Goal: Task Accomplishment & Management: Use online tool/utility

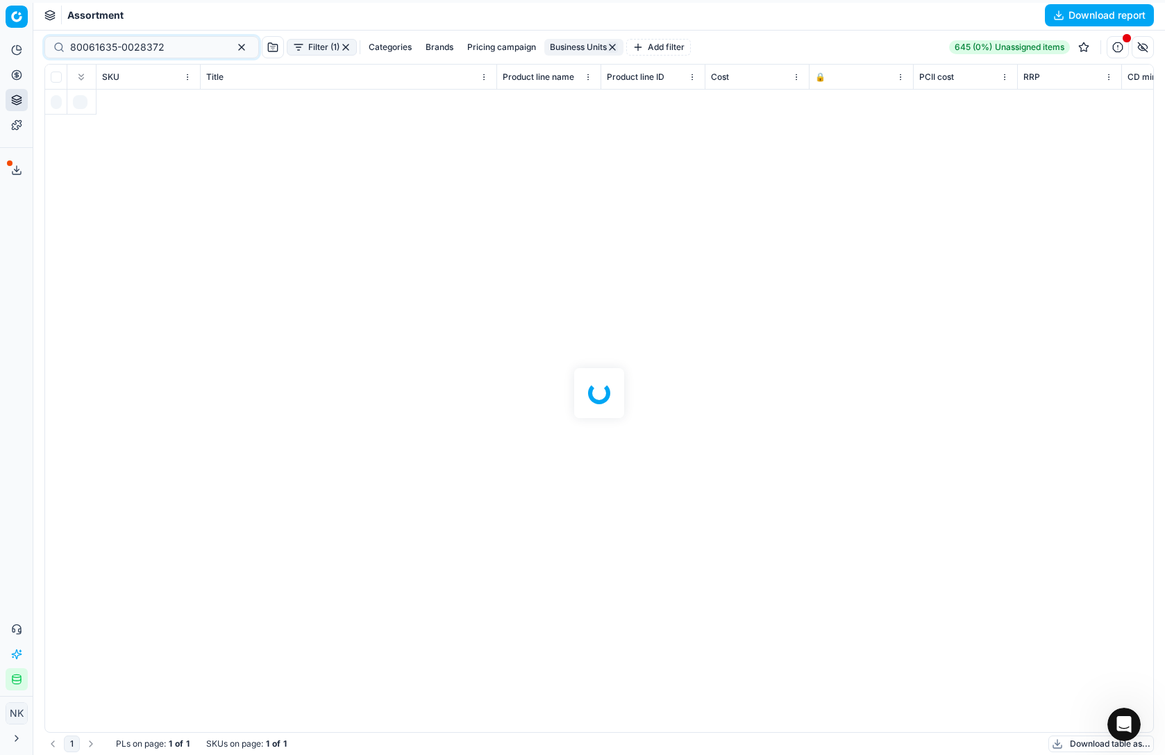
scroll to position [0, 6094]
click at [124, 44] on input "80061635-0028372" at bounding box center [146, 47] width 152 height 14
paste input "41581-3"
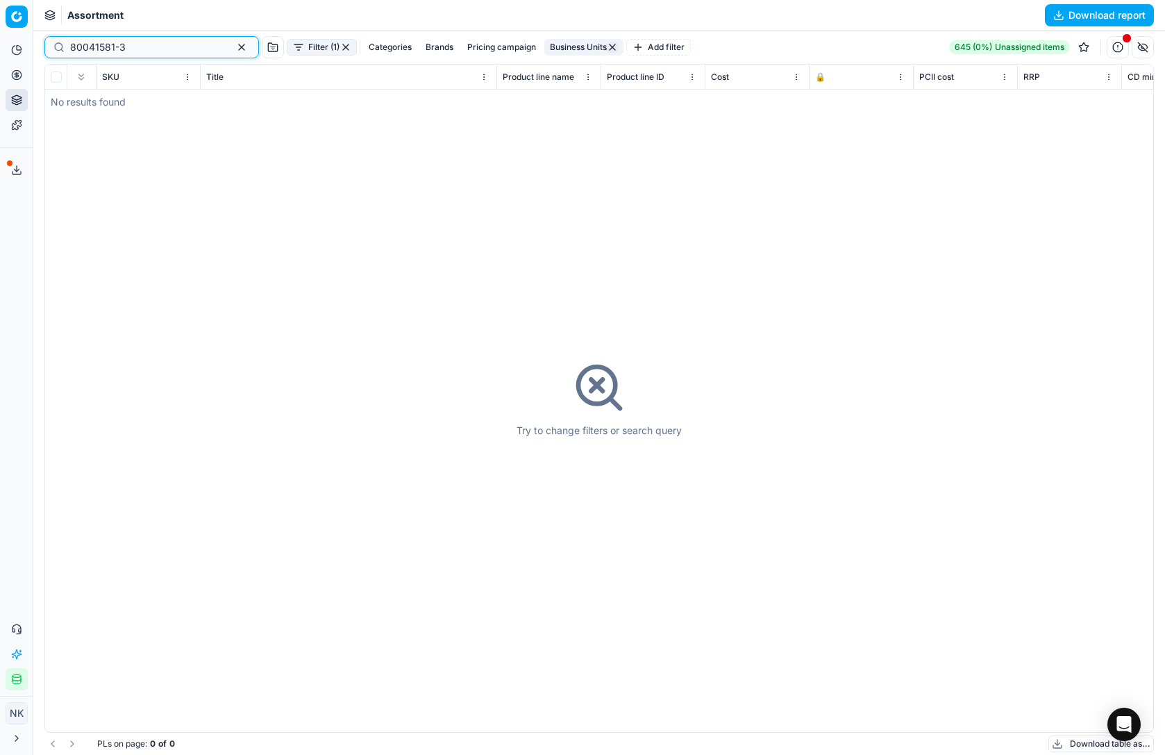
type input "80041581-3"
click at [287, 49] on button "Filter (1)" at bounding box center [322, 47] width 70 height 17
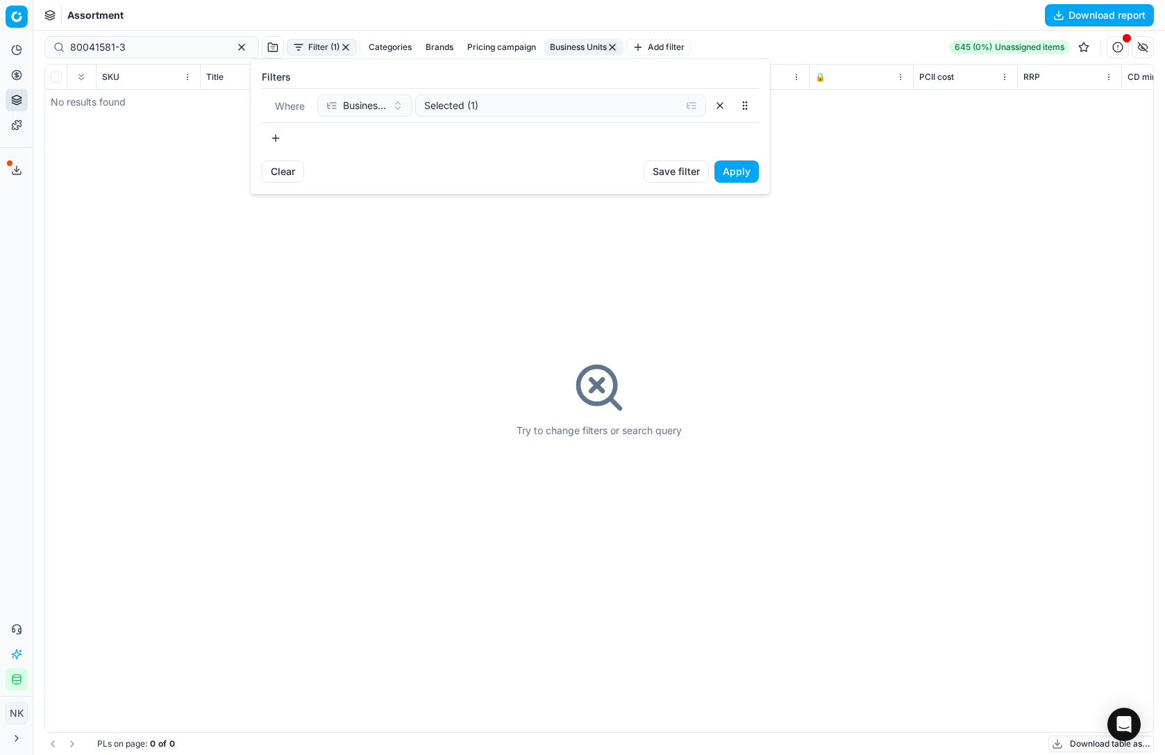
click at [541, 45] on html "Pricing platform Analytics Pricing Product portfolio Templates Export service 2…" at bounding box center [582, 377] width 1165 height 755
click at [544, 45] on button "Business Units" at bounding box center [583, 47] width 79 height 17
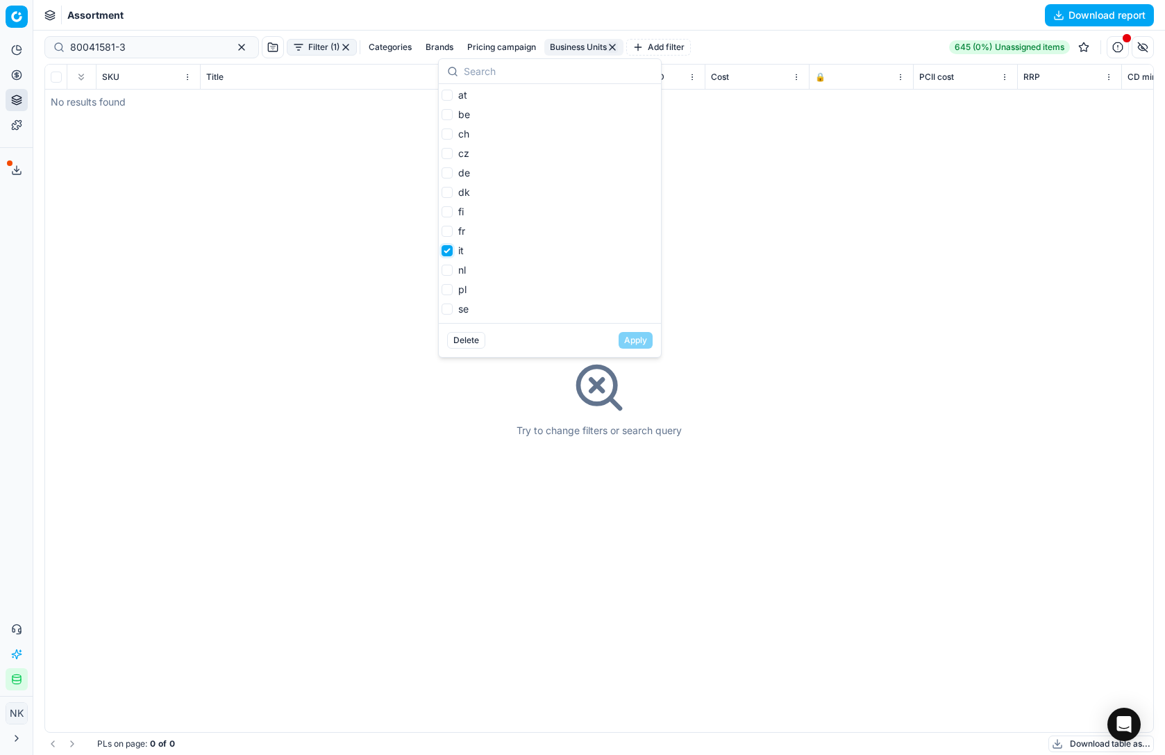
click at [447, 251] on input "it" at bounding box center [447, 250] width 11 height 11
checkbox input "false"
click at [450, 96] on input "at" at bounding box center [447, 95] width 11 height 11
checkbox input "true"
click at [446, 174] on input "de" at bounding box center [447, 172] width 11 height 11
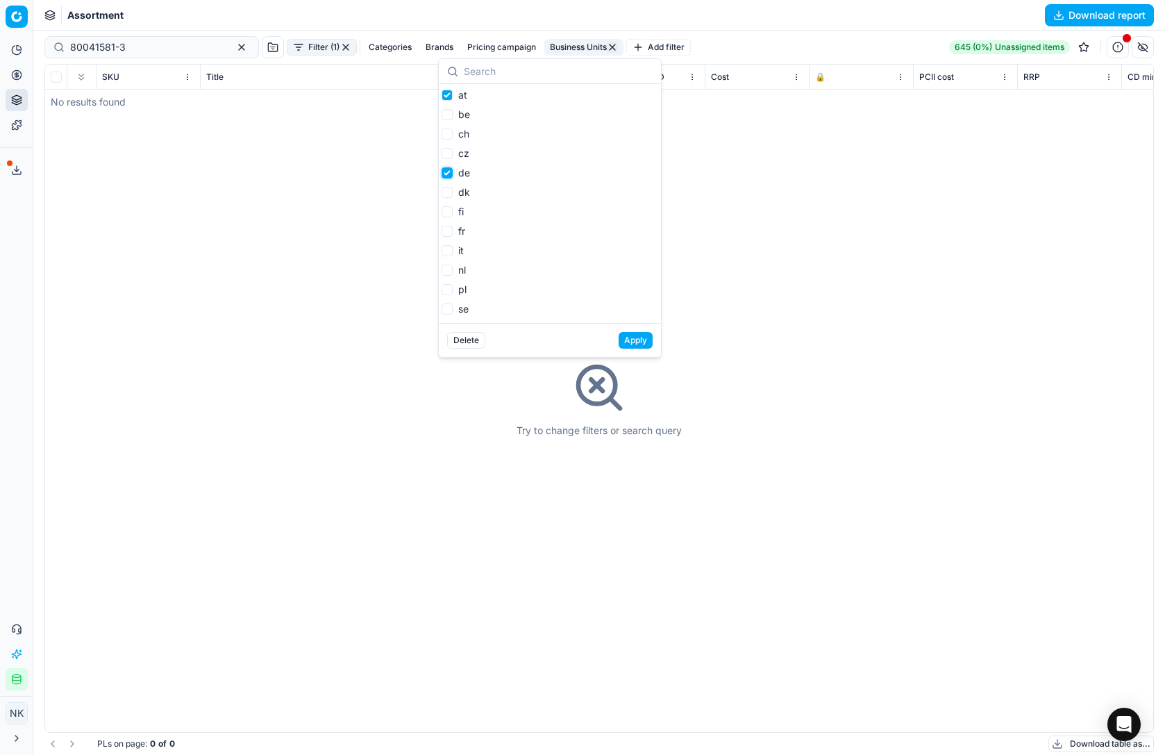
checkbox input "true"
click at [636, 344] on button "Apply" at bounding box center [636, 340] width 34 height 17
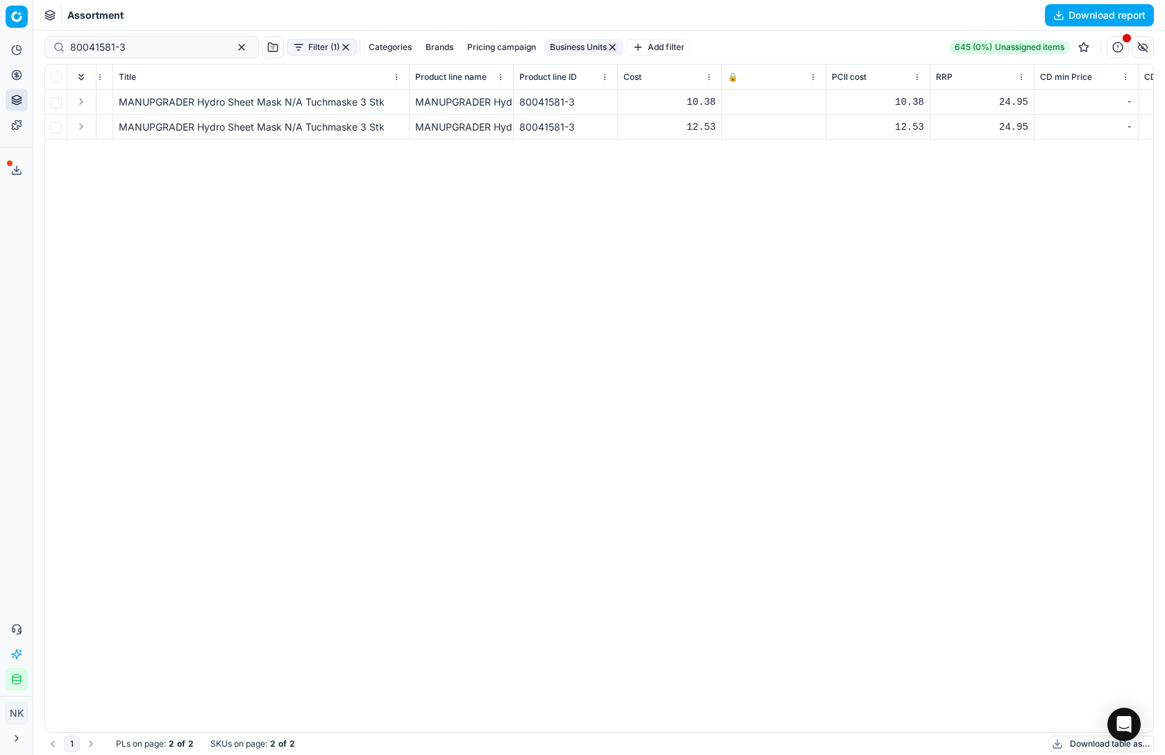
scroll to position [0, 98]
click at [725, 99] on div at bounding box center [763, 102] width 92 height 8
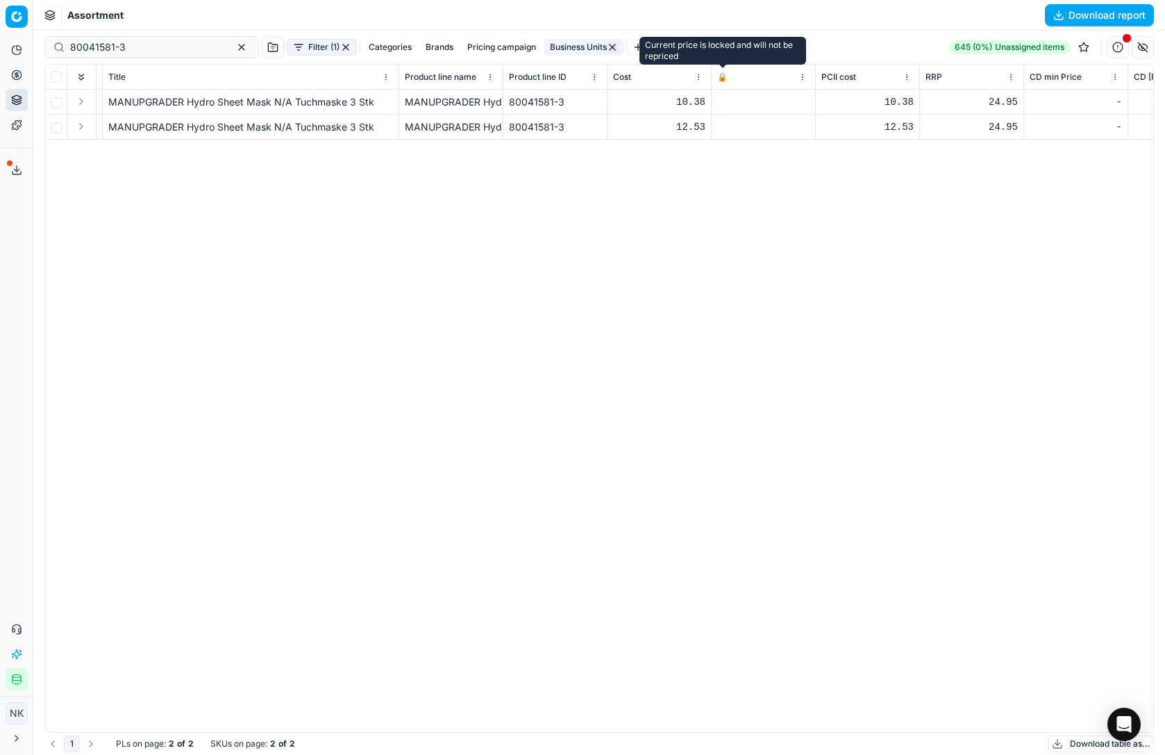
click at [725, 76] on span "🔒" at bounding box center [722, 77] width 10 height 11
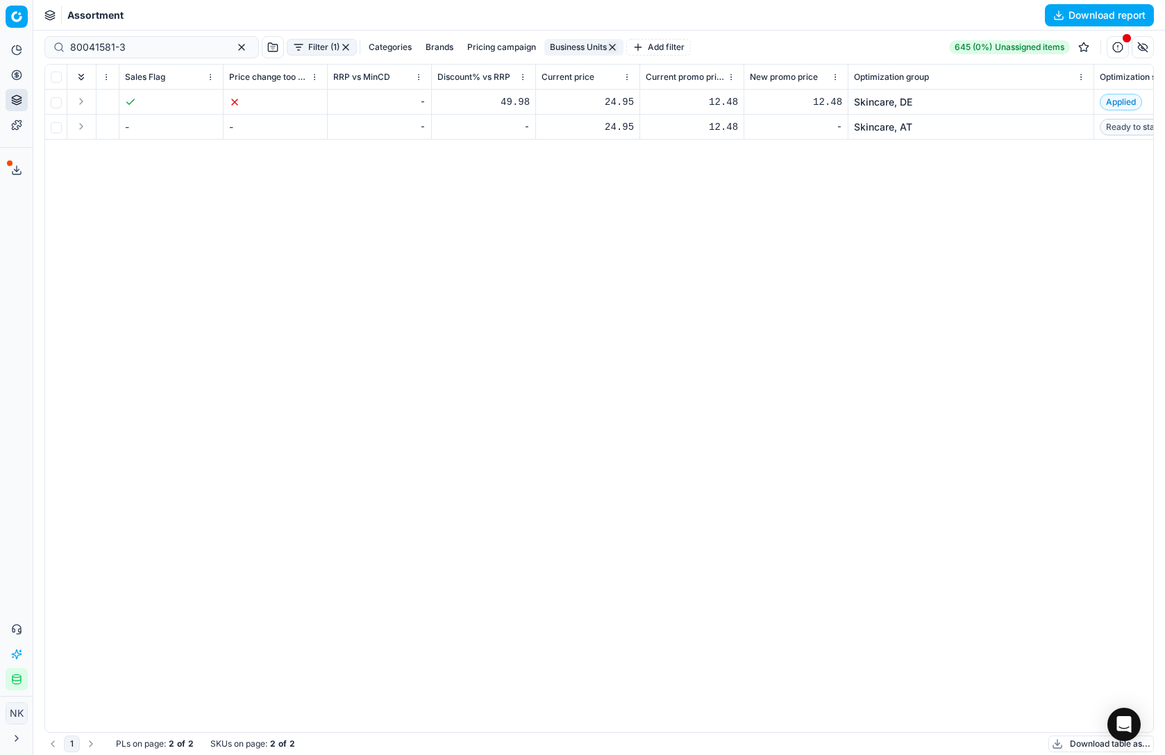
scroll to position [0, 1429]
click at [705, 101] on div "12.48" at bounding box center [682, 102] width 92 height 14
click at [711, 103] on div "12.48" at bounding box center [682, 102] width 92 height 14
click at [691, 103] on div "12.48" at bounding box center [682, 102] width 92 height 14
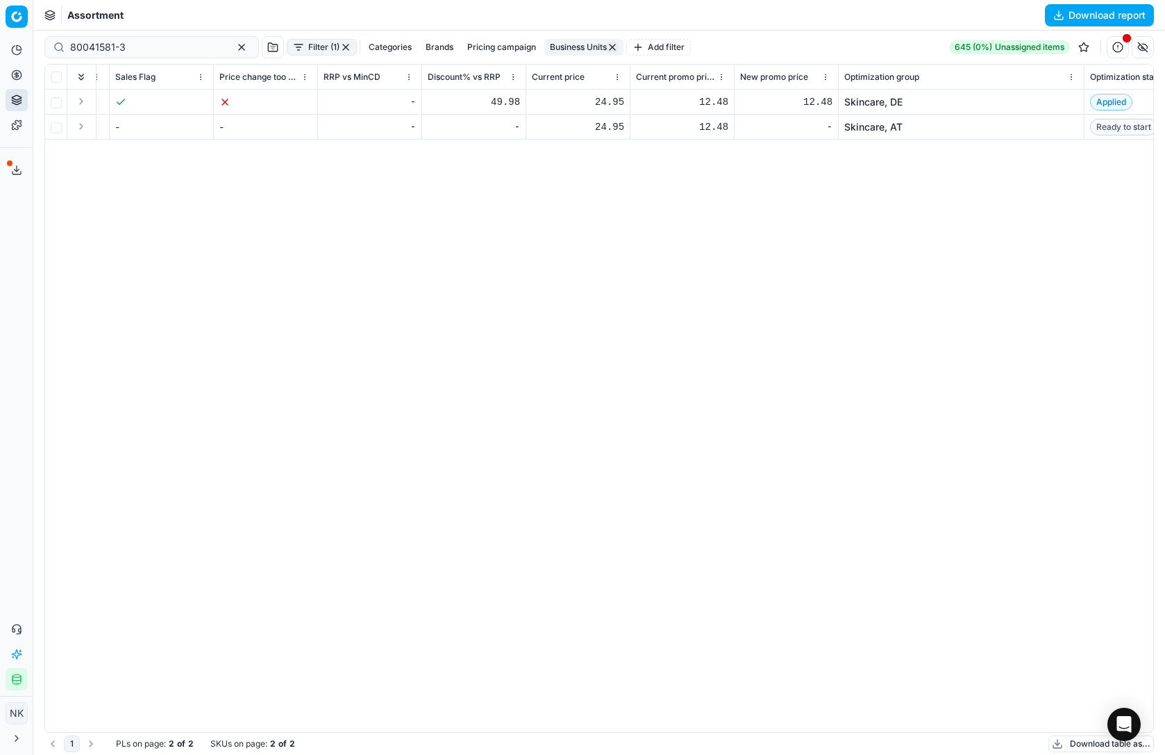
click at [698, 124] on div "12.48" at bounding box center [682, 127] width 92 height 14
click at [690, 121] on div "12.48" at bounding box center [682, 127] width 92 height 14
click at [709, 103] on div "12.48" at bounding box center [682, 102] width 92 height 14
click at [778, 101] on div "12.48" at bounding box center [786, 102] width 92 height 14
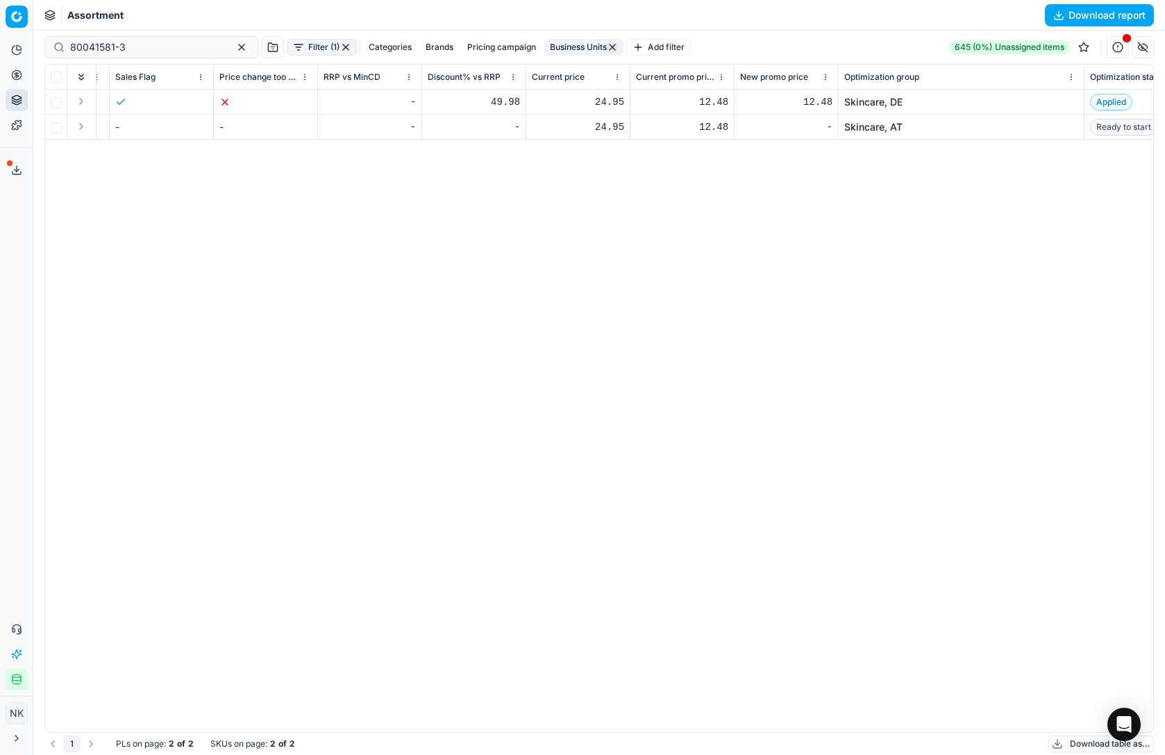
click at [814, 104] on div "12.48" at bounding box center [786, 102] width 92 height 14
click at [797, 127] on div "-" at bounding box center [786, 127] width 92 height 14
click at [597, 105] on div "24.95" at bounding box center [578, 102] width 92 height 14
click at [607, 104] on div "24.95" at bounding box center [578, 102] width 92 height 14
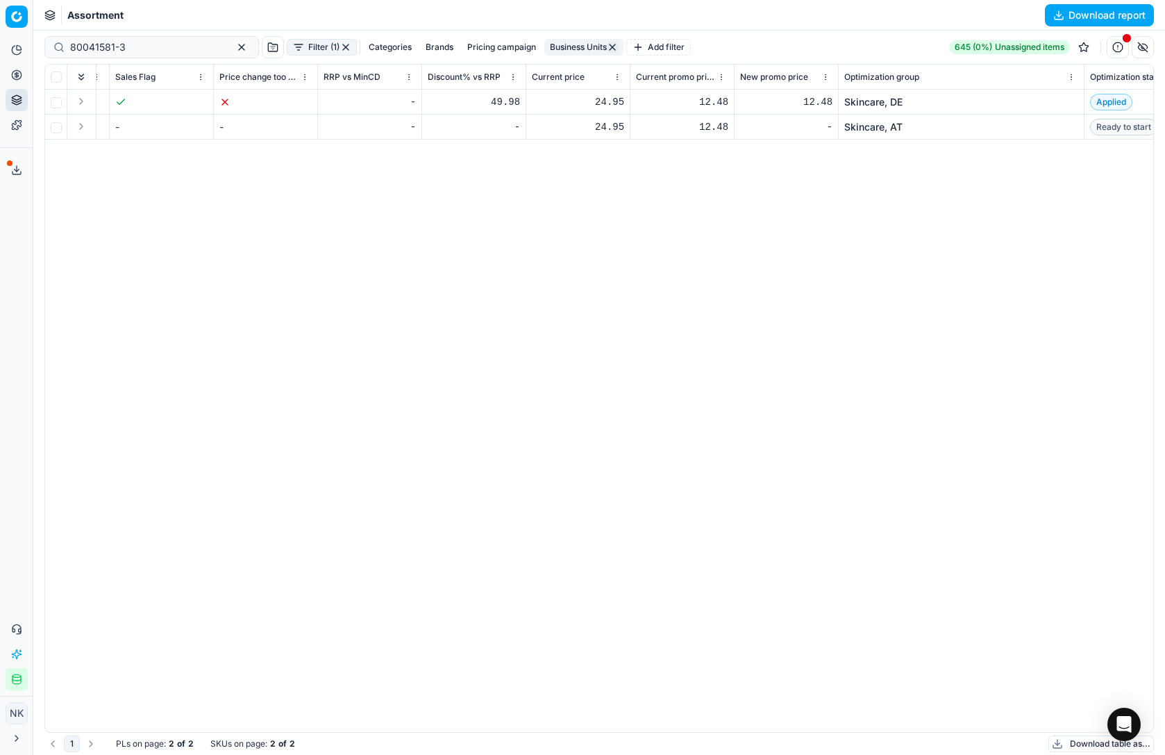
click at [569, 99] on div "24.95" at bounding box center [578, 102] width 92 height 14
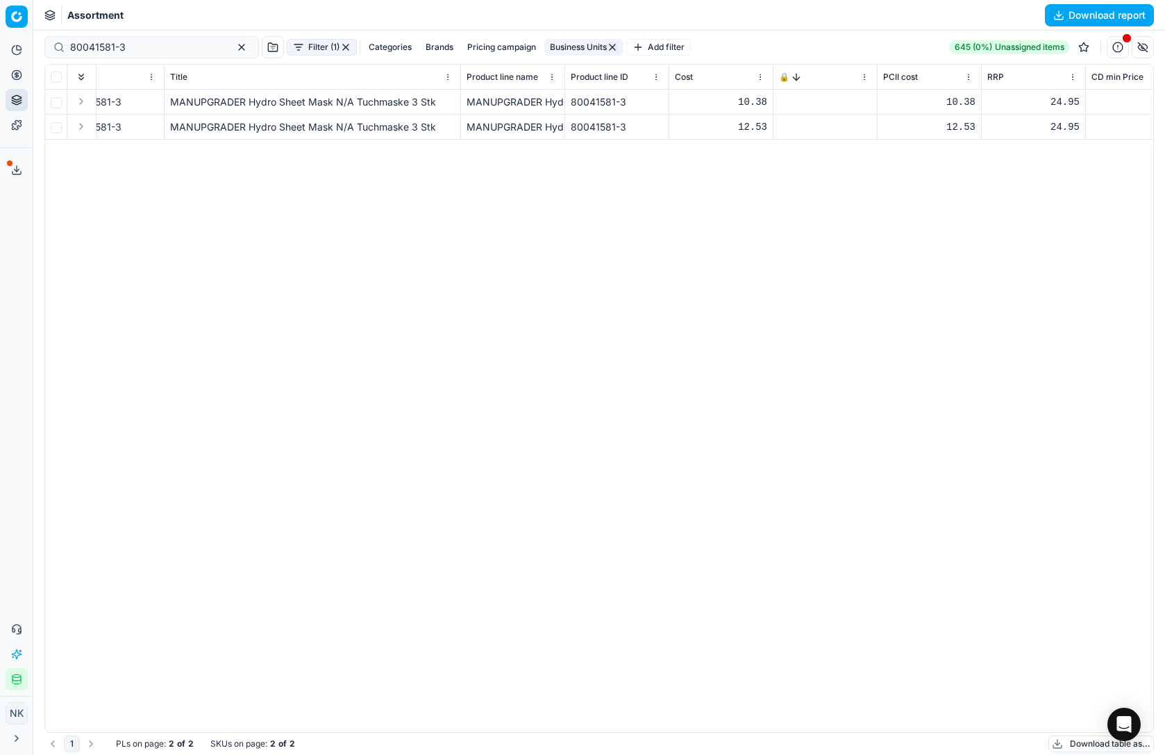
scroll to position [0, 0]
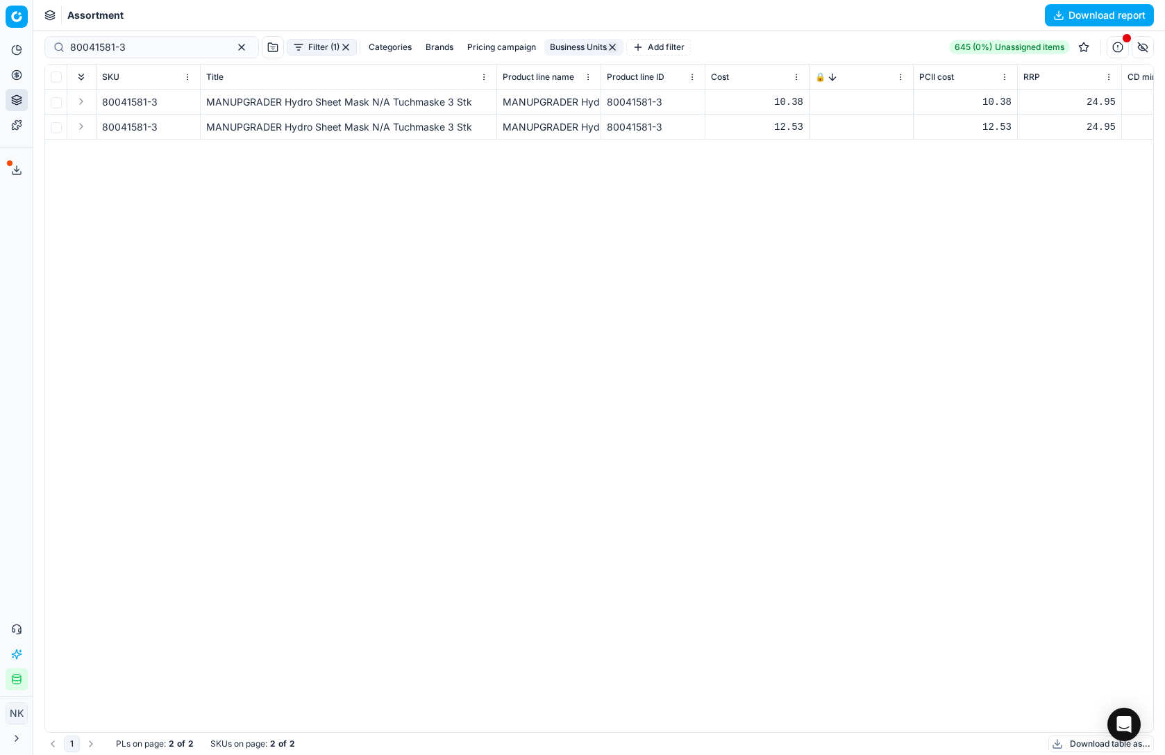
click at [835, 106] on td at bounding box center [861, 102] width 104 height 25
click at [821, 78] on span "🔒" at bounding box center [820, 77] width 10 height 11
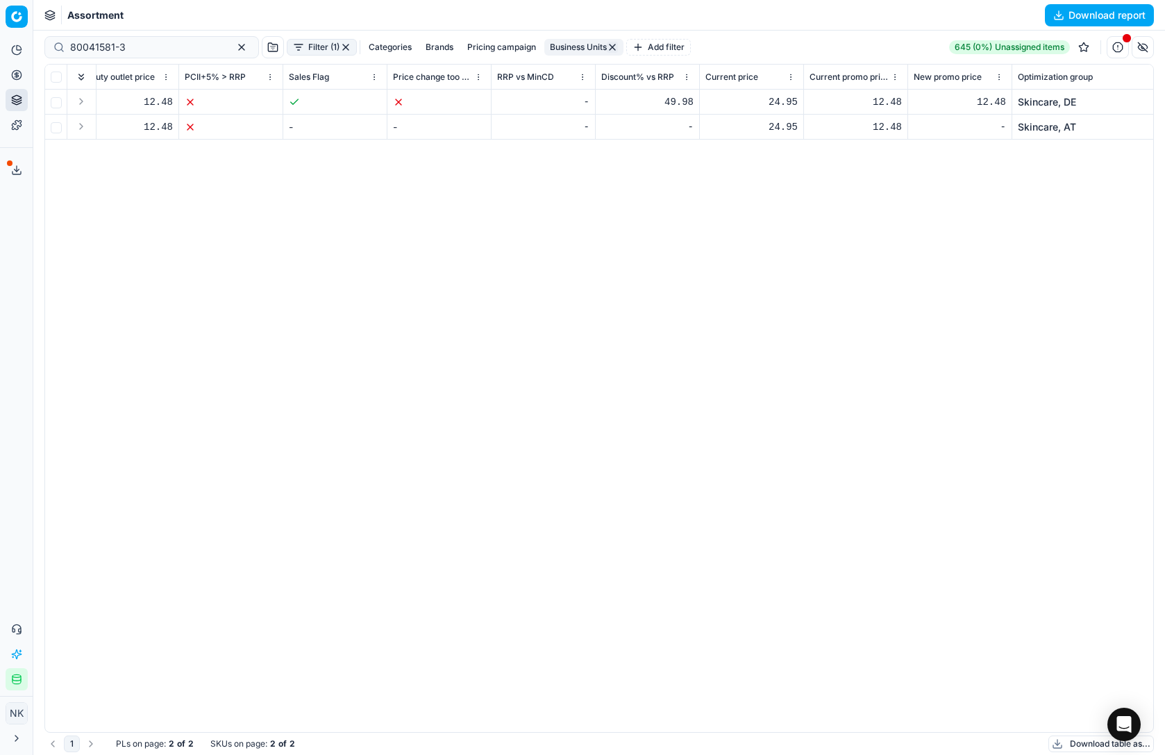
scroll to position [0, 1259]
click at [775, 103] on div "24.95" at bounding box center [748, 102] width 92 height 14
click at [781, 103] on div "24.95" at bounding box center [748, 102] width 92 height 14
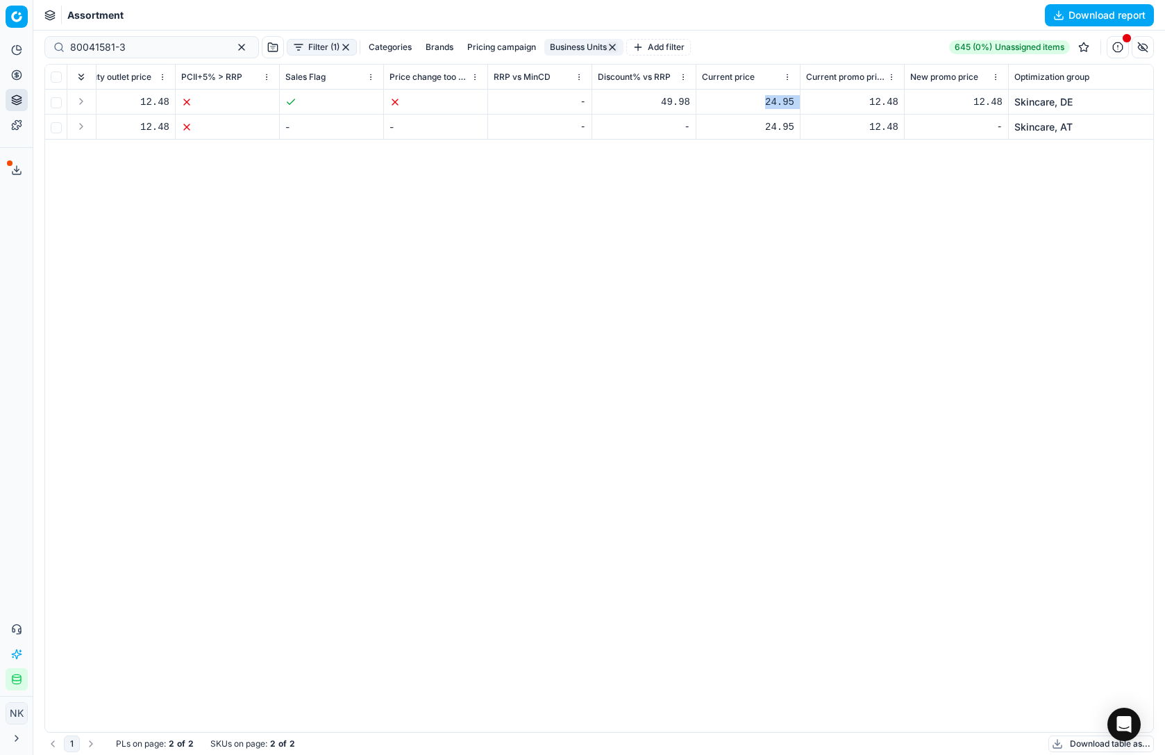
click at [781, 103] on div "24.95" at bounding box center [748, 102] width 92 height 14
click at [858, 103] on div "12.48" at bounding box center [852, 102] width 92 height 14
click at [877, 99] on div "12.48" at bounding box center [852, 102] width 92 height 14
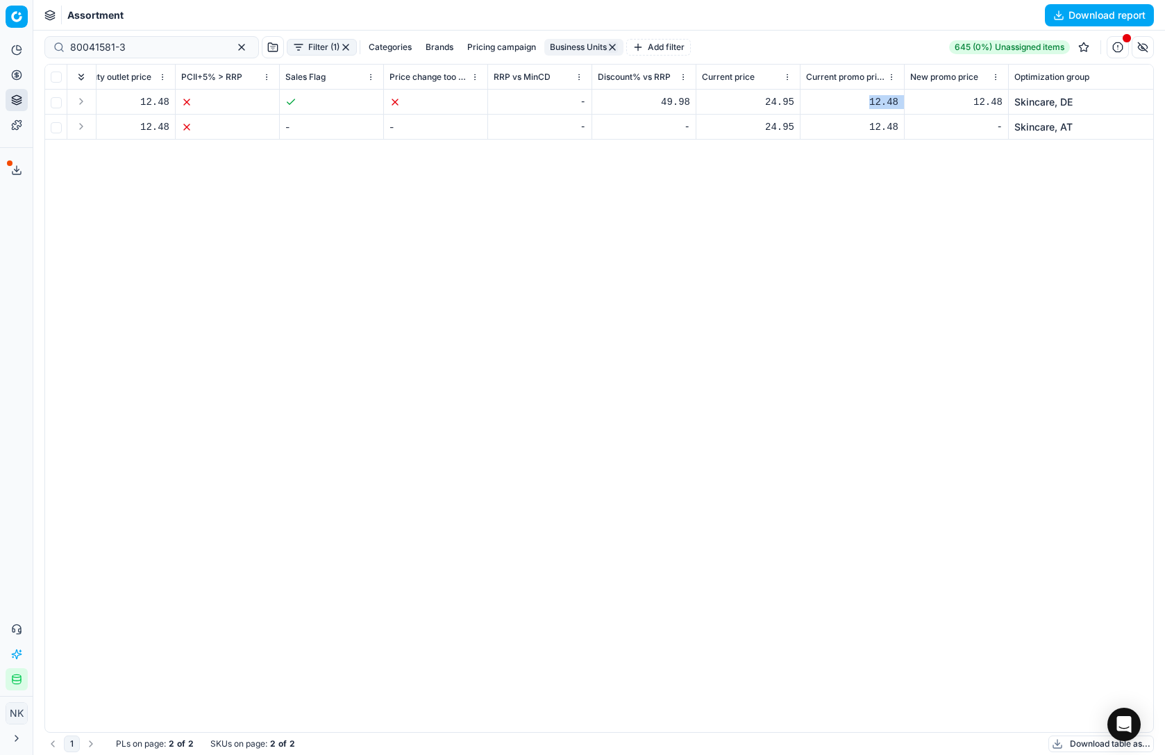
click at [877, 99] on div "12.48" at bounding box center [852, 102] width 92 height 14
click at [887, 150] on div "SKU Title Product line name Product line ID Cost 🔒 PCII cost RRP CD min Price C…" at bounding box center [599, 398] width 1108 height 667
click at [888, 127] on div "12.48" at bounding box center [852, 127] width 92 height 14
click at [982, 103] on div "12.48" at bounding box center [956, 102] width 92 height 14
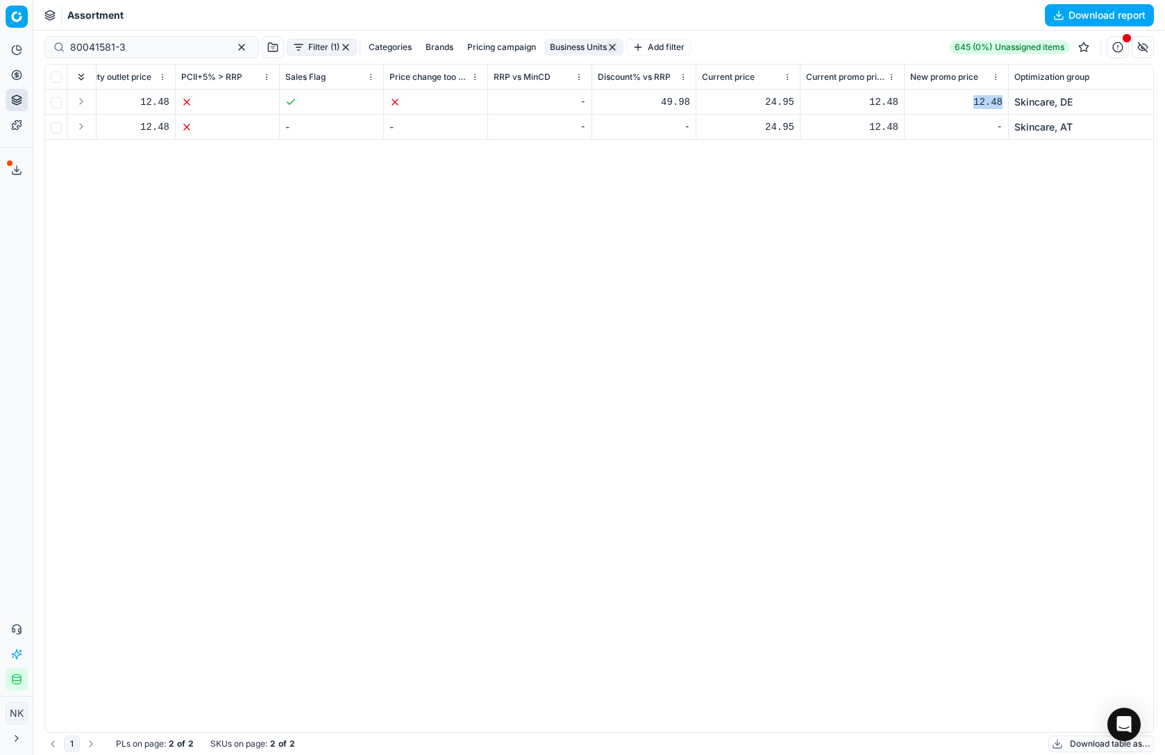
click at [982, 103] on div "12.48" at bounding box center [956, 102] width 92 height 14
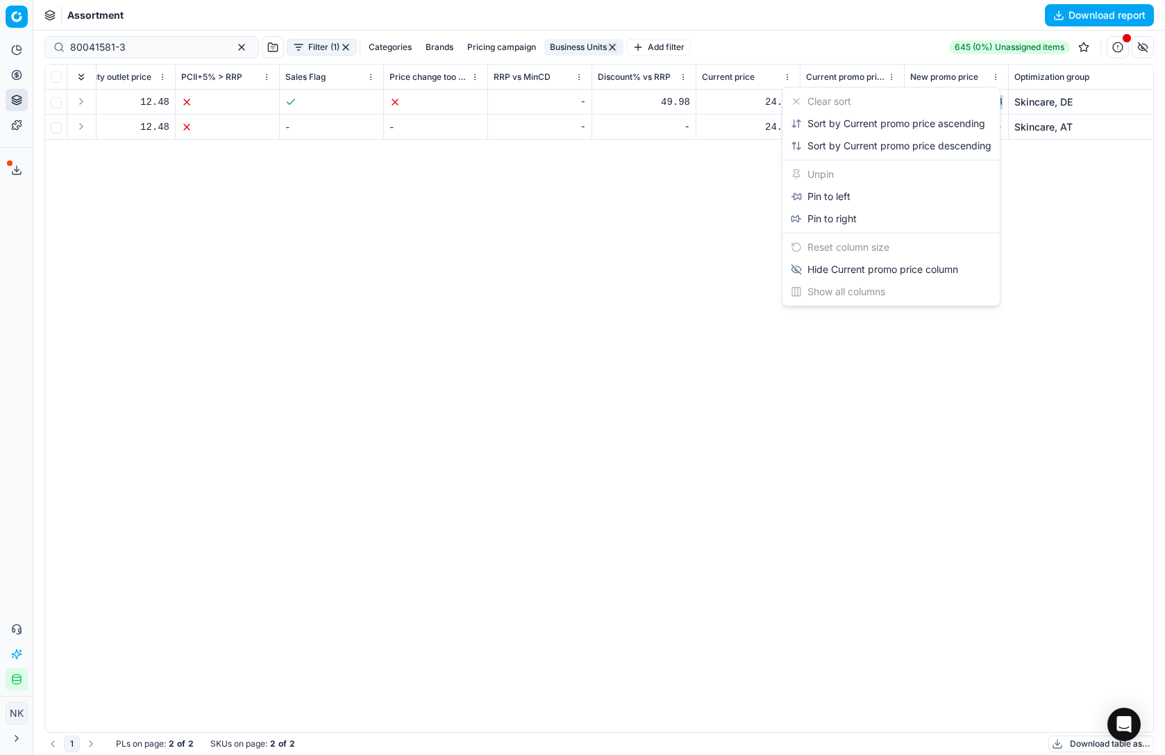
click at [890, 79] on html "Pricing platform Analytics Pricing Product portfolio Templates Export service 2…" at bounding box center [582, 377] width 1165 height 755
click at [703, 246] on html "Pricing platform Analytics Pricing Product portfolio Templates Export service 2…" at bounding box center [582, 377] width 1165 height 755
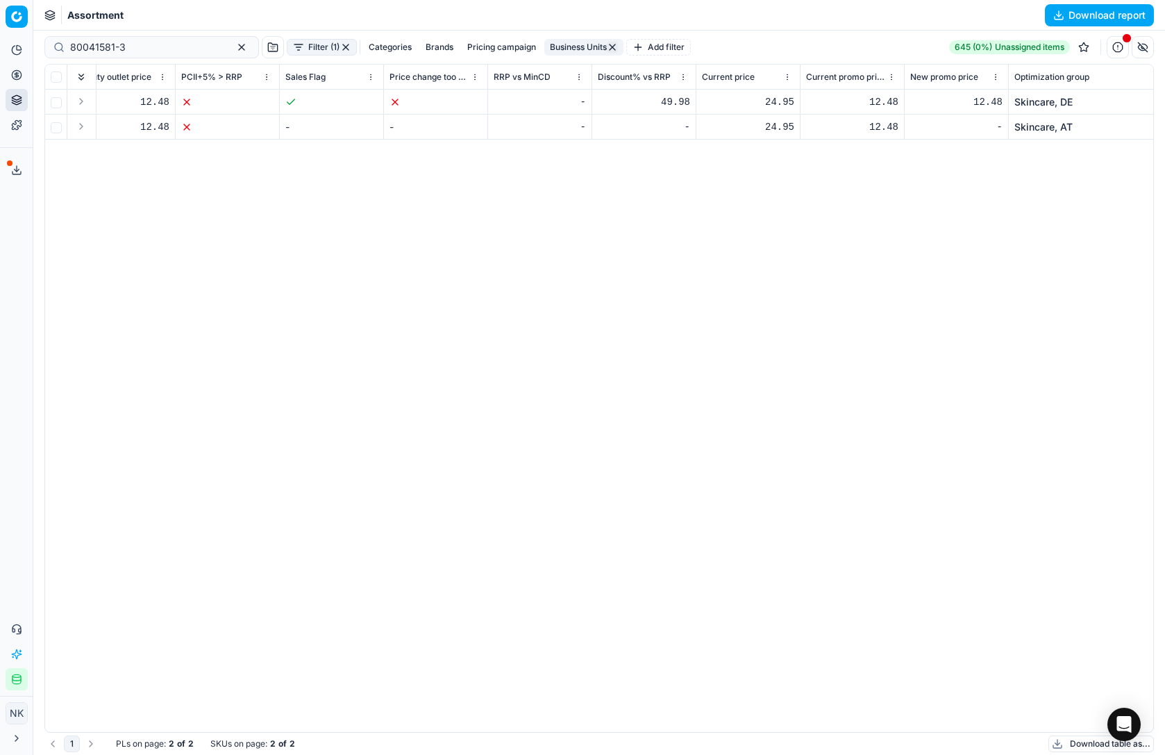
click at [763, 99] on div "24.95" at bounding box center [748, 102] width 92 height 14
click at [773, 201] on div "SKU Title Product line name Product line ID Cost 🔒 PCII cost RRP CD min Price C…" at bounding box center [599, 398] width 1108 height 667
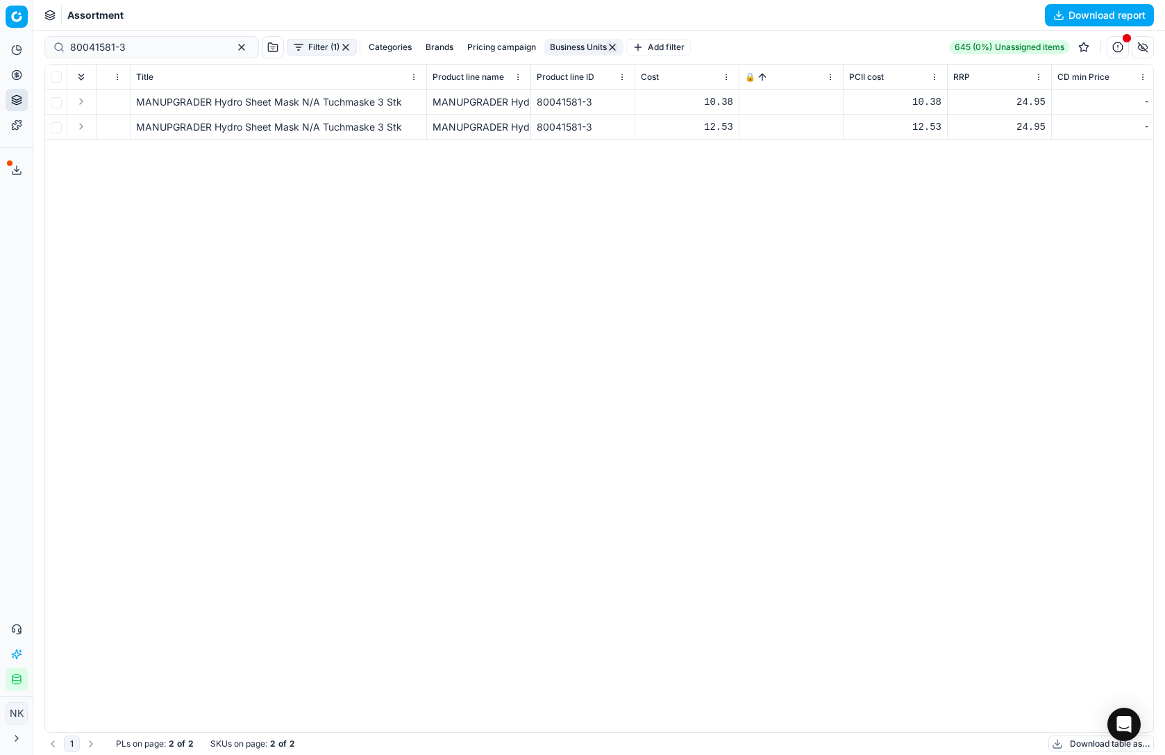
scroll to position [0, 0]
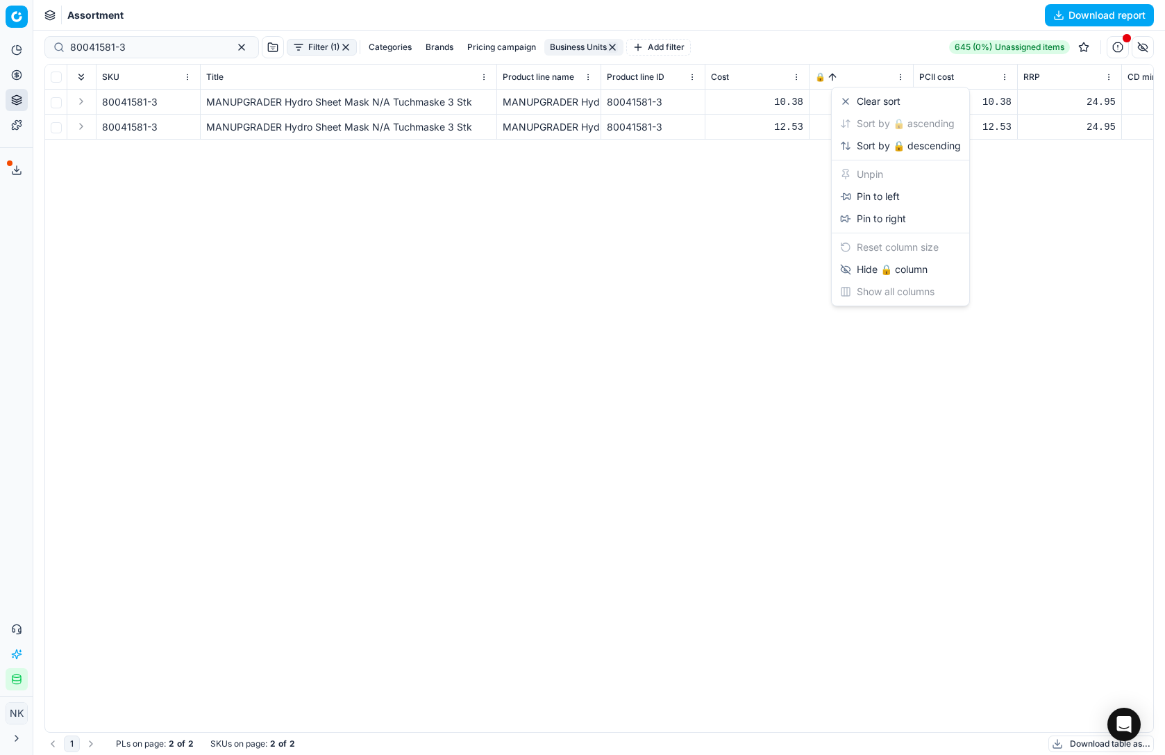
click at [902, 77] on html "Pricing platform Analytics Pricing Product portfolio Templates Export service 2…" at bounding box center [582, 377] width 1165 height 755
click at [733, 260] on html "Pricing platform Analytics Pricing Product portfolio Templates Export service 2…" at bounding box center [582, 377] width 1165 height 755
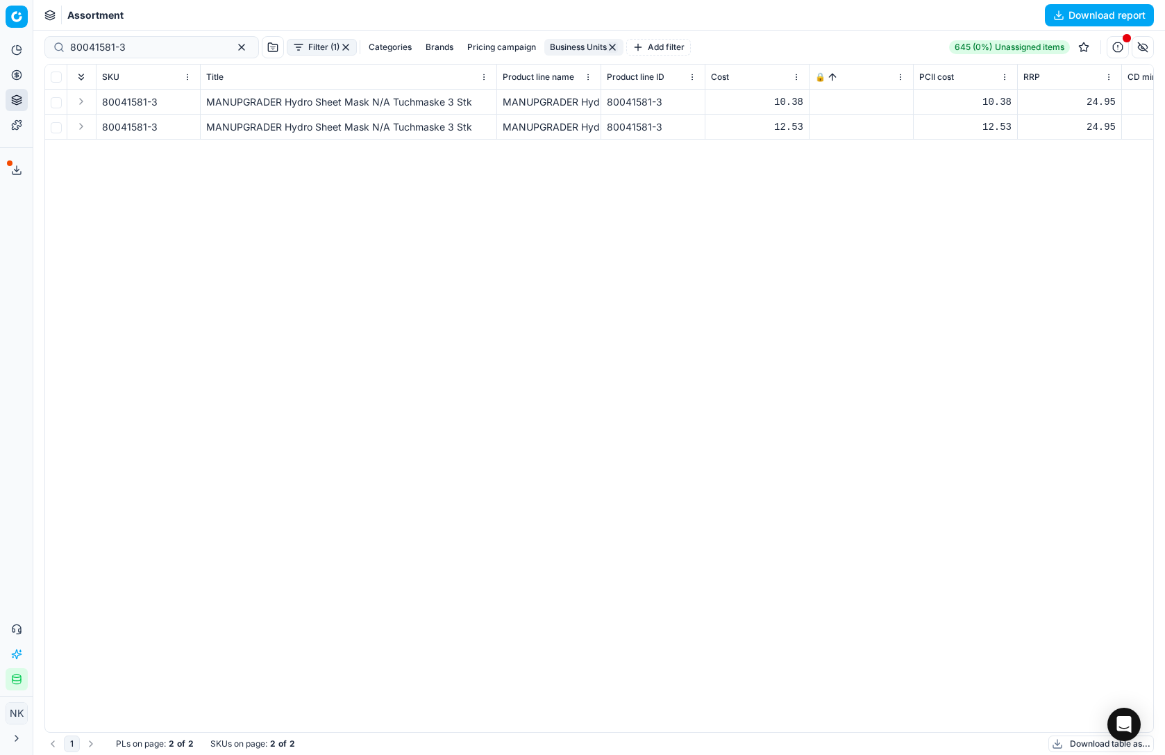
click at [549, 46] on button "Business Units" at bounding box center [583, 47] width 79 height 17
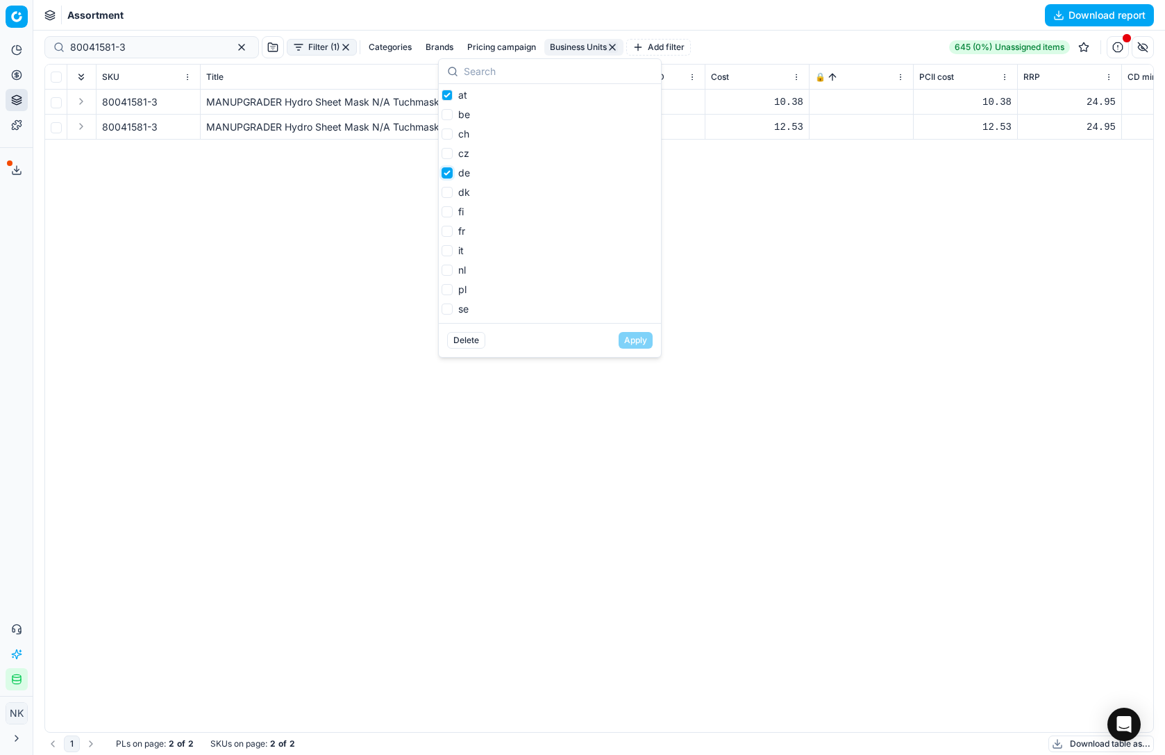
click at [446, 171] on input "de" at bounding box center [447, 172] width 11 height 11
checkbox input "false"
click at [635, 342] on button "Apply" at bounding box center [636, 340] width 34 height 17
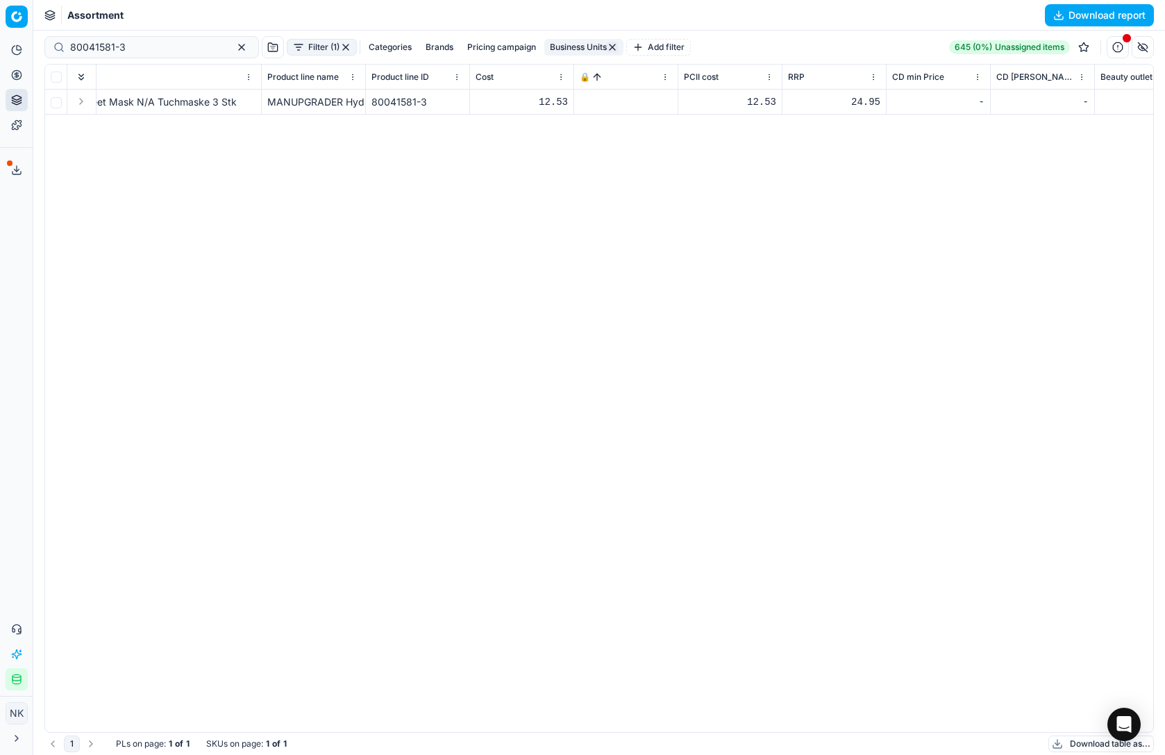
scroll to position [0, 237]
click at [582, 78] on span "🔒" at bounding box center [583, 77] width 10 height 11
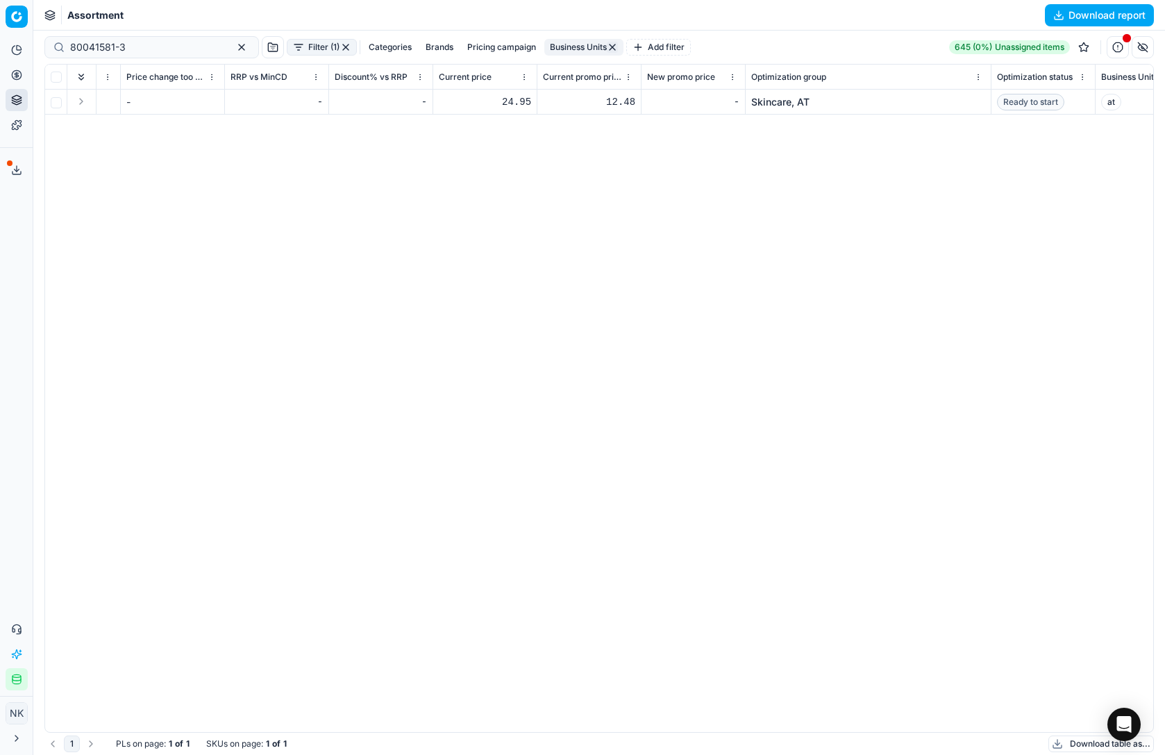
scroll to position [0, 1522]
click at [611, 101] on div "12.48" at bounding box center [588, 102] width 92 height 14
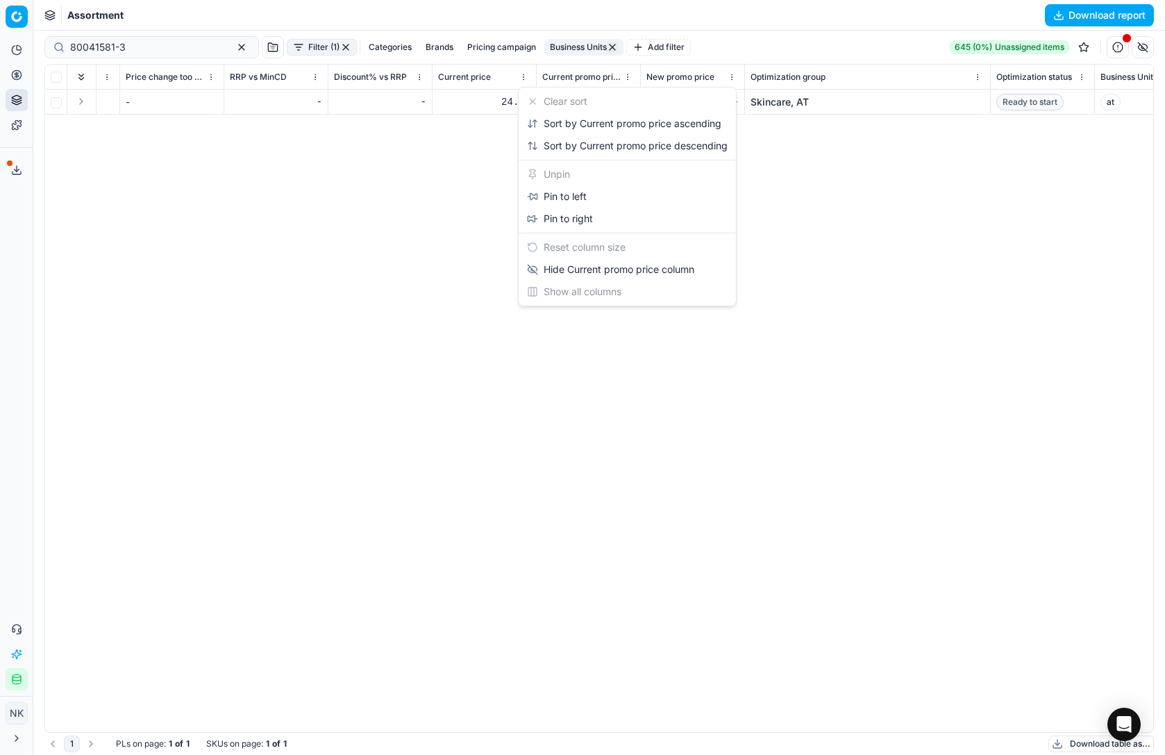
click at [629, 76] on html "Pricing platform Analytics Pricing Product portfolio Templates Export service 2…" at bounding box center [582, 377] width 1165 height 755
click at [392, 255] on html "Pricing platform Analytics Pricing Product portfolio Templates Export service 2…" at bounding box center [582, 377] width 1165 height 755
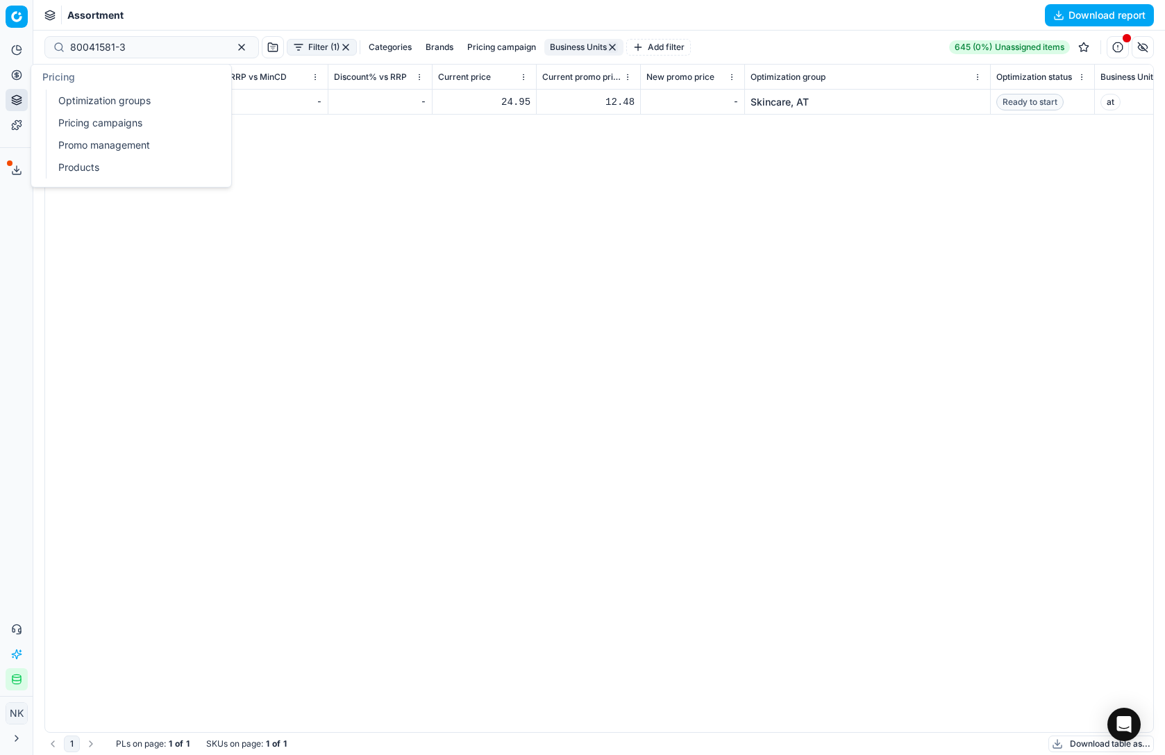
click at [85, 100] on link "Optimization groups" at bounding box center [134, 100] width 162 height 19
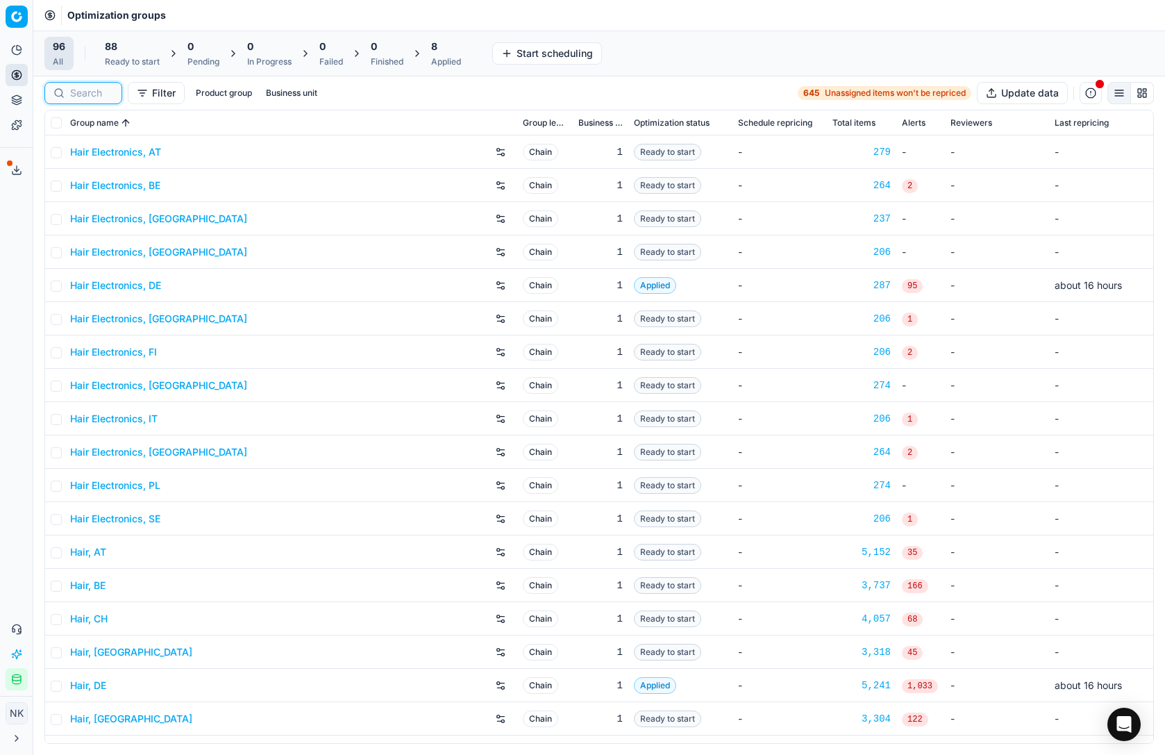
click at [83, 95] on input at bounding box center [91, 93] width 43 height 14
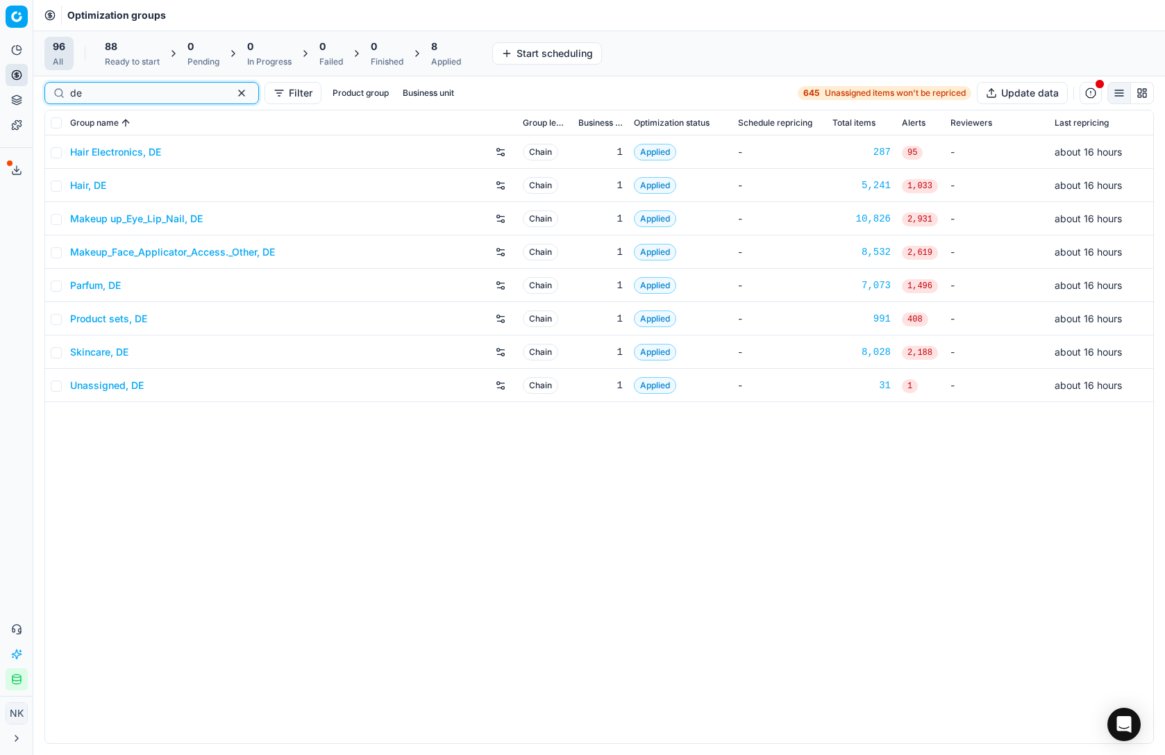
type input "de"
click at [101, 352] on link "Skincare, DE" at bounding box center [99, 352] width 58 height 14
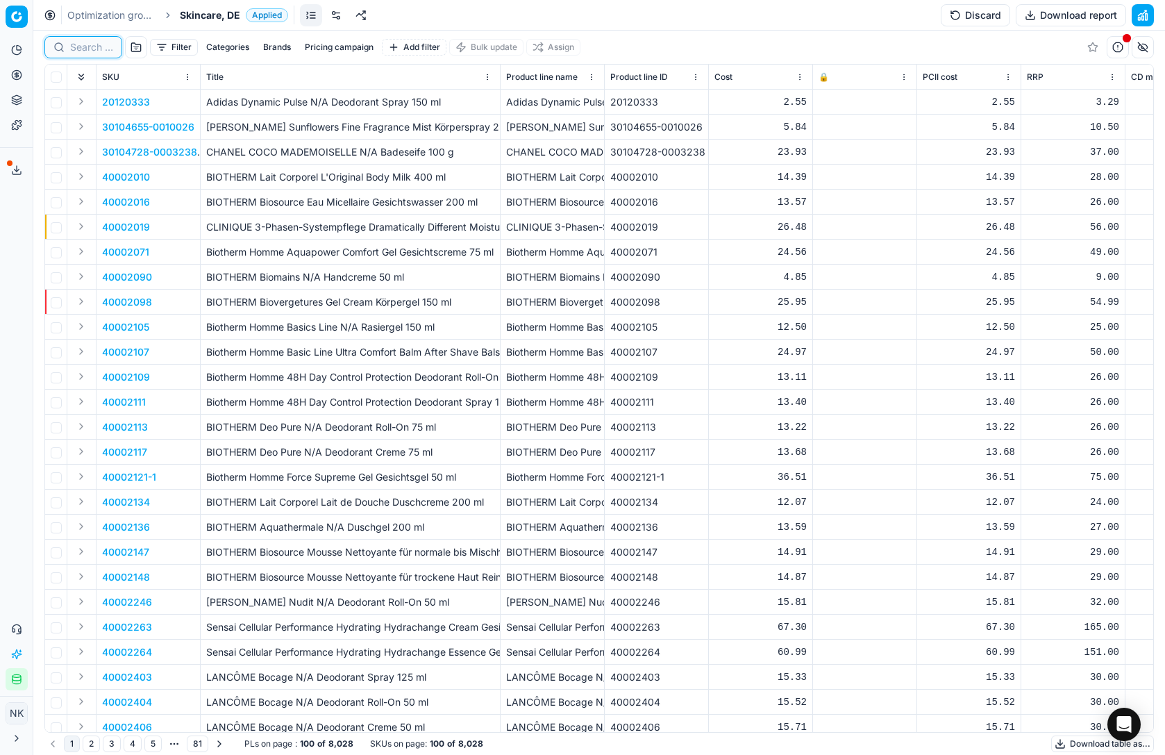
click at [96, 50] on input at bounding box center [91, 47] width 43 height 14
paste input "80041581-3"
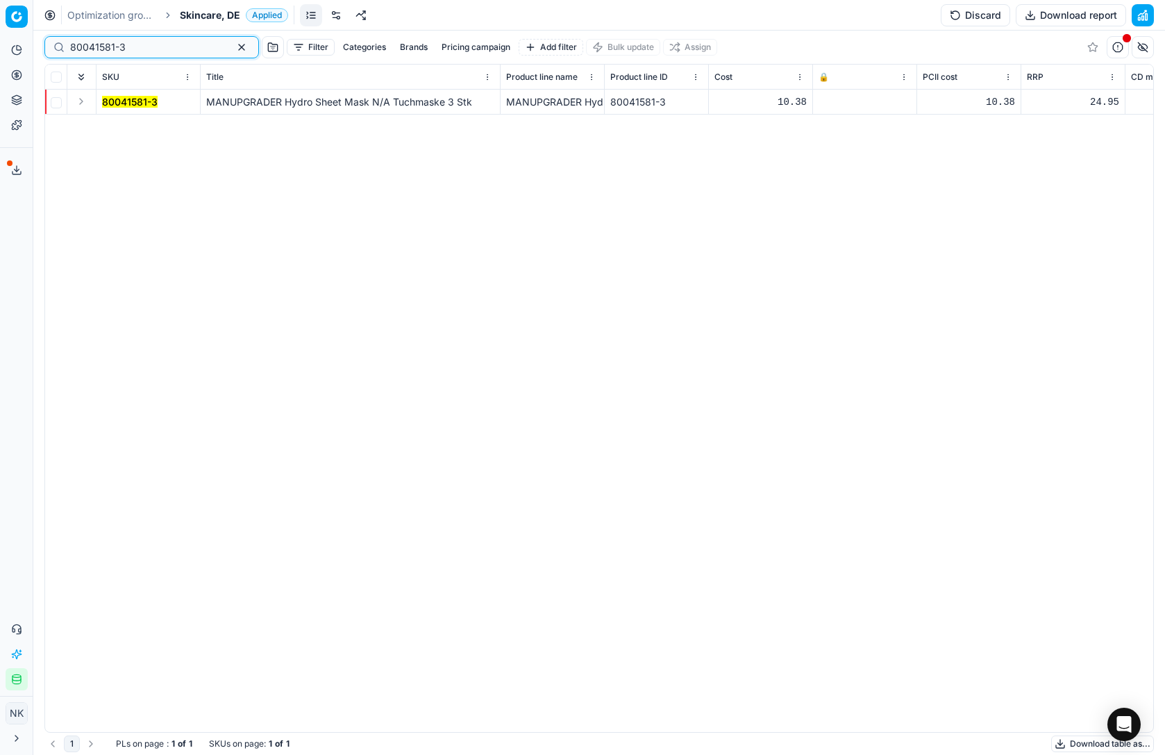
type input "80041581-3"
click at [824, 76] on span "🔒" at bounding box center [823, 77] width 10 height 11
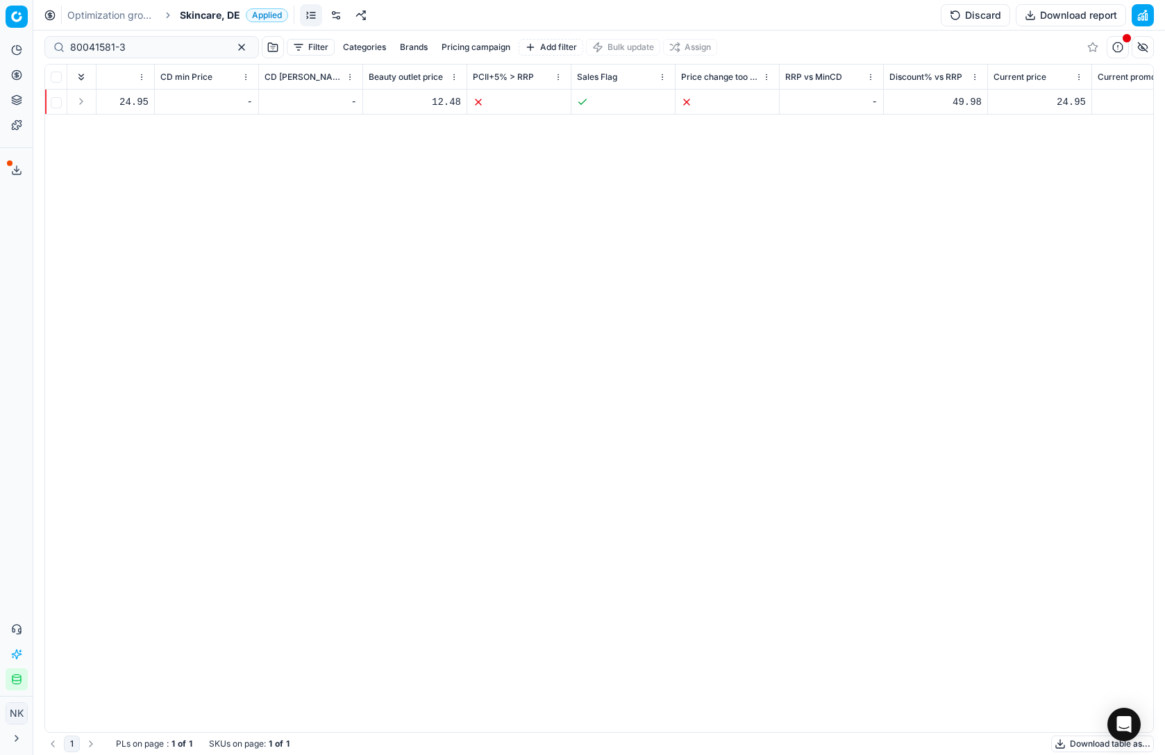
scroll to position [0, 1263]
click at [750, 104] on div "24.95" at bounding box center [746, 102] width 92 height 14
click at [780, 101] on div "24.95" at bounding box center [746, 102] width 92 height 14
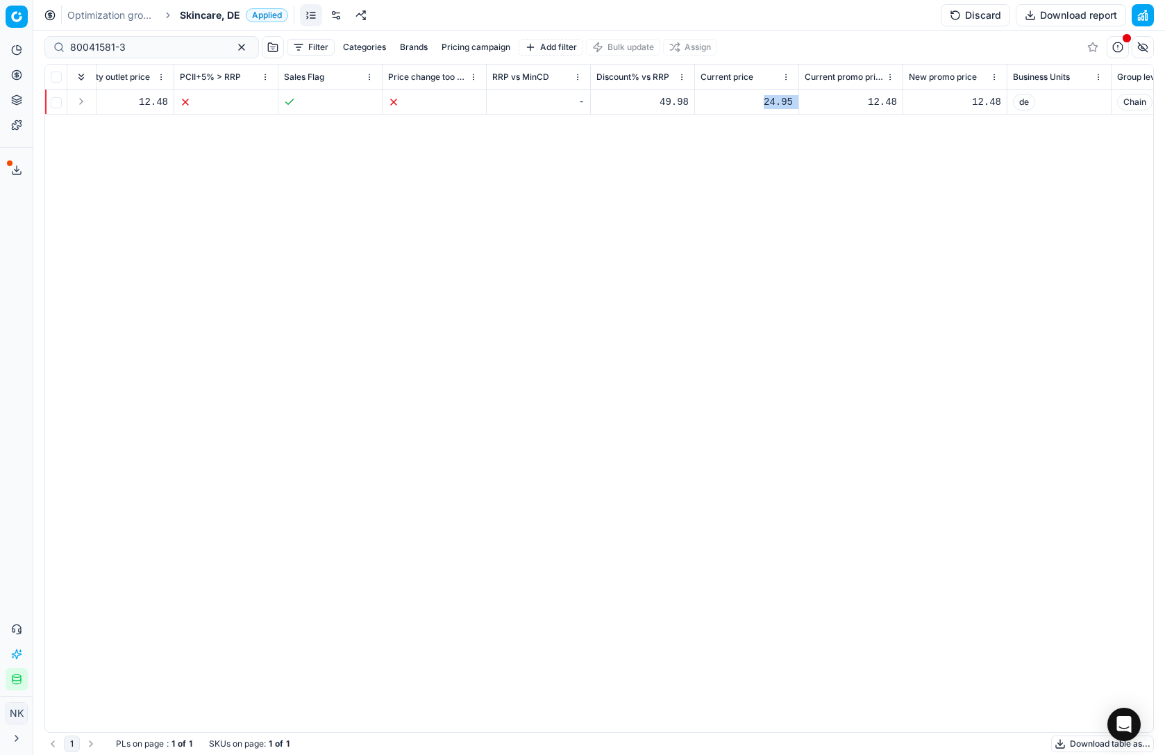
click at [783, 101] on div "24.95" at bounding box center [746, 102] width 92 height 14
click at [861, 99] on div "12.48" at bounding box center [851, 102] width 92 height 14
click at [895, 101] on div "12.48" at bounding box center [851, 102] width 92 height 14
click at [982, 98] on div "12.48" at bounding box center [955, 102] width 92 height 14
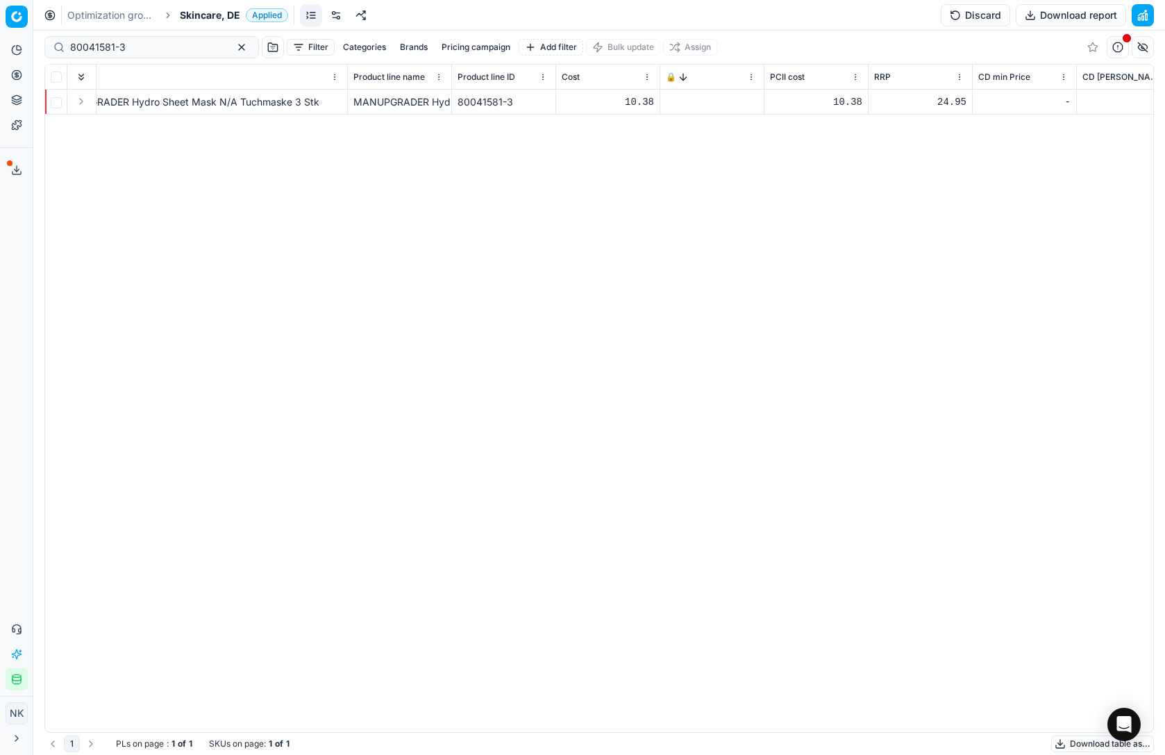
scroll to position [0, 0]
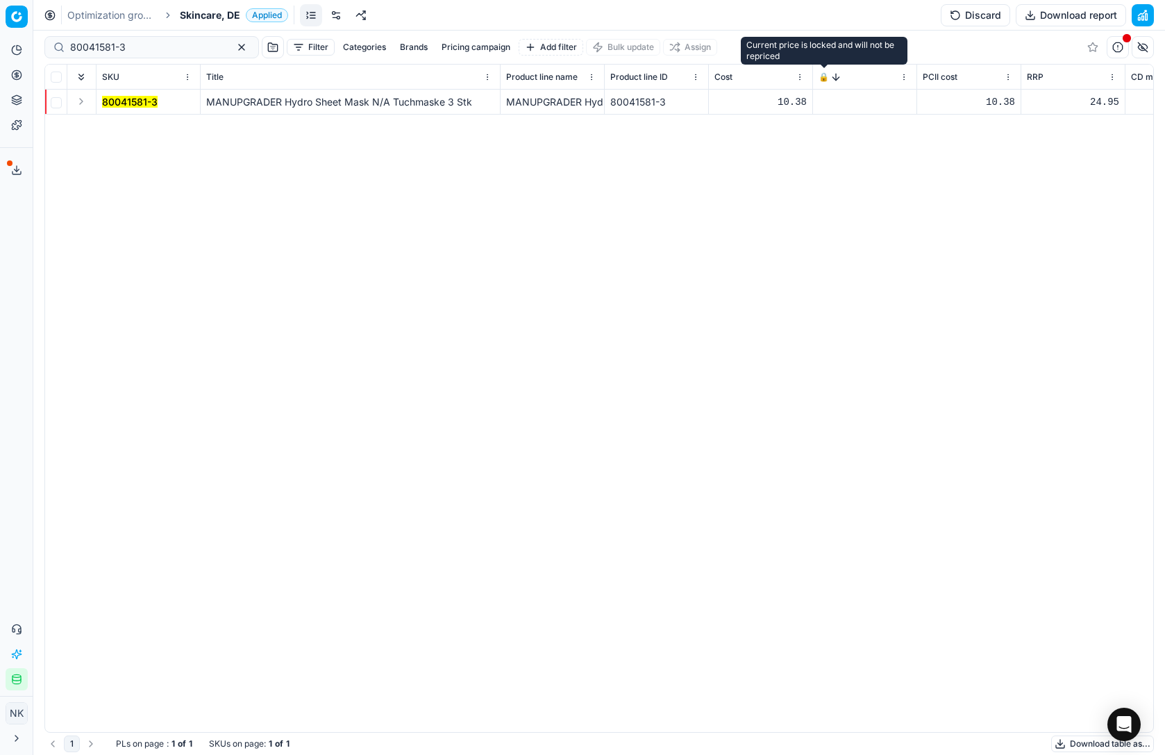
click at [823, 76] on span "🔒" at bounding box center [823, 77] width 10 height 11
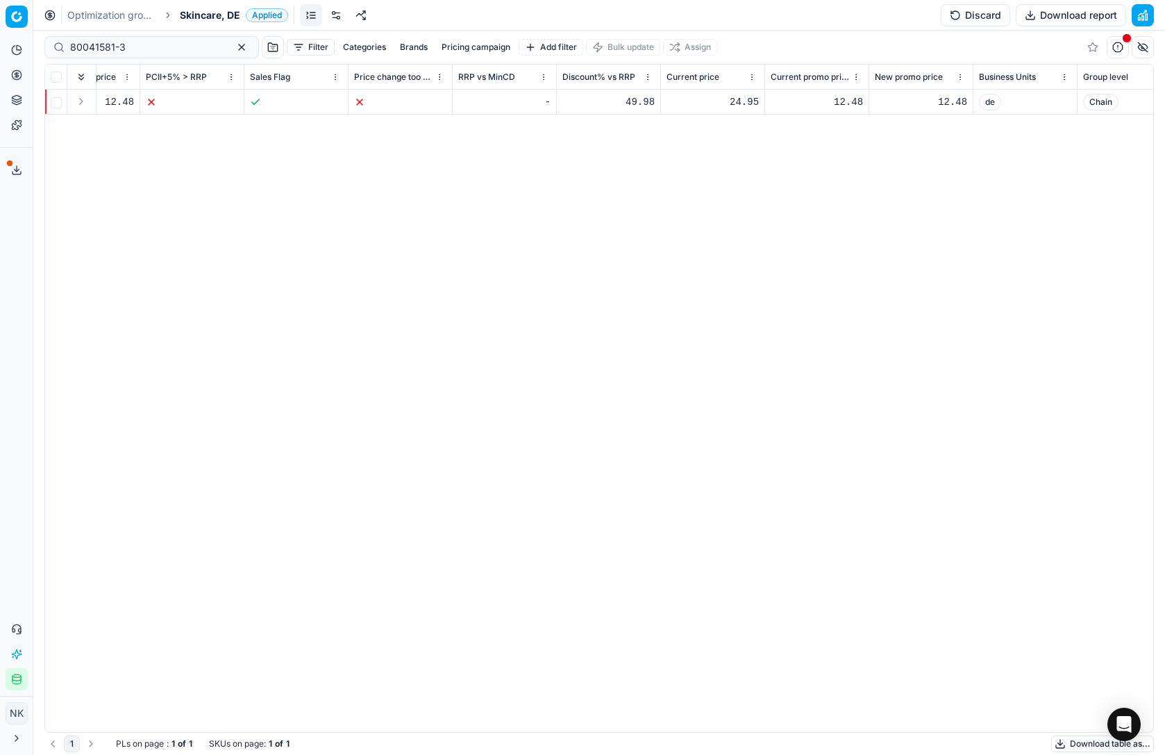
scroll to position [0, 1363]
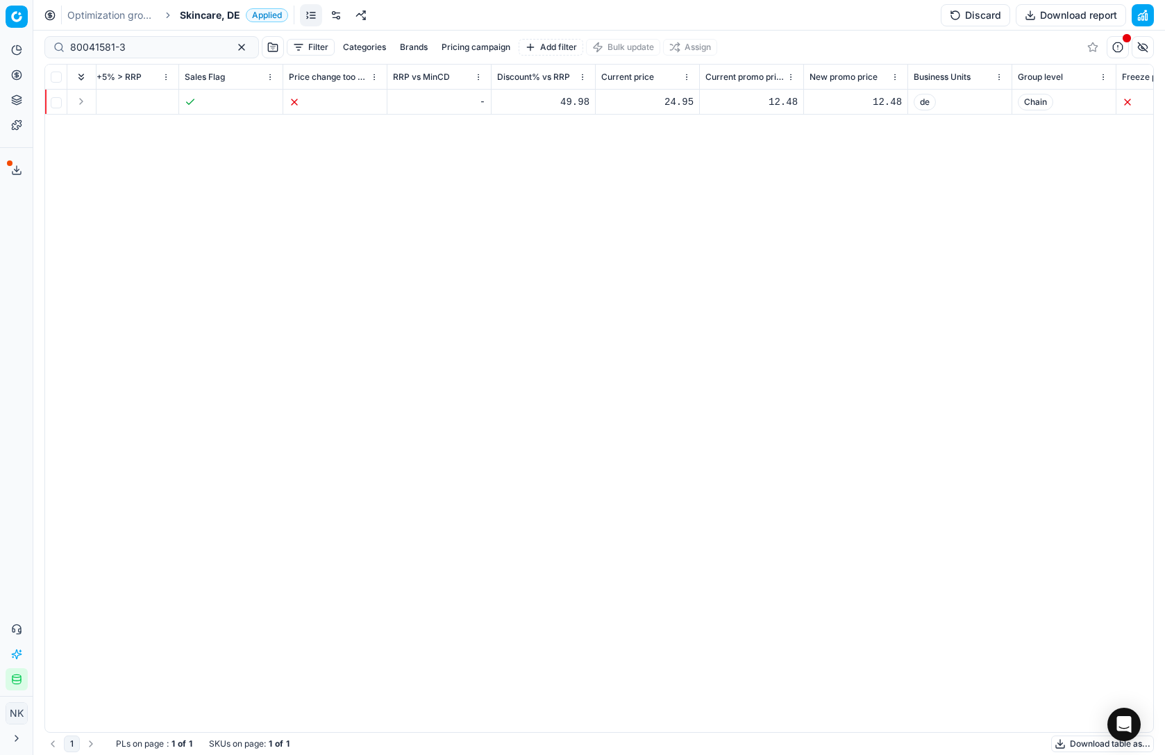
click at [666, 101] on div "24.95" at bounding box center [647, 102] width 92 height 14
click at [758, 90] on td "12.48" at bounding box center [752, 102] width 104 height 25
click at [768, 103] on div "12.48" at bounding box center [751, 102] width 92 height 14
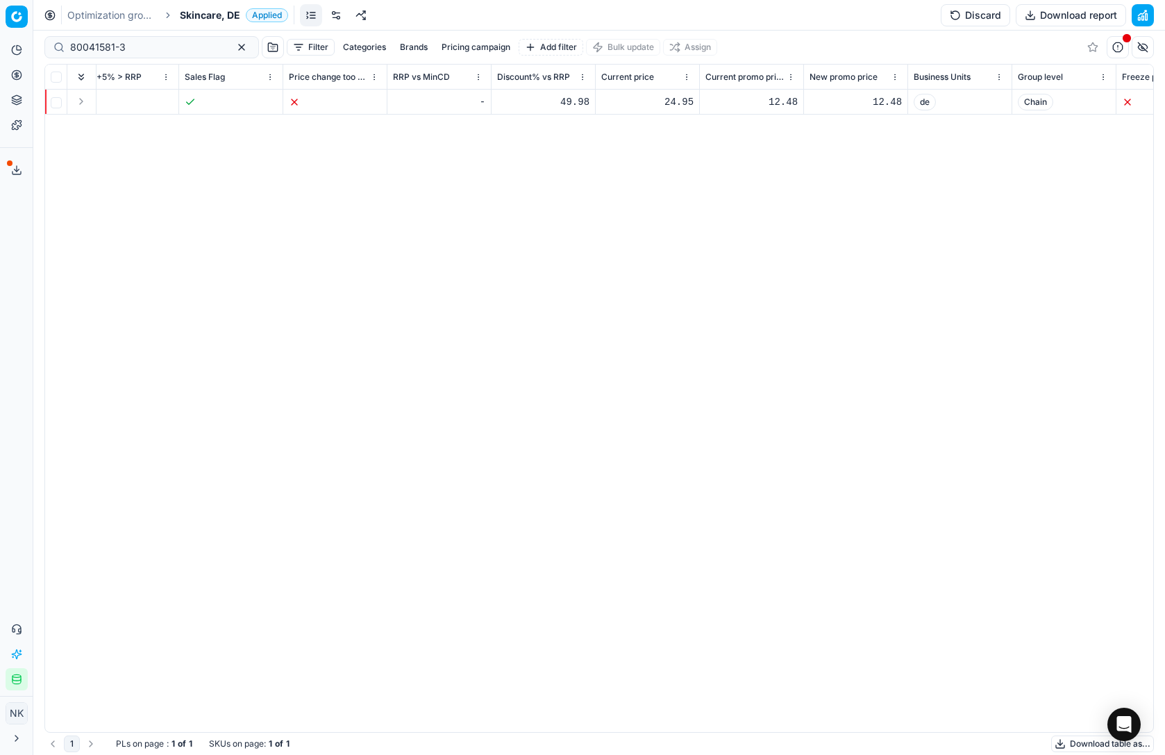
click at [850, 99] on div "12.48" at bounding box center [855, 102] width 92 height 14
click at [882, 158] on div "SKU Title Product line name Product line ID Cost 🔒 PCII cost RRP CD min Price C…" at bounding box center [599, 398] width 1108 height 667
click at [976, 17] on button "Discard" at bounding box center [975, 15] width 69 height 22
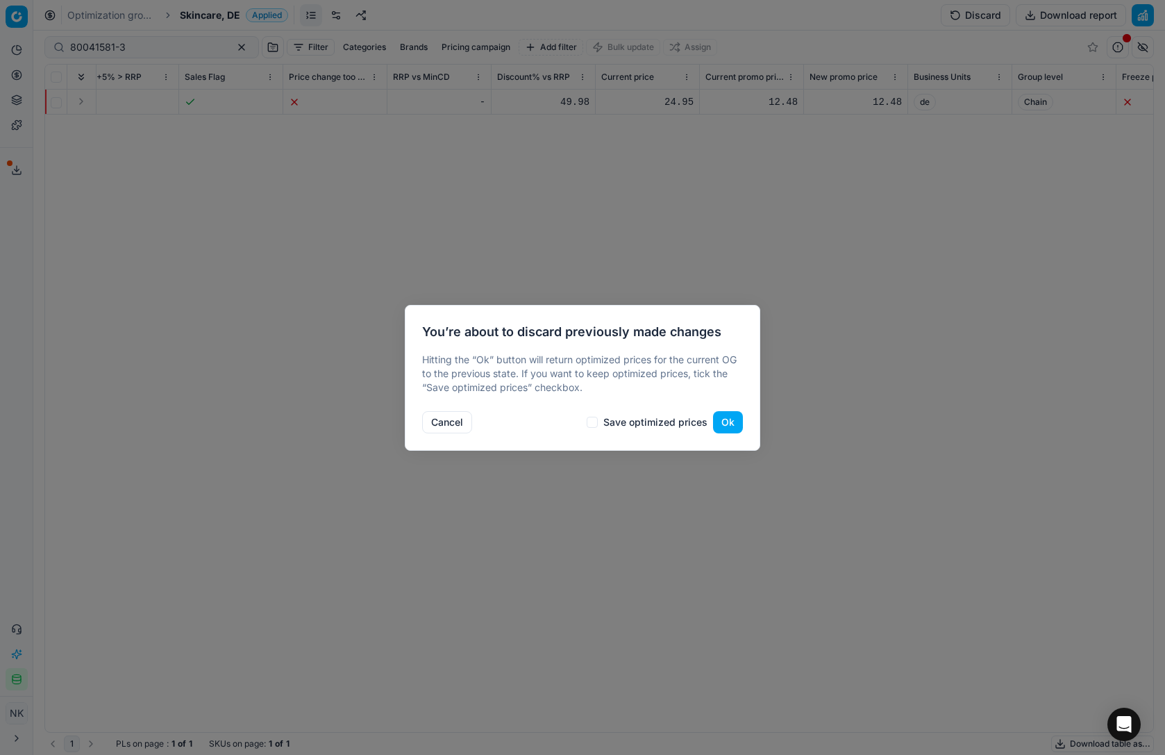
click at [728, 423] on button "Ok" at bounding box center [728, 422] width 30 height 22
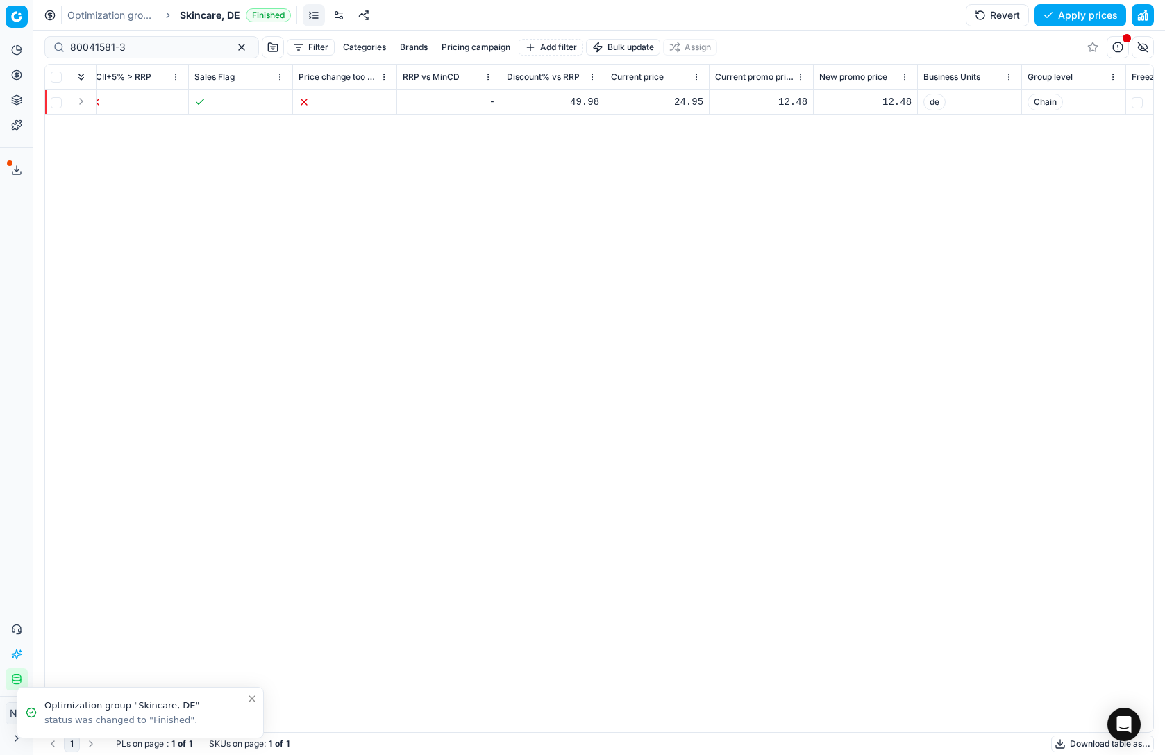
scroll to position [0, 1352]
click at [772, 103] on div "12.48" at bounding box center [762, 102] width 92 height 14
type input "1"
type input "8"
click at [877, 99] on div "12.48" at bounding box center [867, 102] width 92 height 14
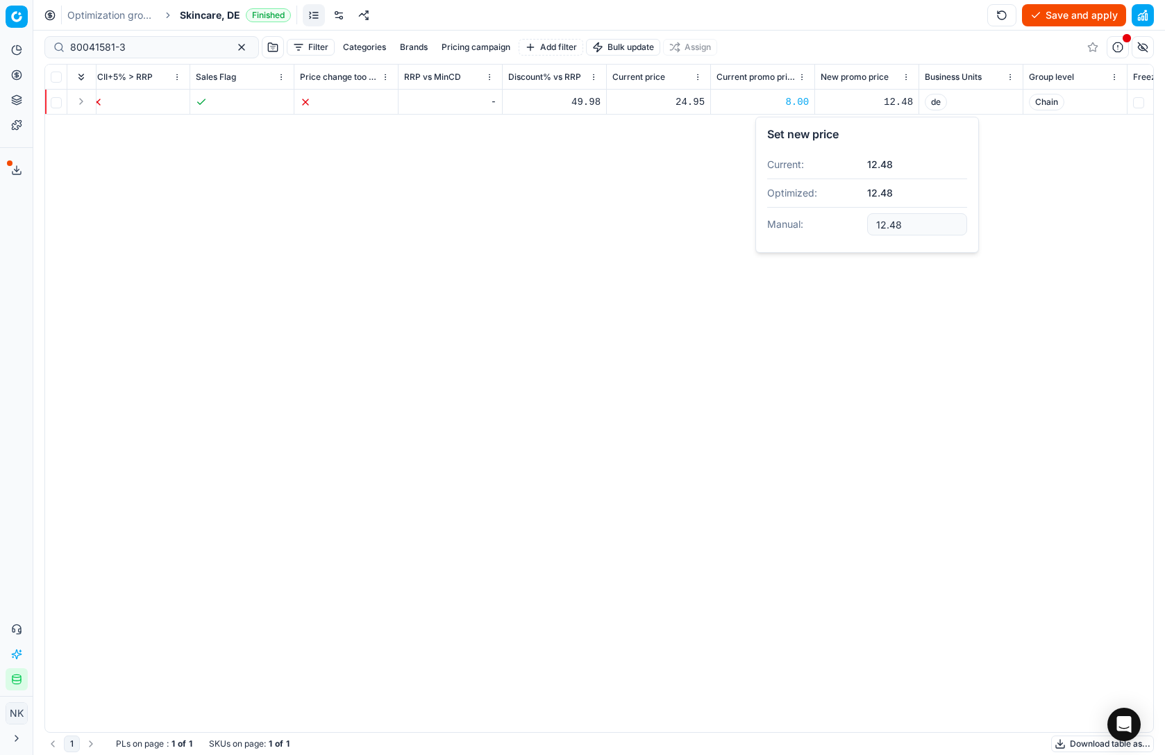
click at [885, 103] on div "12.48" at bounding box center [867, 102] width 92 height 14
click at [891, 103] on div "12.48" at bounding box center [867, 102] width 92 height 14
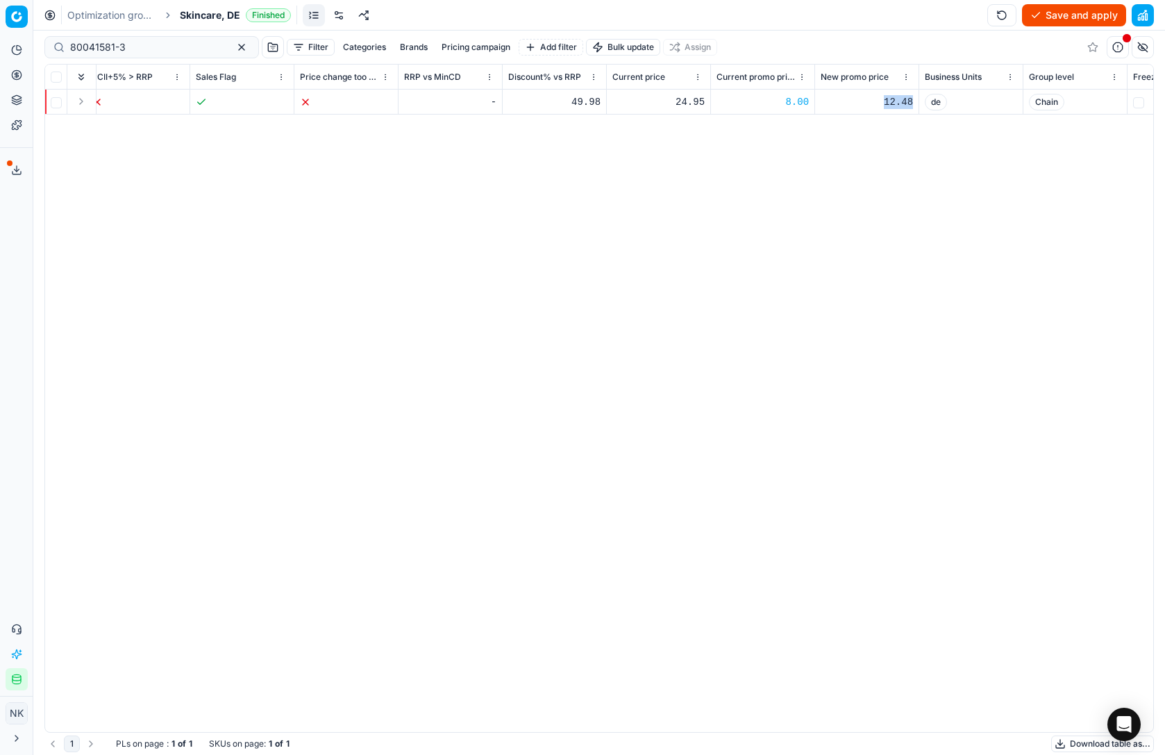
click at [893, 103] on div "12.48" at bounding box center [867, 102] width 92 height 14
click at [687, 163] on div "SKU Title Product line name Product line ID Cost 🔒 PCII cost RRP CD min Price C…" at bounding box center [599, 398] width 1108 height 667
click at [681, 106] on div "24.95" at bounding box center [658, 102] width 92 height 14
click at [661, 100] on input "24.95" at bounding box center [658, 102] width 92 height 22
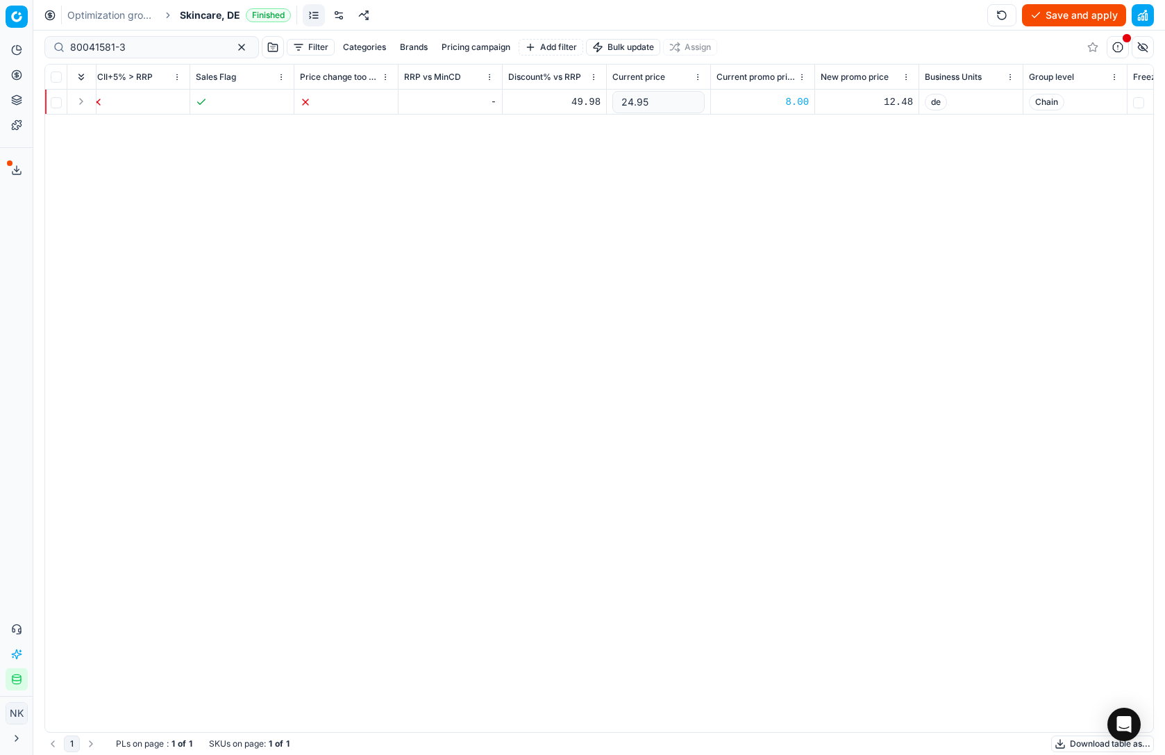
click at [661, 100] on input "24.95" at bounding box center [658, 102] width 92 height 22
type input "8"
click at [731, 204] on div "SKU Title Product line name Product line ID Cost 🔒 PCII cost RRP CD min Price C…" at bounding box center [599, 398] width 1108 height 667
click at [1047, 15] on button "Save and apply" at bounding box center [1074, 15] width 104 height 22
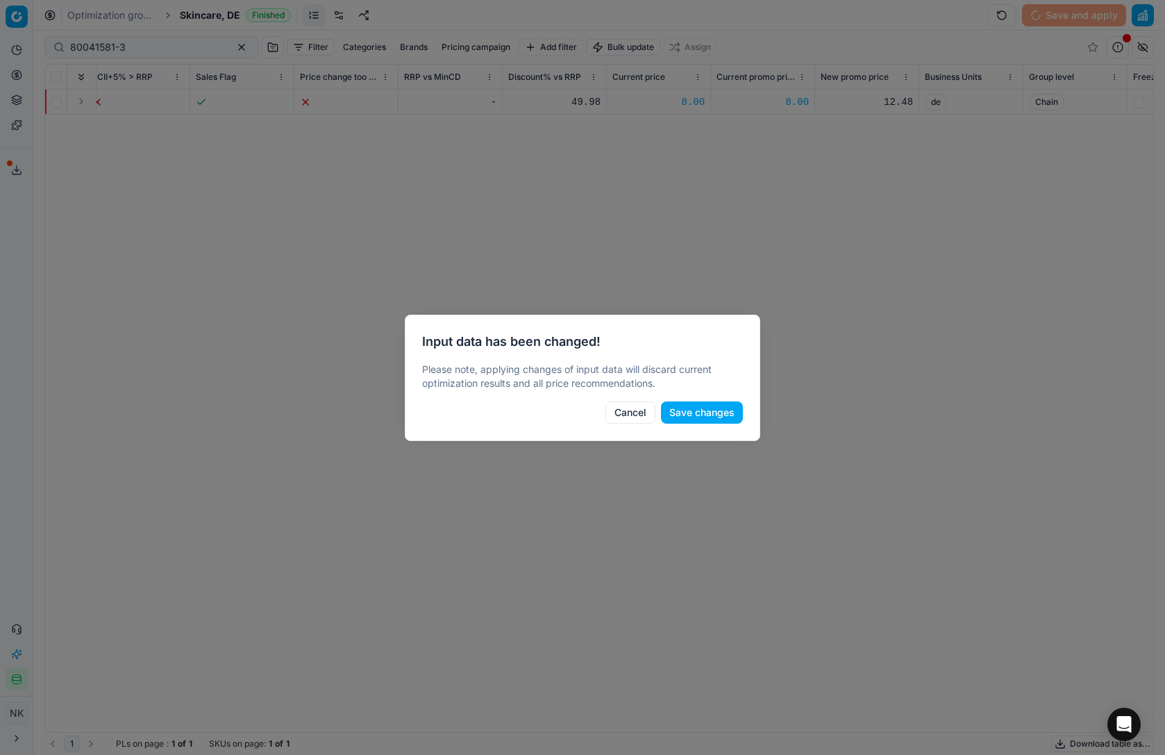
click at [710, 414] on button "Save changes" at bounding box center [702, 412] width 82 height 22
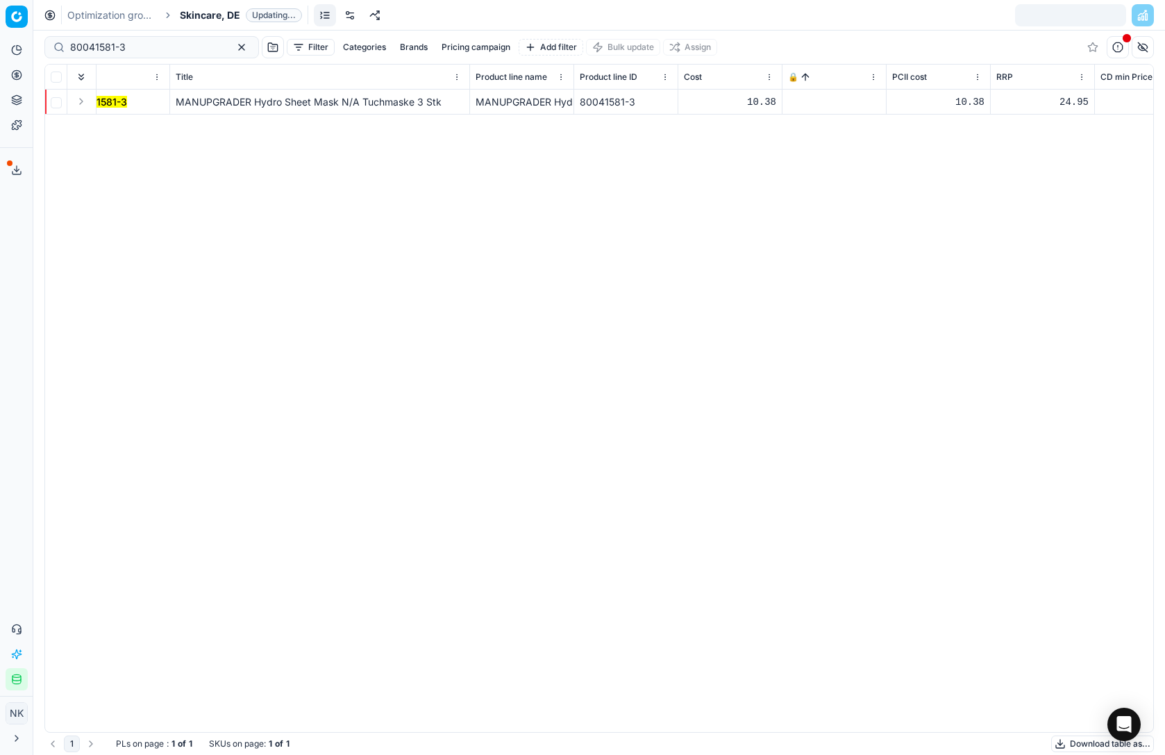
scroll to position [0, 0]
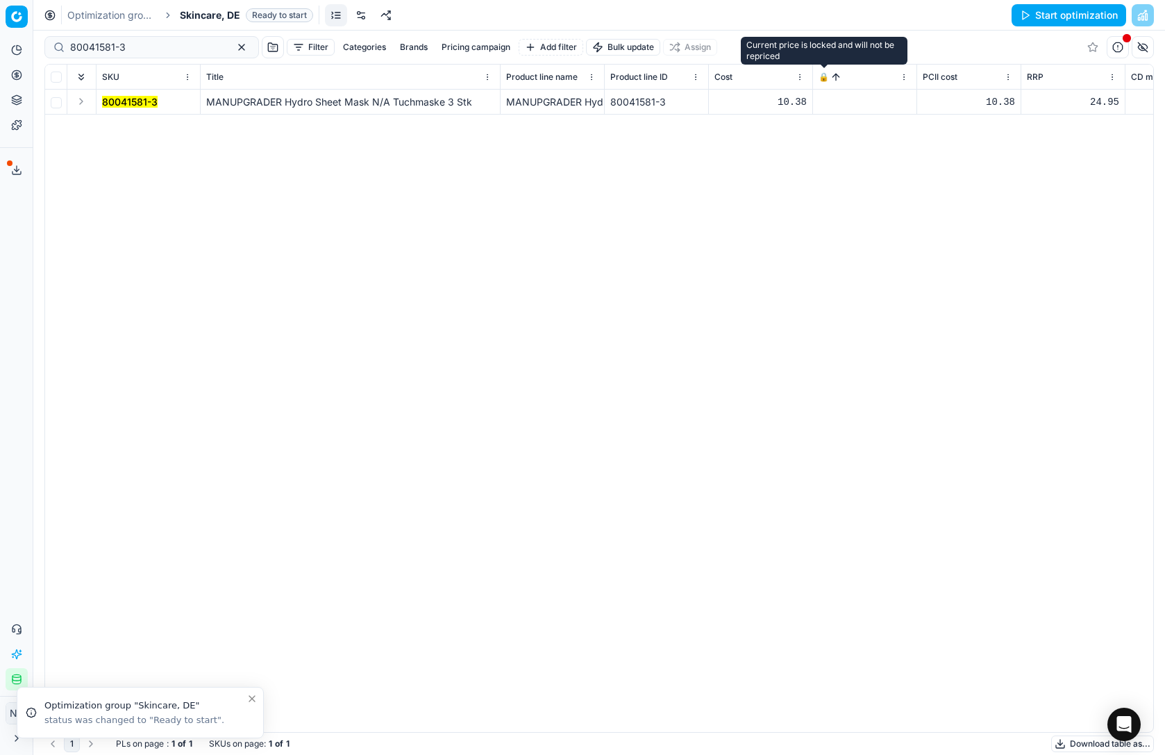
click at [823, 77] on span "🔒" at bounding box center [823, 77] width 10 height 11
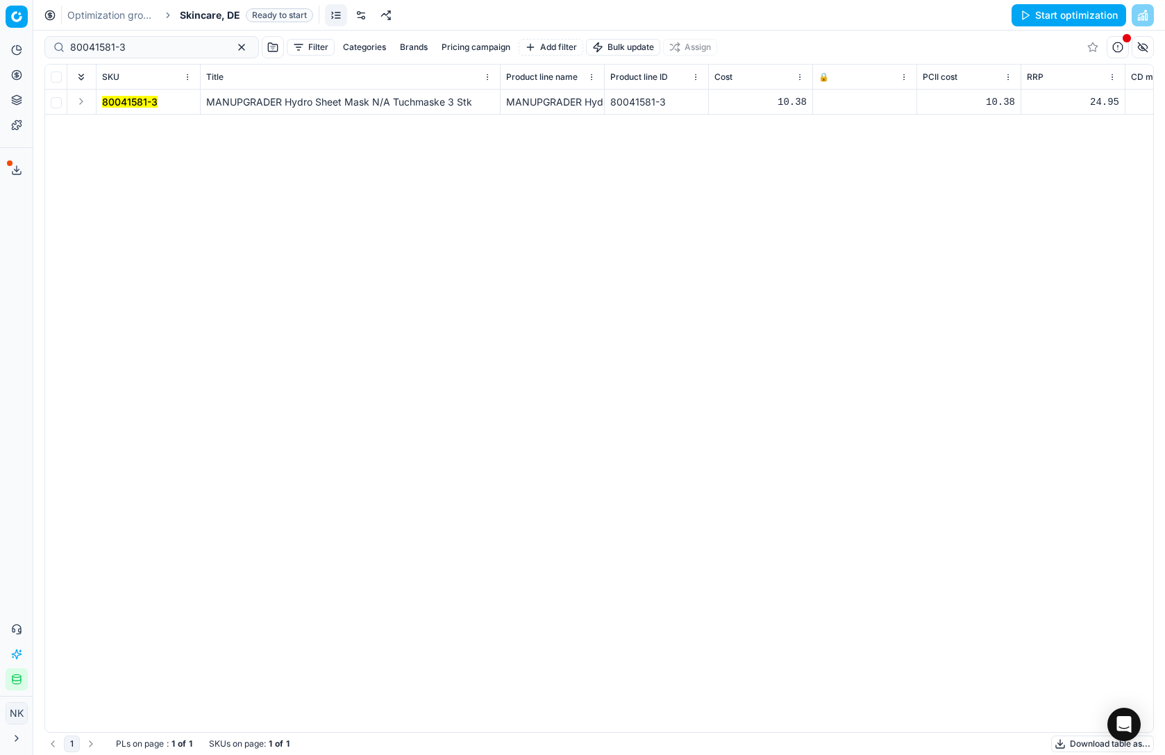
click at [825, 102] on icon at bounding box center [822, 102] width 8 height 8
click at [1060, 17] on button "Save and apply" at bounding box center [1074, 15] width 104 height 22
click at [76, 124] on link "Assortment" at bounding box center [134, 125] width 162 height 19
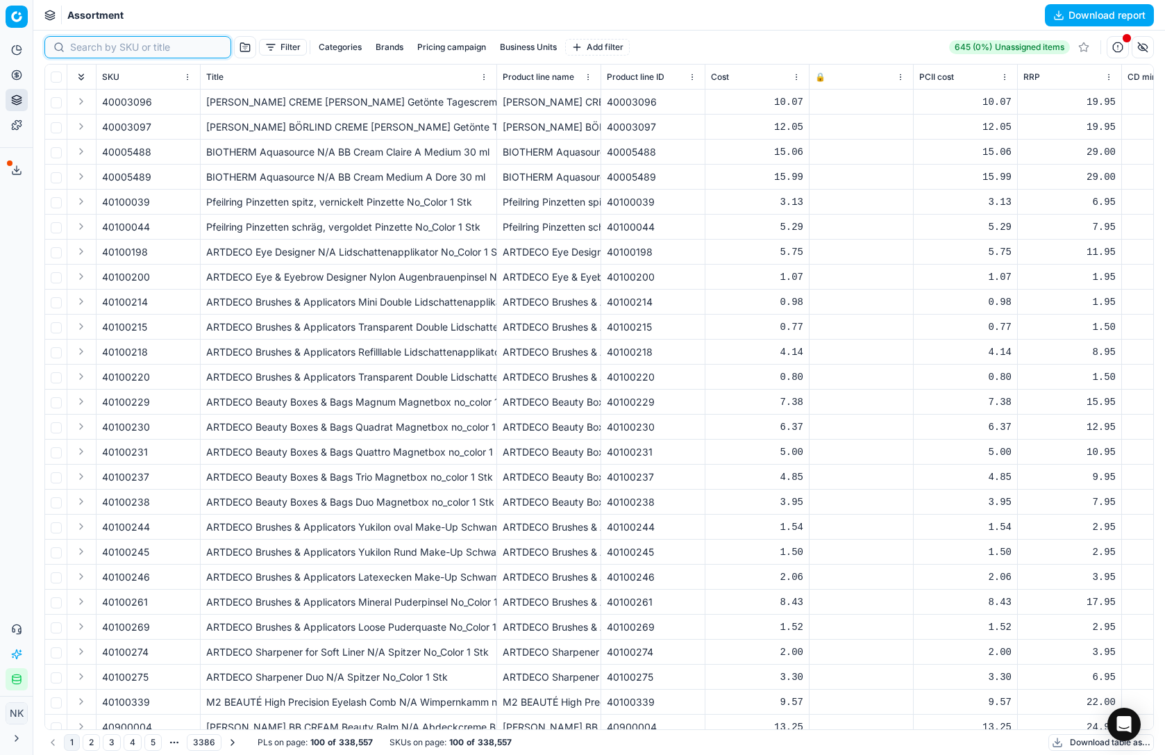
click at [95, 49] on input at bounding box center [146, 47] width 152 height 14
paste input "80041581-3"
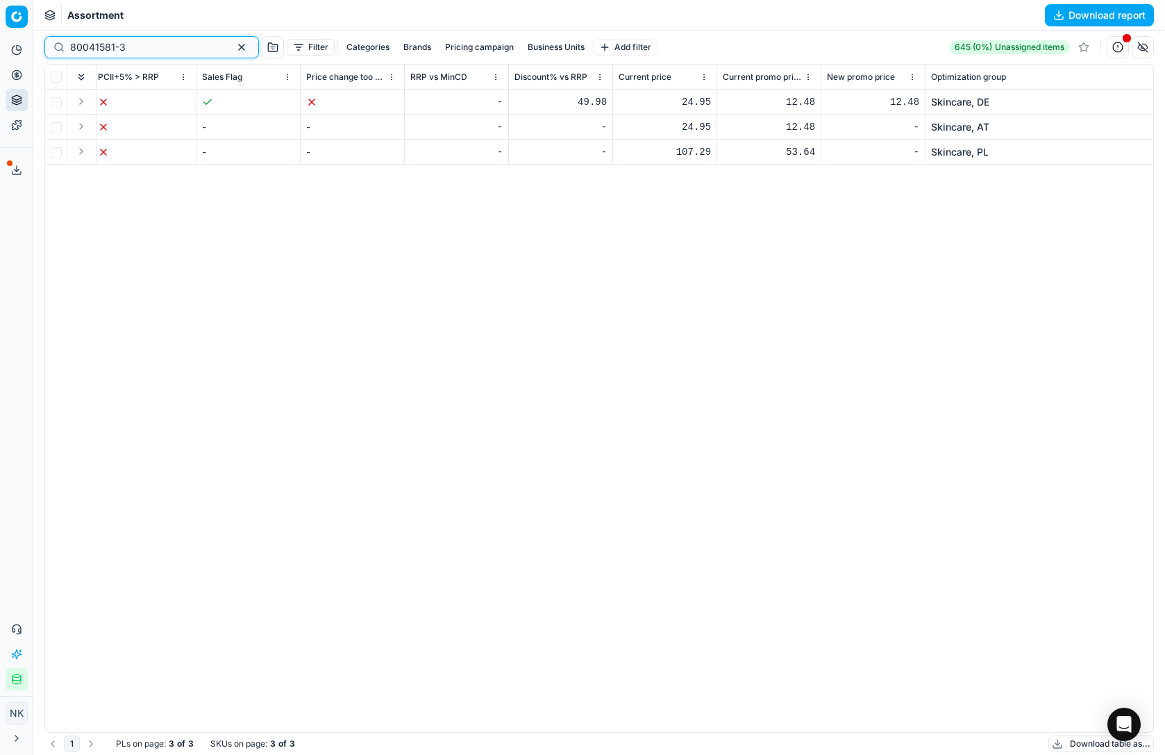
scroll to position [0, 1261]
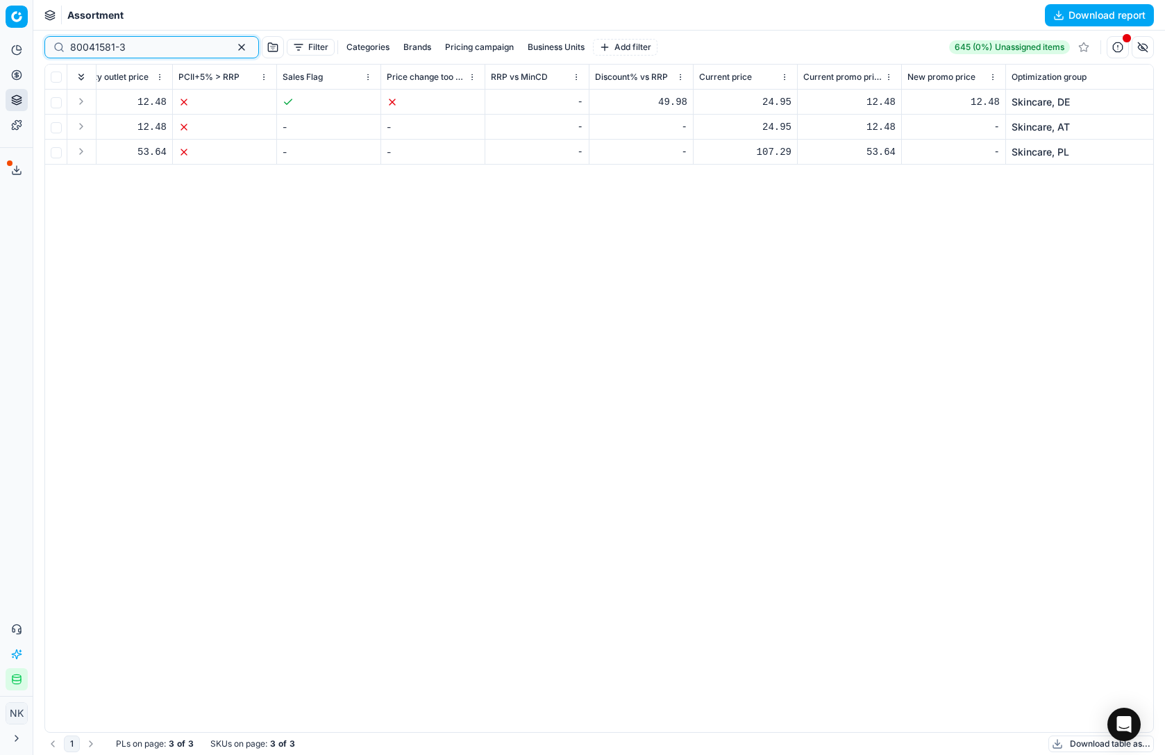
type input "80041581-3"
click at [593, 45] on button "Add filter" at bounding box center [625, 47] width 65 height 17
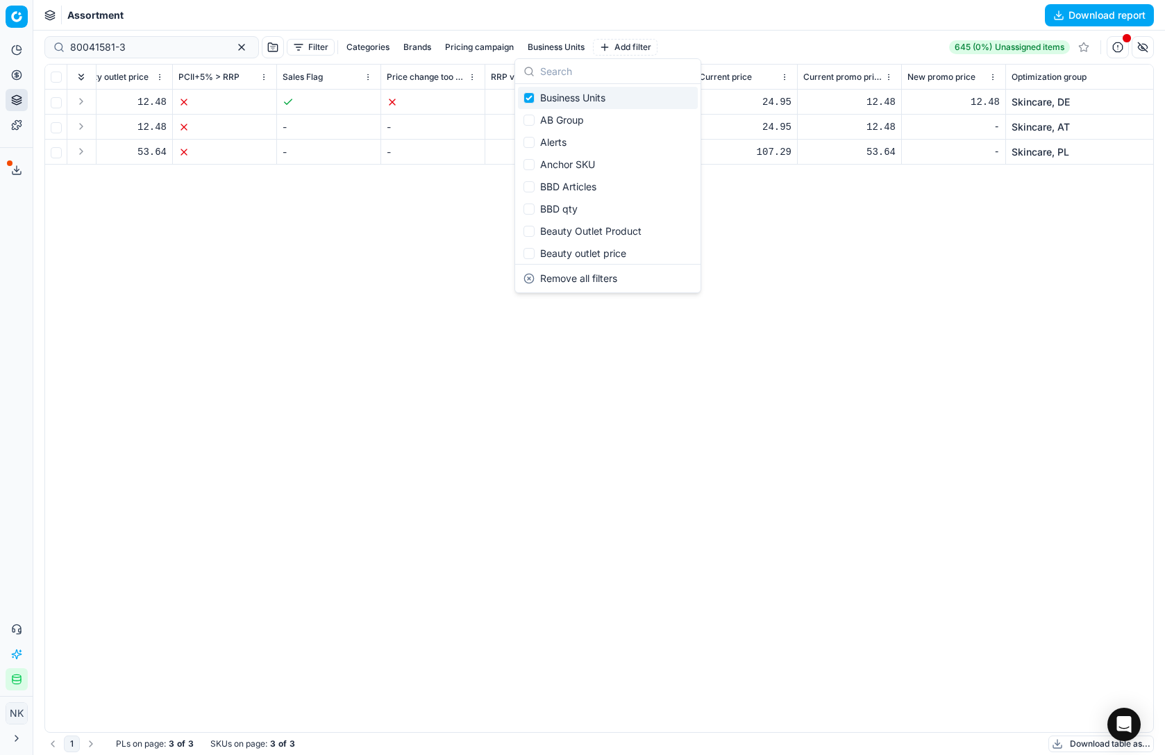
click at [522, 45] on button "Business Units" at bounding box center [556, 47] width 68 height 17
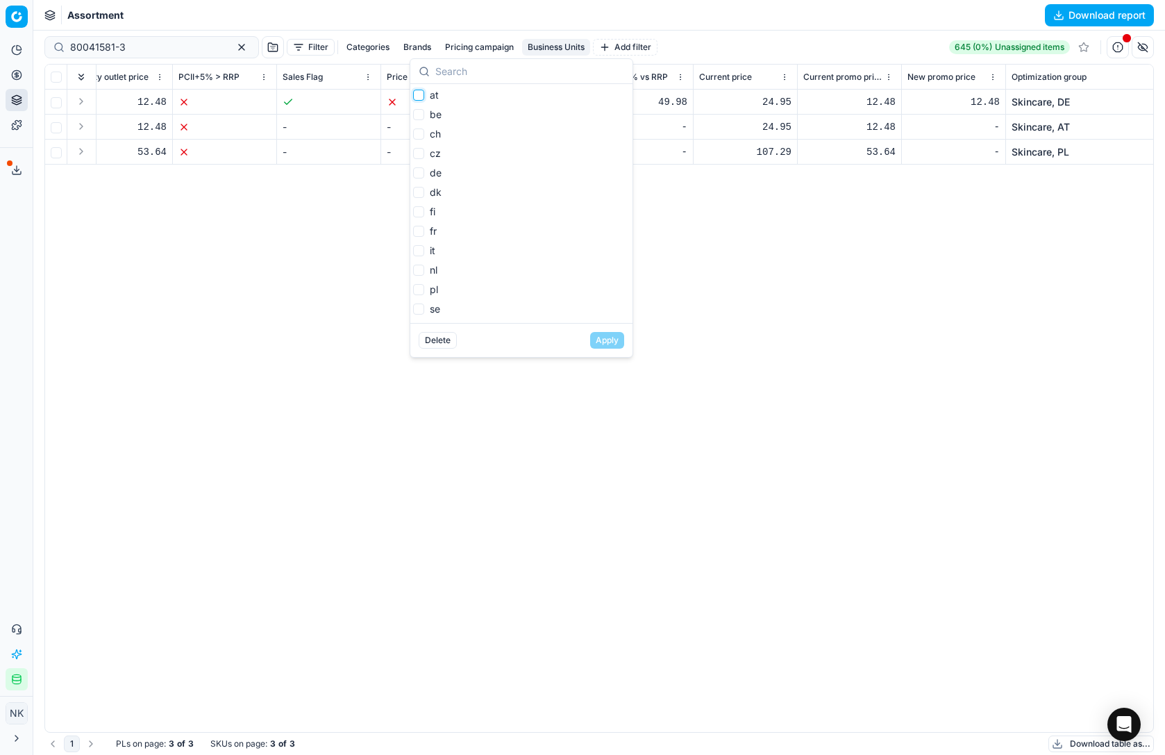
click at [419, 94] on input "at" at bounding box center [418, 95] width 11 height 11
checkbox input "true"
click at [421, 174] on input "de" at bounding box center [418, 172] width 11 height 11
checkbox input "true"
click at [602, 336] on button "Apply" at bounding box center [607, 340] width 34 height 17
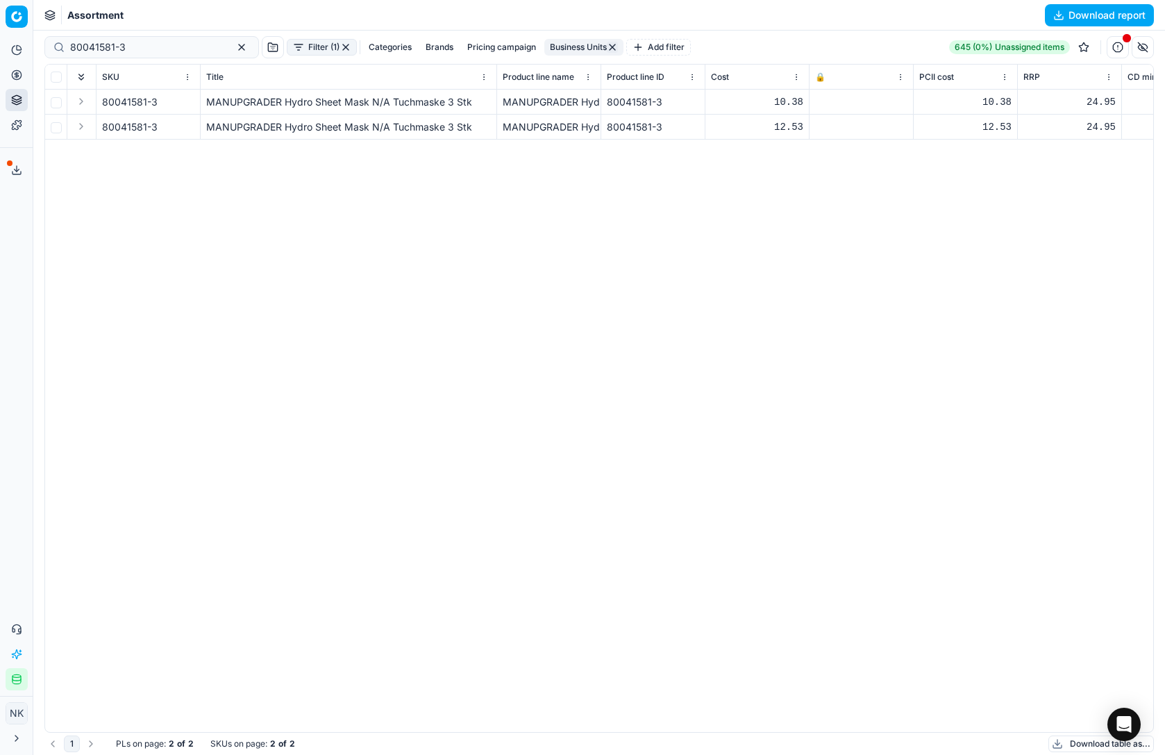
click at [816, 103] on div at bounding box center [861, 102] width 92 height 8
click at [821, 76] on span "🔒" at bounding box center [820, 77] width 10 height 11
click at [821, 101] on div at bounding box center [861, 102] width 92 height 8
click at [823, 127] on div at bounding box center [861, 127] width 92 height 8
click at [825, 98] on div at bounding box center [861, 102] width 92 height 8
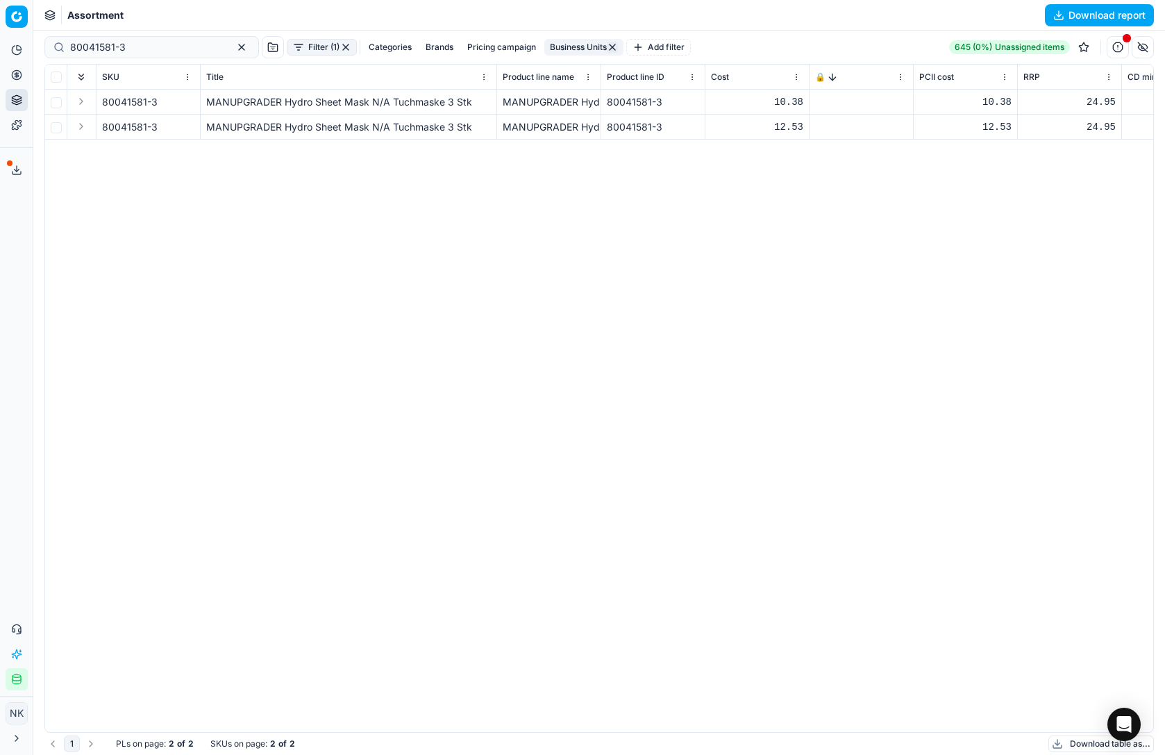
click at [822, 128] on div at bounding box center [861, 127] width 92 height 8
click at [83, 108] on button "Expand" at bounding box center [81, 101] width 17 height 17
click at [822, 127] on div at bounding box center [861, 127] width 92 height 8
click at [83, 103] on button "Expand" at bounding box center [81, 101] width 17 height 17
click at [54, 79] on input "checkbox" at bounding box center [56, 77] width 11 height 11
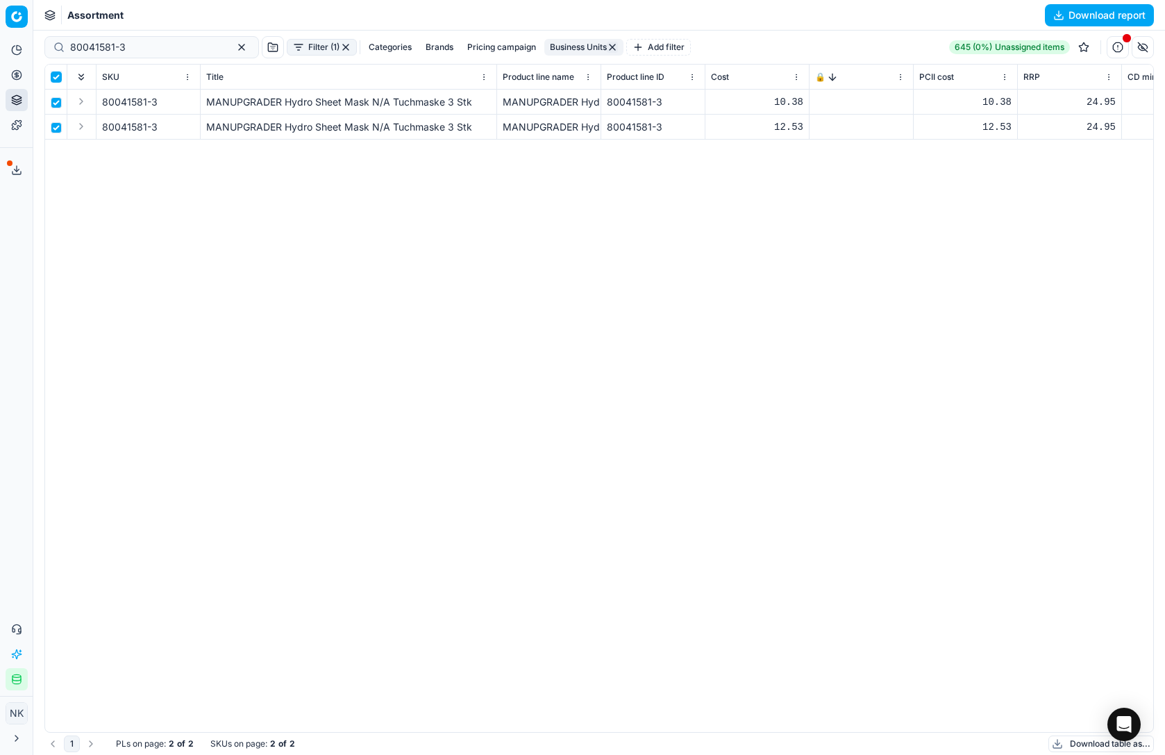
checkbox input "true"
click at [818, 72] on span "🔒" at bounding box center [820, 77] width 10 height 11
checkbox input "false"
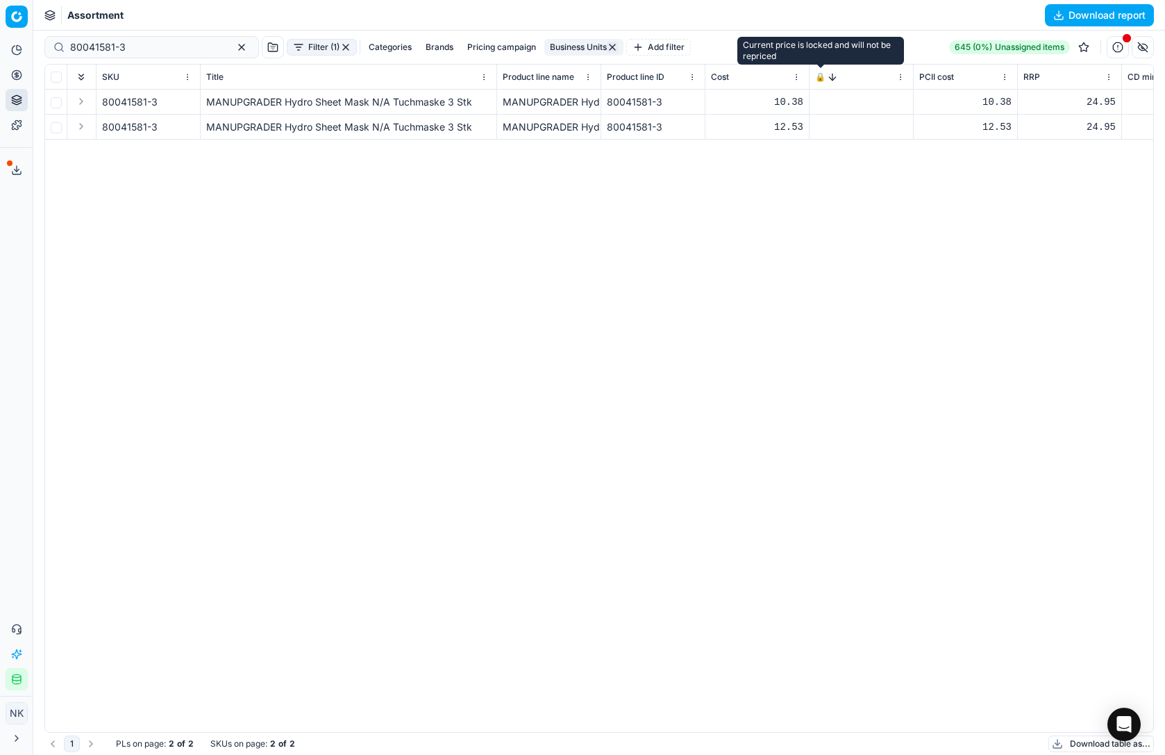
checkbox input "false"
click at [827, 100] on div at bounding box center [861, 102] width 92 height 8
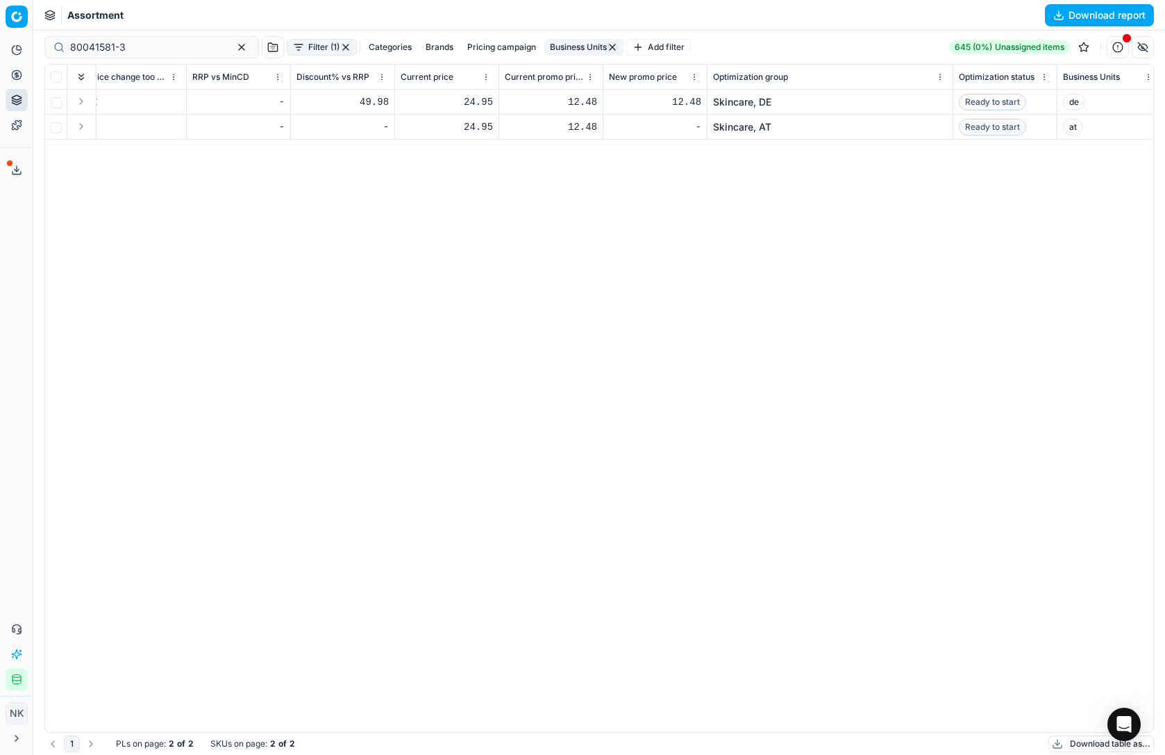
scroll to position [0, 1377]
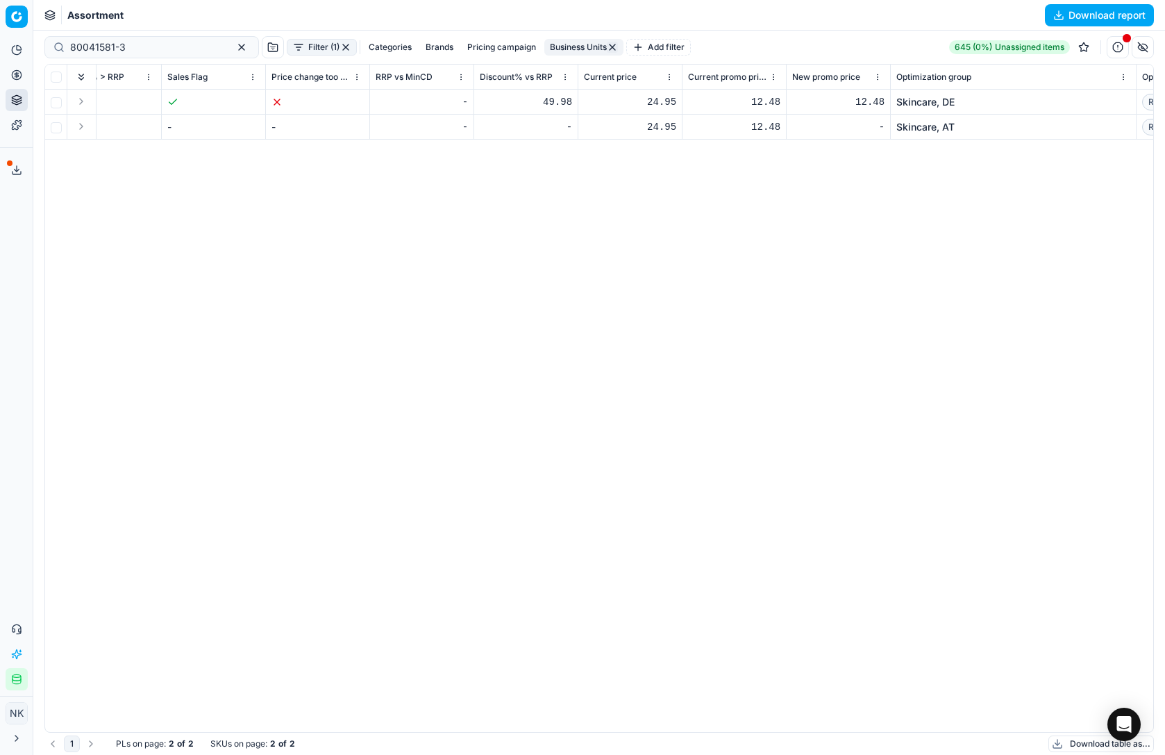
click at [732, 103] on div "12.48" at bounding box center [734, 102] width 92 height 14
click at [764, 98] on div "12.48" at bounding box center [734, 102] width 92 height 14
click at [746, 103] on div "12.48" at bounding box center [734, 102] width 92 height 14
click at [754, 162] on div "SKU Title Product line name Product line ID Cost 🔒 PCII cost RRP CD min Price C…" at bounding box center [599, 398] width 1108 height 667
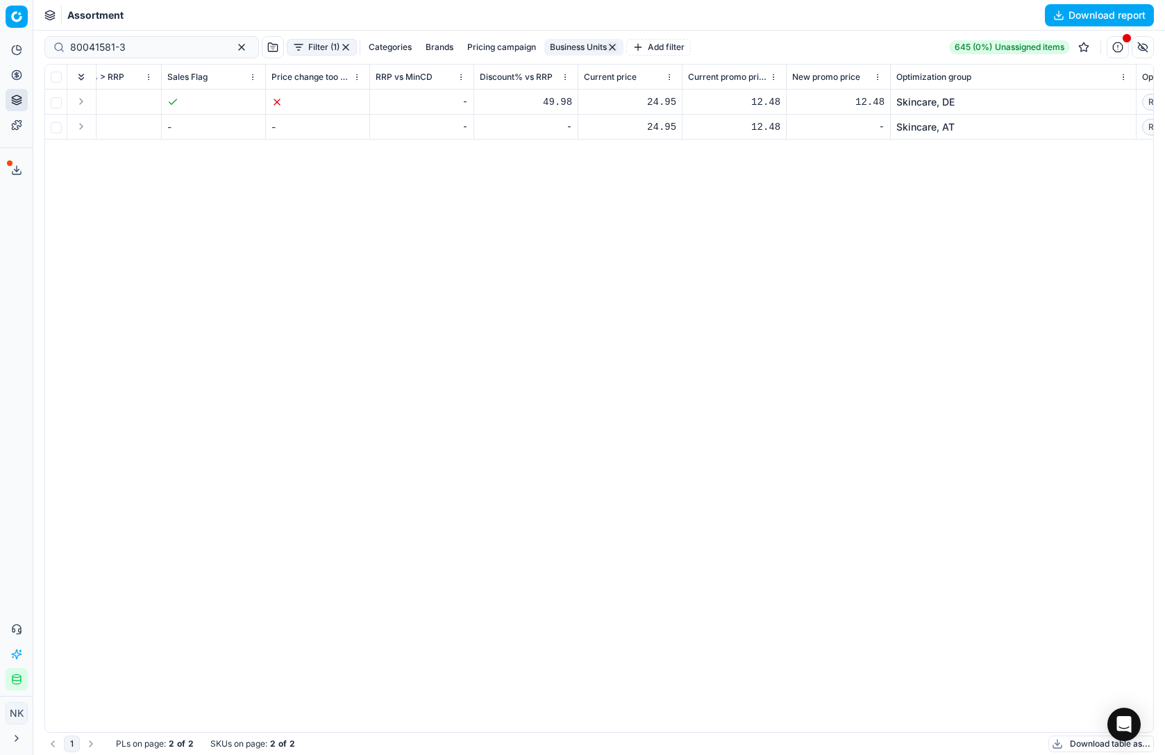
click at [753, 100] on div "12.48" at bounding box center [734, 102] width 92 height 14
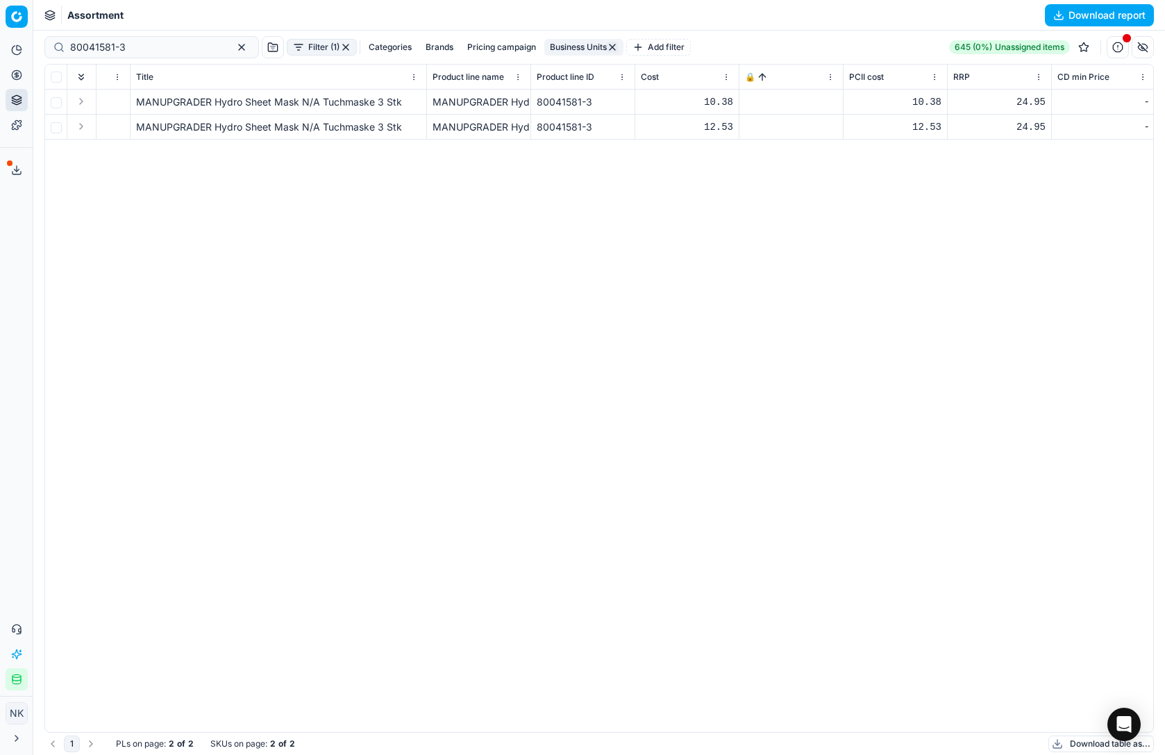
scroll to position [0, 0]
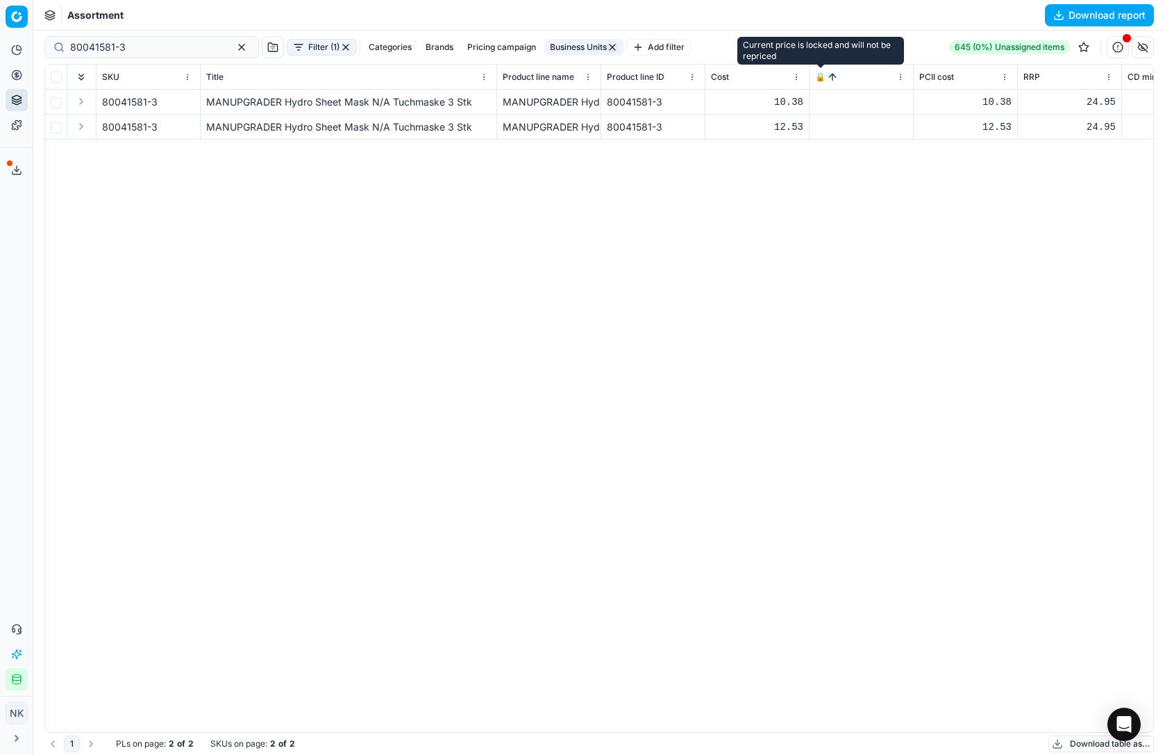
click at [821, 79] on span "🔒" at bounding box center [820, 77] width 10 height 11
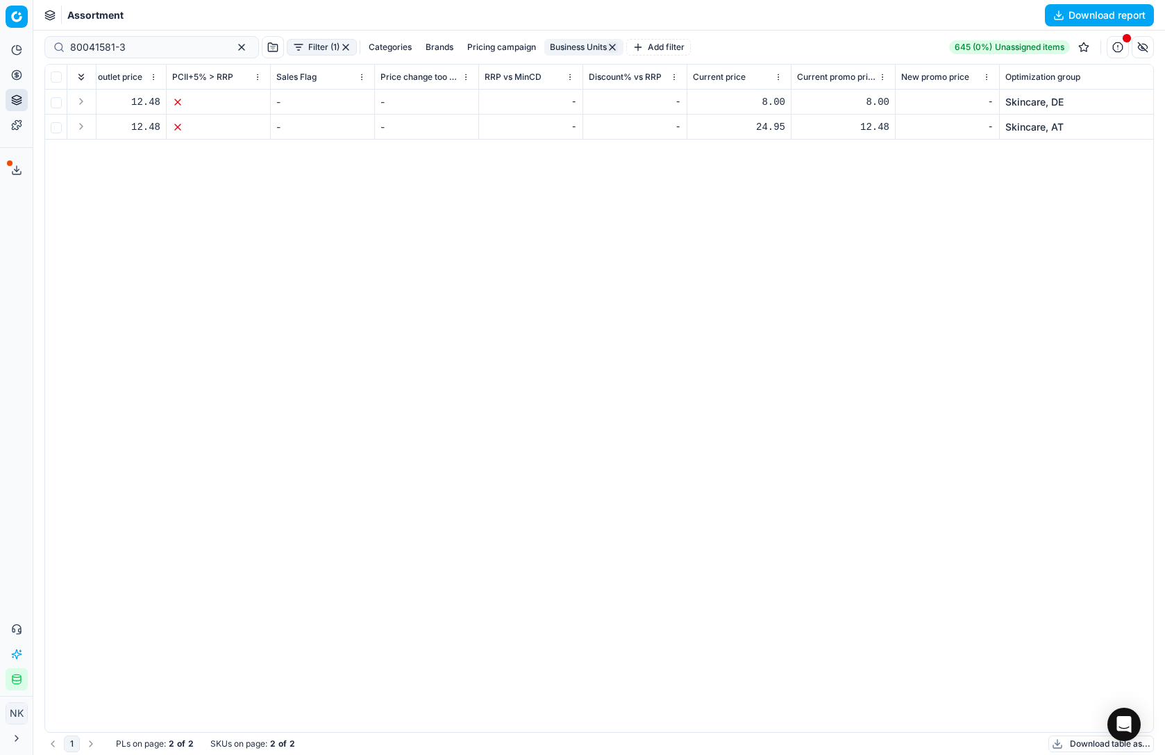
scroll to position [0, 1274]
click at [760, 125] on div "24.95" at bounding box center [733, 127] width 92 height 14
click at [755, 128] on div "24.95" at bounding box center [733, 127] width 92 height 14
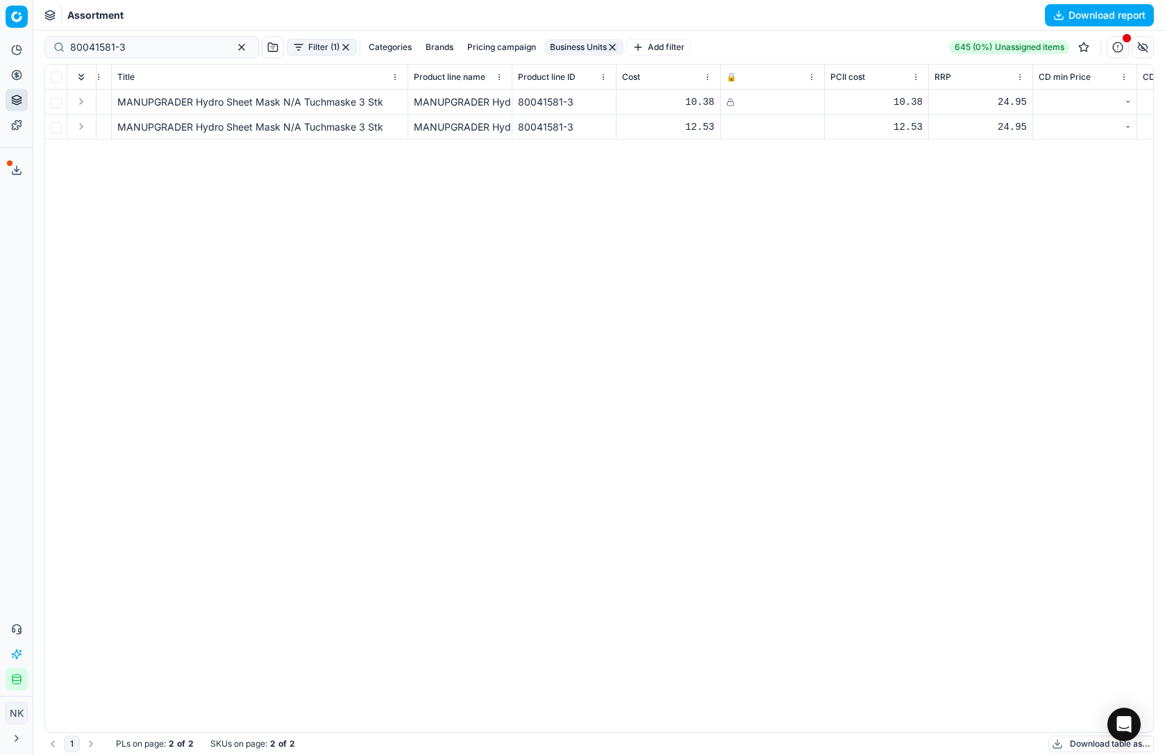
scroll to position [0, 84]
click at [738, 124] on div at bounding box center [777, 127] width 92 height 8
click at [728, 126] on td at bounding box center [777, 127] width 104 height 25
click at [739, 123] on div at bounding box center [777, 127] width 92 height 8
click at [737, 128] on div at bounding box center [777, 127] width 92 height 8
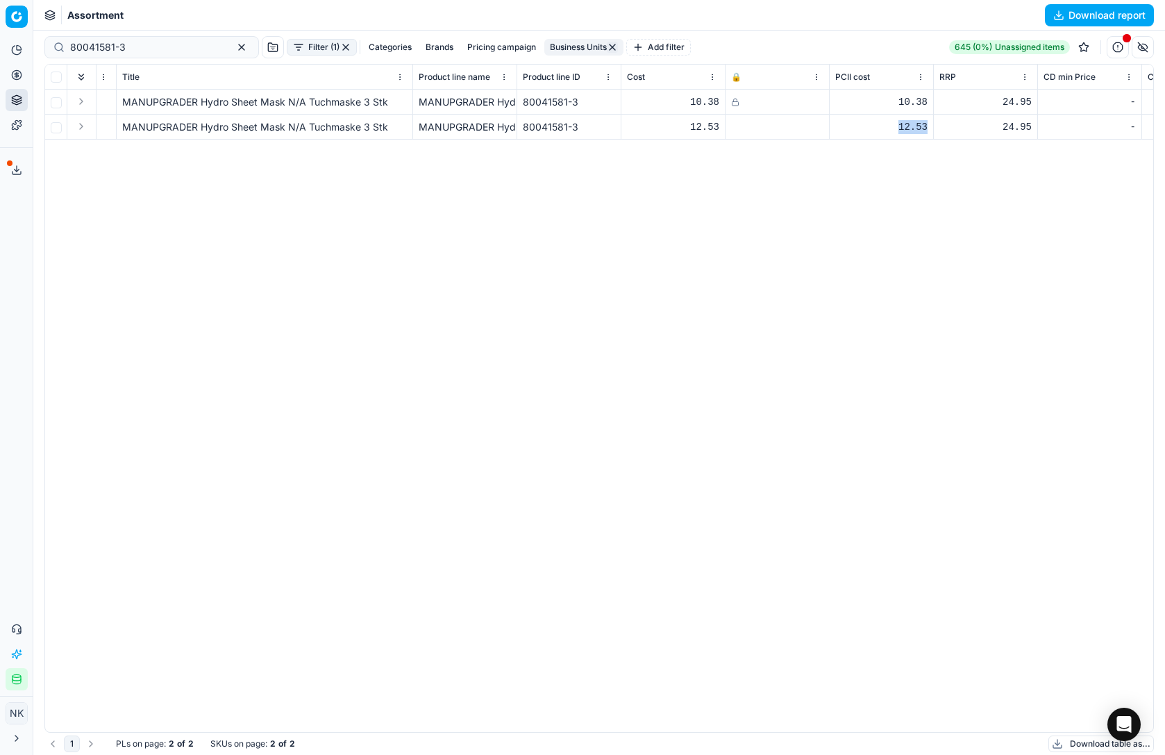
click at [737, 128] on div at bounding box center [777, 127] width 92 height 8
click at [737, 78] on span "🔒" at bounding box center [736, 77] width 10 height 11
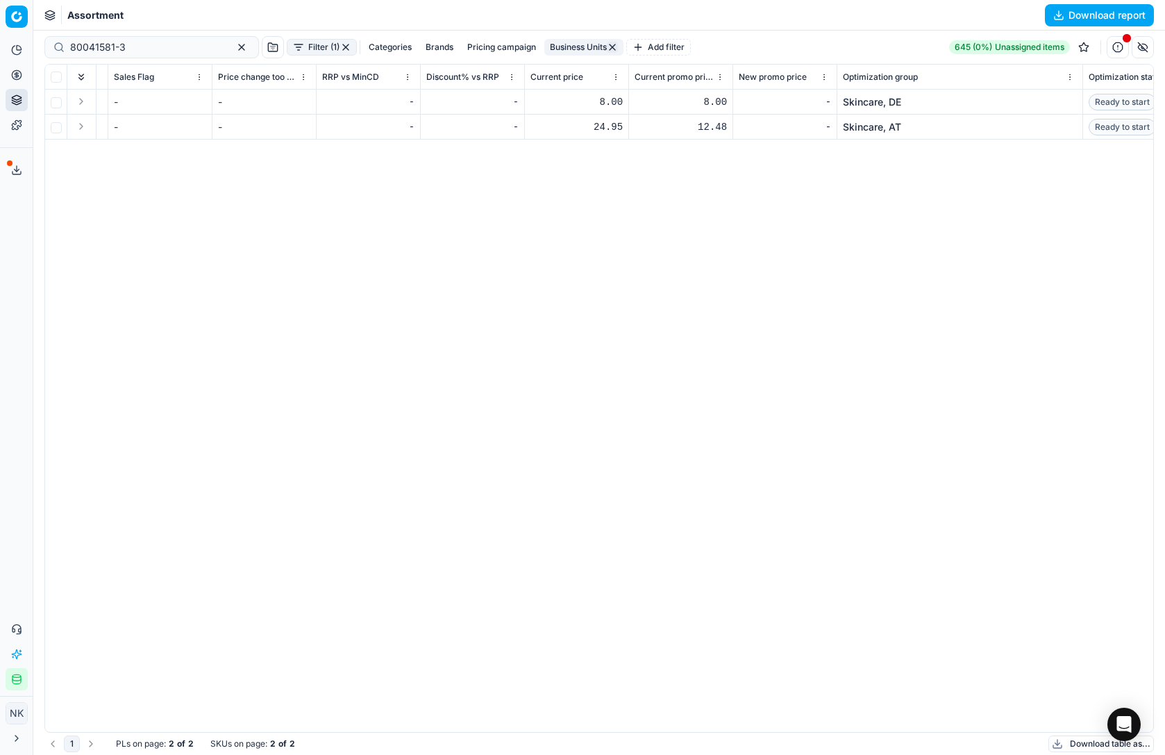
scroll to position [0, 1428]
click at [701, 128] on div "12.48" at bounding box center [683, 127] width 92 height 14
click at [712, 128] on div "12.48" at bounding box center [683, 127] width 92 height 14
click at [595, 122] on div "24.95" at bounding box center [578, 127] width 92 height 14
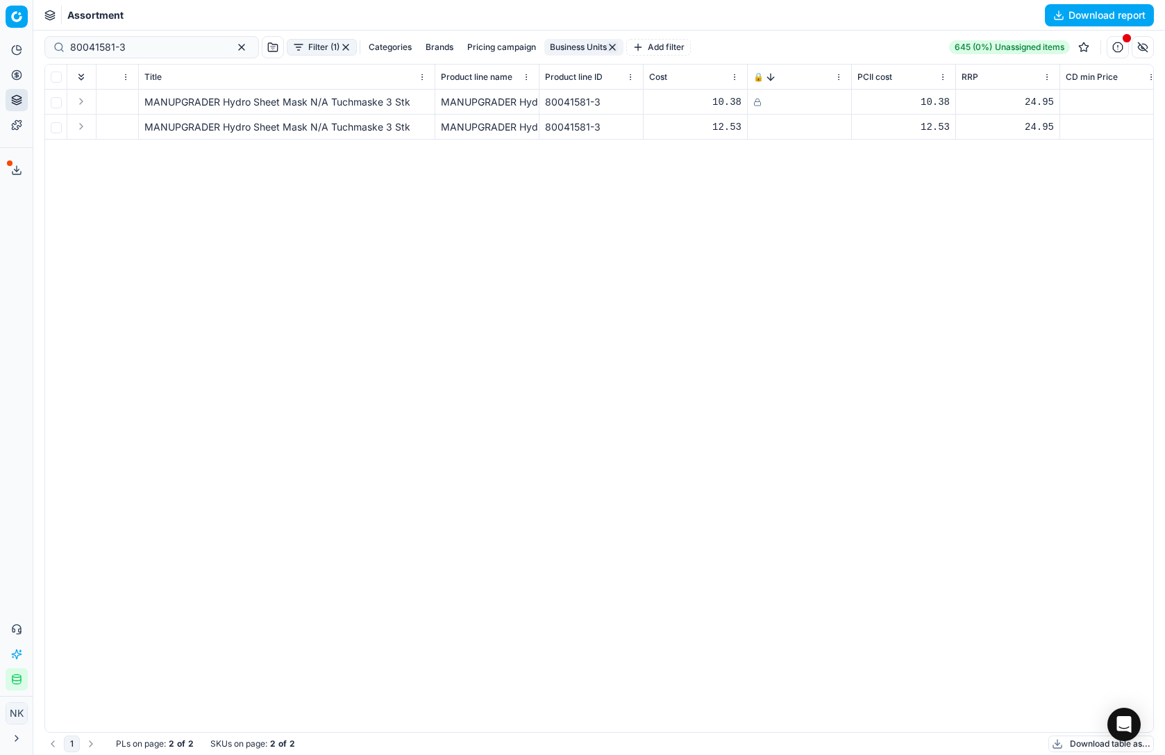
scroll to position [0, 54]
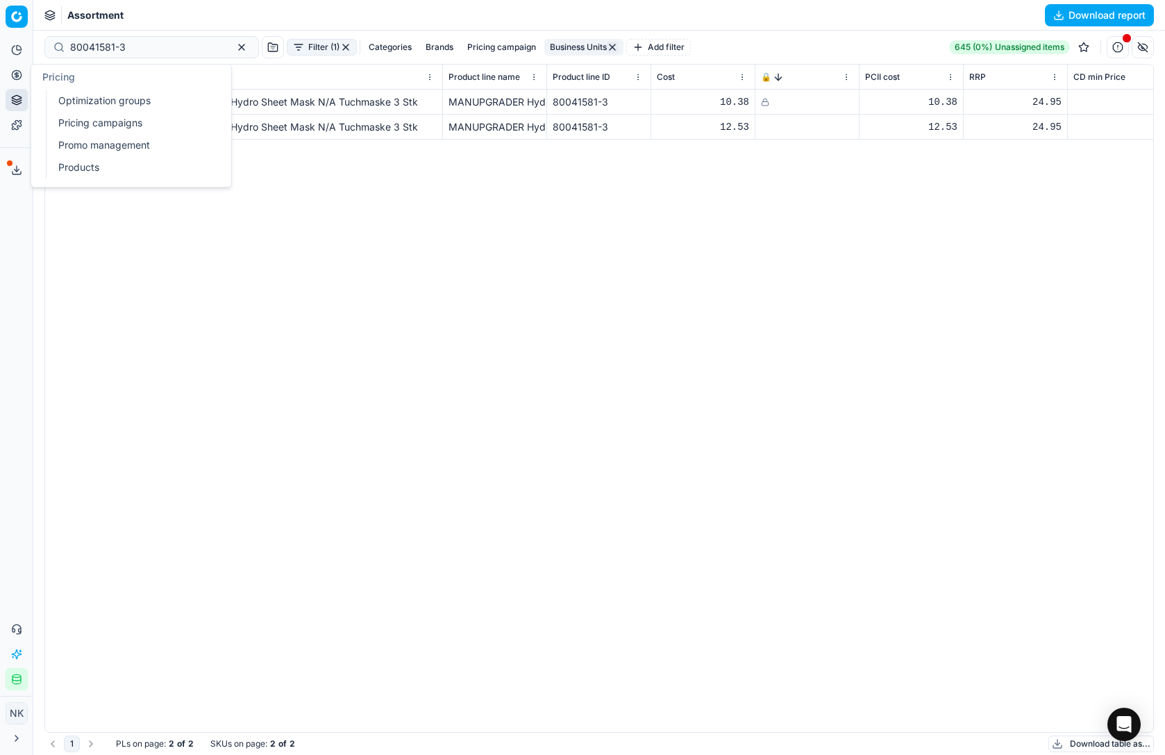
click at [86, 103] on link "Optimization groups" at bounding box center [134, 100] width 162 height 19
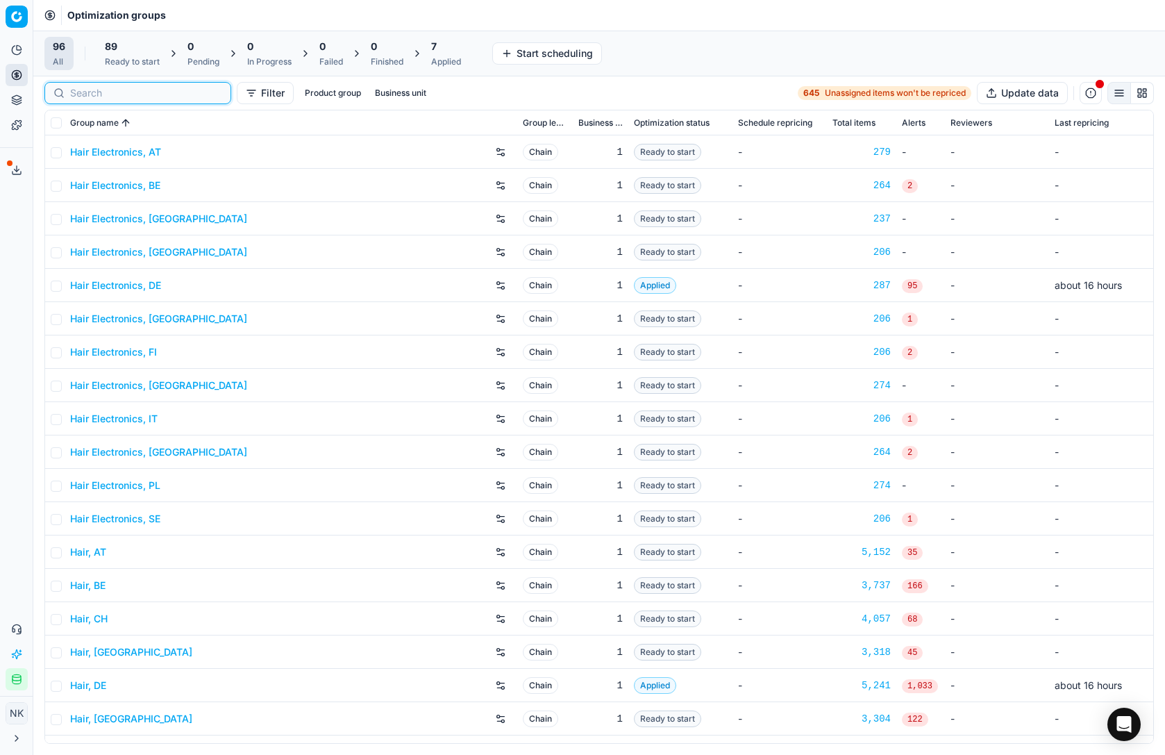
click at [89, 96] on input at bounding box center [146, 93] width 152 height 14
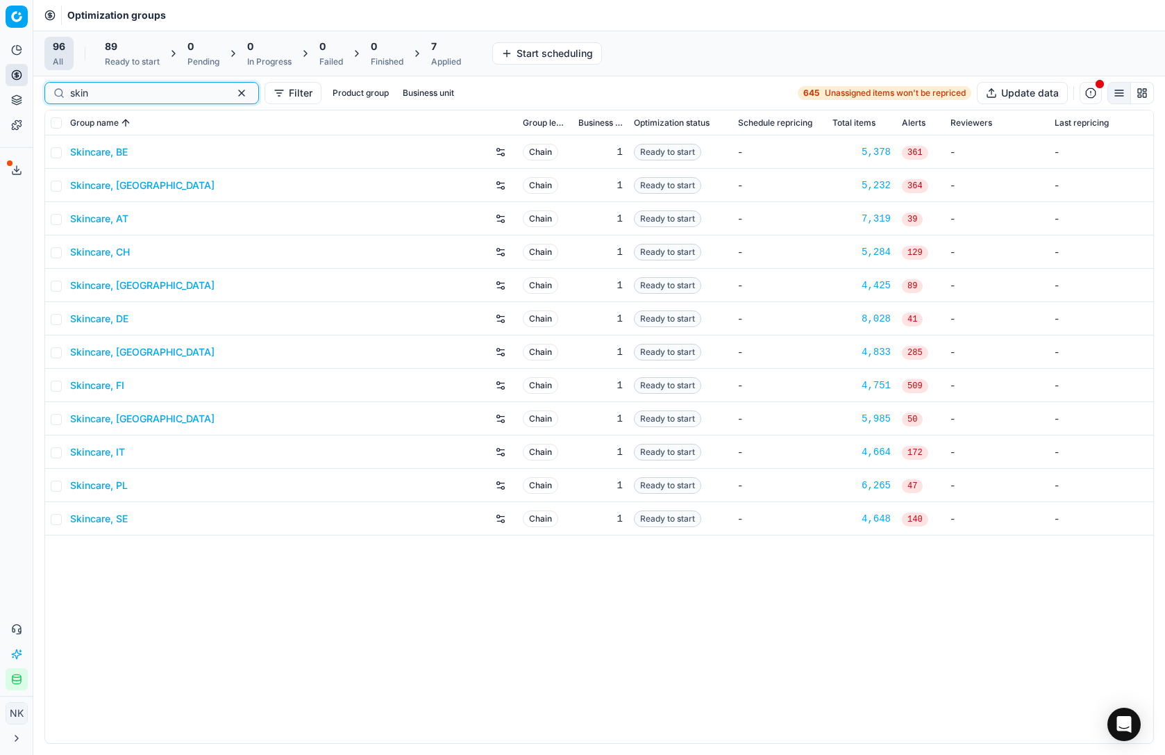
type input "skin"
click at [94, 219] on link "Skincare, AT" at bounding box center [99, 219] width 58 height 14
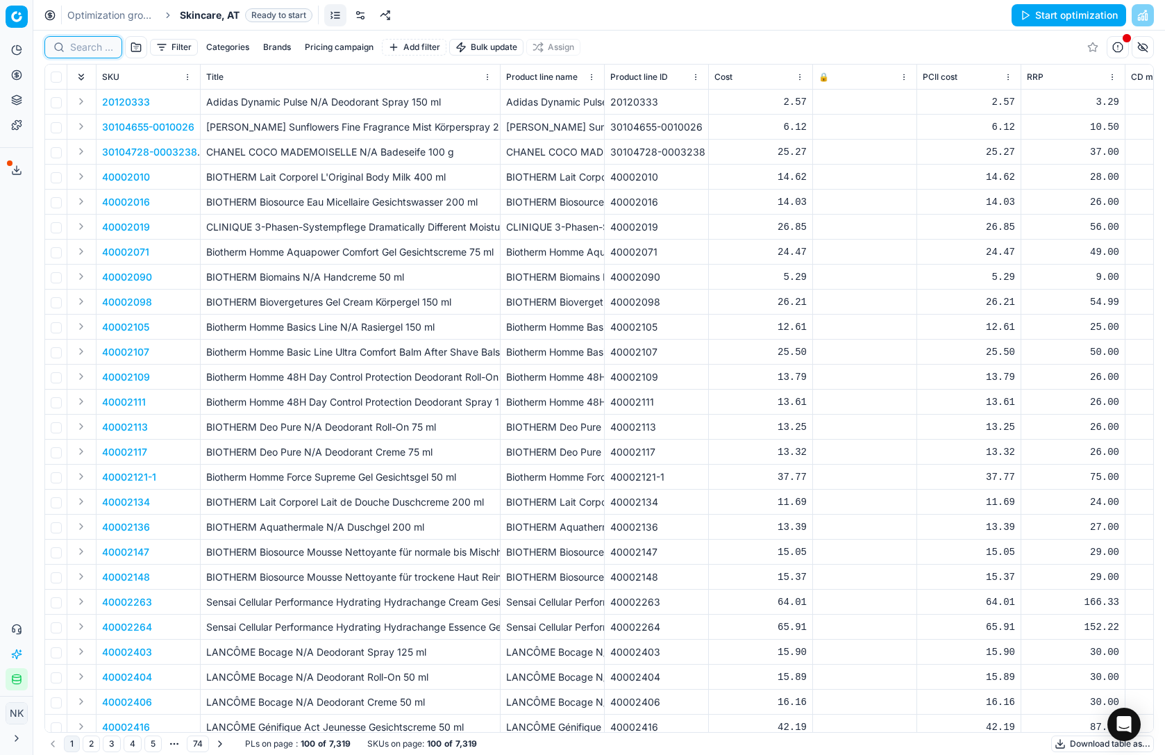
click at [85, 47] on input at bounding box center [91, 47] width 43 height 14
paste input "80041581-3"
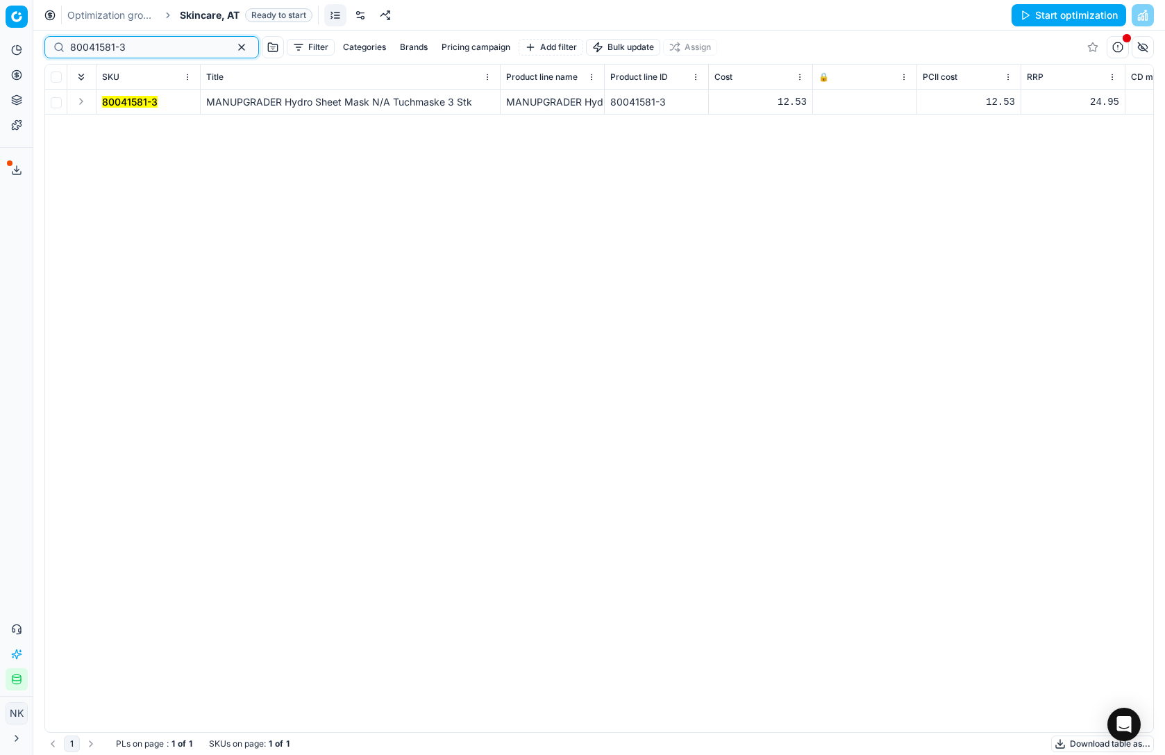
type input "80041581-3"
click at [823, 103] on icon at bounding box center [822, 102] width 8 height 8
click at [898, 203] on div "80041581-3 MANUPGRADER Hydro Sheet Mask N/A Tuchmaske 3 Stk MANUPGRADER Hydro S…" at bounding box center [599, 411] width 1108 height 642
click at [861, 103] on div at bounding box center [864, 102] width 92 height 8
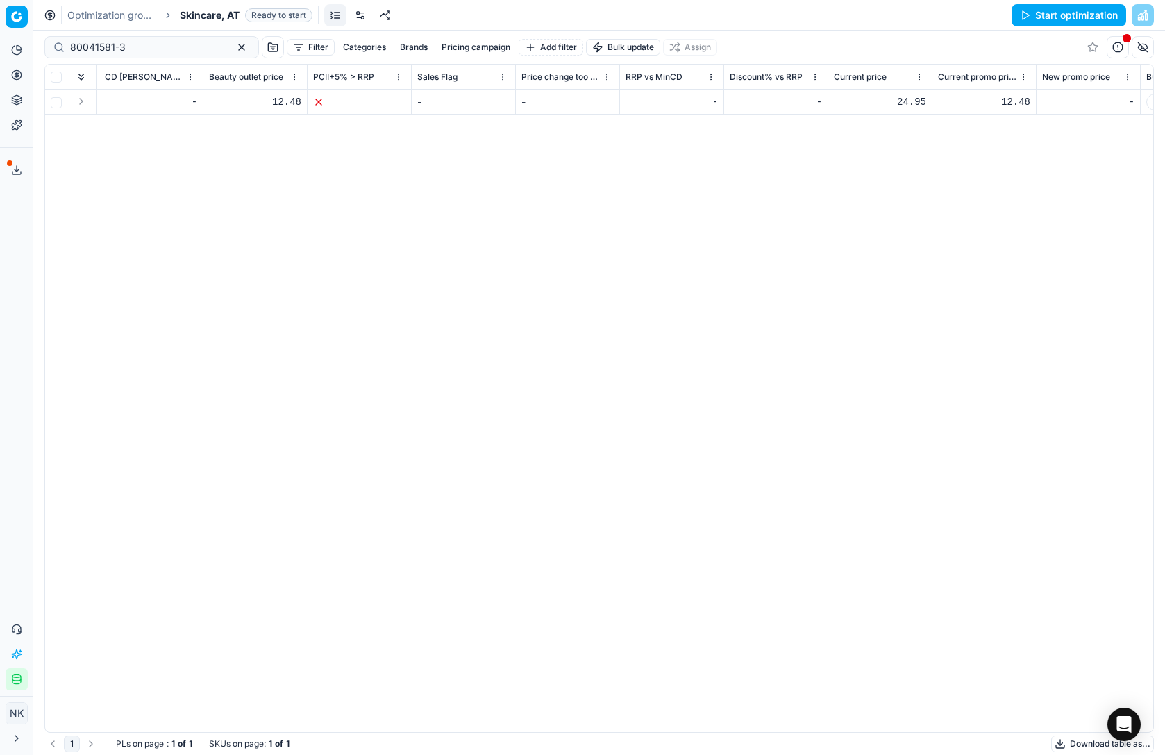
scroll to position [0, 1261]
click at [770, 100] on div "24.95" at bounding box center [749, 102] width 92 height 14
click at [732, 103] on input "24.95" at bounding box center [749, 102] width 92 height 22
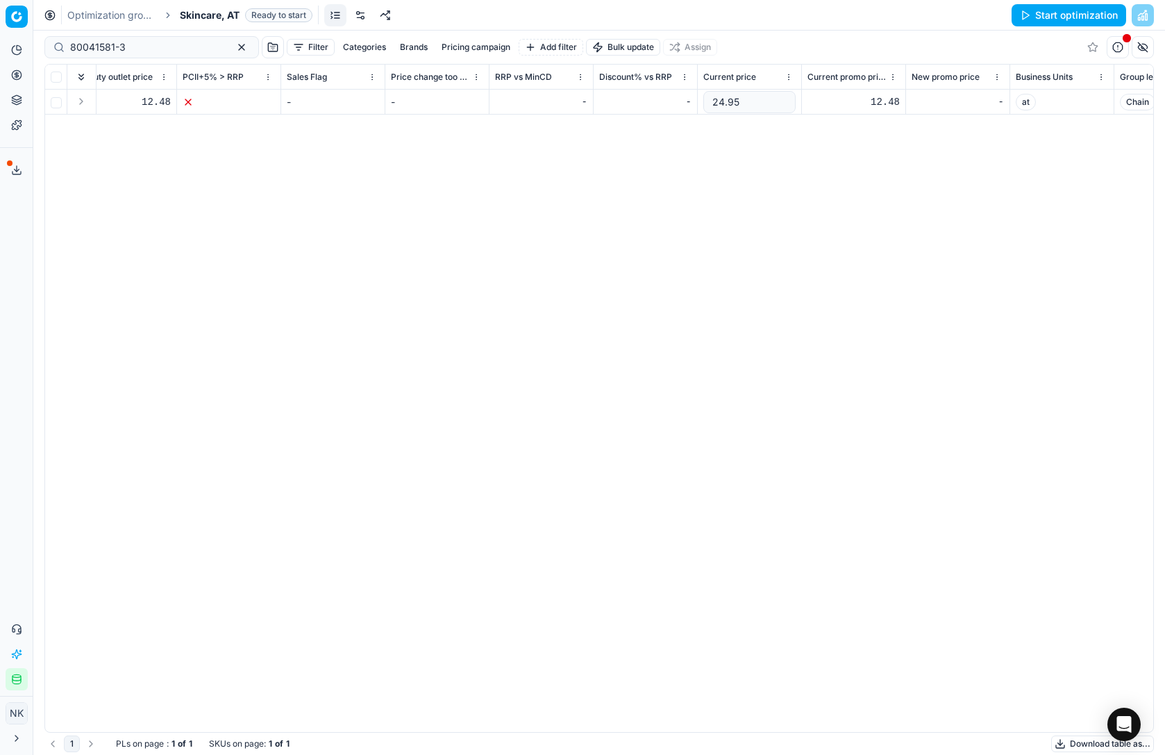
type input "8"
click at [873, 100] on div "12.48" at bounding box center [853, 102] width 92 height 14
click at [830, 101] on input "12.48" at bounding box center [853, 102] width 92 height 22
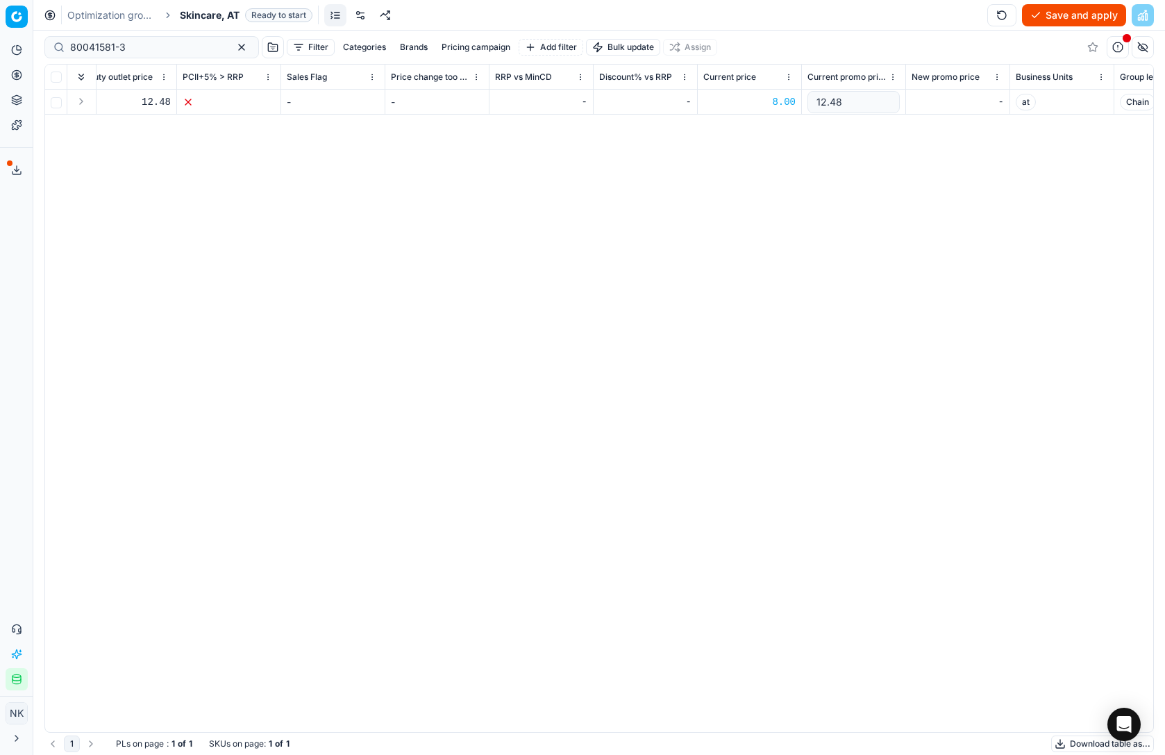
type input "8"
click at [902, 225] on div "SKU Title Product line name Product line ID Cost 🔒 PCII cost RRP CD min Price C…" at bounding box center [599, 398] width 1108 height 667
click at [1061, 15] on button "Save and apply" at bounding box center [1074, 15] width 104 height 22
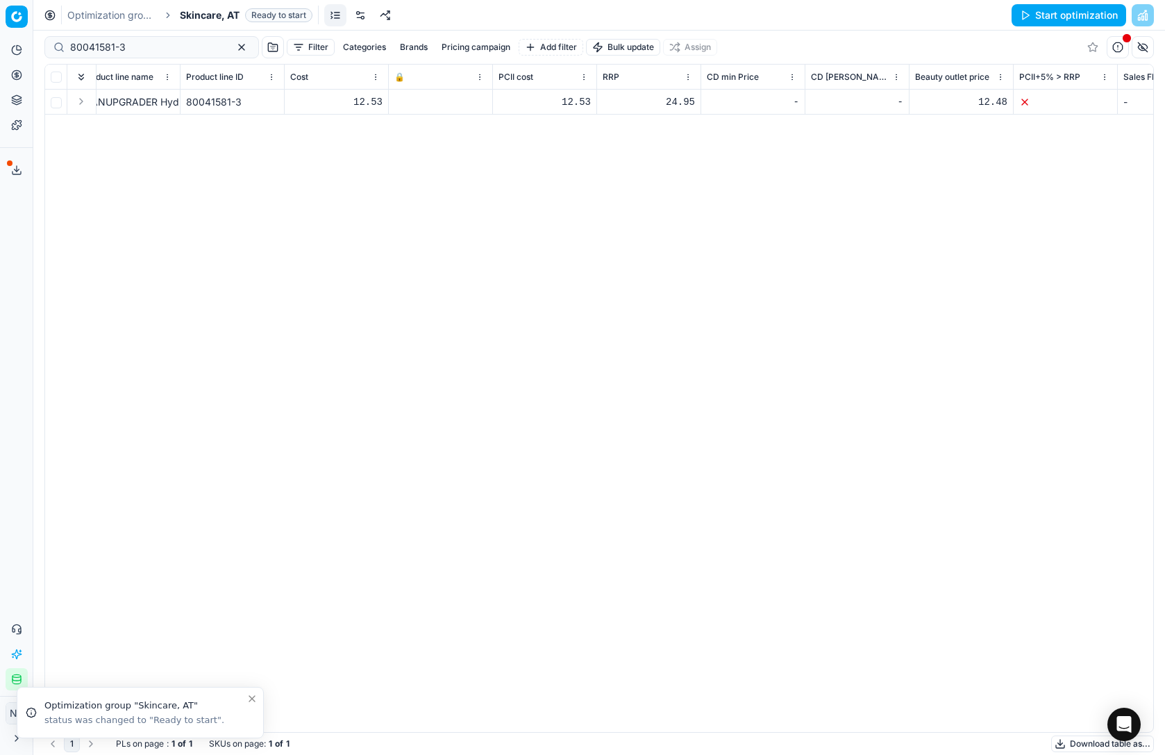
scroll to position [0, 0]
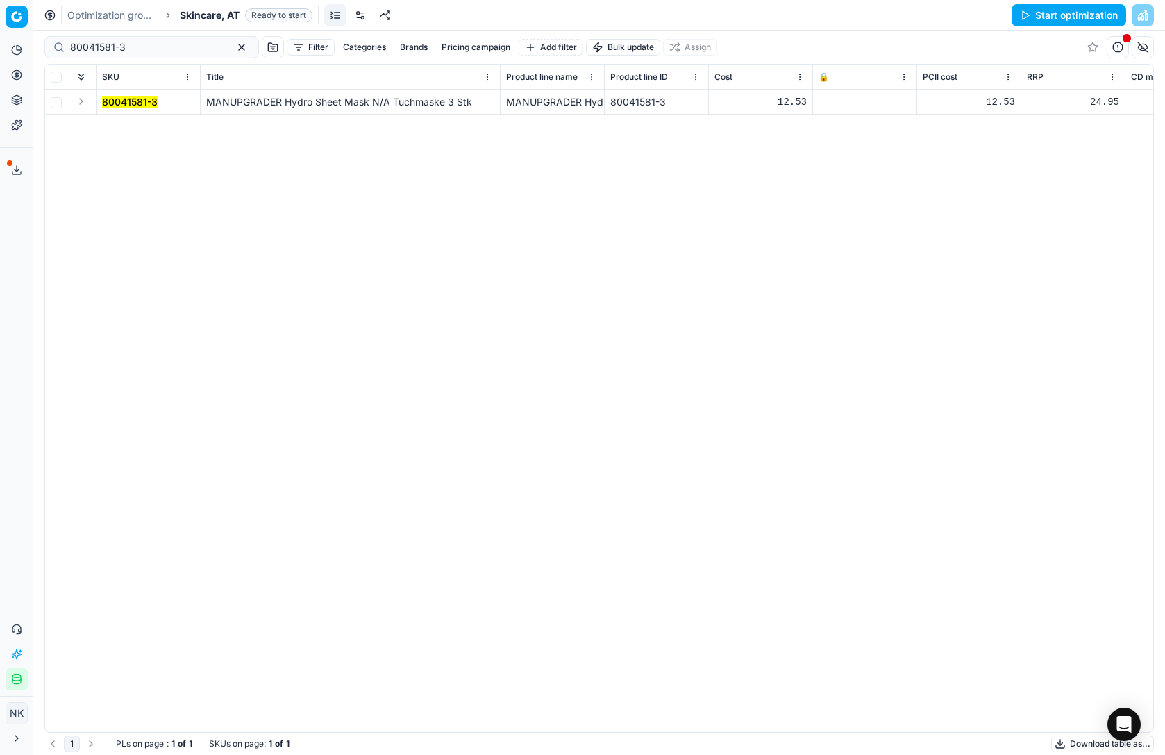
click at [823, 104] on icon at bounding box center [822, 102] width 8 height 8
click at [1065, 12] on button "Save and apply" at bounding box center [1074, 15] width 104 height 22
click at [138, 45] on input "80041581-3" at bounding box center [146, 47] width 152 height 14
click at [204, 12] on span "Skincare, AT" at bounding box center [210, 15] width 60 height 14
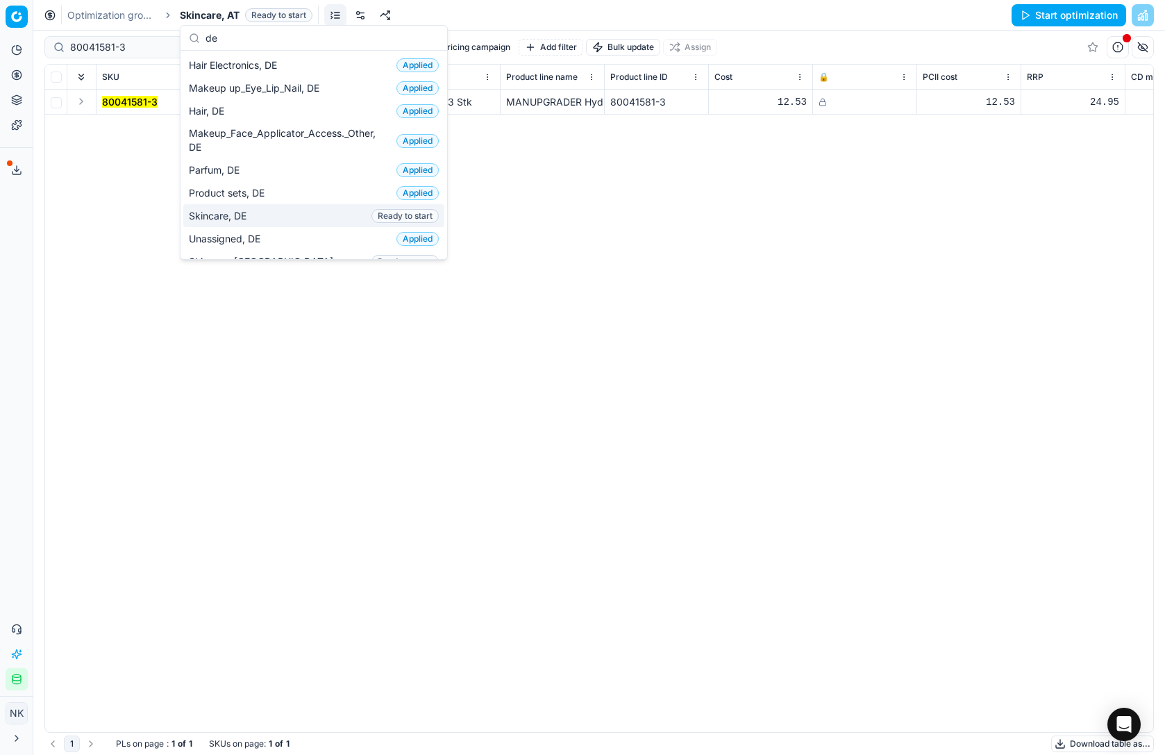
type input "de"
click at [223, 214] on span "Skincare, DE" at bounding box center [220, 216] width 63 height 14
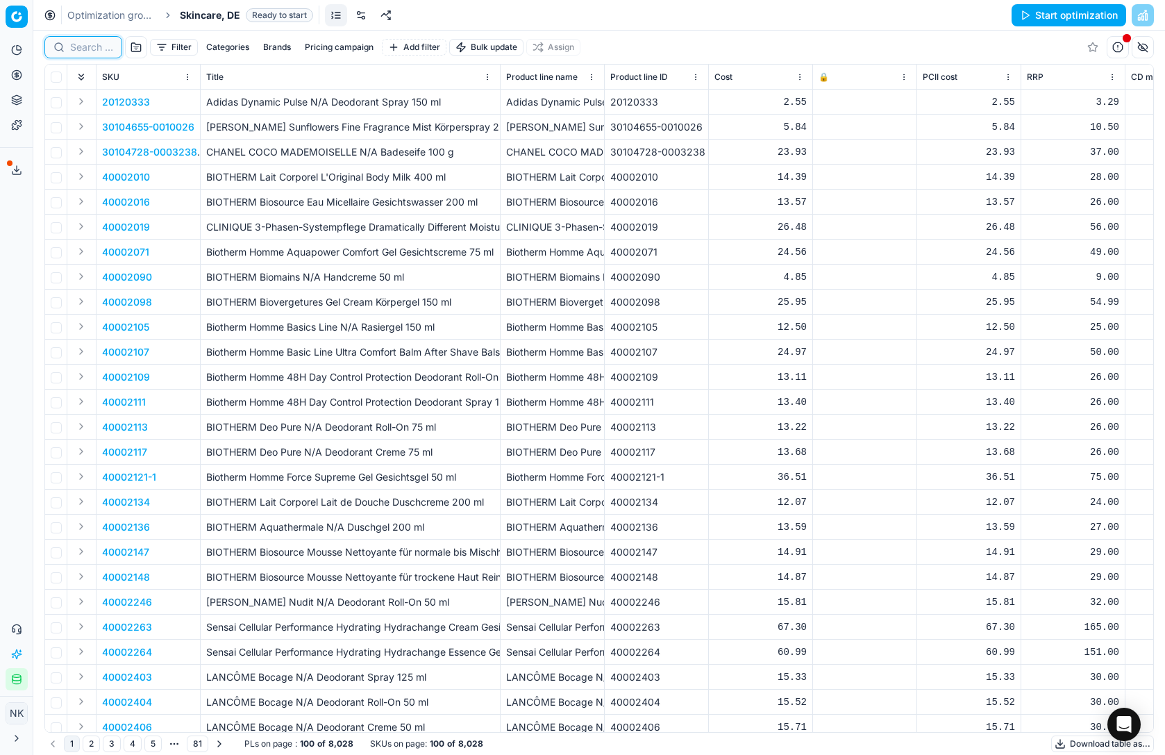
click at [91, 47] on input at bounding box center [91, 47] width 43 height 14
paste input "80049343-9.2-1"
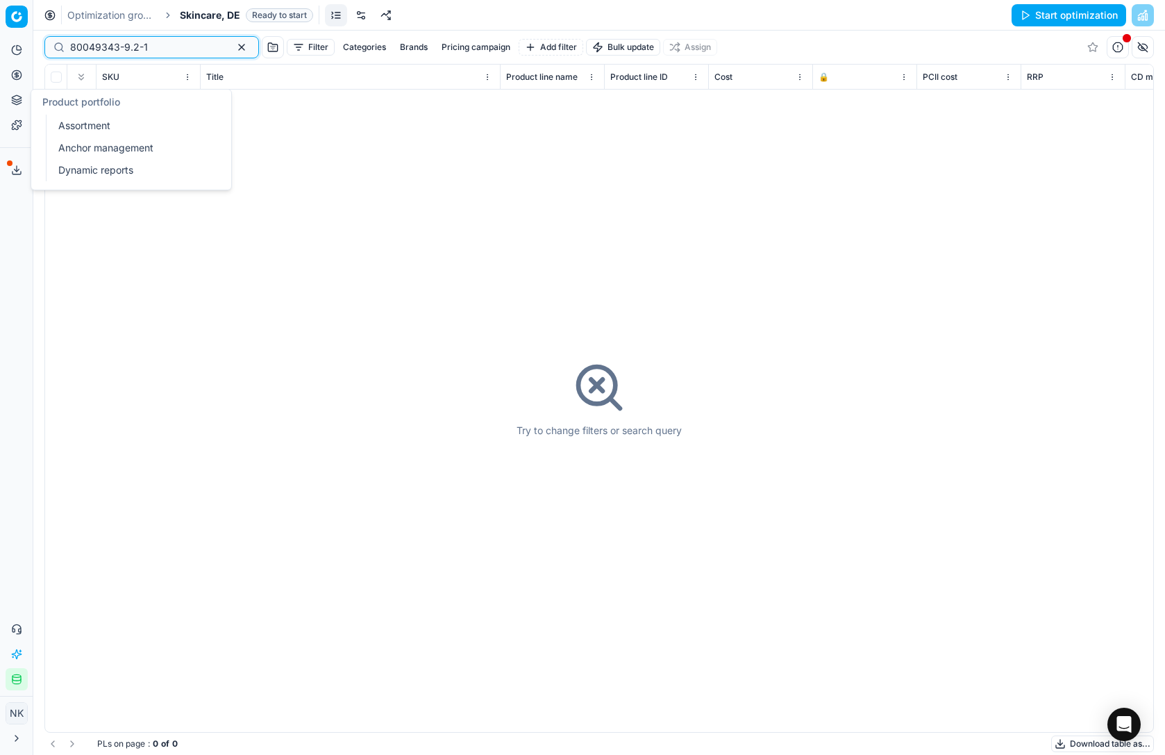
type input "80049343-9.2-1"
click at [103, 128] on link "Assortment" at bounding box center [134, 125] width 162 height 19
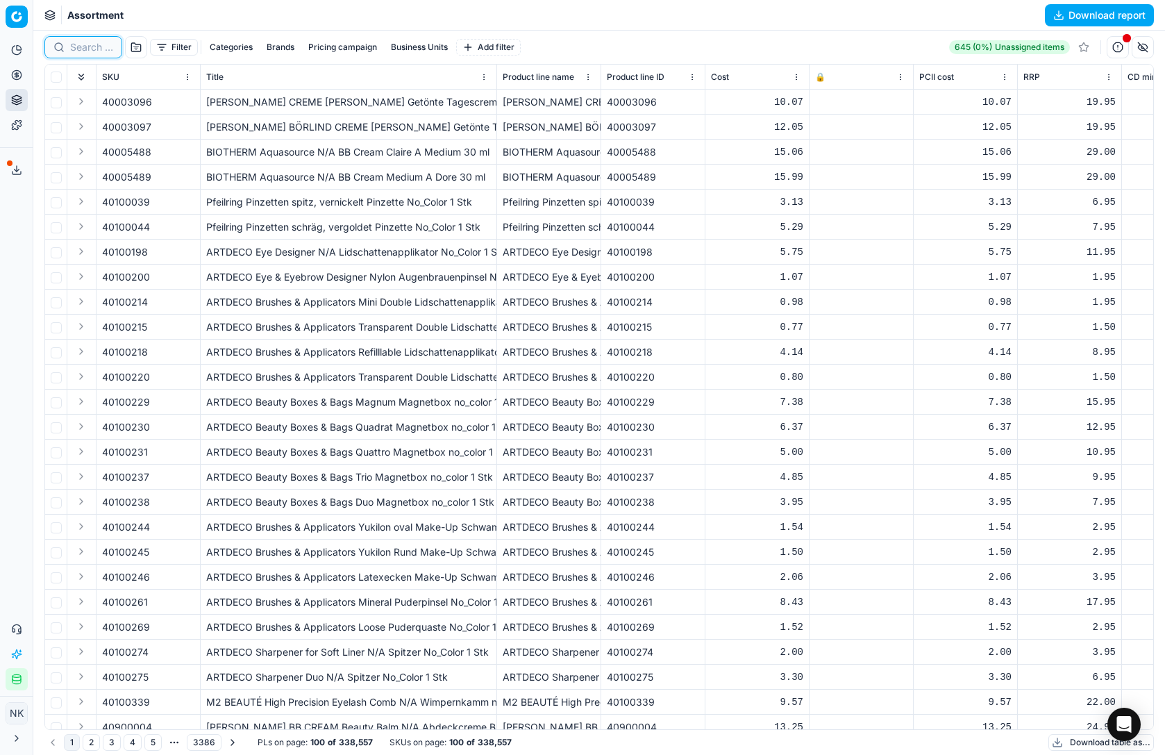
click at [86, 44] on input at bounding box center [91, 47] width 43 height 14
paste input "80049343-9.2-1"
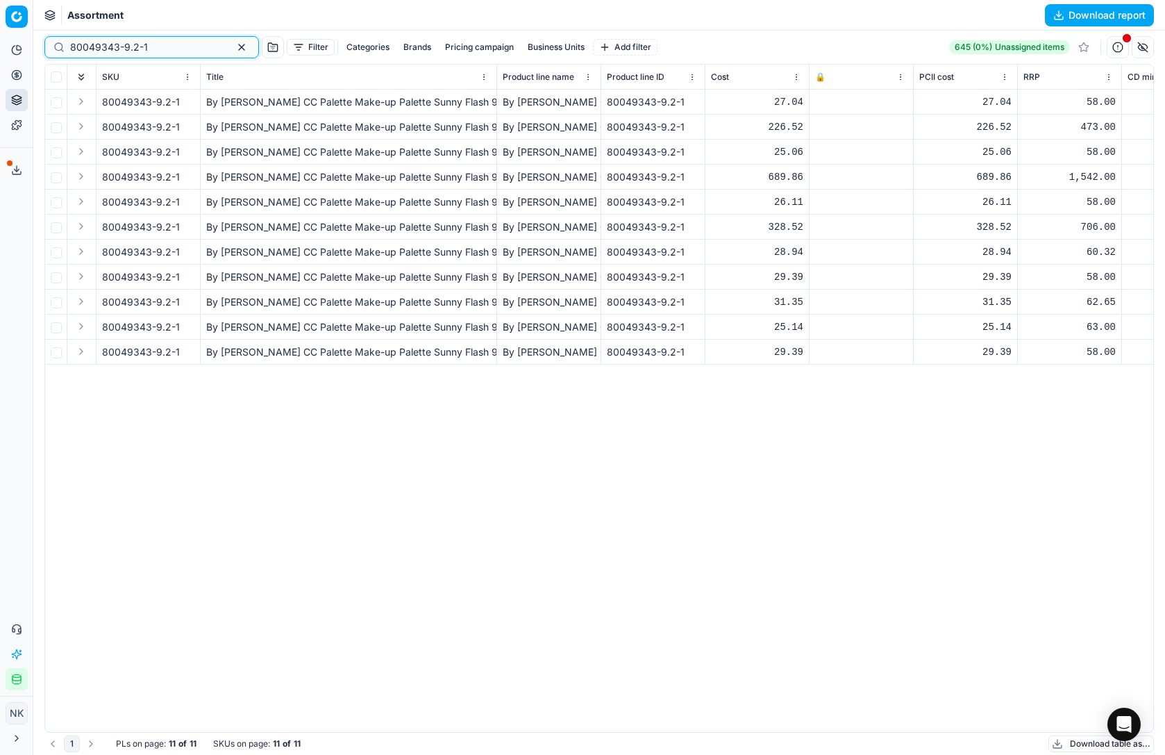
type input "80049343-9.2-1"
click at [522, 46] on button "Business Units" at bounding box center [556, 47] width 68 height 17
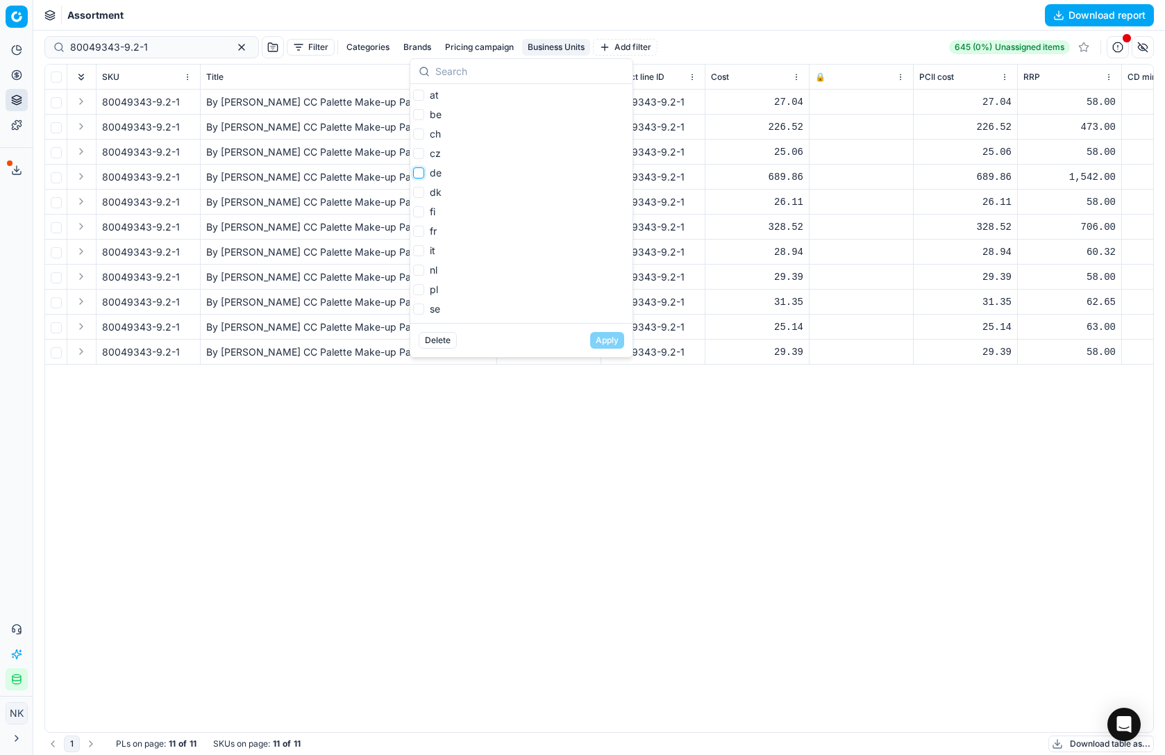
click at [419, 173] on input "de" at bounding box center [418, 172] width 11 height 11
checkbox input "true"
click at [605, 345] on button "Apply" at bounding box center [607, 340] width 34 height 17
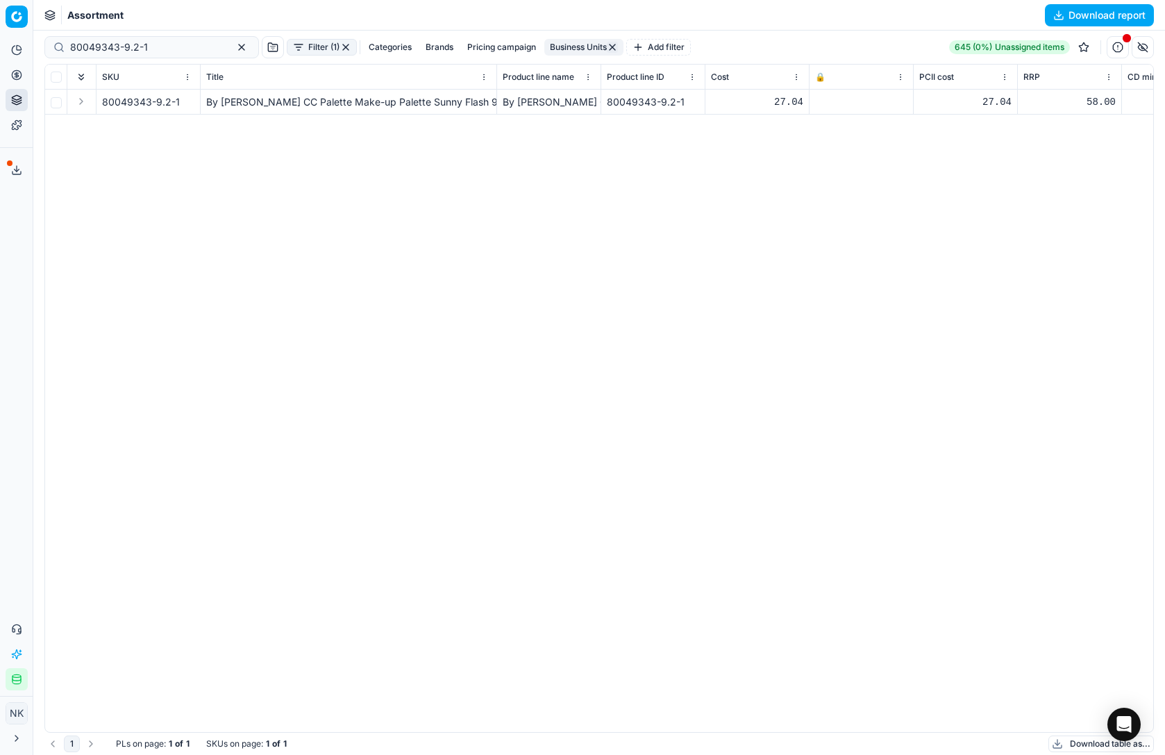
click at [826, 103] on div at bounding box center [861, 102] width 92 height 8
click at [815, 103] on div at bounding box center [861, 102] width 92 height 8
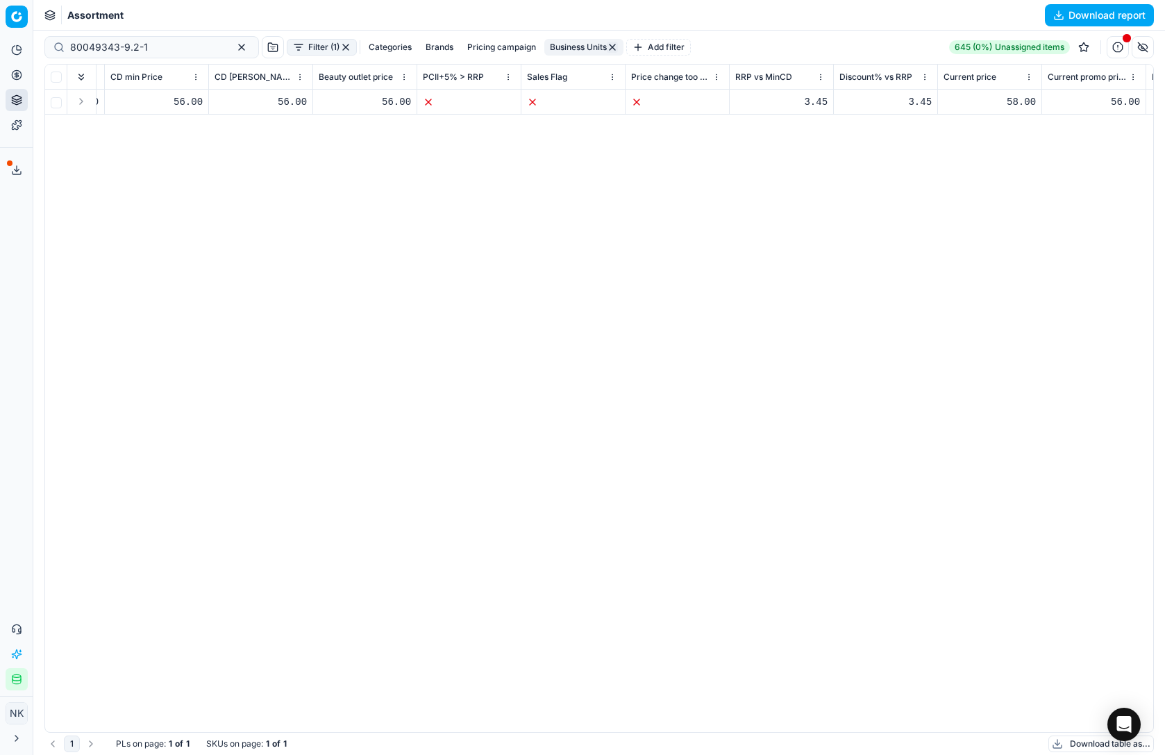
scroll to position [0, 1249]
click at [655, 97] on div "3.45" at bounding box center [653, 102] width 92 height 14
click at [768, 93] on td "58.00" at bounding box center [758, 102] width 104 height 25
click at [775, 99] on div "58.00" at bounding box center [758, 102] width 92 height 14
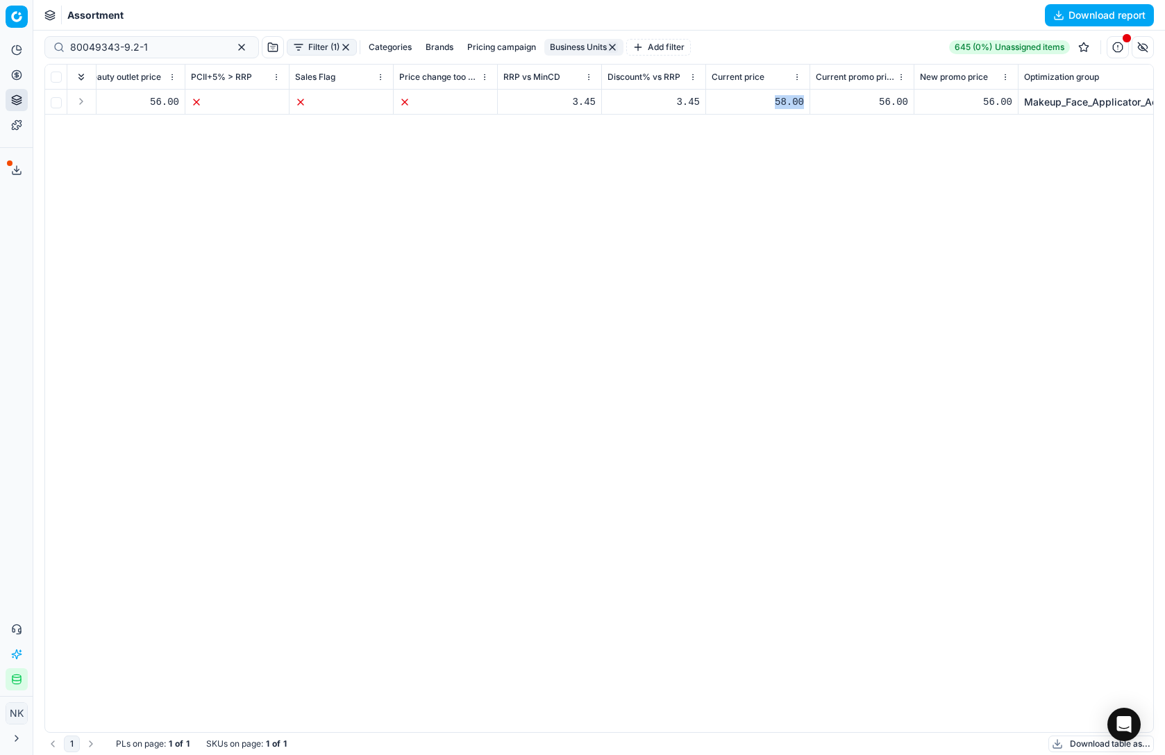
click at [785, 99] on div "58.00" at bounding box center [758, 102] width 92 height 14
click at [53, 106] on input "checkbox" at bounding box center [56, 102] width 11 height 11
checkbox input "true"
click at [773, 104] on div "58.00" at bounding box center [758, 102] width 92 height 14
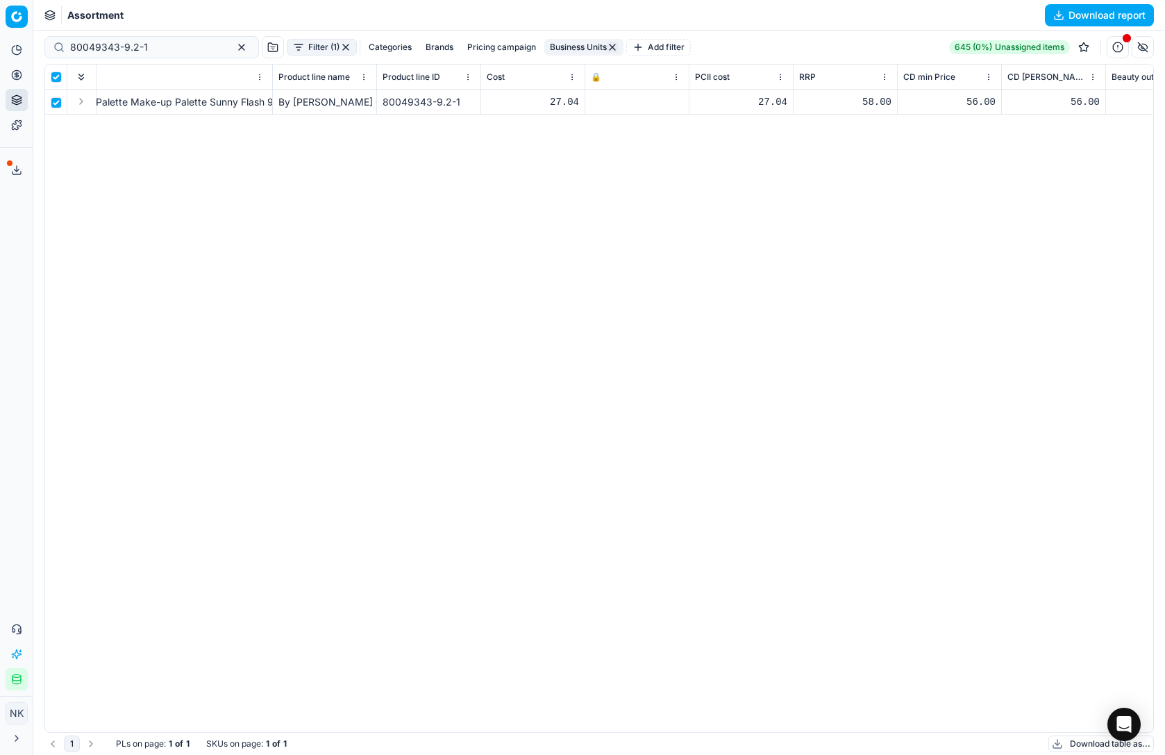
scroll to position [0, 187]
click at [653, 103] on div at bounding box center [674, 102] width 92 height 8
click at [619, 97] on td "27.04" at bounding box center [570, 102] width 104 height 25
click at [632, 98] on div at bounding box center [674, 102] width 92 height 8
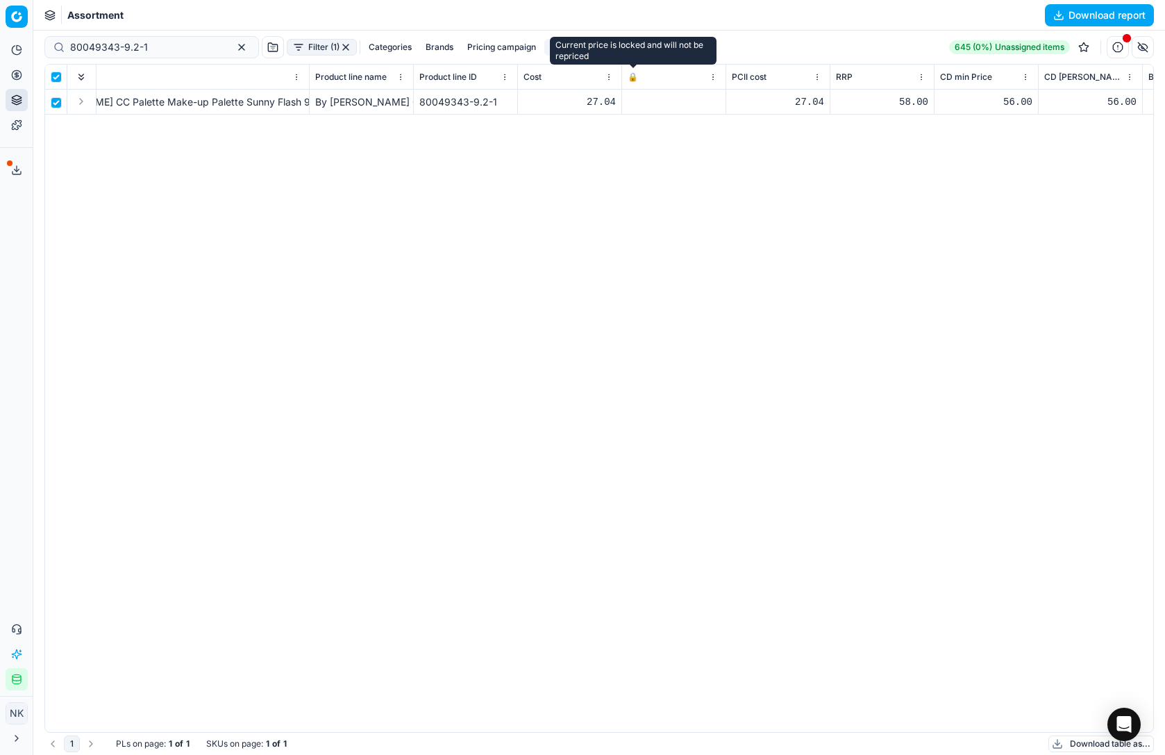
click at [633, 78] on span "🔒" at bounding box center [633, 77] width 10 height 11
checkbox input "false"
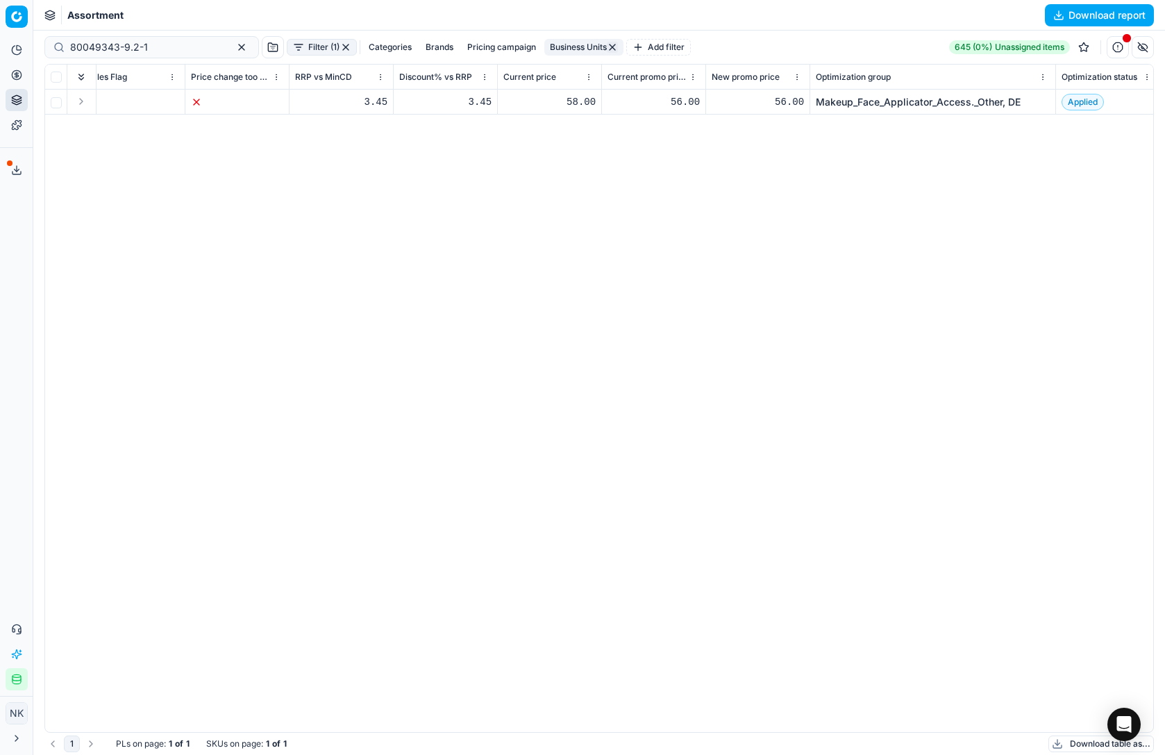
scroll to position [0, 1476]
click at [448, 101] on div "3.45" at bounding box center [426, 102] width 92 height 14
click at [560, 96] on div "58.00" at bounding box center [531, 102] width 92 height 14
click at [544, 99] on div "58.00" at bounding box center [531, 102] width 92 height 14
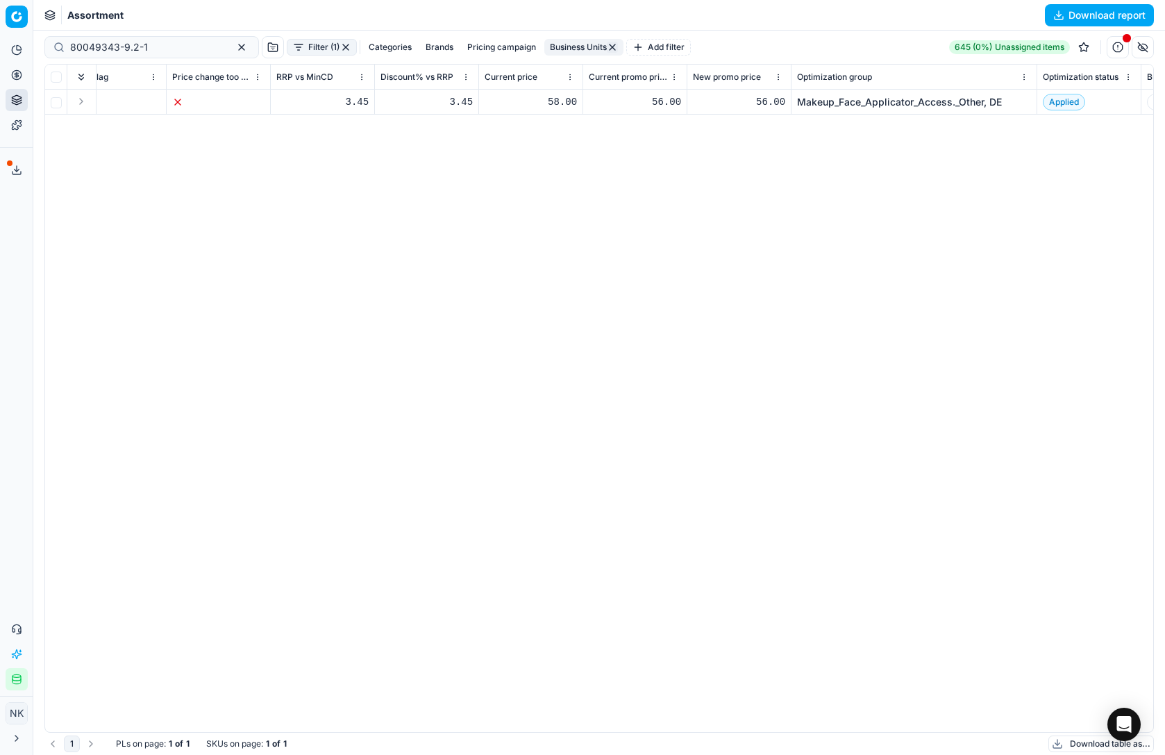
scroll to position [0, 1651]
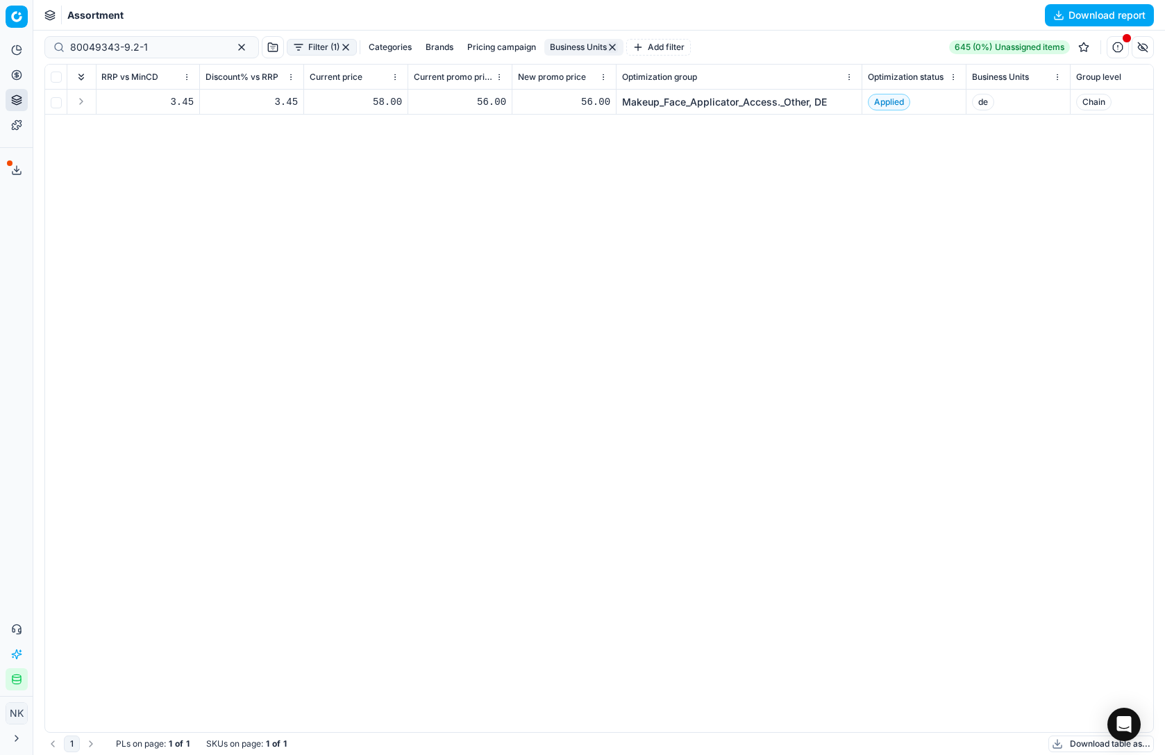
click at [697, 103] on link "Makeup_Face_Applicator_Access._Other, DE" at bounding box center [724, 102] width 205 height 14
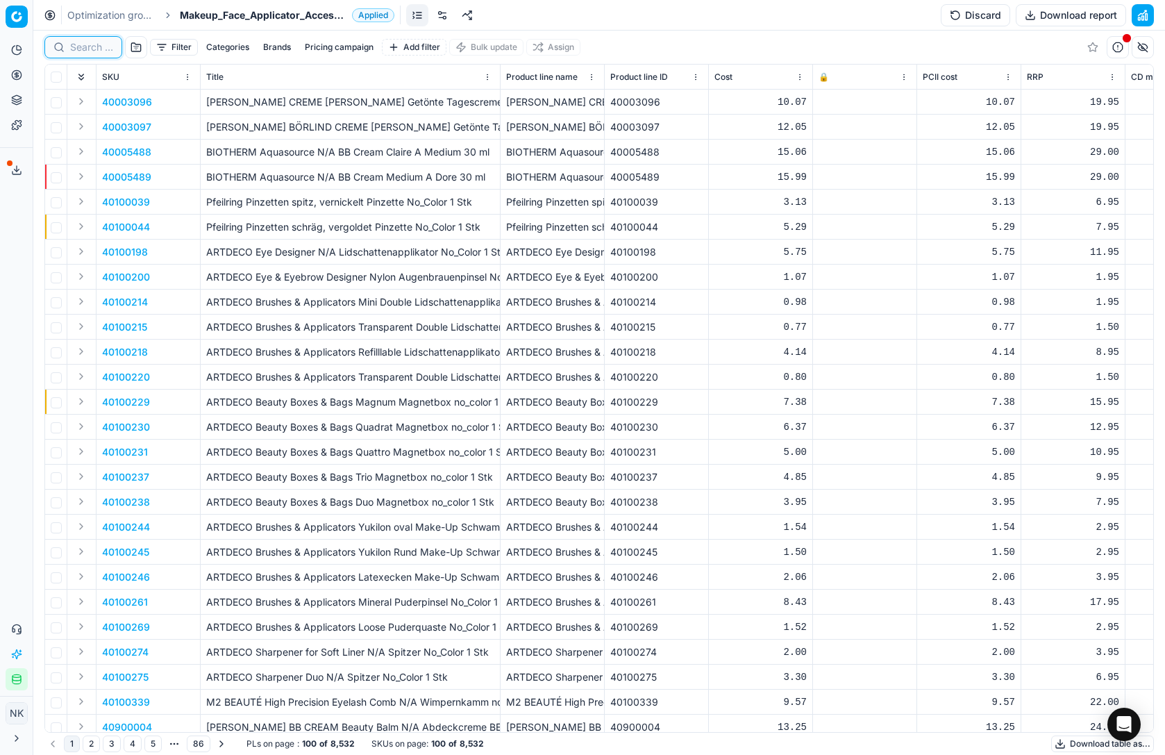
click at [81, 49] on input at bounding box center [91, 47] width 43 height 14
paste input "80049343-9.2-1"
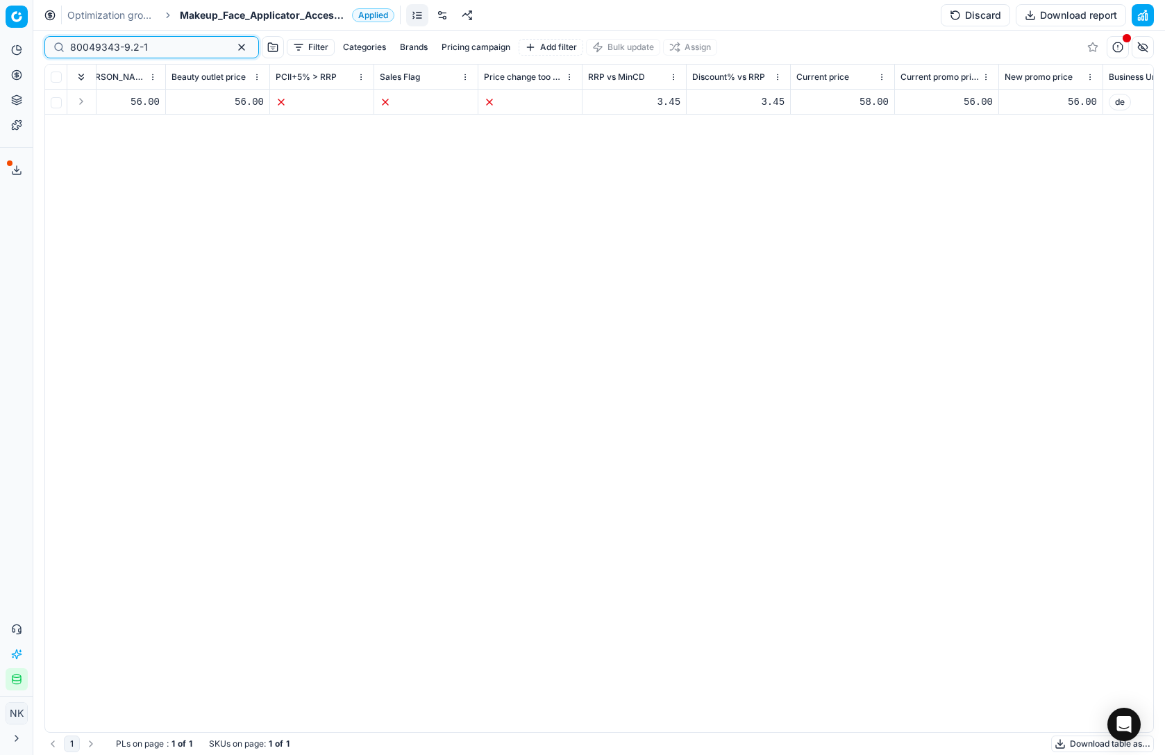
scroll to position [0, 1170]
type input "80049343-9.2-1"
click at [864, 100] on div "58.00" at bounding box center [840, 102] width 92 height 14
click at [866, 101] on div "58.00" at bounding box center [840, 102] width 92 height 14
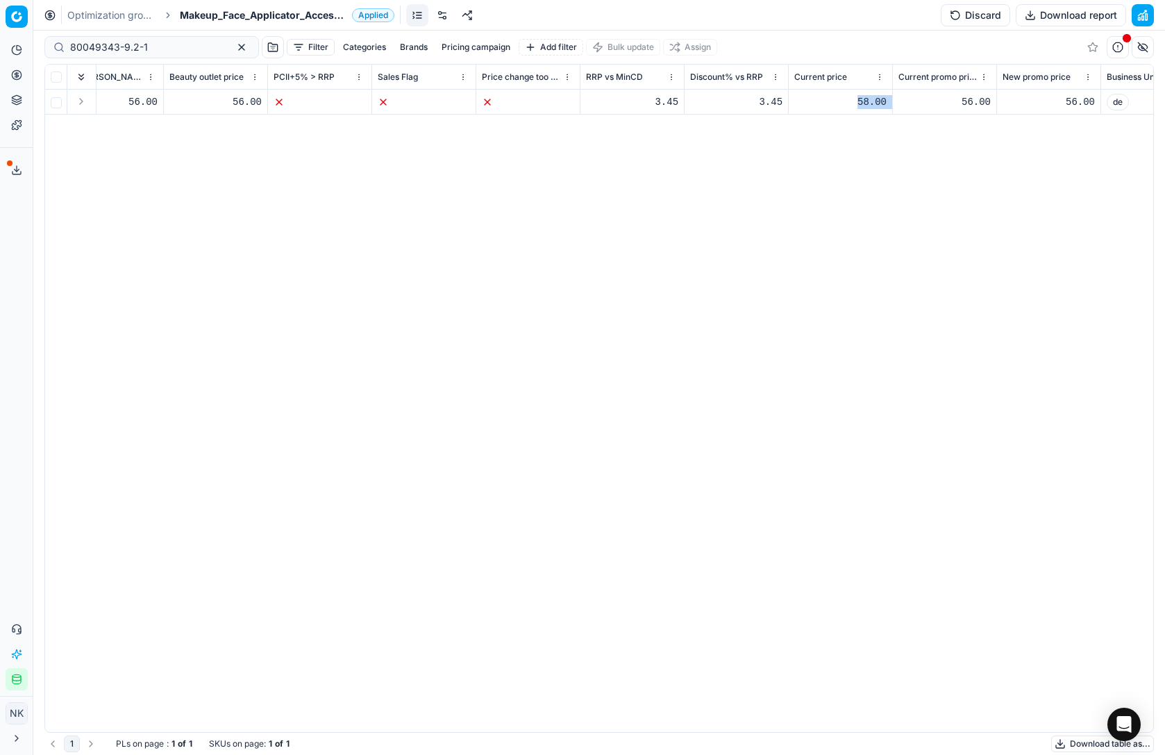
click at [866, 101] on div "58.00" at bounding box center [840, 102] width 92 height 14
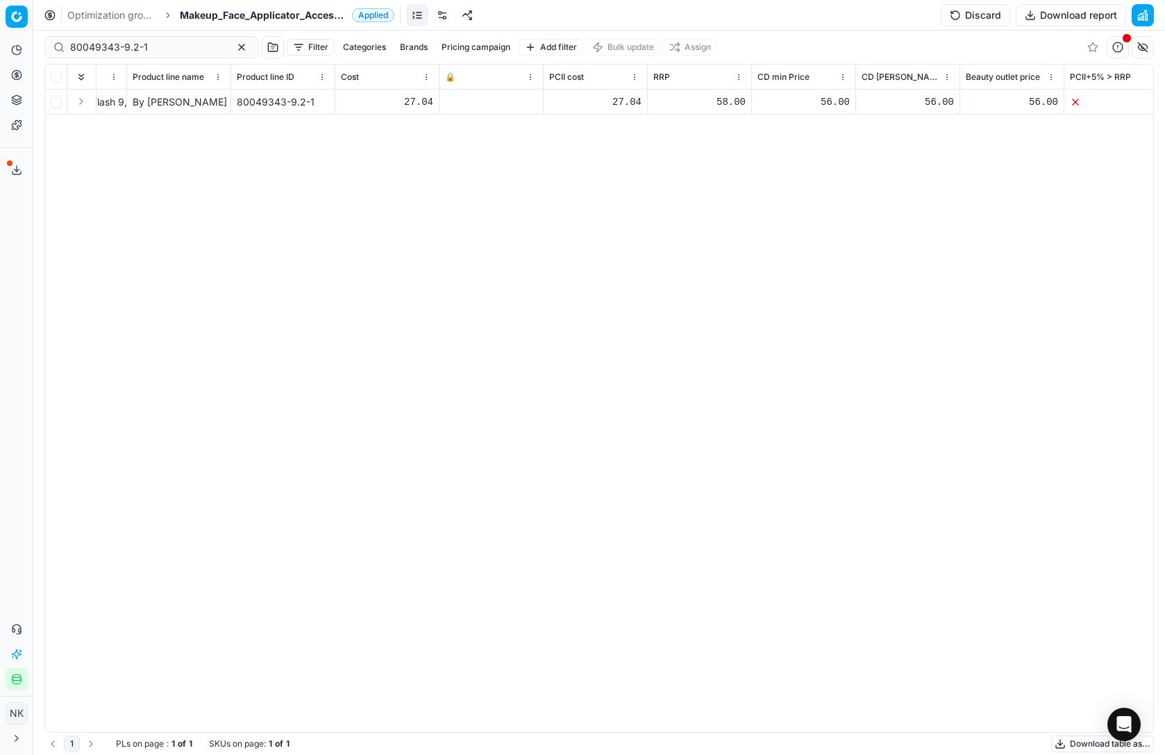
scroll to position [0, 0]
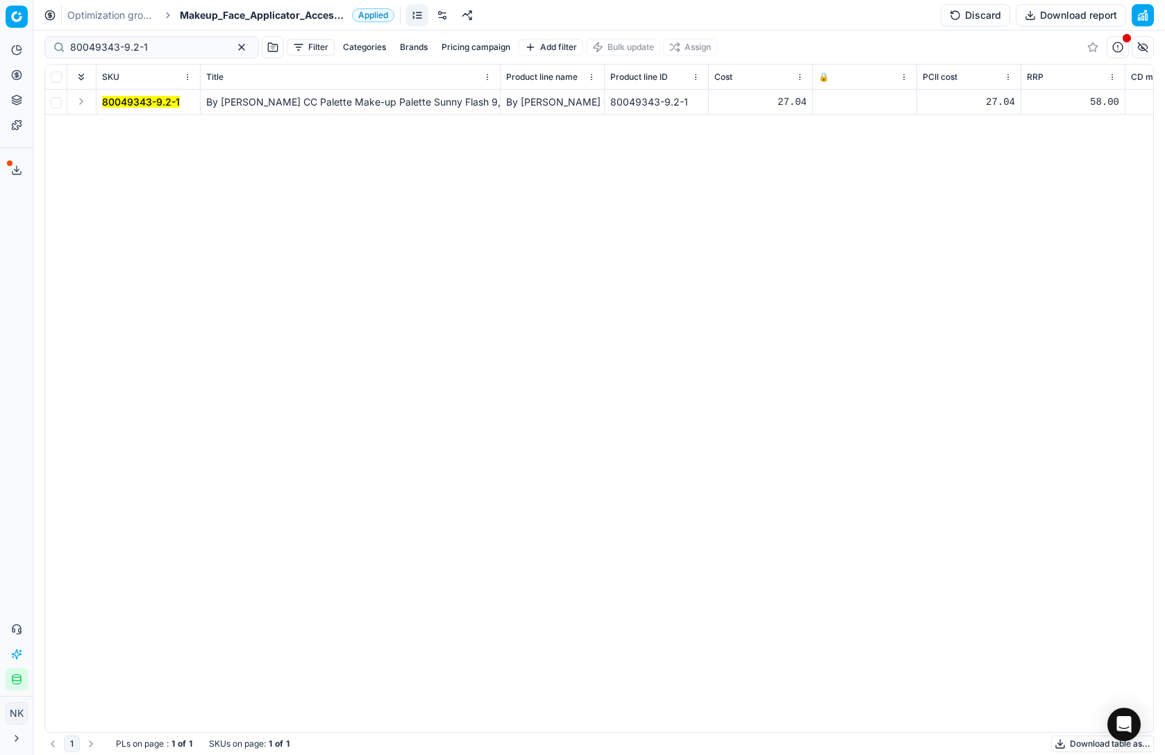
click at [825, 101] on div at bounding box center [864, 102] width 92 height 8
click at [833, 108] on td at bounding box center [865, 102] width 104 height 25
click at [824, 76] on span "🔒" at bounding box center [823, 77] width 10 height 11
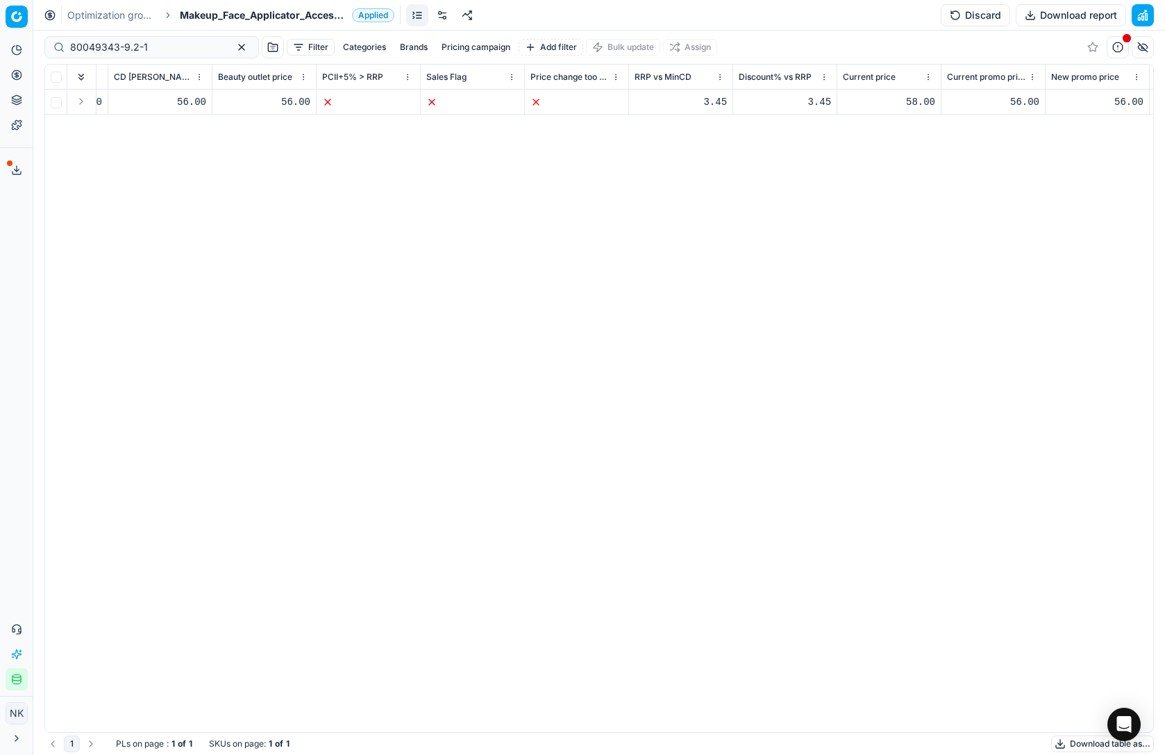
scroll to position [0, 1122]
click at [914, 100] on div "58.00" at bounding box center [888, 102] width 92 height 14
click at [968, 16] on button "Discard" at bounding box center [975, 15] width 69 height 22
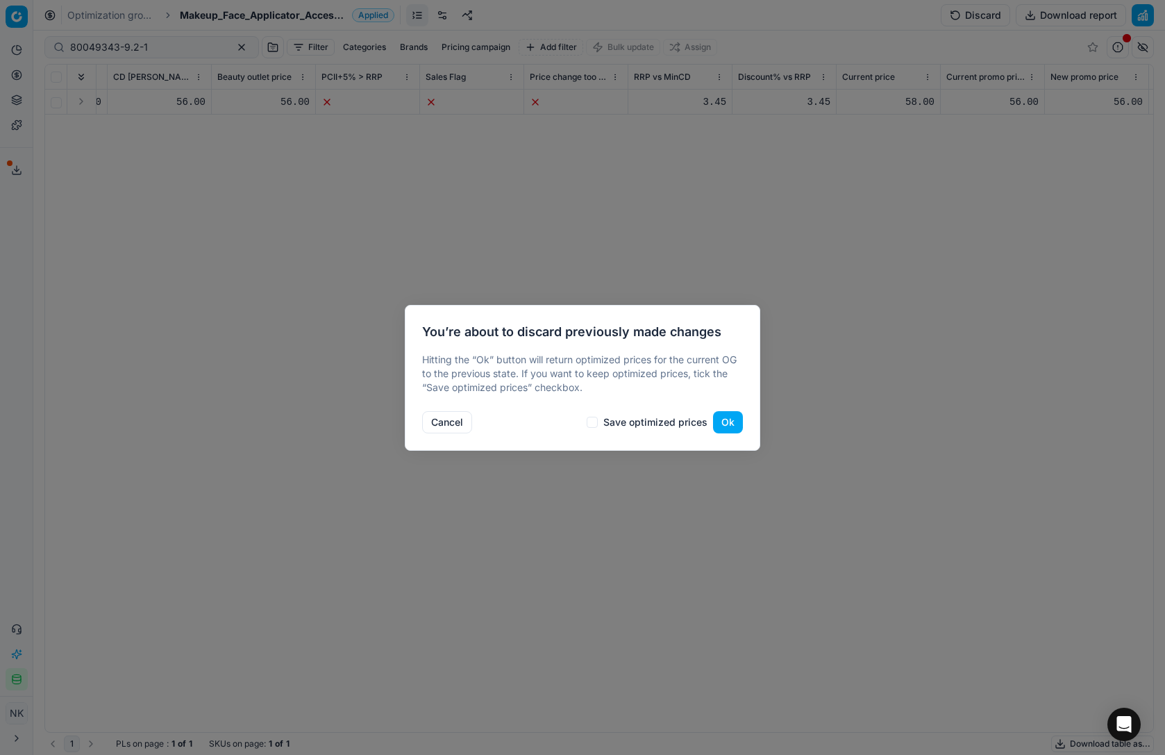
click at [732, 425] on button "Ok" at bounding box center [728, 422] width 30 height 22
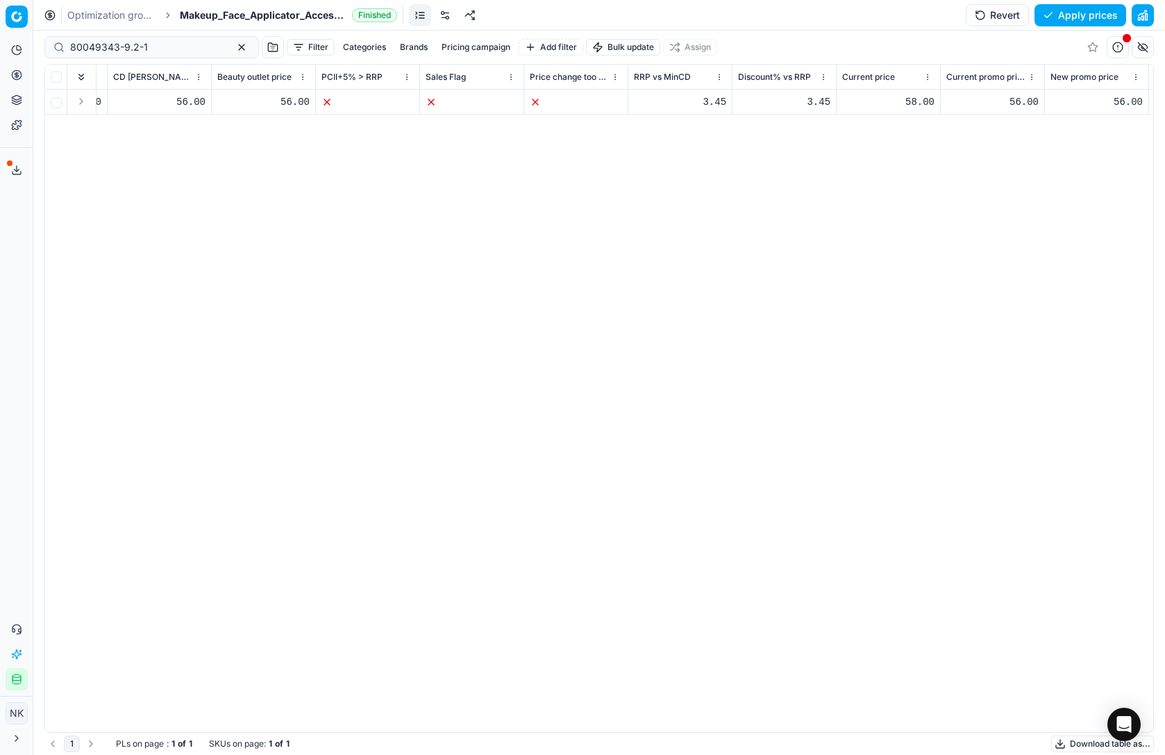
click at [911, 101] on div "58.00" at bounding box center [888, 102] width 92 height 14
type input "5"
type input "24"
click at [1023, 101] on div "56.00" at bounding box center [992, 102] width 92 height 14
type input "5"
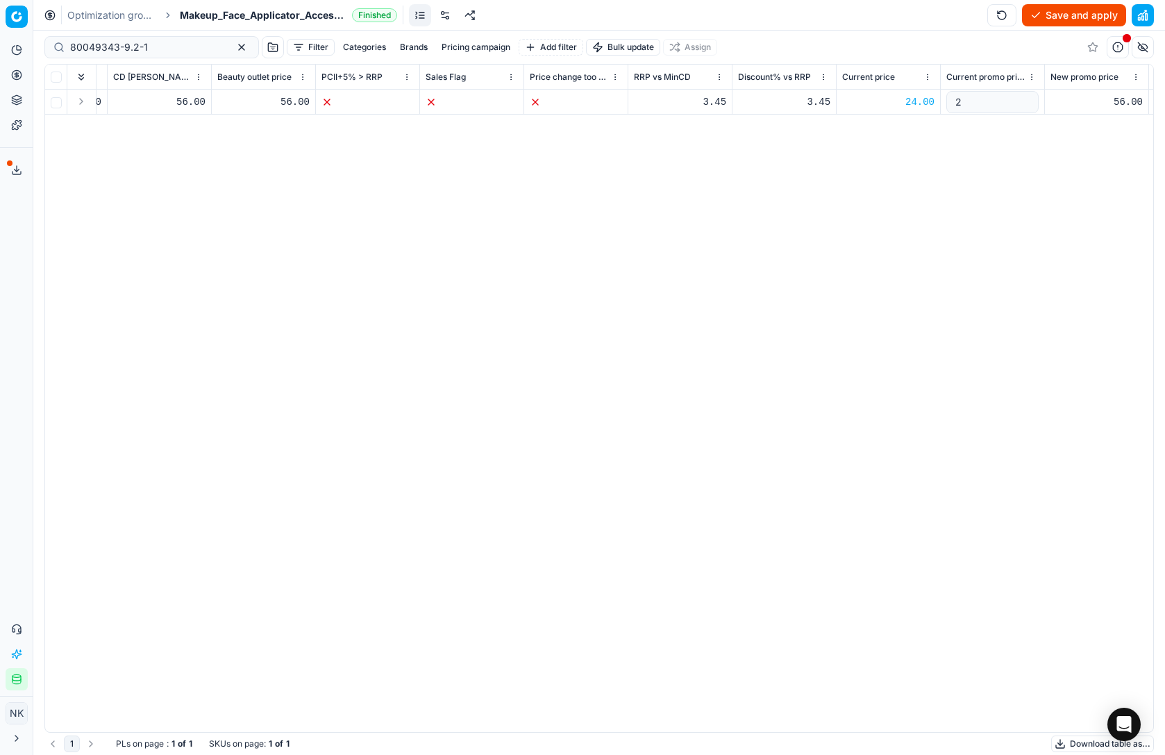
type input "24"
click at [929, 162] on div "SKU Title Product line name Product line ID Cost 🔒 PCII cost RRP CD min Price C…" at bounding box center [599, 398] width 1108 height 667
click at [1065, 14] on button "Save and apply" at bounding box center [1074, 15] width 104 height 22
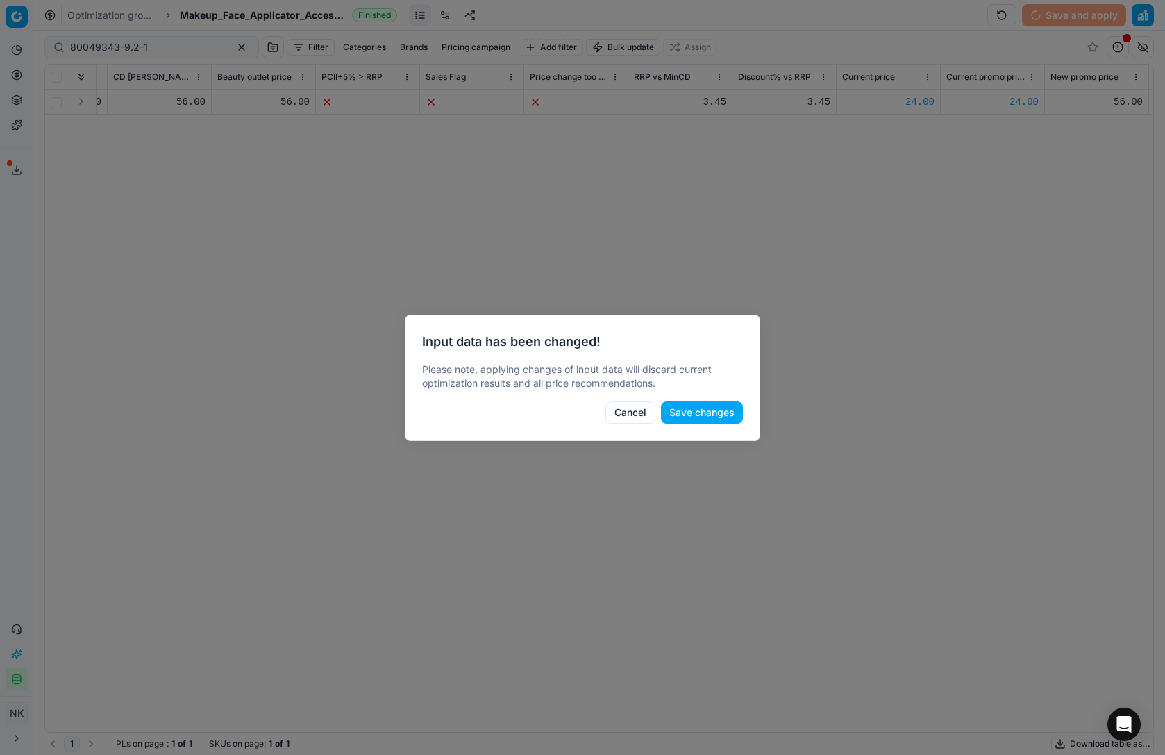
click at [707, 414] on button "Save changes" at bounding box center [702, 412] width 82 height 22
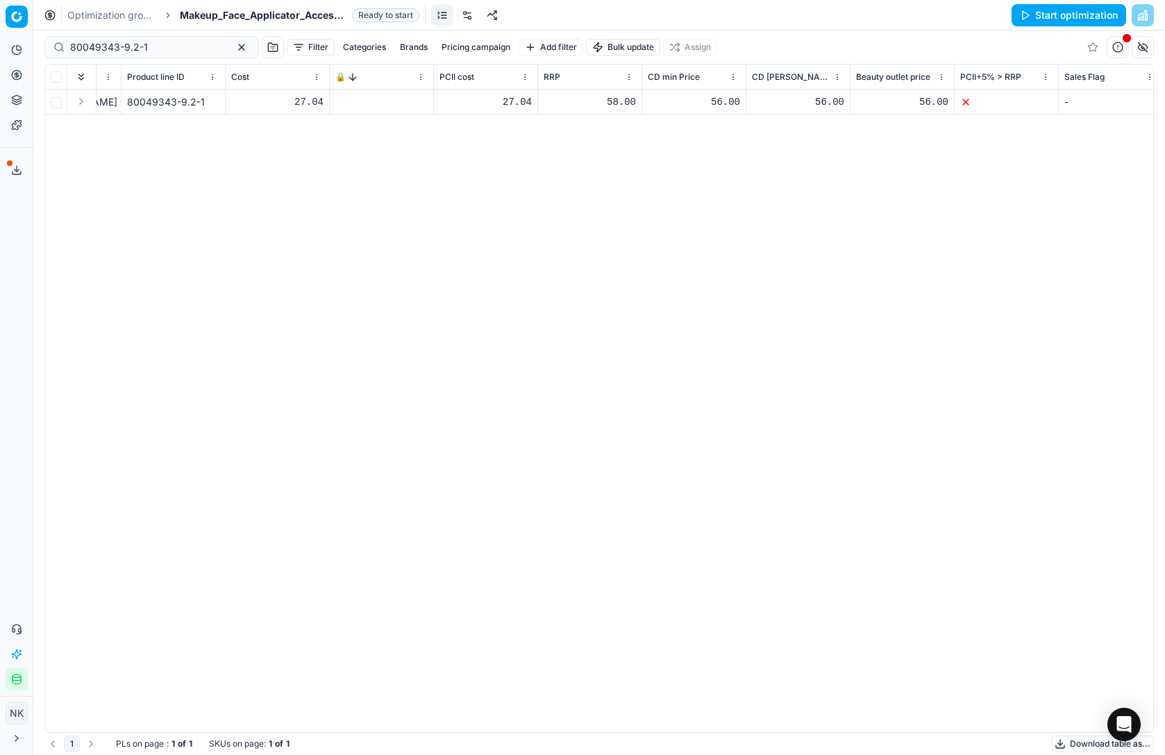
scroll to position [0, 484]
click at [335, 99] on icon at bounding box center [339, 102] width 8 height 8
click at [1074, 16] on button "Save and apply" at bounding box center [1074, 15] width 104 height 22
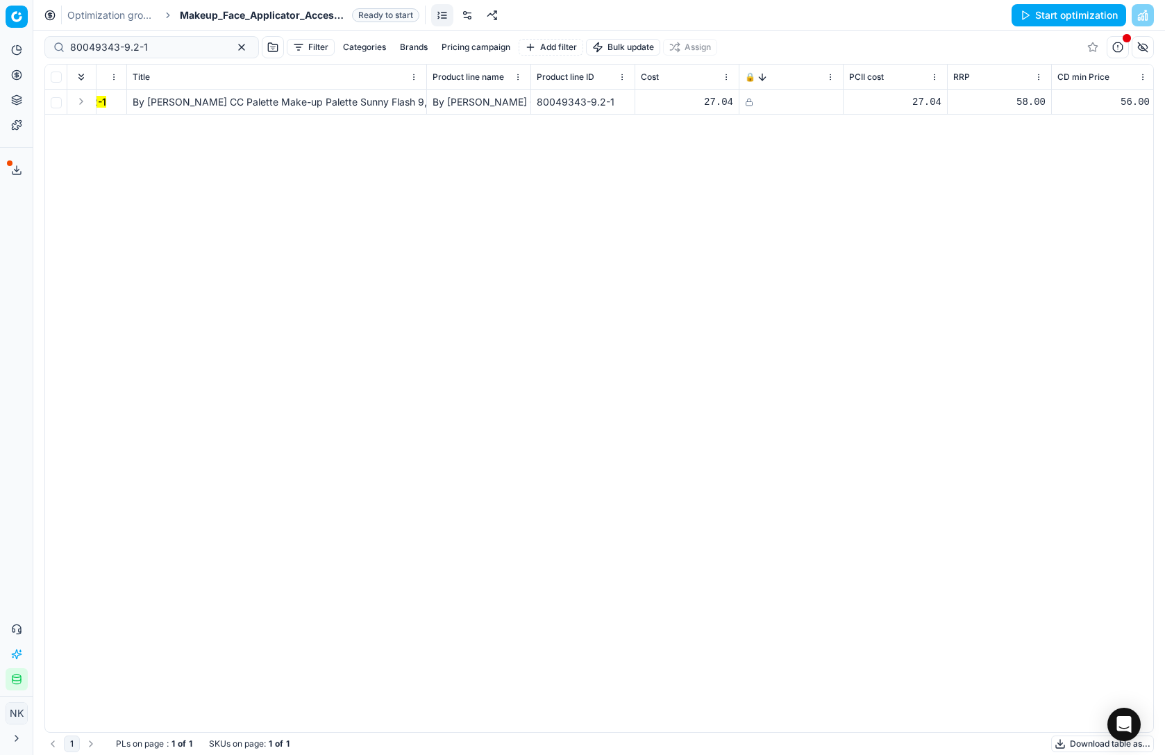
scroll to position [0, 0]
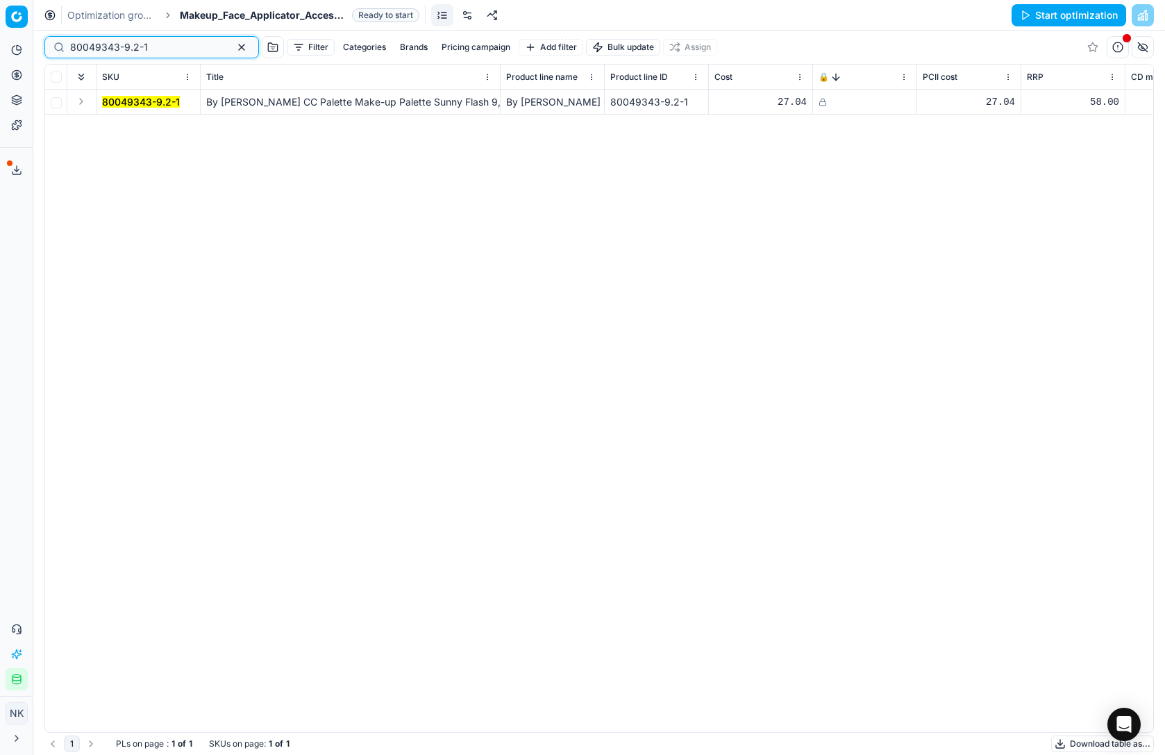
click at [156, 48] on input "80049343-9.2-1" at bounding box center [146, 47] width 152 height 14
paste input "68576-1"
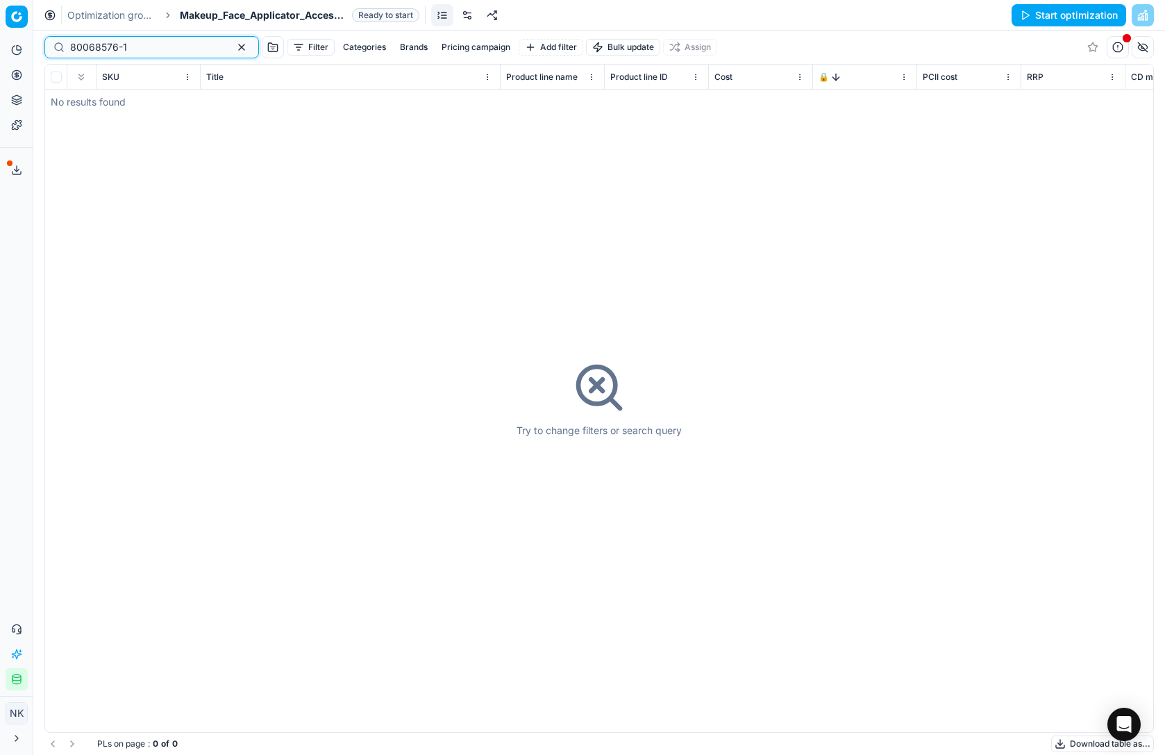
type input "80068576-1"
click at [245, 17] on span "Makeup_Face_Applicator_Access._Other, DE" at bounding box center [263, 15] width 167 height 14
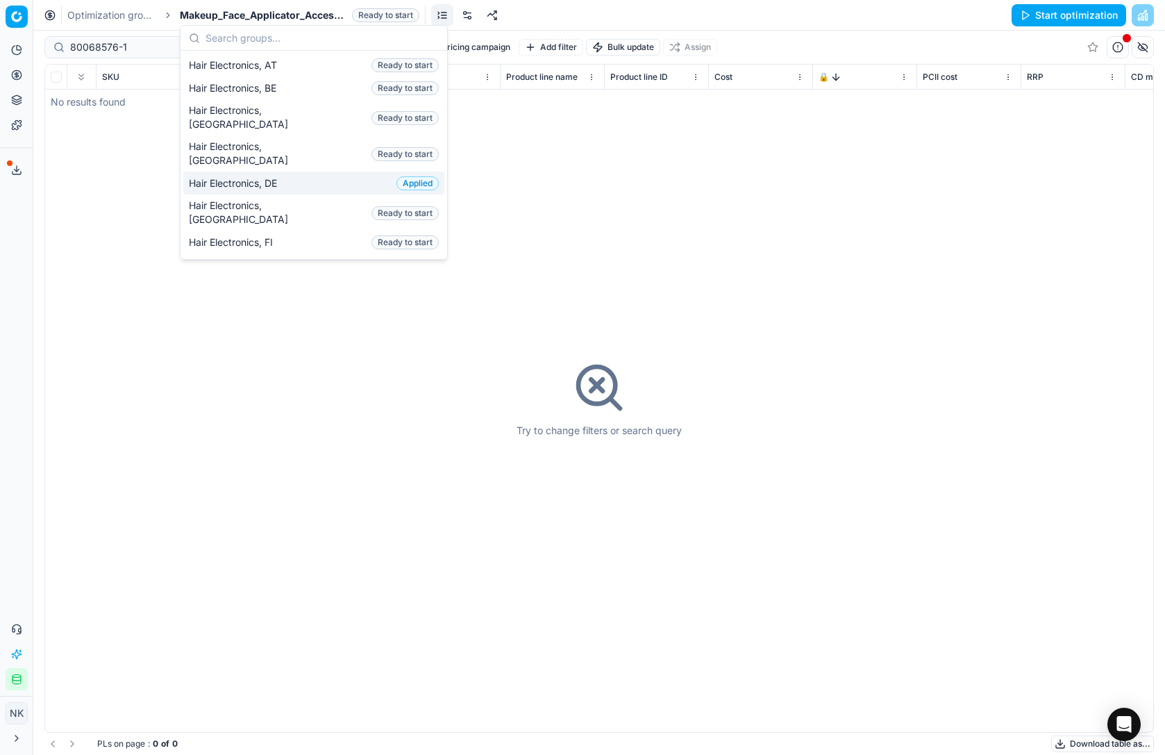
click at [521, 204] on div "Try to change filters or search query" at bounding box center [599, 398] width 1108 height 667
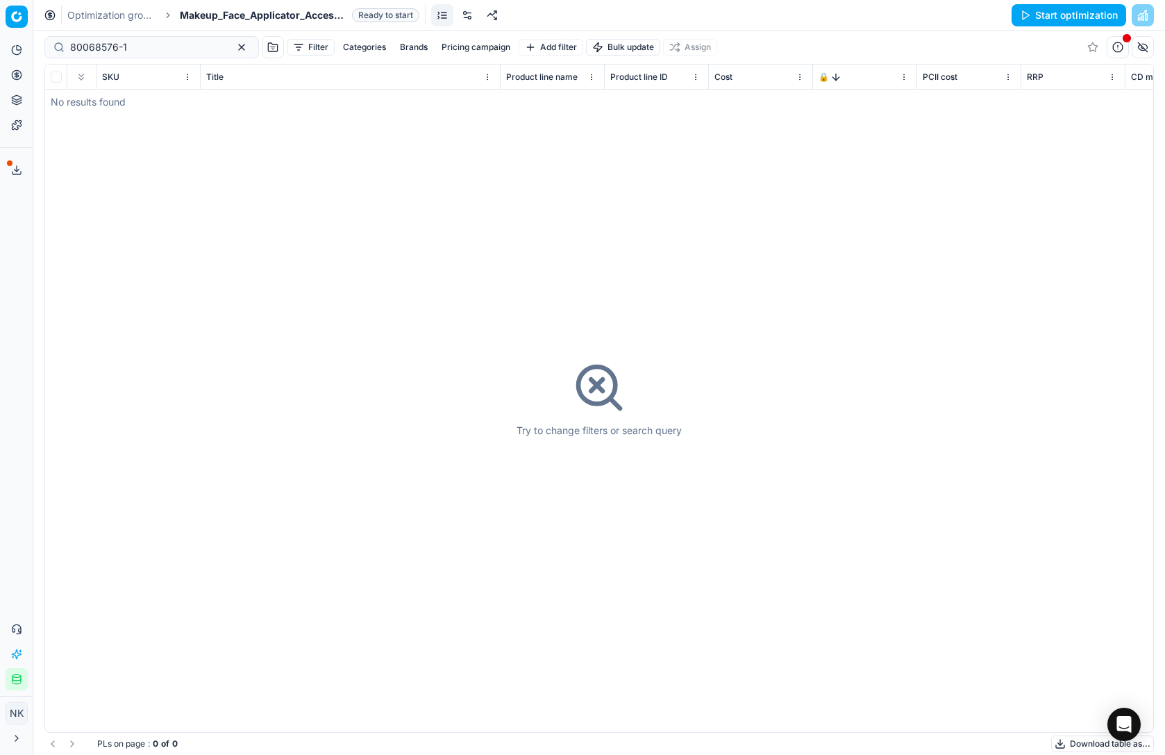
click at [215, 11] on span "Makeup_Face_Applicator_Access._Other, DE" at bounding box center [263, 15] width 167 height 14
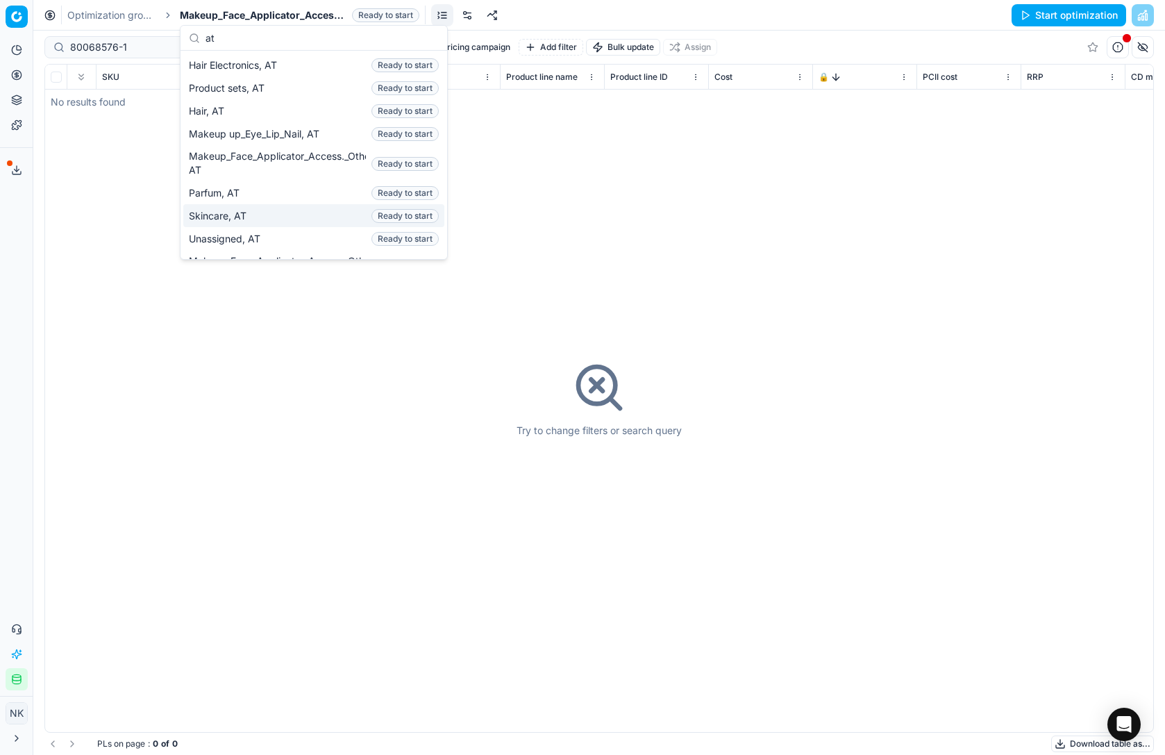
type input "at"
click at [244, 221] on span "Skincare, AT" at bounding box center [220, 216] width 63 height 14
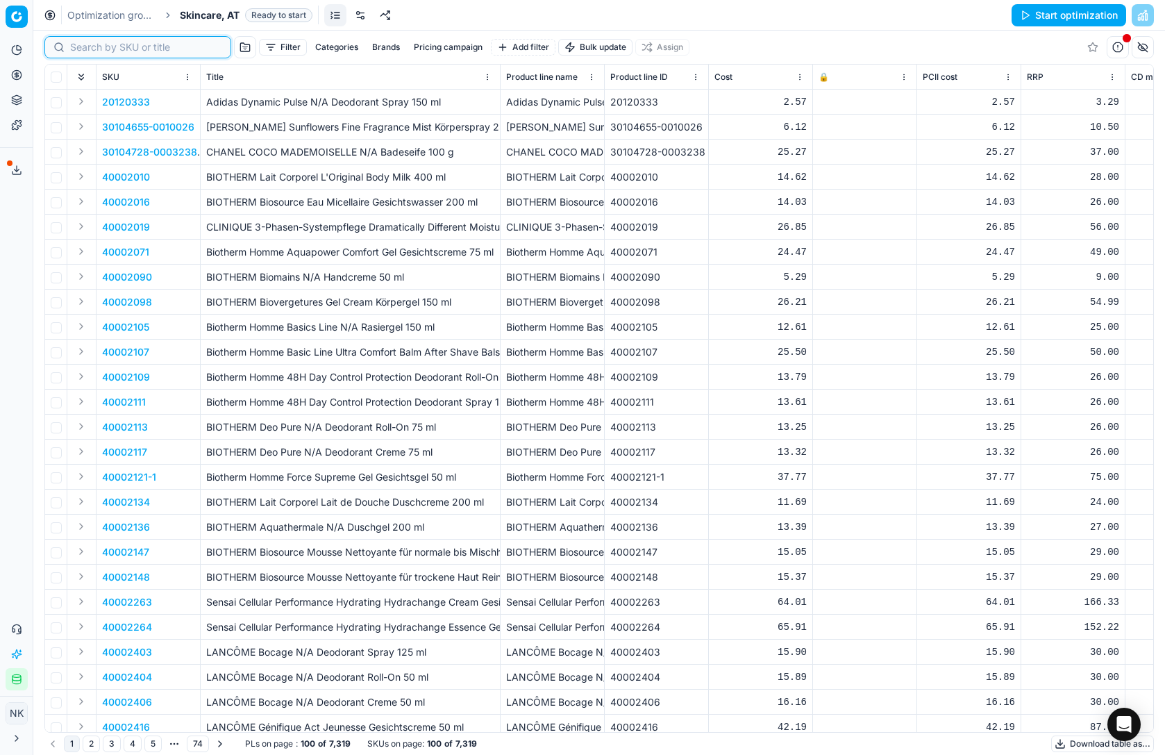
click at [93, 49] on input at bounding box center [146, 47] width 152 height 14
paste input "80068576-1"
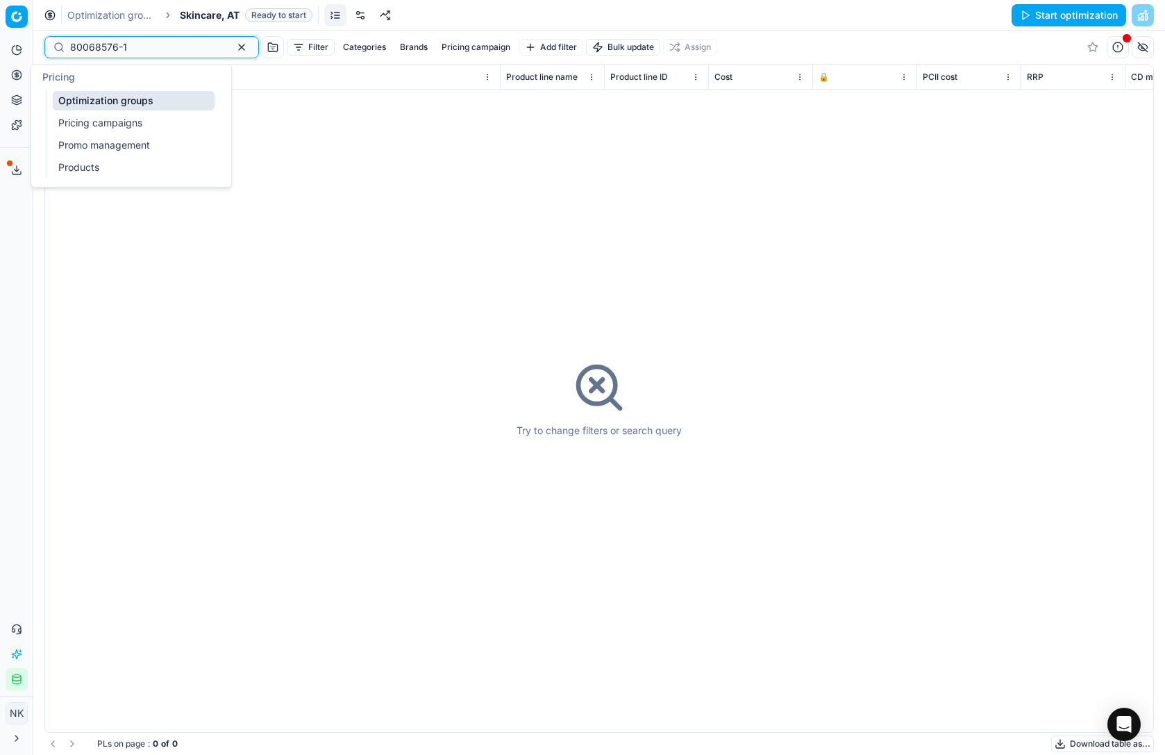
type input "80068576-1"
click at [93, 167] on link "Products" at bounding box center [134, 167] width 162 height 19
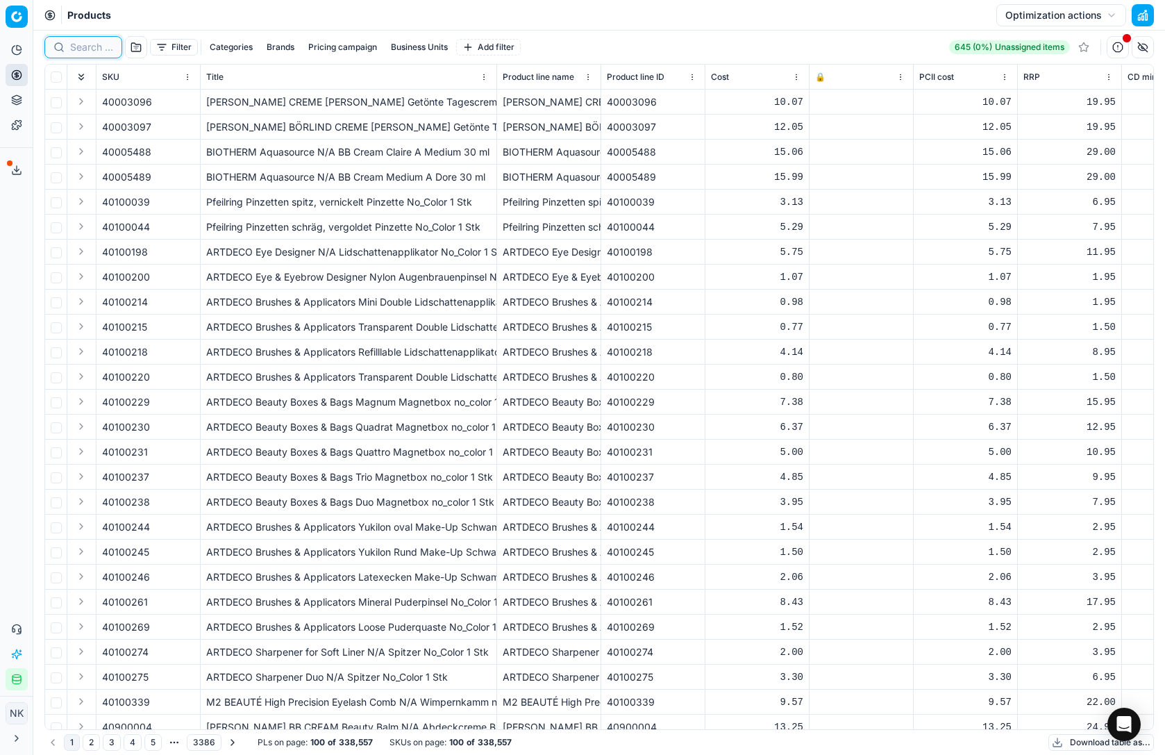
click at [92, 44] on input at bounding box center [91, 47] width 43 height 14
paste input "80068576-1"
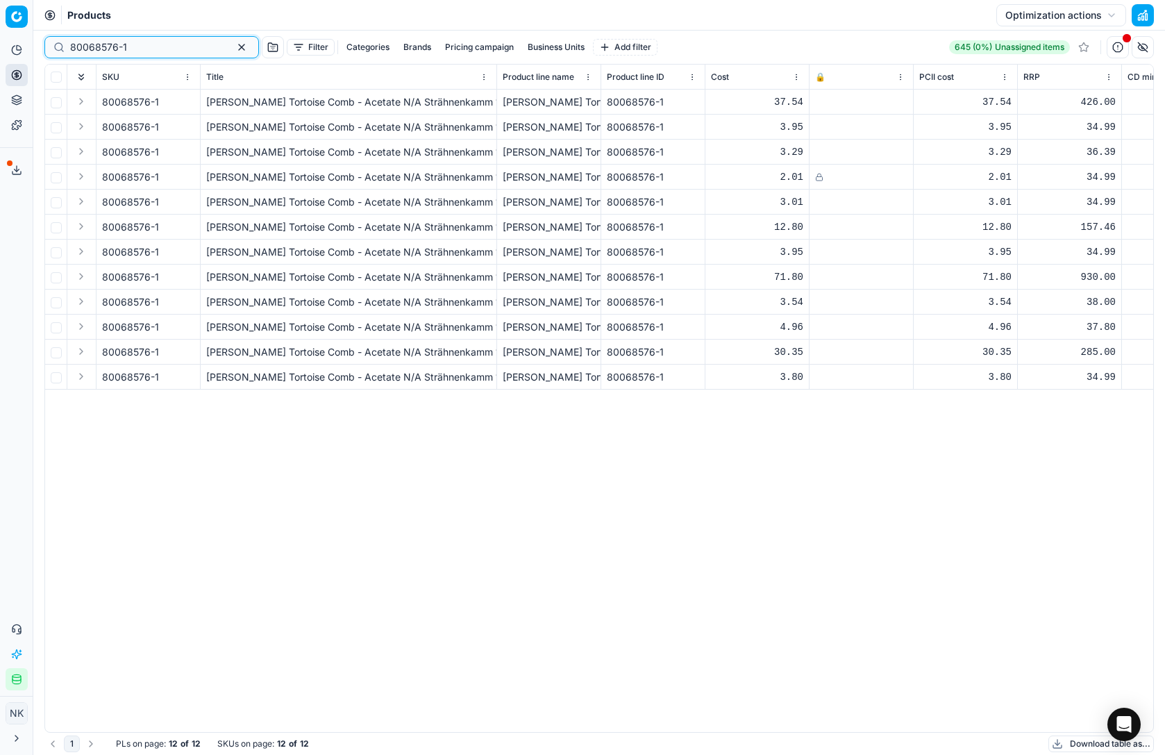
type input "80068576-1"
click at [522, 48] on button "Business Units" at bounding box center [556, 47] width 68 height 17
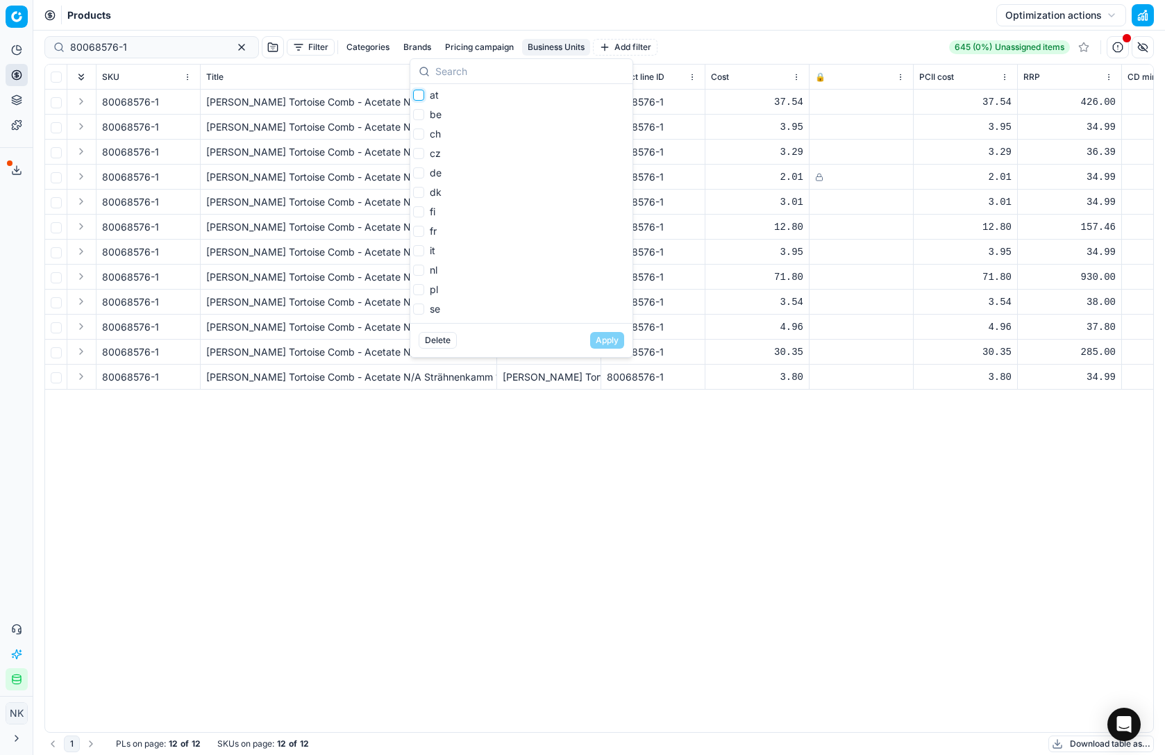
click at [421, 94] on input "at" at bounding box center [418, 95] width 11 height 11
checkbox input "true"
click at [606, 339] on button "Apply" at bounding box center [607, 340] width 34 height 17
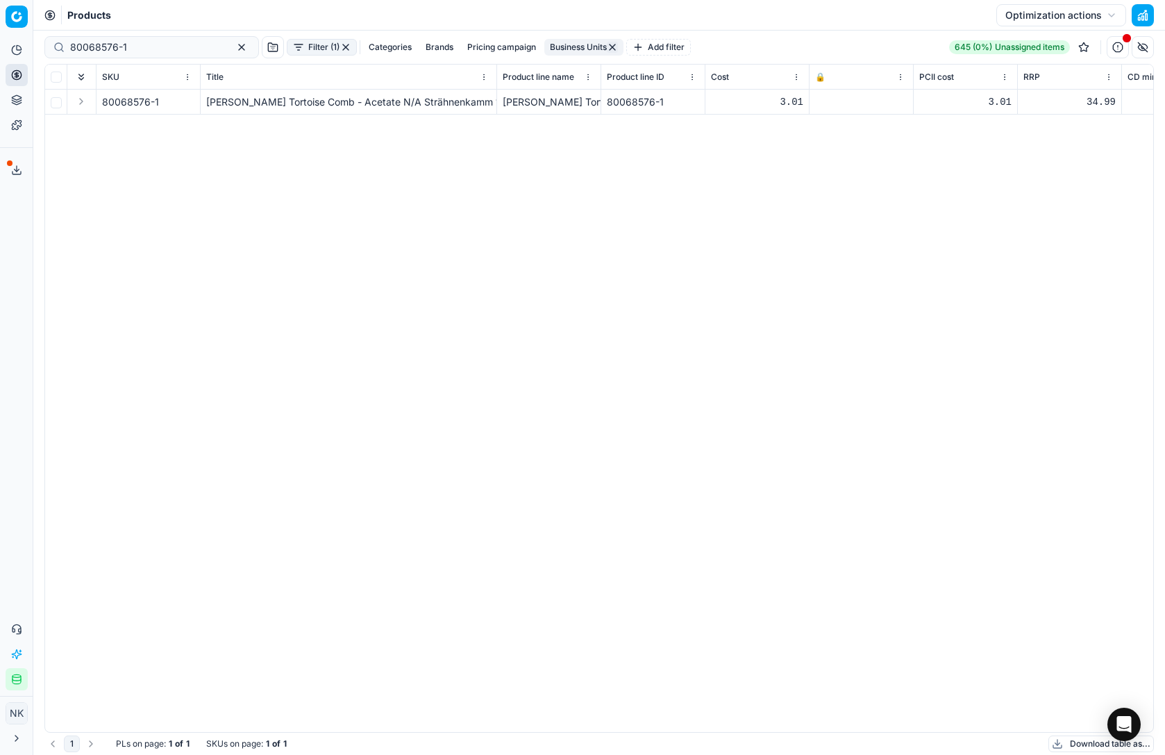
click at [825, 105] on div at bounding box center [861, 102] width 92 height 8
click at [835, 103] on div at bounding box center [861, 102] width 92 height 8
click at [51, 78] on input "checkbox" at bounding box center [56, 77] width 11 height 11
checkbox input "true"
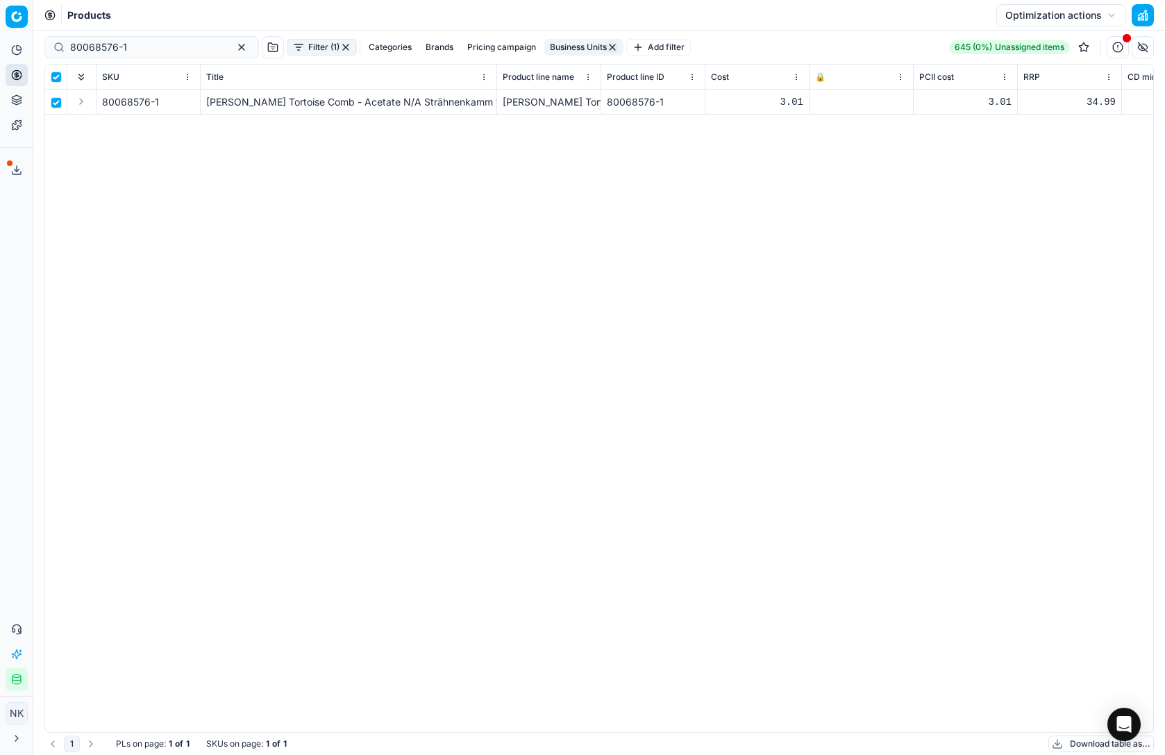
click at [838, 103] on div at bounding box center [861, 102] width 92 height 8
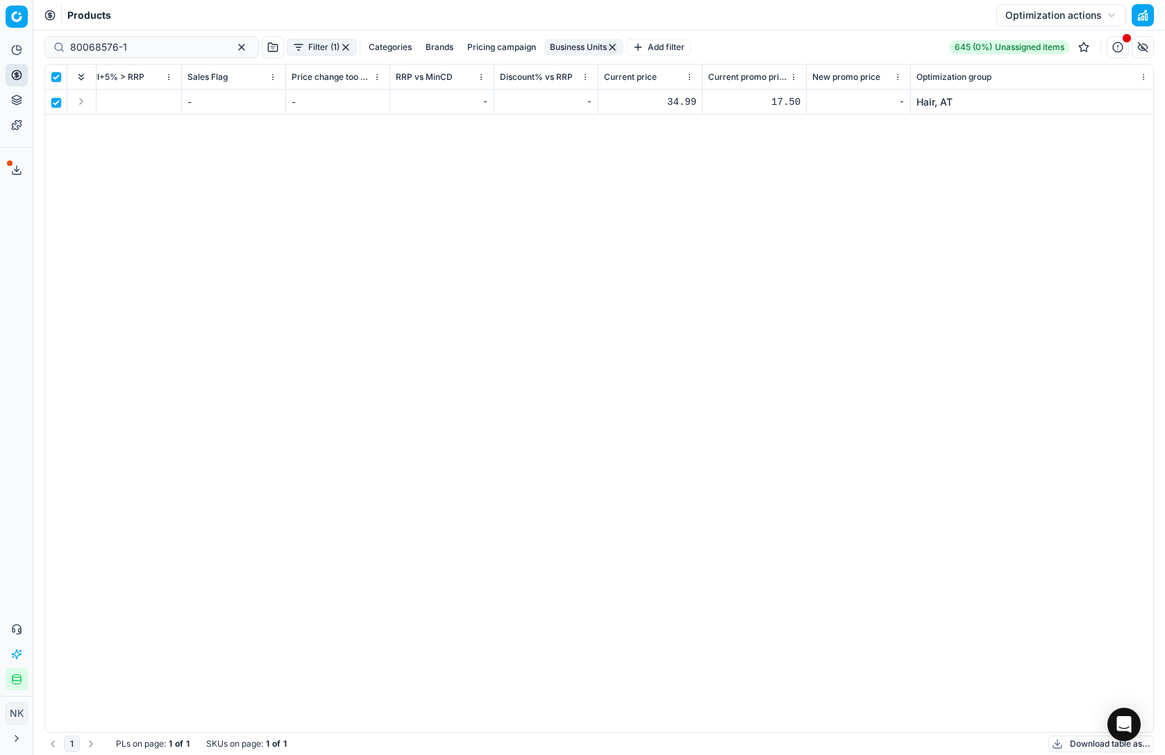
scroll to position [0, 1357]
click at [770, 96] on div "17.50" at bounding box center [753, 102] width 92 height 14
click at [675, 98] on div "34.99" at bounding box center [649, 102] width 92 height 14
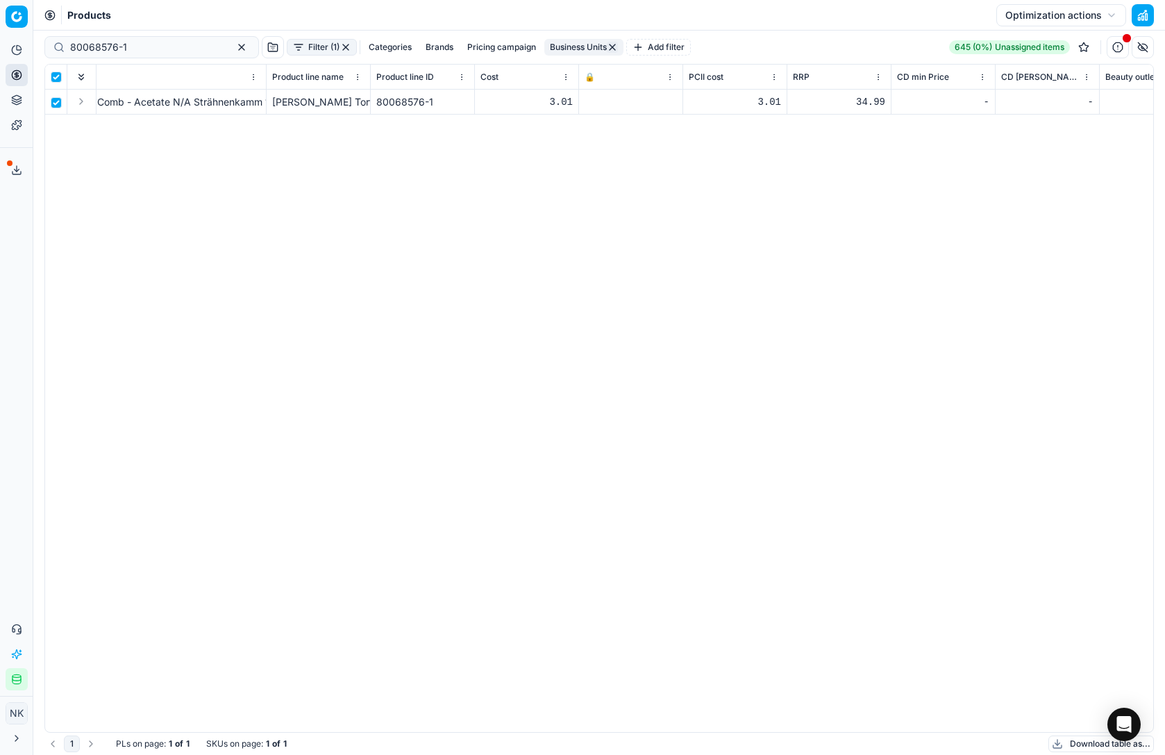
scroll to position [0, 0]
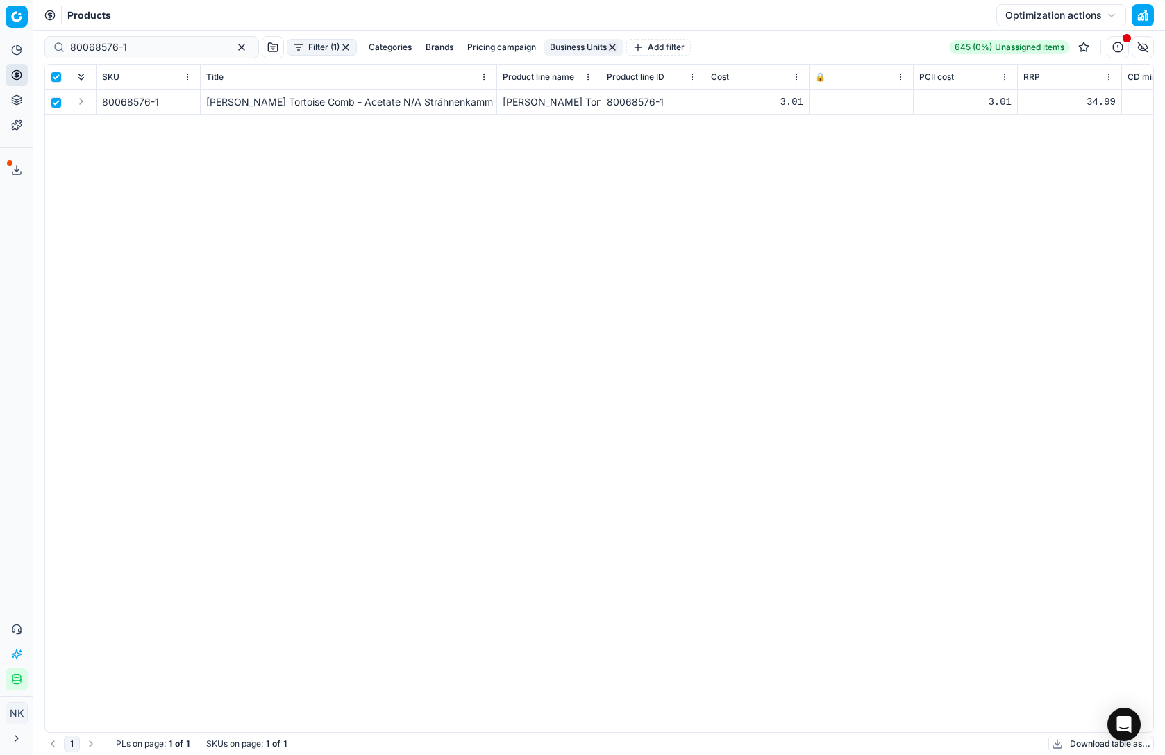
click at [1099, 17] on button "Optimization actions" at bounding box center [1061, 15] width 130 height 22
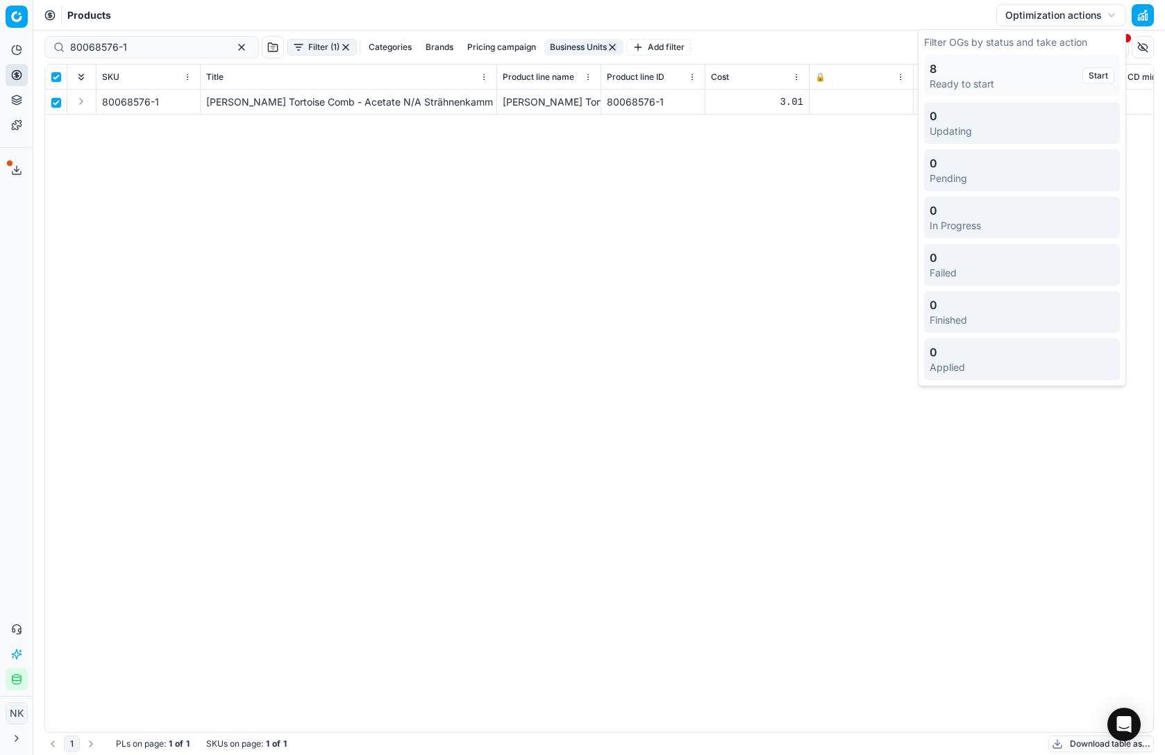
click at [698, 333] on div "80068576-1 [PERSON_NAME] Tortoise Comb - Acetate N/A Strähnenkamm 1 Stk Zoë Ayl…" at bounding box center [599, 411] width 1108 height 642
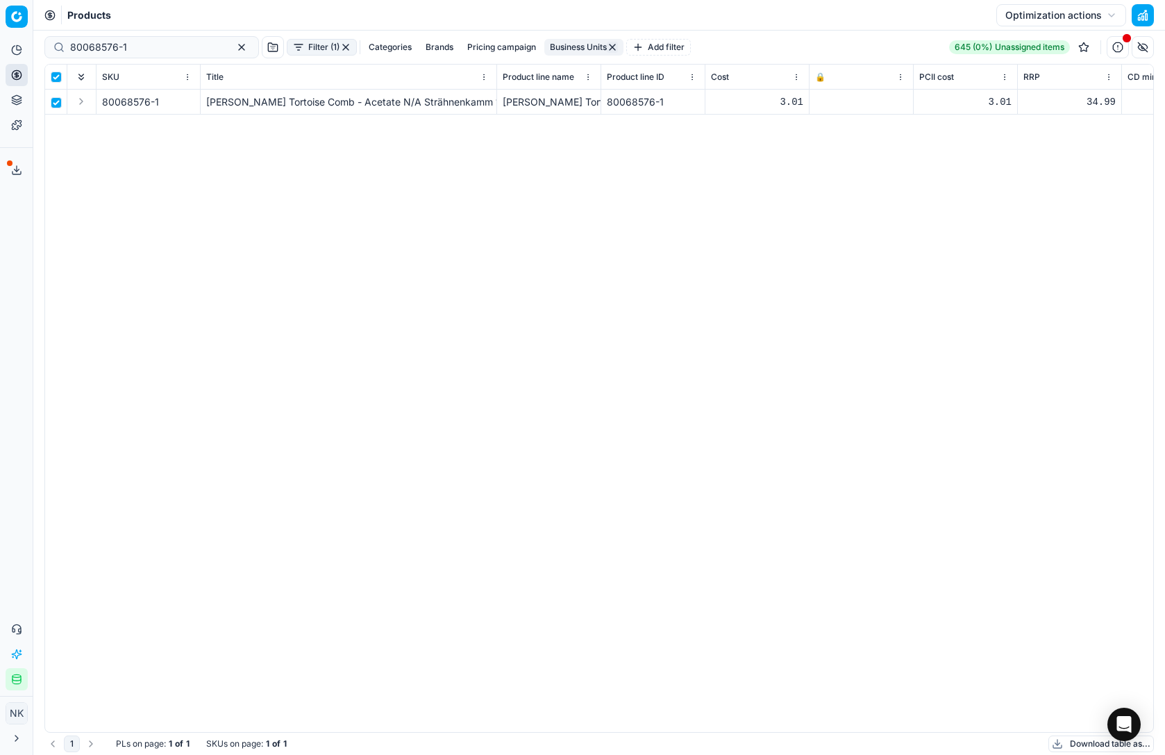
click at [823, 104] on div at bounding box center [861, 102] width 92 height 8
click at [821, 94] on td at bounding box center [861, 102] width 104 height 25
click at [900, 77] on html "Pricing platform Analytics Pricing Product portfolio Templates Export service 2…" at bounding box center [582, 377] width 1165 height 755
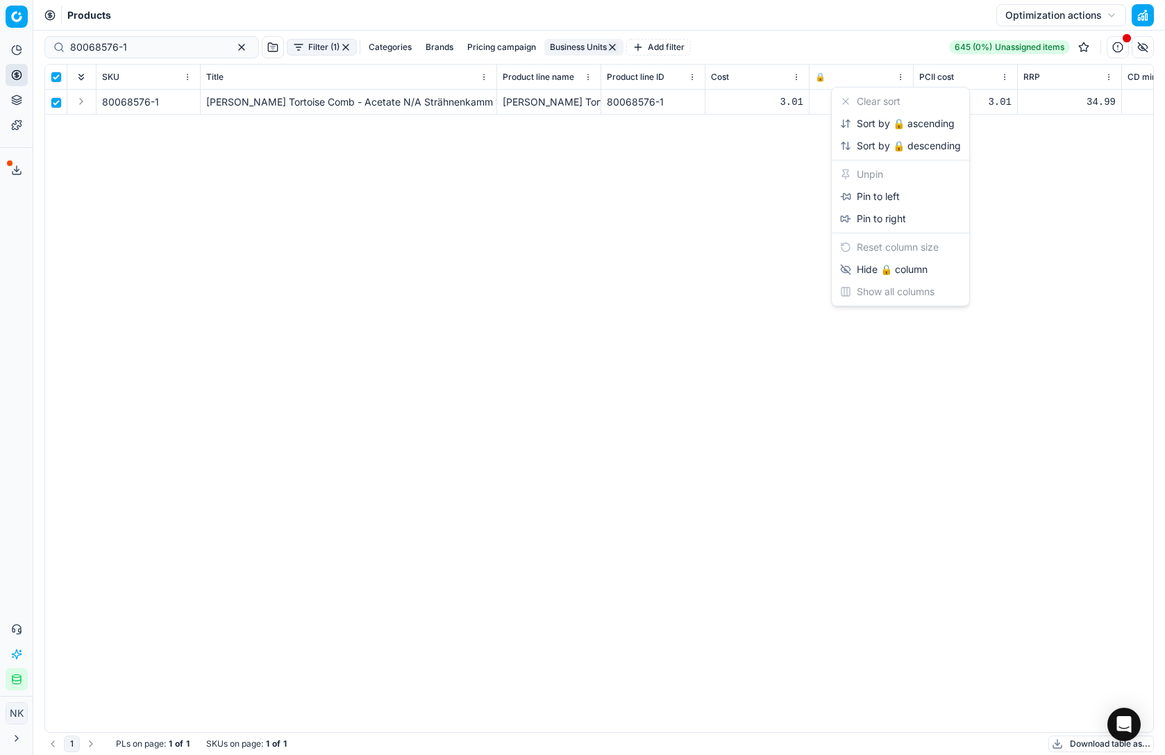
click at [742, 208] on html "Pricing platform Analytics Pricing Product portfolio Templates Export service 2…" at bounding box center [582, 377] width 1165 height 755
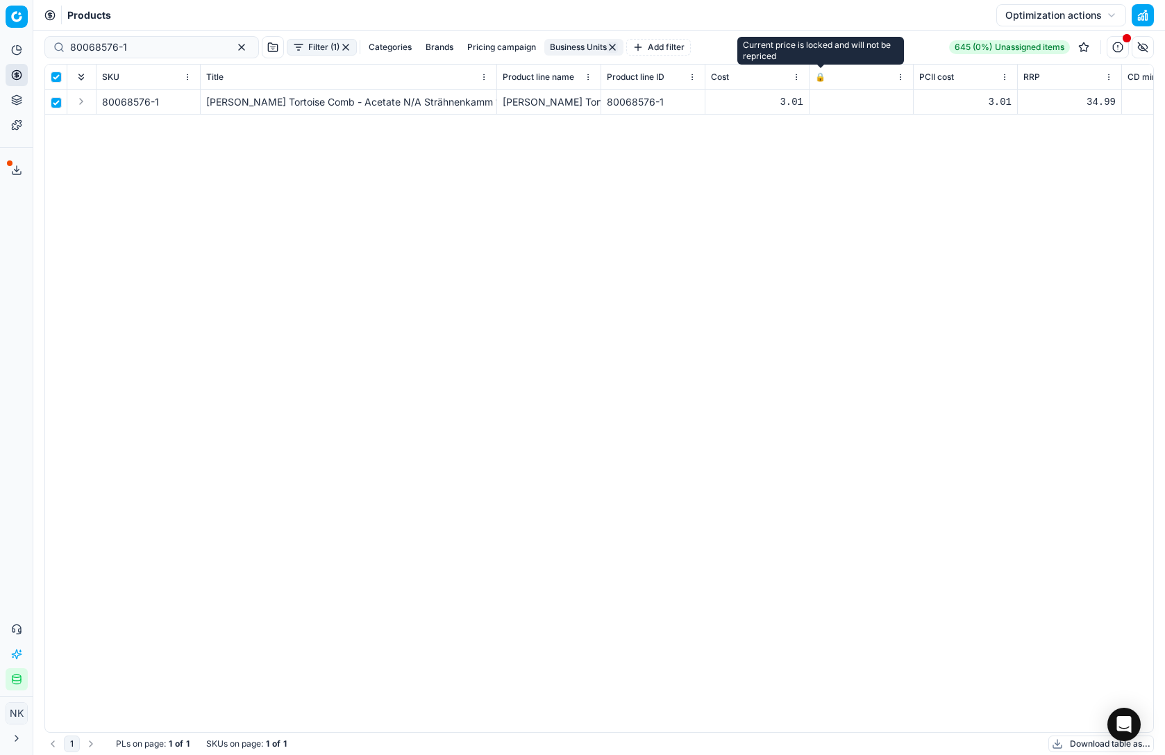
click at [821, 78] on span "🔒" at bounding box center [820, 77] width 10 height 11
checkbox input "false"
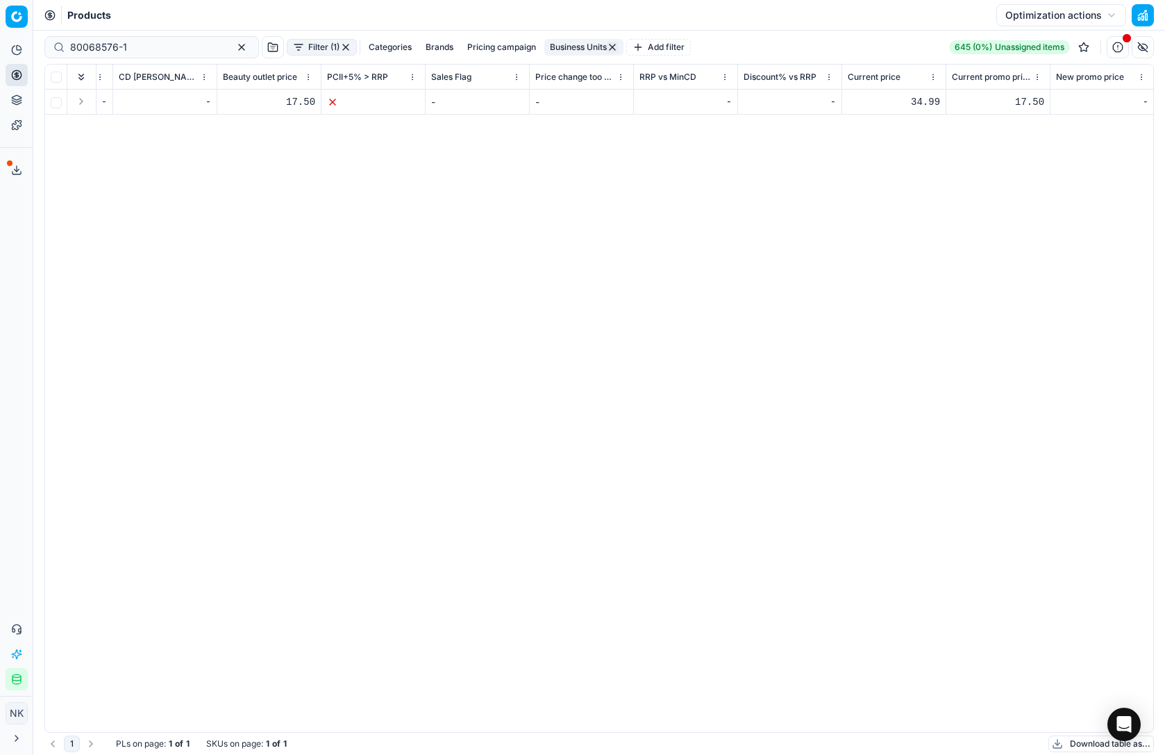
scroll to position [0, 1157]
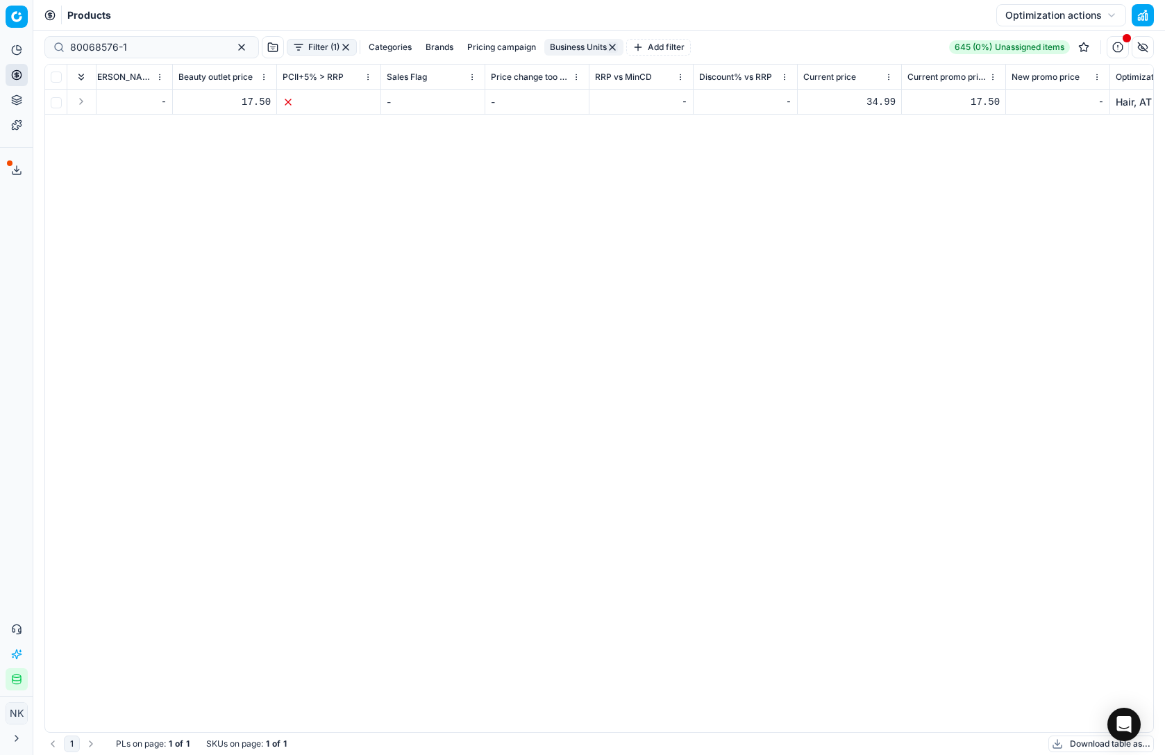
click at [871, 105] on div "34.99" at bounding box center [849, 102] width 92 height 14
click at [861, 101] on div "34.99" at bounding box center [849, 102] width 92 height 14
click at [928, 104] on div "17.50" at bounding box center [953, 102] width 92 height 14
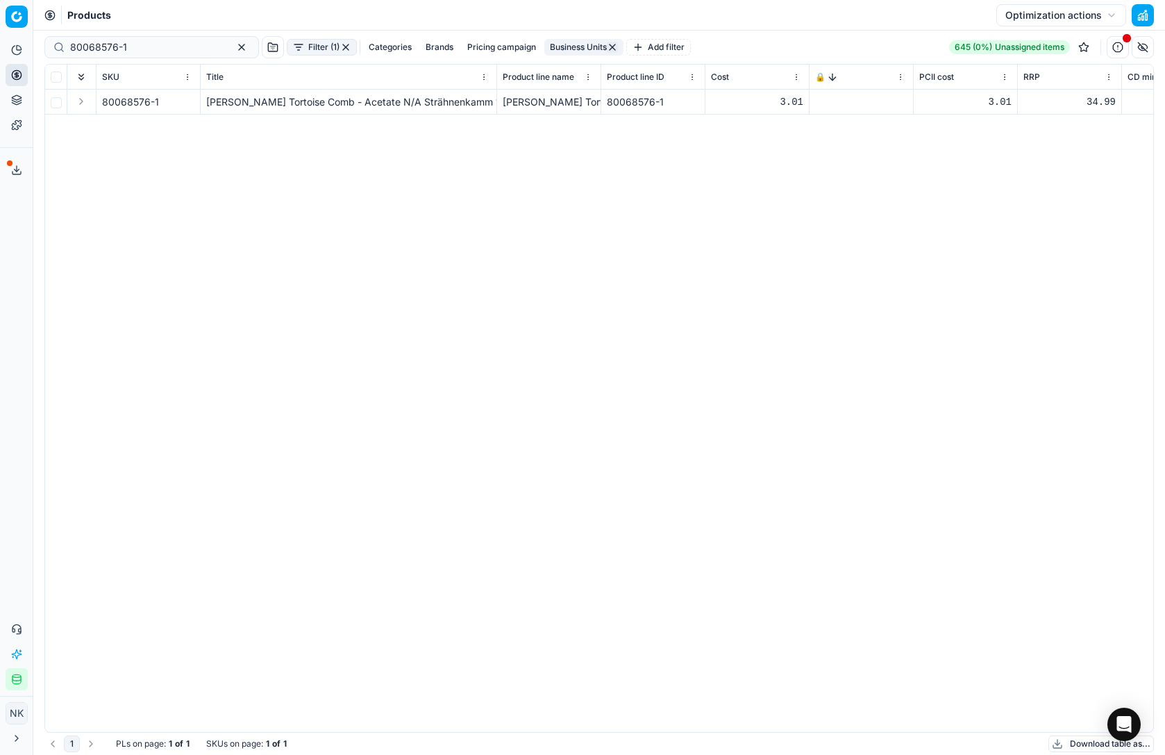
click at [835, 101] on div at bounding box center [861, 102] width 92 height 8
click at [818, 101] on div at bounding box center [861, 102] width 92 height 8
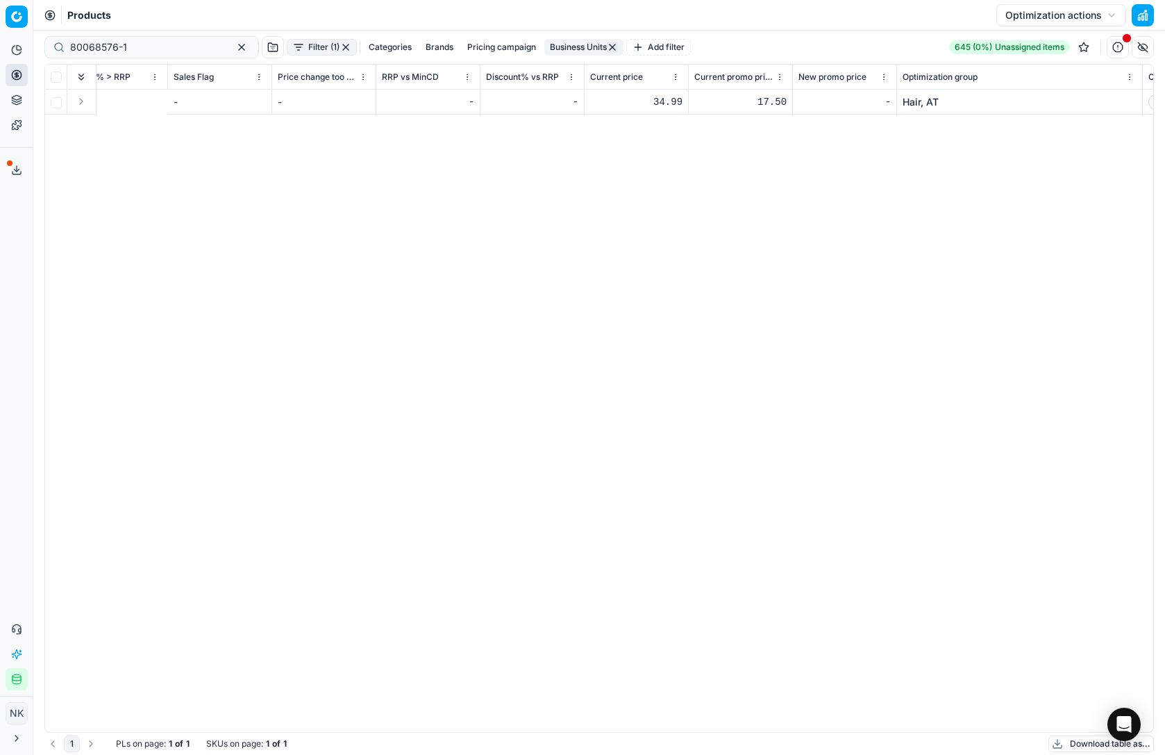
scroll to position [0, 1692]
click at [593, 101] on link "Hair, AT" at bounding box center [598, 102] width 36 height 14
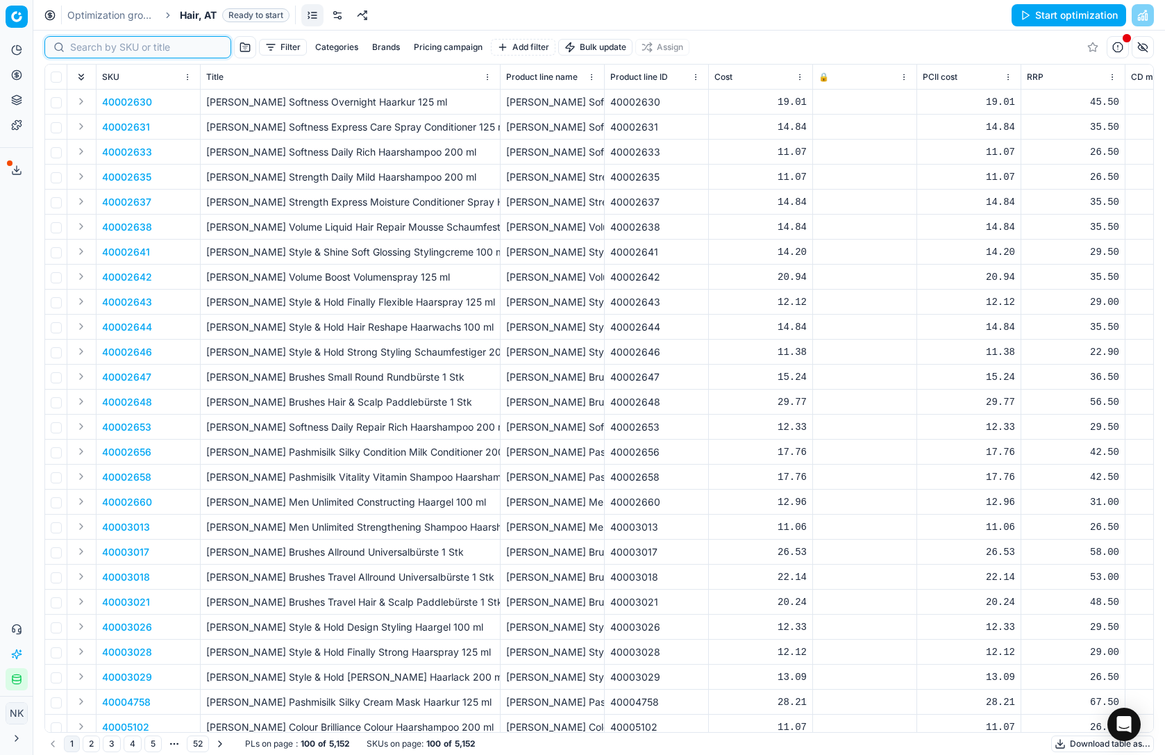
click at [90, 46] on input at bounding box center [146, 47] width 152 height 14
paste input "80068576-1"
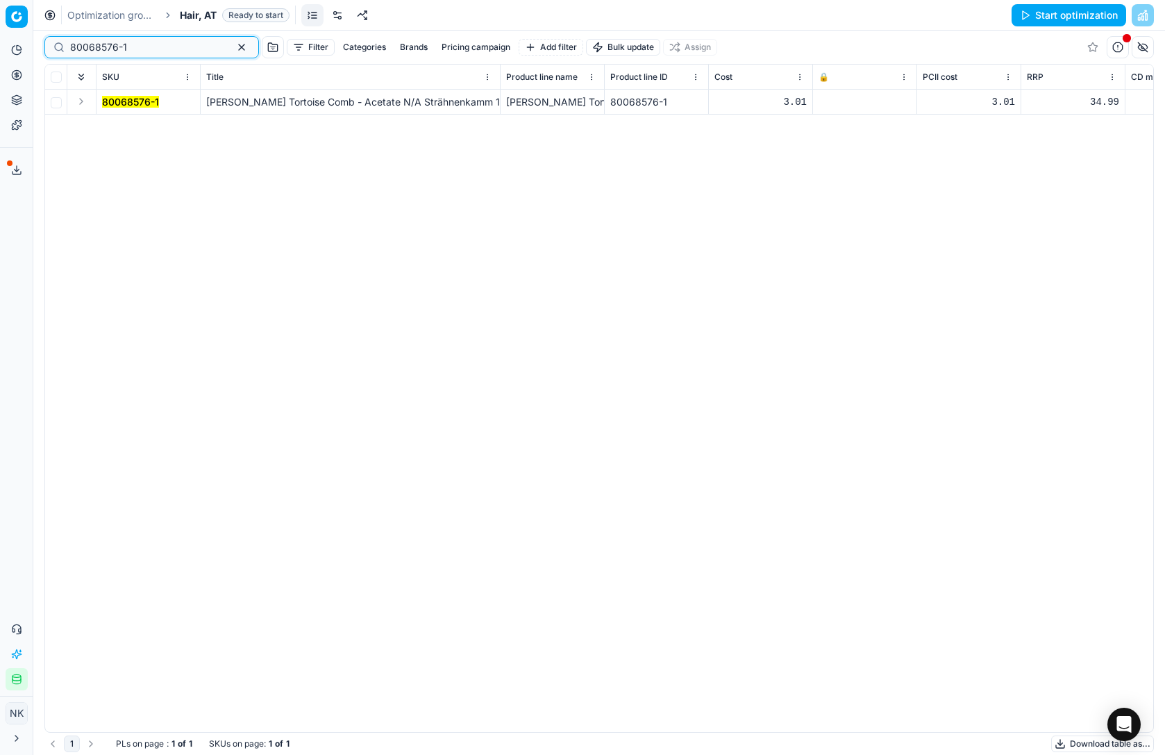
type input "80068576-1"
click at [823, 103] on icon at bounding box center [822, 102] width 8 height 8
click at [821, 103] on icon at bounding box center [822, 102] width 8 height 8
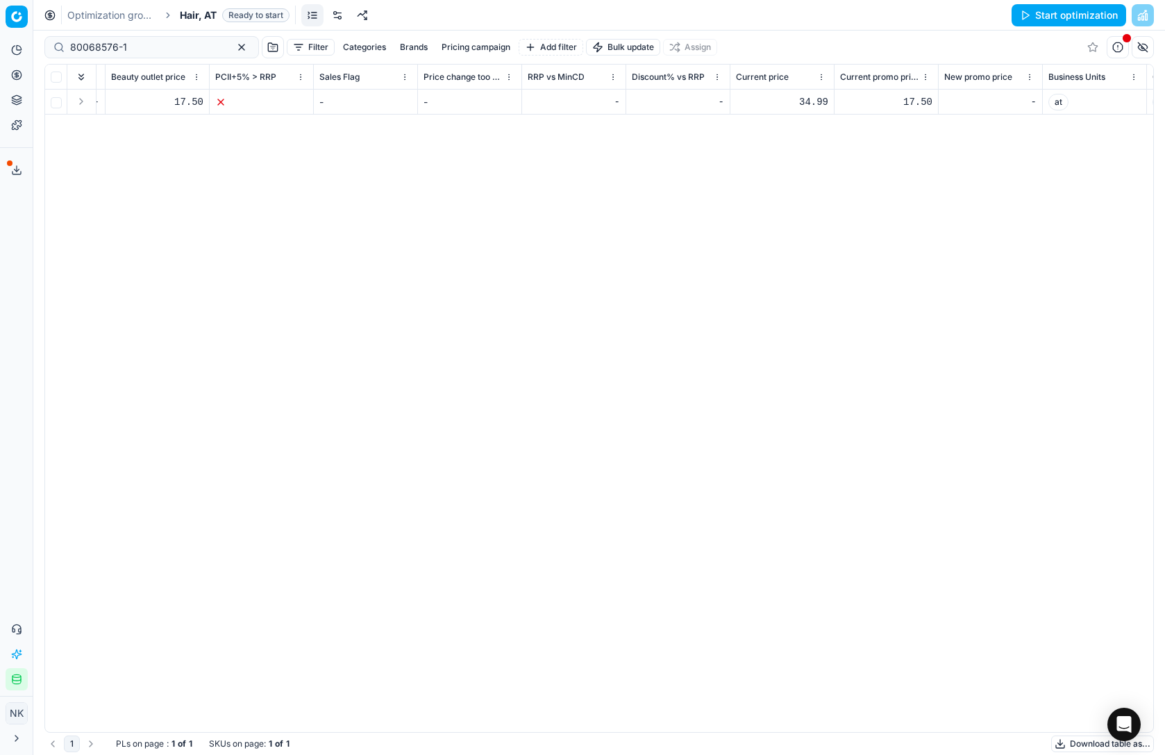
scroll to position [0, 1229]
click at [814, 98] on div "34.99" at bounding box center [781, 102] width 92 height 14
click at [813, 103] on div "34.99" at bounding box center [781, 102] width 92 height 14
click at [752, 102] on input "34.99" at bounding box center [781, 102] width 92 height 22
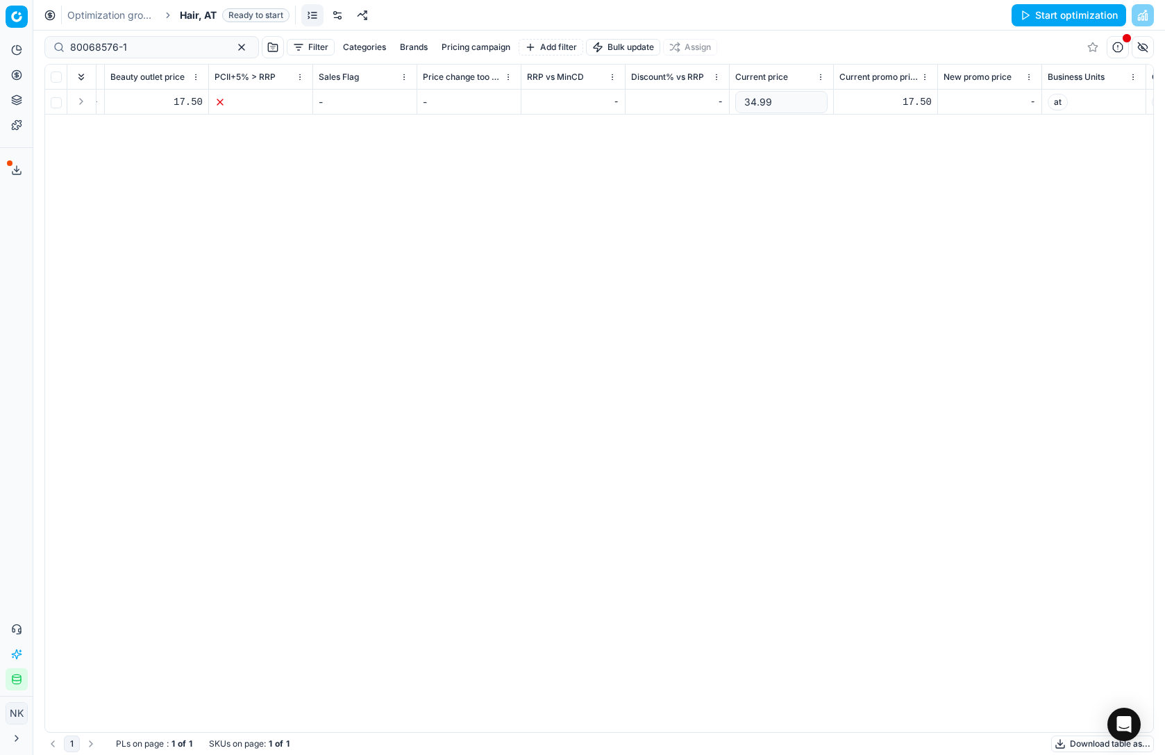
click at [752, 102] on input "34.99" at bounding box center [781, 102] width 92 height 22
type input "3"
click at [907, 99] on div "17.50" at bounding box center [885, 102] width 92 height 14
click at [855, 99] on input "17.5" at bounding box center [885, 102] width 92 height 22
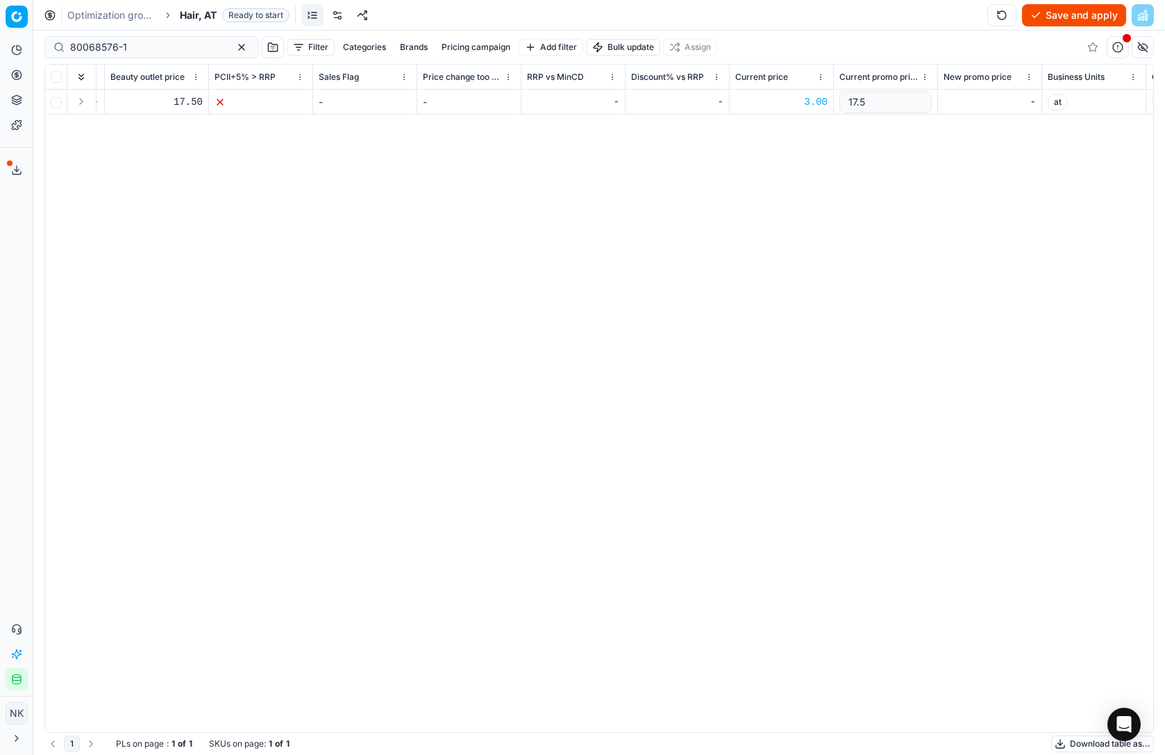
click at [855, 99] on input "17.5" at bounding box center [885, 102] width 92 height 22
type input "3"
click at [1075, 15] on button "Save and apply" at bounding box center [1074, 15] width 104 height 22
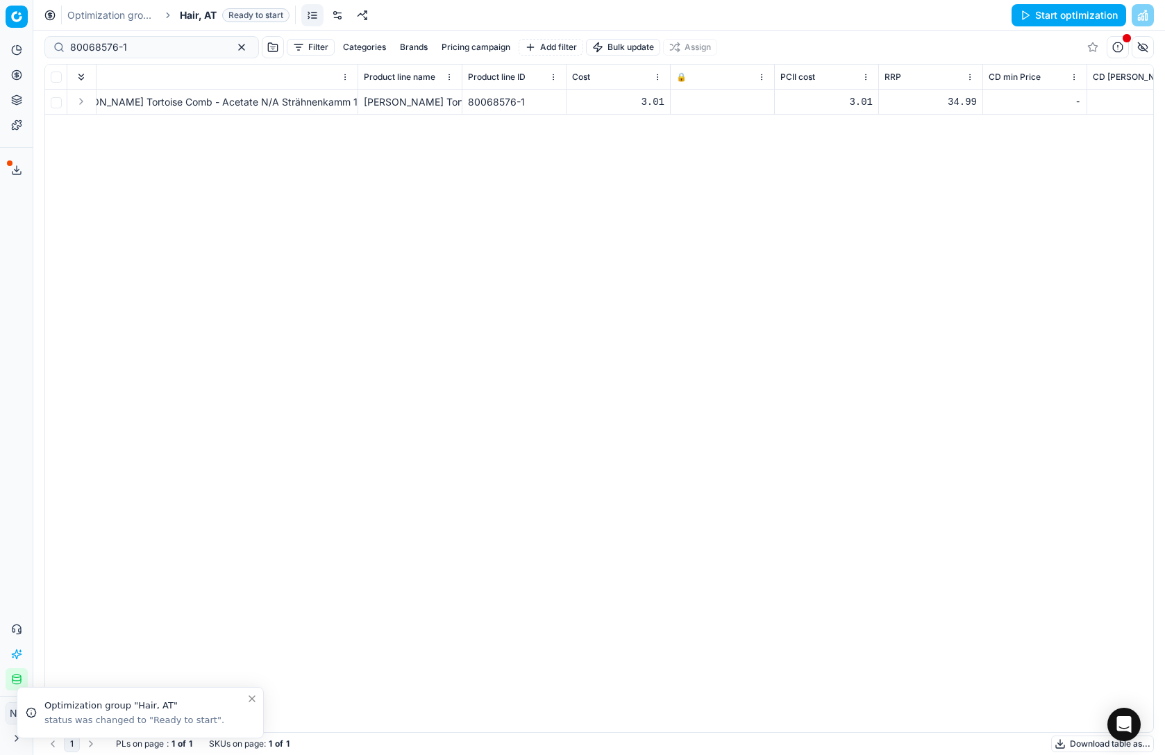
scroll to position [0, 153]
click at [672, 101] on rect at bounding box center [669, 103] width 6 height 4
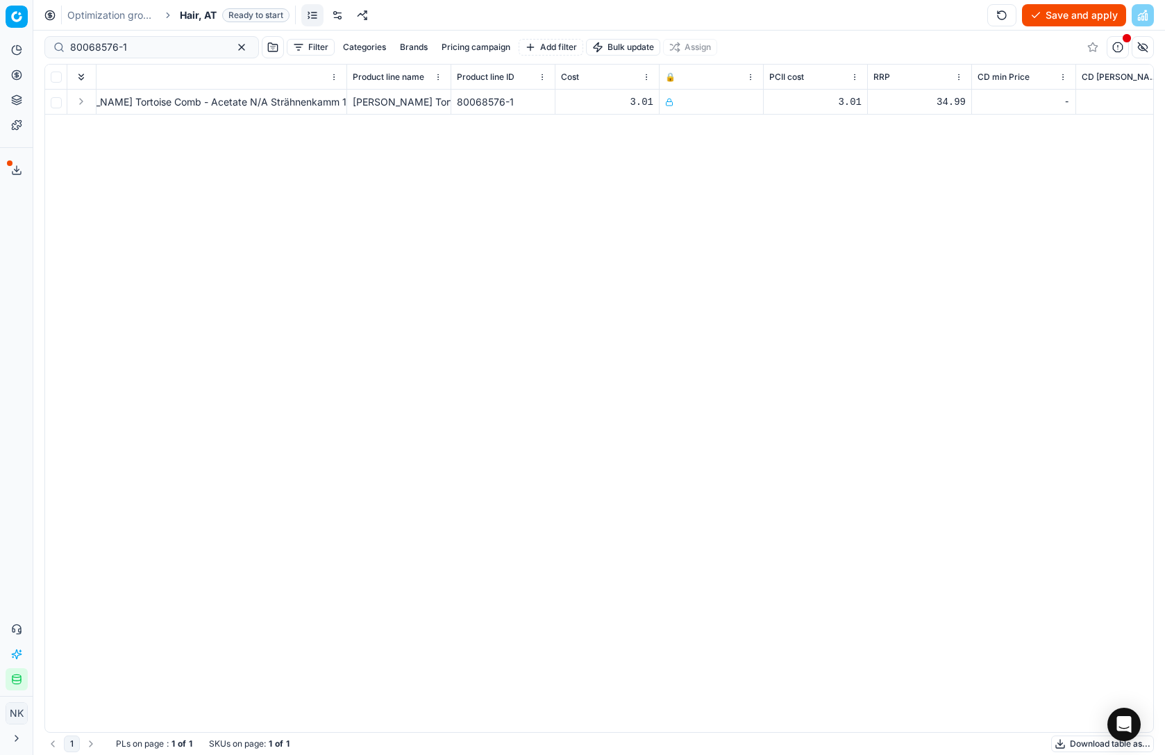
click at [1070, 17] on button "Save and apply" at bounding box center [1074, 15] width 104 height 22
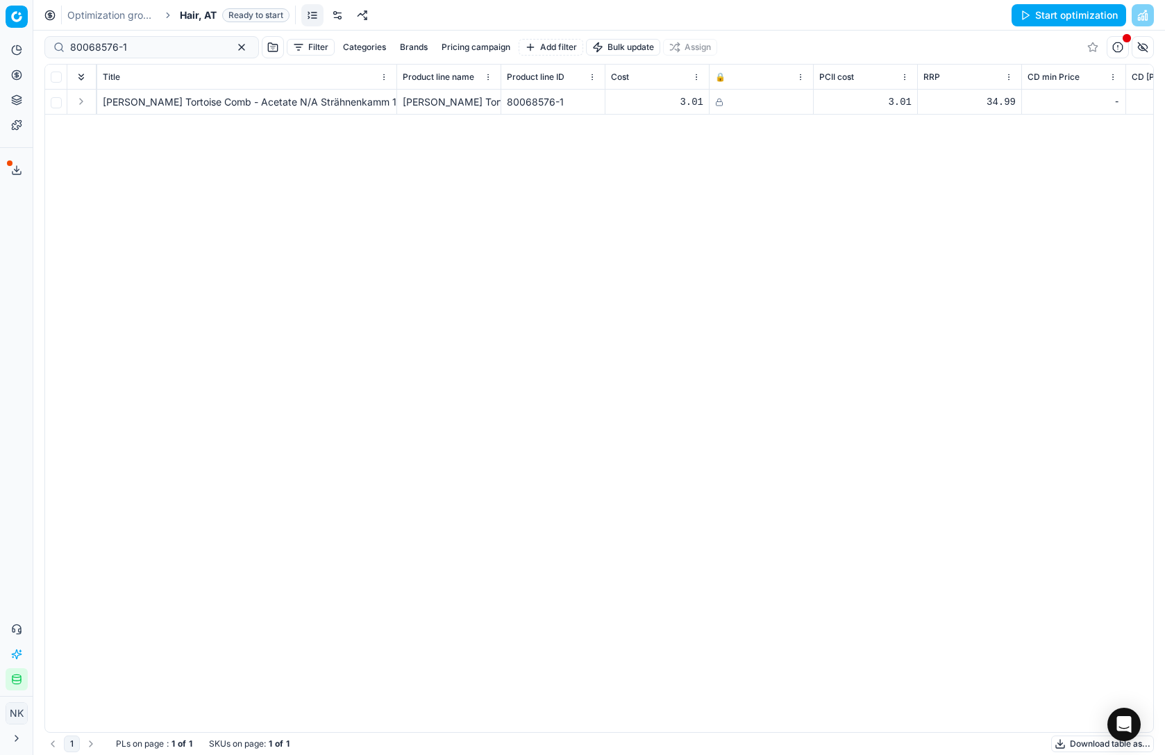
scroll to position [0, 0]
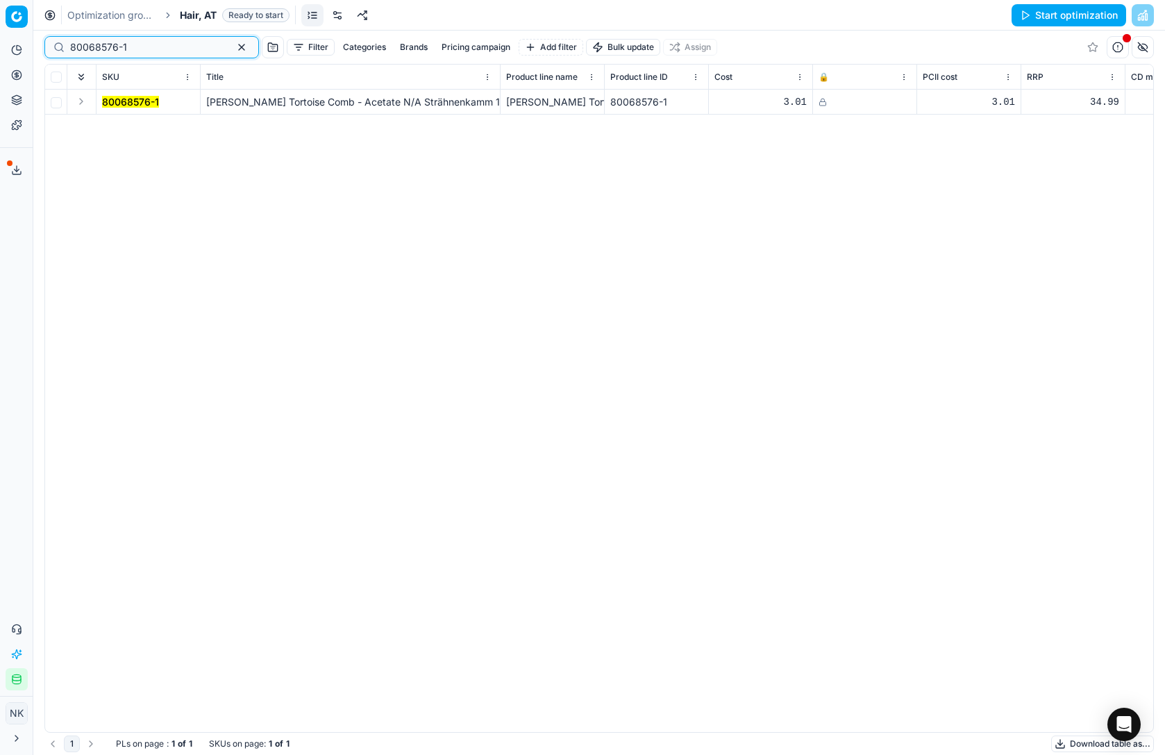
click at [153, 50] on input "80068576-1" at bounding box center [146, 47] width 152 height 14
paste input "90000873-0001166"
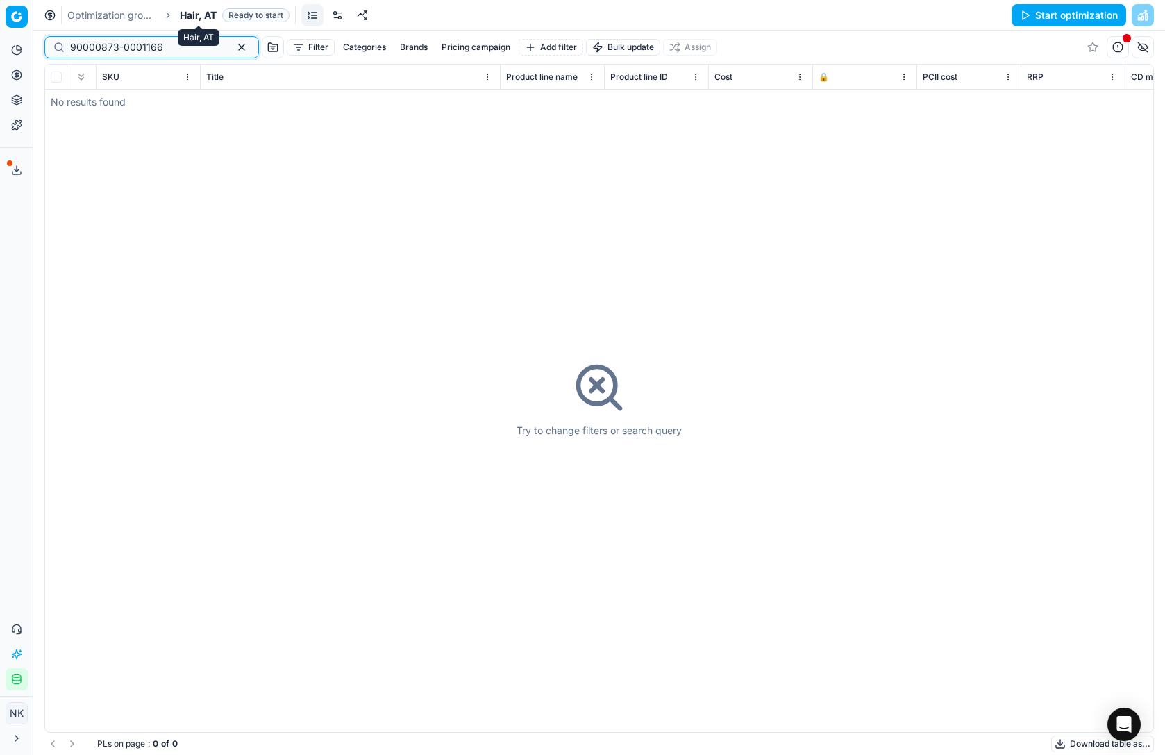
type input "90000873-0001166"
click at [190, 10] on span "Hair, AT" at bounding box center [198, 15] width 37 height 14
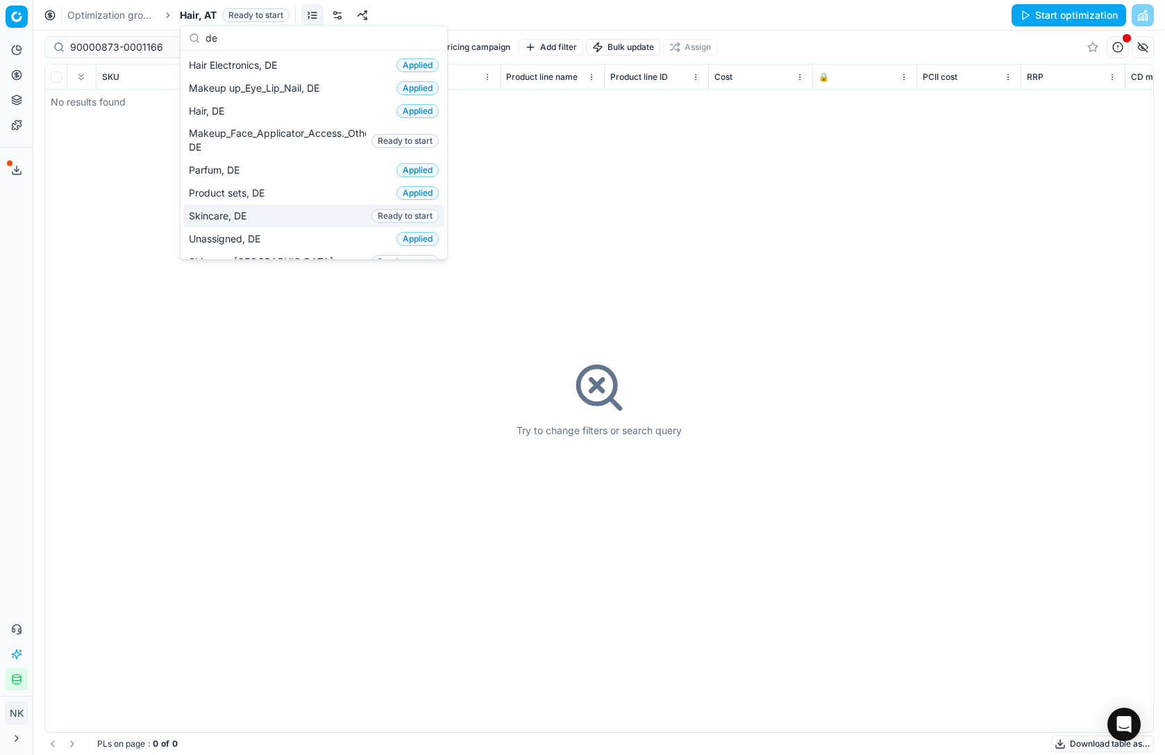
type input "de"
click at [215, 210] on span "Skincare, DE" at bounding box center [220, 216] width 63 height 14
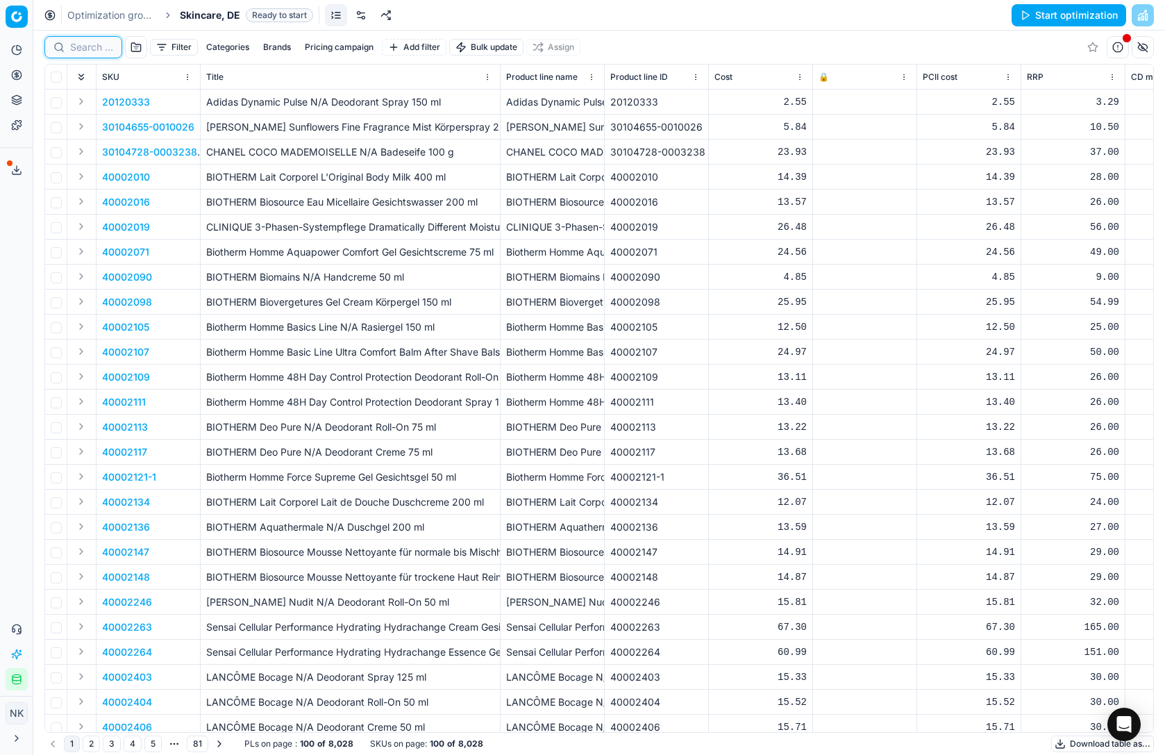
click at [83, 47] on input at bounding box center [91, 47] width 43 height 14
paste input "90000873-0001166"
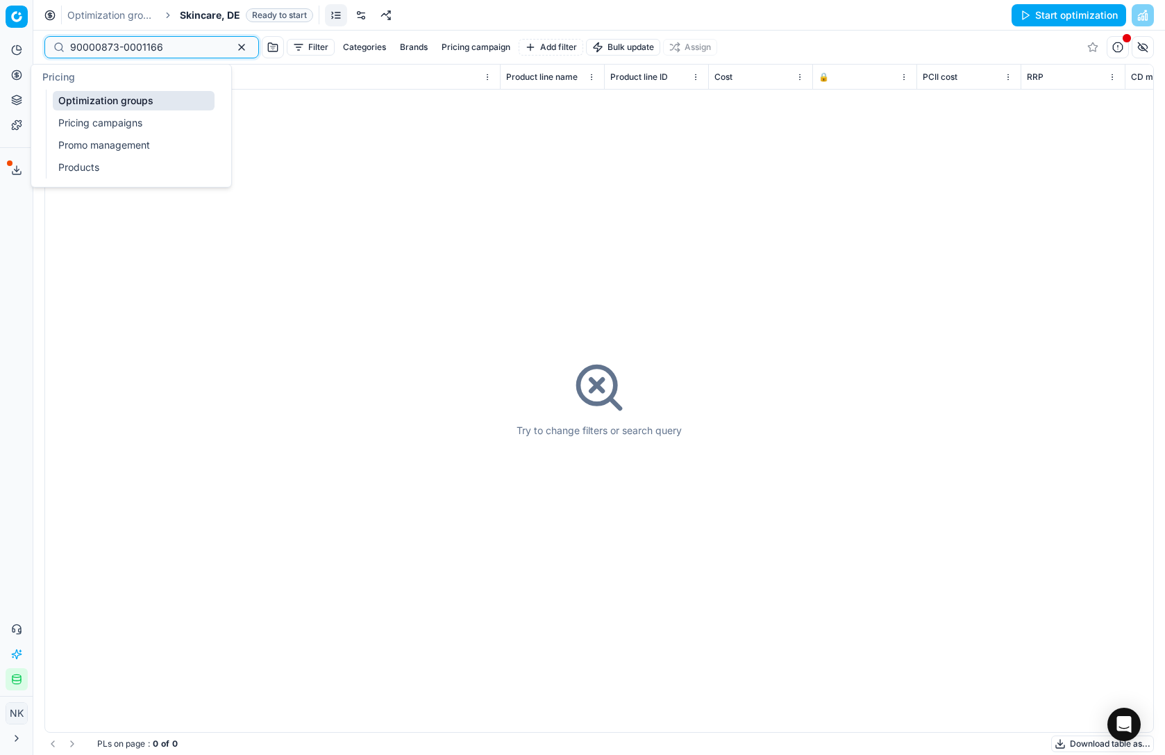
type input "90000873-0001166"
click at [83, 167] on link "Products" at bounding box center [134, 167] width 162 height 19
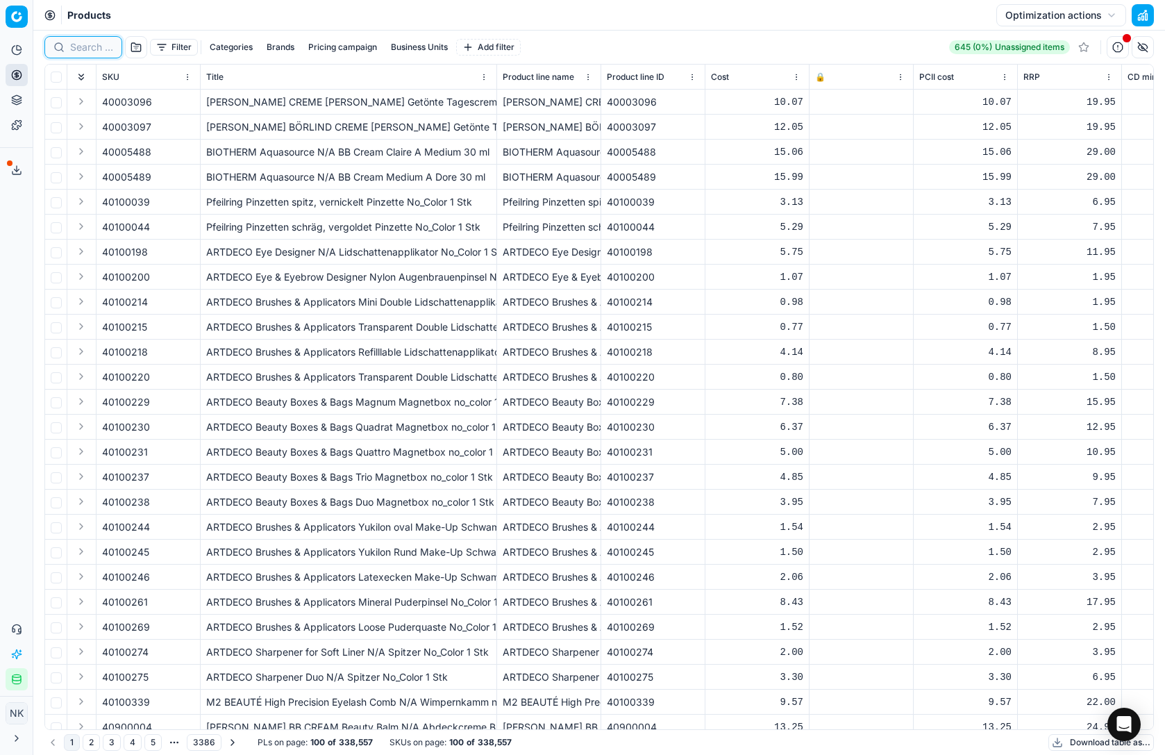
click at [78, 48] on input at bounding box center [91, 47] width 43 height 14
paste input "90000873-0001166"
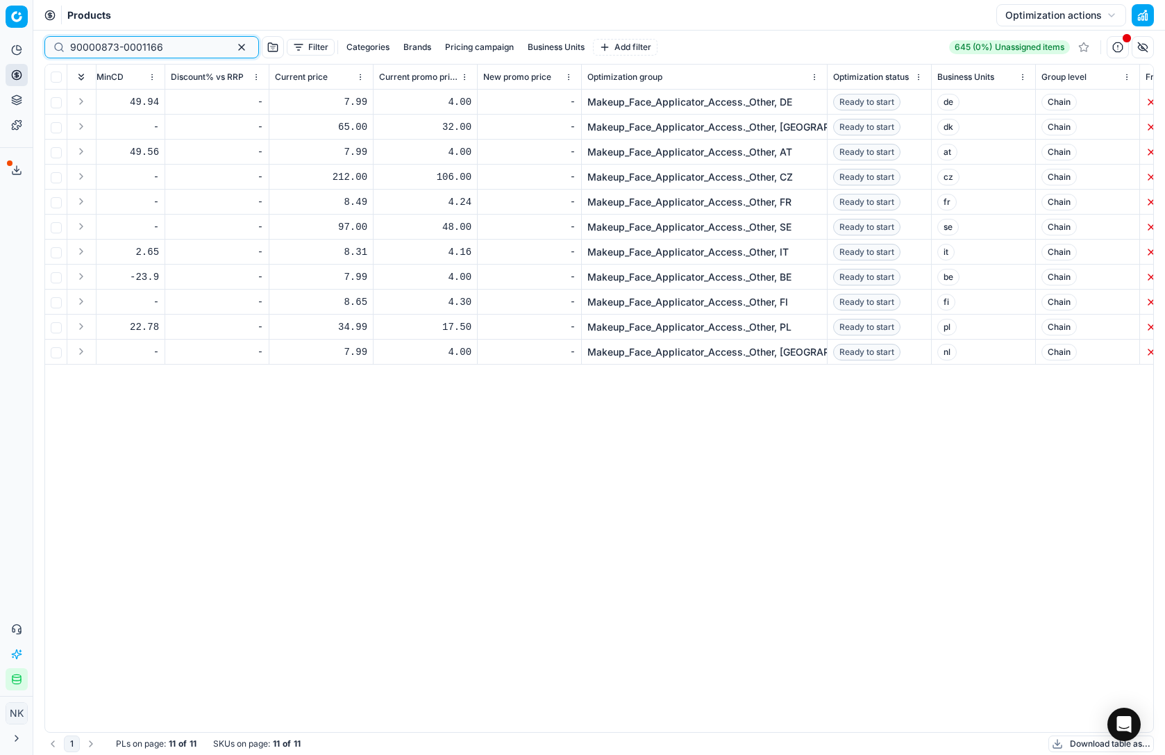
scroll to position [0, 1915]
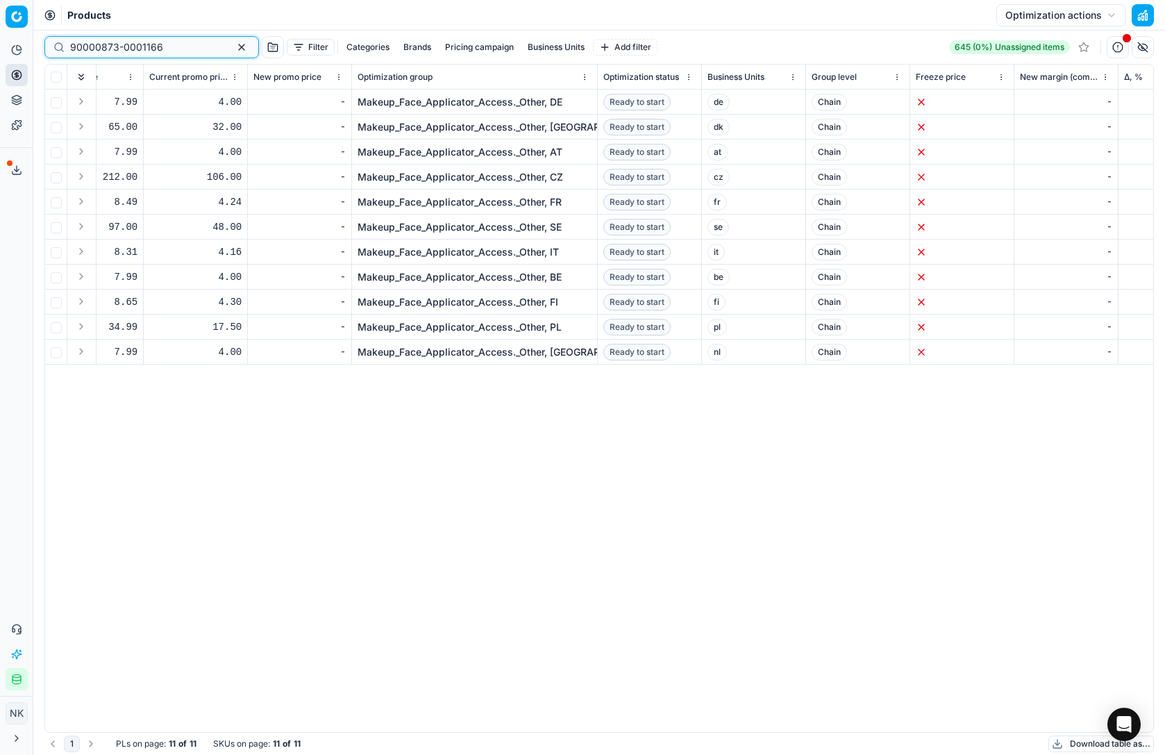
type input "90000873-0001166"
click at [528, 47] on button "Business Units" at bounding box center [556, 47] width 68 height 17
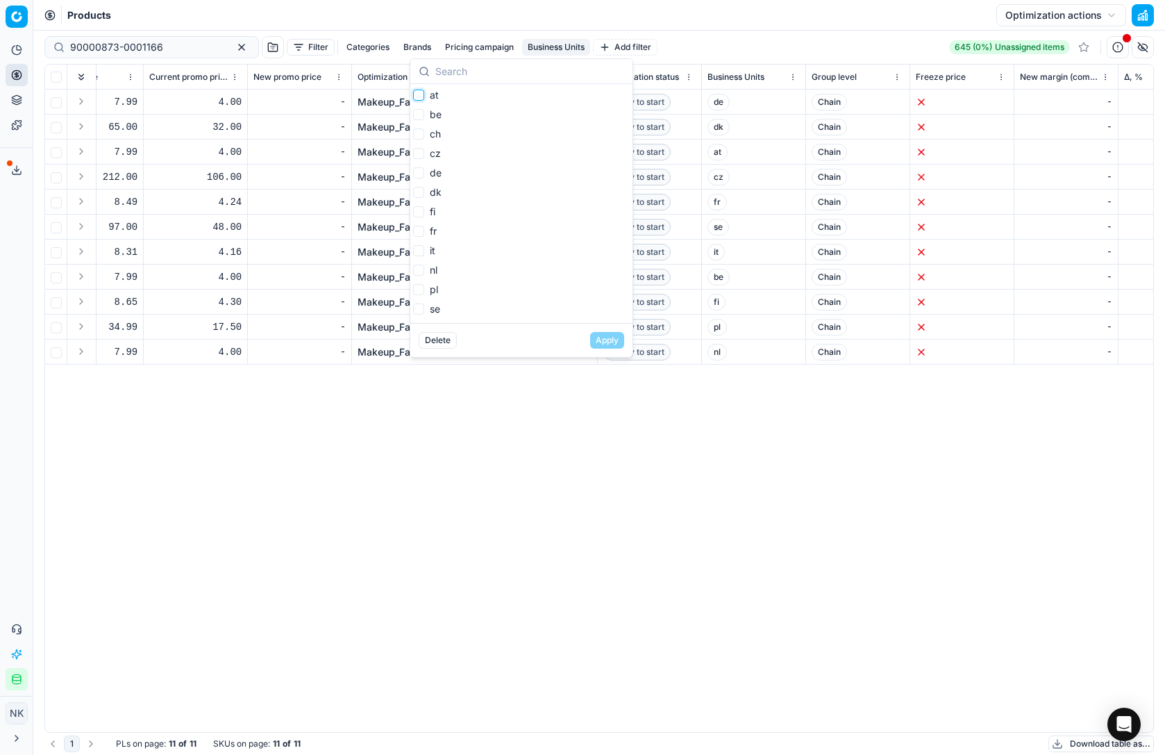
click at [419, 94] on input "at" at bounding box center [418, 95] width 11 height 11
checkbox input "true"
click at [418, 176] on input "de" at bounding box center [418, 172] width 11 height 11
checkbox input "true"
click at [603, 339] on button "Apply" at bounding box center [607, 340] width 34 height 17
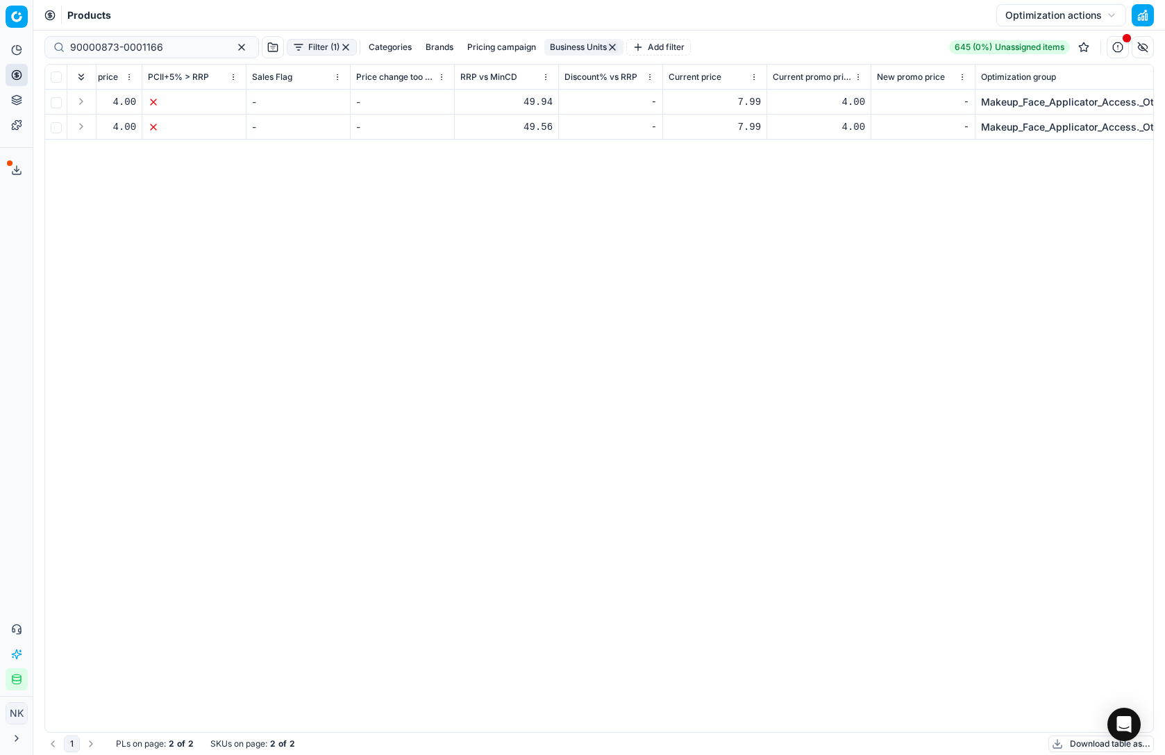
scroll to position [0, 1291]
click at [748, 101] on div "7.99" at bounding box center [715, 102] width 92 height 14
click at [752, 101] on div "7.99" at bounding box center [715, 102] width 92 height 14
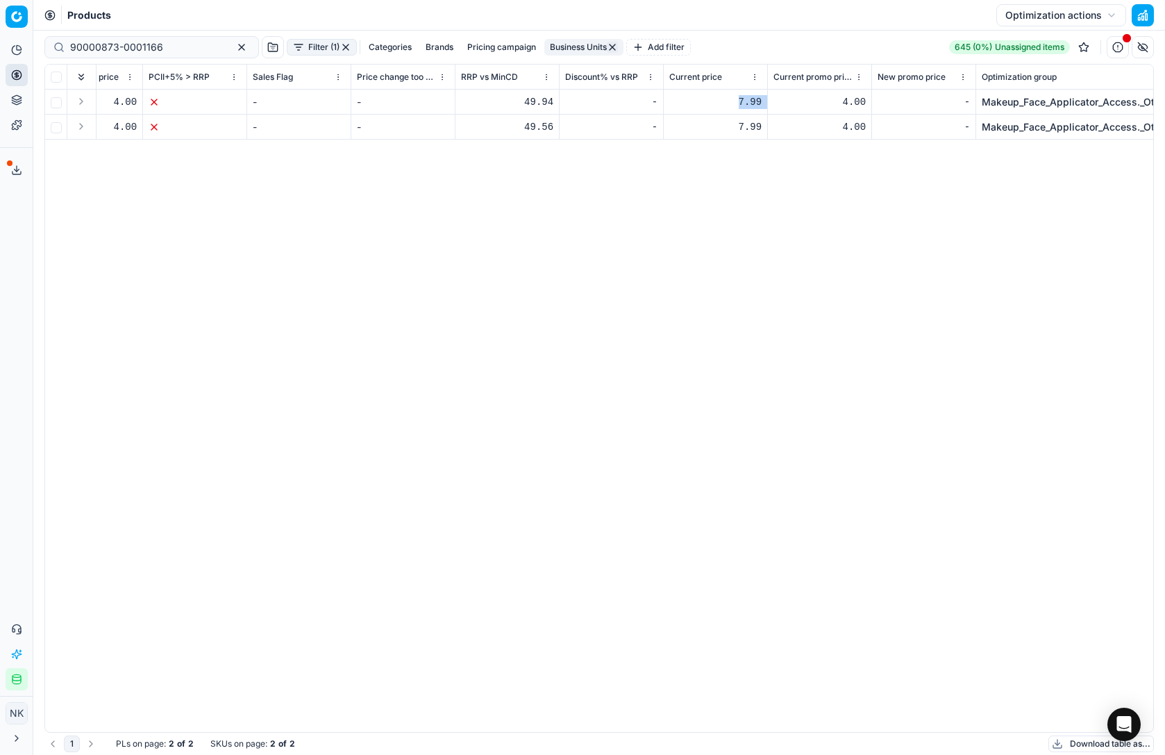
click at [735, 100] on div "7.99" at bounding box center [715, 102] width 92 height 14
click at [55, 99] on input "checkbox" at bounding box center [56, 102] width 11 height 11
checkbox input "true"
click at [58, 124] on input "checkbox" at bounding box center [56, 127] width 11 height 11
checkbox input "true"
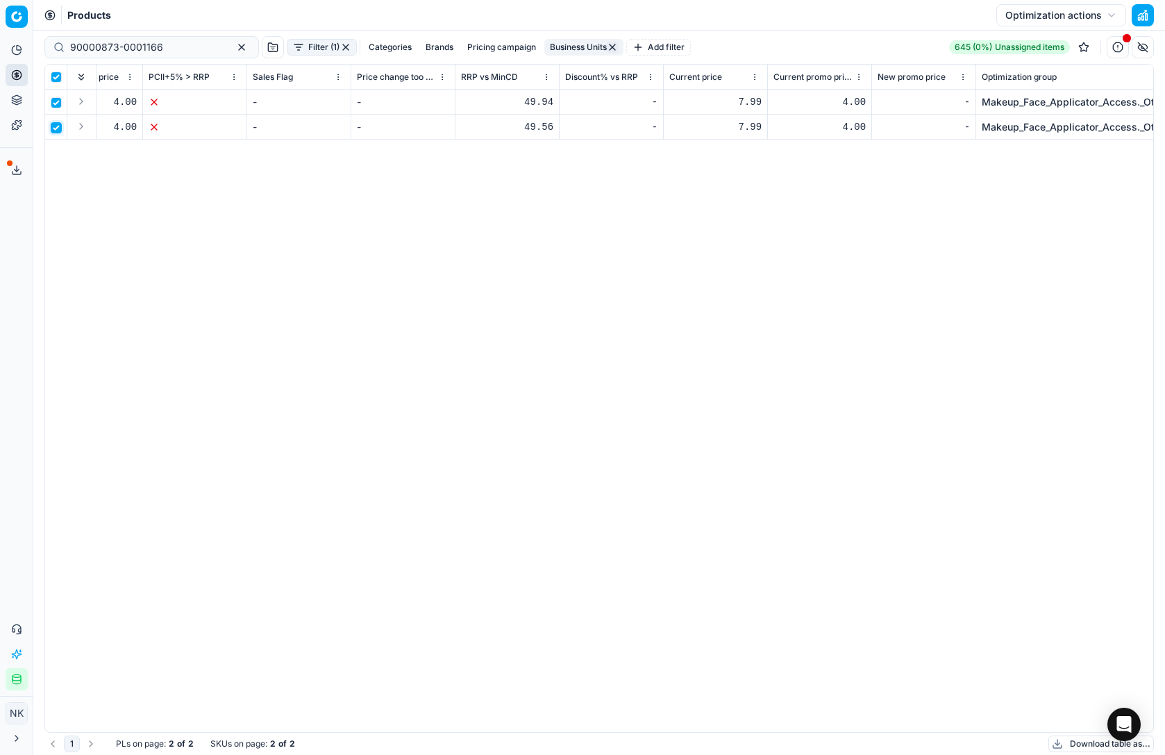
checkbox input "true"
click at [728, 107] on div "7.99" at bounding box center [715, 102] width 92 height 14
click at [756, 77] on html "Pricing platform Analytics Pricing Product portfolio Templates Export service 2…" at bounding box center [582, 377] width 1165 height 755
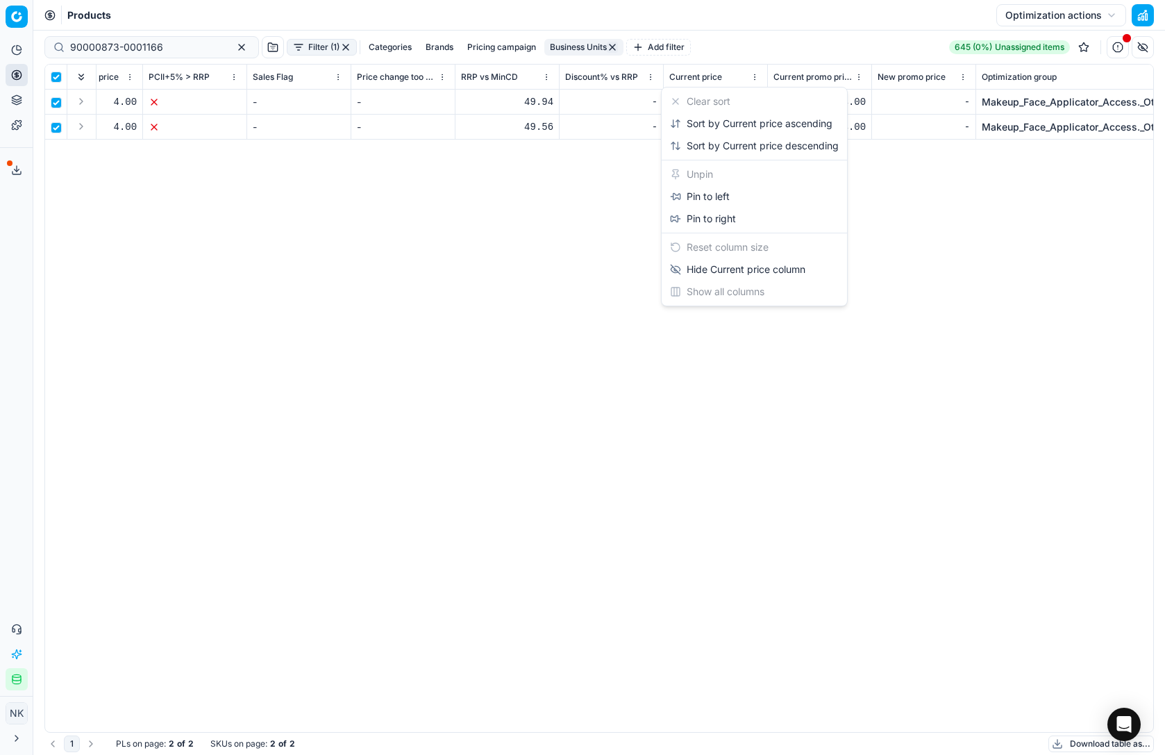
click at [602, 215] on html "Pricing platform Analytics Pricing Product portfolio Templates Export service 2…" at bounding box center [582, 377] width 1165 height 755
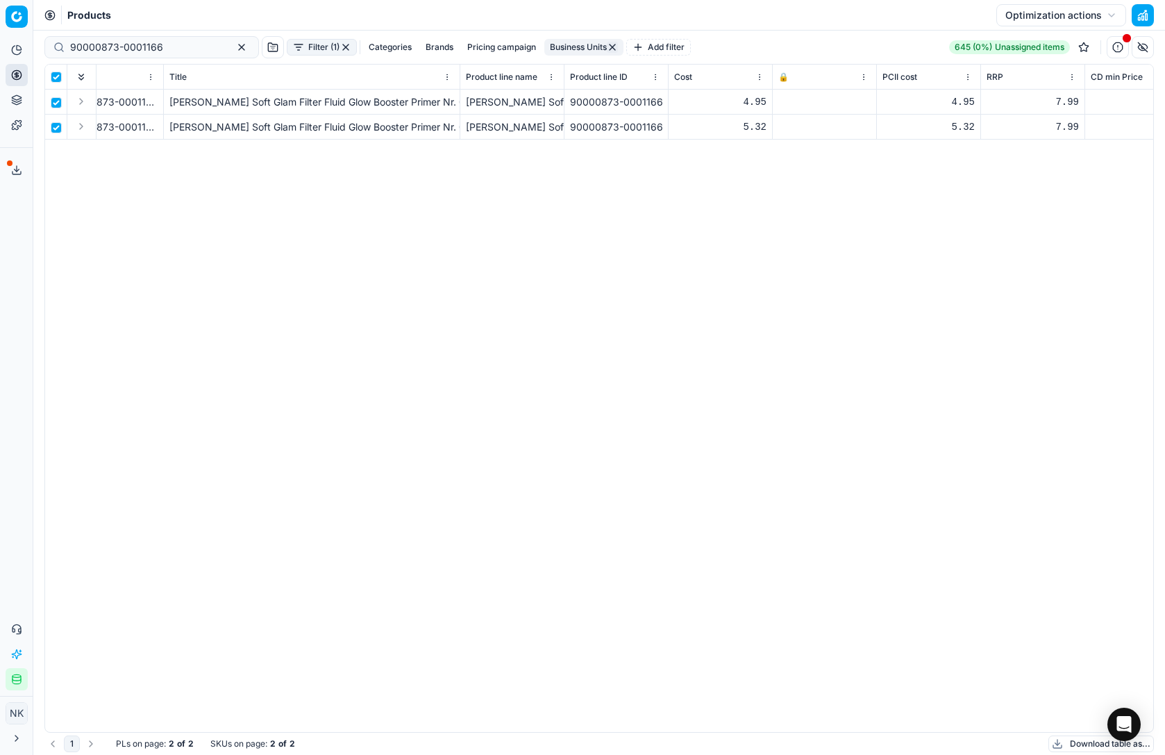
scroll to position [0, 20]
click at [799, 105] on div at bounding box center [841, 102] width 92 height 8
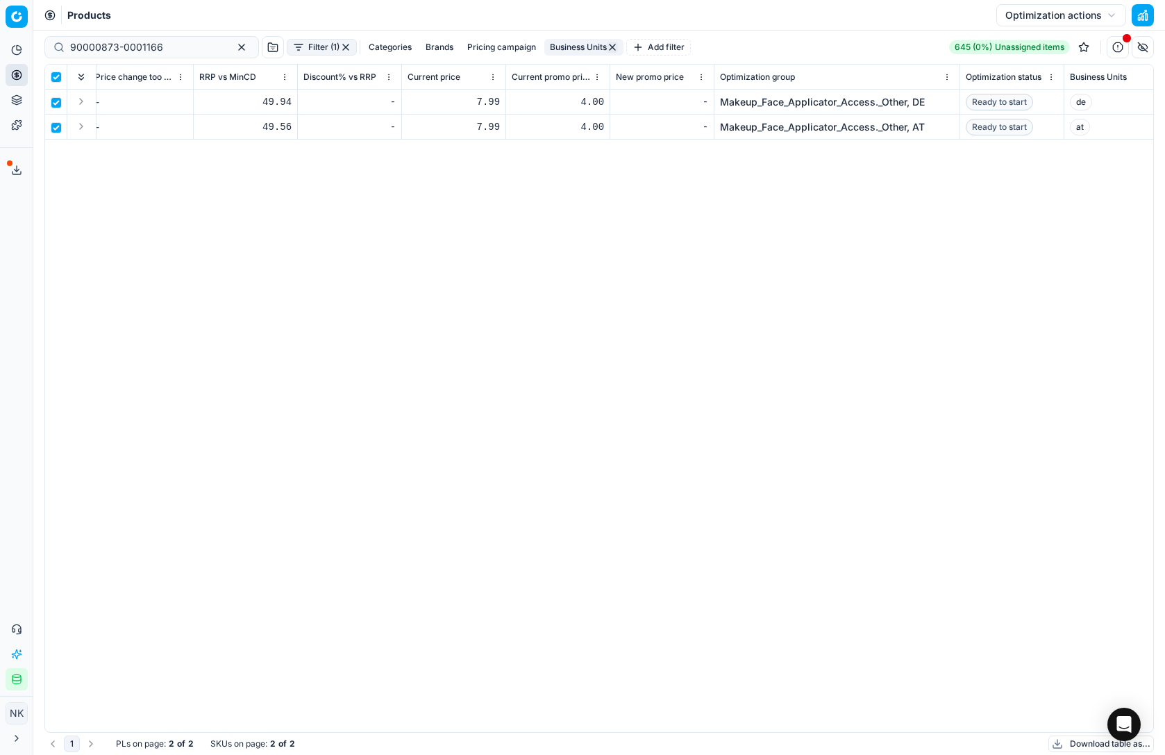
scroll to position [0, 1572]
click at [546, 98] on div "4.00" at bounding box center [539, 102] width 92 height 14
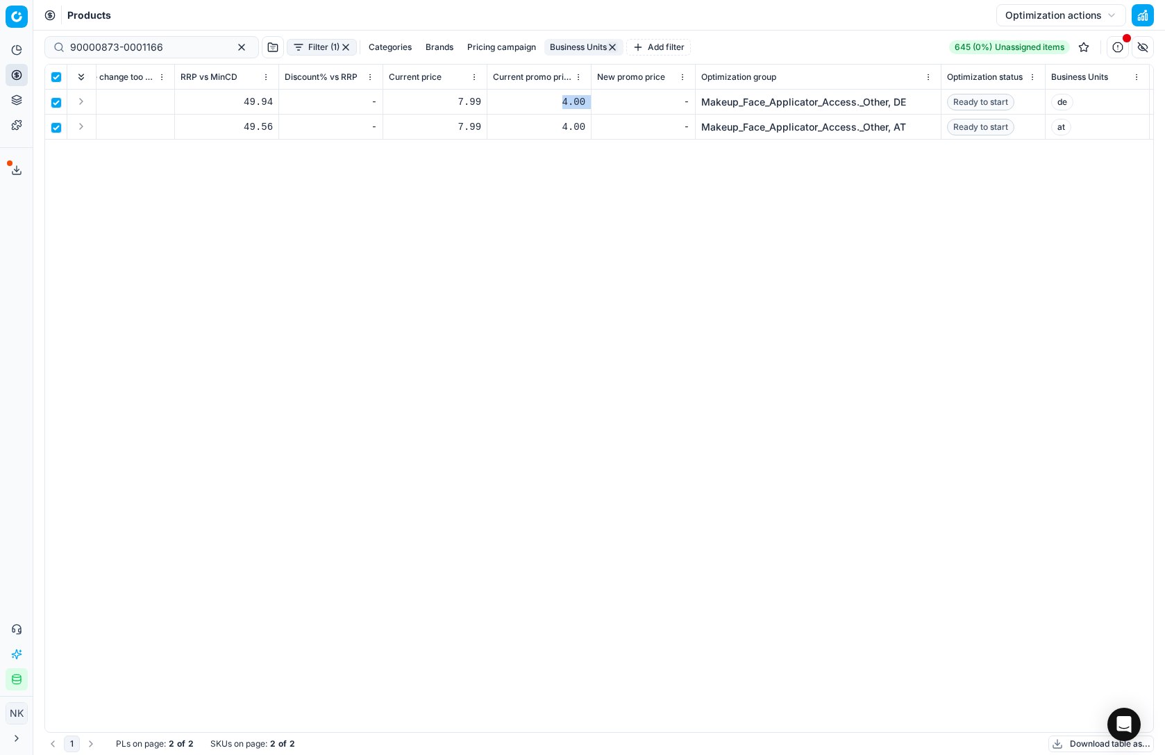
click at [794, 103] on link "Makeup_Face_Applicator_Access._Other, DE" at bounding box center [803, 102] width 205 height 14
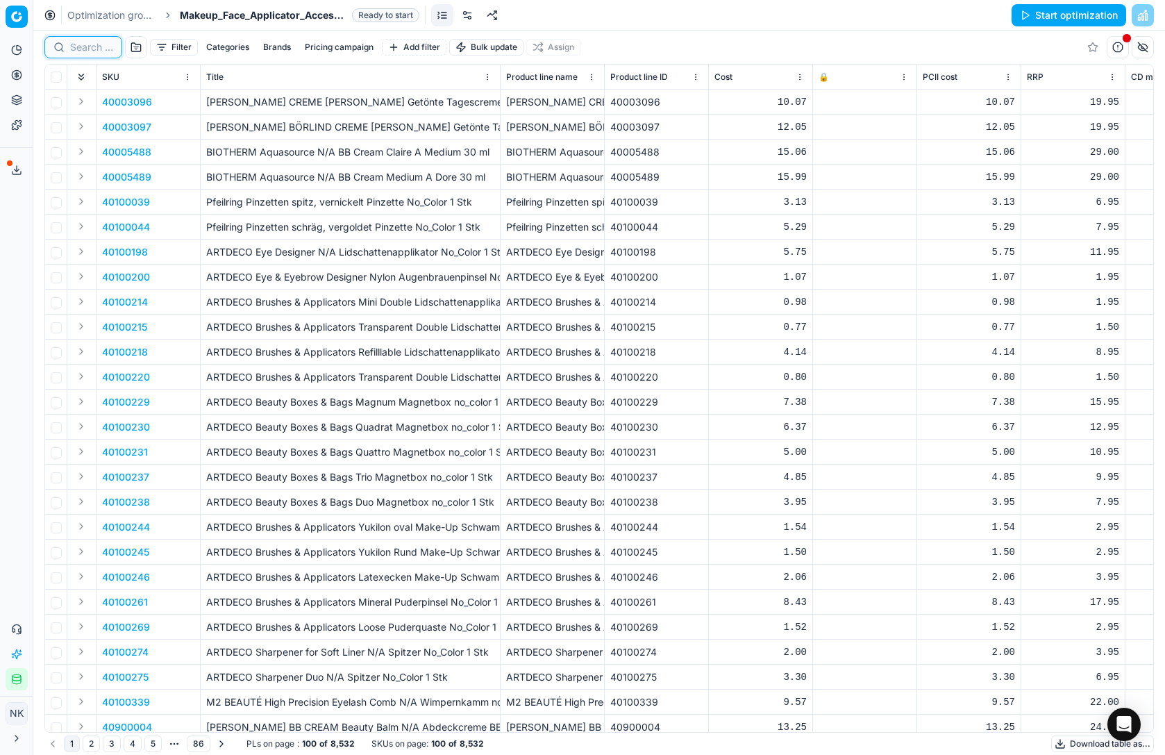
click at [97, 42] on input at bounding box center [91, 47] width 43 height 14
paste input "90000873-0001166"
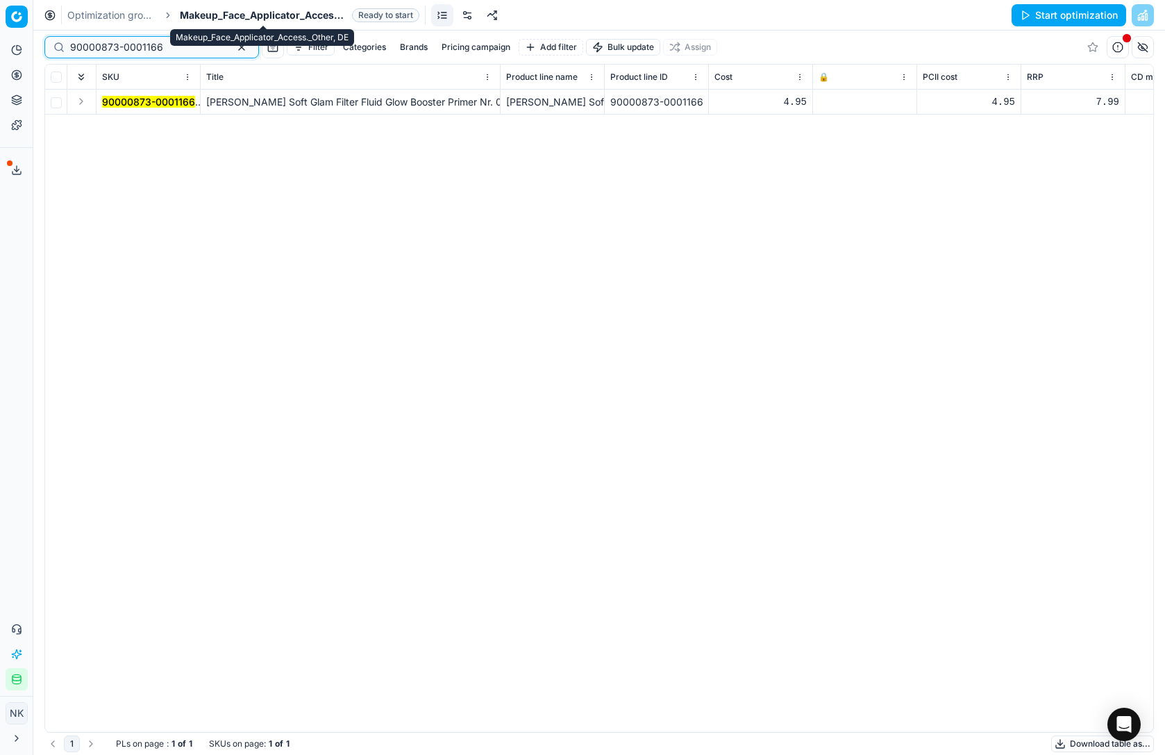
type input "90000873-0001166"
click at [222, 12] on span "Makeup_Face_Applicator_Access._Other, DE" at bounding box center [263, 15] width 167 height 14
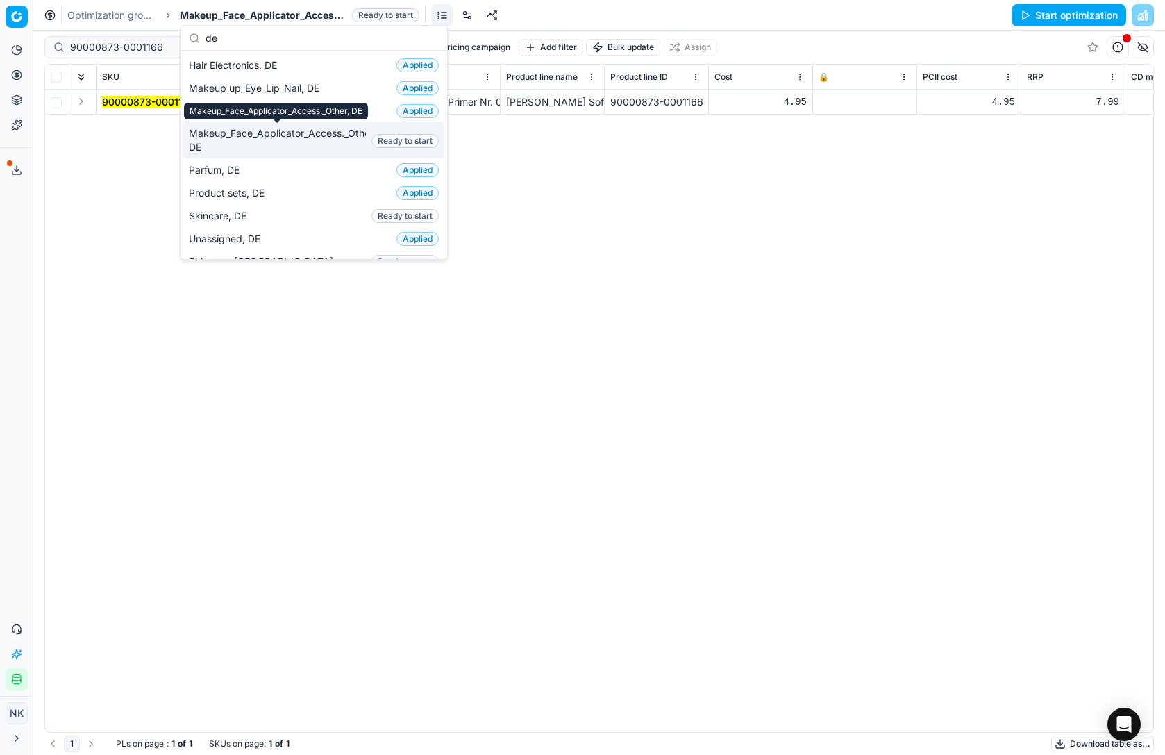
type input "de"
click at [238, 143] on span "Makeup_Face_Applicator_Access._Other, DE" at bounding box center [277, 140] width 177 height 28
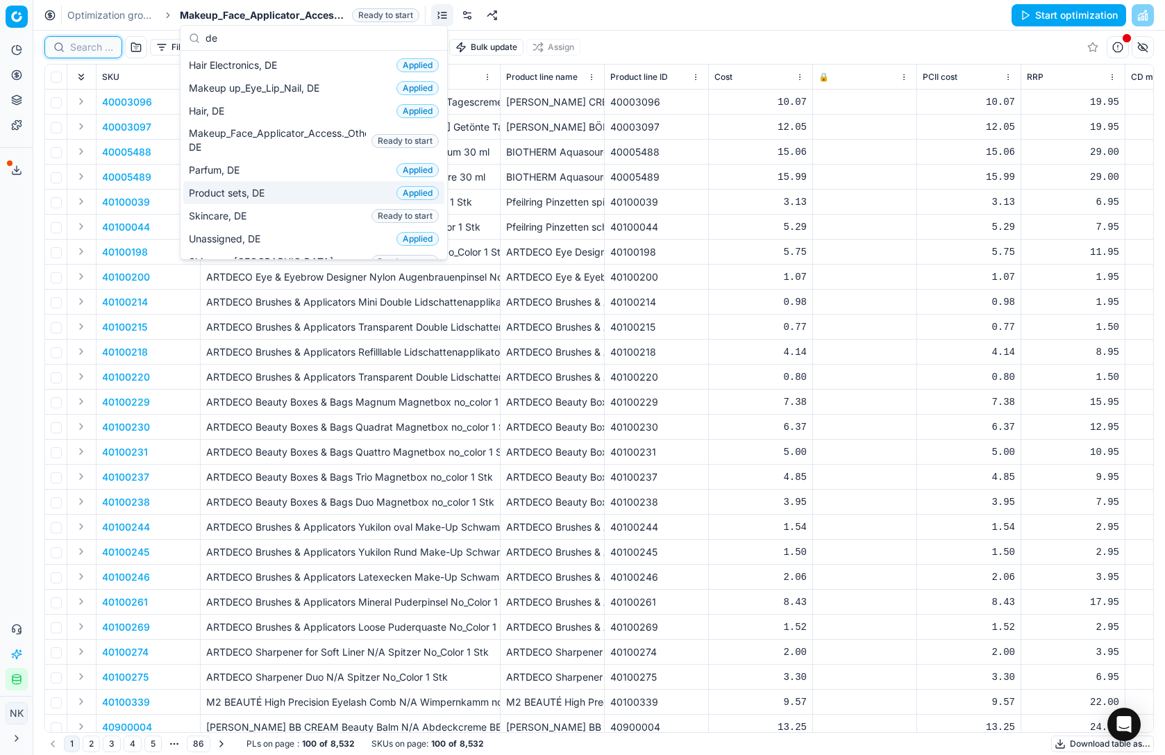
click at [93, 51] on input at bounding box center [91, 47] width 43 height 14
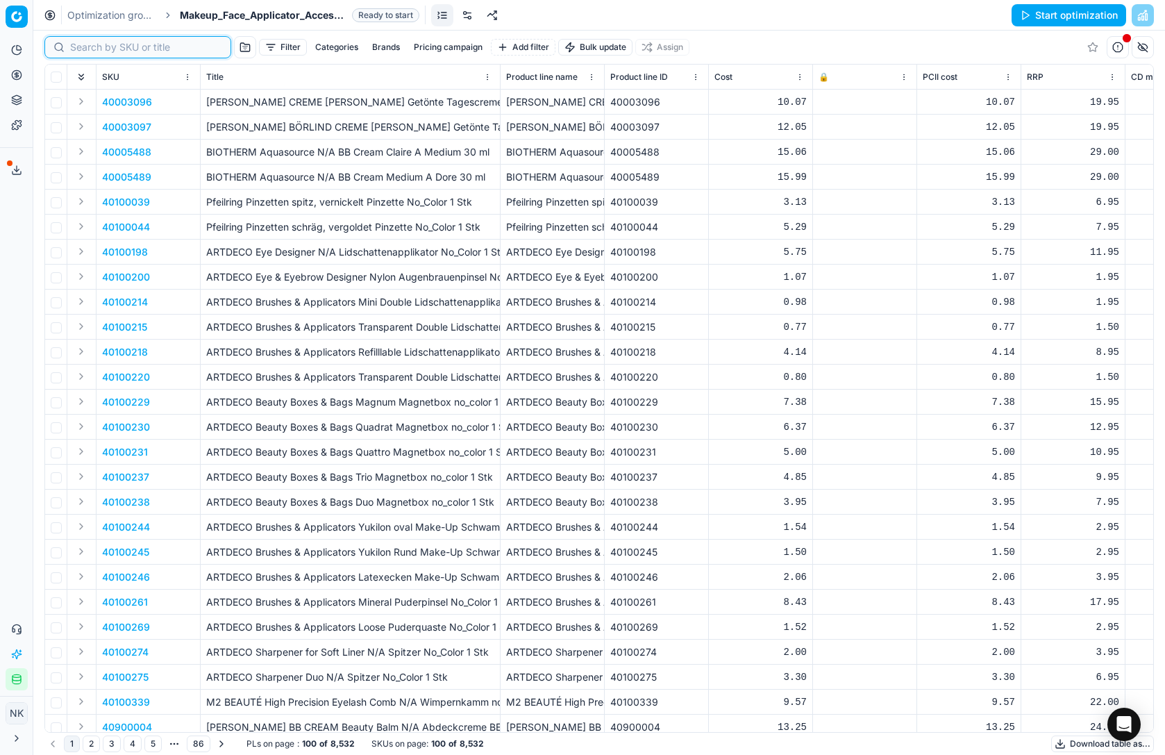
paste input "90000873-0001166"
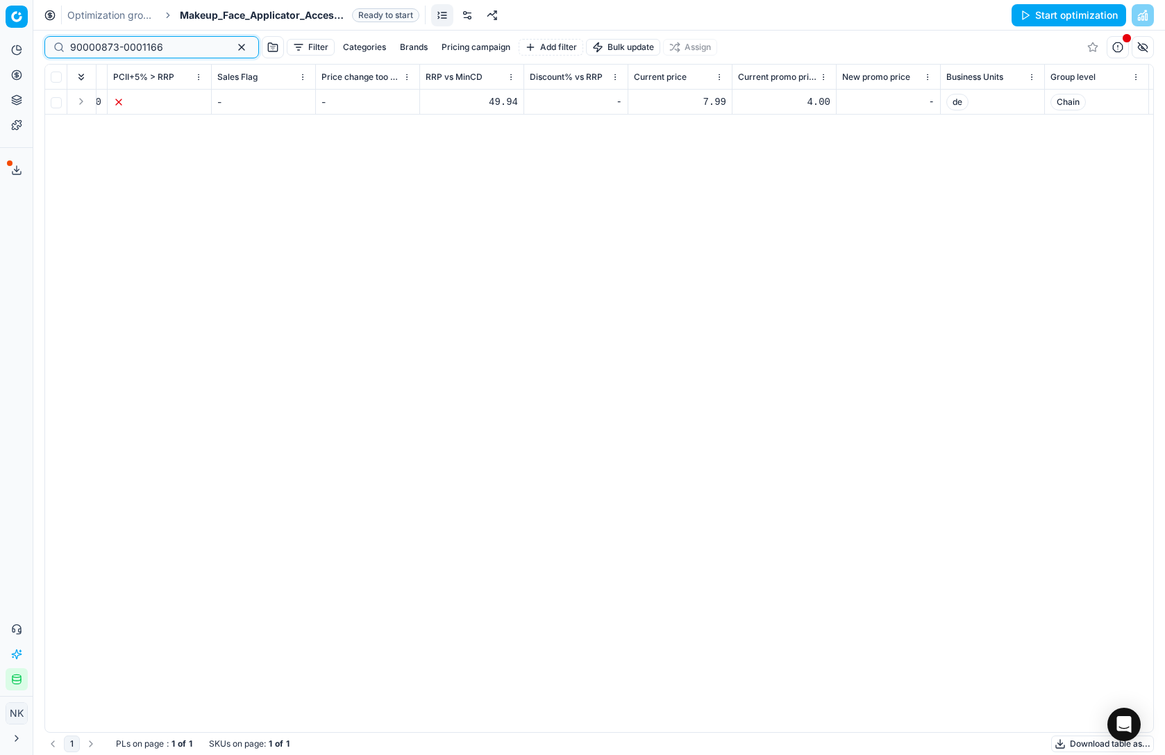
scroll to position [0, 1331]
type input "90000873-0001166"
click at [705, 106] on div "7.99" at bounding box center [678, 102] width 92 height 14
type input "7"
type input "3"
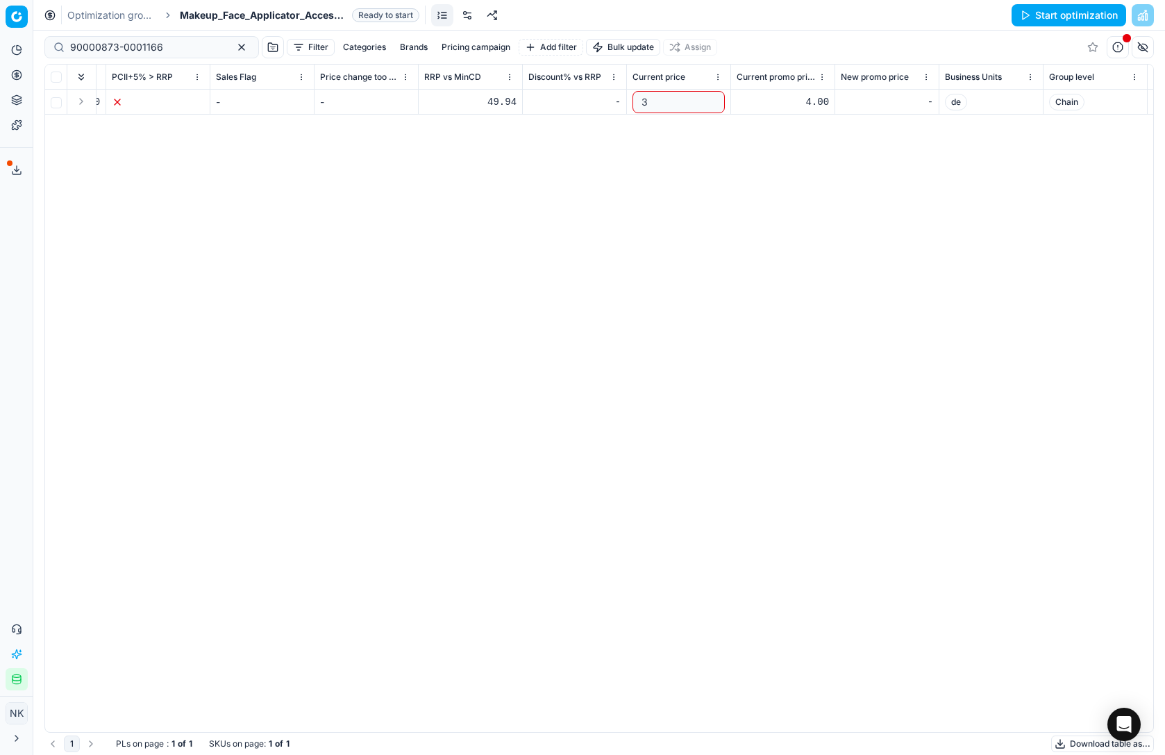
click at [805, 99] on div "4.00" at bounding box center [783, 102] width 92 height 14
type input "3"
click at [797, 191] on div "SKU Title Product line name Product line ID Cost 🔒 PCII cost RRP CD min Price C…" at bounding box center [599, 398] width 1108 height 667
click at [1057, 17] on button "Save and apply" at bounding box center [1074, 15] width 104 height 22
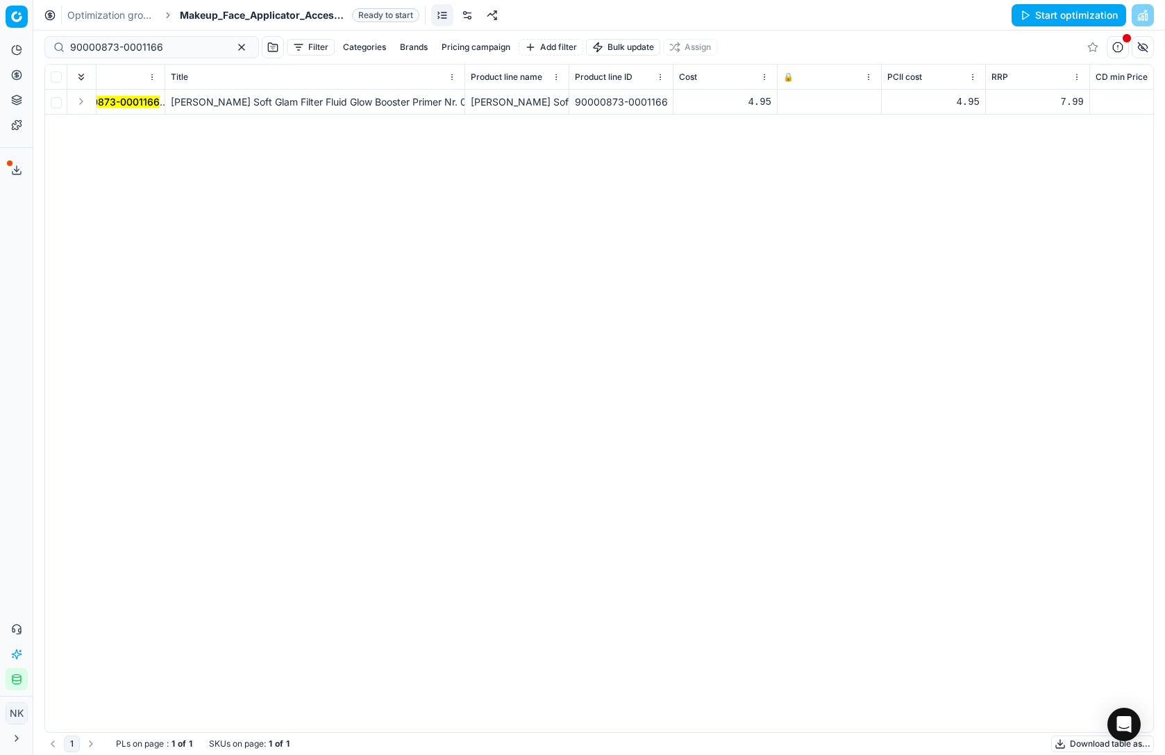
scroll to position [0, 0]
click at [820, 102] on icon at bounding box center [822, 102] width 8 height 8
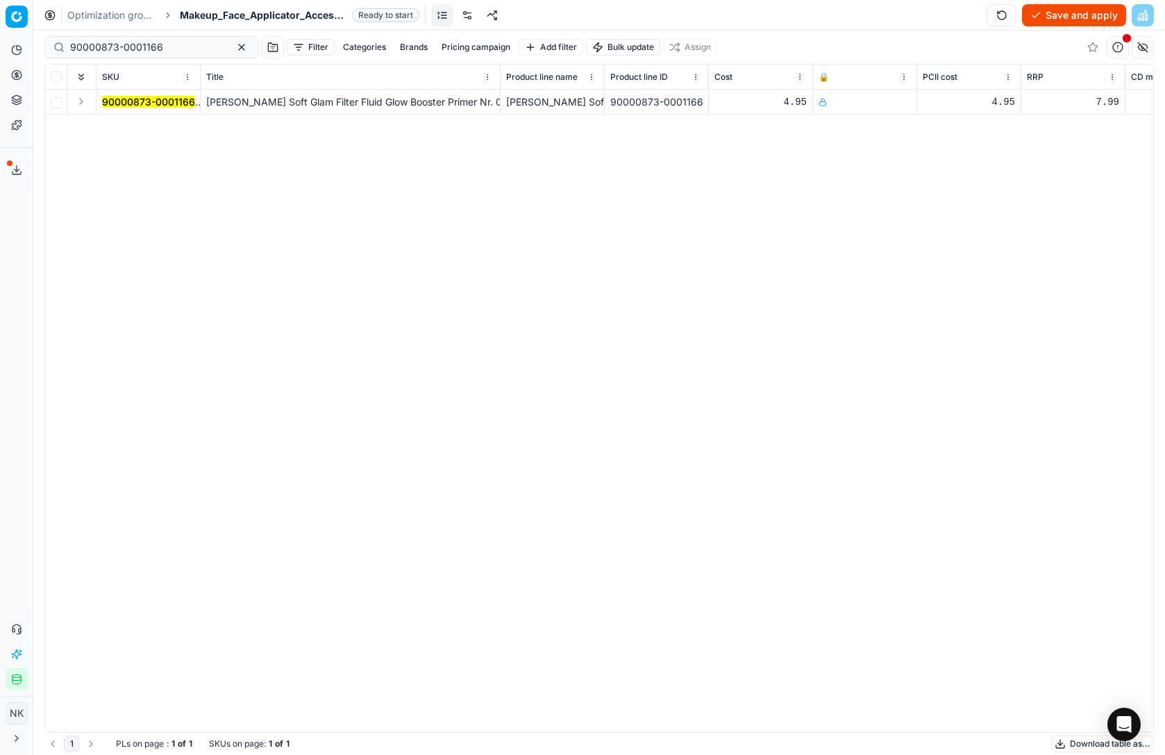
click at [1055, 10] on button "Save and apply" at bounding box center [1074, 15] width 104 height 22
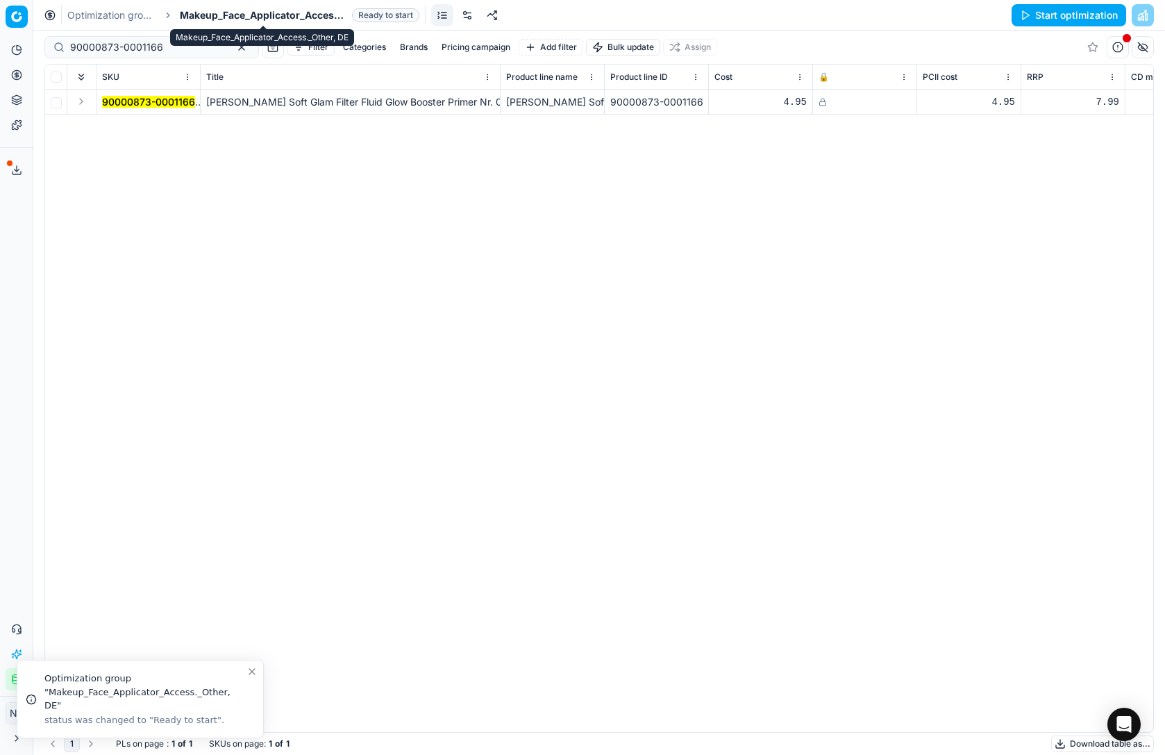
click at [223, 15] on span "Makeup_Face_Applicator_Access._Other, DE" at bounding box center [263, 15] width 167 height 14
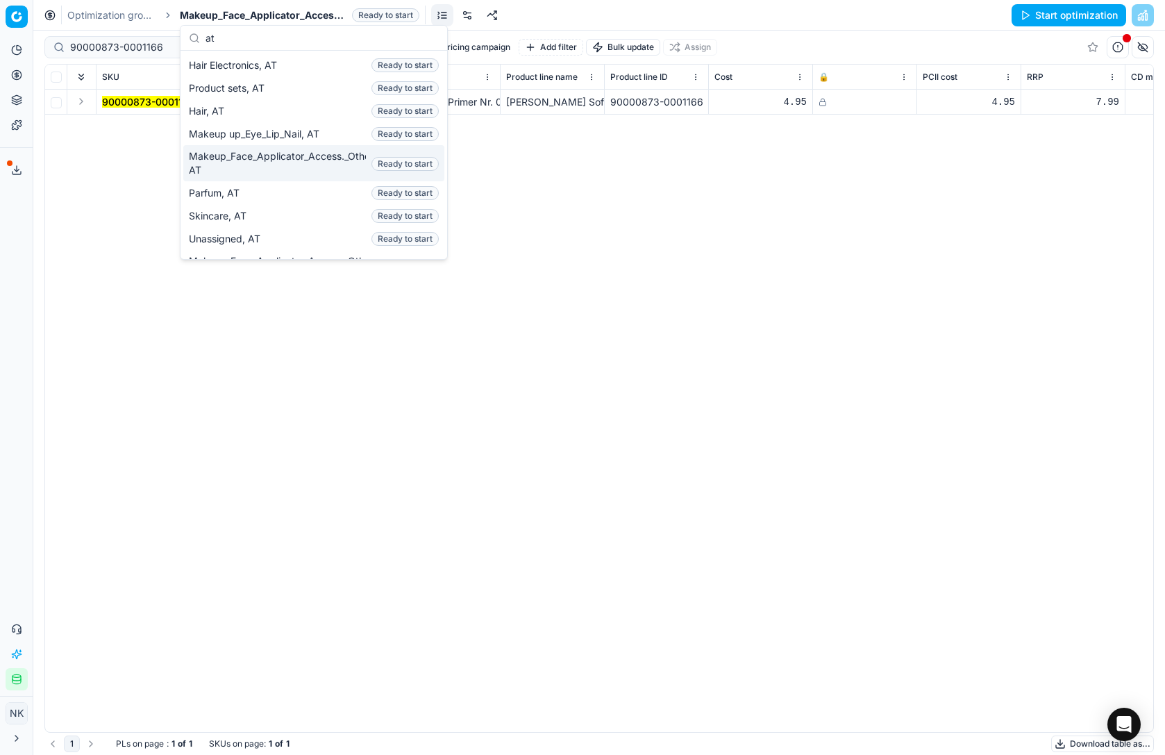
type input "at"
click at [264, 165] on span "Makeup_Face_Applicator_Access._Other, AT" at bounding box center [277, 163] width 177 height 28
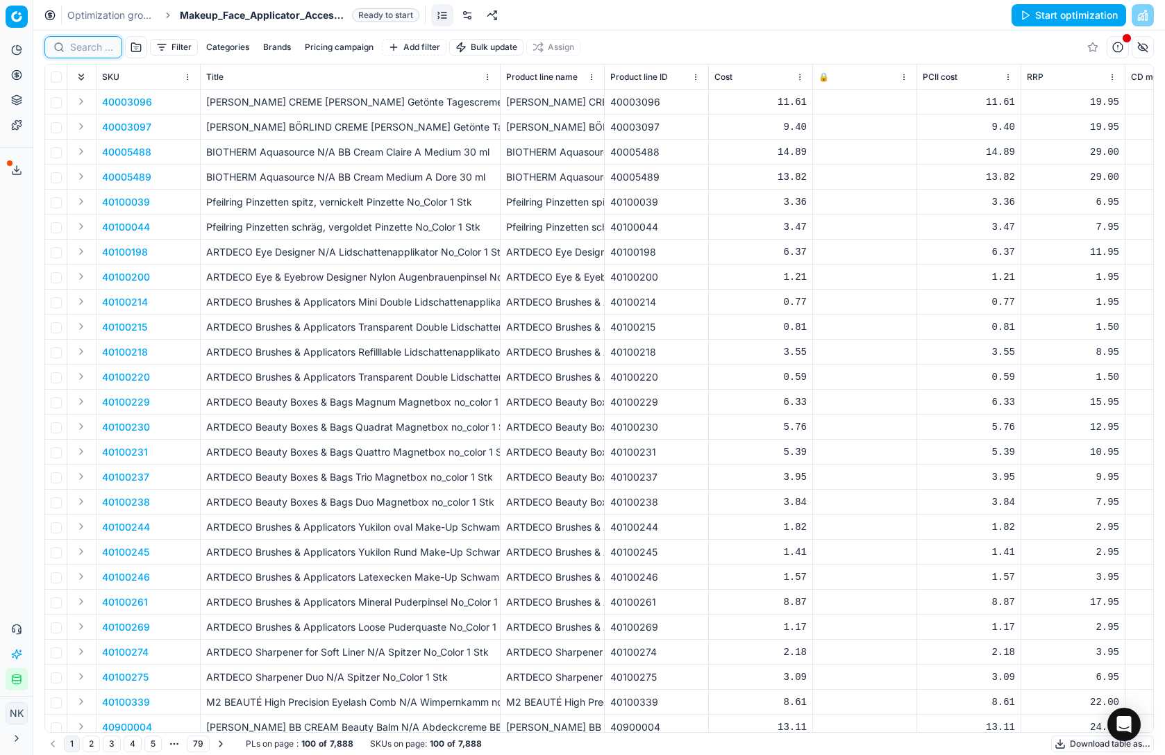
click at [101, 49] on input at bounding box center [91, 47] width 43 height 14
paste input "90000873-0001166"
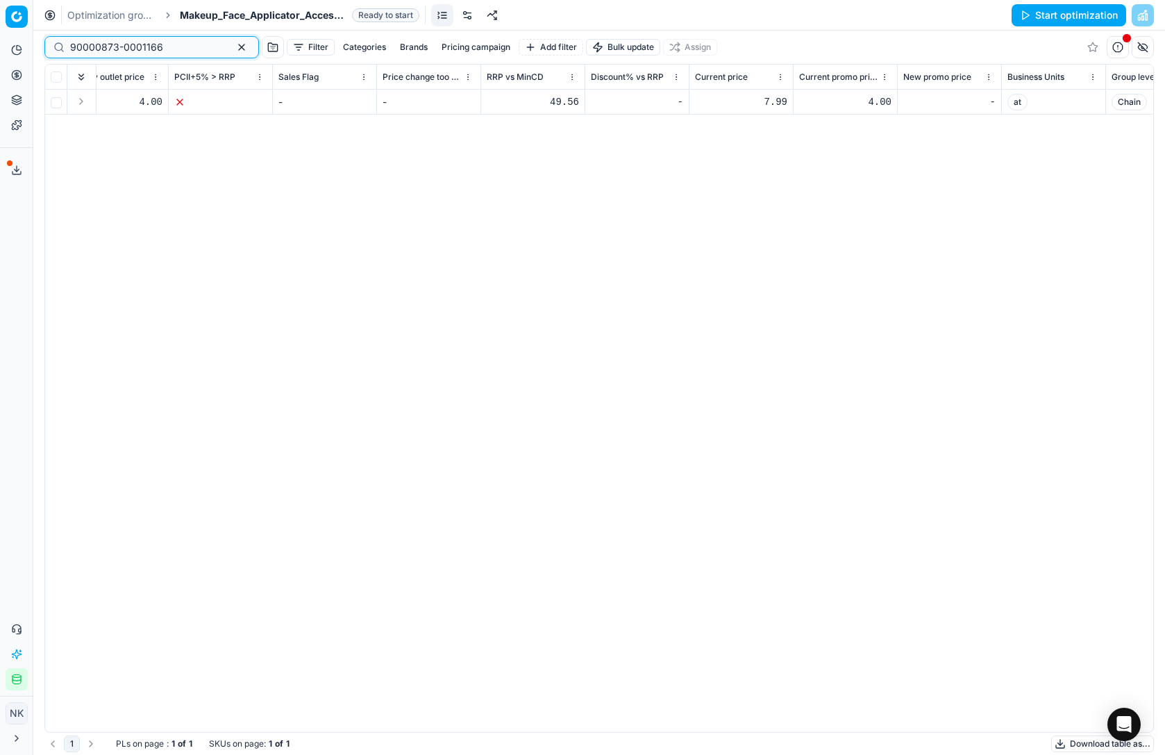
scroll to position [0, 1272]
type input "90000873-0001166"
click at [756, 99] on div "7.99" at bounding box center [737, 102] width 92 height 14
click at [756, 99] on input "7.99" at bounding box center [737, 102] width 92 height 22
click at [721, 101] on input "7.99" at bounding box center [737, 102] width 92 height 22
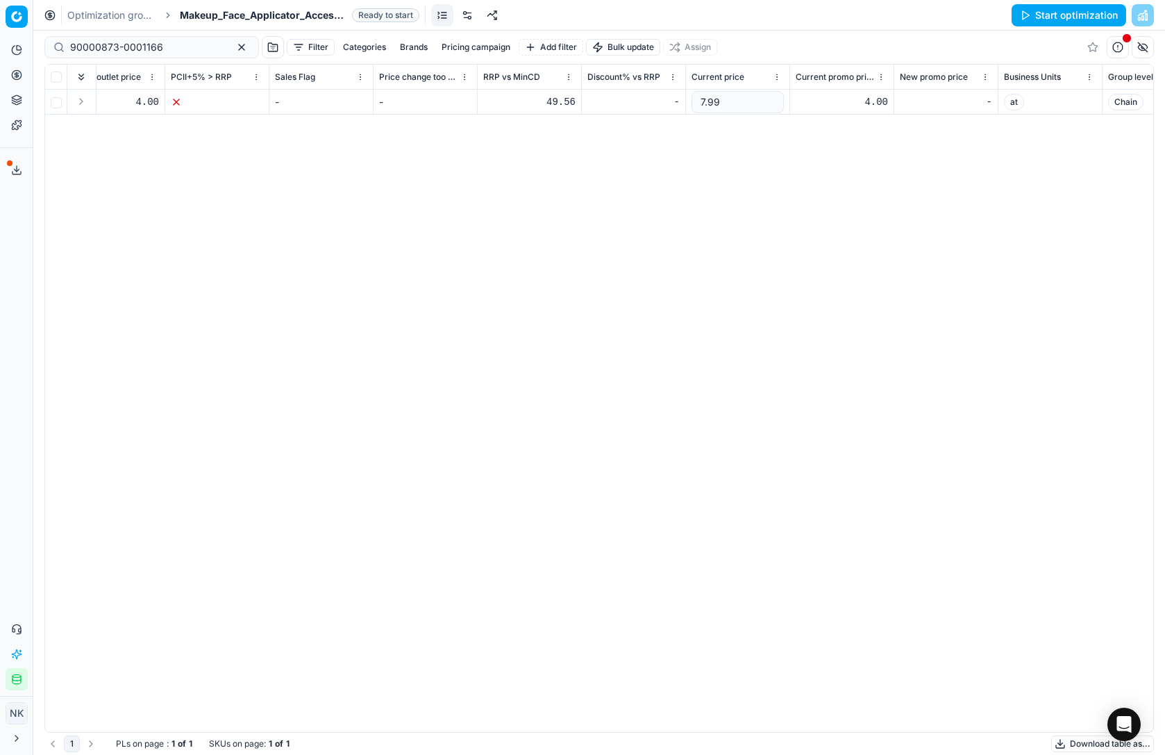
click at [721, 101] on input "7.99" at bounding box center [737, 102] width 92 height 22
type input "3"
click at [851, 99] on div "4.00" at bounding box center [842, 102] width 92 height 14
click at [811, 104] on input "4" at bounding box center [842, 102] width 92 height 22
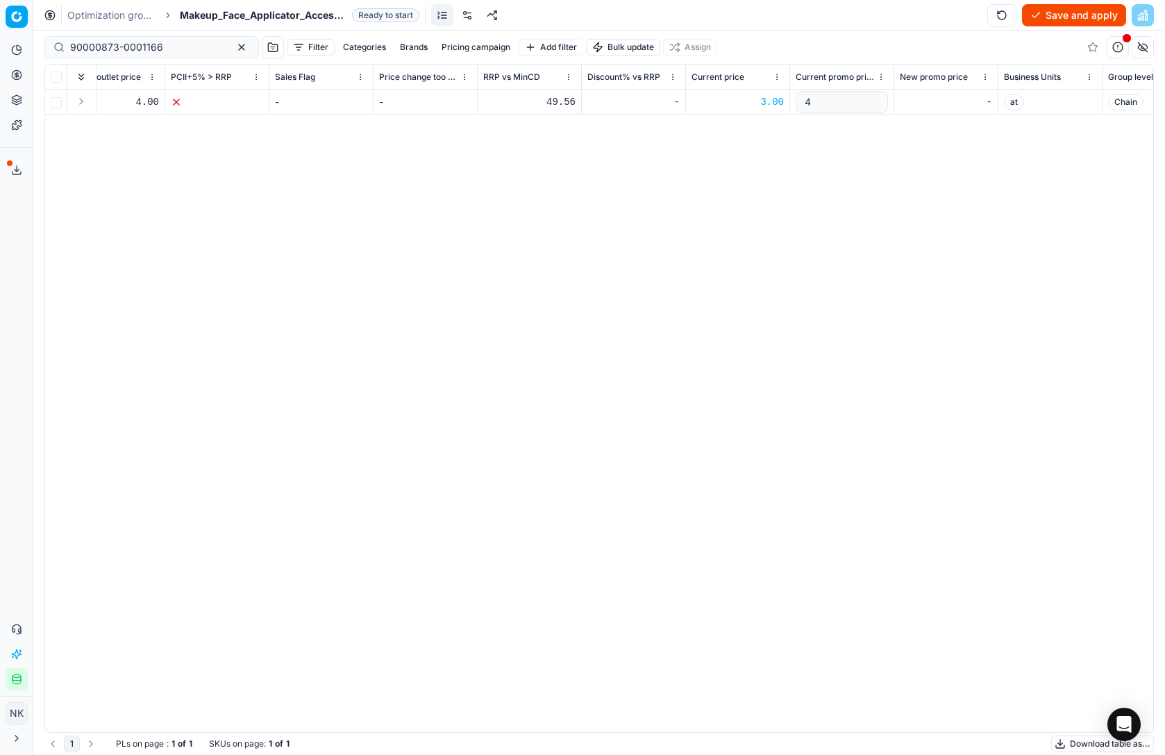
click at [811, 104] on input "4" at bounding box center [842, 102] width 92 height 22
type input "3"
click at [859, 191] on div "SKU Title Product line name Product line ID Cost 🔒 PCII cost RRP CD min Price C…" at bounding box center [599, 398] width 1108 height 667
click at [1059, 11] on button "Save and apply" at bounding box center [1074, 15] width 104 height 22
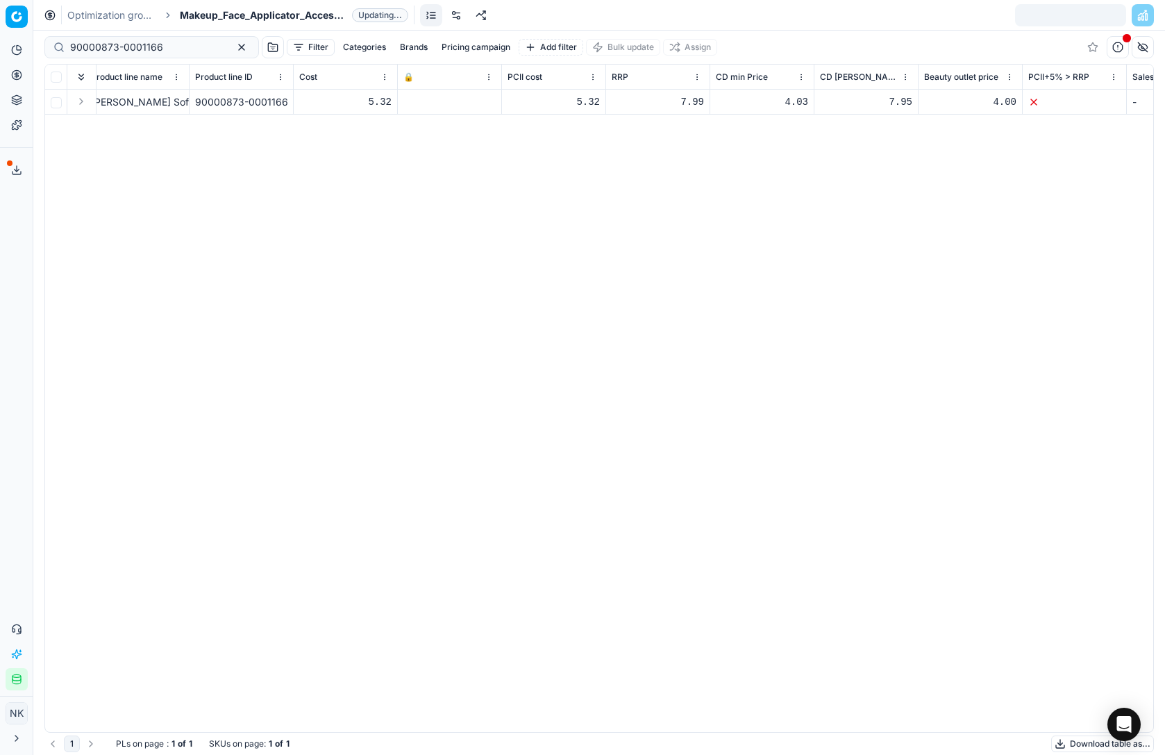
scroll to position [0, 420]
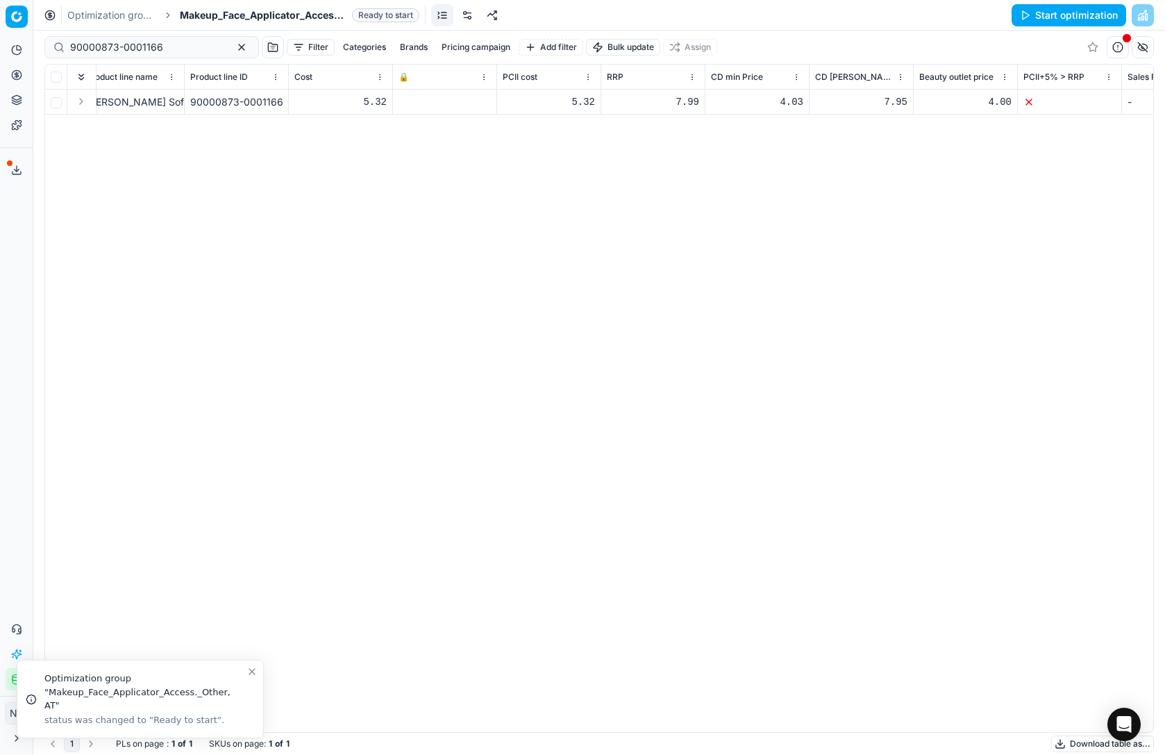
click at [404, 103] on icon at bounding box center [402, 102] width 8 height 8
click at [1066, 20] on button "Save and apply" at bounding box center [1074, 15] width 104 height 22
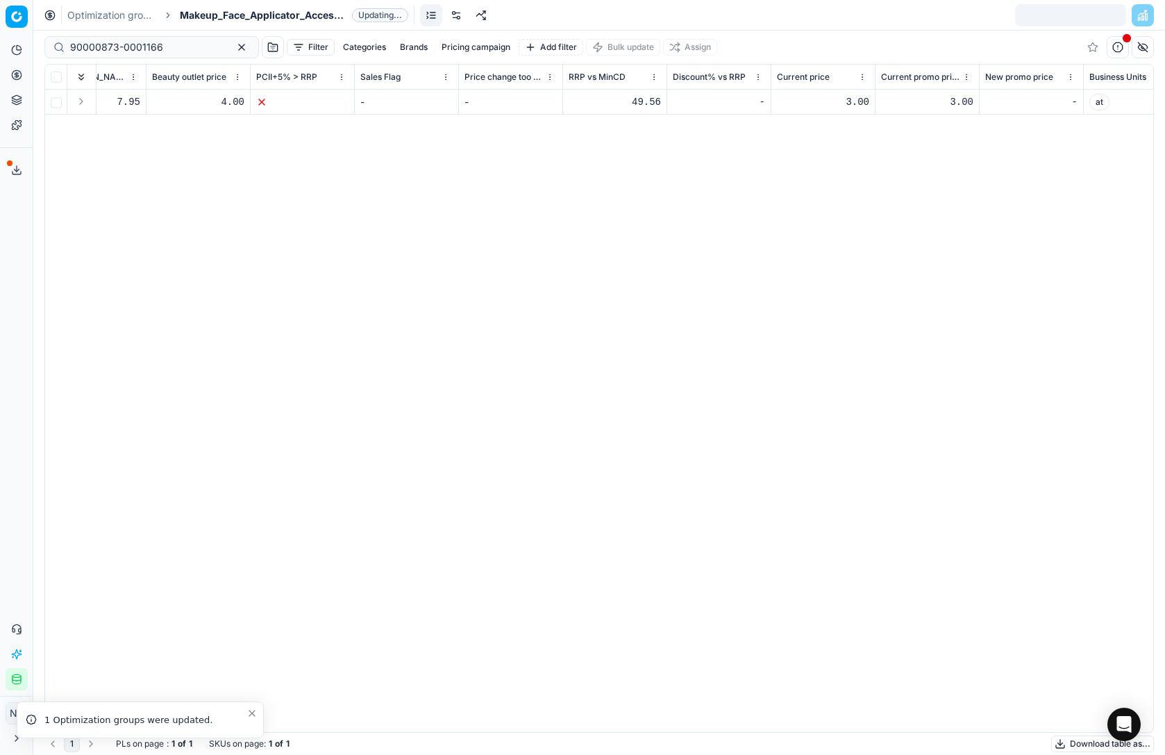
scroll to position [0, 1195]
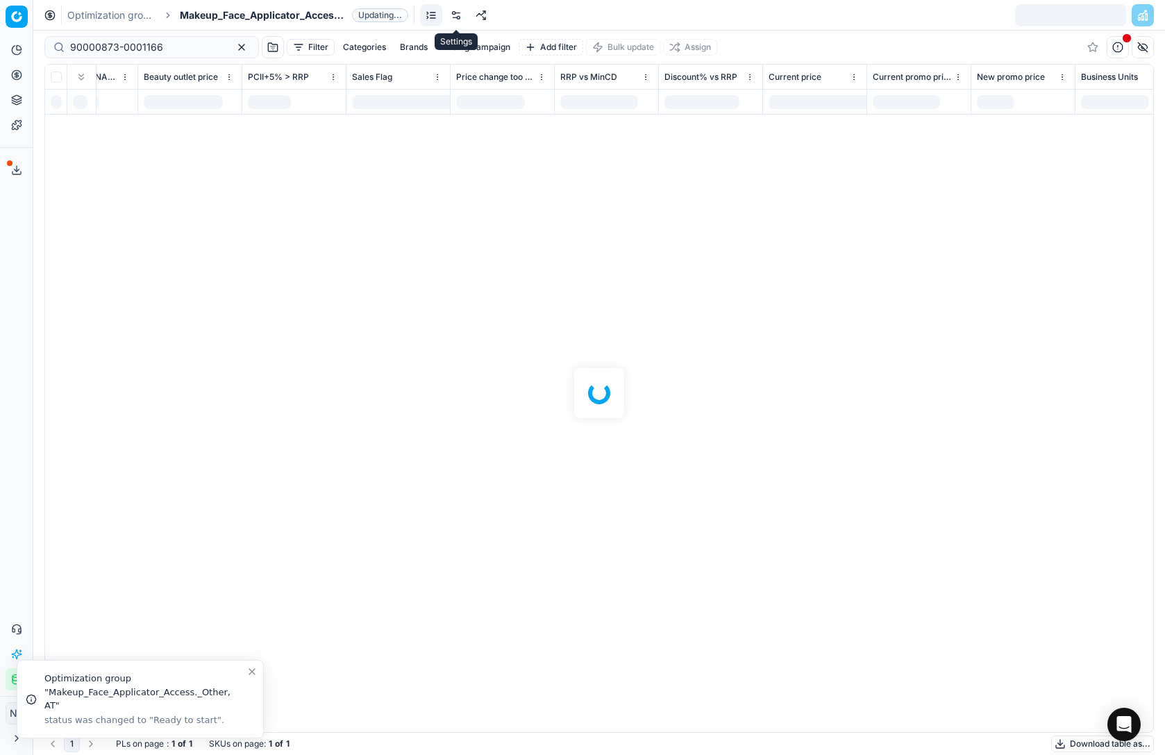
click at [457, 14] on link at bounding box center [456, 15] width 22 height 22
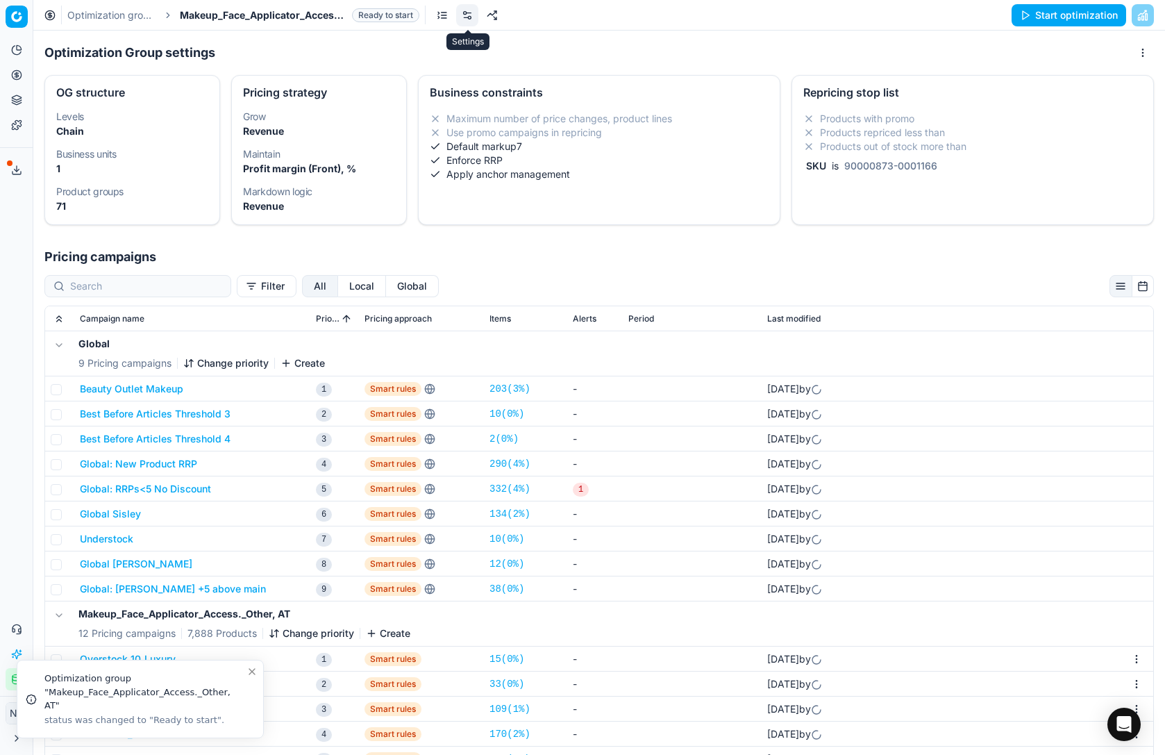
click at [457, 15] on link at bounding box center [467, 15] width 22 height 22
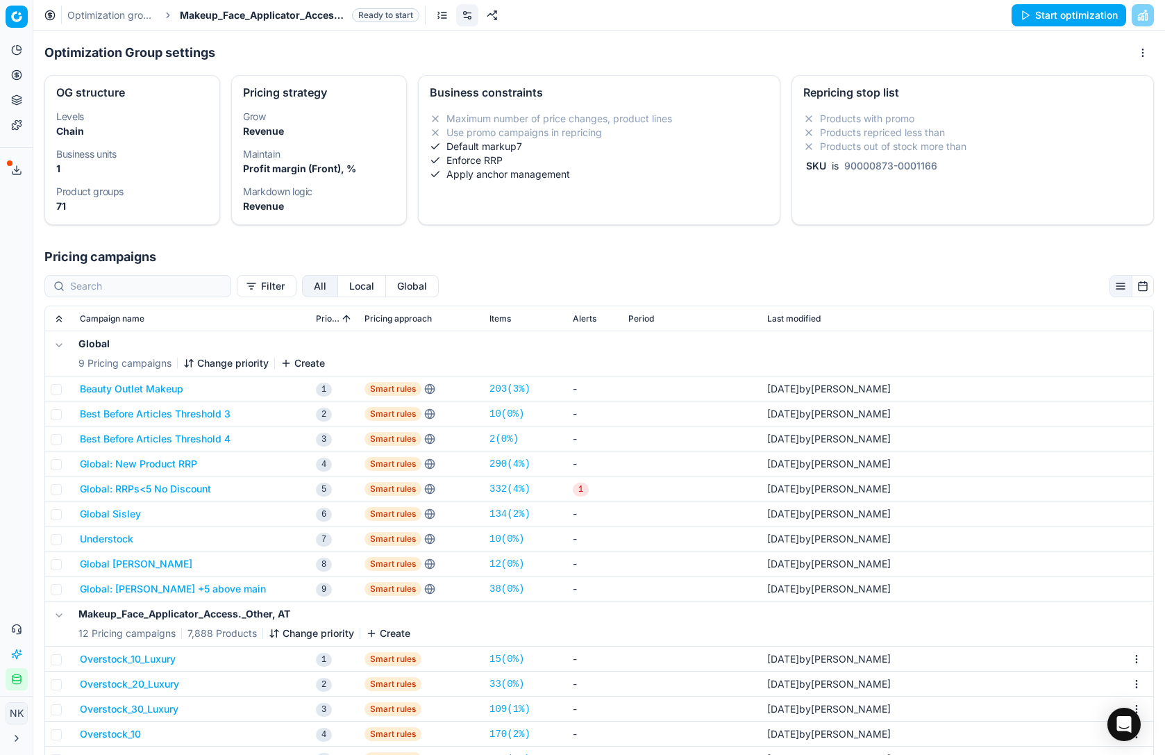
click at [446, 12] on link at bounding box center [442, 15] width 22 height 22
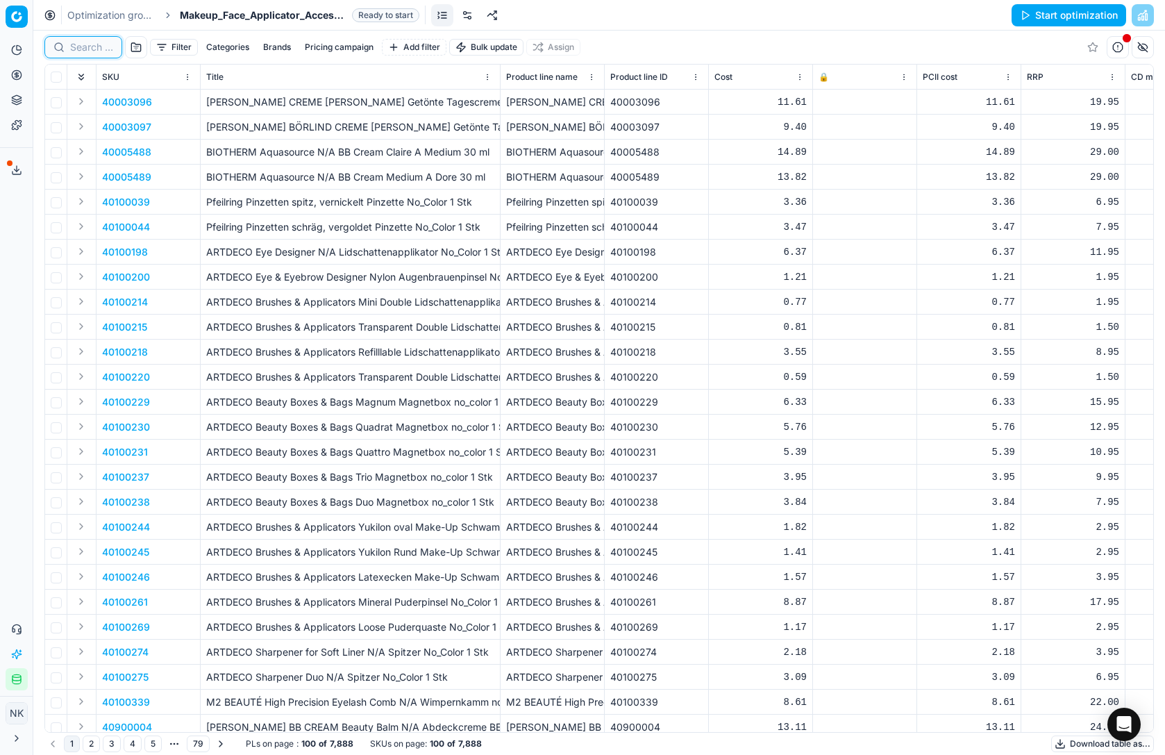
click at [88, 44] on input at bounding box center [91, 47] width 43 height 14
paste input "90000873-0001166"
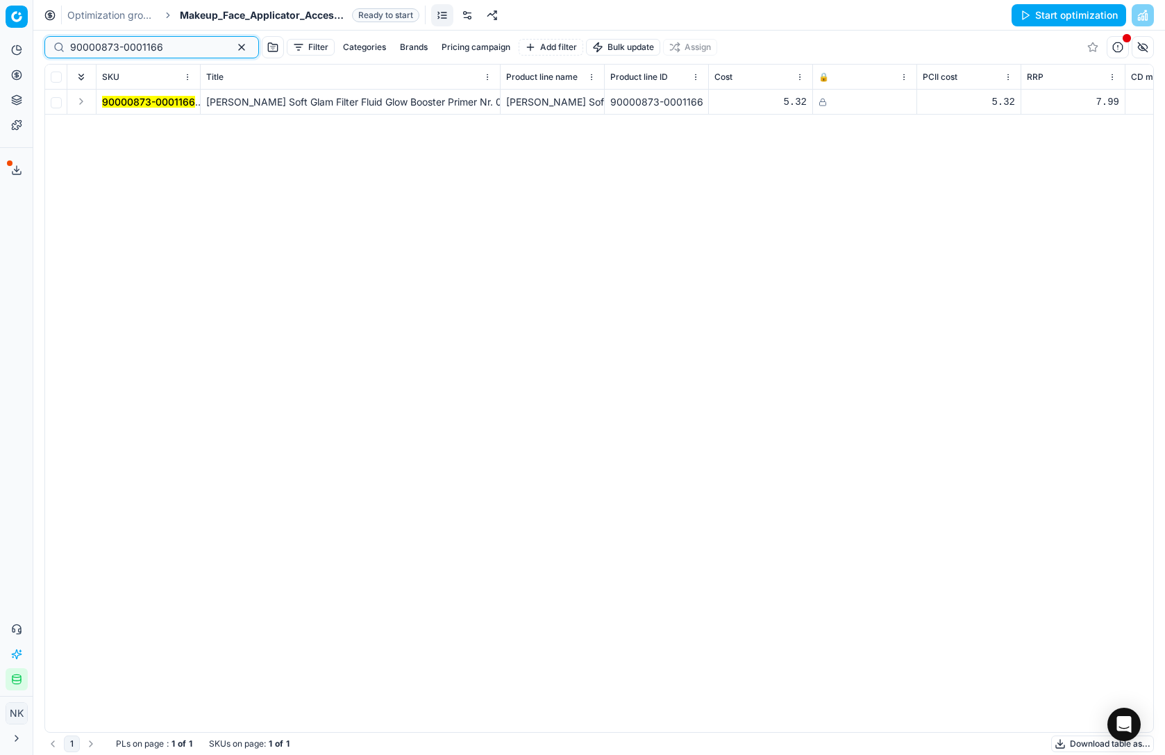
click at [154, 44] on input "90000873-0001166" at bounding box center [146, 47] width 152 height 14
paste input "1936-0002695"
type input "90001936-0002695"
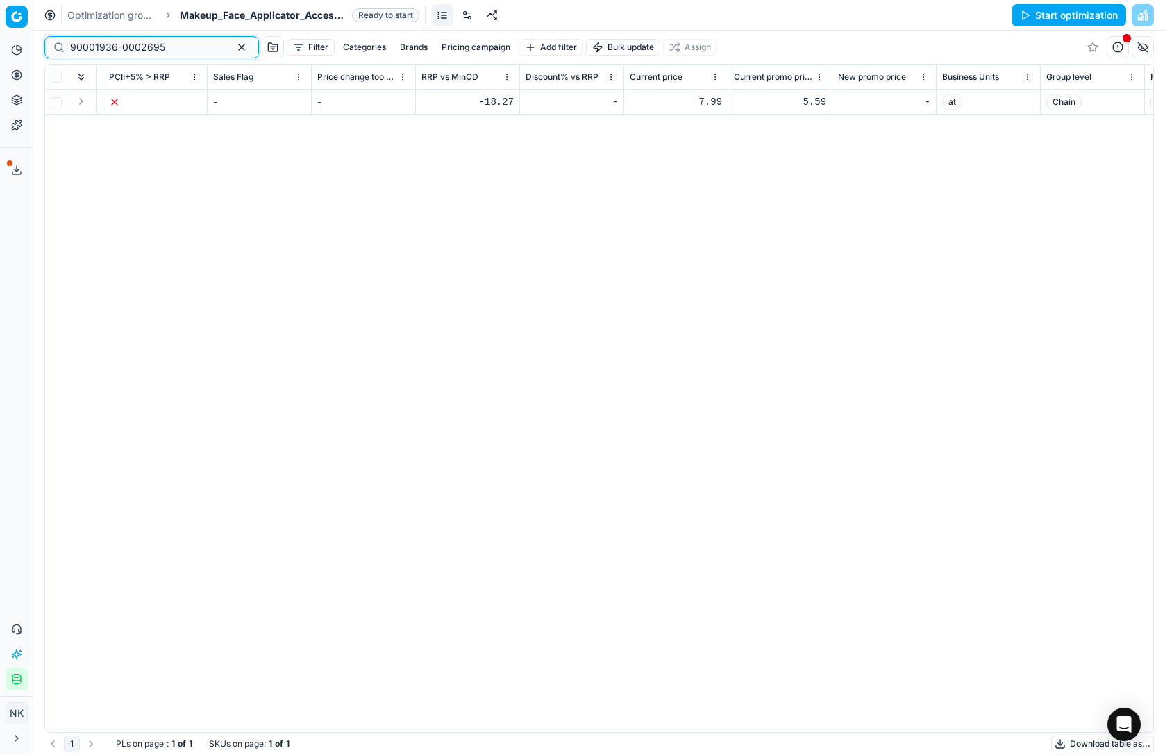
scroll to position [0, 1335]
click at [703, 100] on div "7.99" at bounding box center [675, 102] width 92 height 14
click at [658, 106] on input "7.99" at bounding box center [675, 102] width 92 height 22
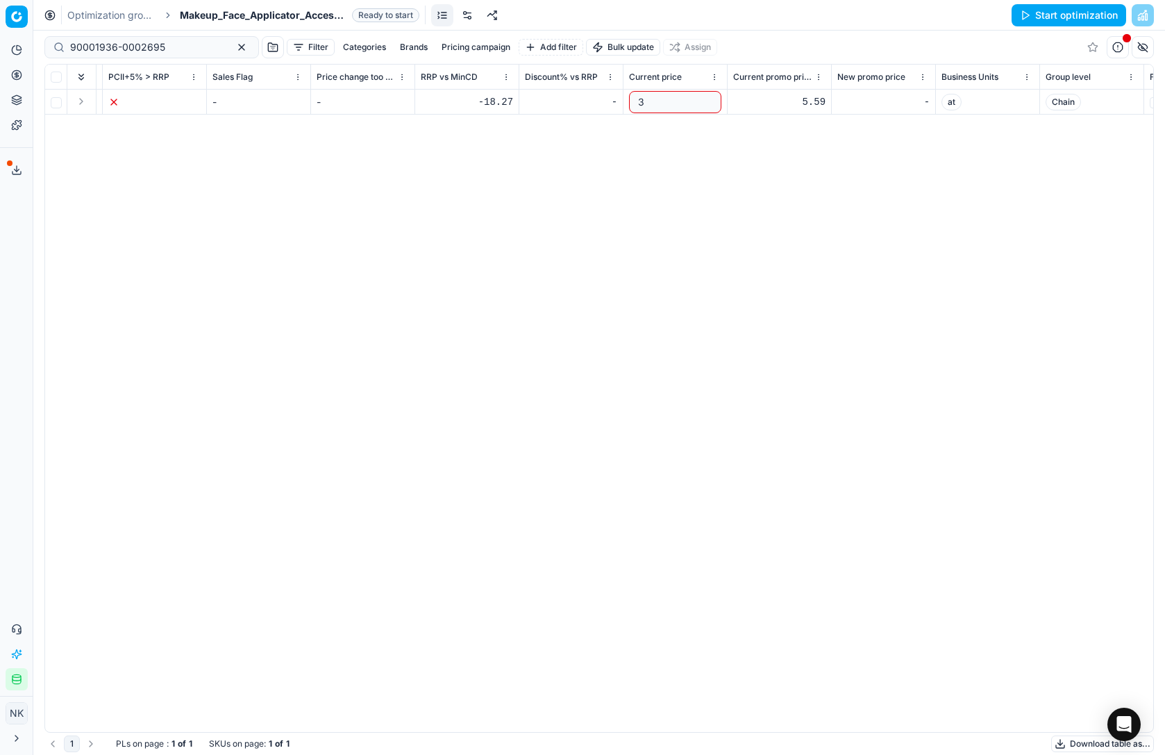
type input "3.5"
click at [798, 102] on div "5.59" at bounding box center [779, 102] width 92 height 14
click at [754, 101] on input "5.59" at bounding box center [779, 102] width 92 height 22
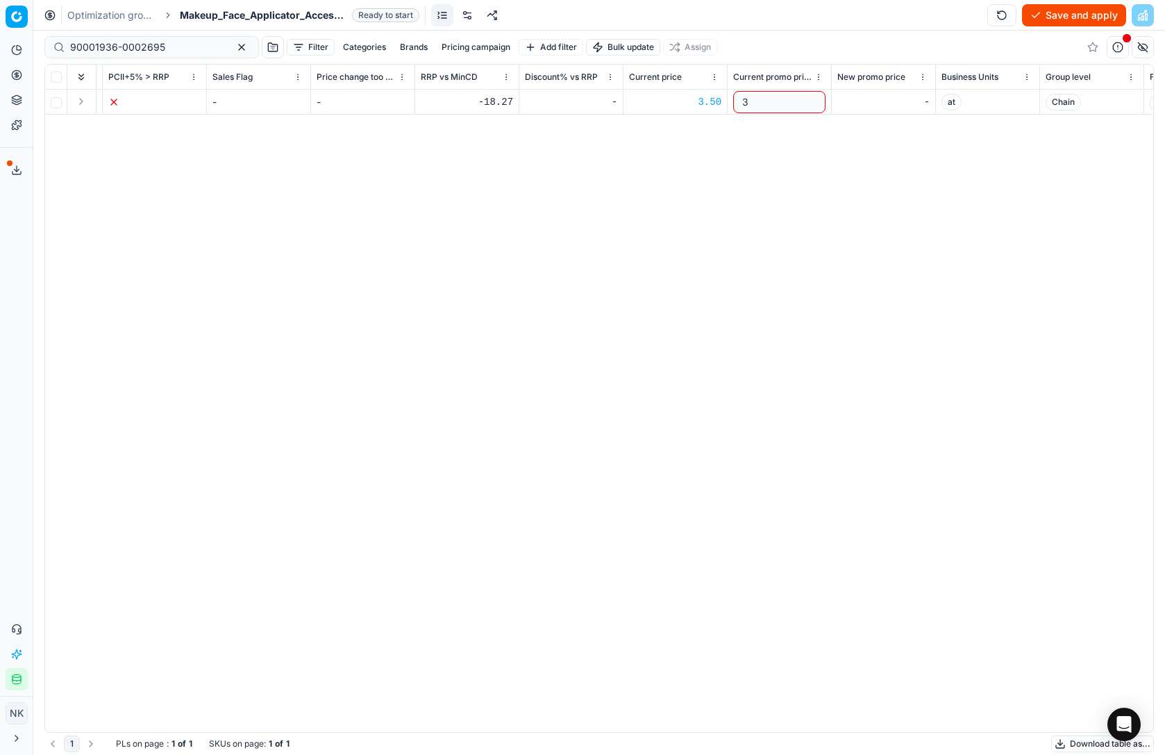
type input "3.5"
click at [791, 193] on div "SKU Title Product line name Product line ID Cost 🔒 PCII cost RRP CD min Price C…" at bounding box center [599, 398] width 1108 height 667
click at [1048, 17] on button "Save and apply" at bounding box center [1074, 15] width 104 height 22
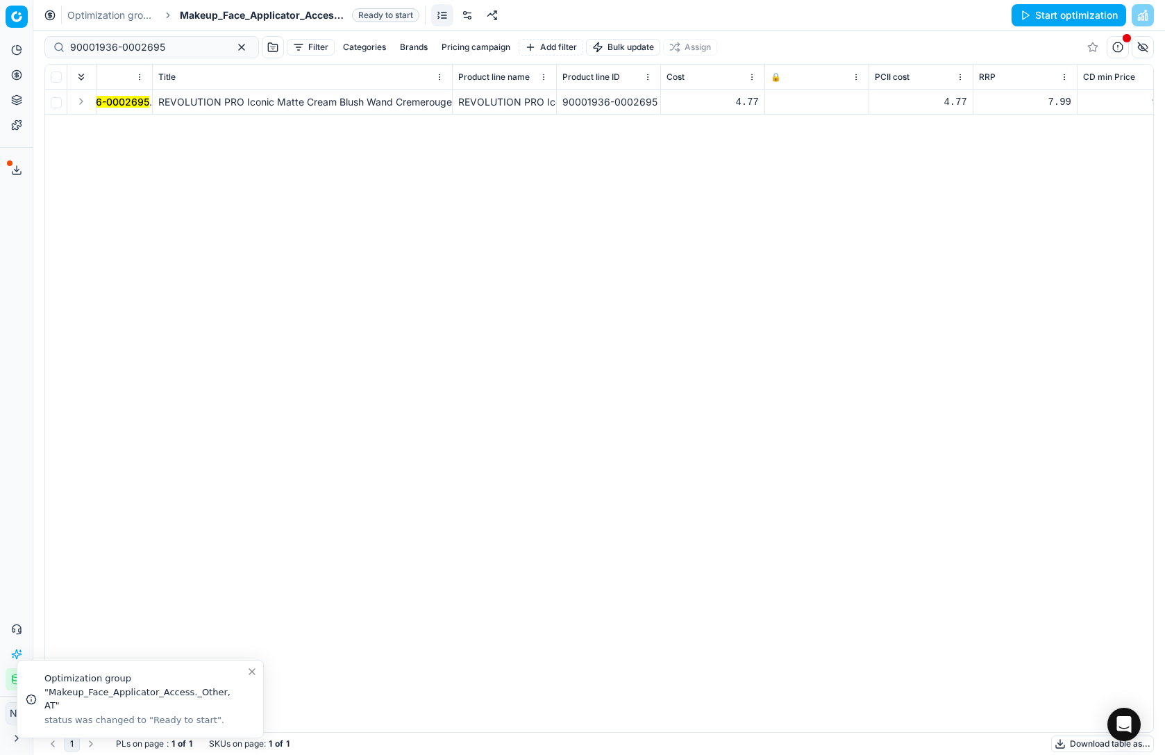
scroll to position [0, 0]
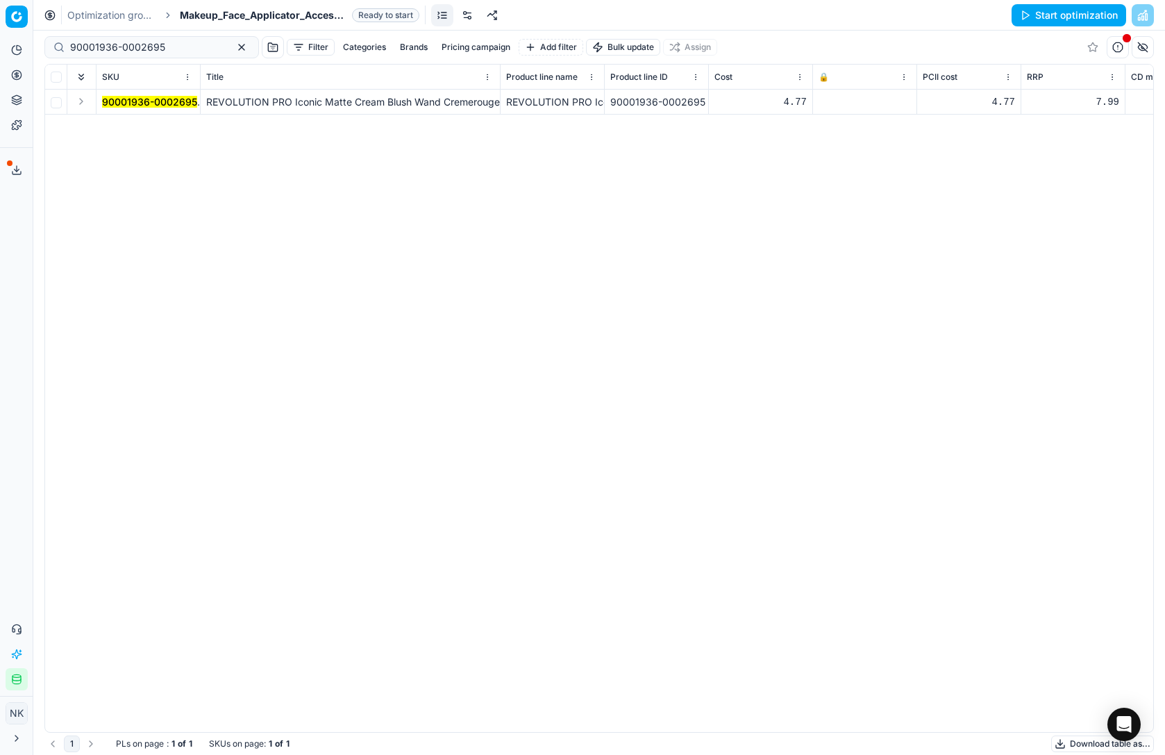
click at [825, 103] on icon at bounding box center [822, 102] width 8 height 8
click at [1066, 14] on button "Save and apply" at bounding box center [1074, 15] width 104 height 22
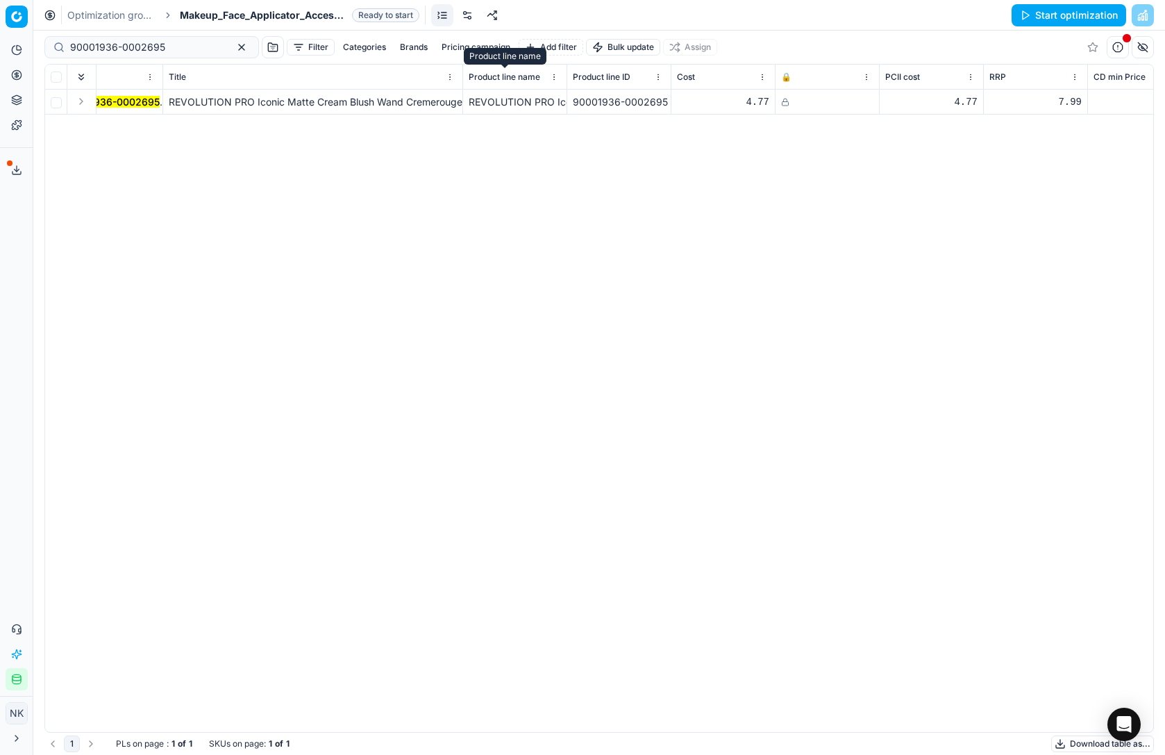
scroll to position [0, 24]
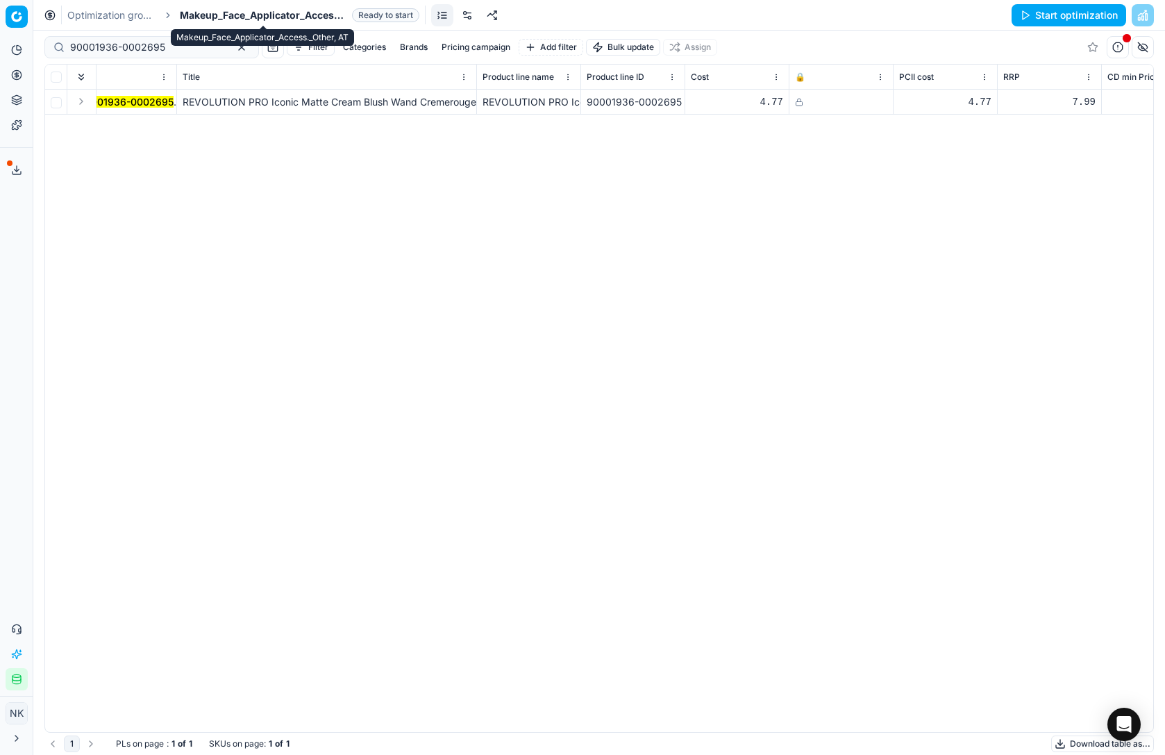
click at [232, 10] on span "Makeup_Face_Applicator_Access._Other, AT" at bounding box center [263, 15] width 167 height 14
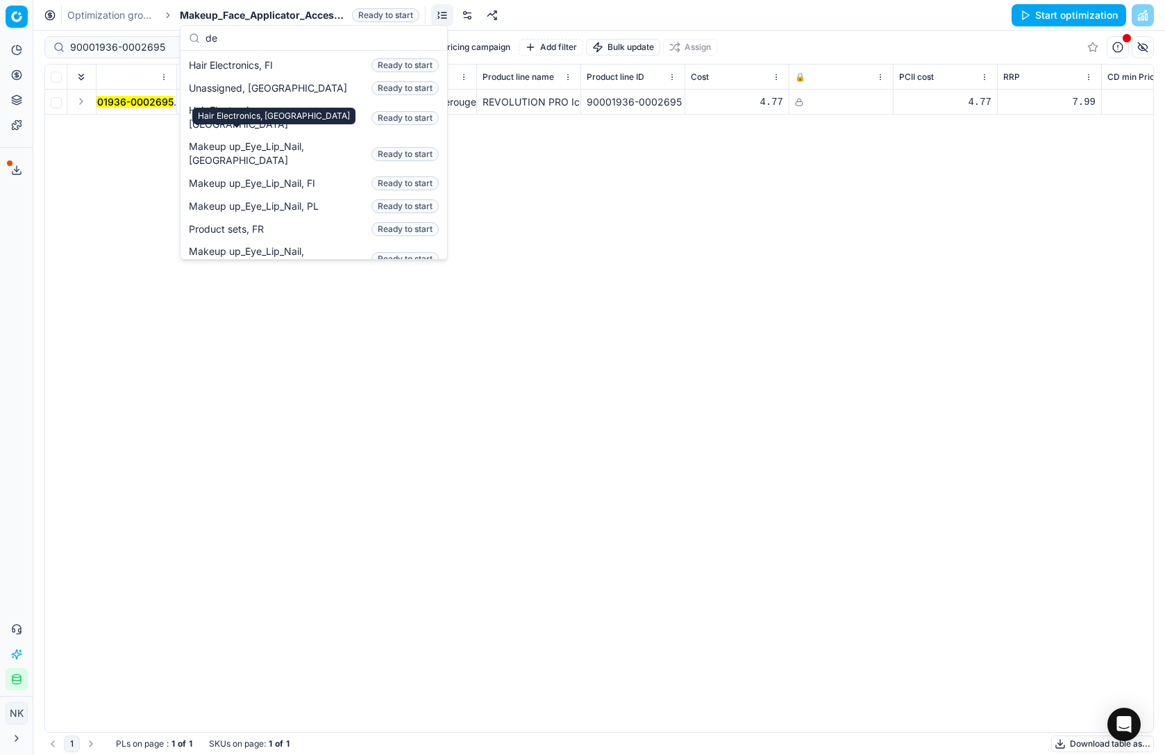
scroll to position [0, 0]
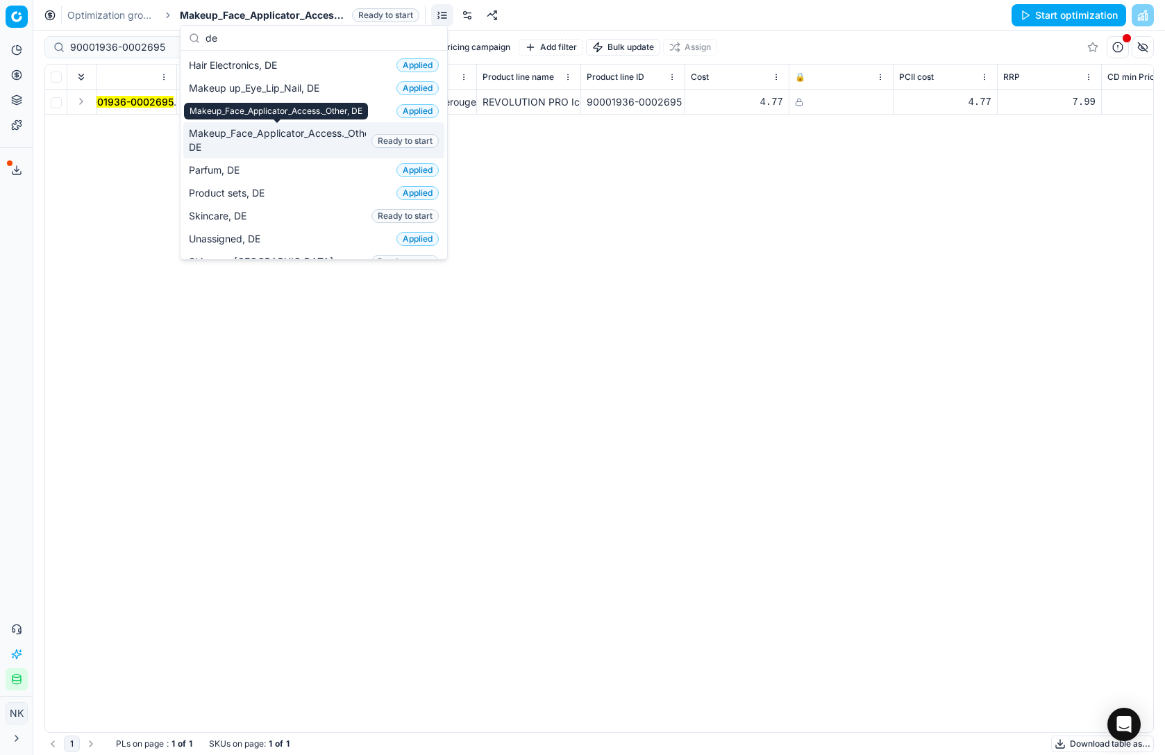
type input "de"
click at [218, 142] on span "Makeup_Face_Applicator_Access._Other, DE" at bounding box center [277, 140] width 177 height 28
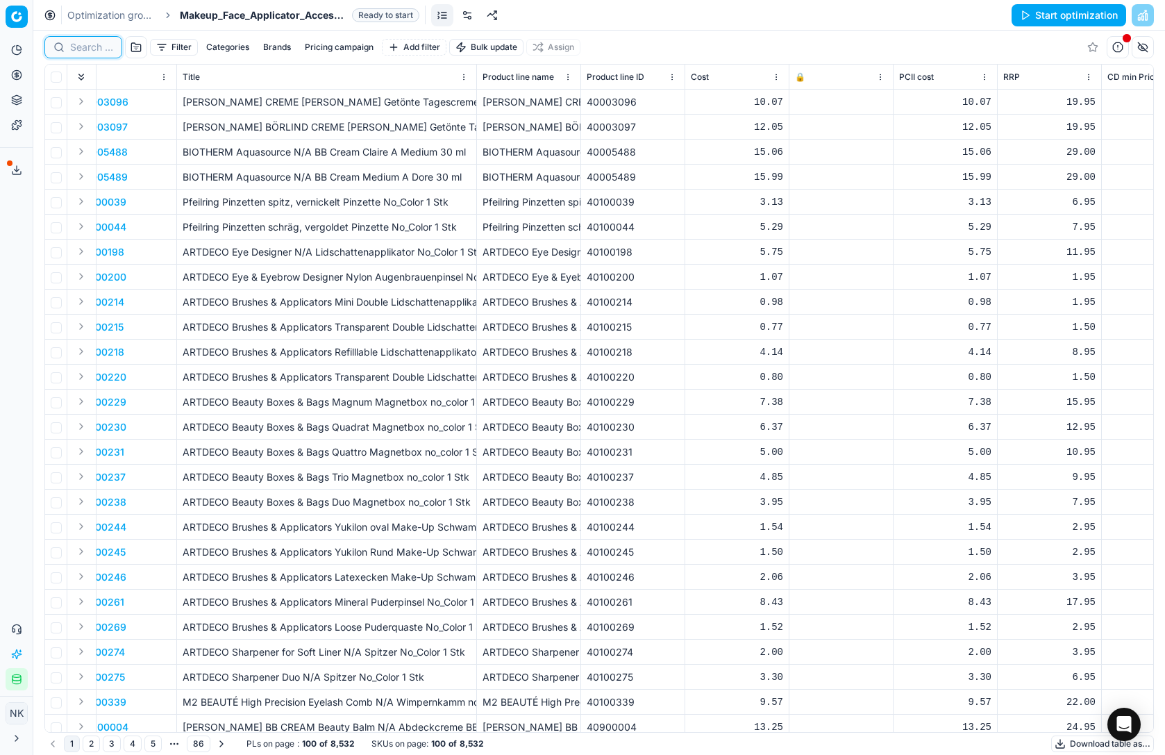
click at [85, 50] on input at bounding box center [91, 47] width 43 height 14
paste input "90001936-0002695"
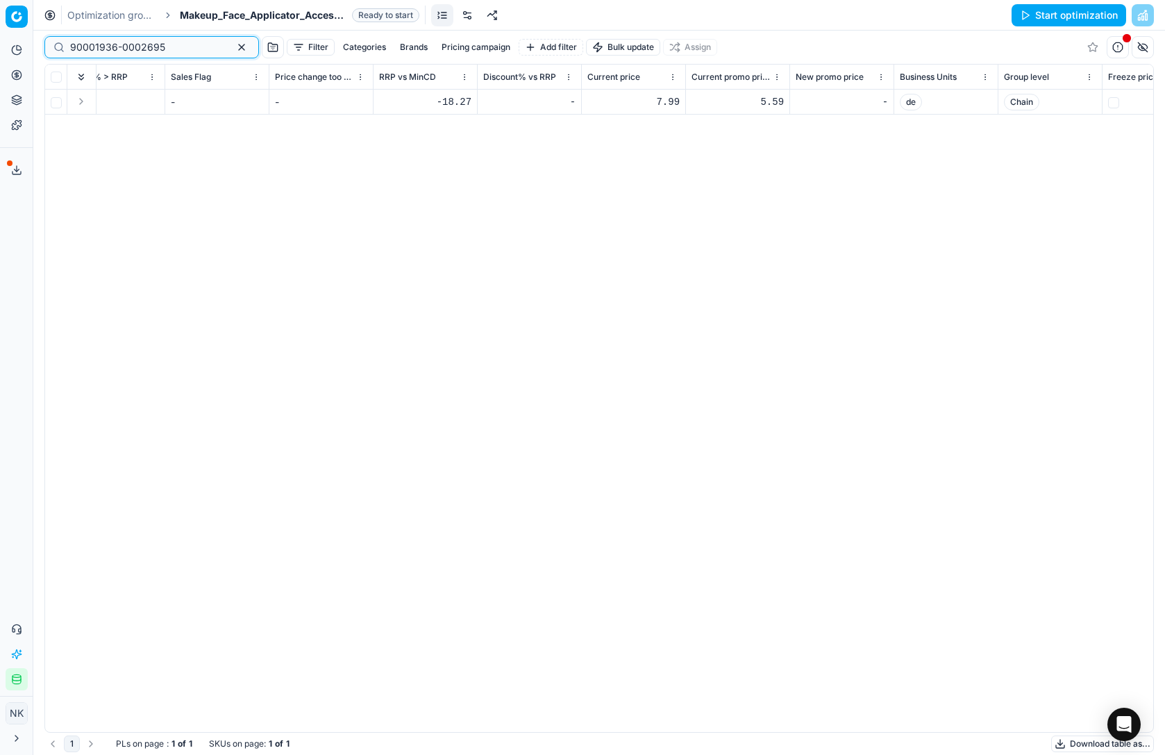
scroll to position [0, 1383]
type input "90001936-0002695"
click at [641, 100] on div "7.99" at bounding box center [627, 102] width 92 height 14
click at [598, 102] on input "7.99" at bounding box center [627, 102] width 92 height 22
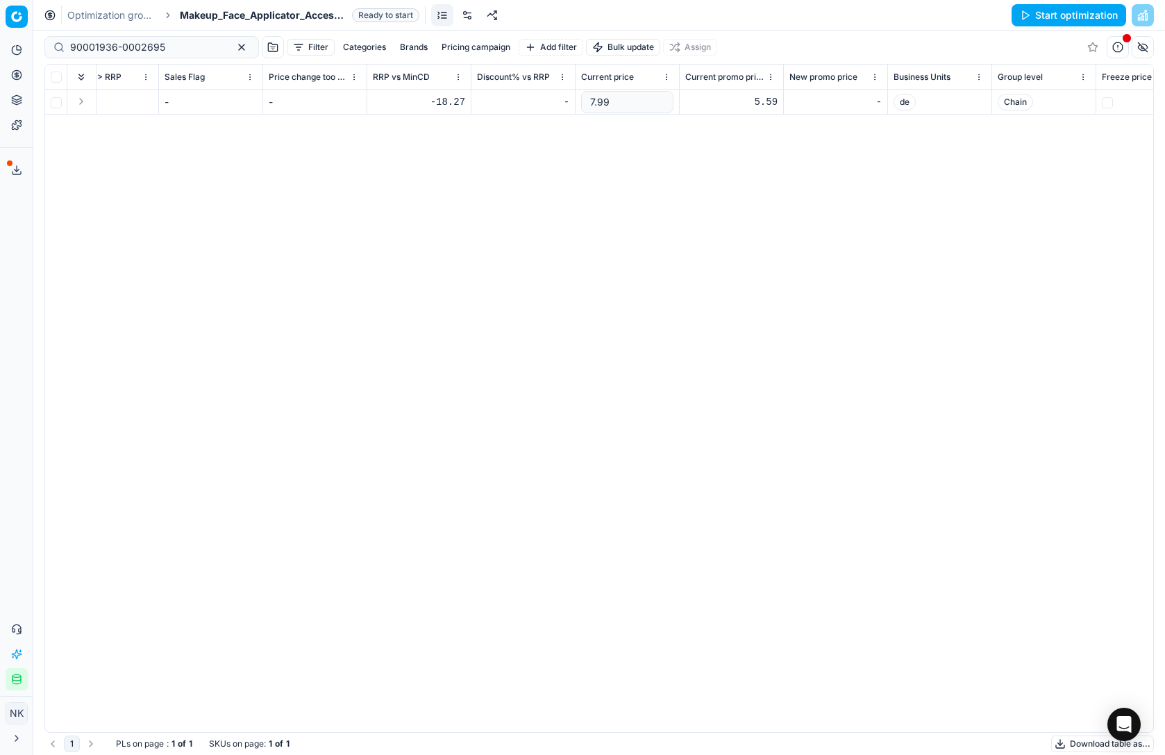
click at [598, 102] on input "7.99" at bounding box center [627, 102] width 92 height 22
type input "3.5"
click at [748, 96] on div "5.59" at bounding box center [731, 102] width 92 height 14
click at [703, 98] on input "5.59" at bounding box center [731, 102] width 92 height 22
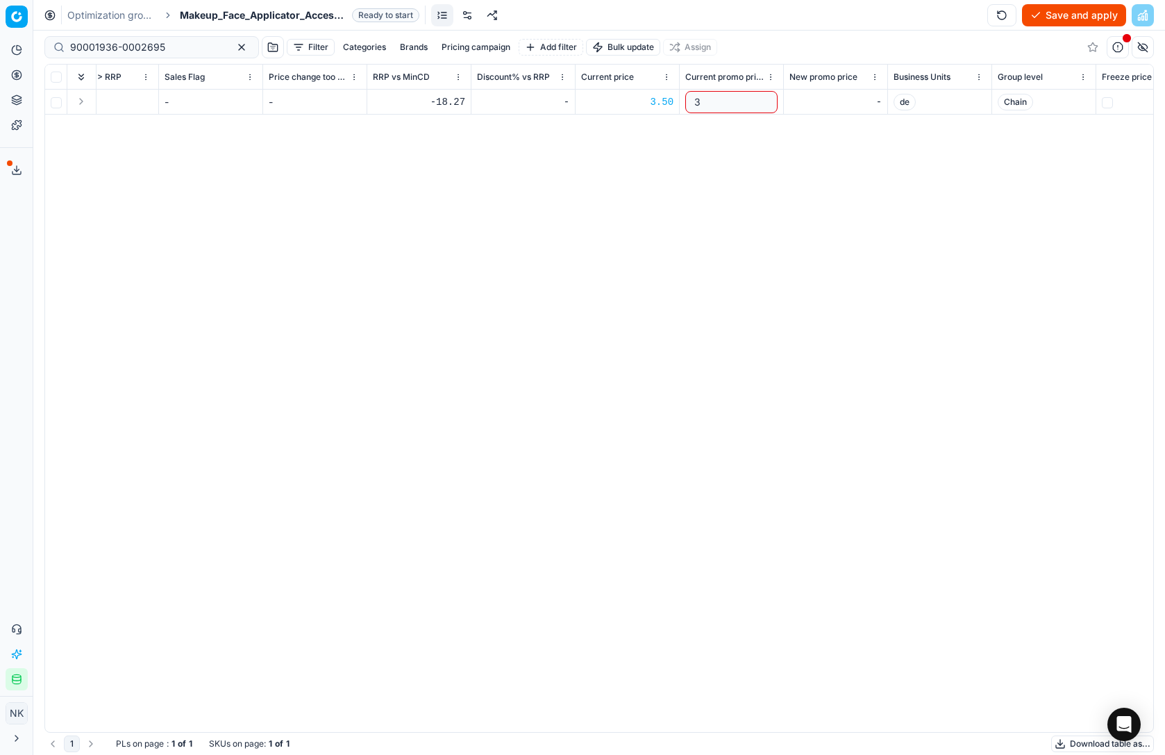
type input "3.5"
click at [756, 173] on div "SKU Title Product line name Product line ID Cost 🔒 PCII cost RRP CD min Price C…" at bounding box center [599, 398] width 1108 height 667
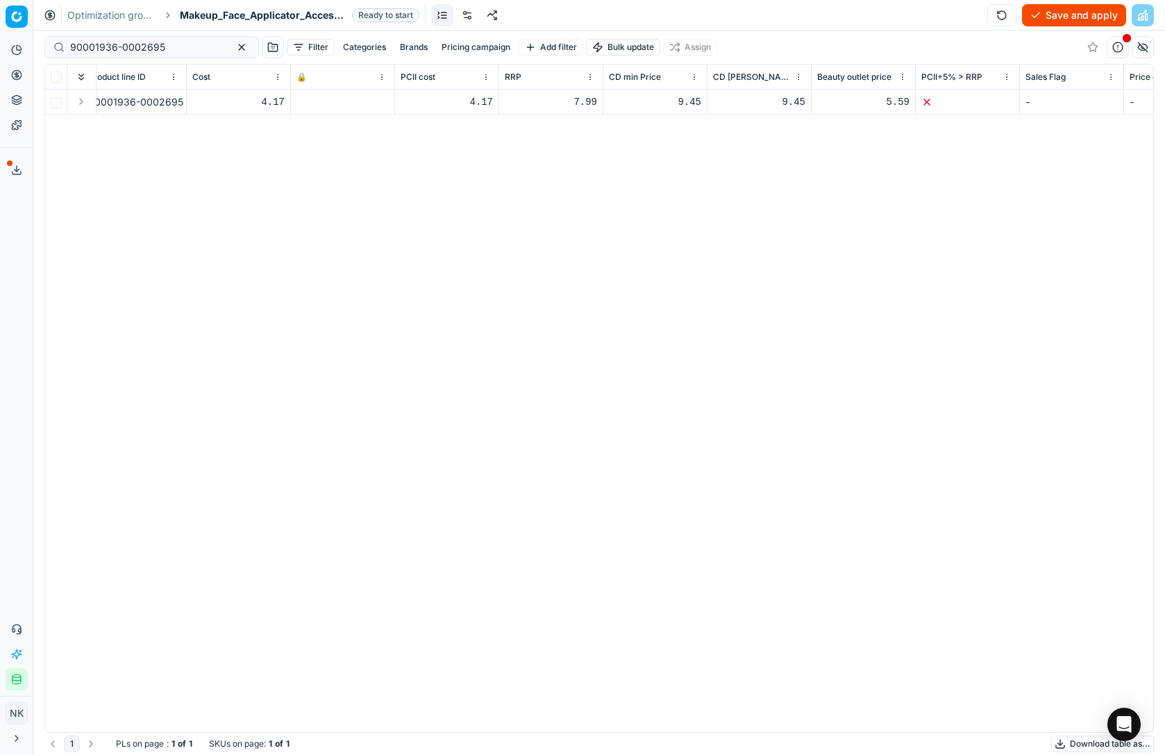
scroll to position [0, 521]
click at [1062, 18] on button "Save and apply" at bounding box center [1074, 15] width 104 height 22
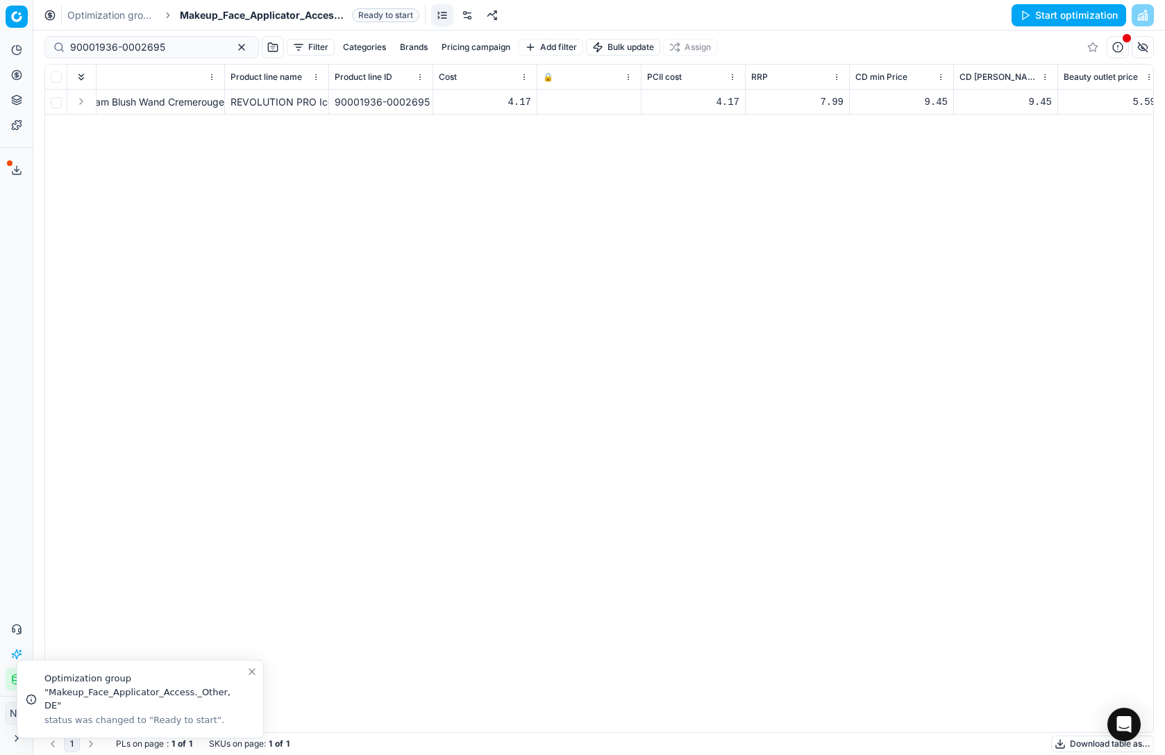
scroll to position [0, 242]
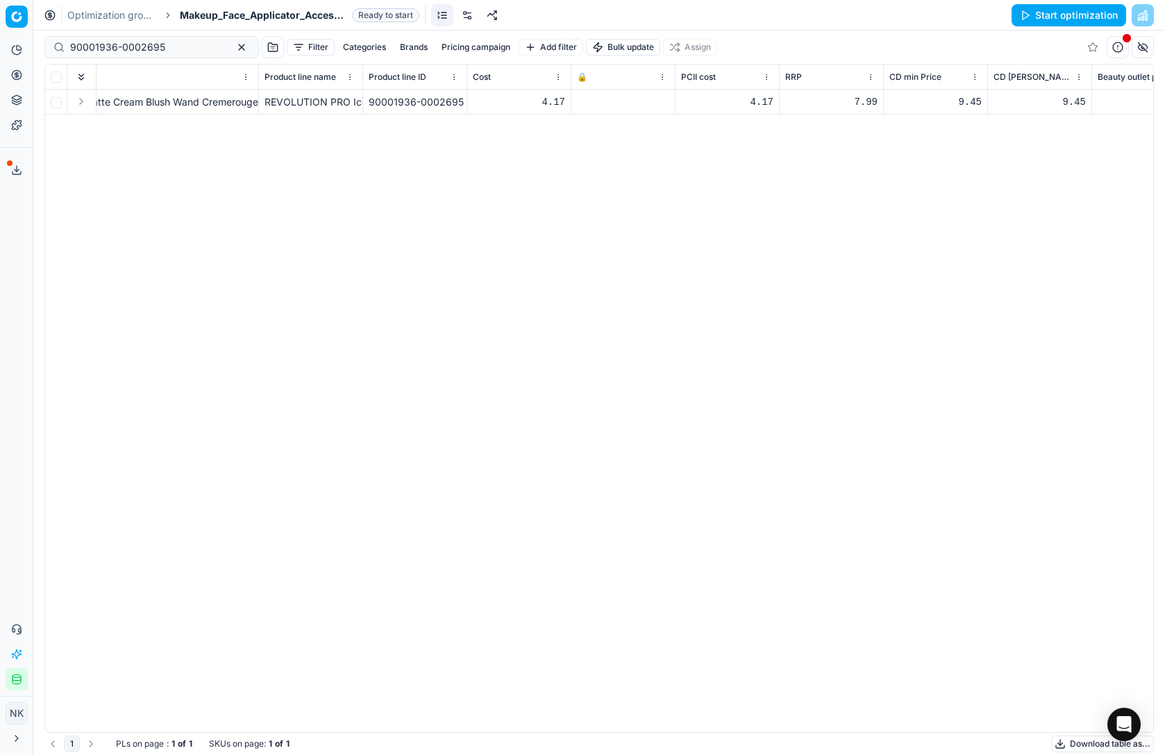
click at [582, 101] on icon at bounding box center [581, 102] width 8 height 8
click at [1059, 17] on button "Save and apply" at bounding box center [1074, 15] width 104 height 22
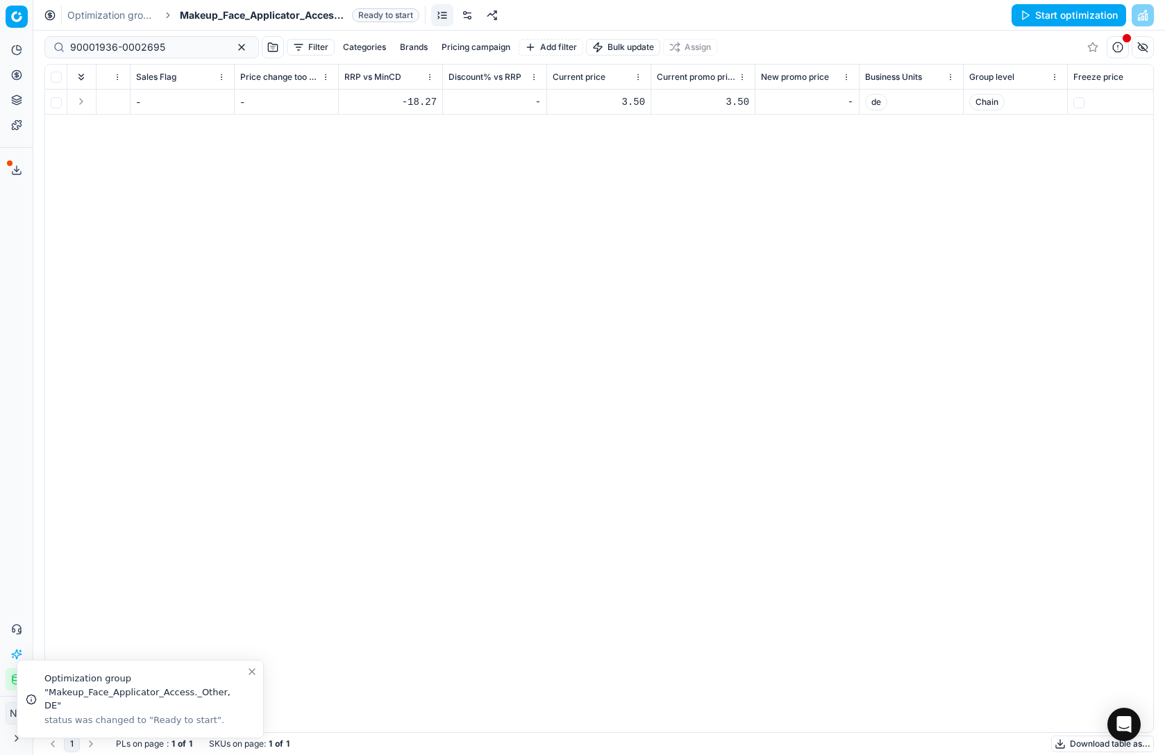
scroll to position [0, 1422]
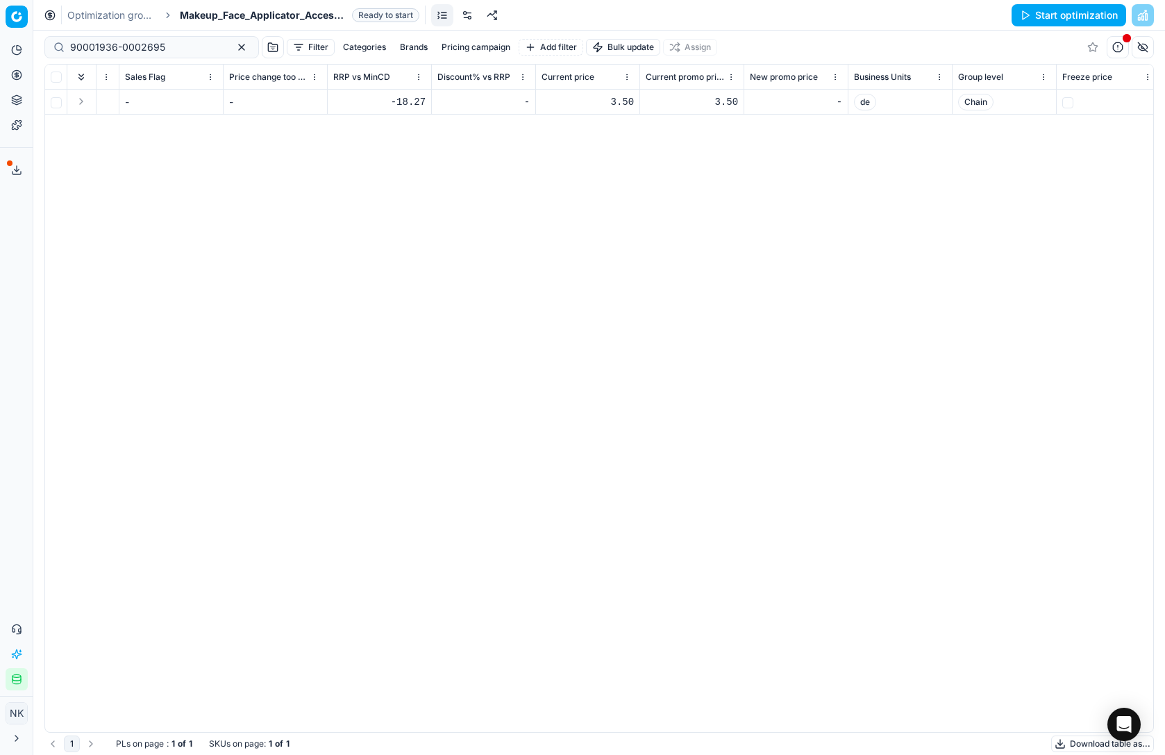
click at [617, 101] on div "3.50" at bounding box center [587, 102] width 92 height 14
click at [640, 176] on div "SKU Title Product line name Product line ID Cost 🔒 PCII cost RRP CD min Price C…" at bounding box center [599, 398] width 1108 height 667
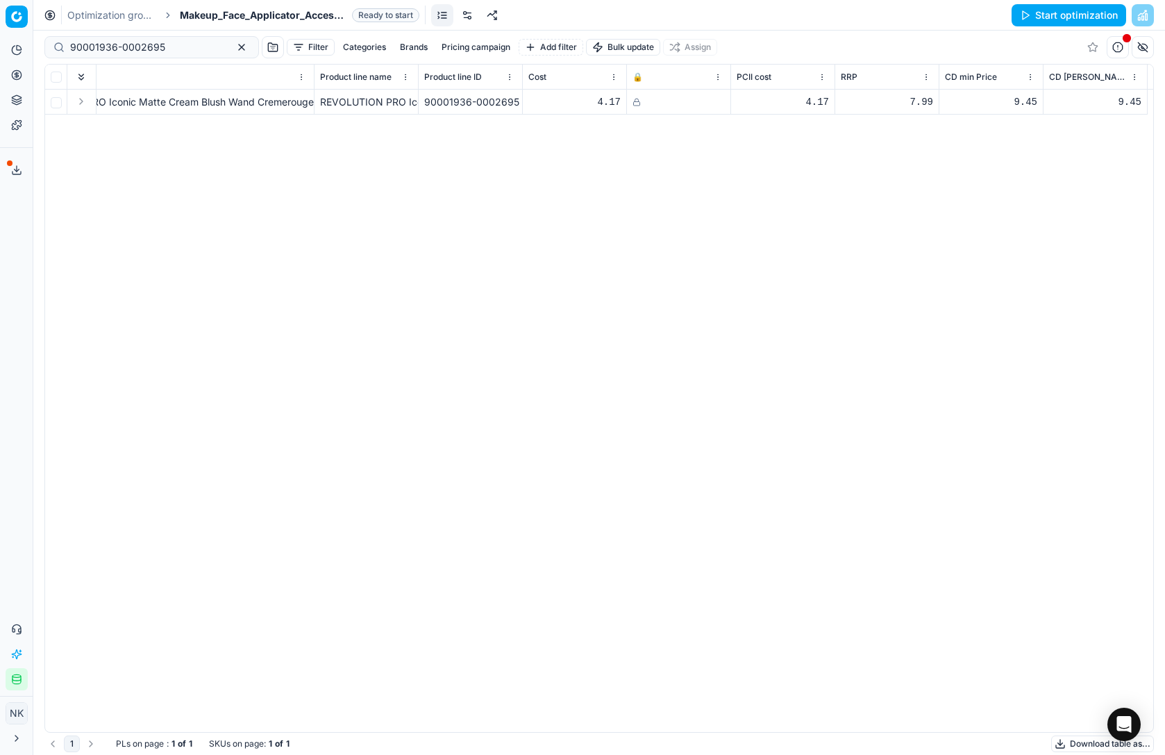
scroll to position [0, 0]
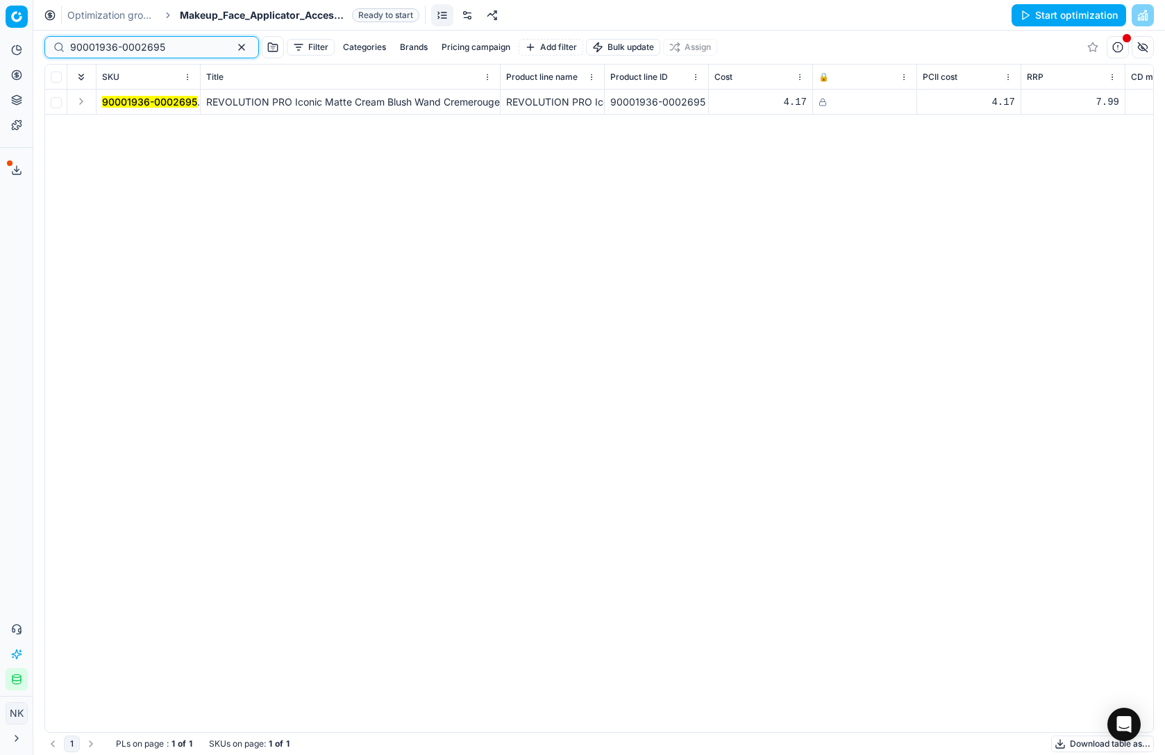
click at [173, 49] on input "90001936-0002695" at bounding box center [146, 47] width 152 height 14
paste input "6304-0009556"
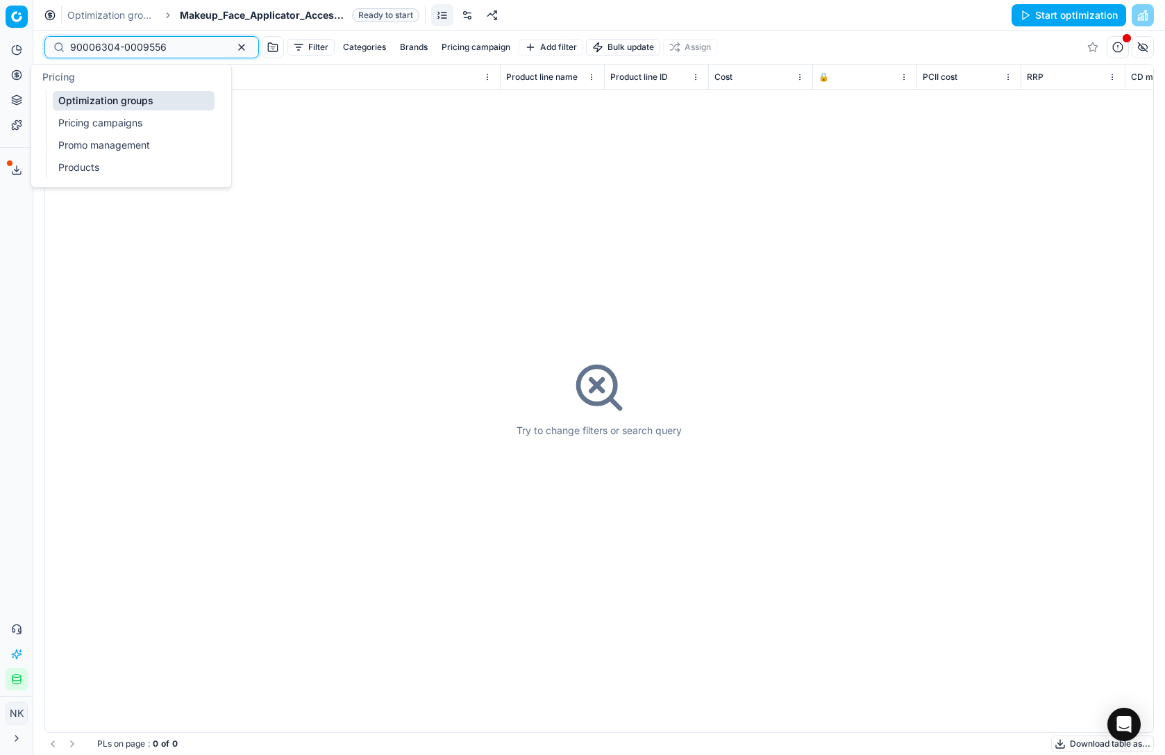
type input "90006304-0009556"
click at [76, 165] on link "Products" at bounding box center [134, 167] width 162 height 19
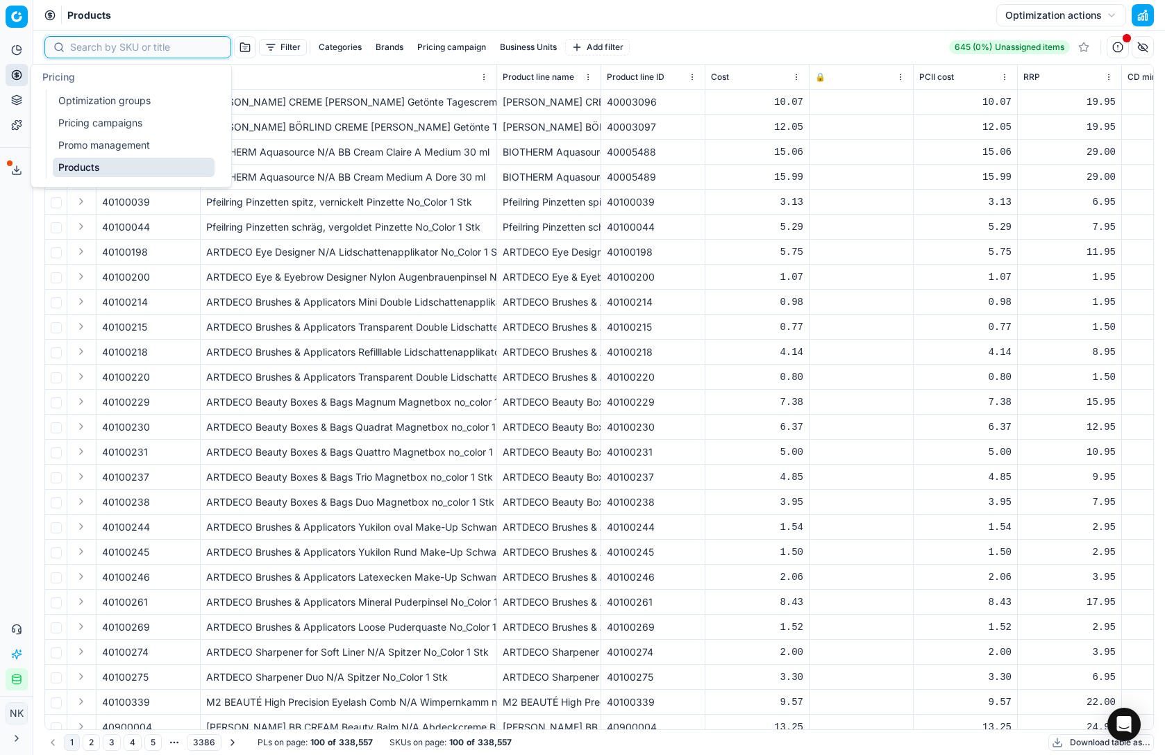
click at [85, 47] on input at bounding box center [146, 47] width 152 height 14
paste input "90006304-0009556"
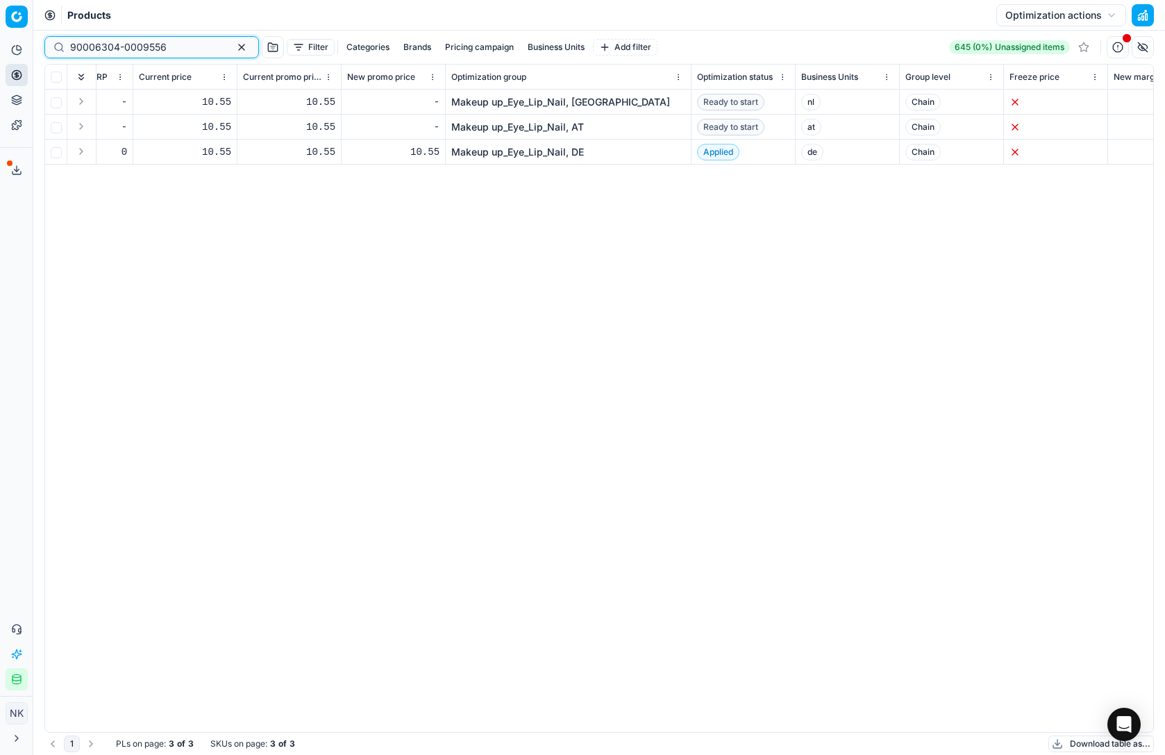
scroll to position [0, 1824]
type input "90006304-0009556"
click at [312, 124] on div "10.55" at bounding box center [286, 127] width 92 height 14
click at [319, 125] on div "10.55" at bounding box center [286, 127] width 92 height 14
click at [519, 153] on link "Makeup up_Eye_Lip_Nail, DE" at bounding box center [514, 152] width 133 height 14
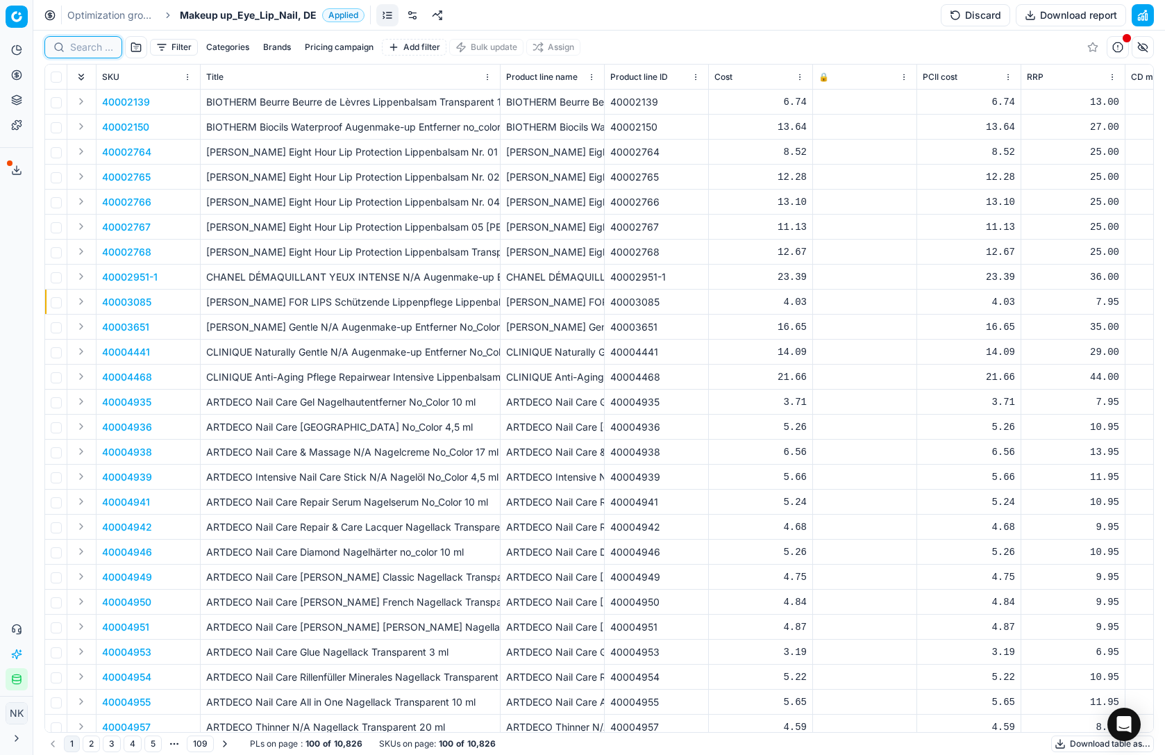
click at [85, 51] on input at bounding box center [91, 47] width 43 height 14
paste input "90006304-0009556"
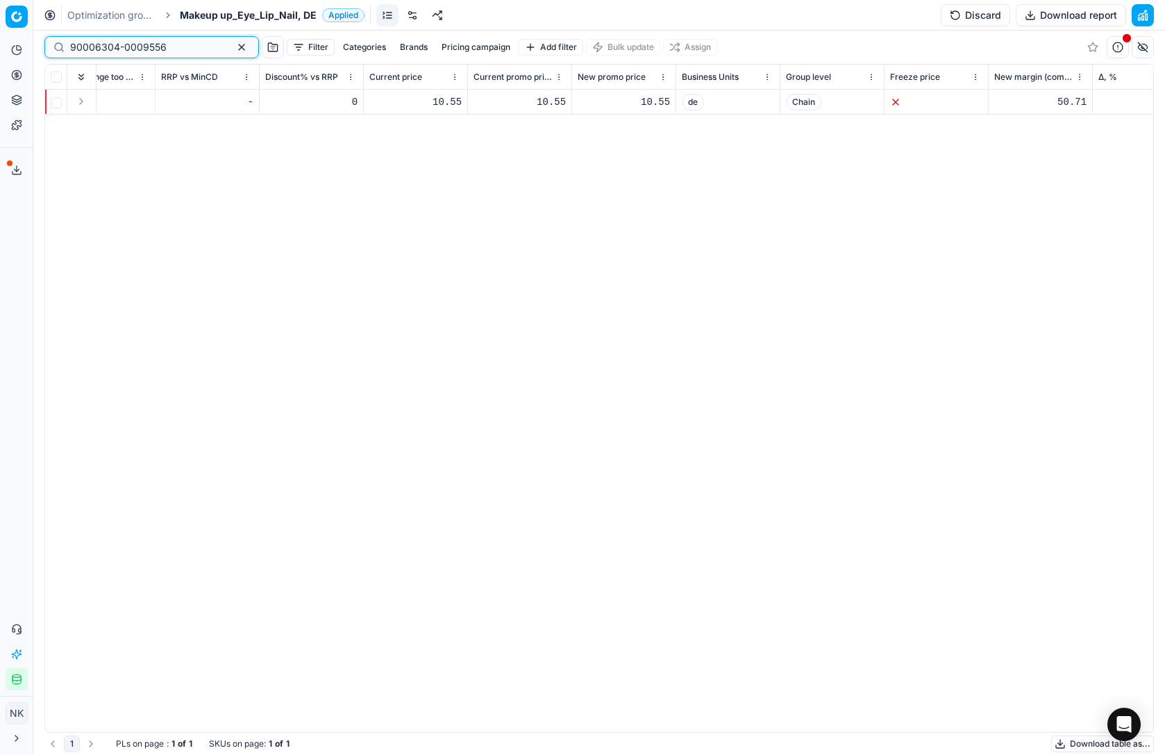
scroll to position [0, 1602]
type input "90006304-0009556"
click at [539, 103] on div "10.55" at bounding box center [512, 102] width 92 height 14
click at [538, 103] on div "10.55" at bounding box center [512, 102] width 92 height 14
click at [970, 16] on button "Discard" at bounding box center [975, 15] width 69 height 22
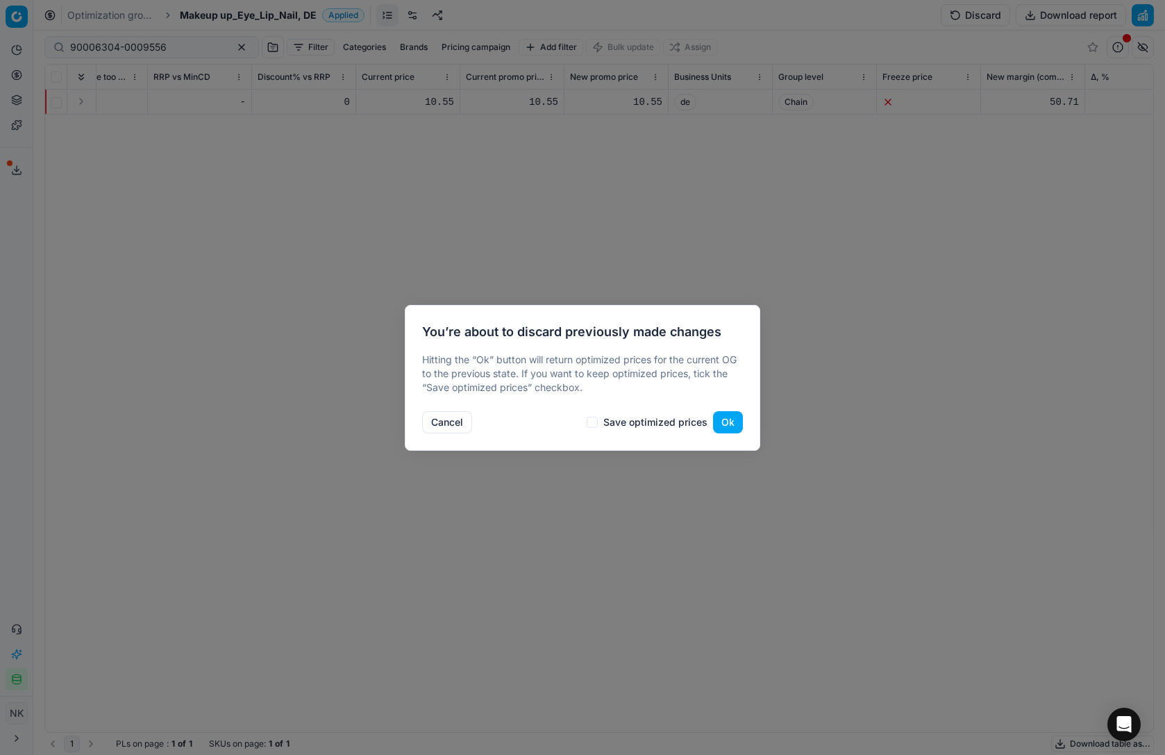
click at [734, 419] on button "Ok" at bounding box center [728, 422] width 30 height 22
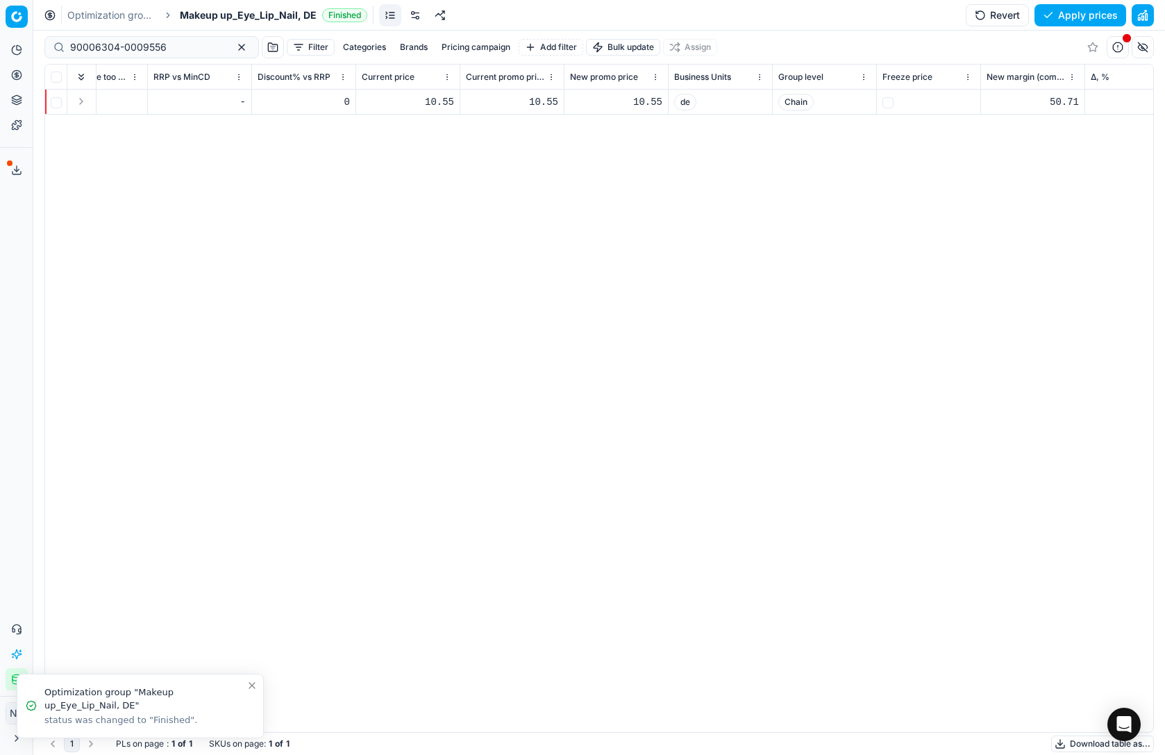
click at [536, 100] on div "10.55" at bounding box center [512, 102] width 92 height 14
type input "1"
type input "4"
click at [641, 100] on div "10.55" at bounding box center [616, 102] width 92 height 14
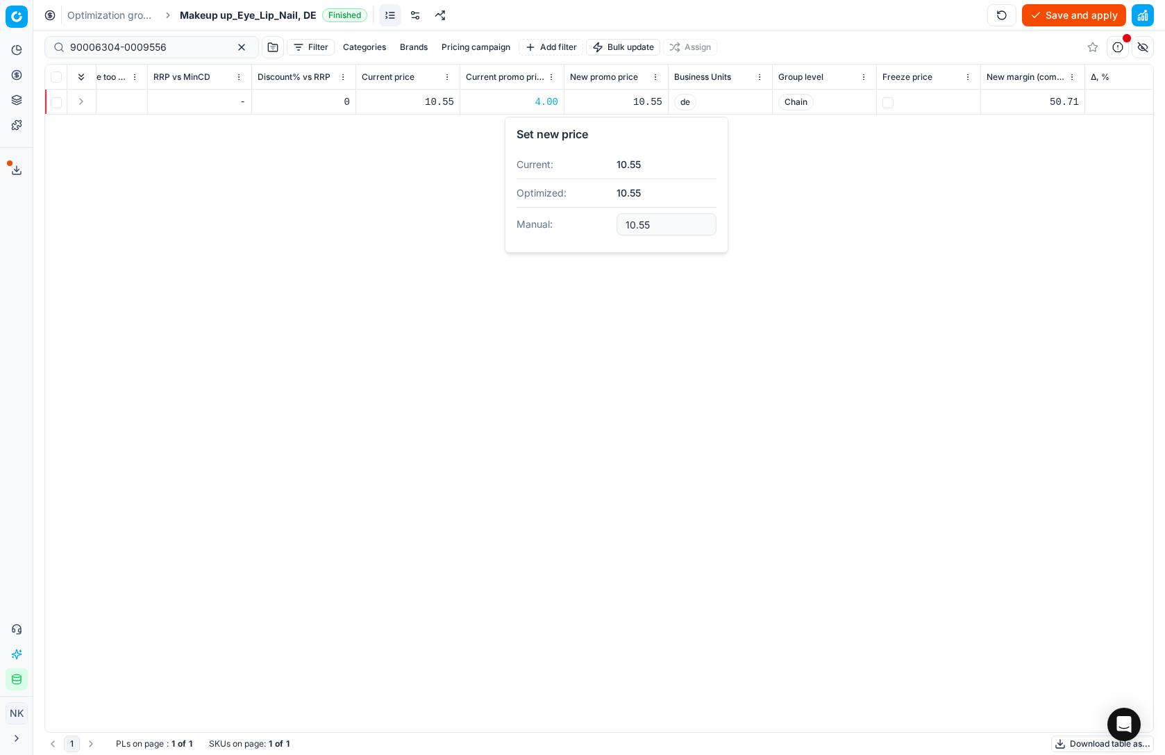
click at [438, 99] on div "10.55" at bounding box center [408, 102] width 92 height 14
click at [379, 100] on input "10.55" at bounding box center [408, 102] width 92 height 22
type input "4"
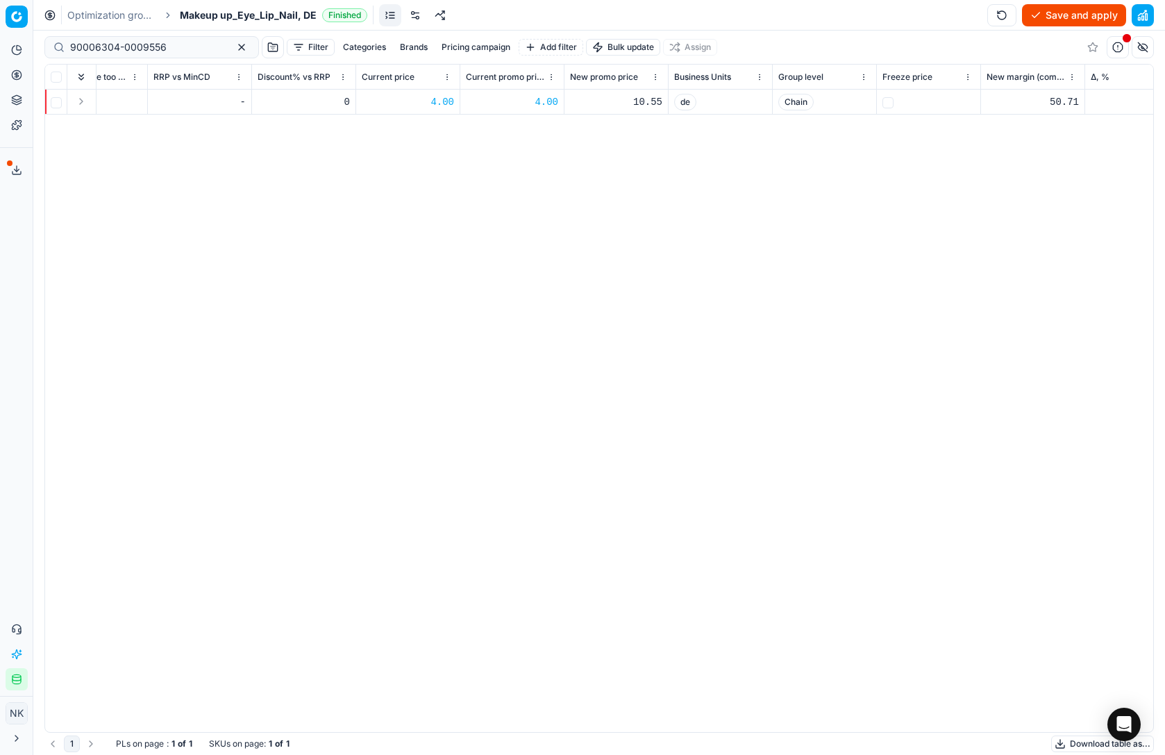
click at [470, 229] on div "SKU Title Product line name Product line ID Cost 🔒 PCII cost RRP CD min Price C…" at bounding box center [599, 398] width 1108 height 667
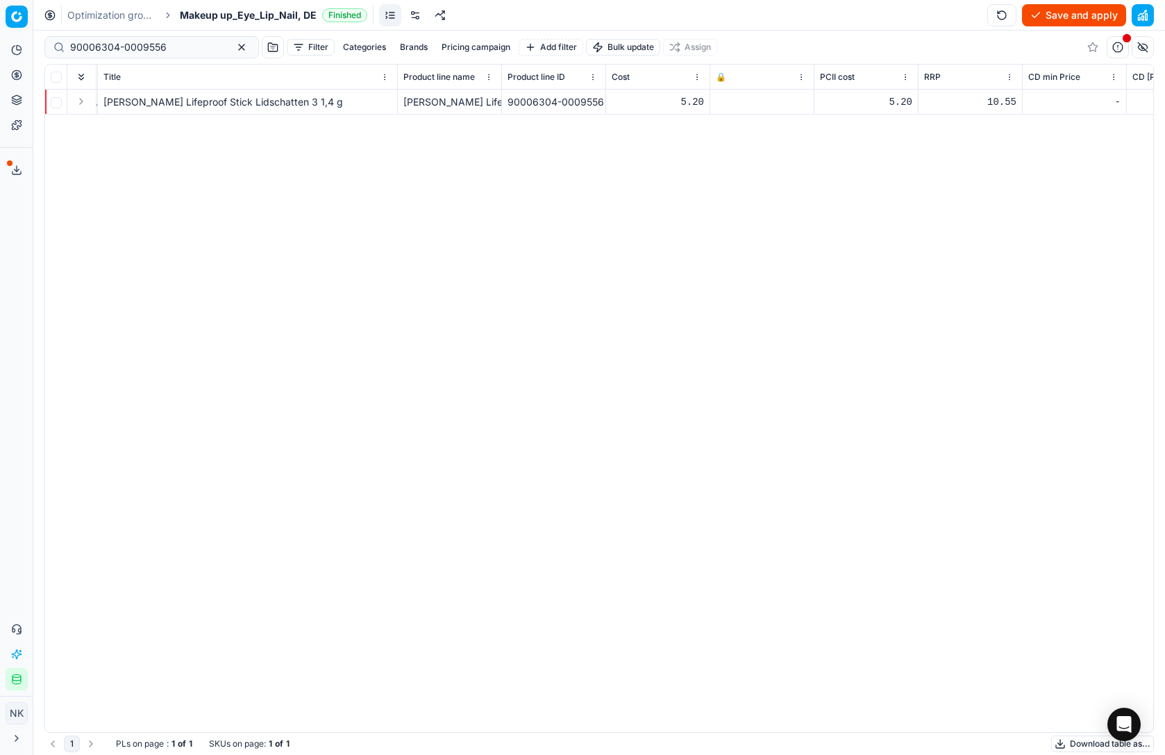
scroll to position [0, 0]
click at [1070, 16] on button "Save and apply" at bounding box center [1074, 15] width 104 height 22
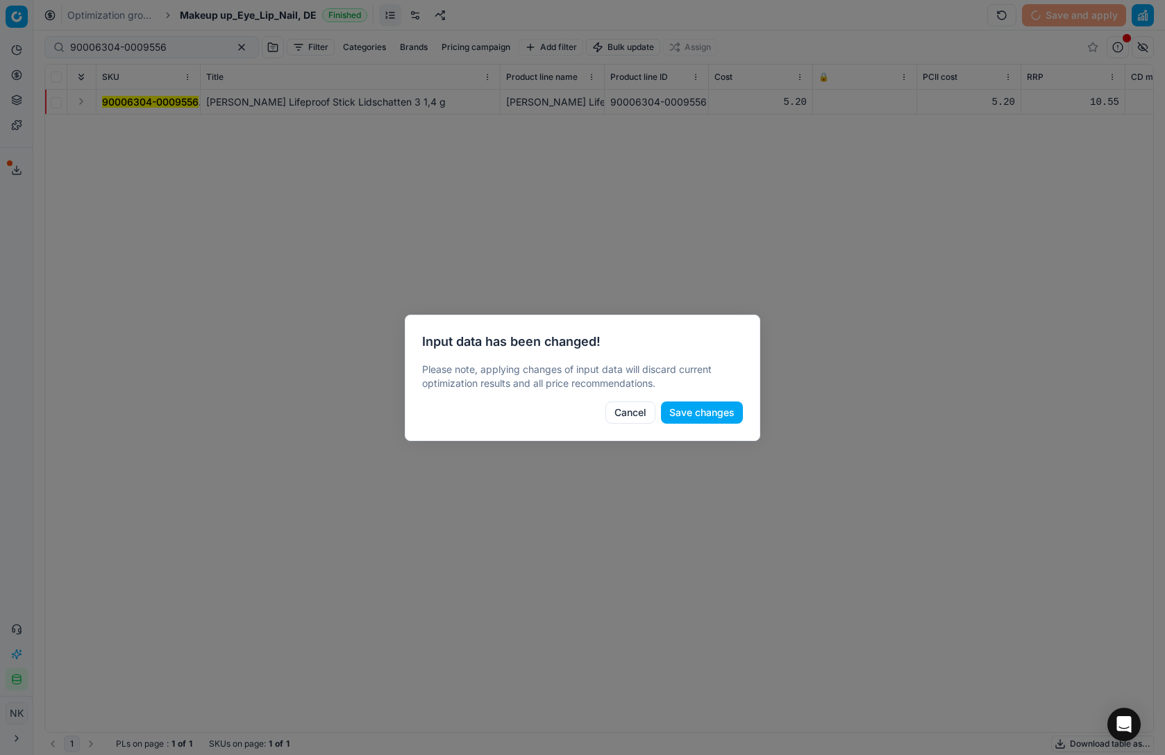
click at [705, 412] on button "Save changes" at bounding box center [702, 412] width 82 height 22
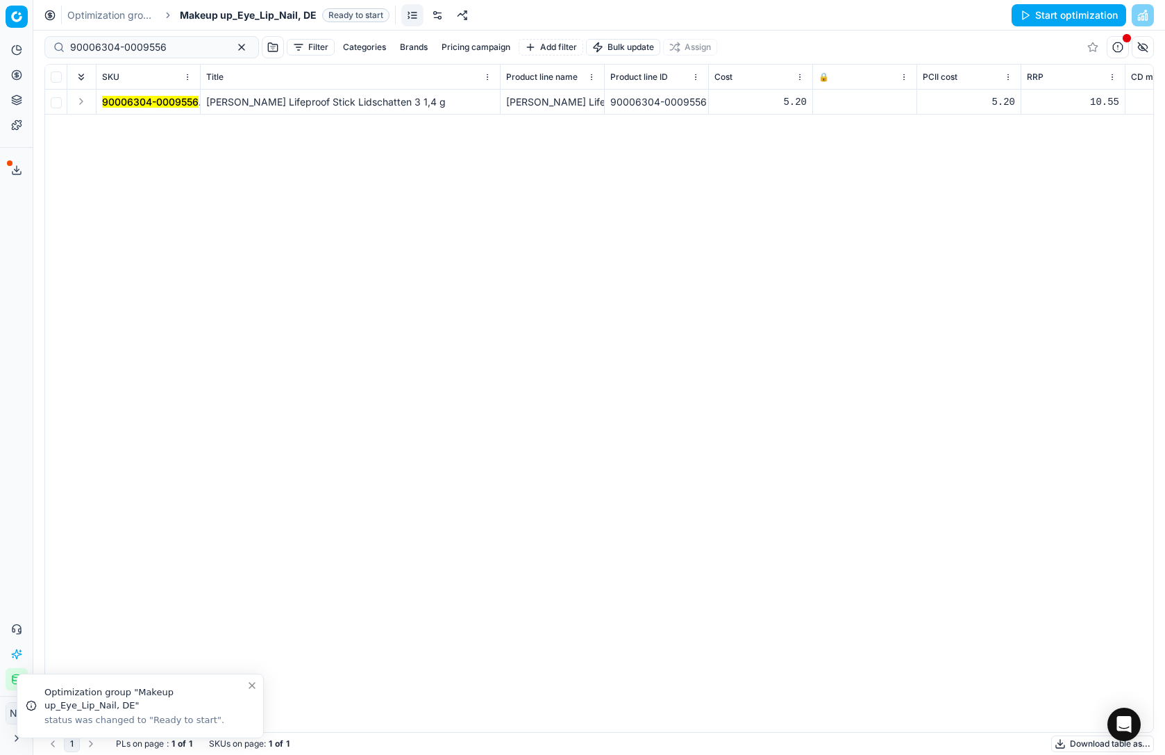
click at [823, 103] on icon at bounding box center [822, 102] width 8 height 8
click at [1068, 16] on button "Save and apply" at bounding box center [1074, 15] width 104 height 22
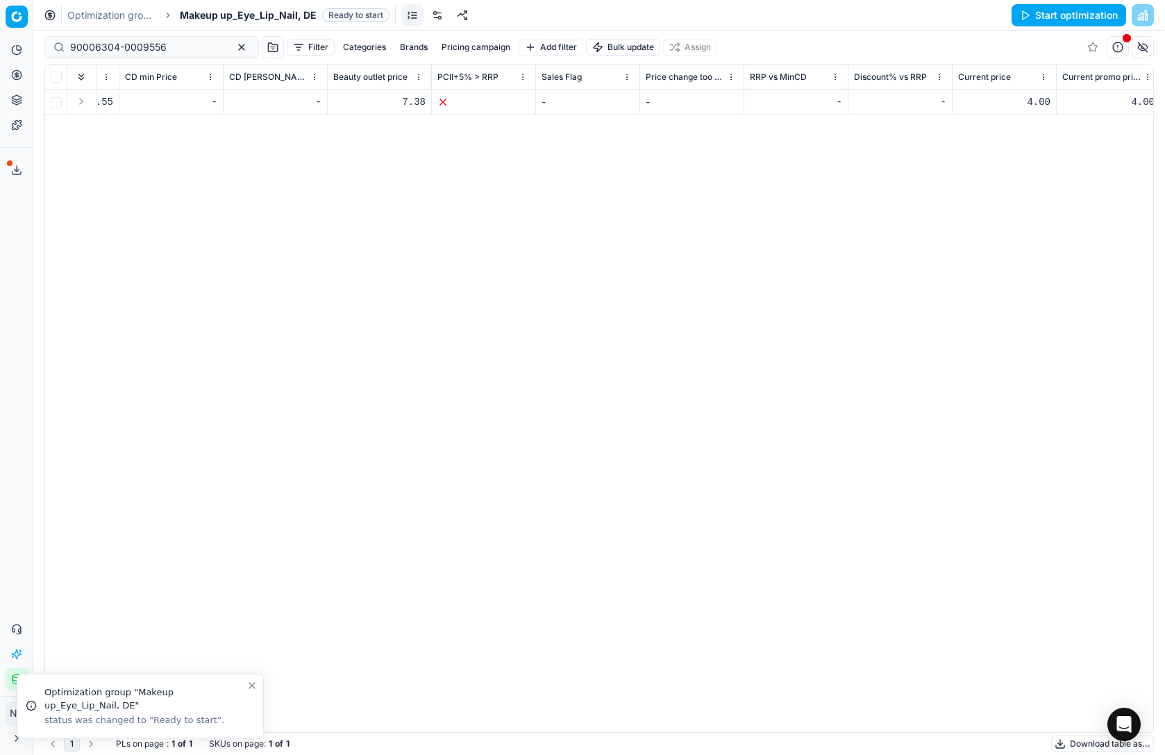
scroll to position [0, 1023]
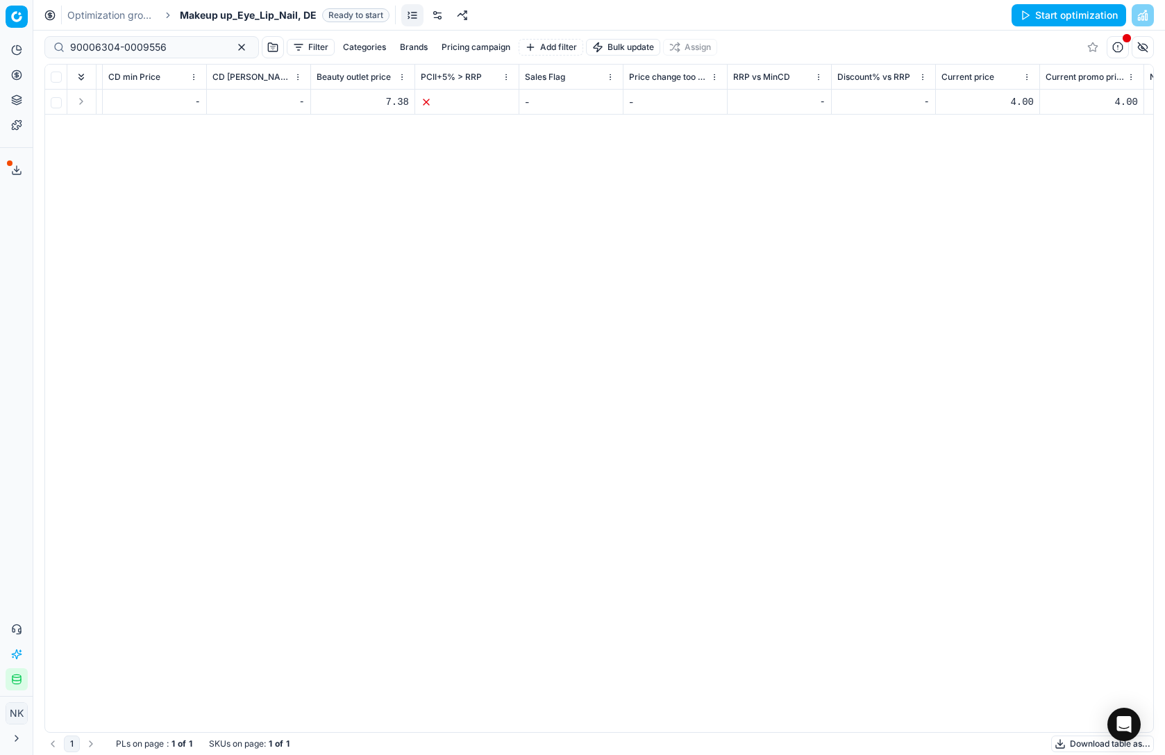
click at [254, 15] on span "Makeup up_Eye_Lip_Nail, DE" at bounding box center [248, 15] width 137 height 14
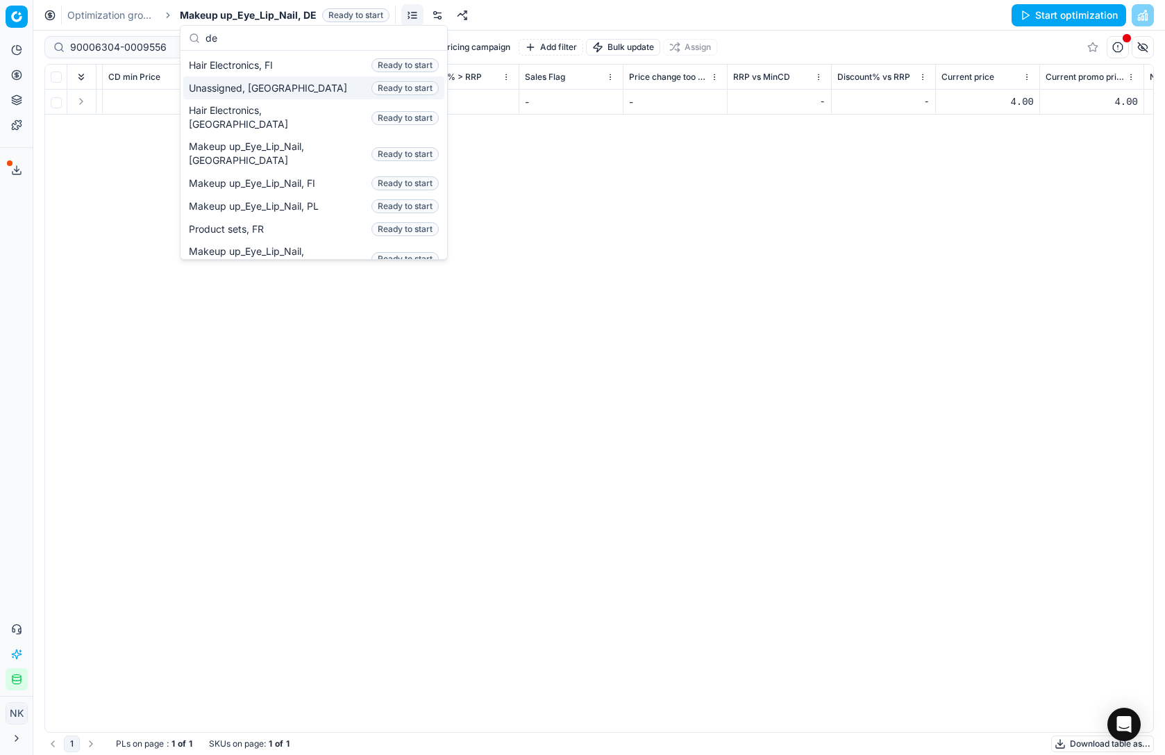
scroll to position [0, 0]
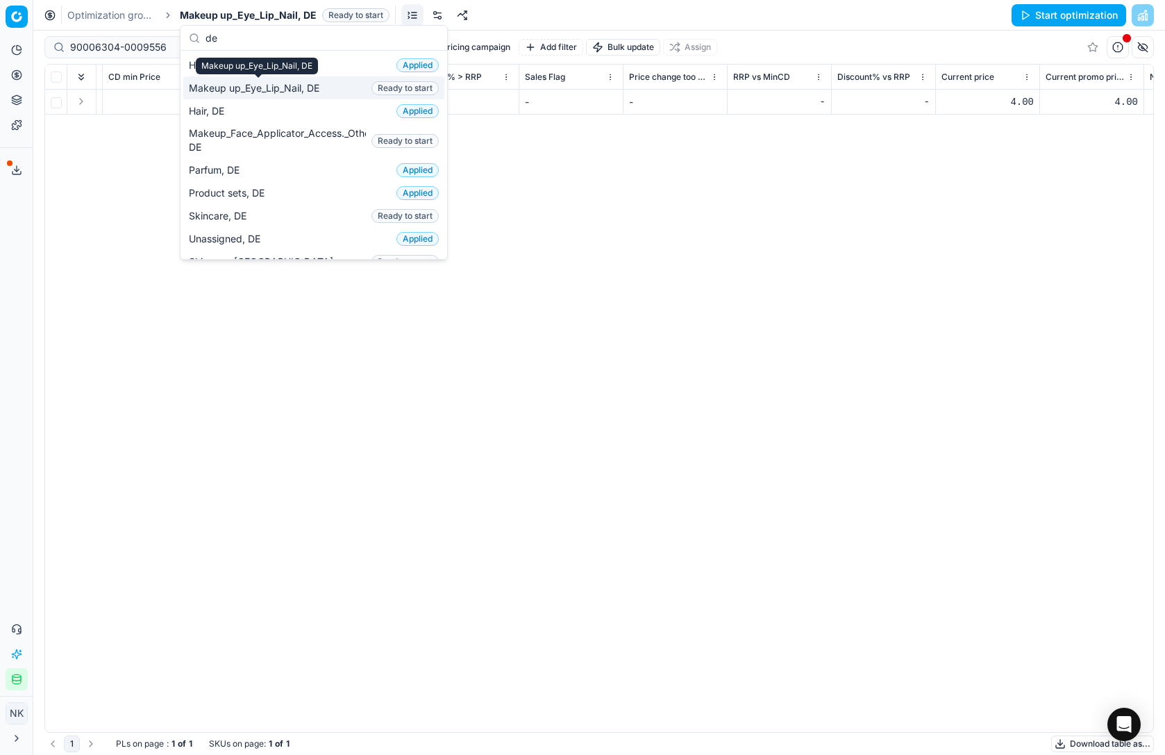
type input "d"
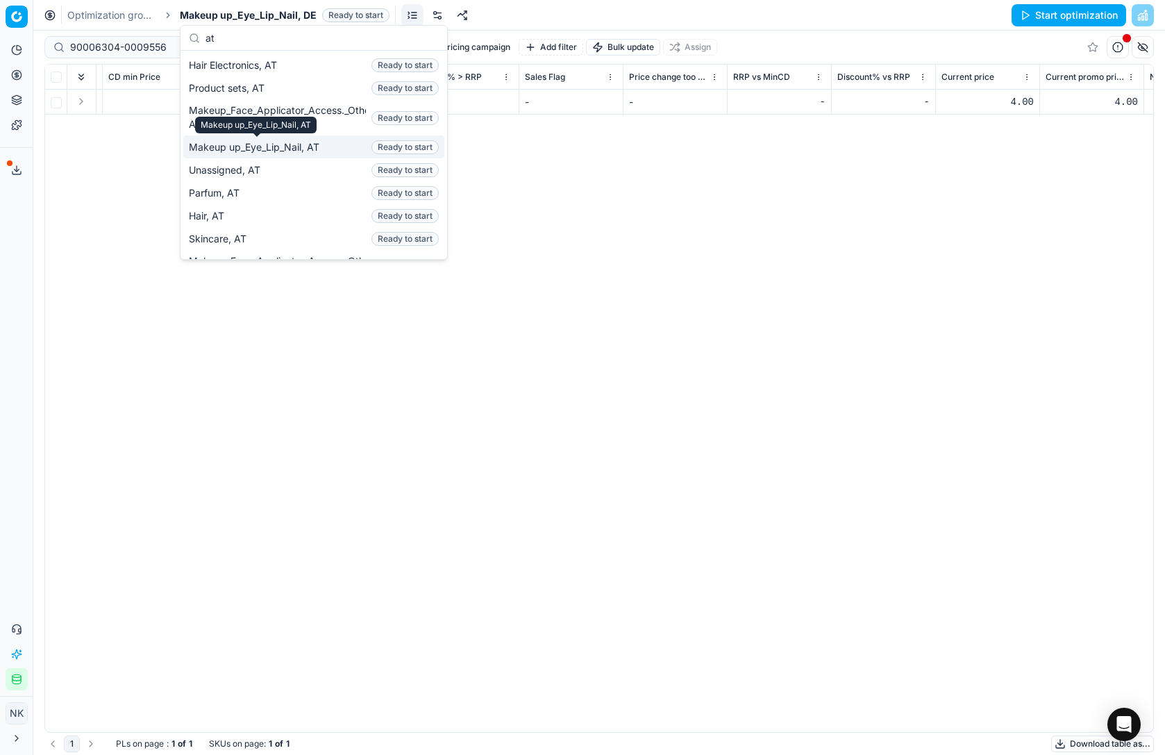
type input "at"
click at [271, 148] on span "Makeup up_Eye_Lip_Nail, AT" at bounding box center [257, 147] width 136 height 14
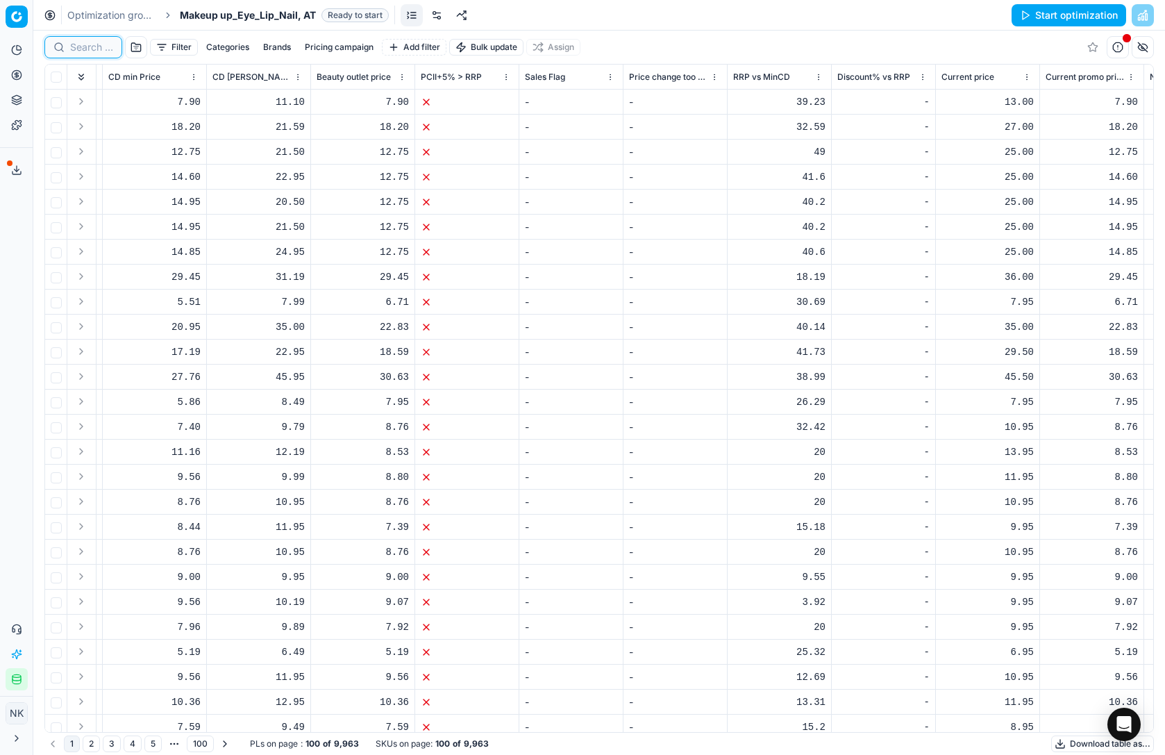
click at [84, 48] on input at bounding box center [91, 47] width 43 height 14
paste input "90006304-0009556"
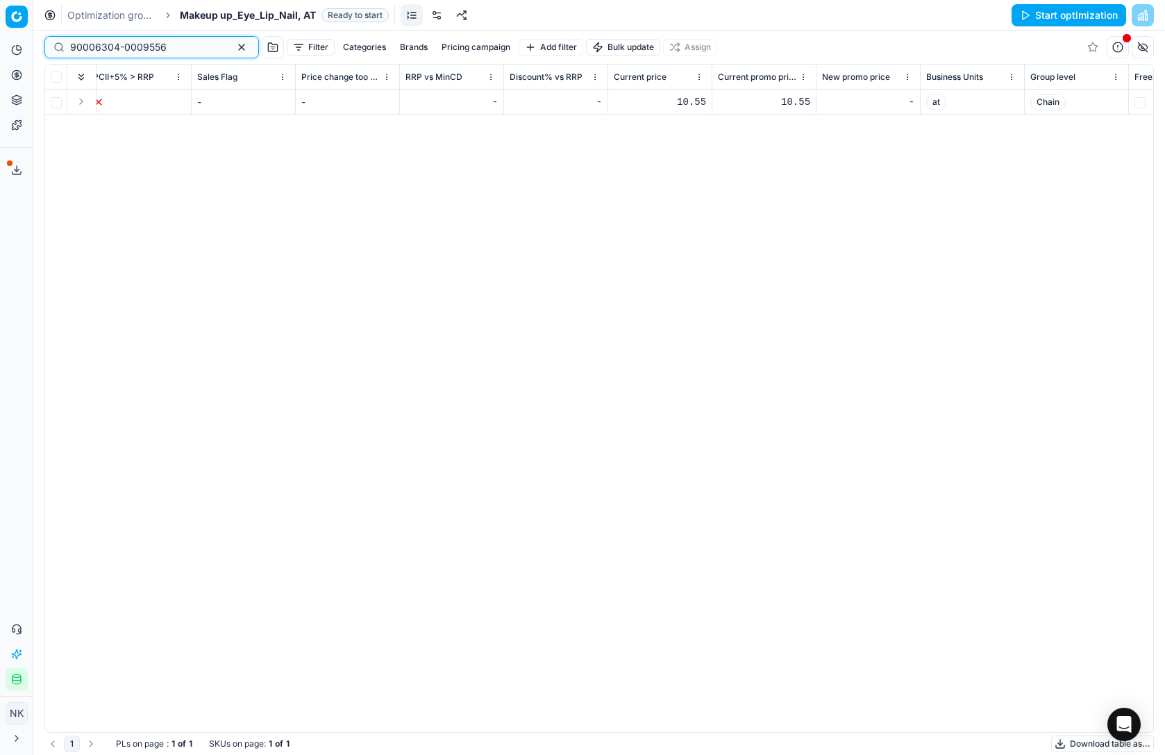
scroll to position [0, 1388]
type input "90006304-0009556"
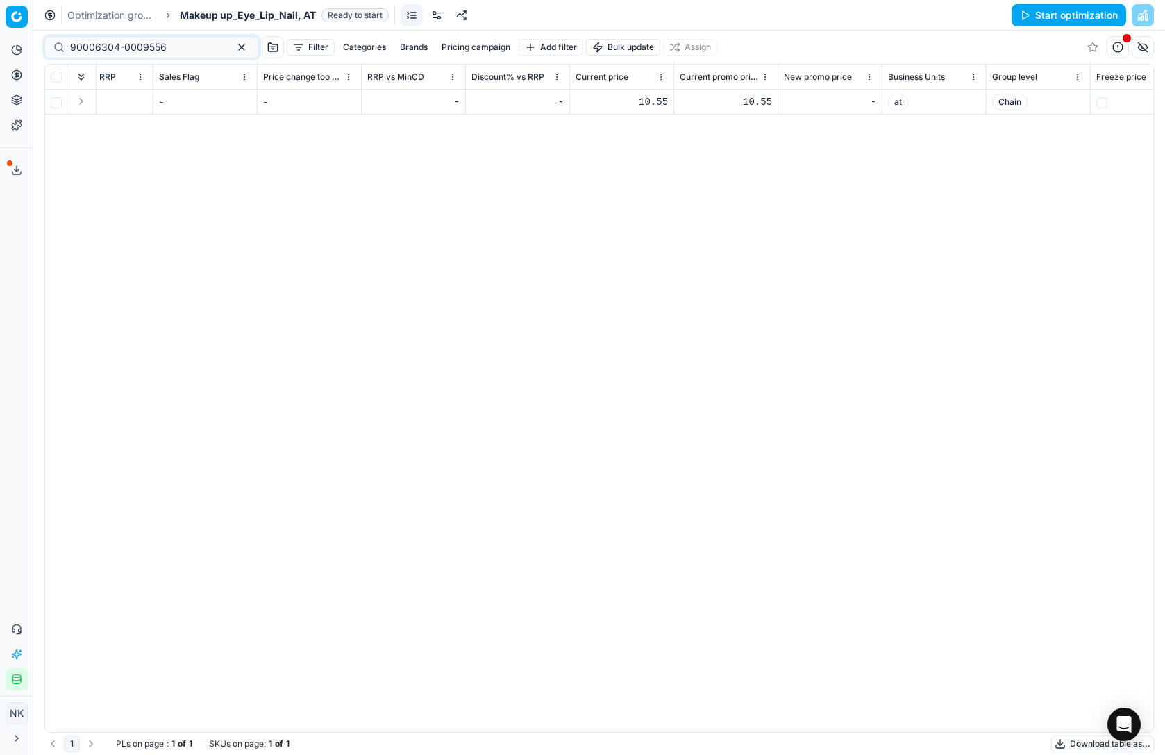
click at [631, 102] on div "10.55" at bounding box center [621, 102] width 92 height 14
click at [597, 103] on input "10.55" at bounding box center [621, 102] width 92 height 22
type input "4"
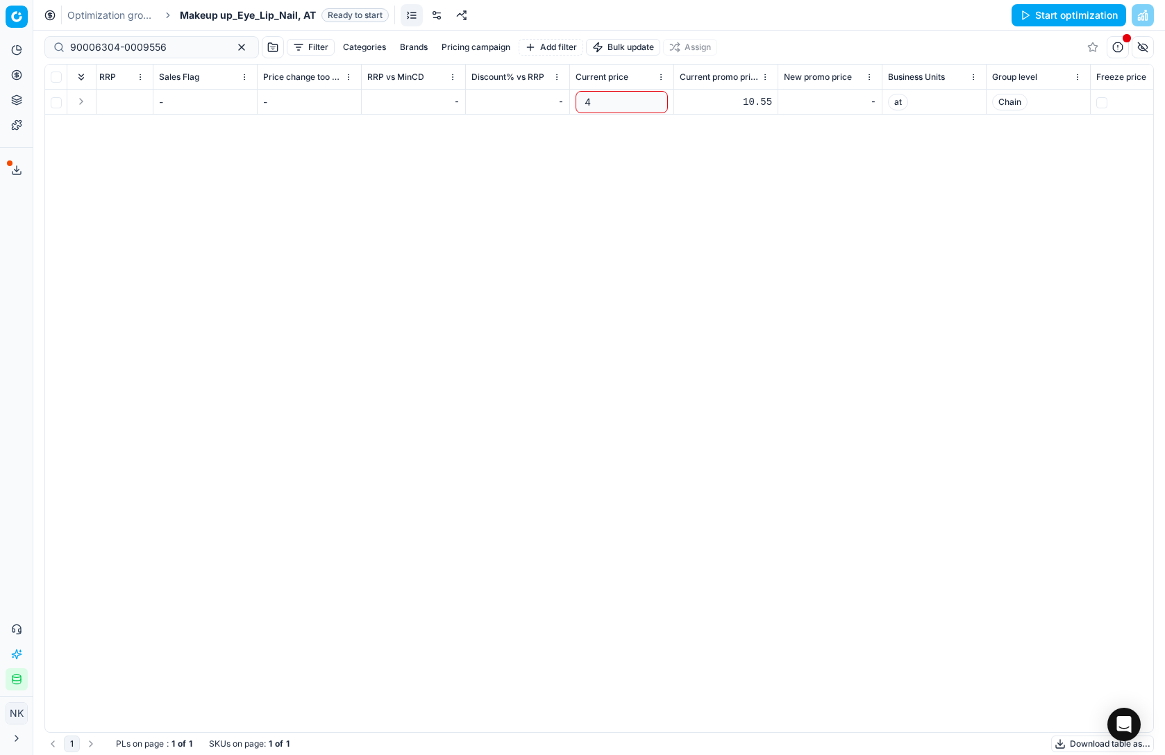
click at [739, 100] on div "10.55" at bounding box center [726, 102] width 92 height 14
click at [700, 93] on input "10.55" at bounding box center [726, 102] width 92 height 22
type input "4"
click at [737, 224] on div "SKU Title Product line name Product line ID Cost 🔒 PCII cost RRP CD min Price C…" at bounding box center [599, 398] width 1108 height 667
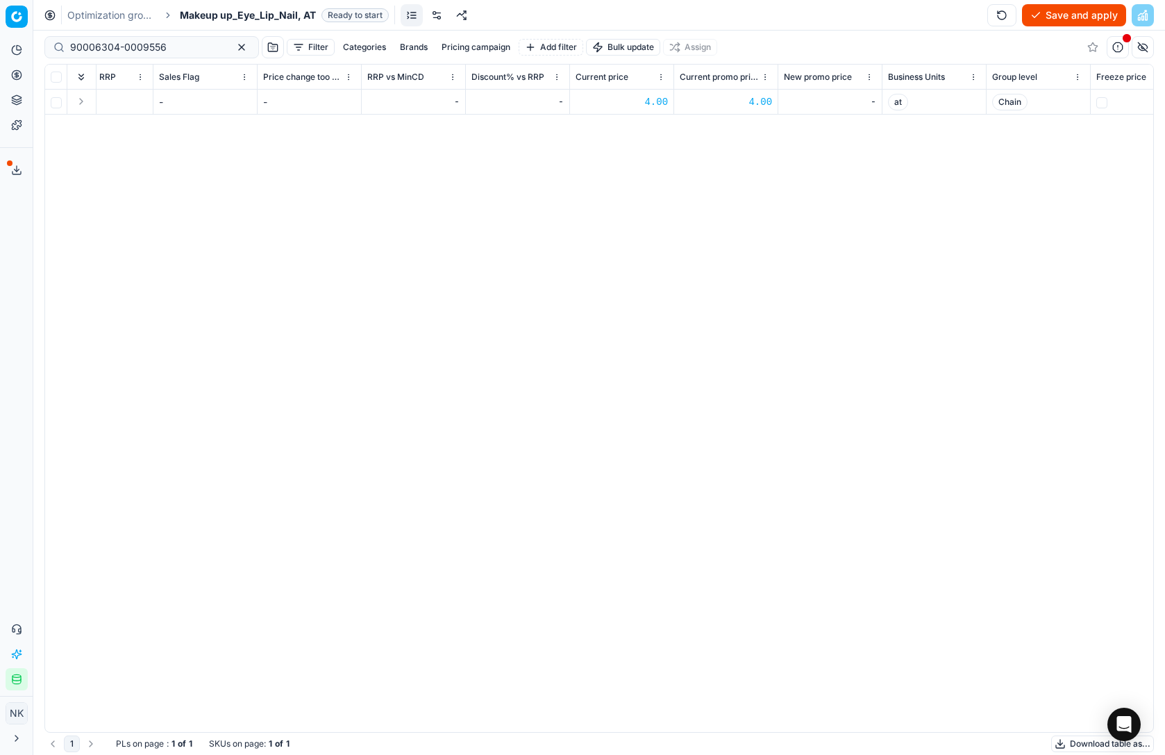
click at [1070, 17] on button "Save and apply" at bounding box center [1074, 15] width 104 height 22
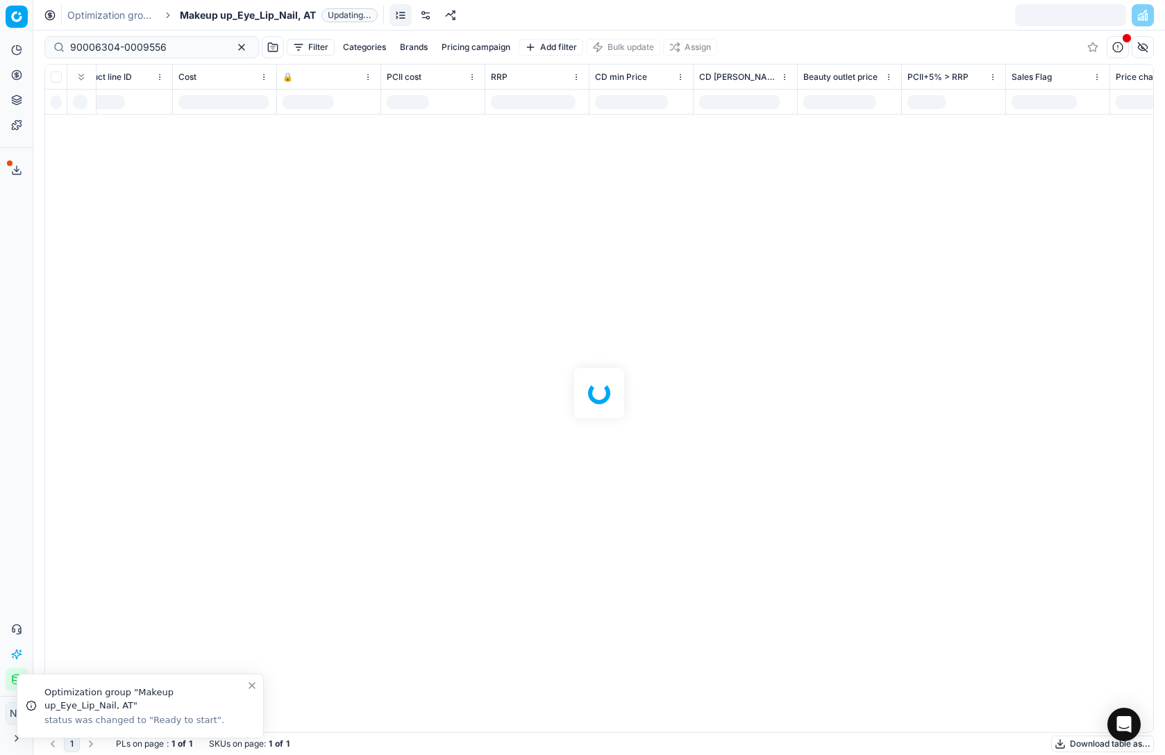
scroll to position [0, 531]
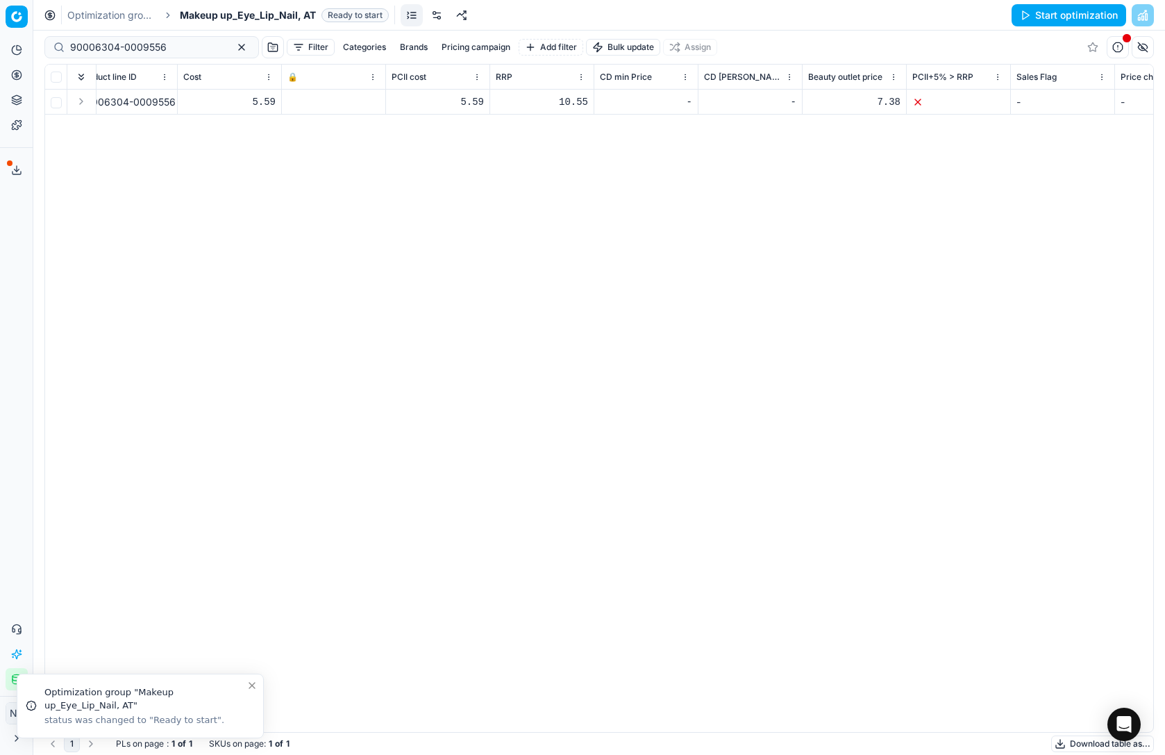
click at [292, 102] on icon at bounding box center [291, 102] width 8 height 8
click at [1079, 22] on button "Save and apply" at bounding box center [1074, 15] width 104 height 22
click at [399, 230] on div "[PERSON_NAME] Lifeproof Stick Lidschatten 3 1,4 g [PERSON_NAME] Lifeproof Stick…" at bounding box center [68, 411] width 1108 height 642
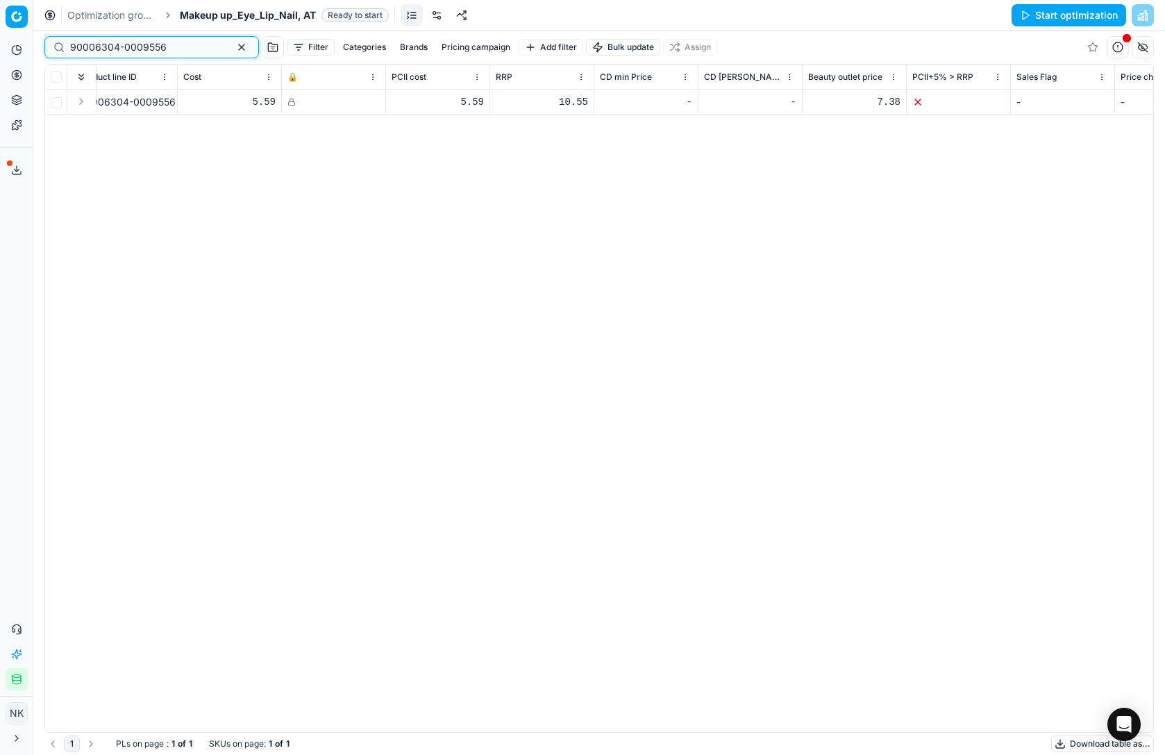
click at [153, 46] on input "90006304-0009556" at bounding box center [146, 47] width 152 height 14
click at [239, 10] on span "Makeup up_Eye_Lip_Nail, AT" at bounding box center [248, 15] width 136 height 14
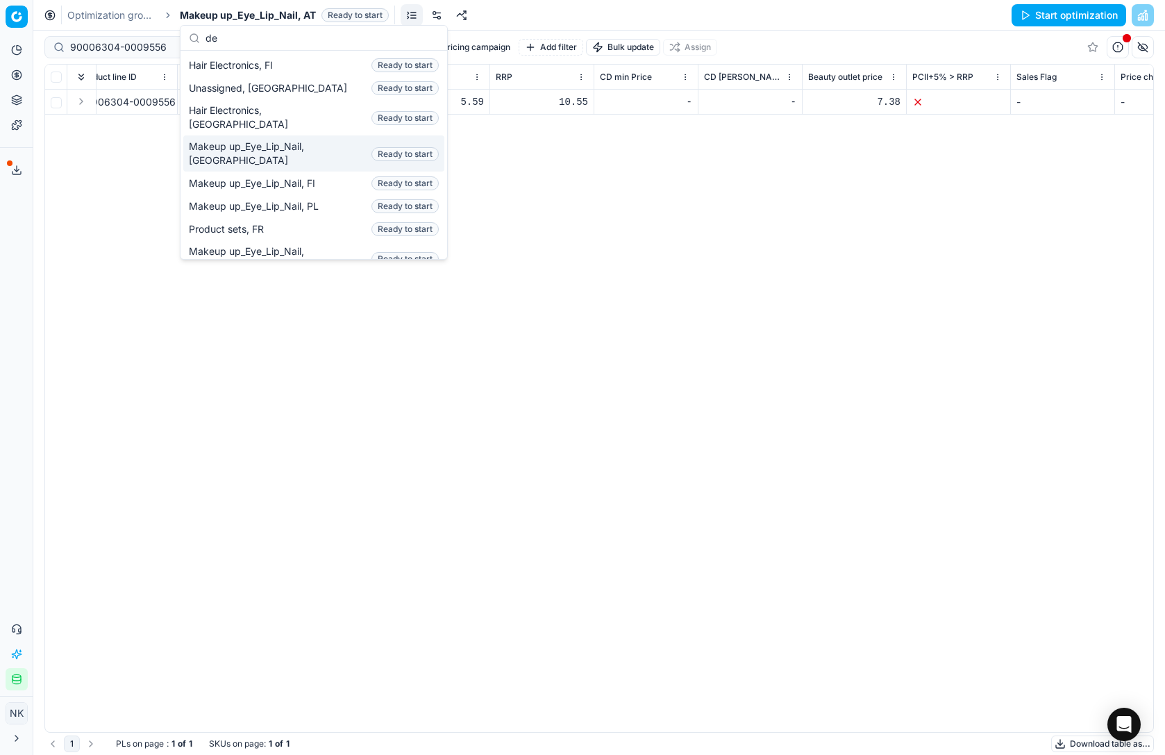
scroll to position [0, 0]
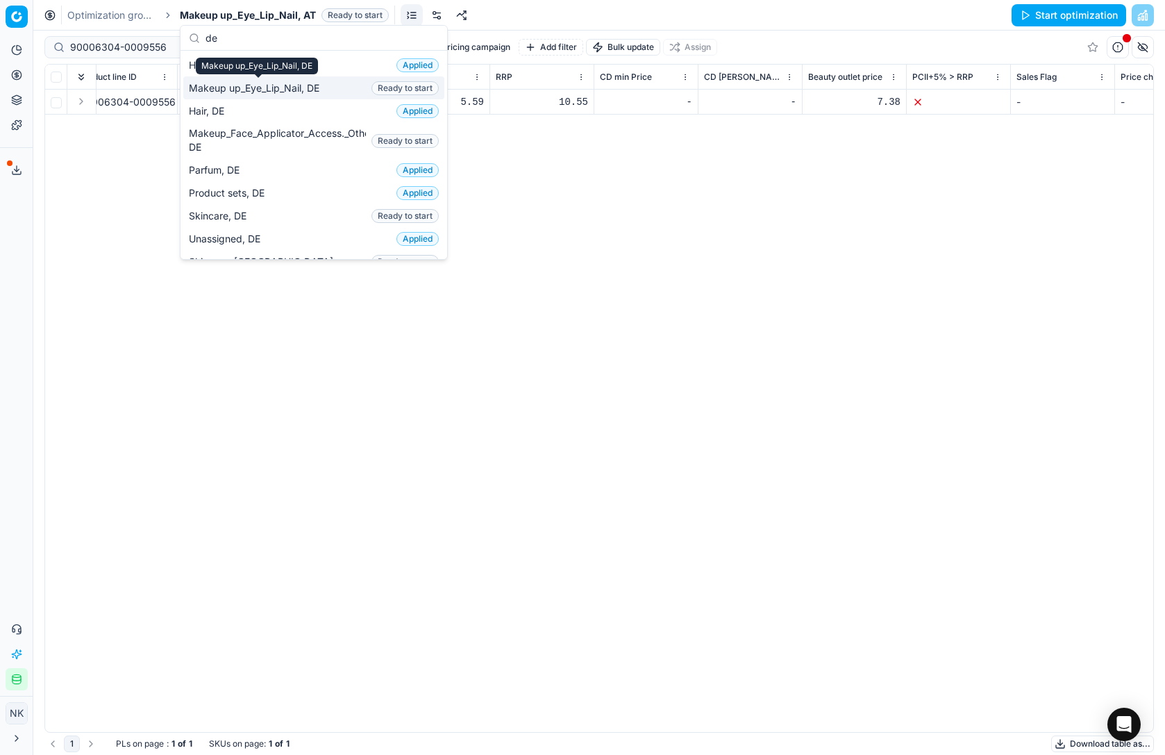
type input "de"
click at [59, 206] on div "[PERSON_NAME] Lifeproof Stick Lidschatten 3 1,4 g [PERSON_NAME] Lifeproof Stick…" at bounding box center [68, 411] width 1108 height 642
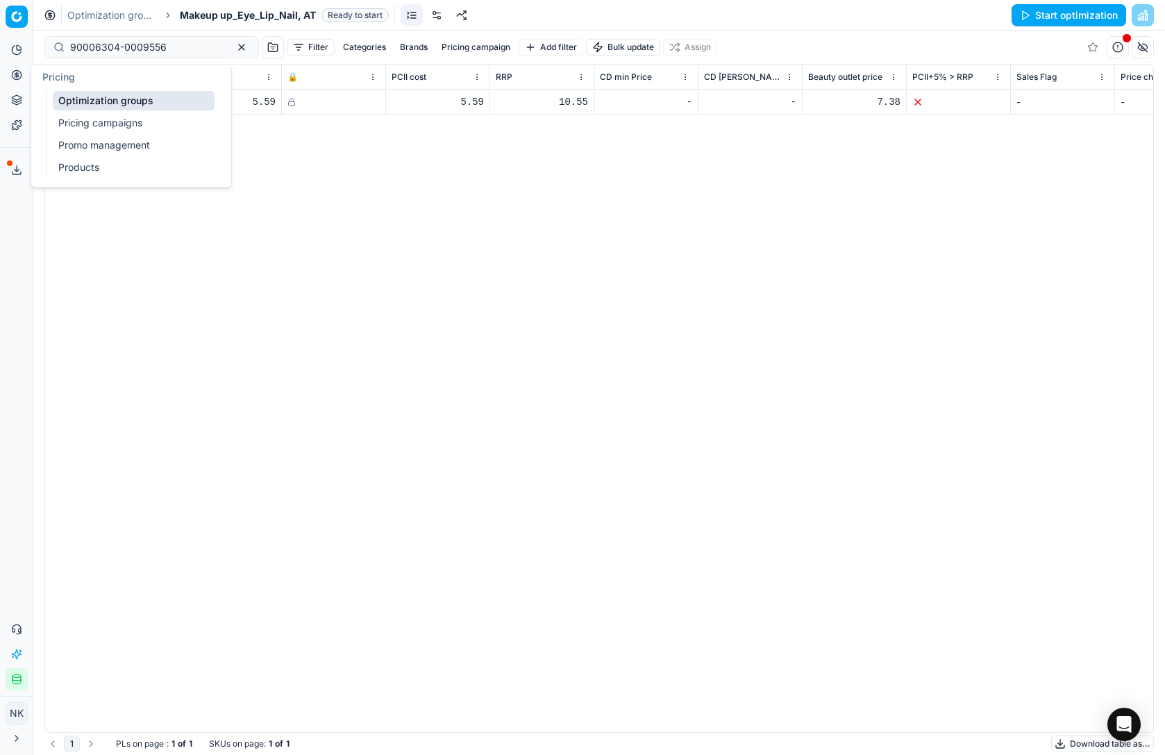
click at [84, 170] on link "Products" at bounding box center [134, 167] width 162 height 19
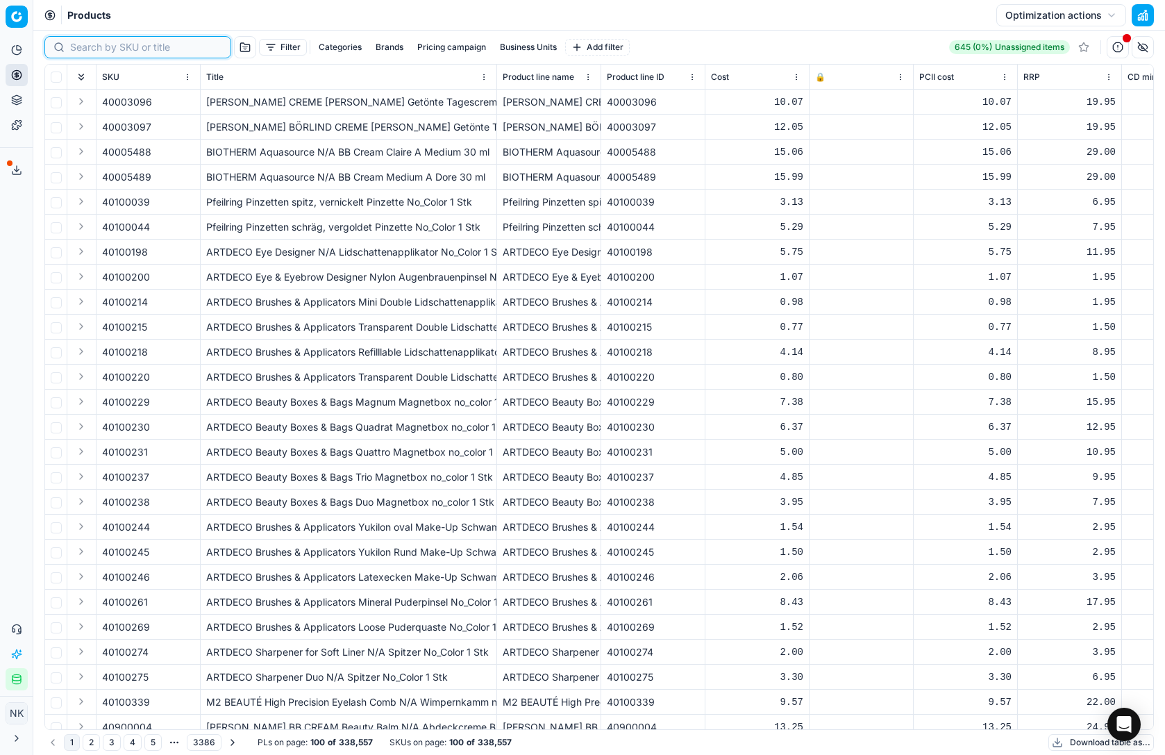
click at [83, 49] on input at bounding box center [146, 47] width 152 height 14
paste input "90006304-0009567"
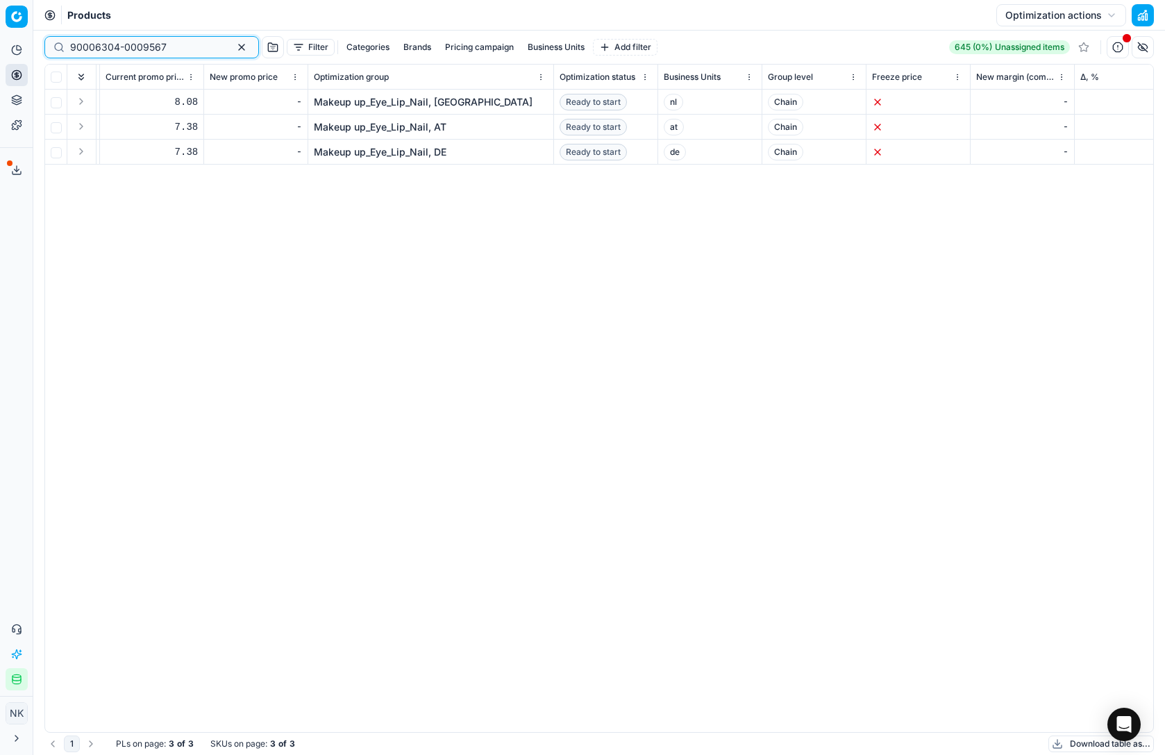
scroll to position [0, 1961]
type input "90006304-0009567"
click at [384, 155] on link "Makeup up_Eye_Lip_Nail, DE" at bounding box center [378, 152] width 133 height 14
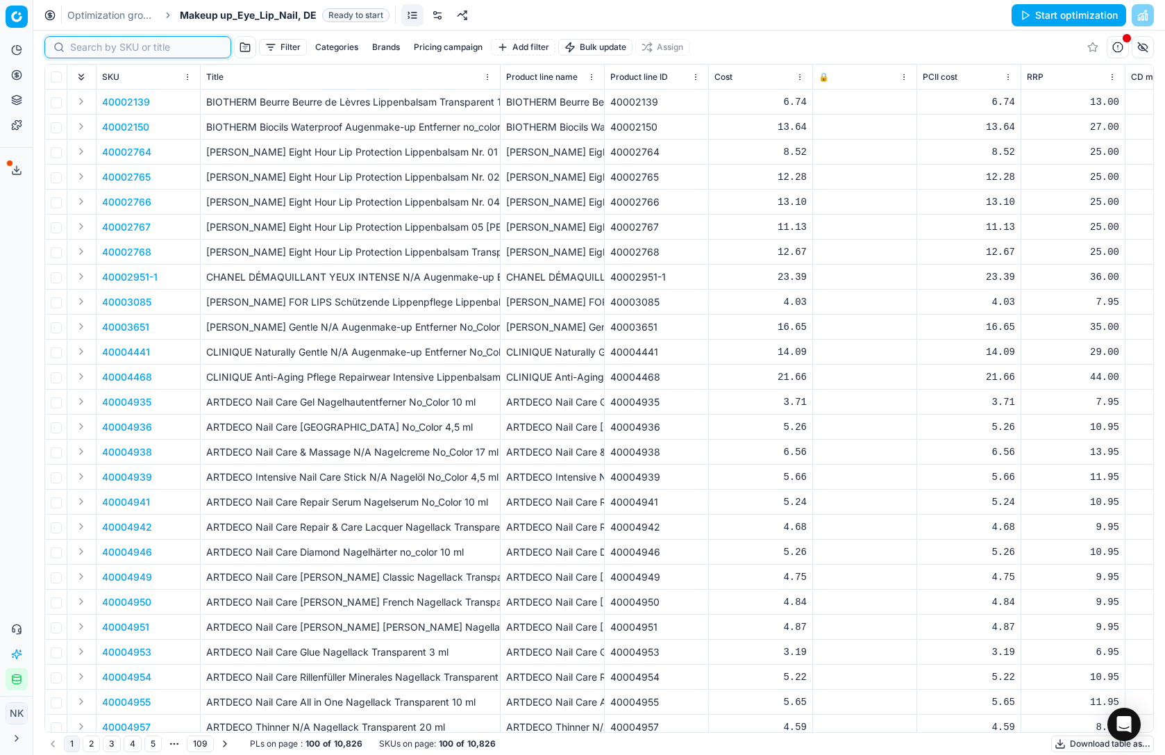
click at [78, 47] on input at bounding box center [146, 47] width 152 height 14
paste input "90006304-0009567"
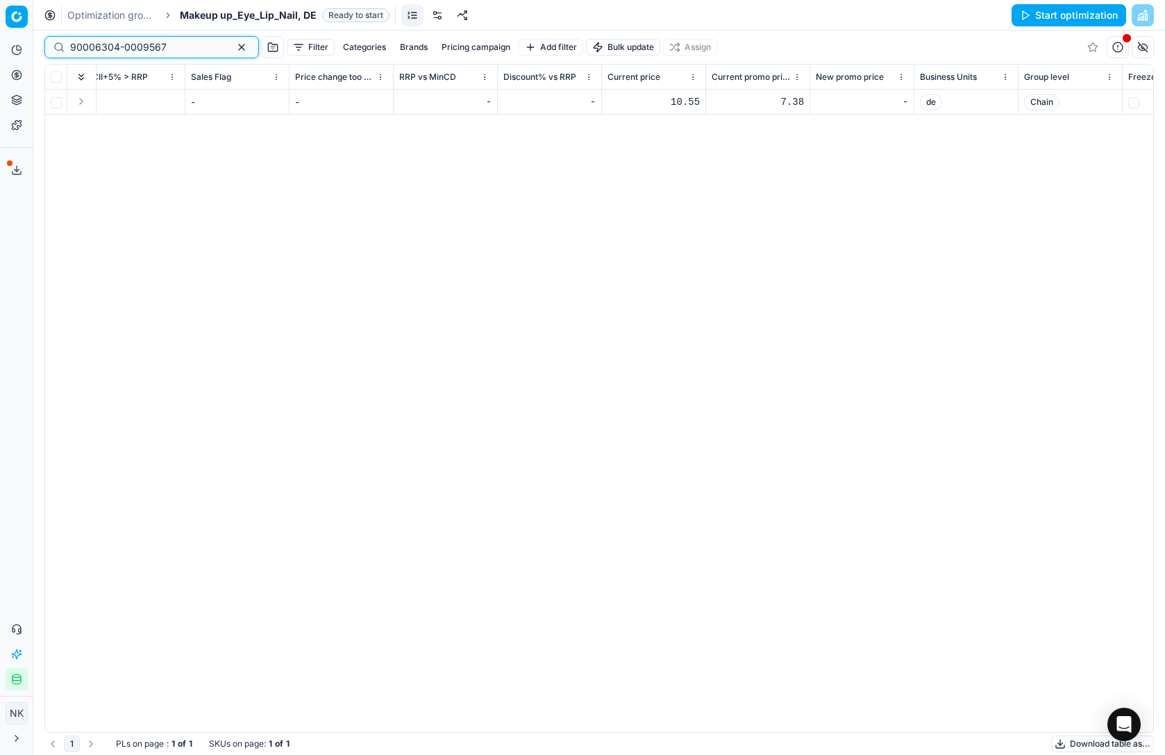
scroll to position [0, 1361]
type input "90006304-0009567"
click at [673, 104] on div "10.55" at bounding box center [649, 102] width 92 height 14
click at [625, 101] on input "10.55" at bounding box center [649, 102] width 92 height 22
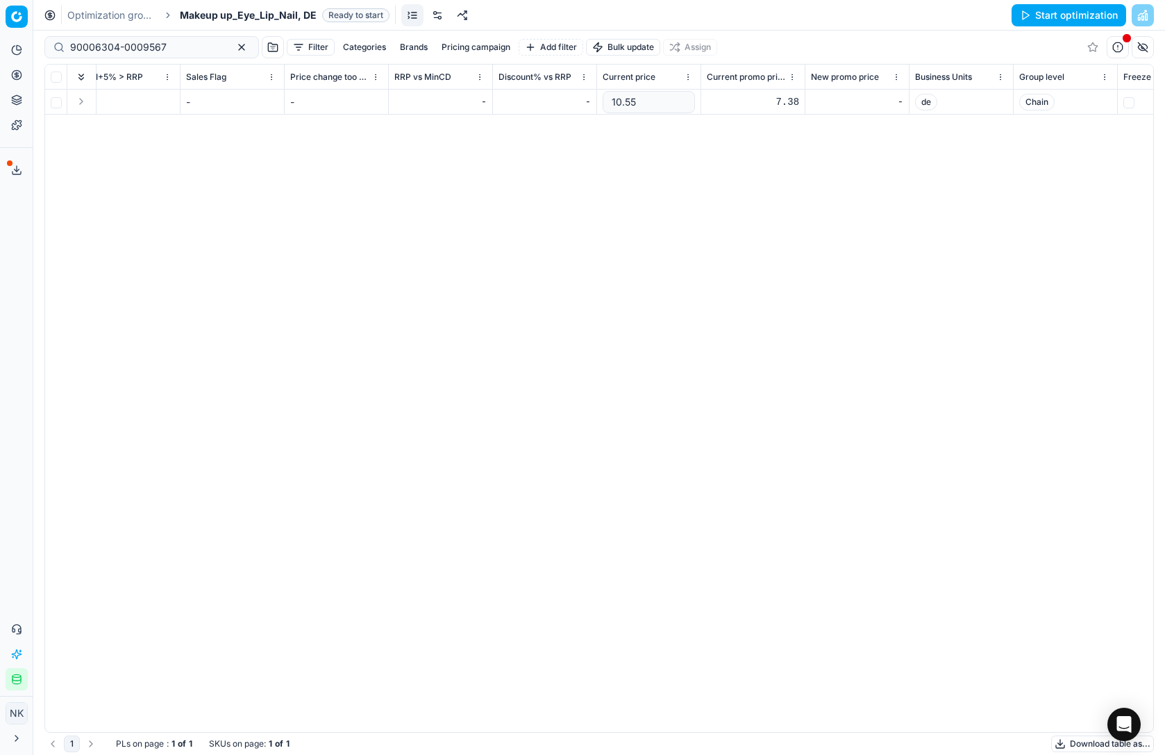
click at [625, 101] on input "10.55" at bounding box center [649, 102] width 92 height 22
type input "5"
click at [781, 100] on div "7.38" at bounding box center [753, 102] width 92 height 14
click at [723, 103] on input "7.38" at bounding box center [753, 102] width 92 height 22
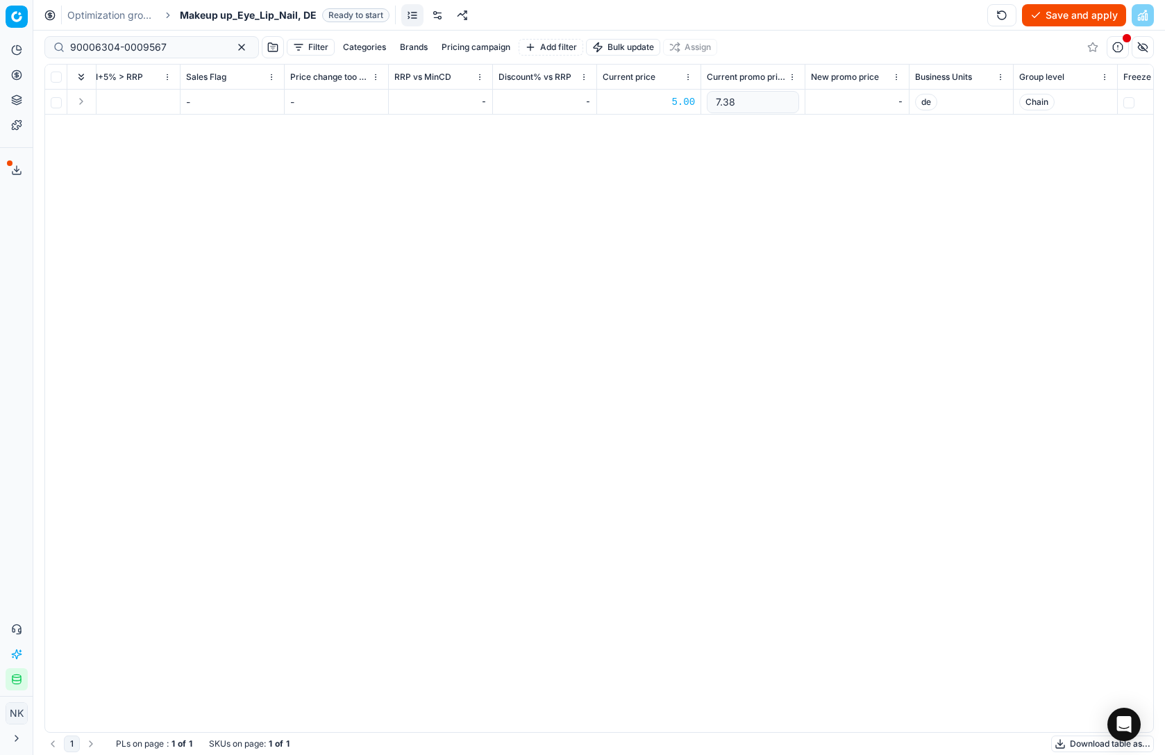
type input "5"
click at [805, 235] on div "SKU Title Product line name Product line ID Cost 🔒 PCII cost RRP CD min Price C…" at bounding box center [599, 398] width 1108 height 667
click at [1058, 17] on button "Save and apply" at bounding box center [1074, 15] width 104 height 22
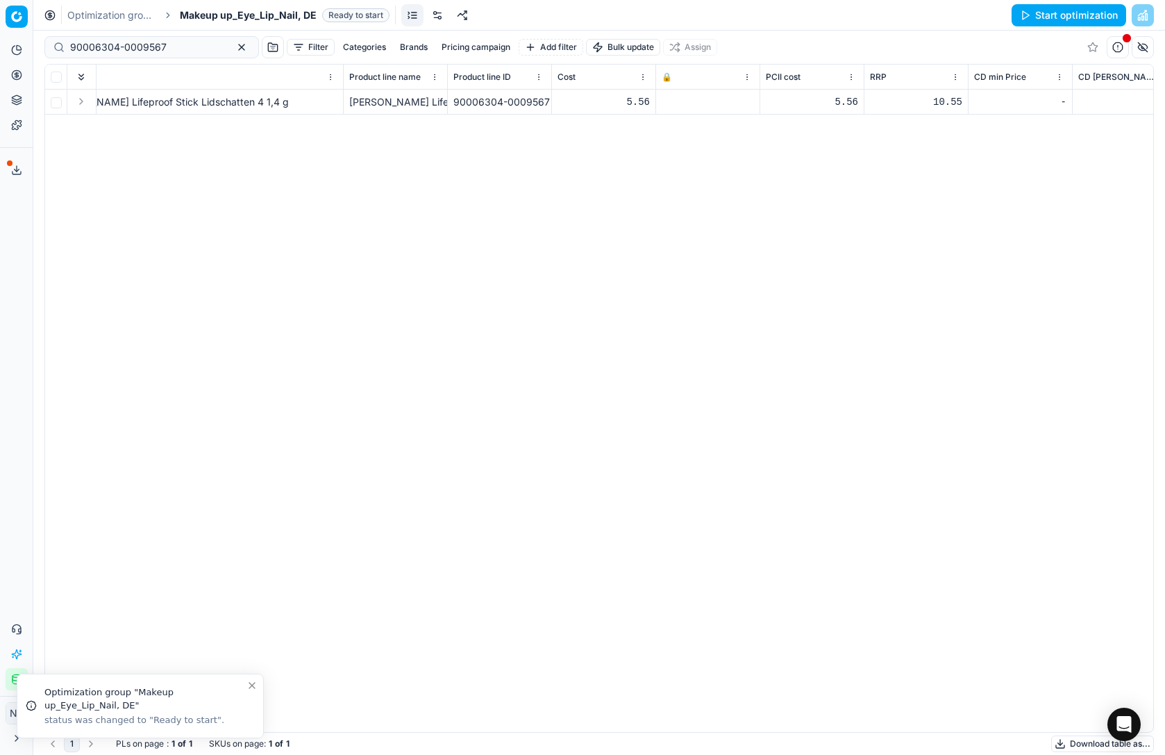
scroll to position [0, 128]
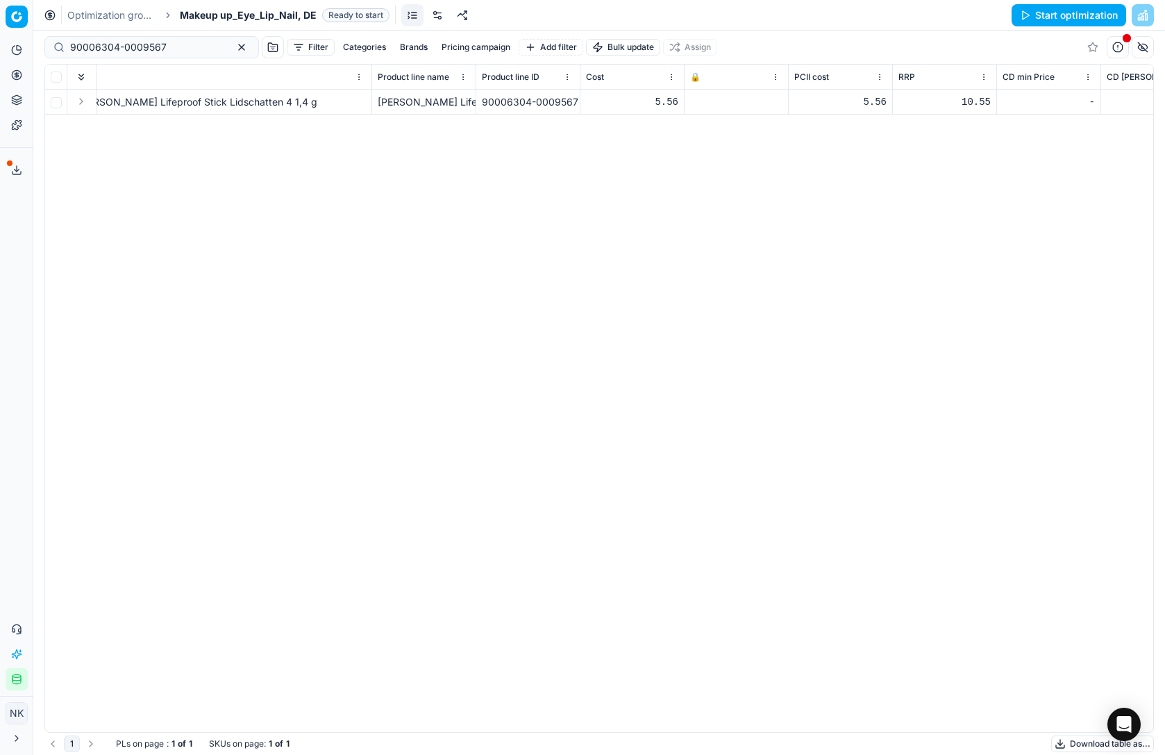
click at [696, 101] on icon at bounding box center [694, 100] width 3 height 3
click at [1066, 17] on button "Save and apply" at bounding box center [1074, 15] width 104 height 22
click at [237, 208] on div "90006304-0009567 [PERSON_NAME] Lifeproof Stick Lidschatten 4 1,4 g [PERSON_NAME…" at bounding box center [471, 411] width 1108 height 642
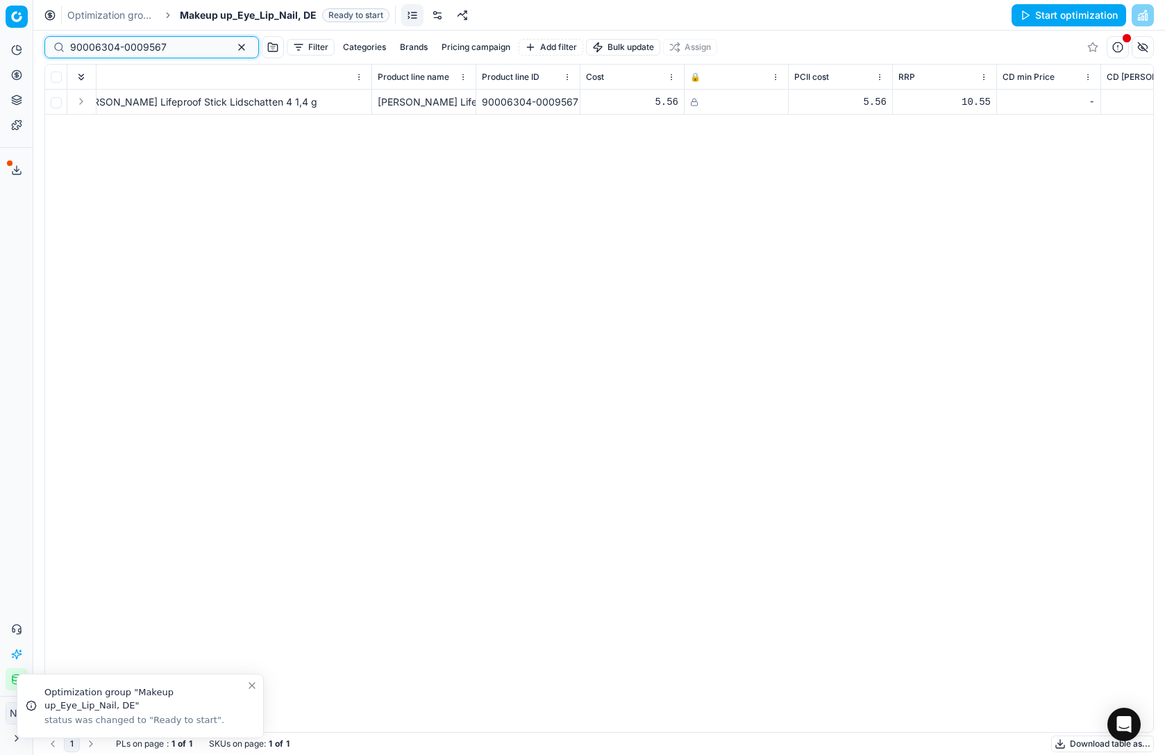
click at [168, 41] on input "90006304-0009567" at bounding box center [146, 47] width 152 height 14
paste input "8-0009574"
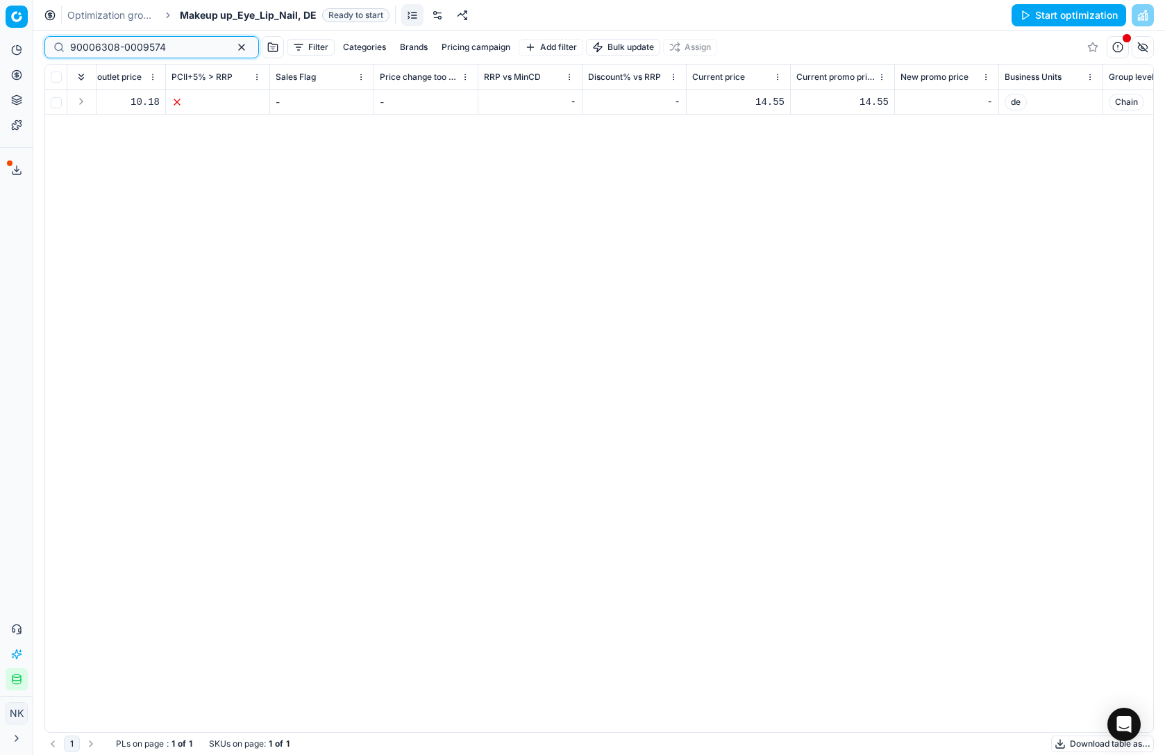
scroll to position [0, 1289]
type input "90006308-0009574"
click at [740, 99] on div "14.55" at bounding box center [721, 102] width 92 height 14
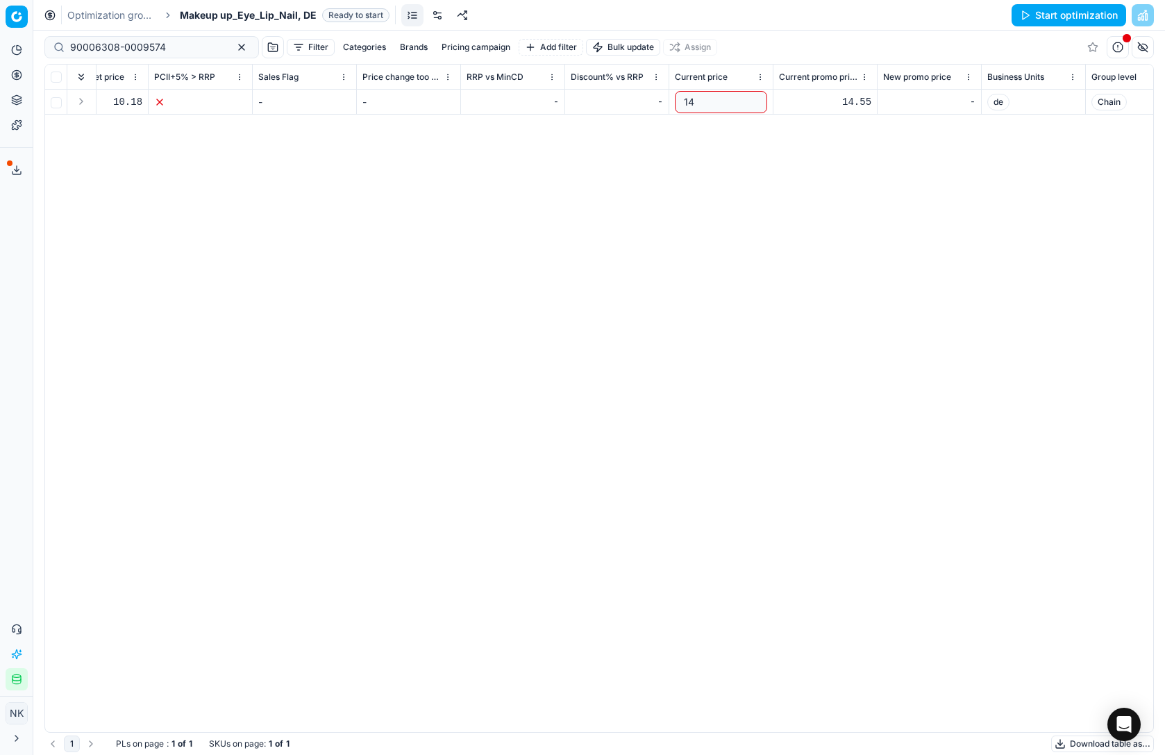
type input "1"
type input "5"
type input "6"
click at [859, 96] on div "14.55" at bounding box center [825, 102] width 92 height 14
click at [798, 101] on input "14.55" at bounding box center [825, 102] width 92 height 22
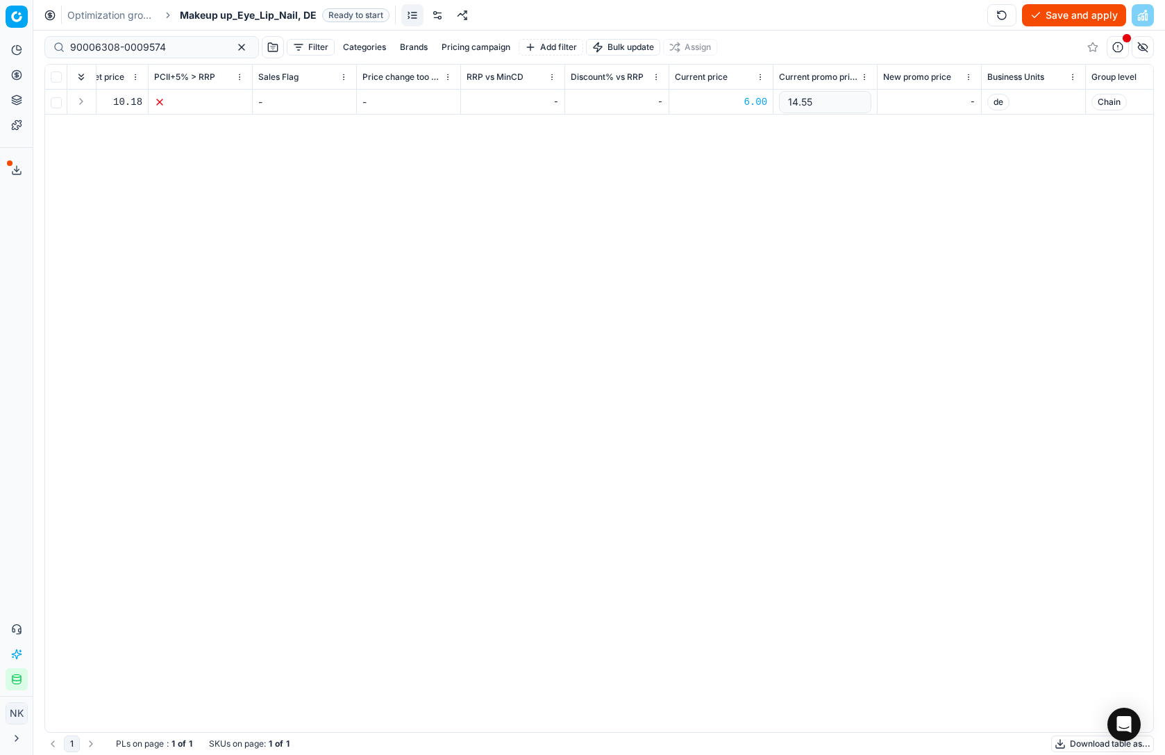
click at [798, 101] on input "14.55" at bounding box center [825, 102] width 92 height 22
type input "6"
click at [794, 201] on div "SKU Title Product line name Product line ID Cost 🔒 PCII cost RRP CD min Price C…" at bounding box center [599, 398] width 1108 height 667
click at [1045, 19] on button "Save and apply" at bounding box center [1074, 15] width 104 height 22
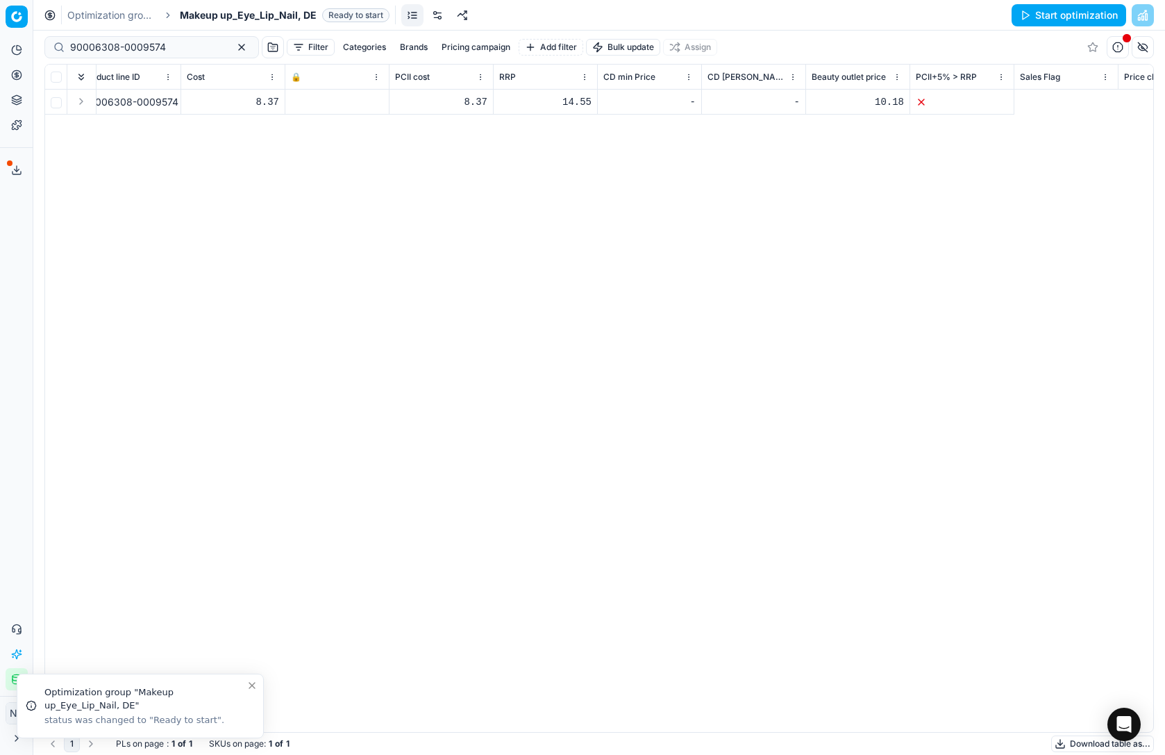
scroll to position [0, 0]
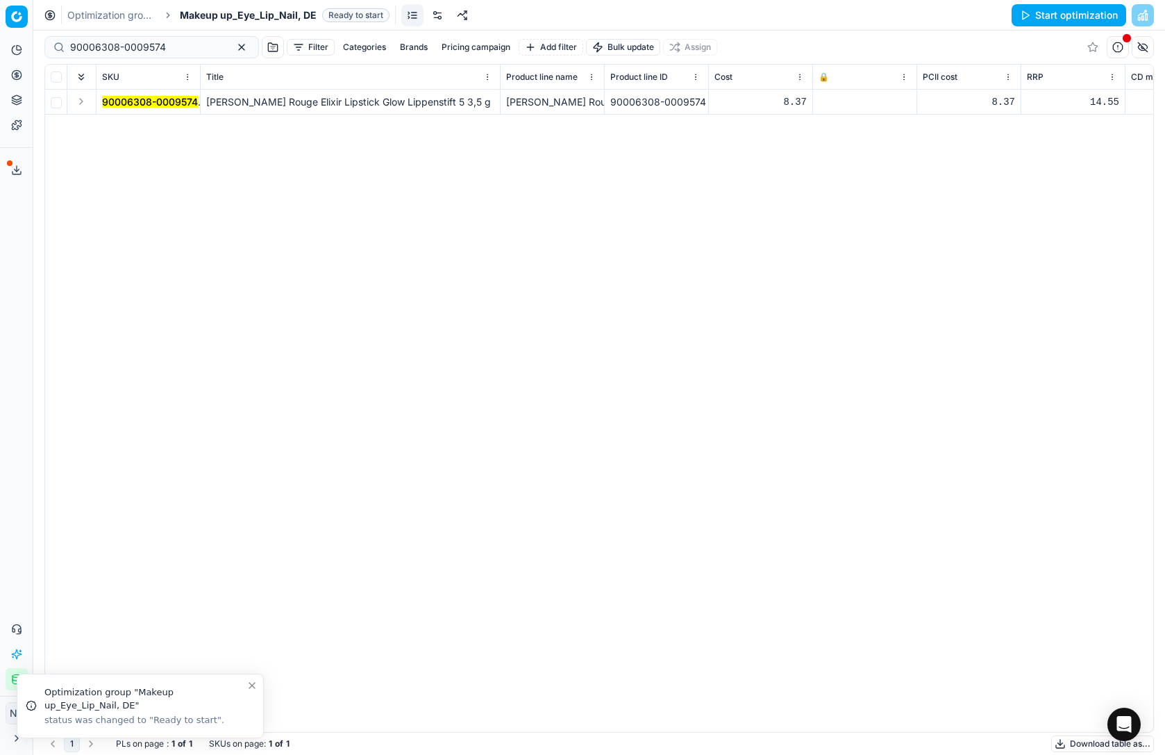
click at [822, 105] on rect at bounding box center [823, 103] width 6 height 4
click at [1068, 18] on button "Save and apply" at bounding box center [1074, 15] width 104 height 22
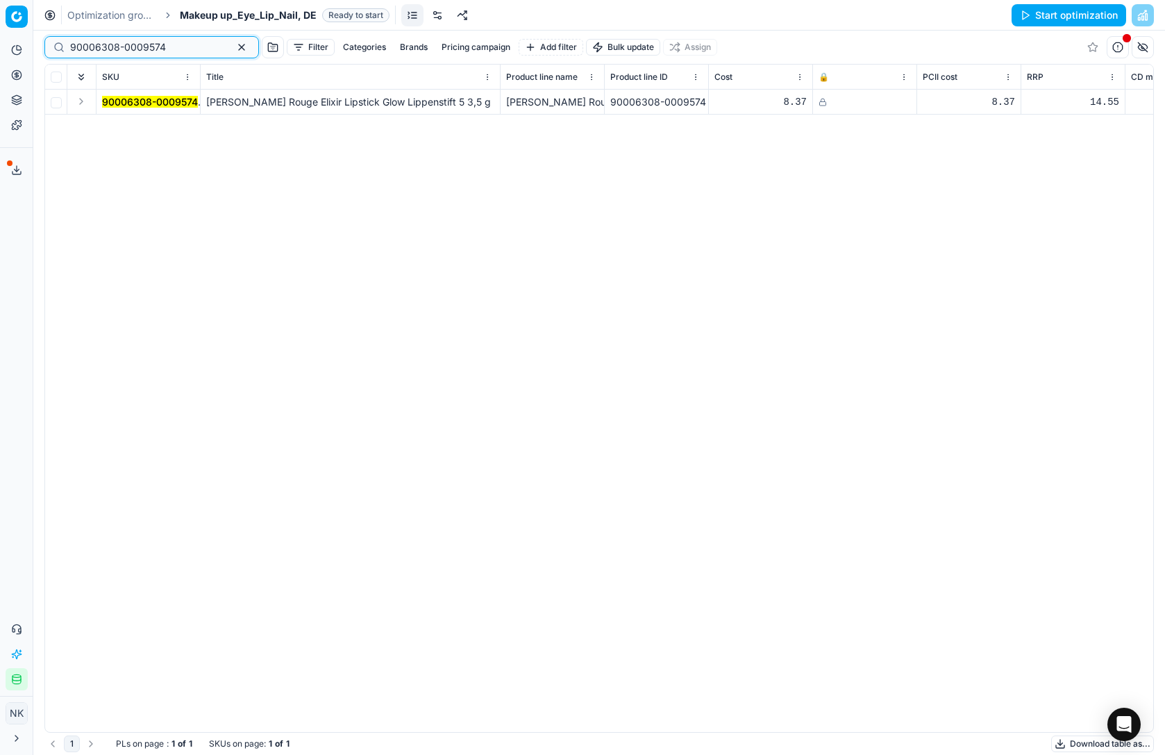
click at [162, 44] on input "90006308-0009574" at bounding box center [146, 47] width 152 height 14
paste input "7923-0012333"
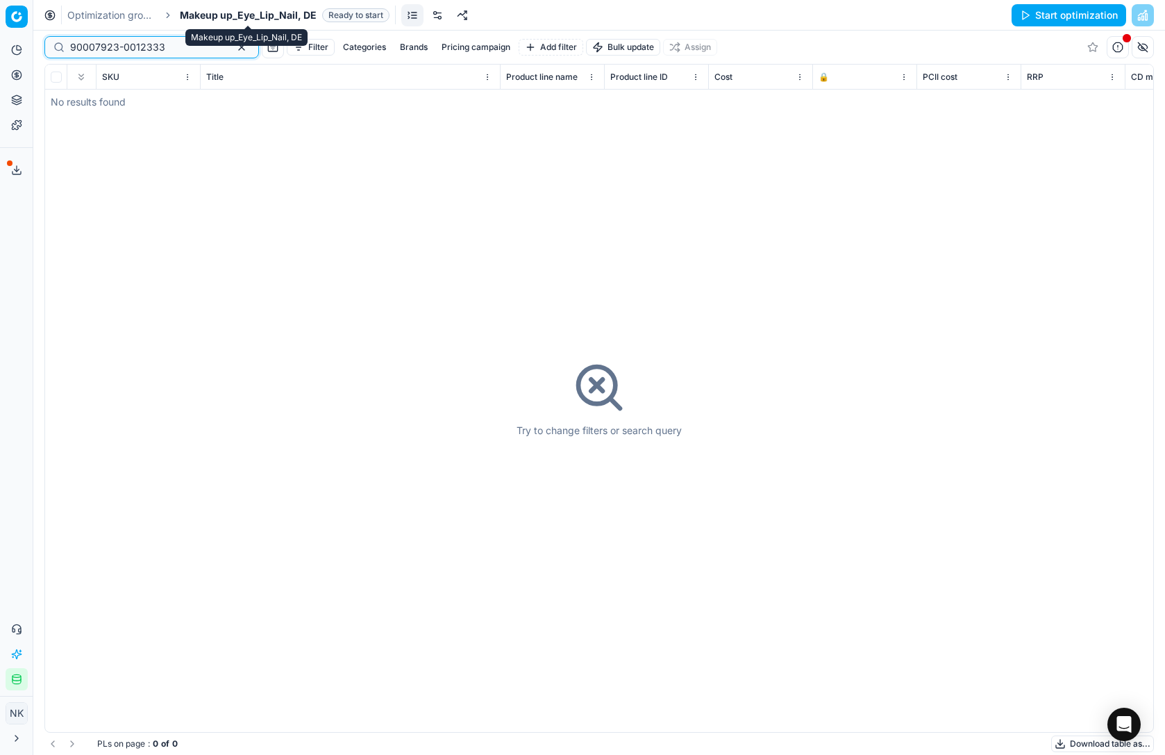
type input "90007923-0012333"
click at [201, 19] on span "Makeup up_Eye_Lip_Nail, DE" at bounding box center [248, 15] width 137 height 14
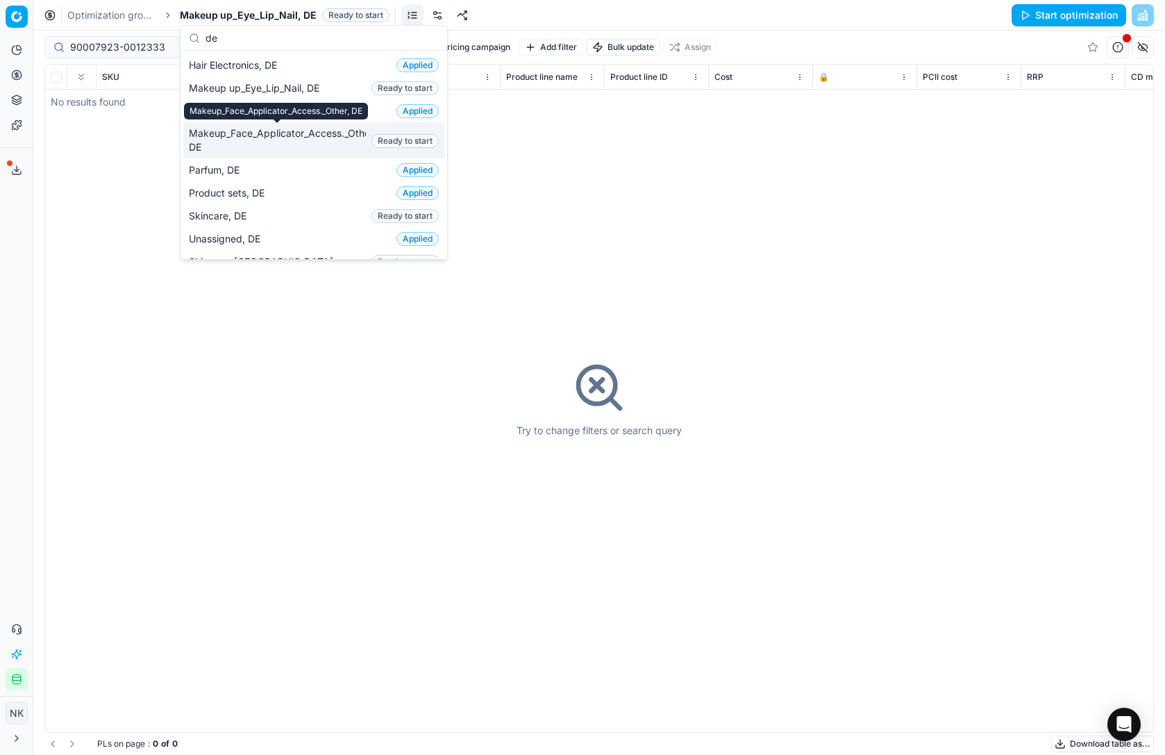
type input "de"
click at [230, 145] on span "Makeup_Face_Applicator_Access._Other, DE" at bounding box center [277, 140] width 177 height 28
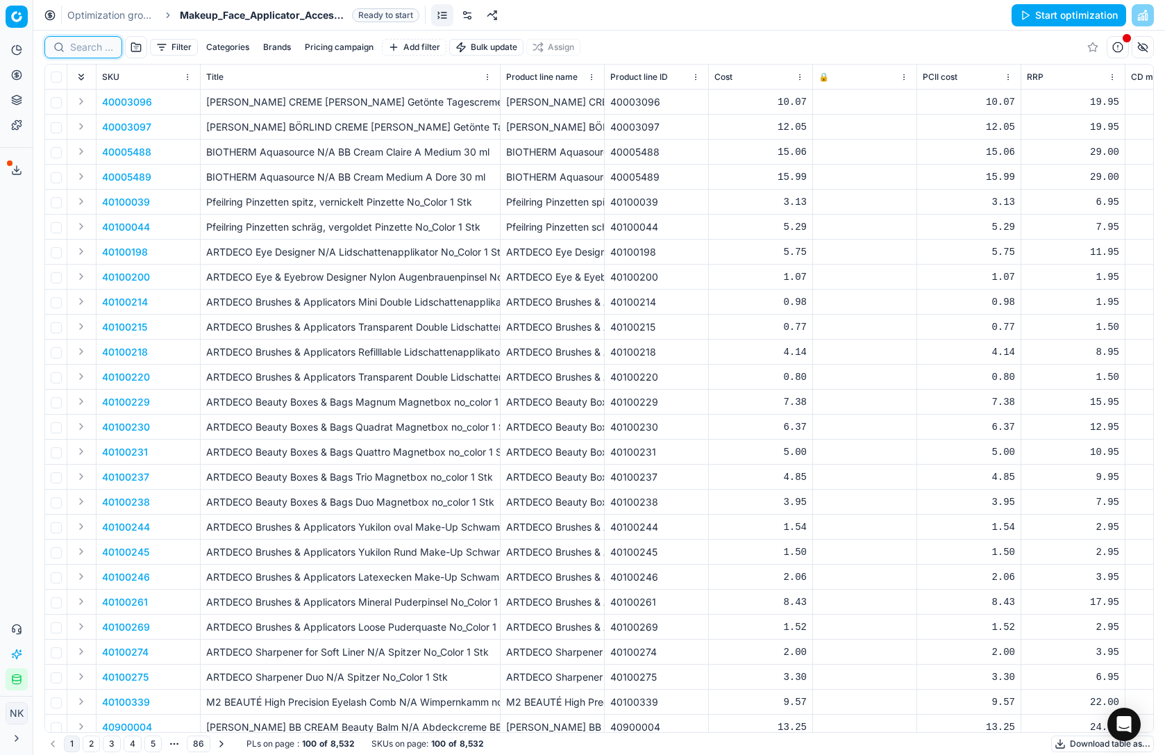
click at [80, 52] on input at bounding box center [91, 47] width 43 height 14
paste input "90007923-0012333"
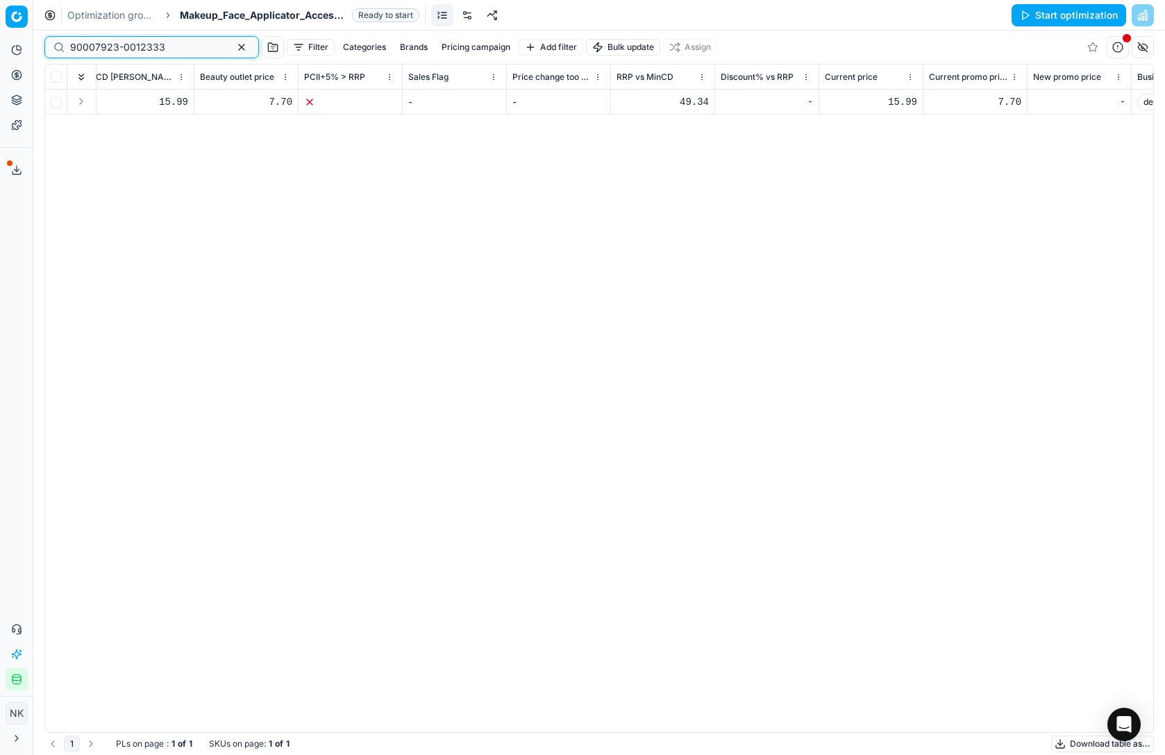
scroll to position [0, 1142]
type input "90007923-0012333"
click at [882, 110] on td "15.99" at bounding box center [868, 102] width 104 height 25
click at [895, 96] on div "15.99" at bounding box center [868, 102] width 92 height 14
click at [841, 108] on input "15.99" at bounding box center [868, 102] width 92 height 22
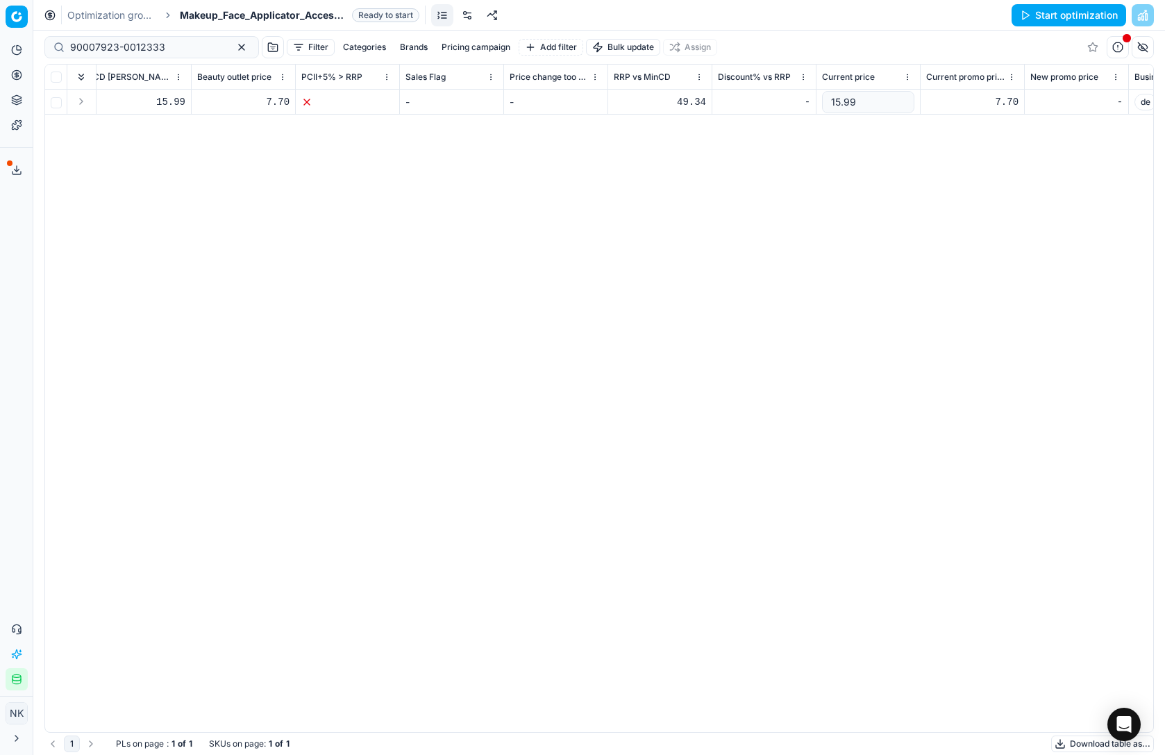
click at [841, 108] on input "15.99" at bounding box center [868, 102] width 92 height 22
type input "6"
click at [914, 156] on div "SKU Title Product line name Product line ID Cost 🔒 PCII cost RRP CD min Price C…" at bounding box center [599, 398] width 1108 height 667
click at [1002, 100] on div "7.70" at bounding box center [972, 102] width 92 height 14
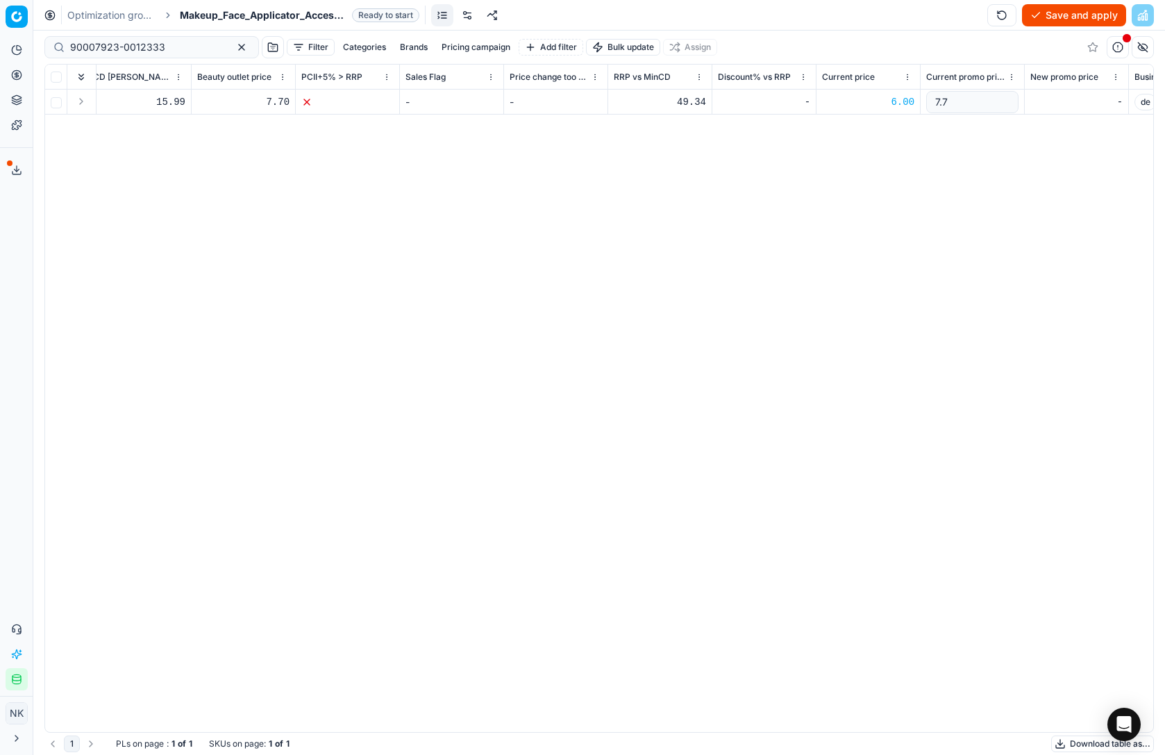
click at [936, 106] on input "7.7" at bounding box center [972, 102] width 92 height 22
type input "6"
click at [955, 183] on div "SKU Title Product line name Product line ID Cost 🔒 PCII cost RRP CD min Price C…" at bounding box center [599, 398] width 1108 height 667
click at [1051, 15] on button "Save and apply" at bounding box center [1074, 15] width 104 height 22
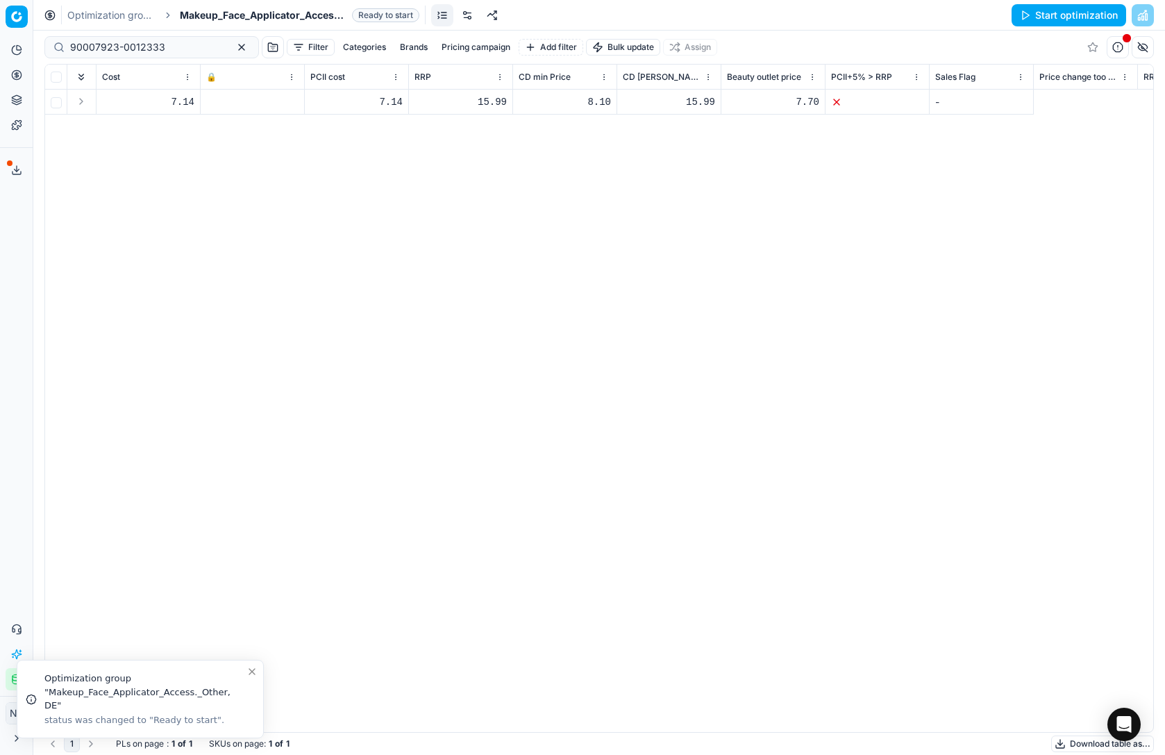
scroll to position [0, 0]
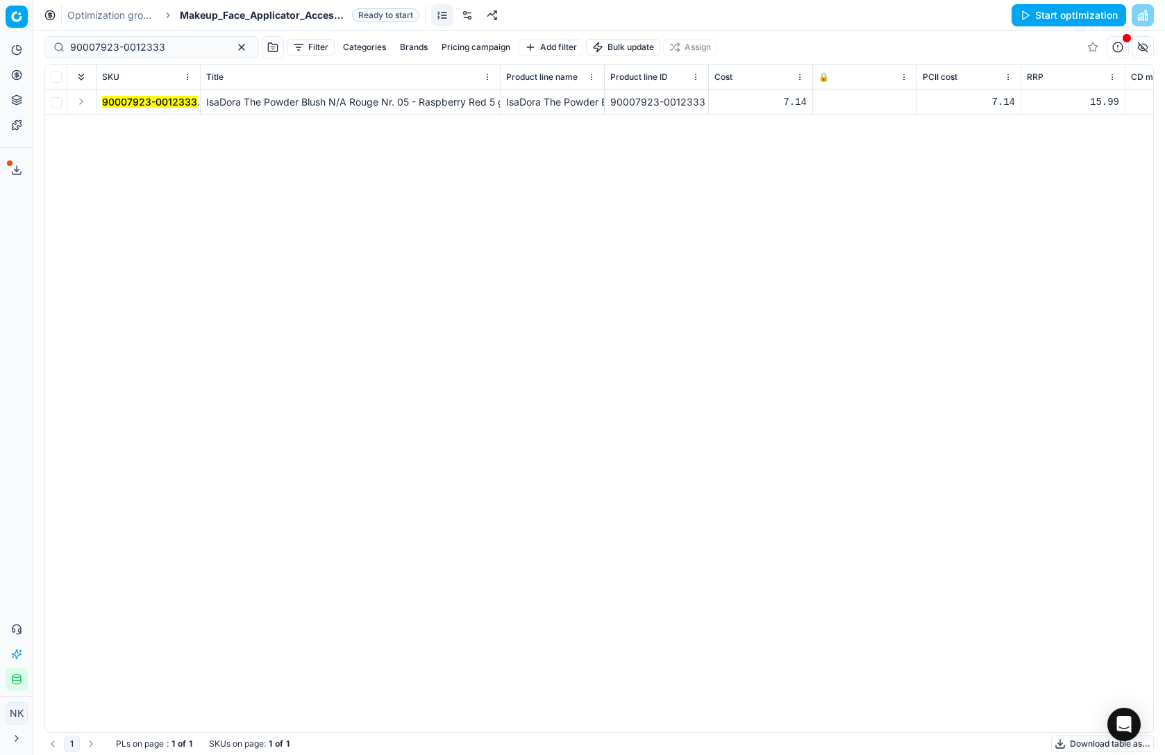
click at [823, 102] on icon at bounding box center [822, 102] width 8 height 8
click at [1047, 15] on button "Save and apply" at bounding box center [1074, 15] width 104 height 22
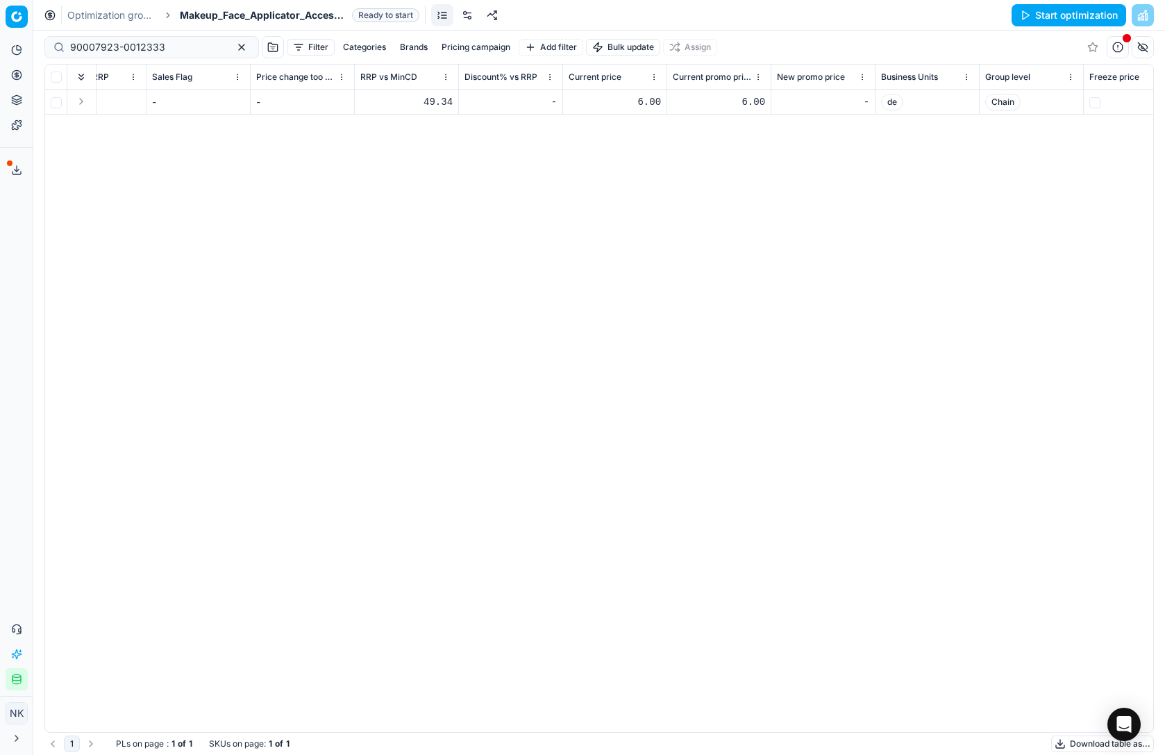
scroll to position [0, 1408]
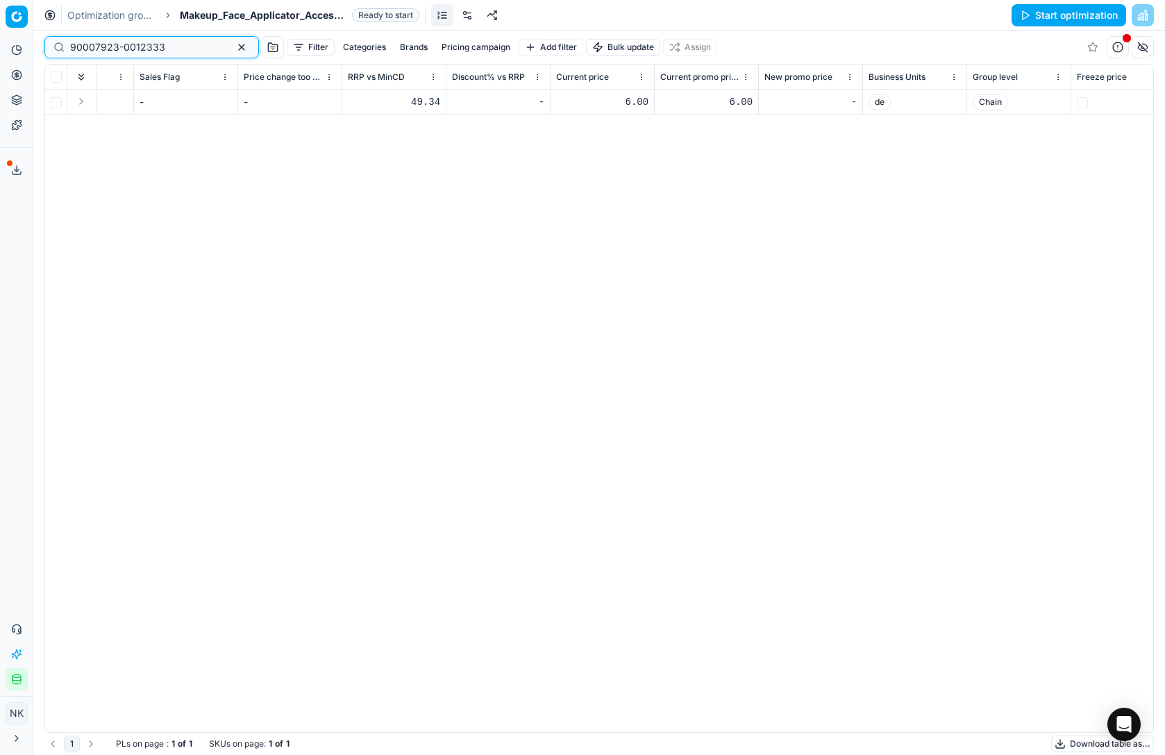
click at [137, 47] on input "90007923-0012333" at bounding box center [146, 47] width 152 height 14
paste input "0873-0001166"
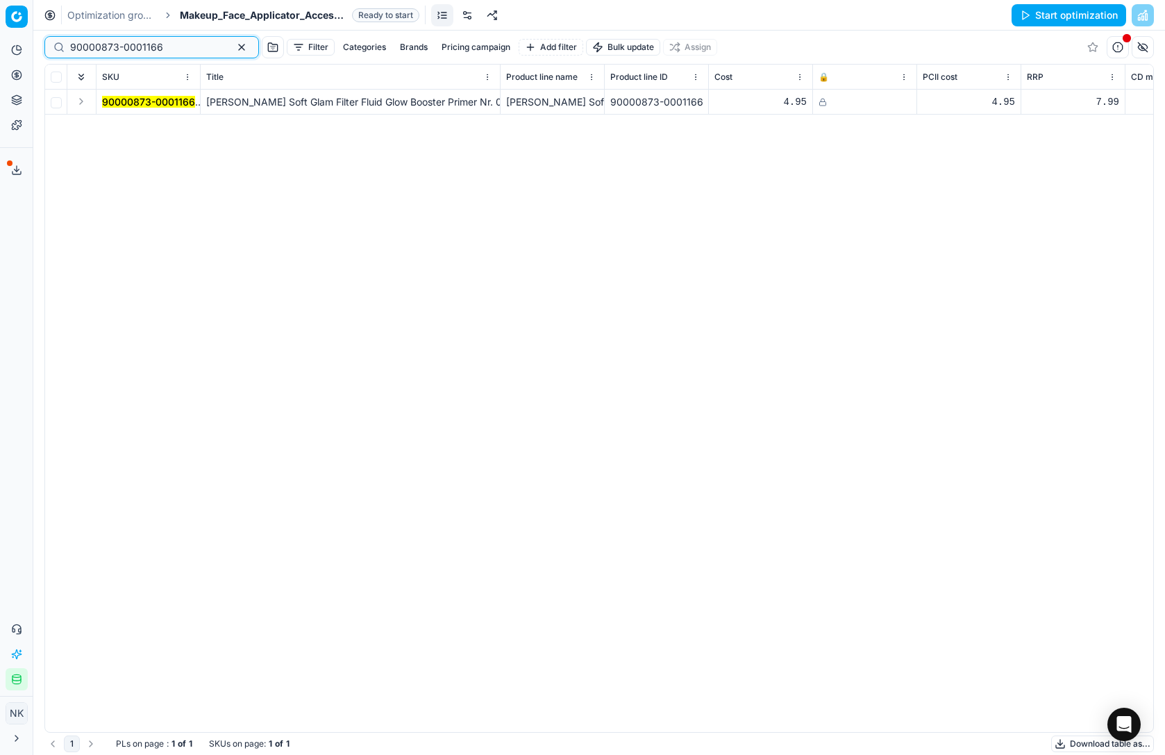
click at [150, 47] on input "90000873-0001166" at bounding box center [146, 47] width 152 height 14
paste input "1936-0002695"
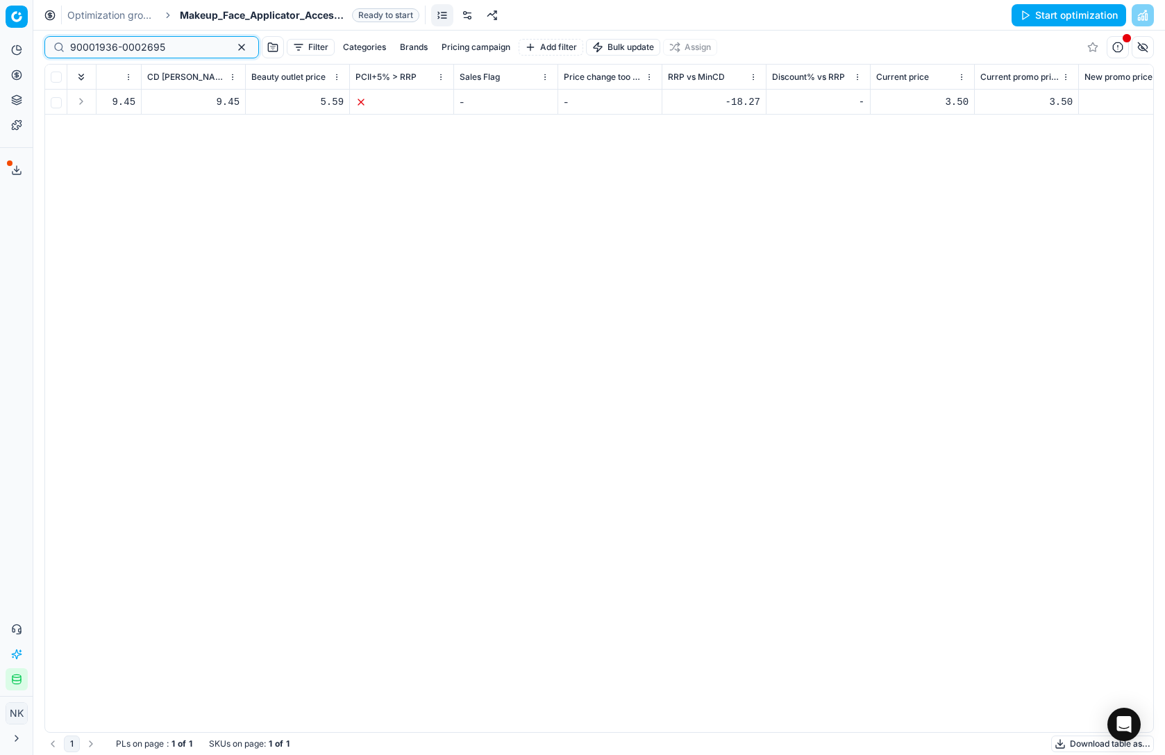
scroll to position [0, 1088]
click at [173, 49] on input "90001936-0002695" at bounding box center [146, 47] width 152 height 14
paste input "6304-0009556"
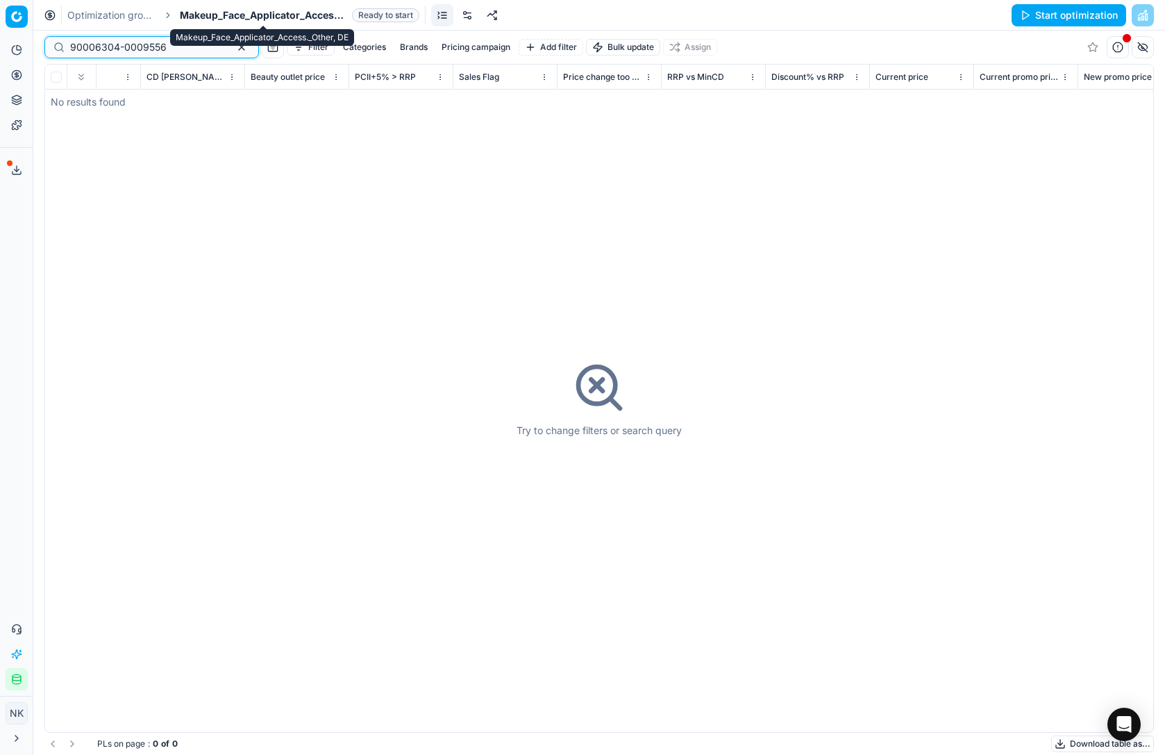
type input "90006304-0009556"
click at [235, 17] on span "Makeup_Face_Applicator_Access._Other, DE" at bounding box center [263, 15] width 167 height 14
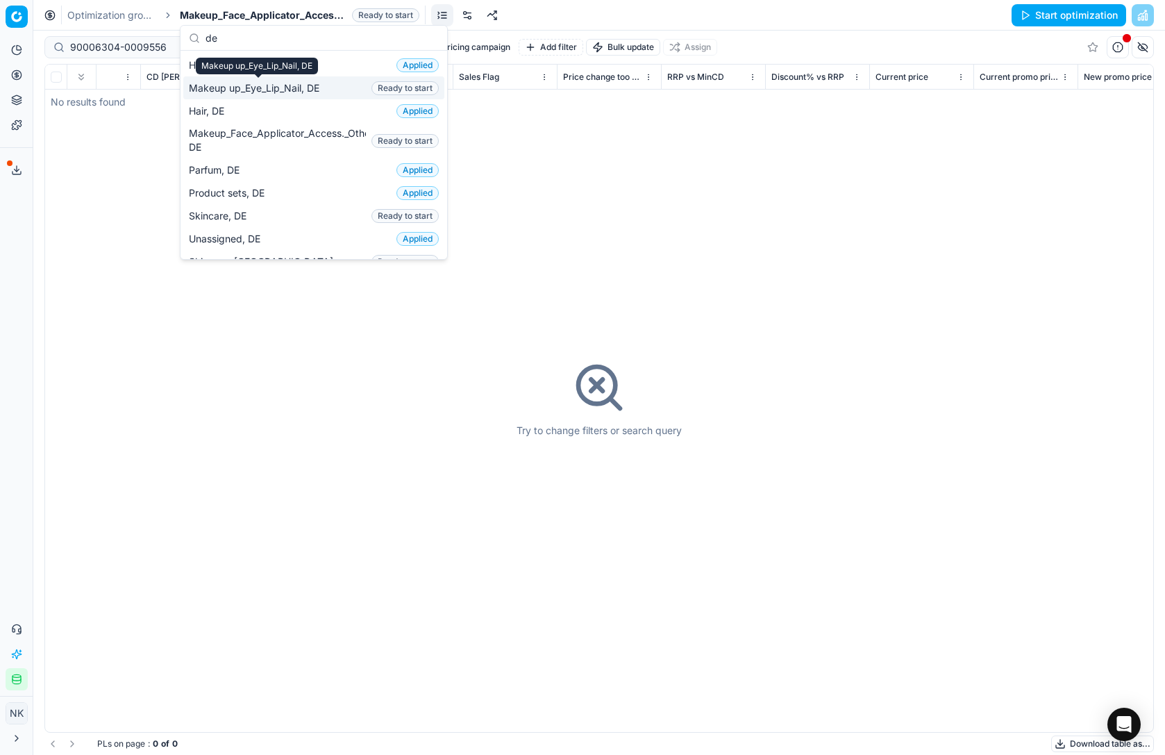
type input "de"
click at [249, 88] on span "Makeup up_Eye_Lip_Nail, DE" at bounding box center [257, 88] width 136 height 14
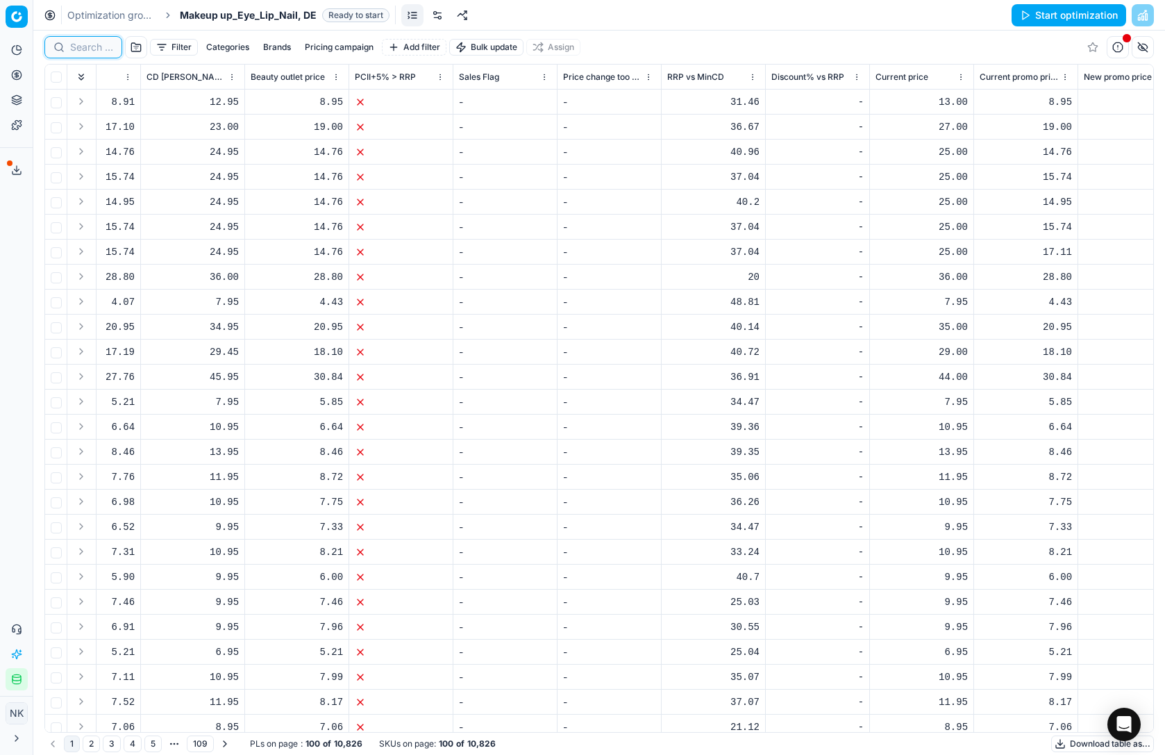
click at [83, 52] on input at bounding box center [91, 47] width 43 height 14
paste input "90006304-0009556"
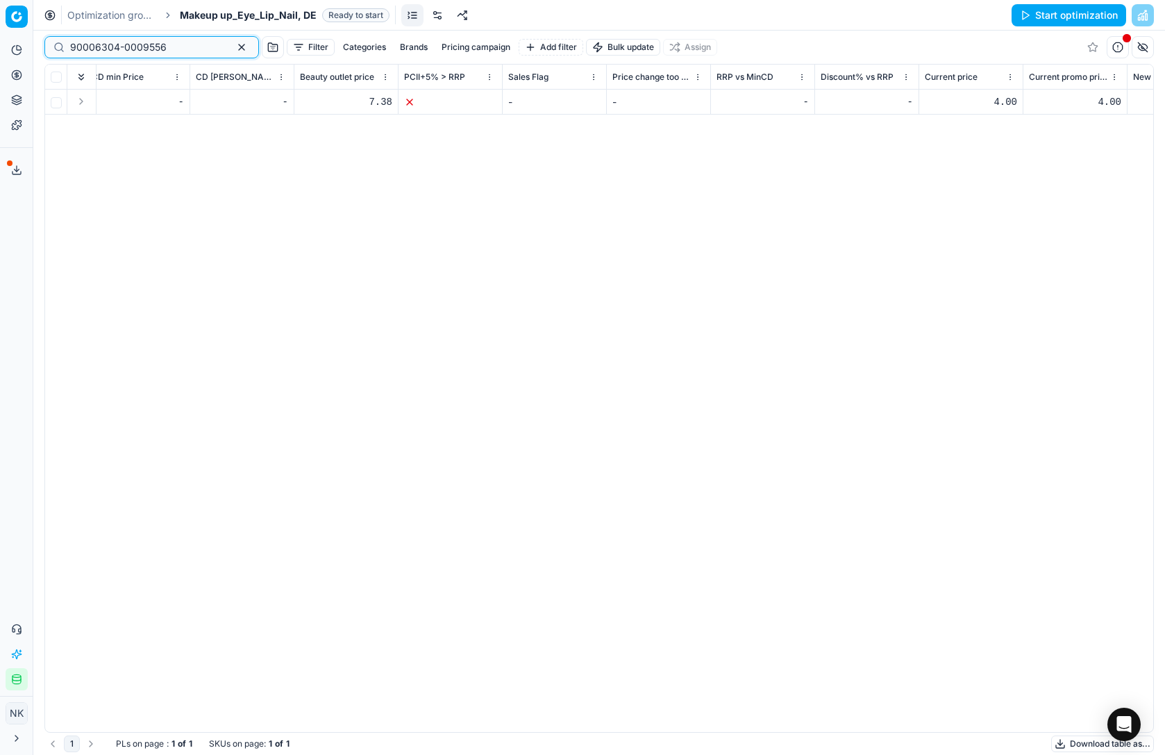
scroll to position [0, 1070]
type input "90006304-0009556"
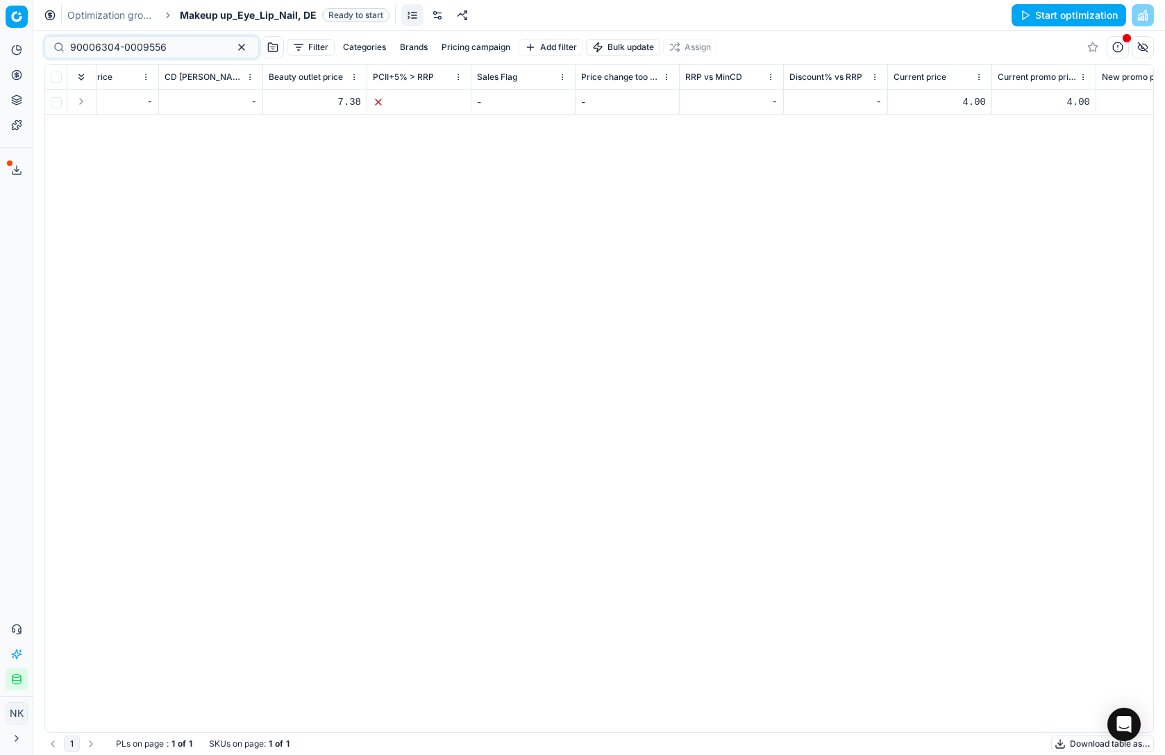
click at [251, 15] on span "Makeup up_Eye_Lip_Nail, DE" at bounding box center [248, 15] width 137 height 14
click at [196, 10] on span "Makeup up_Eye_Lip_Nail, DE" at bounding box center [248, 15] width 137 height 14
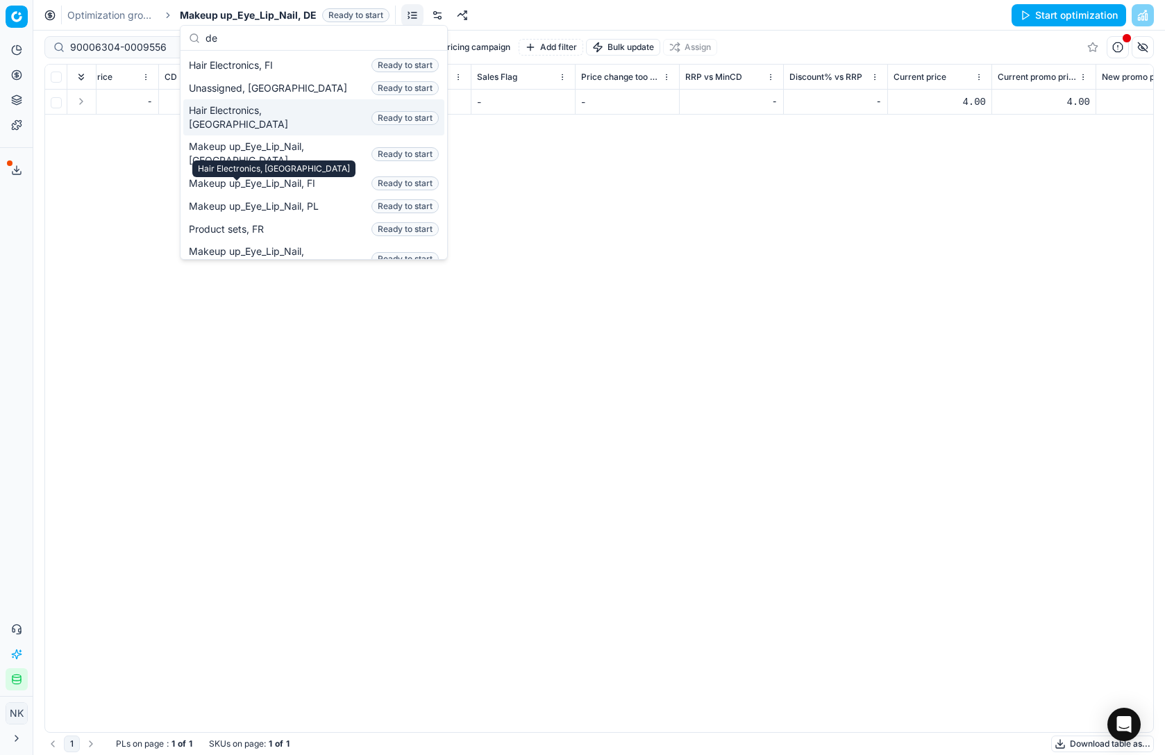
scroll to position [0, 0]
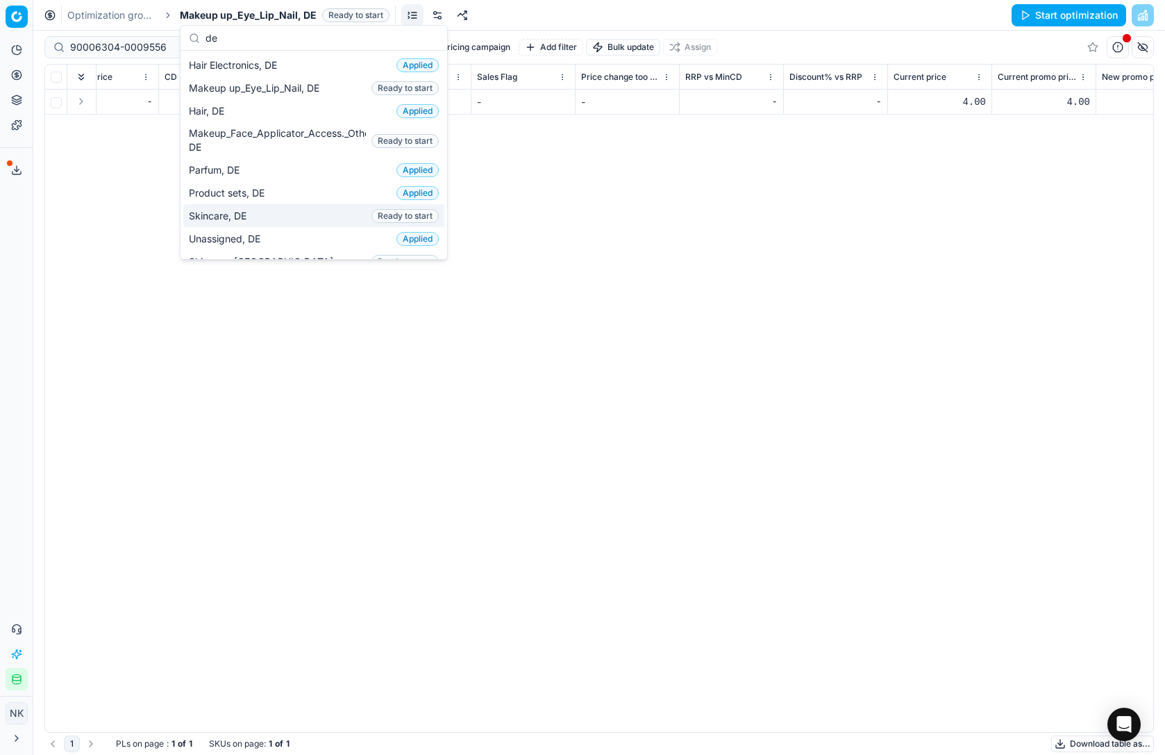
type input "de"
click at [224, 210] on span "Skincare, DE" at bounding box center [220, 216] width 63 height 14
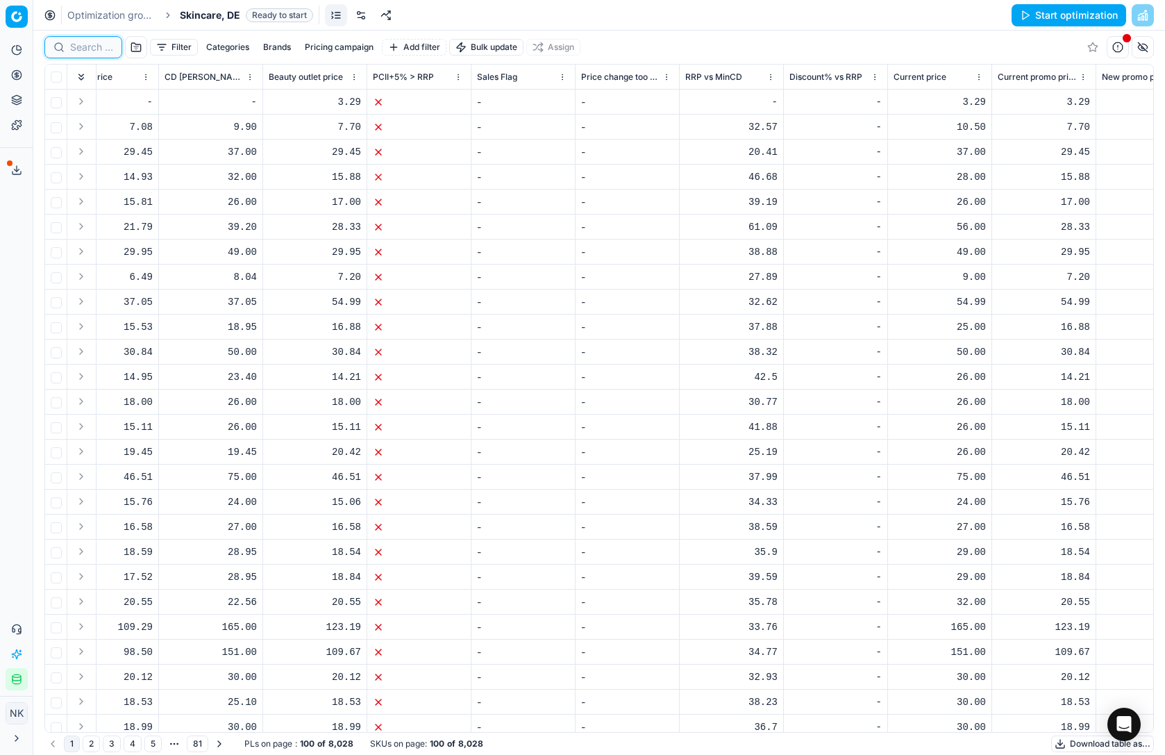
click at [92, 49] on input at bounding box center [91, 47] width 43 height 14
paste input "80041581-3"
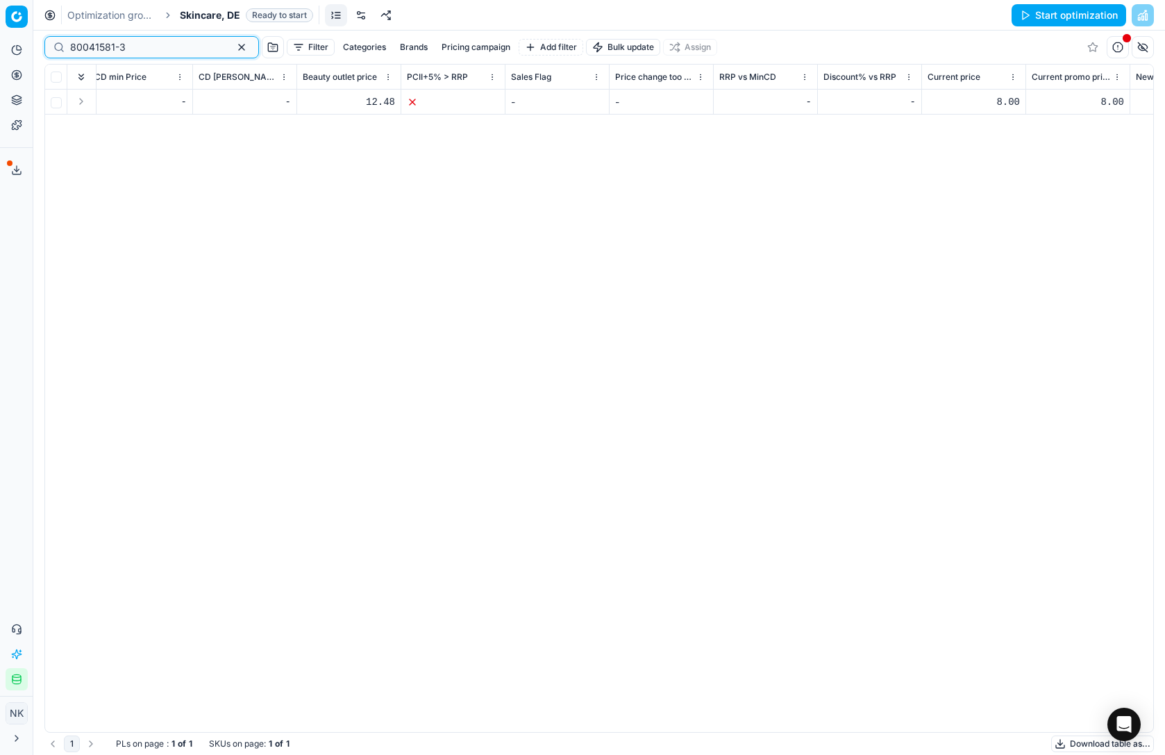
scroll to position [0, 1041]
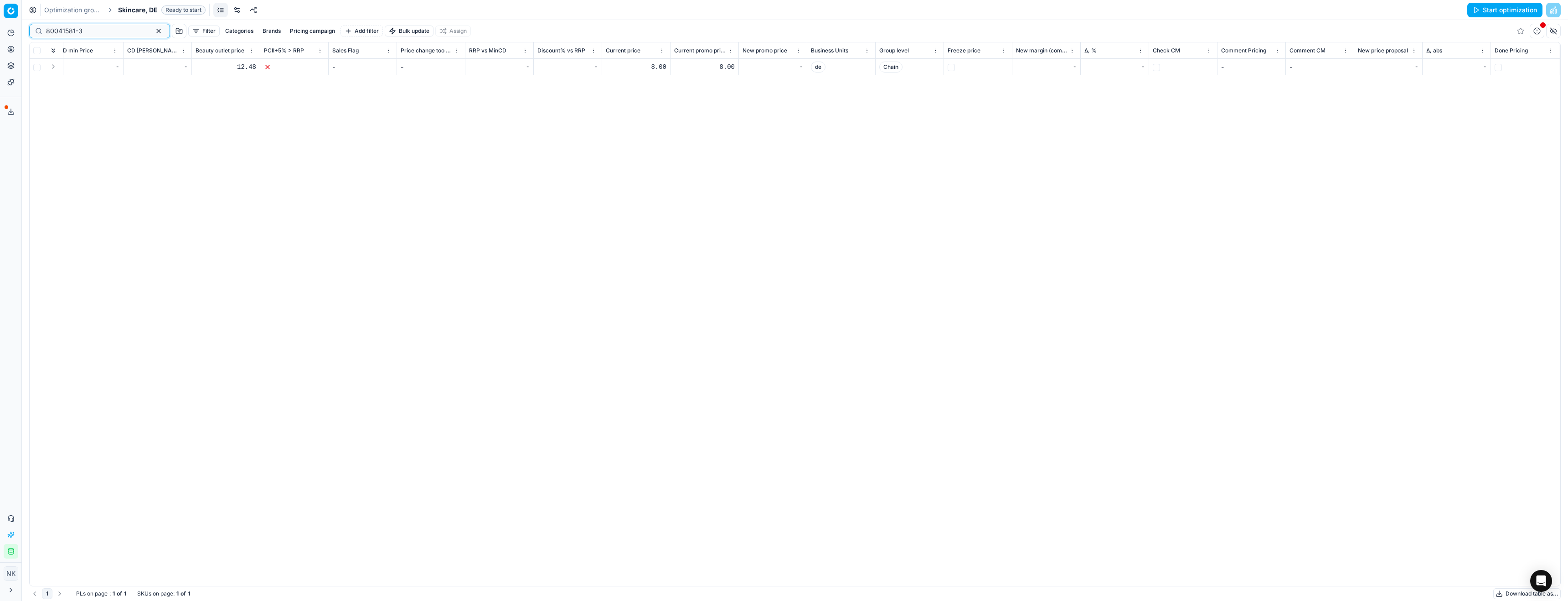
type input "80041581-3"
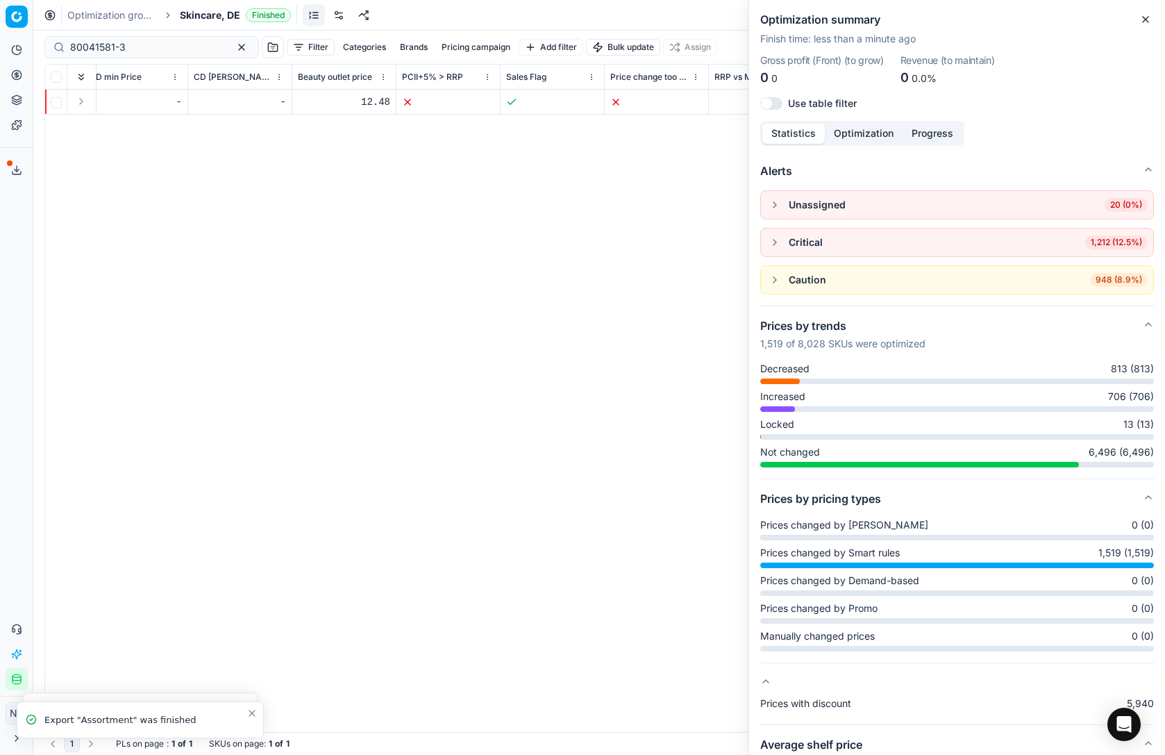
click at [198, 19] on span "Skincare, DE" at bounding box center [210, 15] width 60 height 14
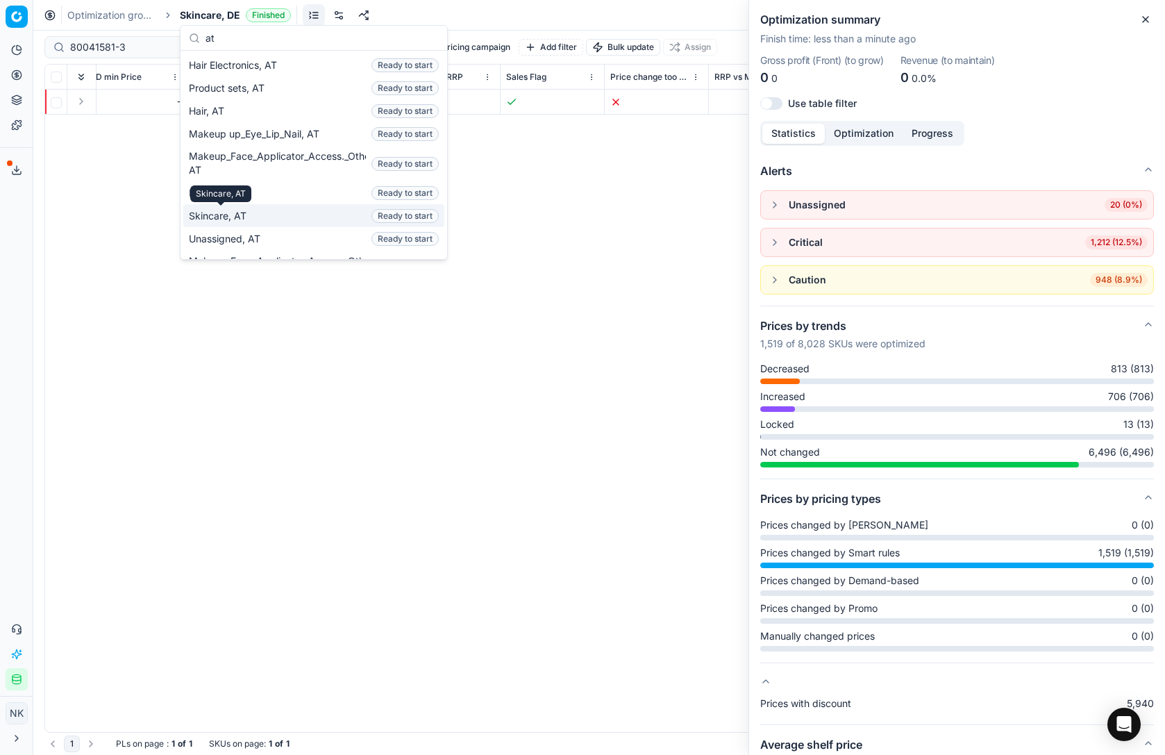
type input "at"
click at [217, 217] on span "Skincare, AT" at bounding box center [220, 216] width 63 height 14
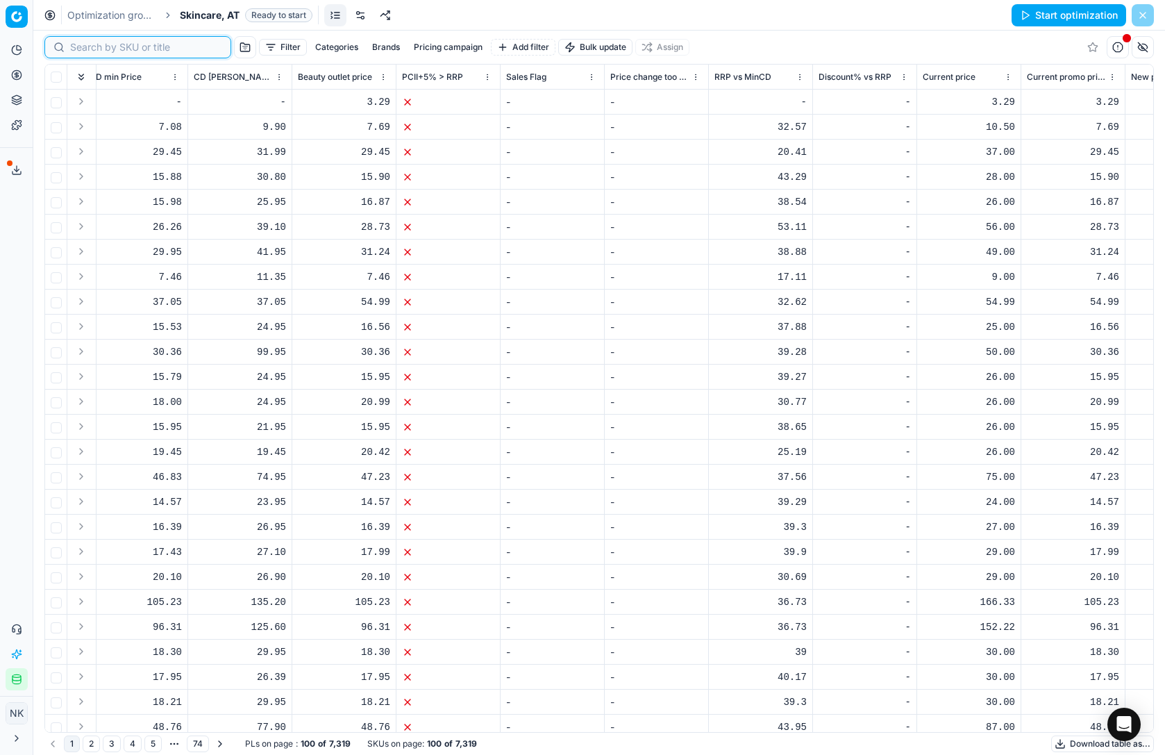
click at [81, 51] on input at bounding box center [146, 47] width 152 height 14
paste input "80041581-3"
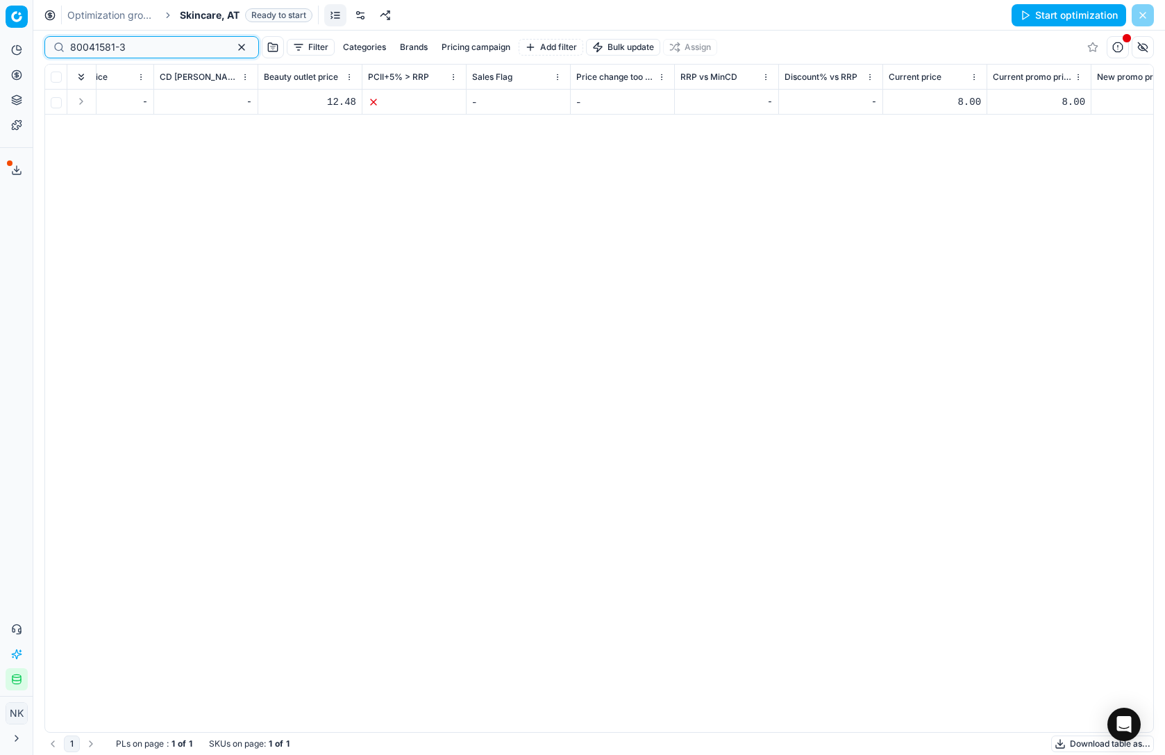
scroll to position [0, 1082]
click at [149, 52] on input "80041581-3" at bounding box center [146, 47] width 152 height 14
paste input "68576-1"
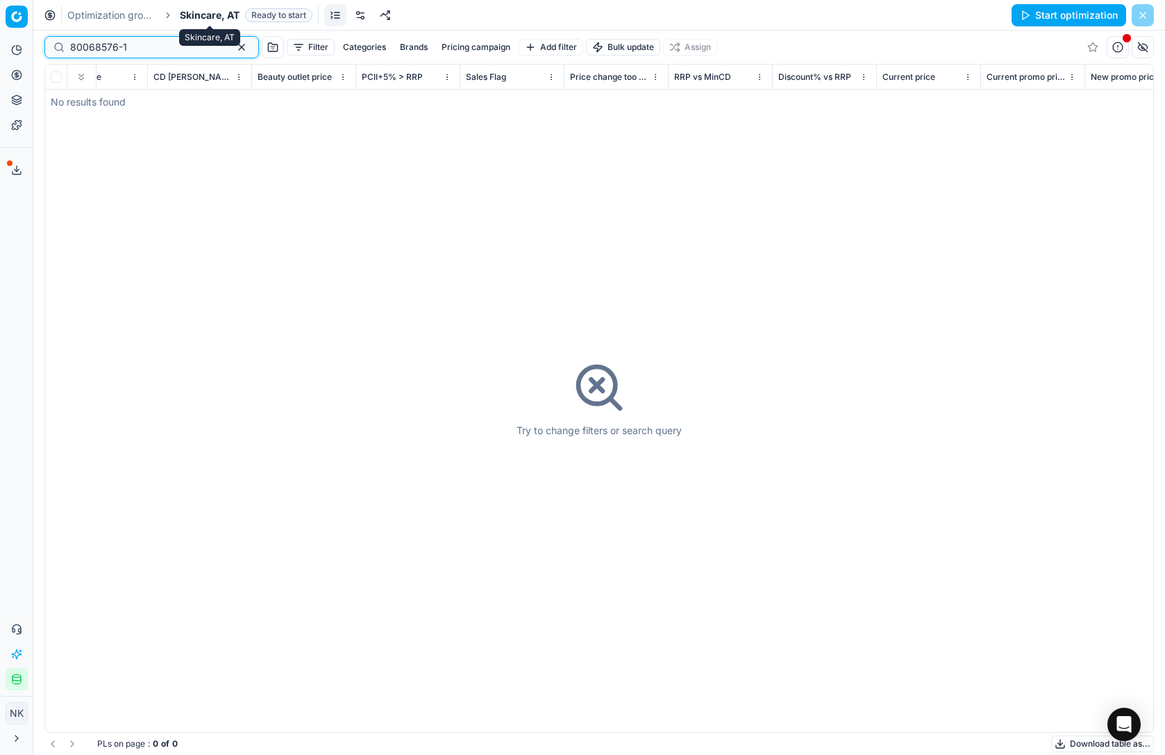
type input "80068576-1"
click at [203, 15] on span "Skincare, AT" at bounding box center [210, 15] width 60 height 14
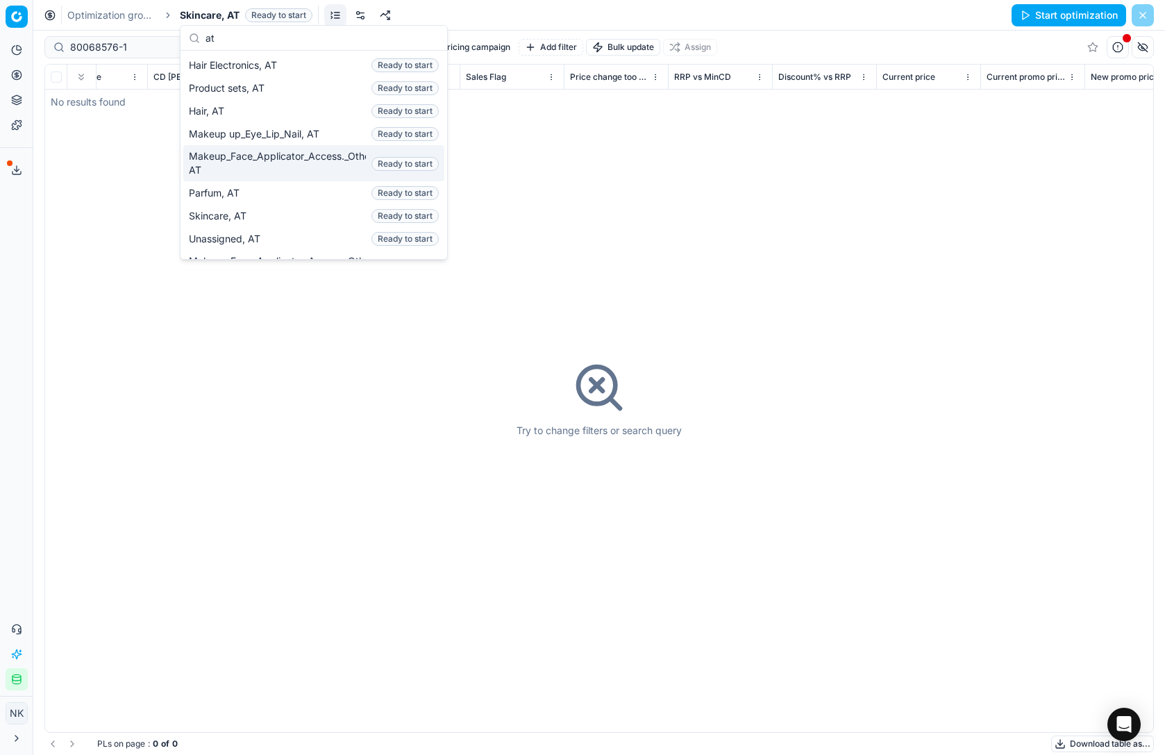
type input "at"
click at [251, 160] on span "Makeup_Face_Applicator_Access._Other, AT" at bounding box center [277, 163] width 177 height 28
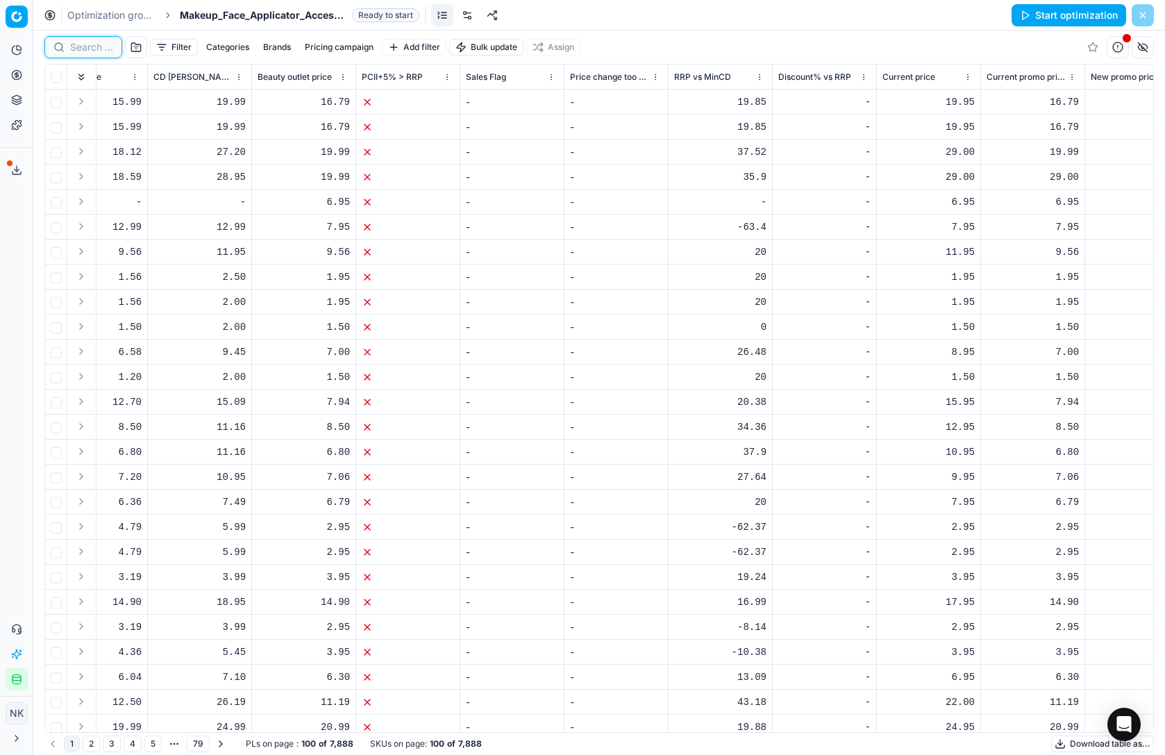
click at [84, 49] on input at bounding box center [91, 47] width 43 height 14
paste input "80068576-1"
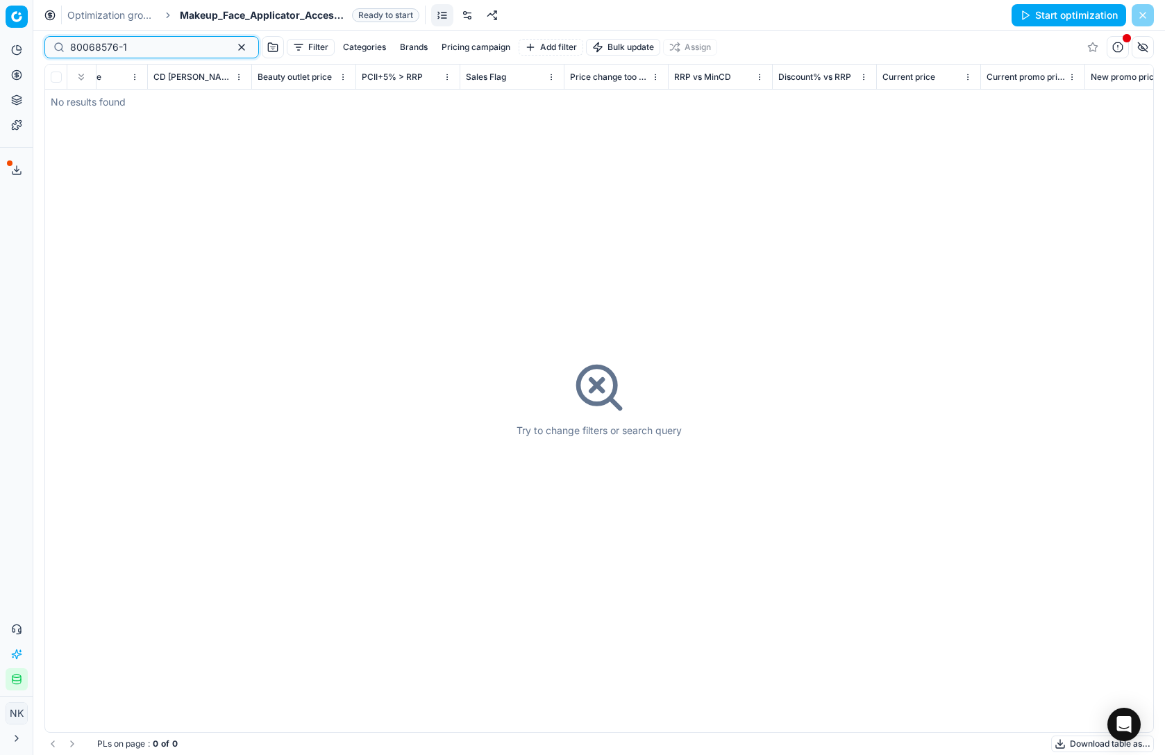
type input "80068576-1"
click at [257, 10] on span "Makeup_Face_Applicator_Access._Other, AT" at bounding box center [263, 15] width 167 height 14
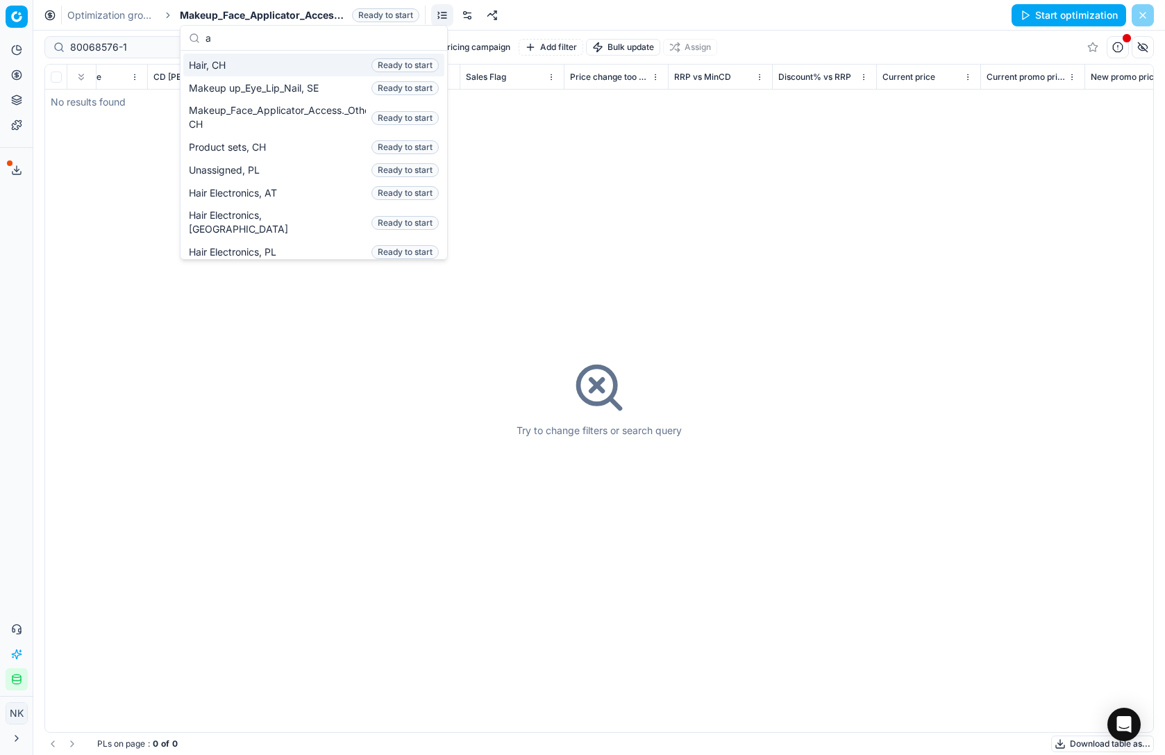
scroll to position [986, 0]
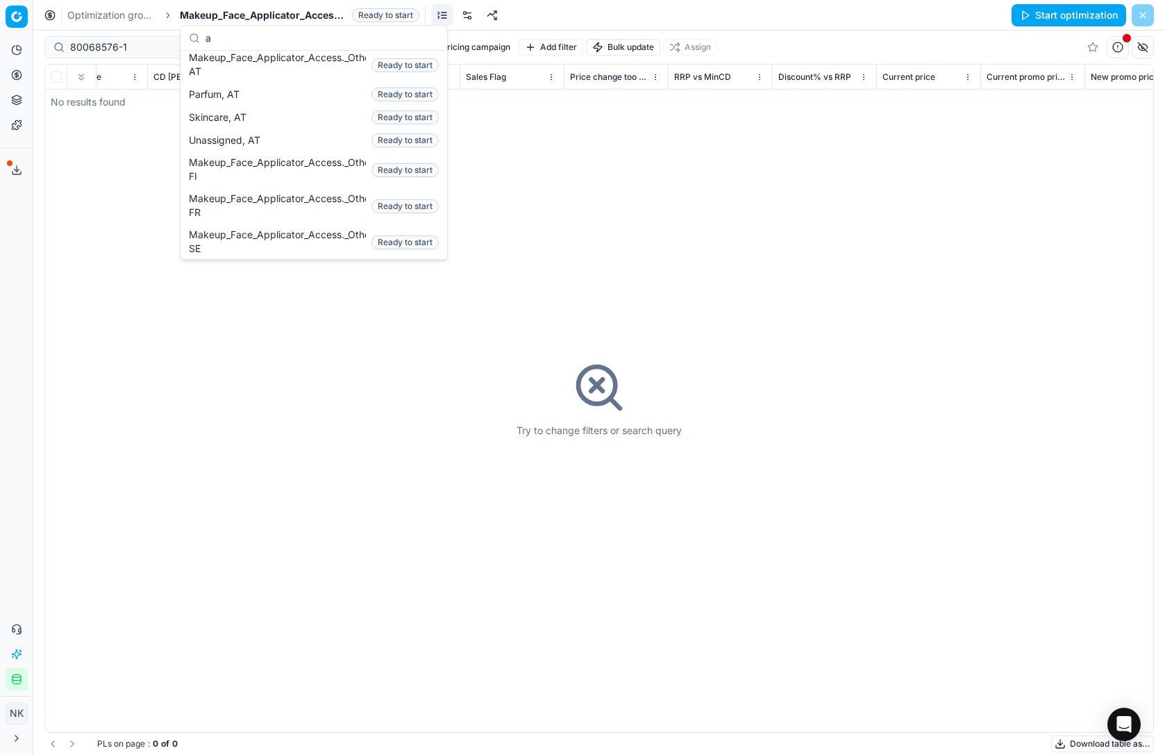
type input "at"
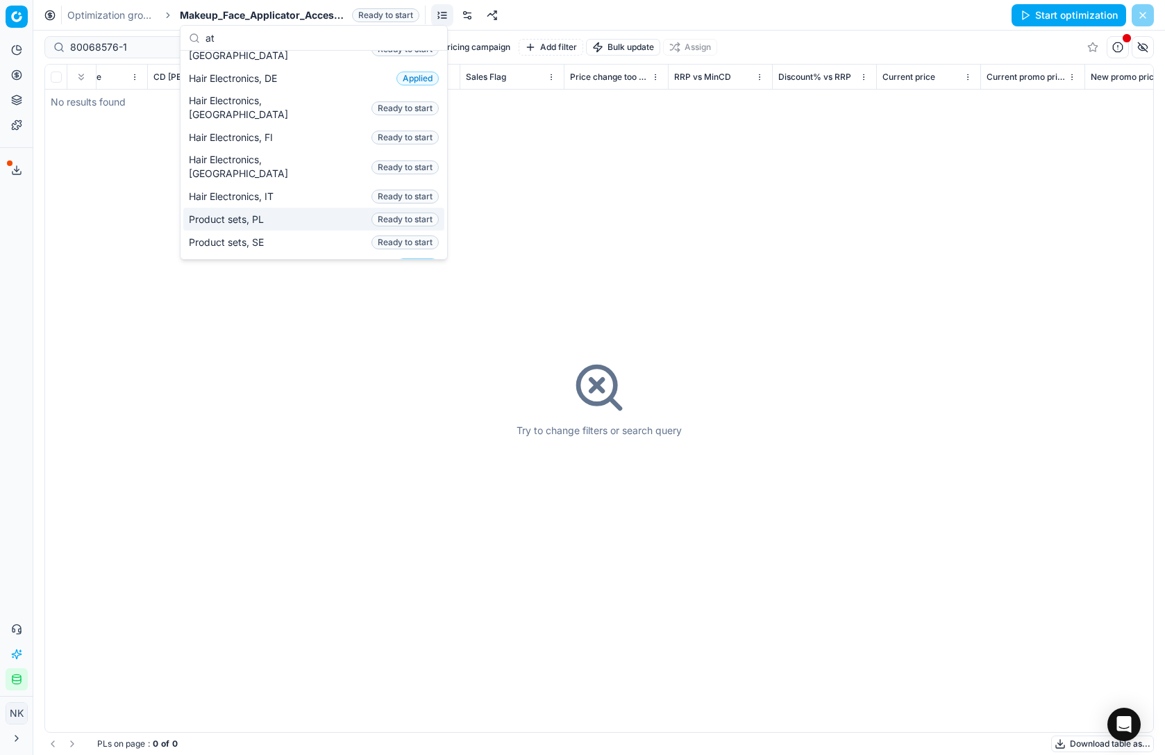
scroll to position [0, 0]
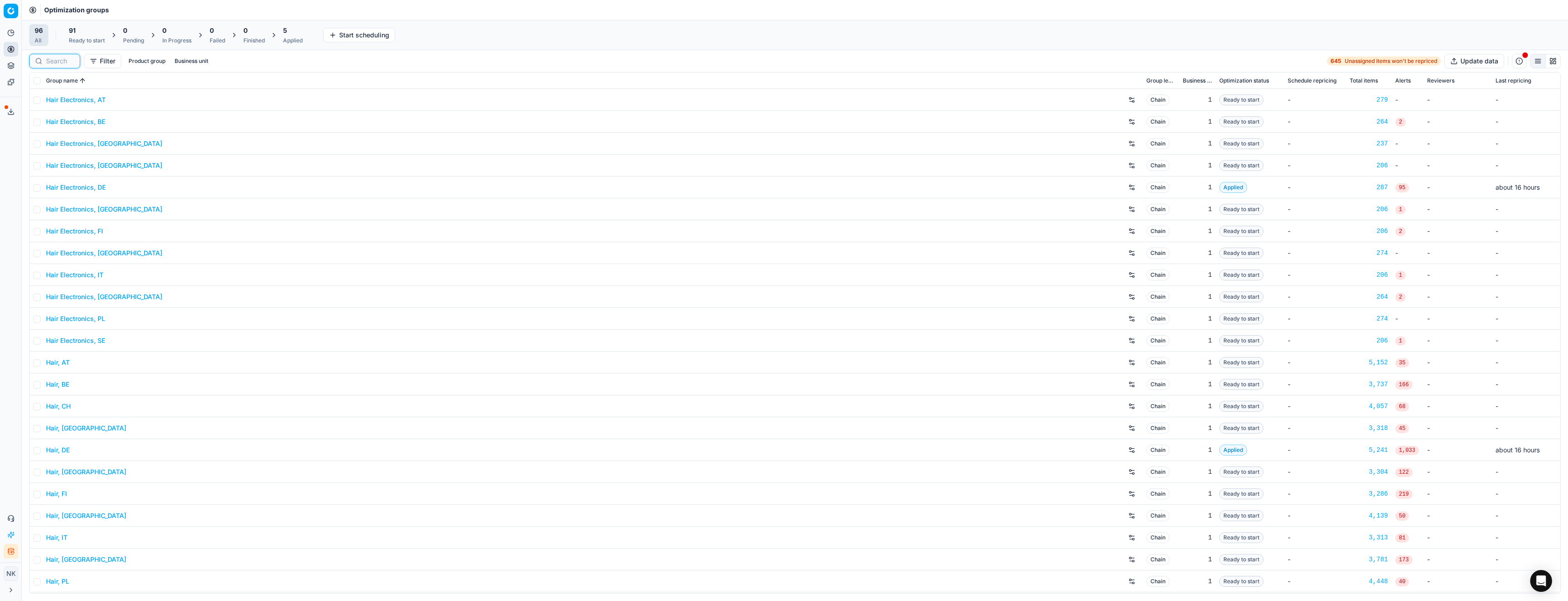
click at [53, 60] on input at bounding box center [60, 61] width 28 height 9
click at [83, 99] on link "Hair Electronics, AT" at bounding box center [76, 100] width 60 height 9
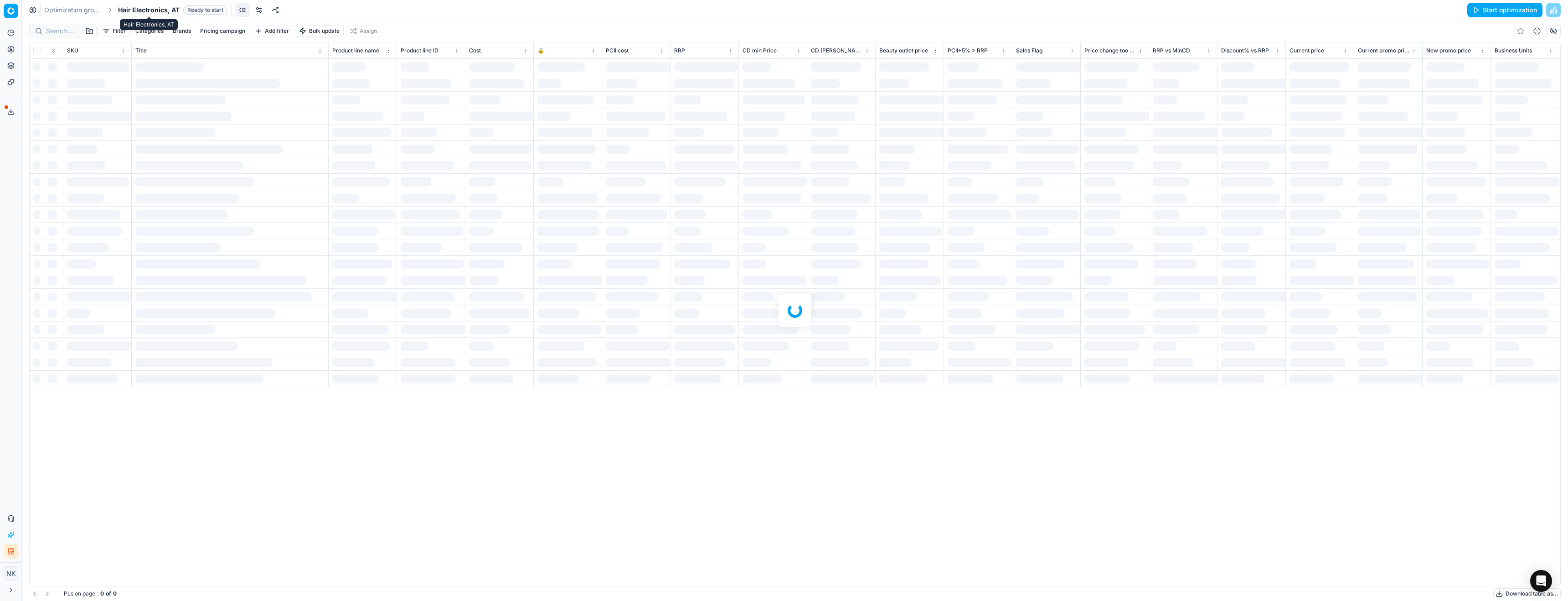
click at [141, 11] on span "Hair Electronics, AT" at bounding box center [149, 10] width 62 height 9
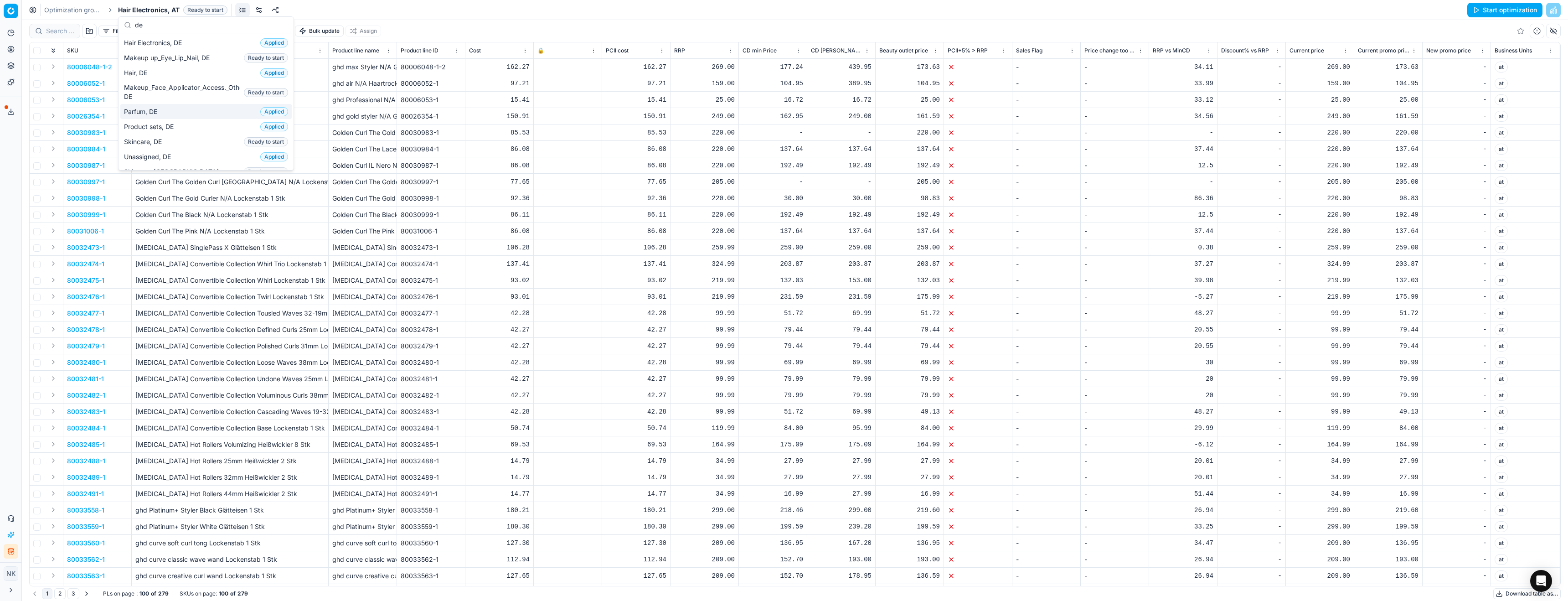
type input "de"
click at [145, 113] on span "Parfum, DE" at bounding box center [142, 112] width 37 height 9
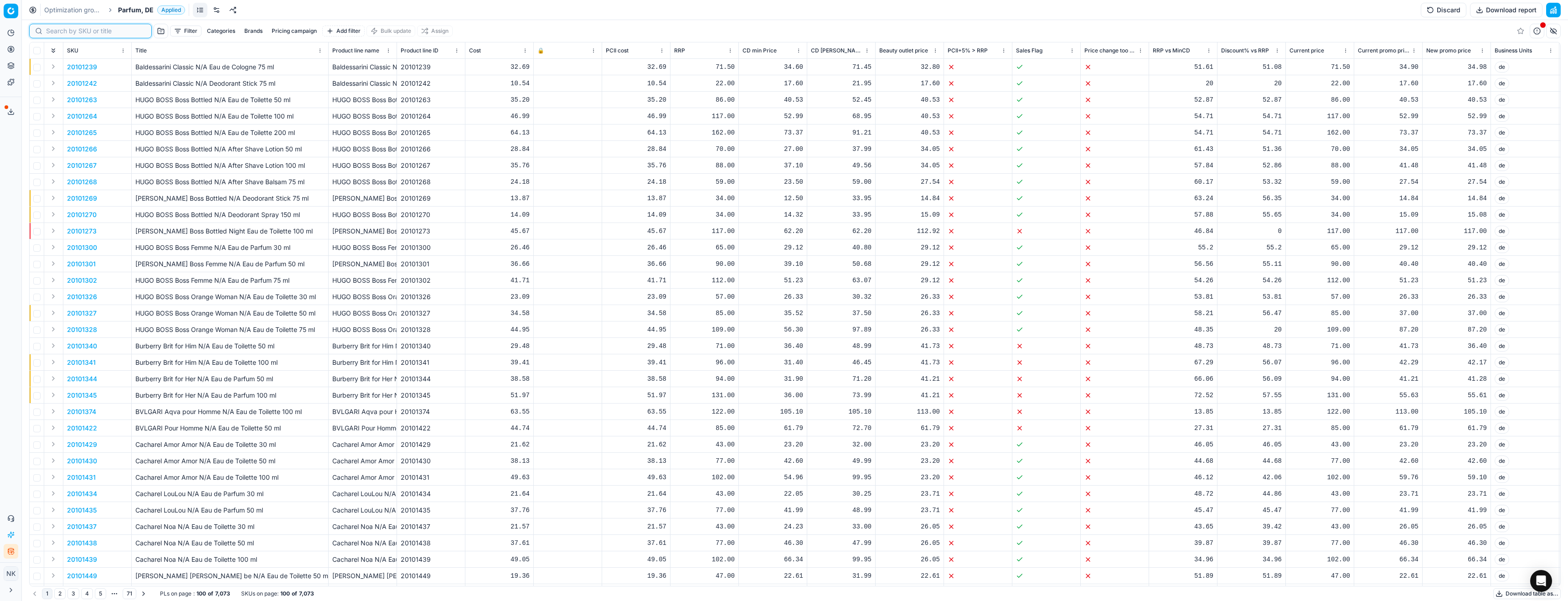
click at [54, 27] on input at bounding box center [96, 31] width 100 height 9
paste input "90015419-0024015"
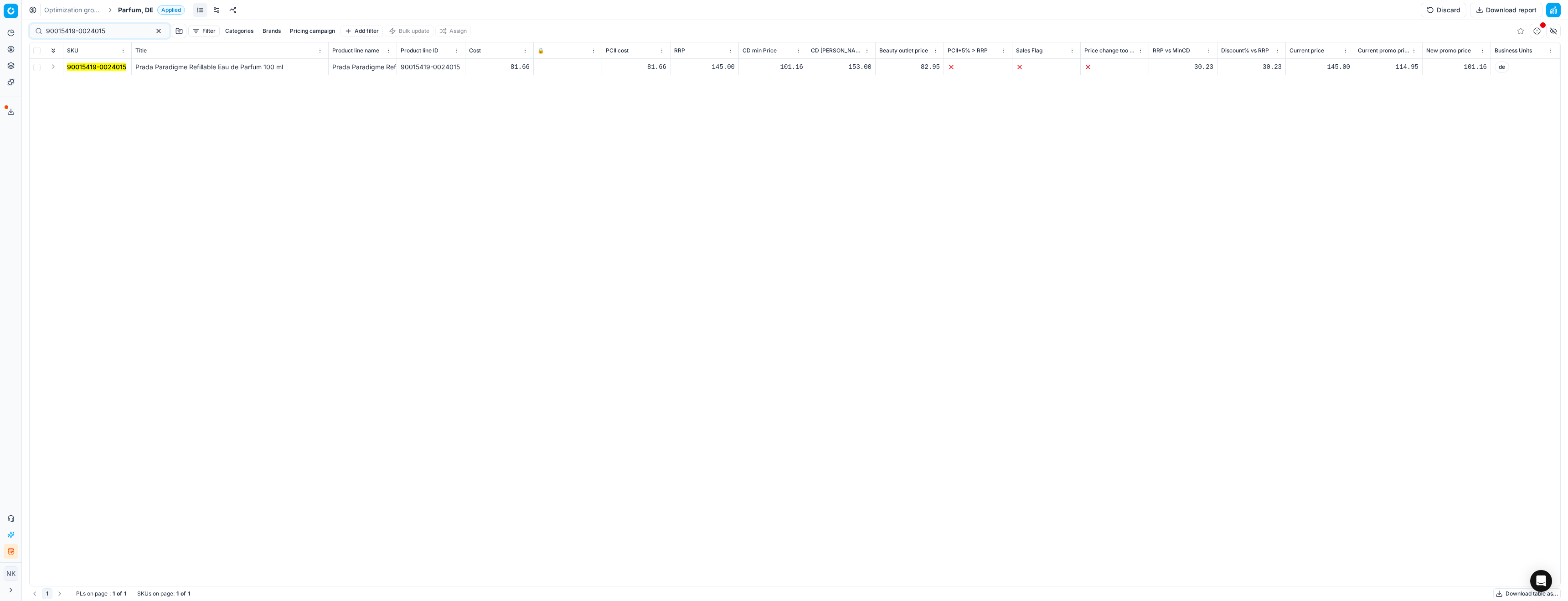
click at [53, 68] on button "Expand" at bounding box center [53, 66] width 11 height 11
click at [82, 81] on mark "90015419-0024015" at bounding box center [97, 83] width 59 height 8
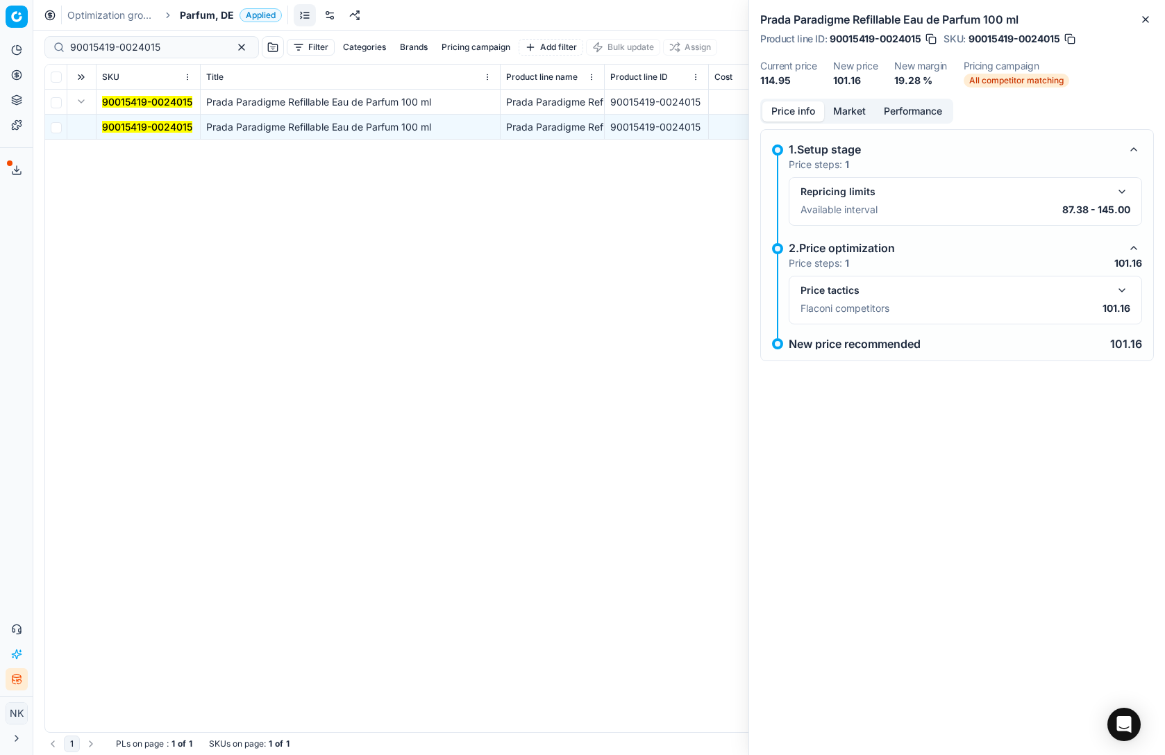
click at [1122, 287] on button "button" at bounding box center [1121, 290] width 17 height 17
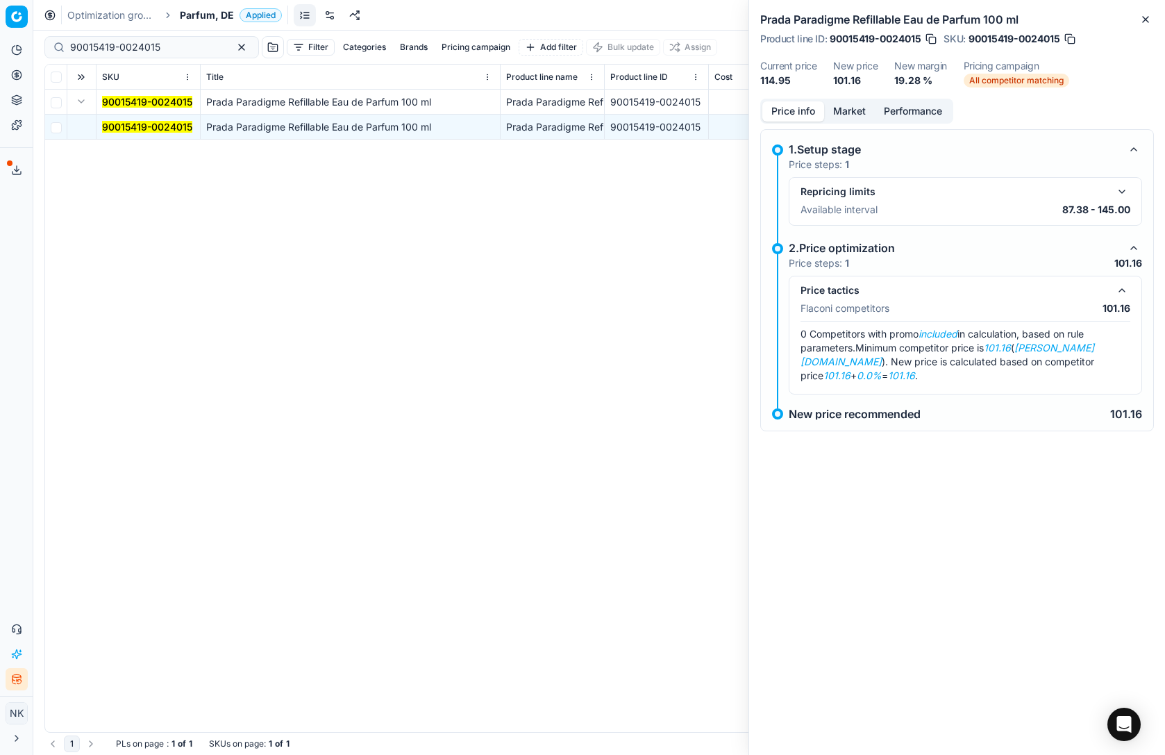
click at [848, 116] on button "Market" at bounding box center [849, 111] width 51 height 20
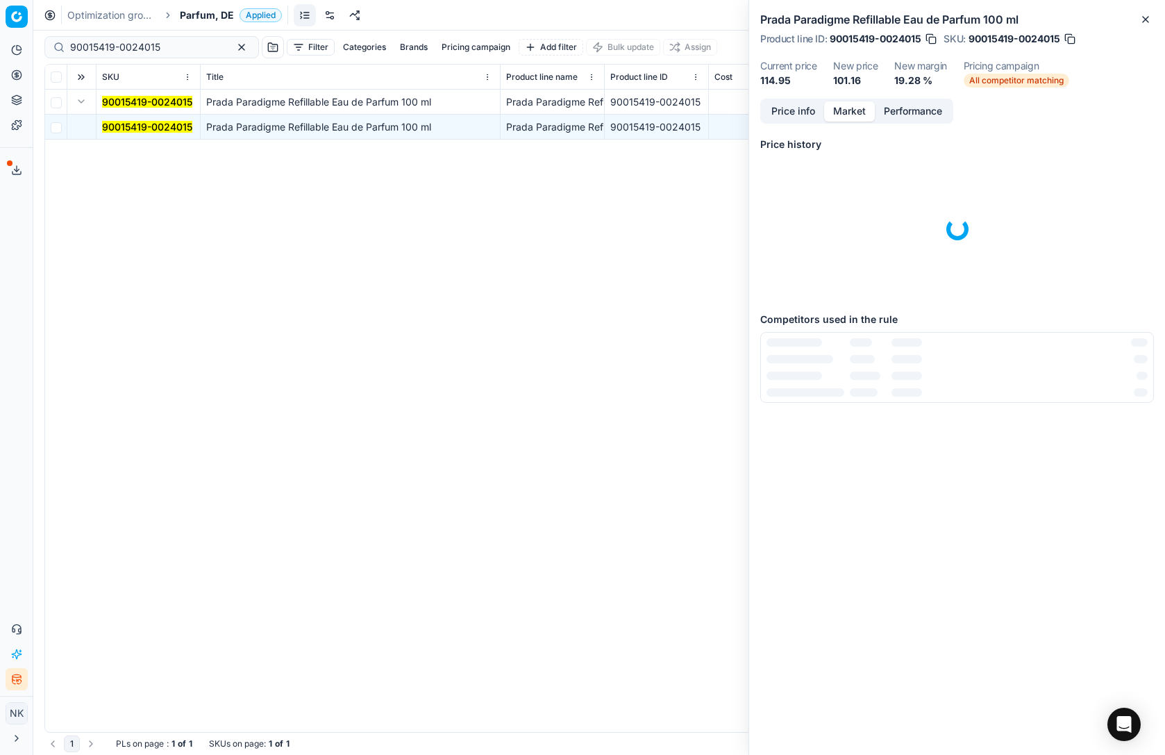
click at [848, 113] on button "Market" at bounding box center [849, 111] width 51 height 20
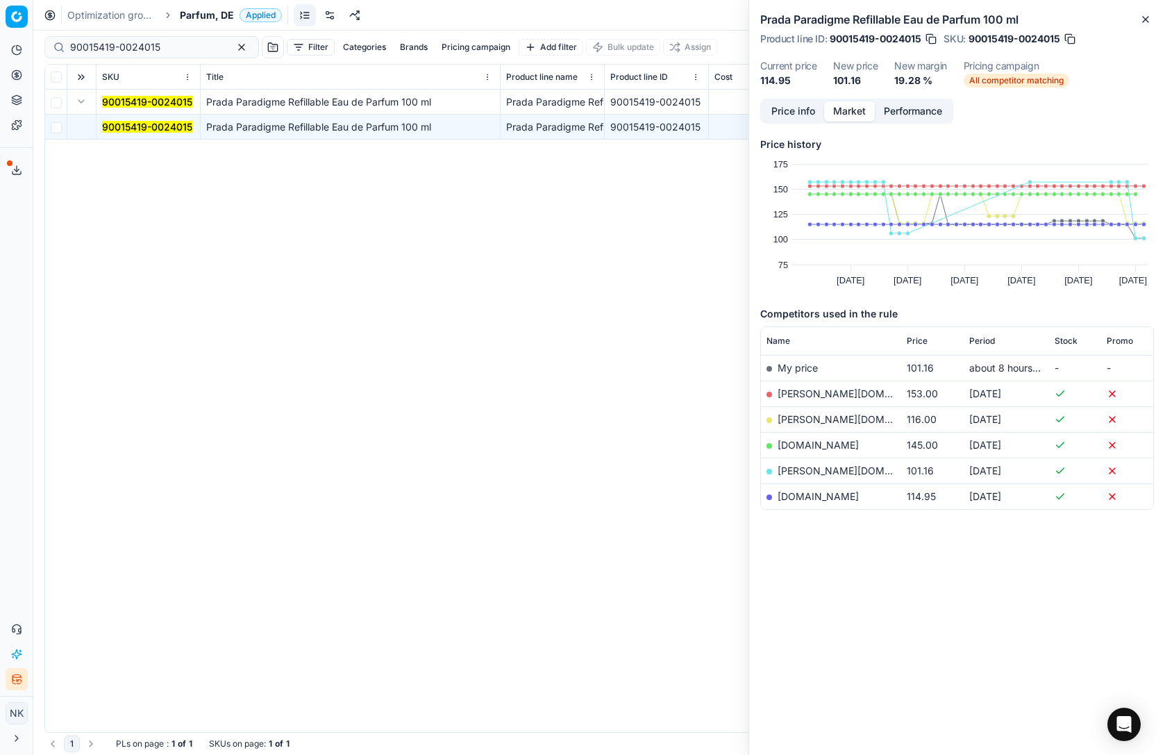
click at [796, 466] on link "pieper.de" at bounding box center [857, 470] width 161 height 12
click at [161, 45] on input "90015419-0024015" at bounding box center [146, 47] width 152 height 14
paste input "1"
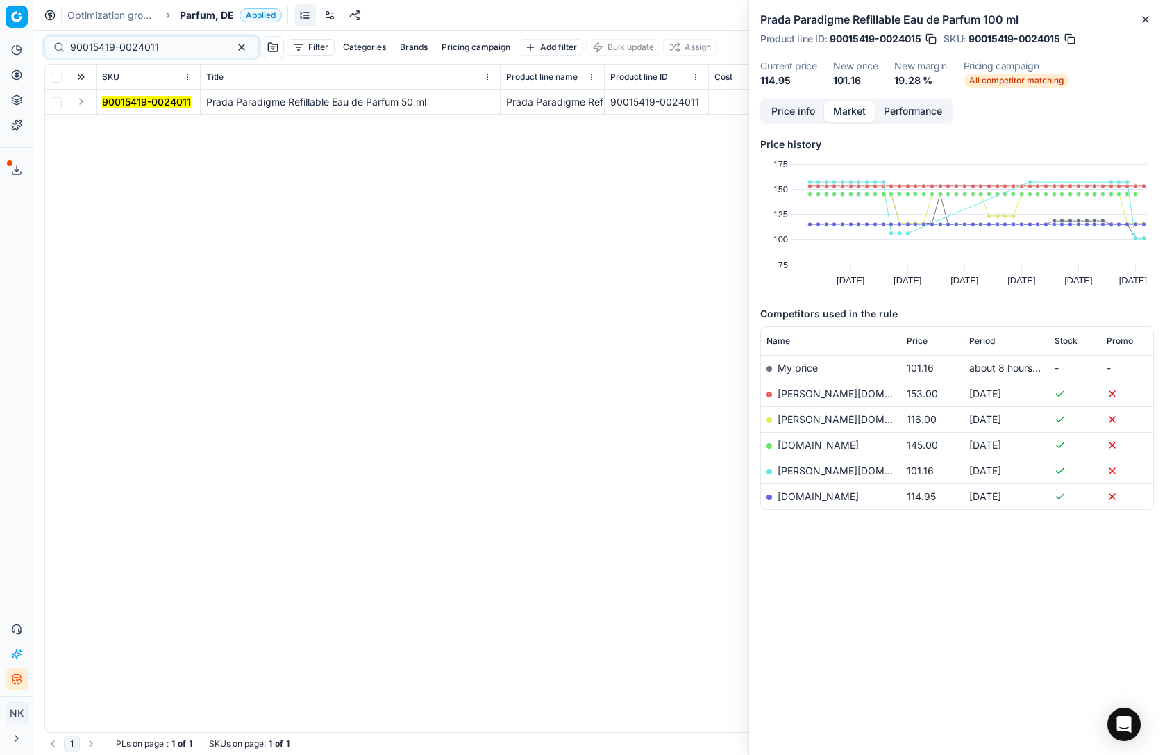
click at [81, 100] on button "Expand" at bounding box center [81, 101] width 17 height 17
click at [117, 126] on mark "90015419-0024011" at bounding box center [146, 127] width 89 height 12
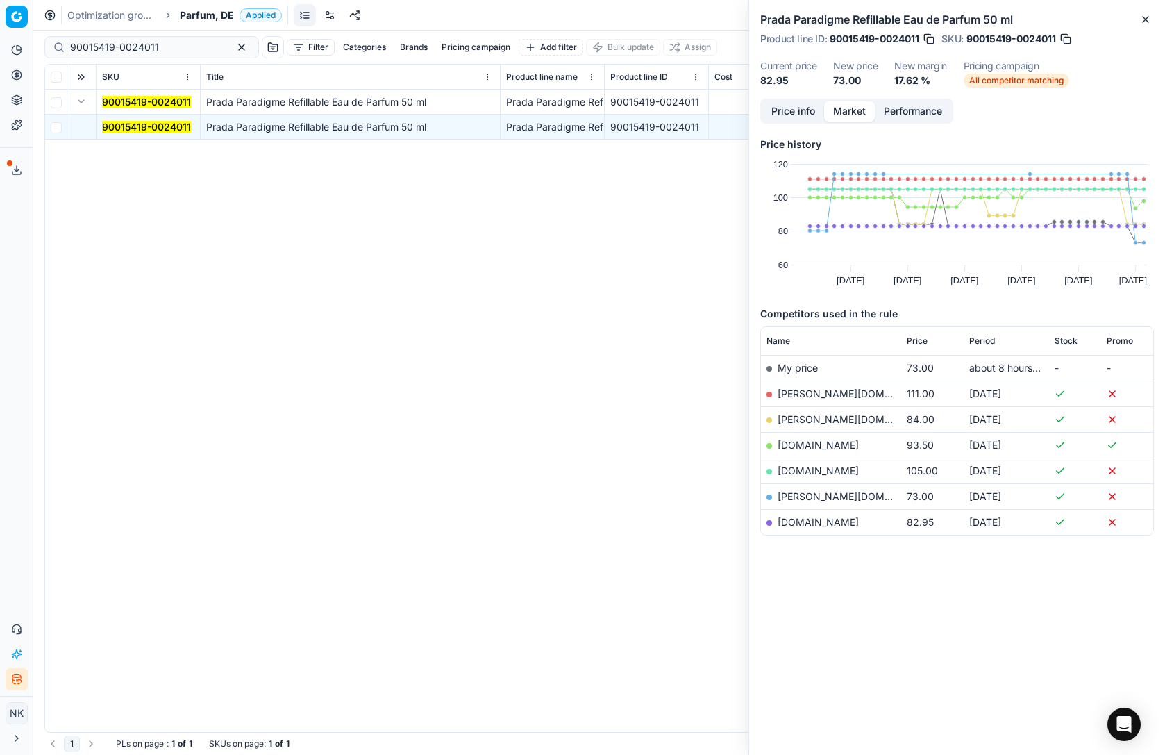
click at [791, 501] on link "pieper.de" at bounding box center [857, 496] width 161 height 12
click at [140, 42] on input "90015419-0024011" at bounding box center [146, 47] width 152 height 14
paste input "6919-0026580"
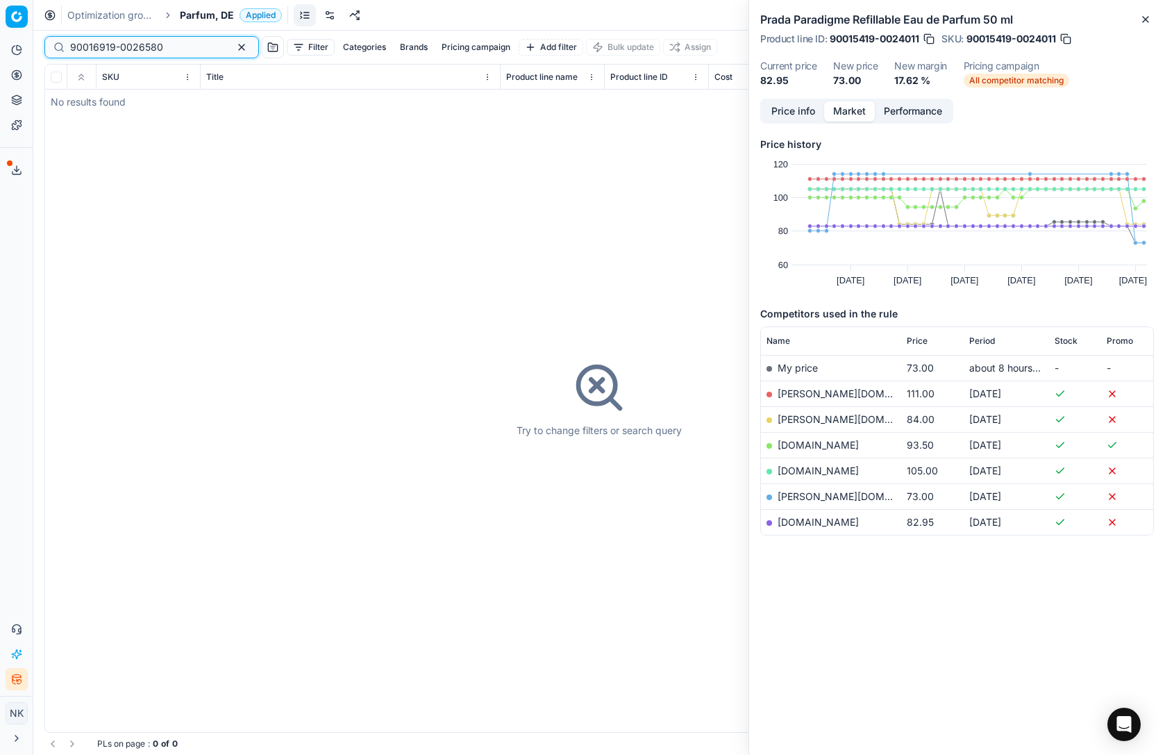
type input "90016919-0026580"
click at [199, 19] on span "Parfum, DE" at bounding box center [207, 15] width 54 height 14
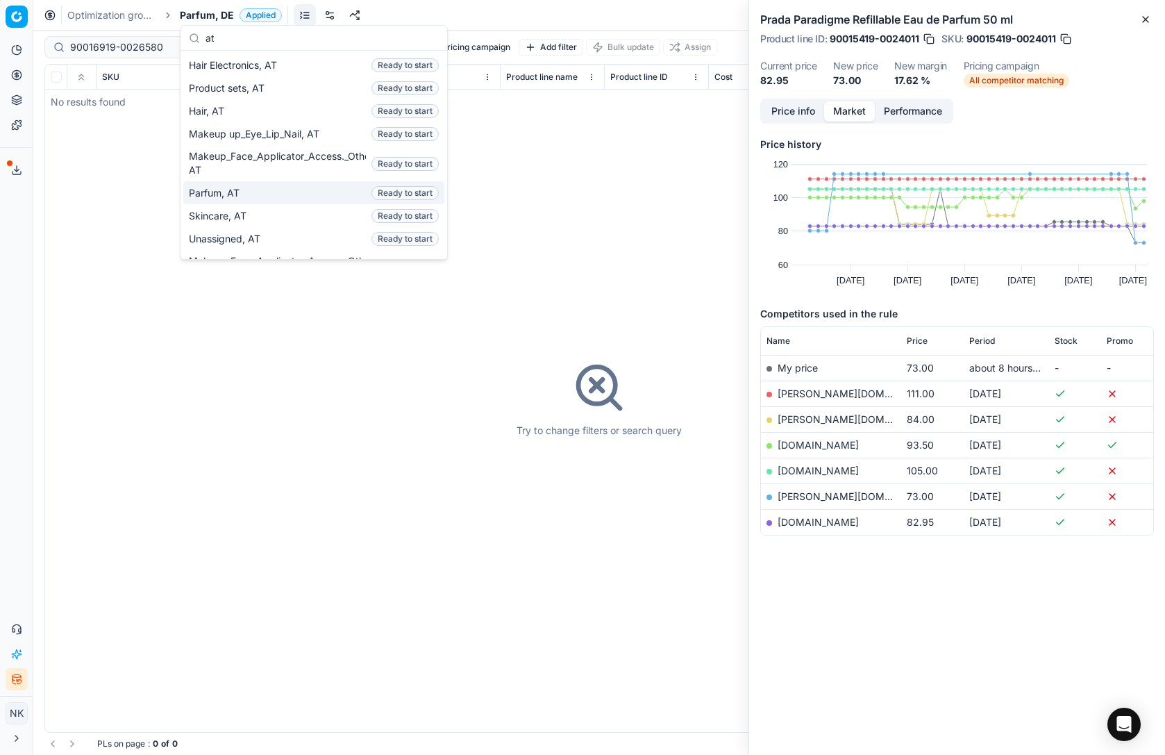
type input "at"
click at [235, 189] on span "Parfum, AT" at bounding box center [217, 193] width 56 height 14
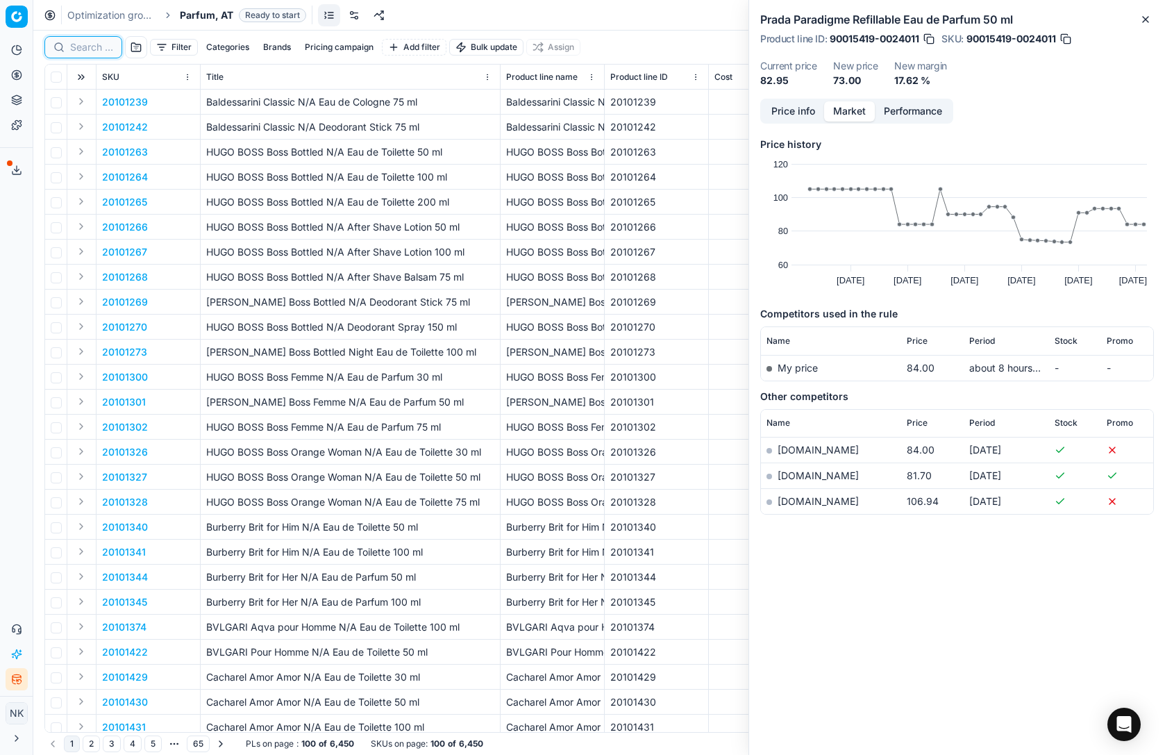
click at [90, 53] on input at bounding box center [91, 47] width 43 height 14
paste input "90015600-0024376"
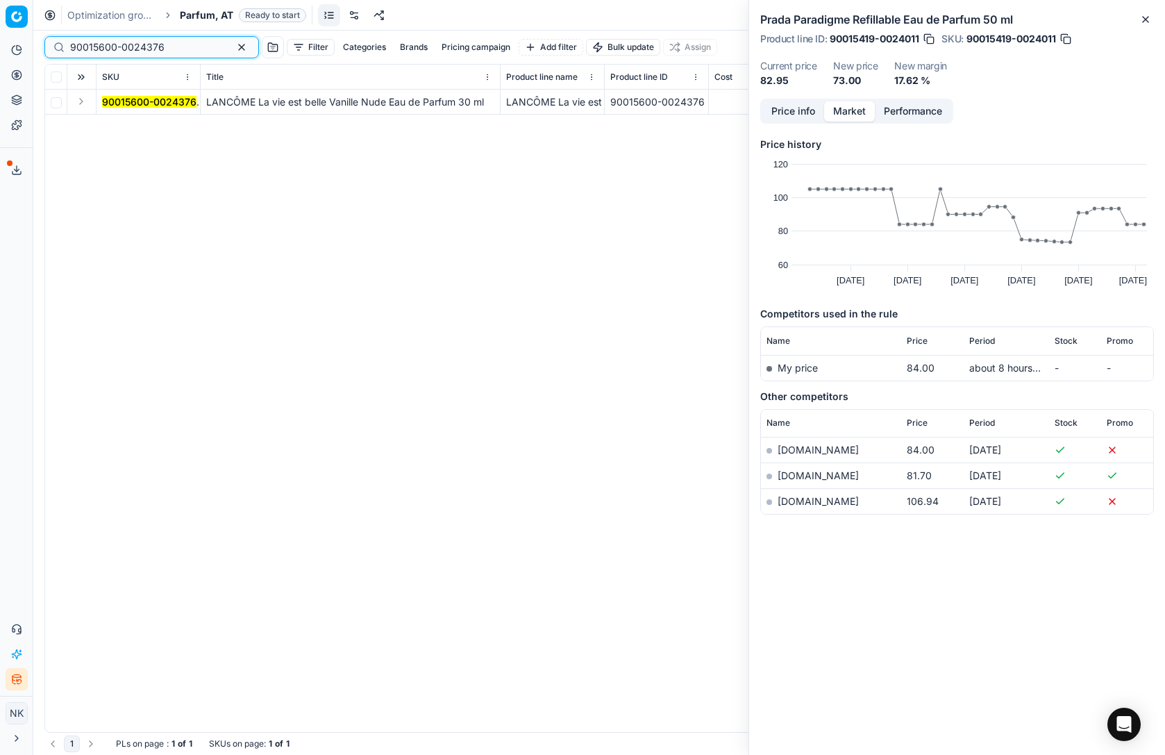
type input "90015600-0024376"
click at [77, 105] on button "Expand" at bounding box center [81, 101] width 17 height 17
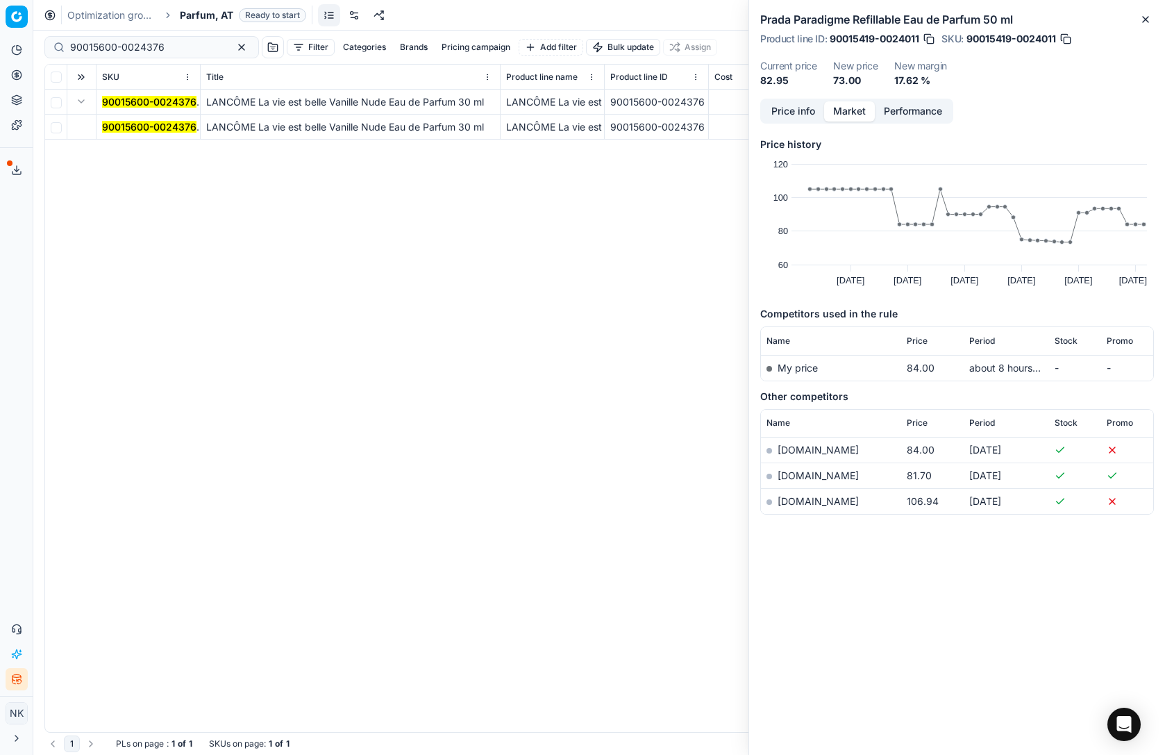
click at [130, 131] on mark "90015600-0024376" at bounding box center [149, 127] width 94 height 12
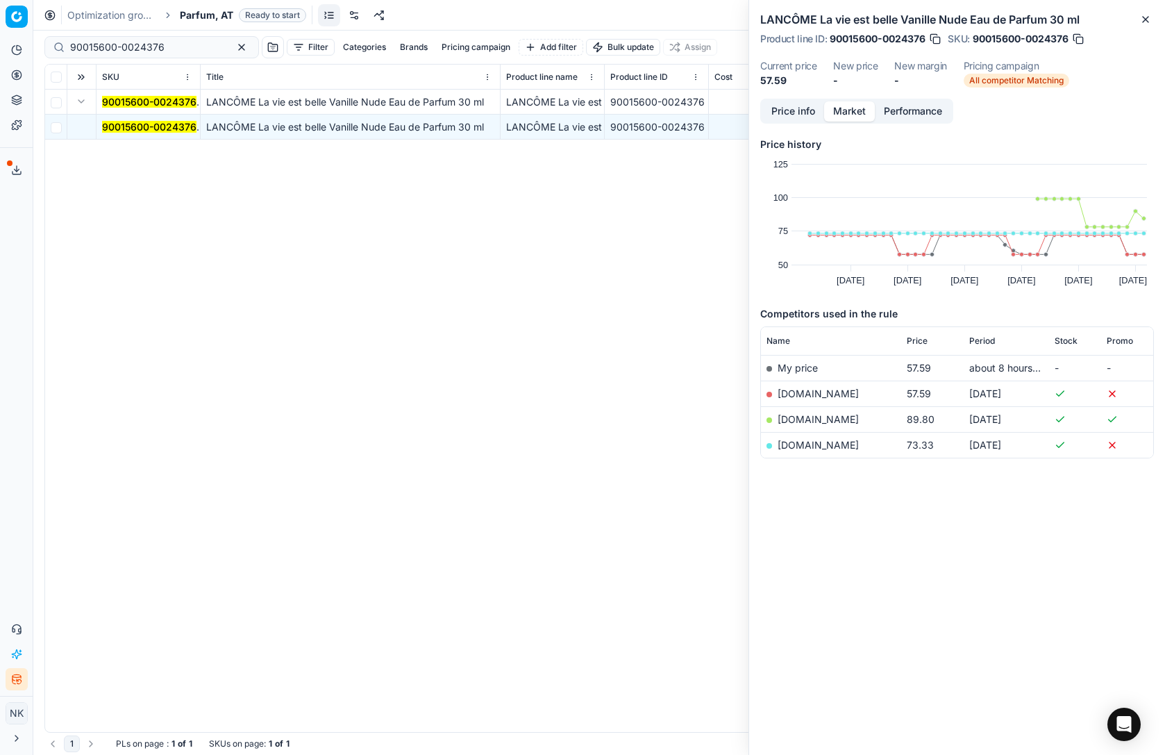
click at [795, 116] on button "Price info" at bounding box center [793, 111] width 62 height 20
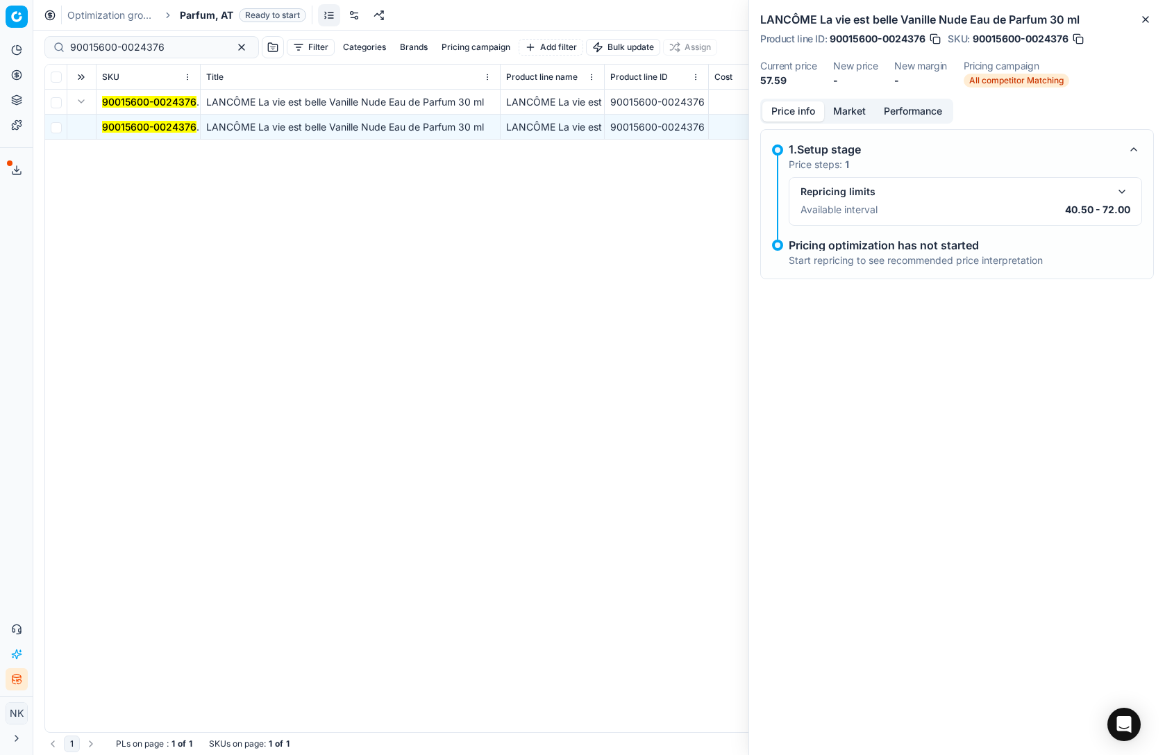
click at [1125, 193] on button "button" at bounding box center [1121, 191] width 17 height 17
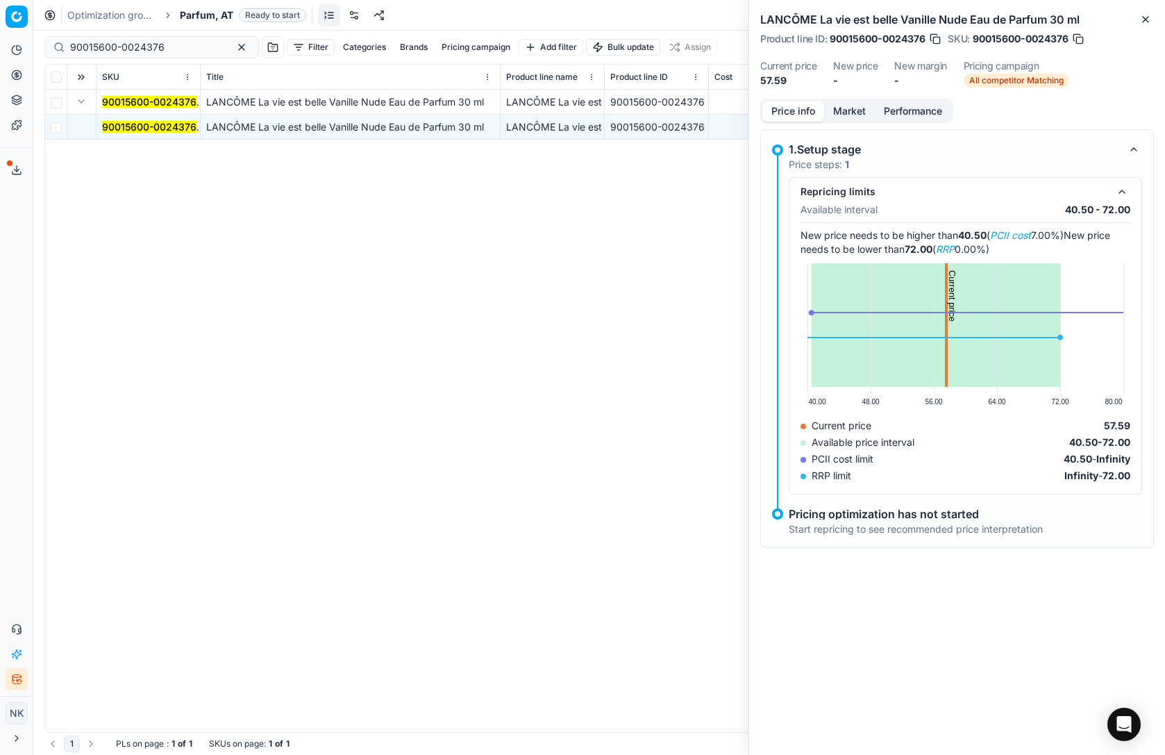
click at [841, 116] on button "Market" at bounding box center [849, 111] width 51 height 20
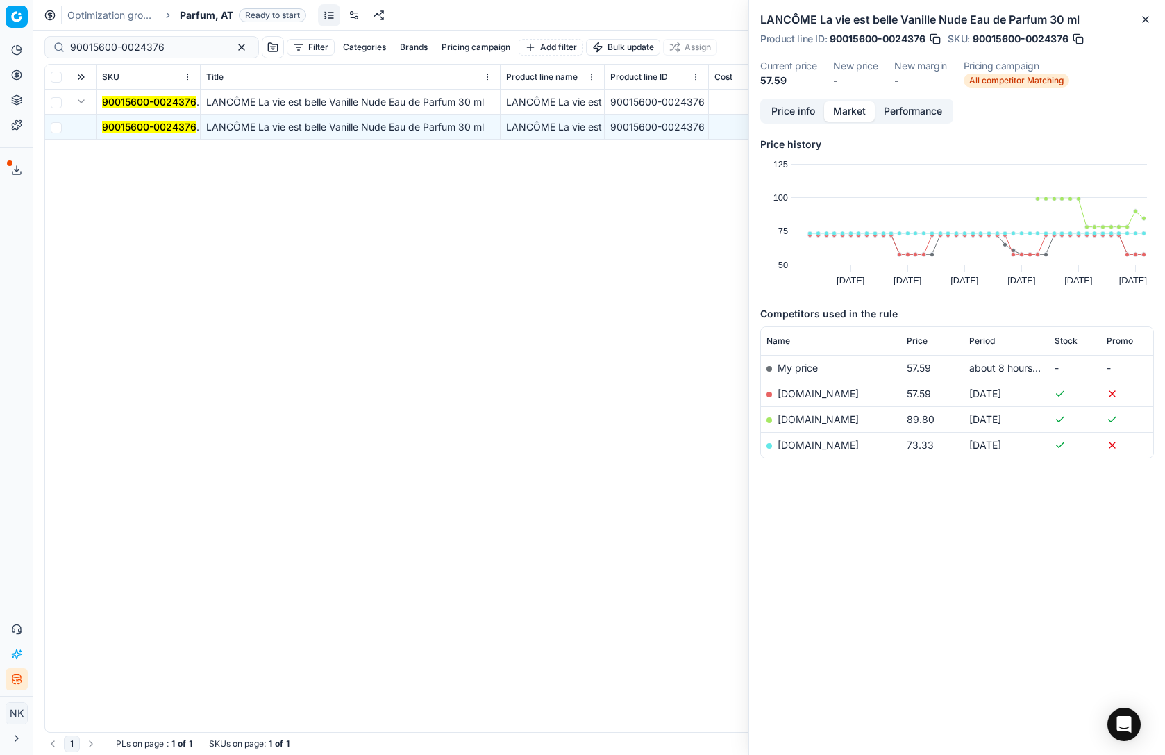
click at [794, 392] on link "douglas.at" at bounding box center [817, 393] width 81 height 12
click at [212, 17] on span "Parfum, AT" at bounding box center [206, 15] width 53 height 14
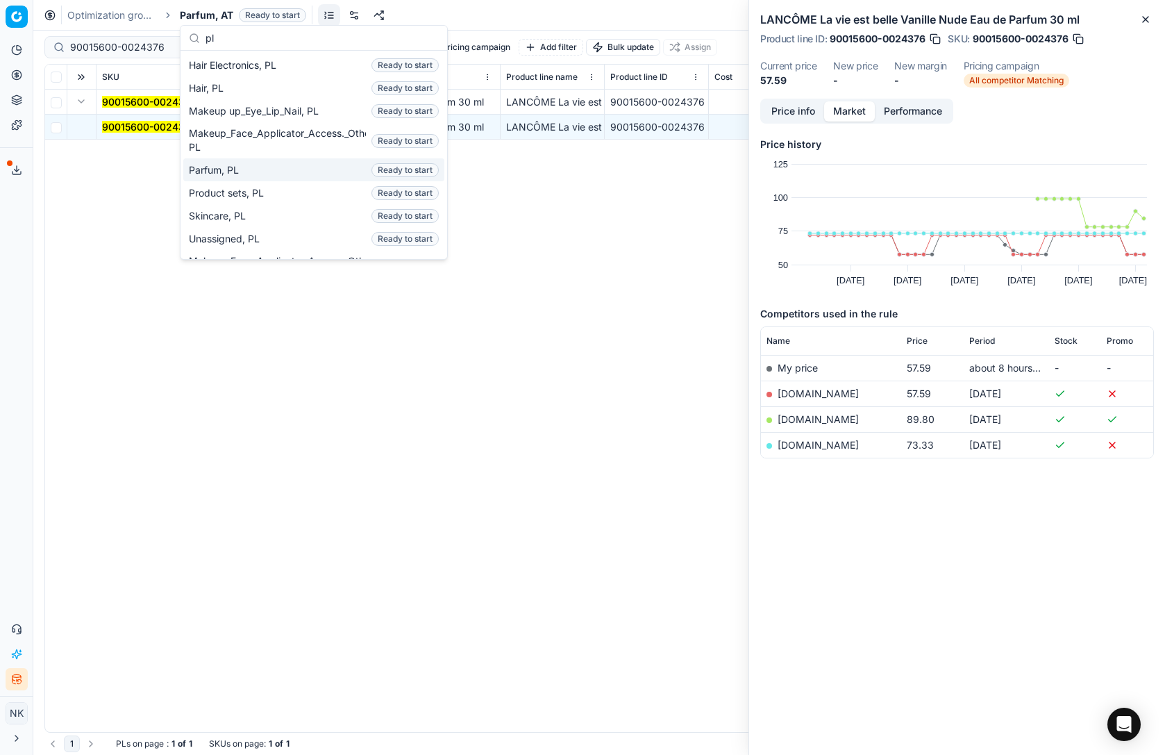
type input "pl"
click at [220, 173] on span "Parfum, PL" at bounding box center [217, 170] width 56 height 14
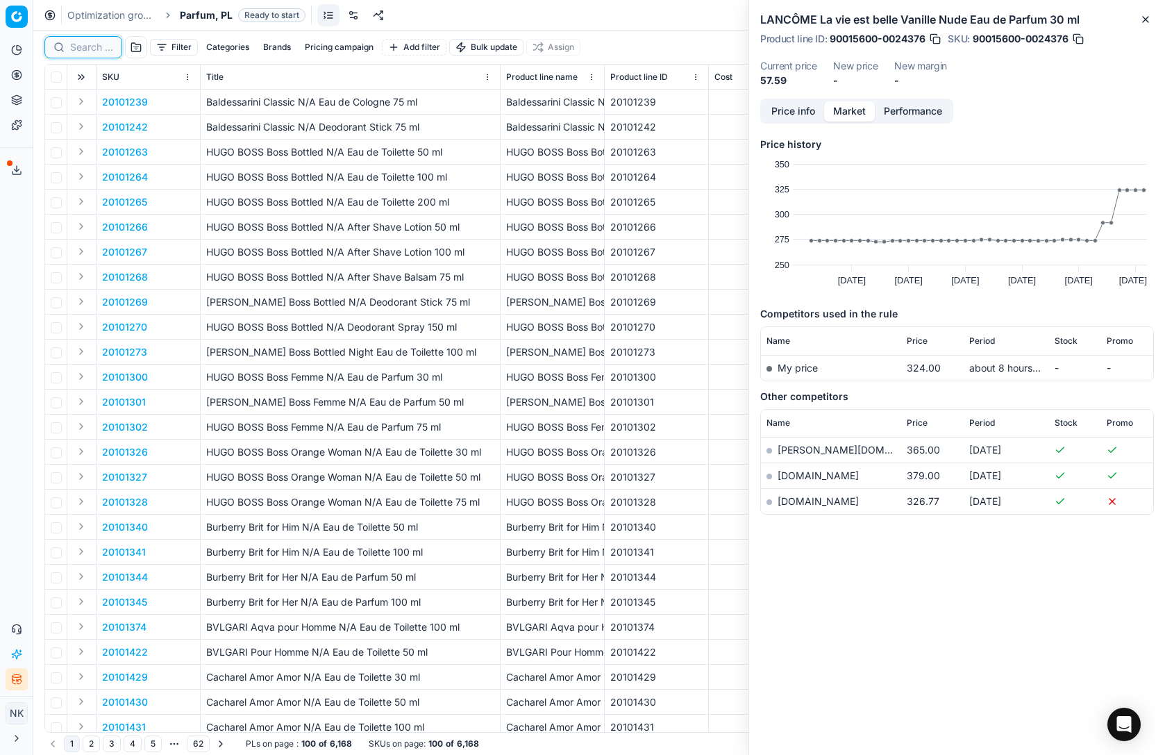
click at [84, 52] on input at bounding box center [91, 47] width 43 height 14
paste input "90016915-0026568"
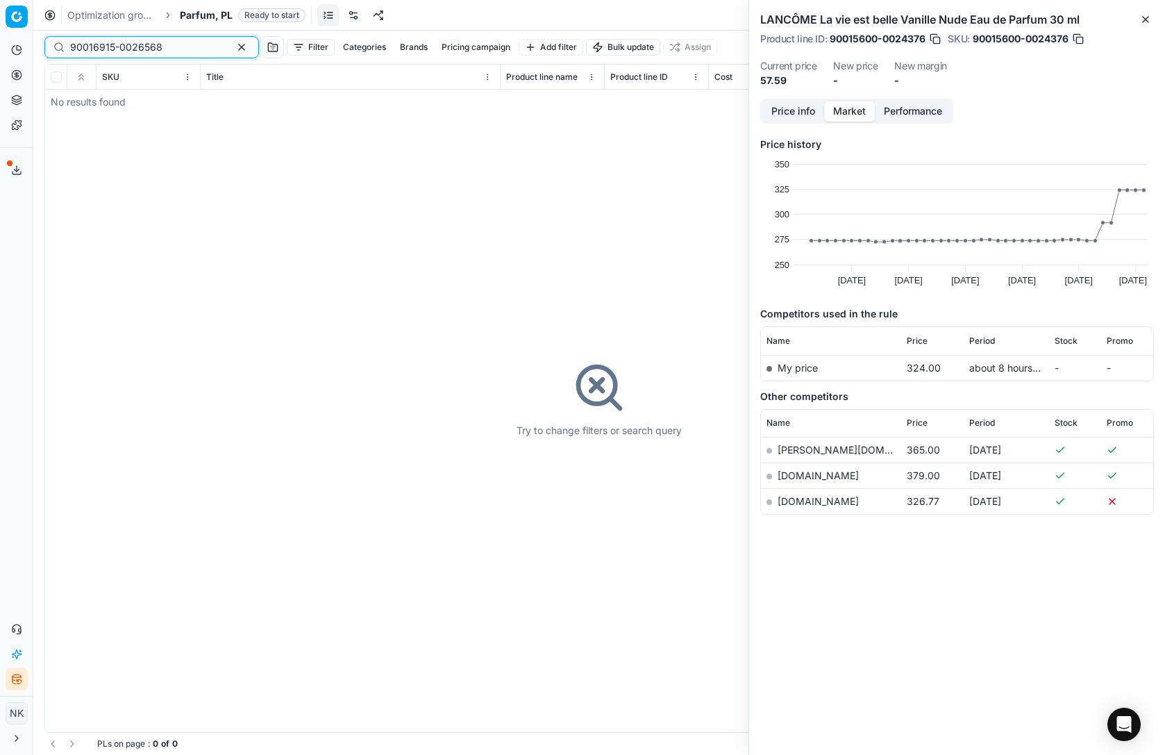
type input "90016915-0026568"
click at [205, 17] on span "Parfum, PL" at bounding box center [206, 15] width 53 height 14
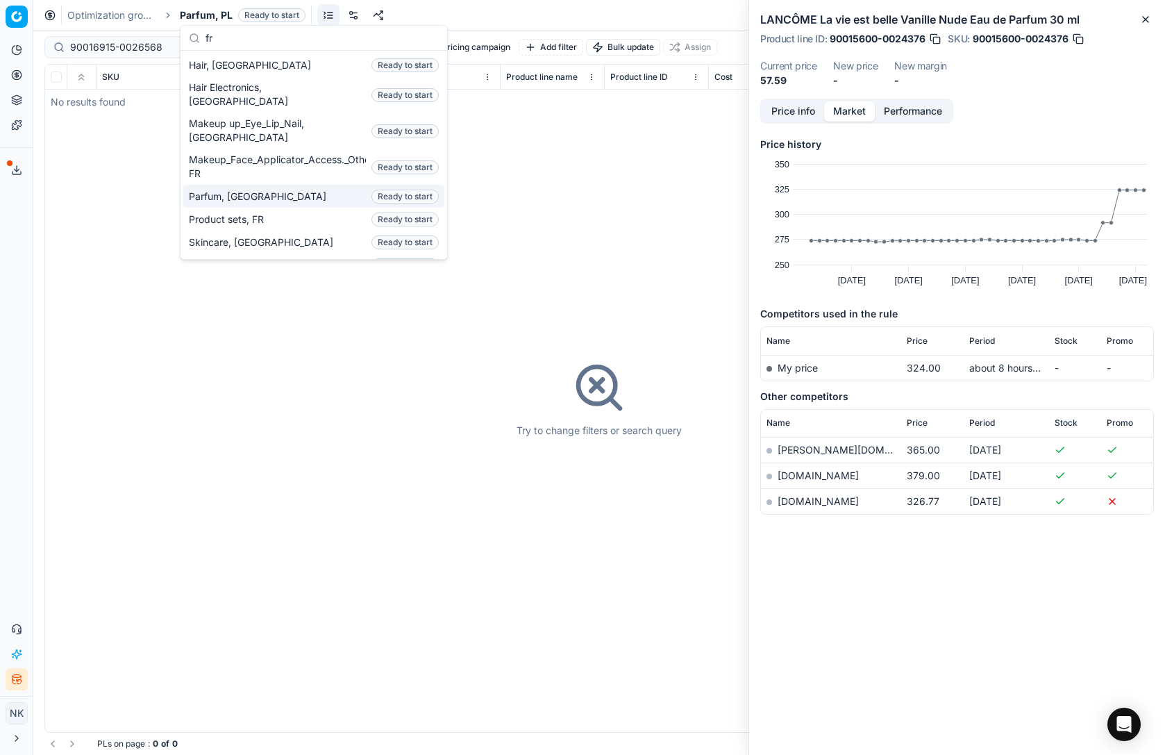
type input "fr"
click at [212, 190] on span "Parfum, [GEOGRAPHIC_DATA]" at bounding box center [260, 197] width 143 height 14
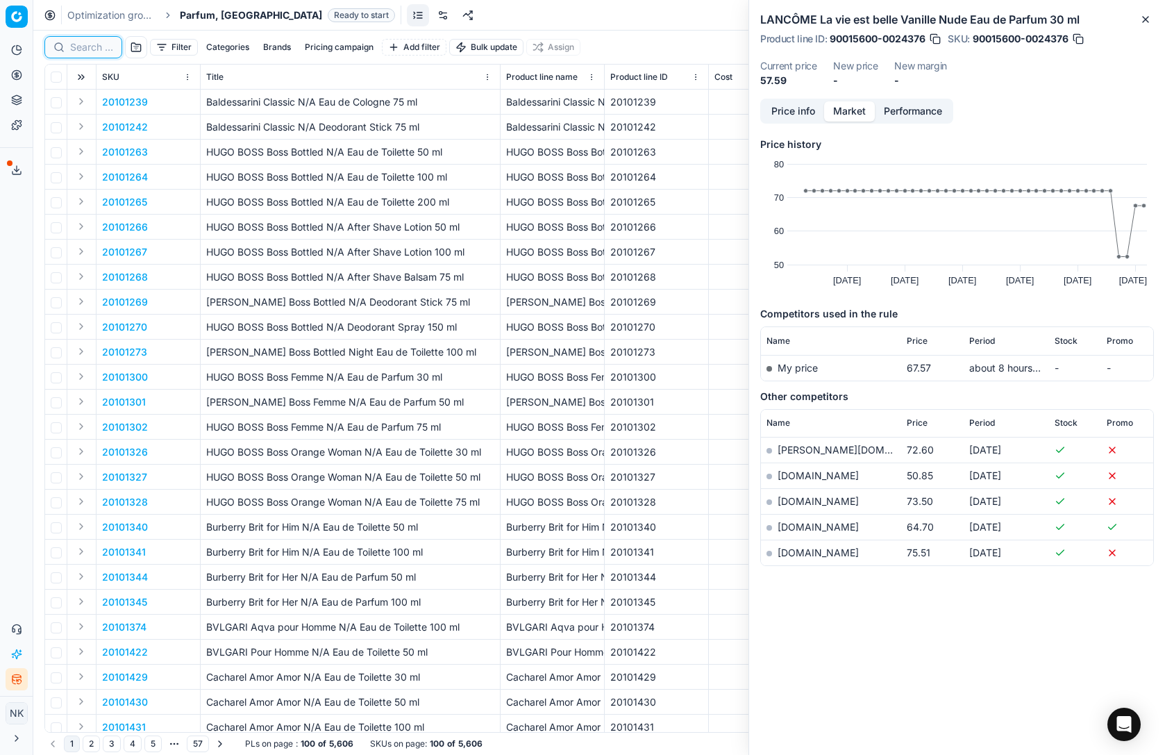
click at [87, 50] on input at bounding box center [91, 47] width 43 height 14
paste input "90008322-0012915"
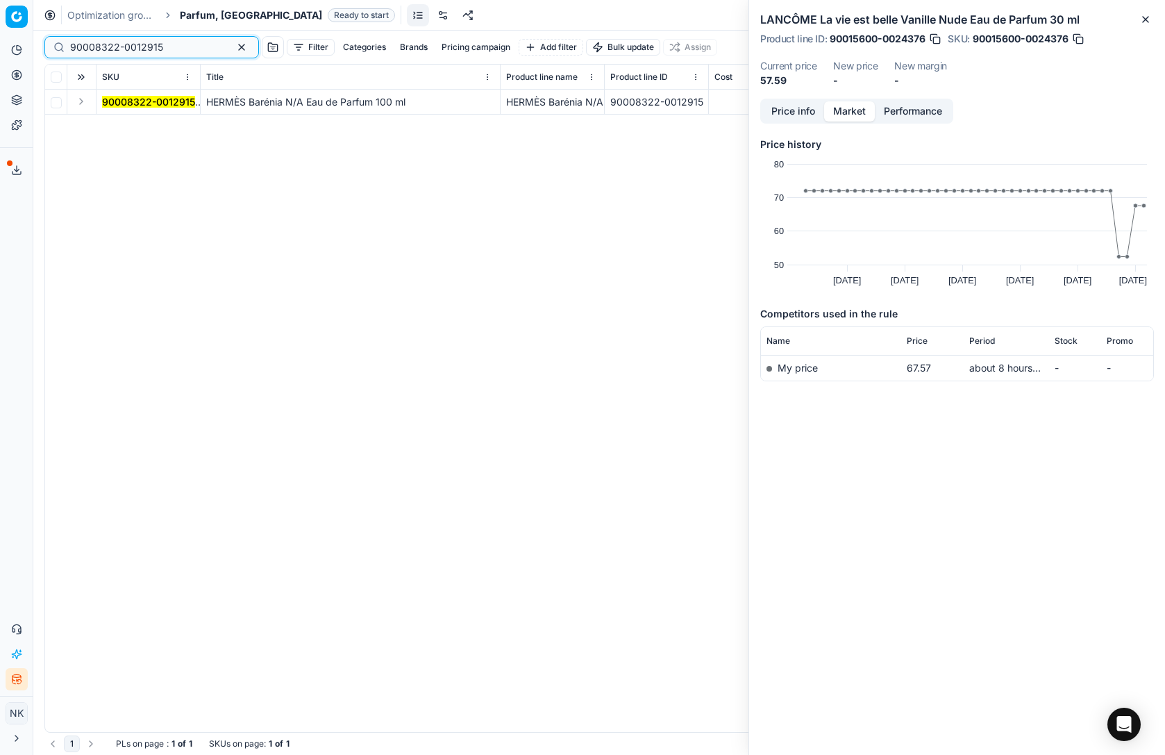
type input "90008322-0012915"
click at [69, 104] on td at bounding box center [81, 102] width 29 height 25
click at [81, 102] on button "Expand" at bounding box center [81, 101] width 17 height 17
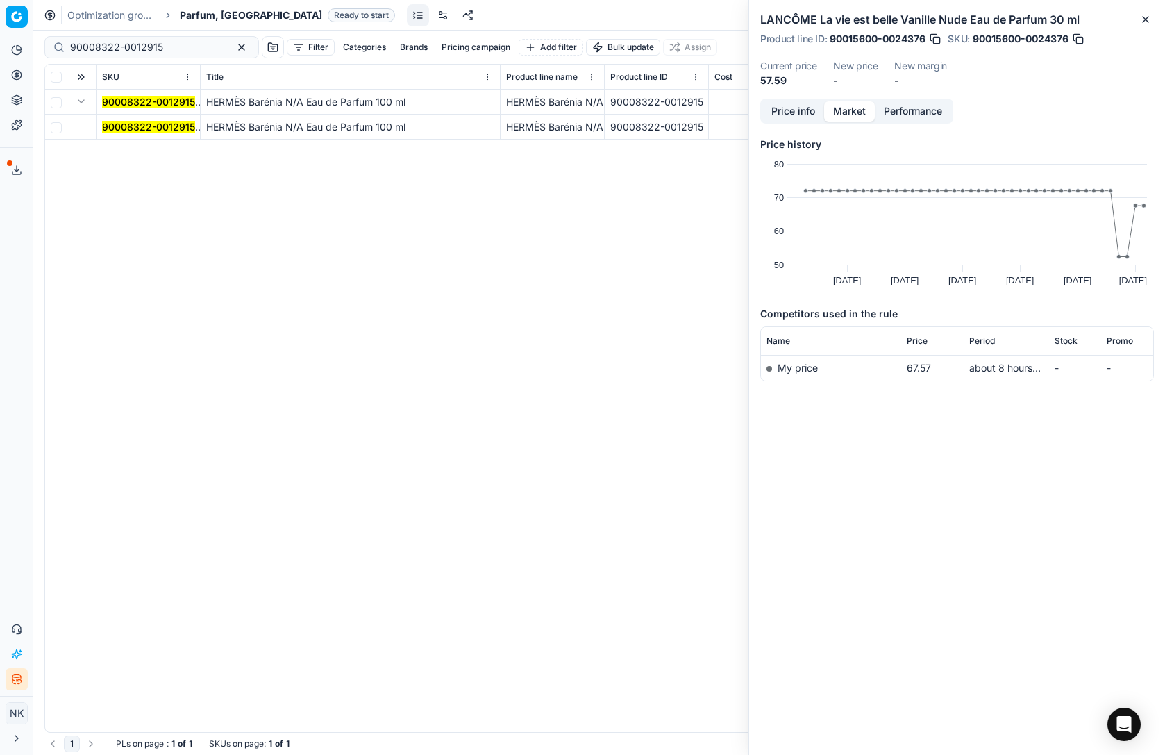
click at [135, 124] on mark "90008322-0012915" at bounding box center [148, 127] width 93 height 12
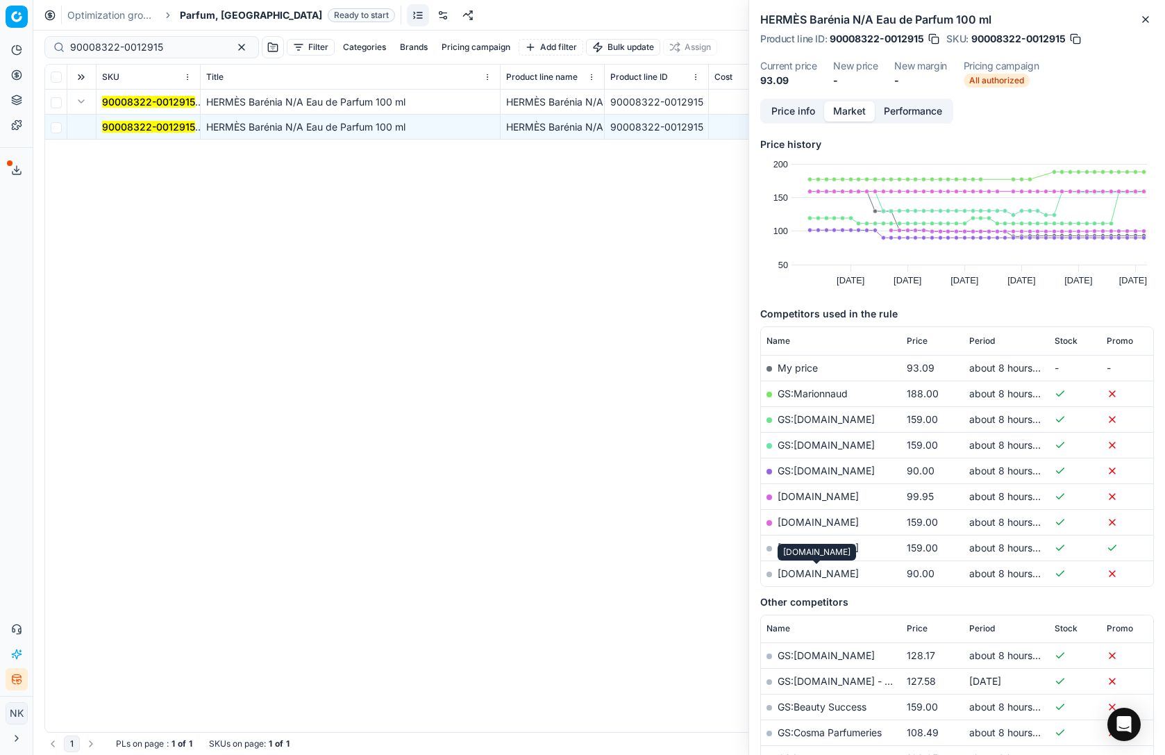
click at [809, 572] on link "parfumdreams.fr" at bounding box center [817, 573] width 81 height 12
click at [200, 16] on span "Parfum, [GEOGRAPHIC_DATA]" at bounding box center [251, 15] width 142 height 14
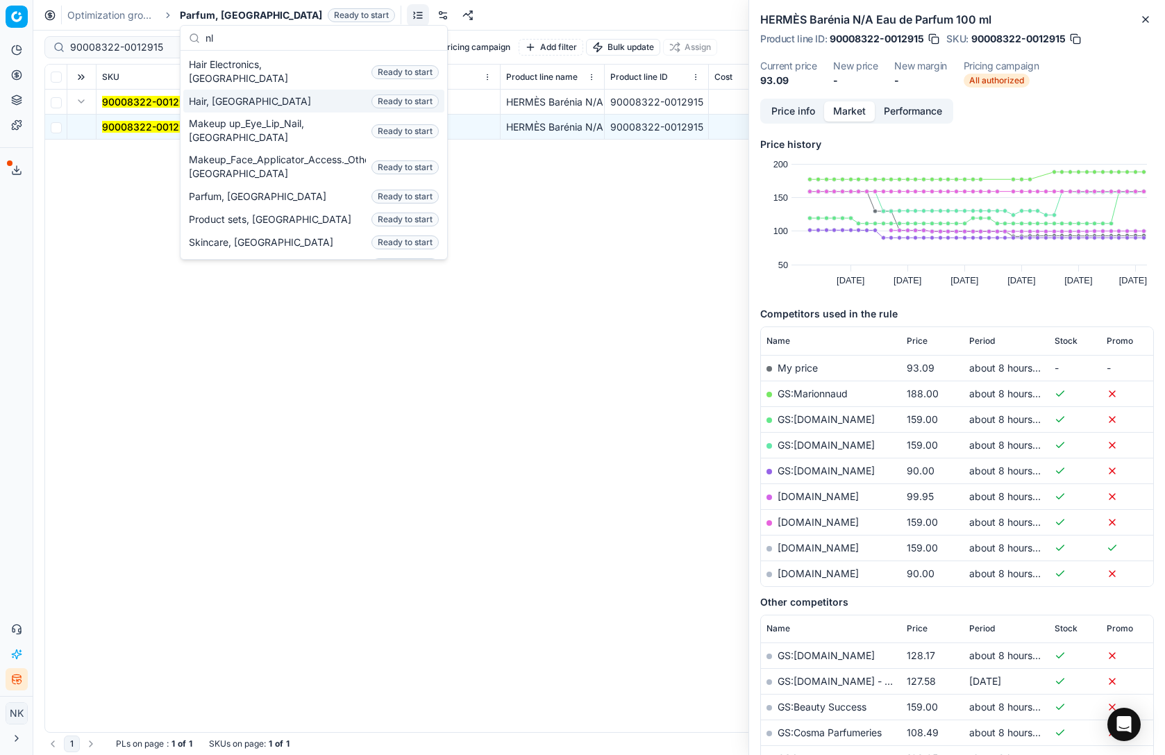
type input "nl"
click at [230, 94] on span "Hair, [GEOGRAPHIC_DATA]" at bounding box center [253, 101] width 128 height 14
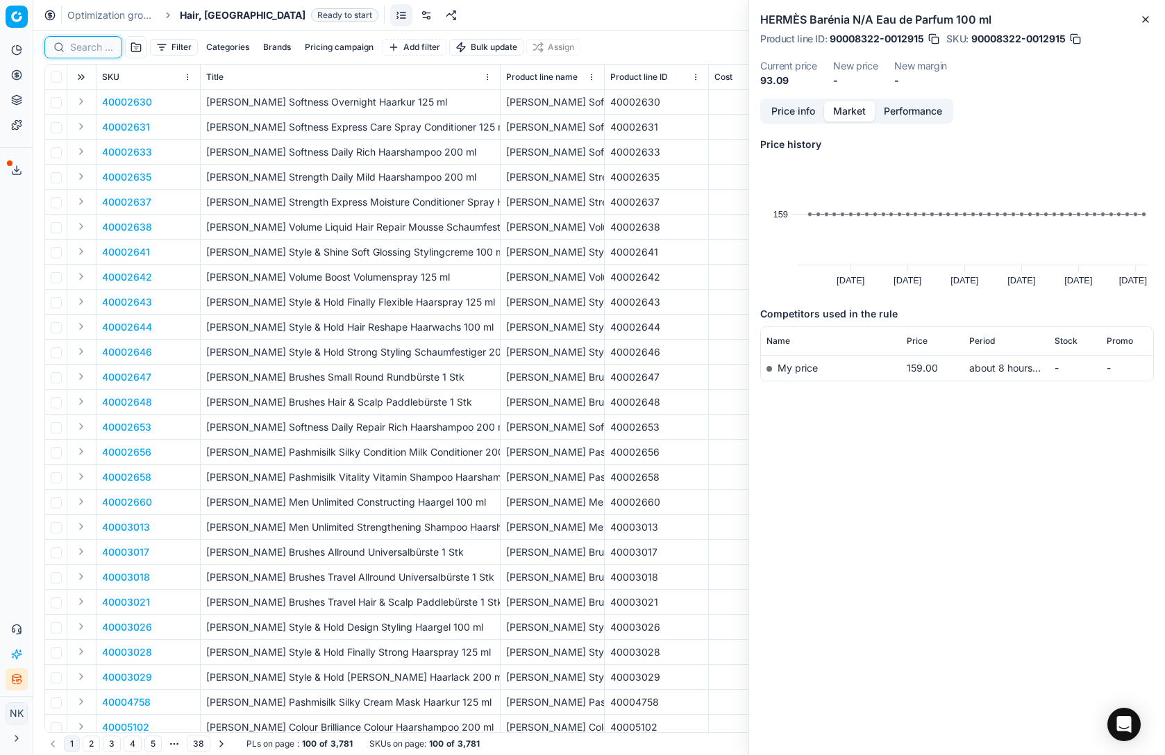
click at [90, 49] on input at bounding box center [91, 47] width 43 height 14
paste input "80059035-250"
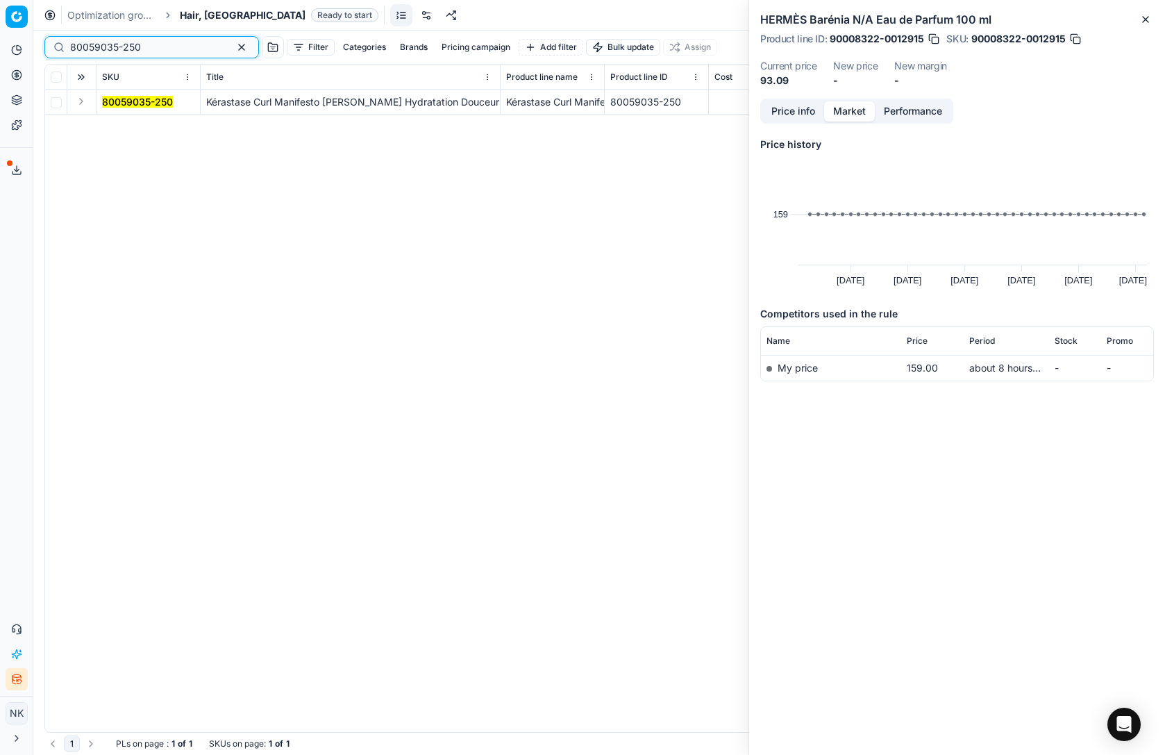
type input "80059035-250"
click at [76, 103] on button "Expand" at bounding box center [81, 101] width 17 height 17
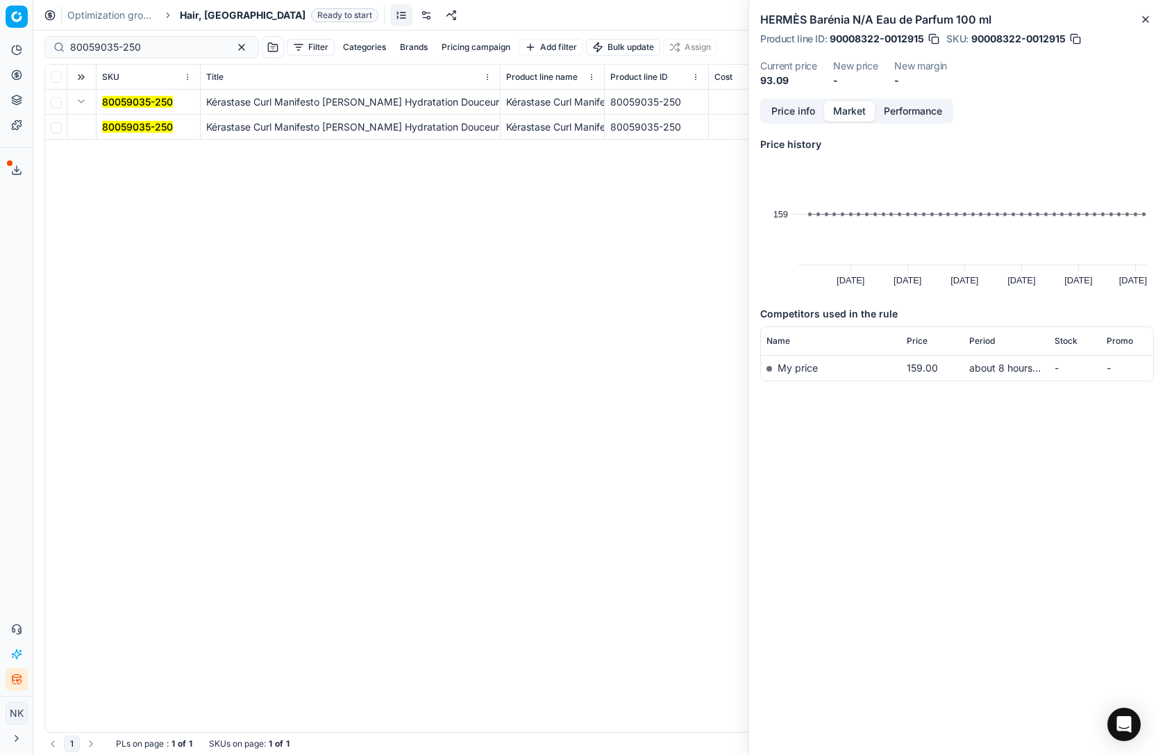
click at [114, 121] on mark "80059035-250" at bounding box center [137, 127] width 71 height 12
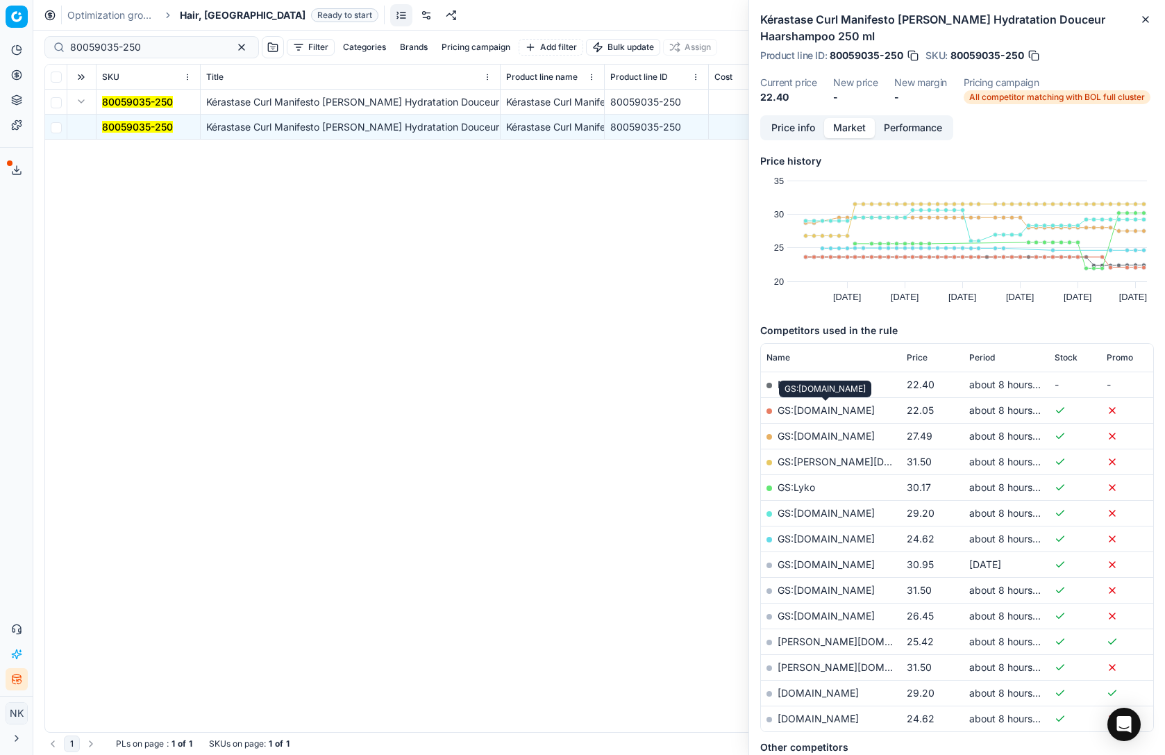
click at [825, 412] on link "GS:Beautyplaza.com" at bounding box center [825, 410] width 97 height 12
click at [190, 12] on span "Hair, [GEOGRAPHIC_DATA]" at bounding box center [243, 15] width 126 height 14
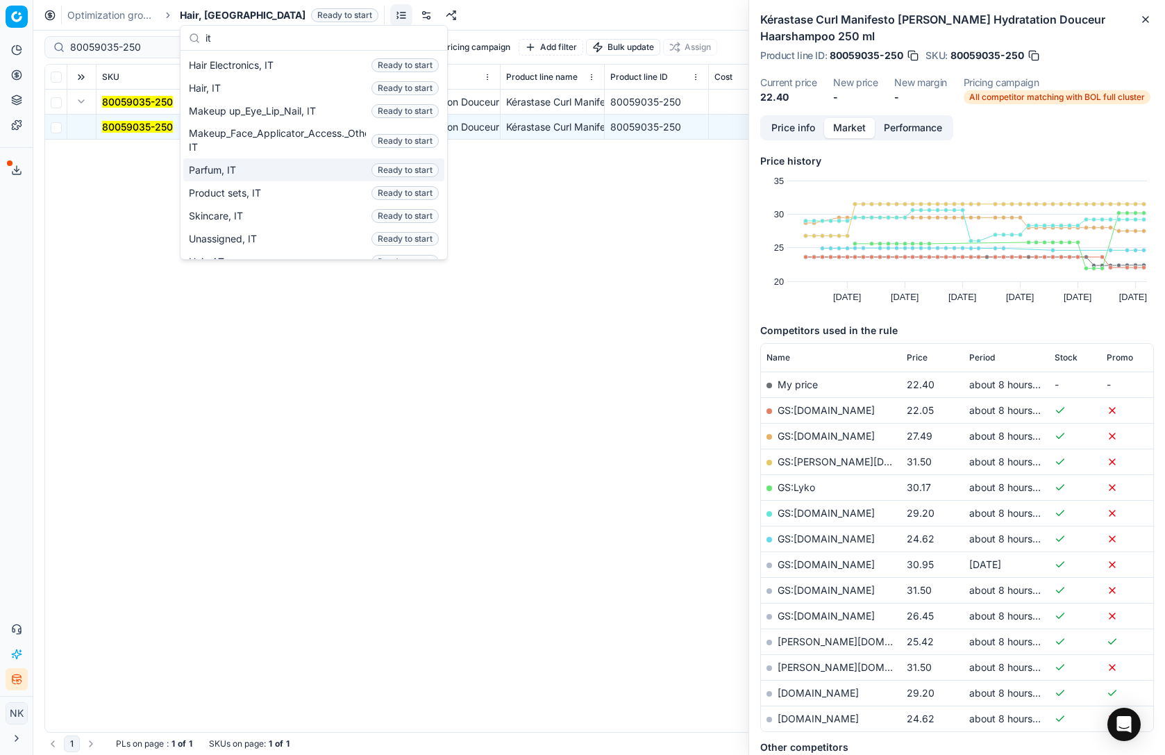
type input "it"
click at [224, 172] on span "Parfum, IT" at bounding box center [215, 170] width 53 height 14
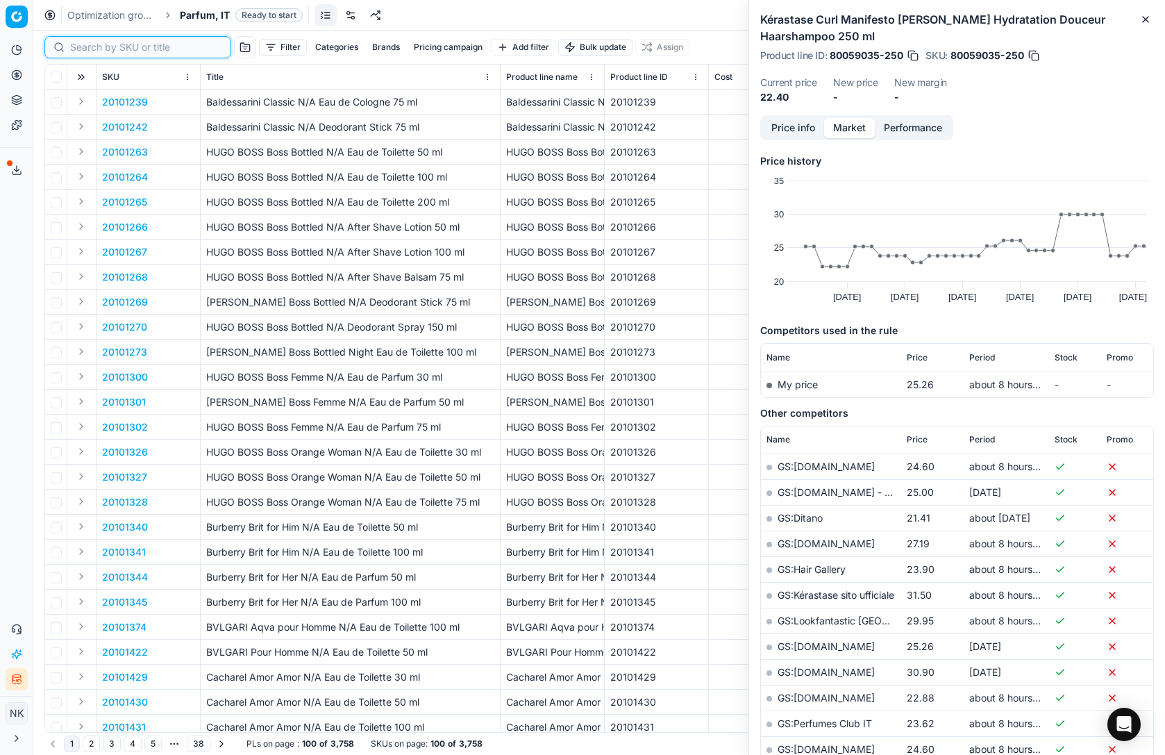
click at [83, 53] on input at bounding box center [146, 47] width 152 height 14
paste input "20120434"
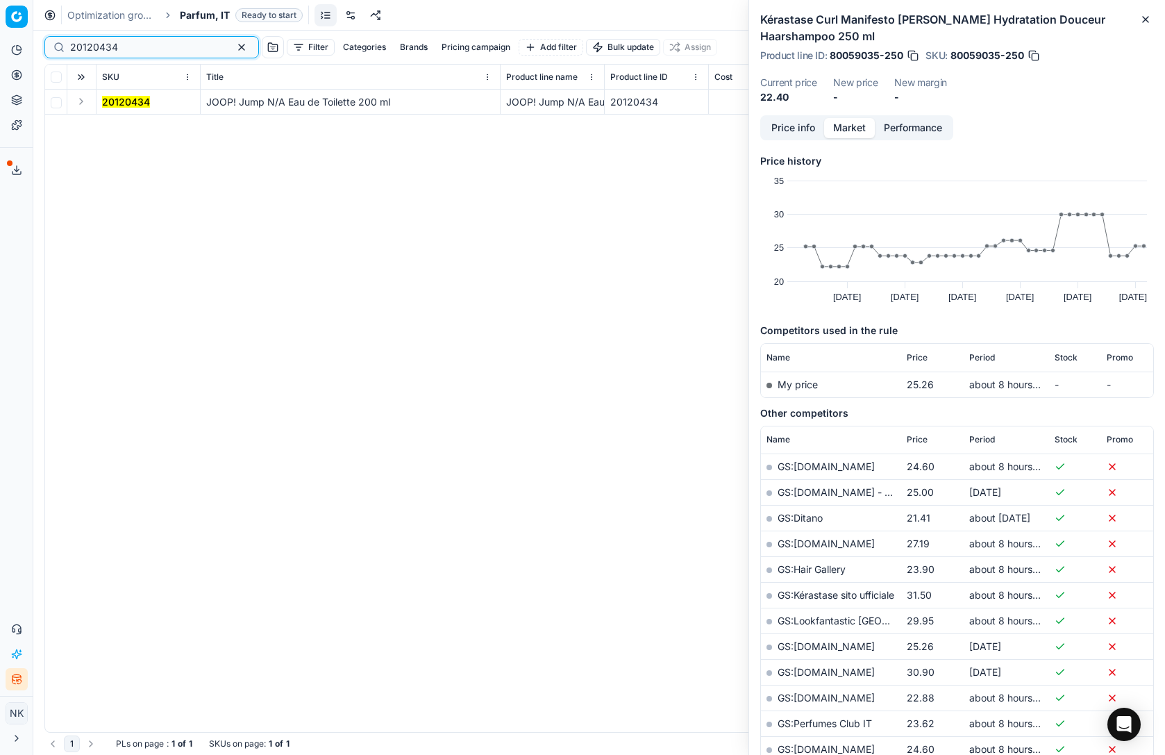
type input "20120434"
click at [72, 98] on td at bounding box center [81, 102] width 29 height 25
click at [76, 101] on button "Expand" at bounding box center [81, 101] width 17 height 17
click at [118, 125] on mark "20120434" at bounding box center [126, 127] width 48 height 12
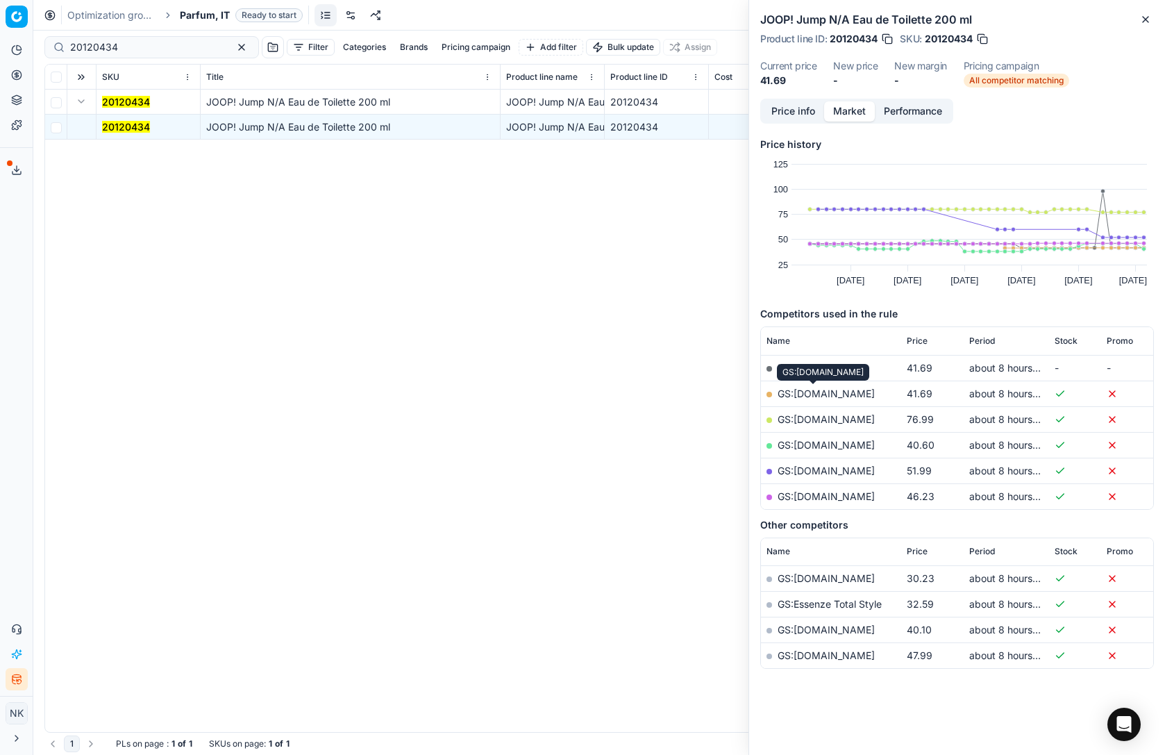
click at [812, 391] on link "GS:Deloox.com" at bounding box center [825, 393] width 97 height 12
click at [221, 10] on span "Parfum, IT" at bounding box center [205, 15] width 50 height 14
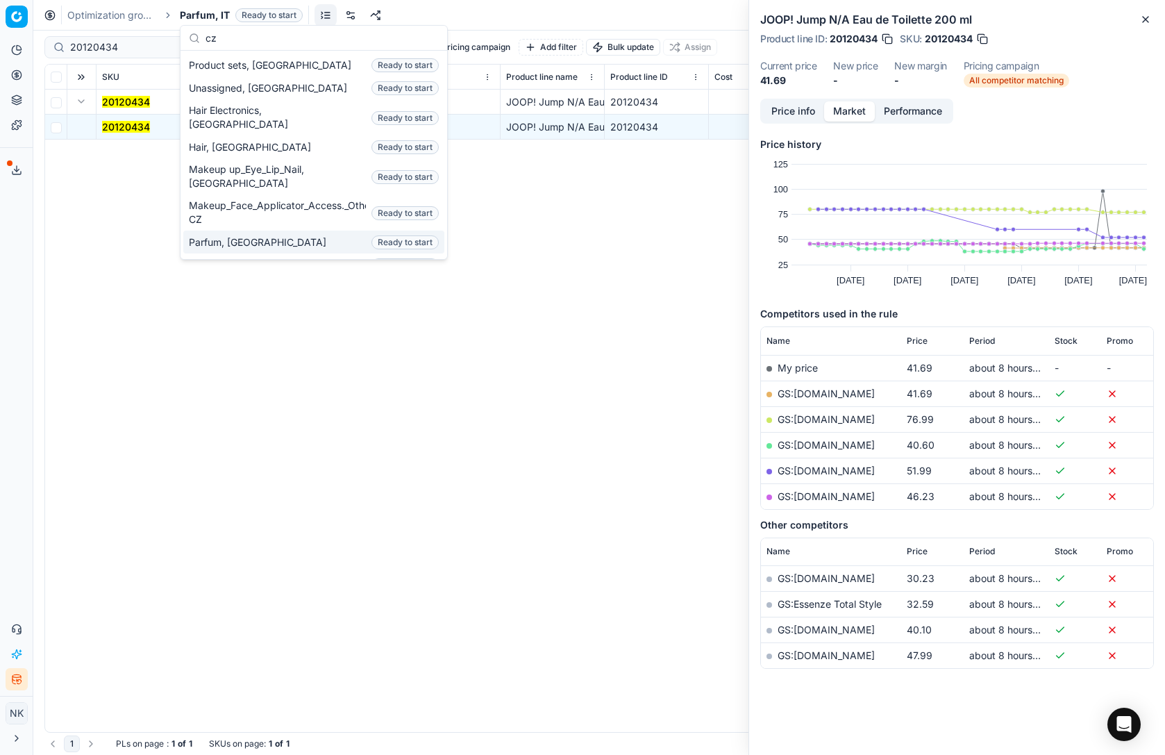
type input "cz"
click at [224, 235] on span "Parfum, [GEOGRAPHIC_DATA]" at bounding box center [260, 242] width 143 height 14
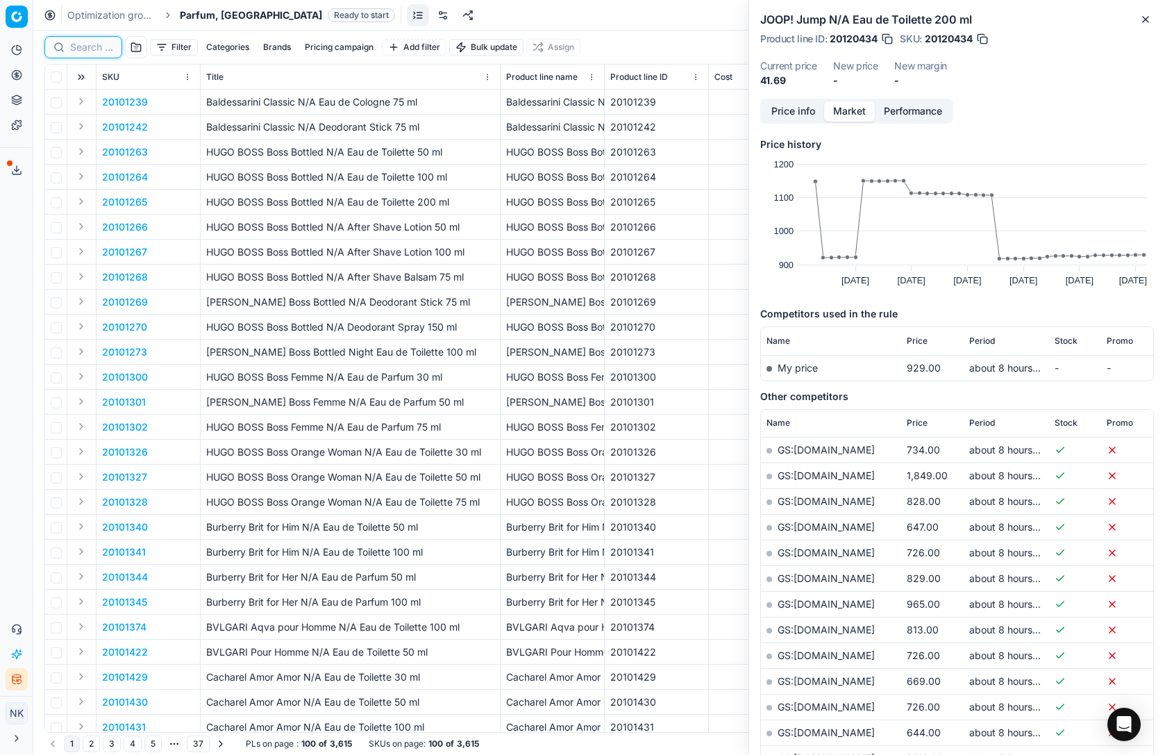
click at [87, 47] on input at bounding box center [91, 47] width 43 height 14
paste input "30102864-0004038"
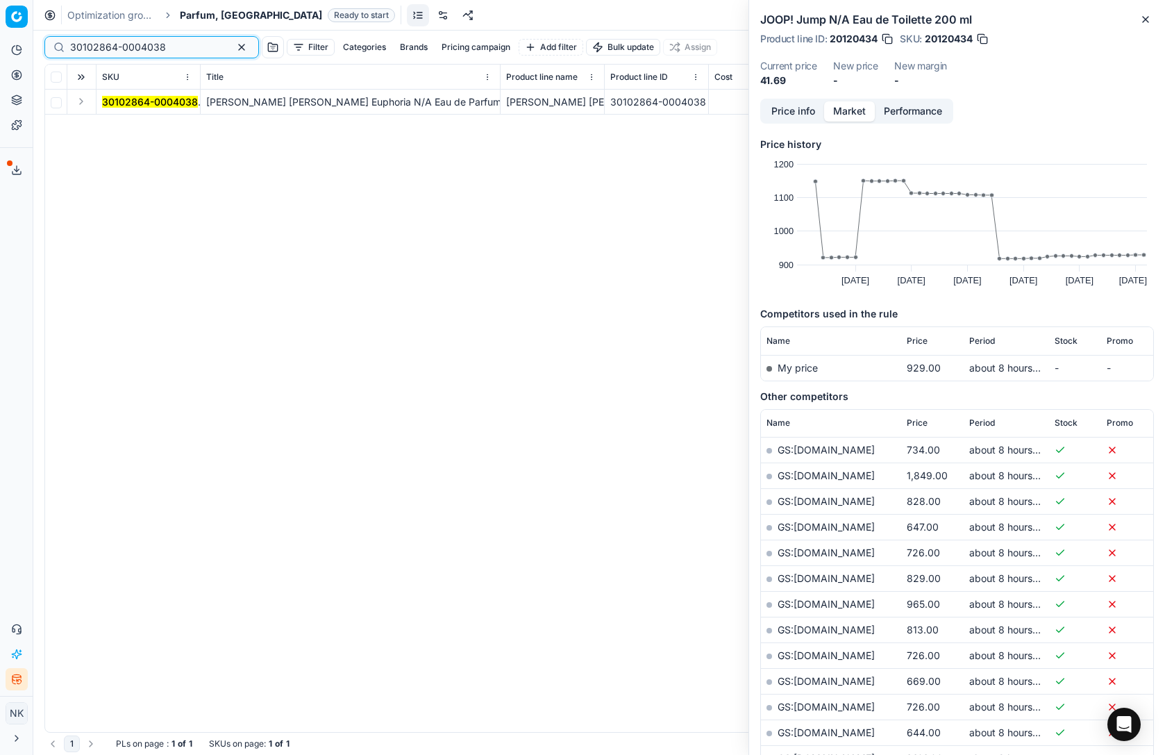
type input "30102864-0004038"
click at [78, 105] on button "Expand" at bounding box center [81, 101] width 17 height 17
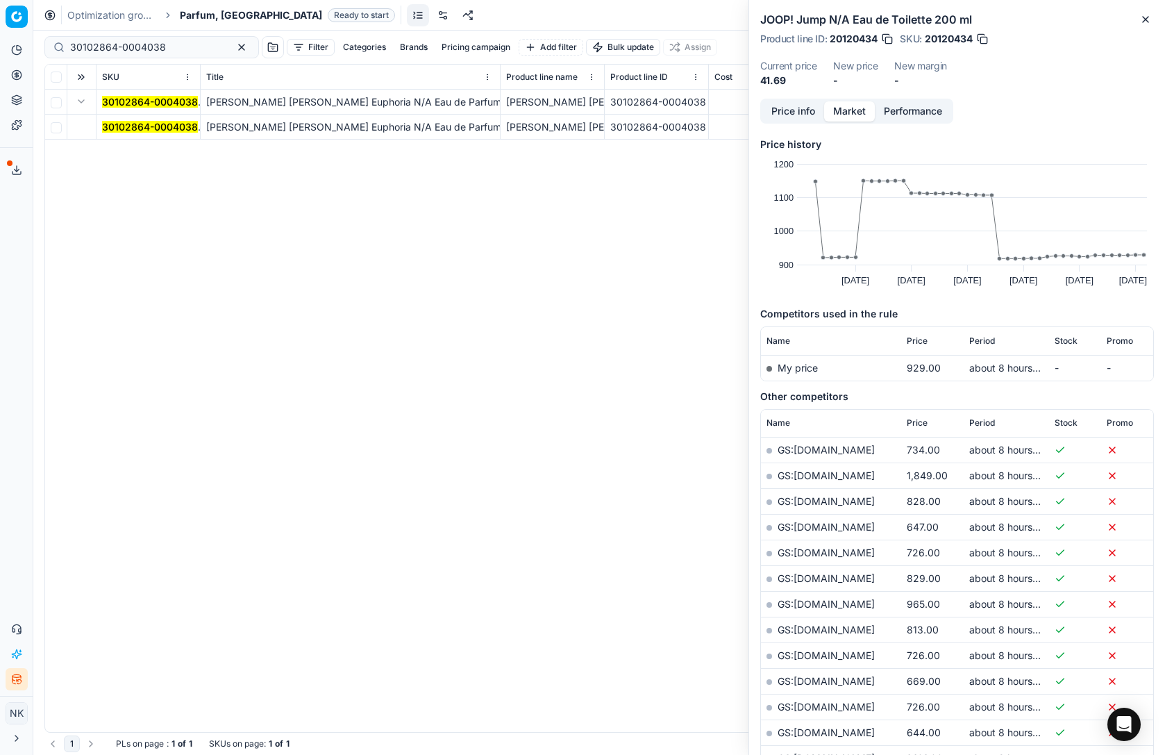
click at [140, 127] on mark "30102864-0004038" at bounding box center [150, 127] width 96 height 12
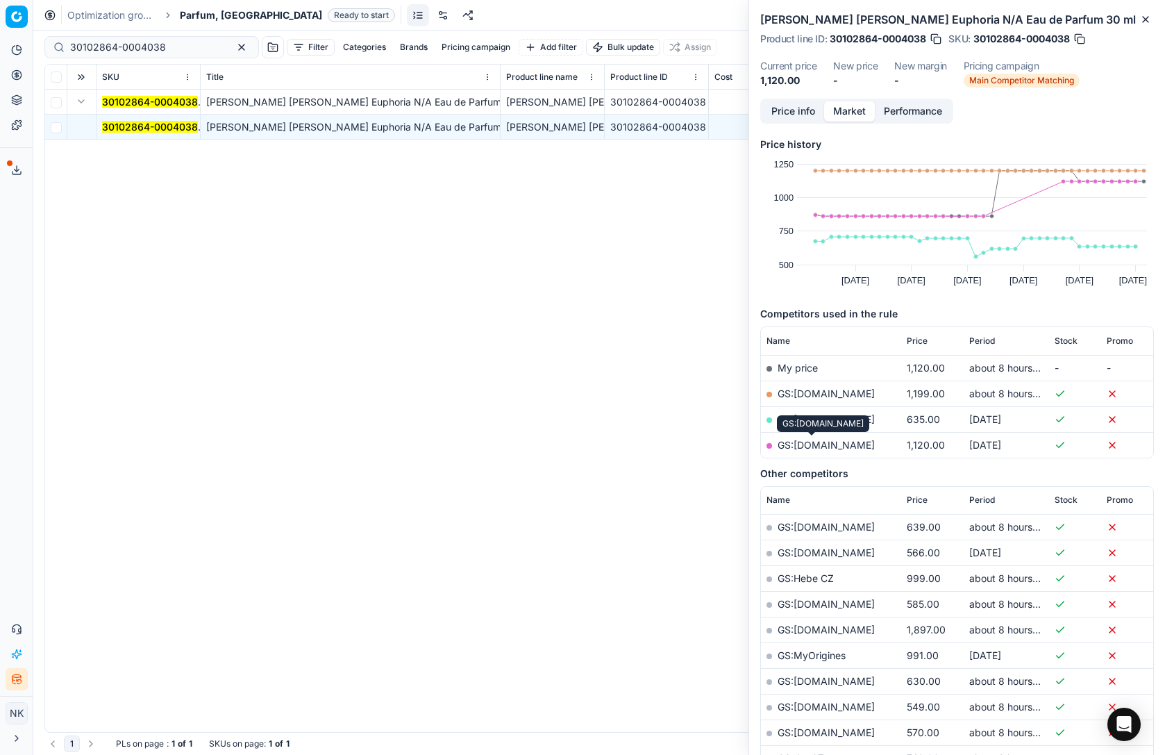
click at [805, 447] on link "GS:sephora.cz" at bounding box center [825, 445] width 97 height 12
click at [202, 16] on span "Parfum, [GEOGRAPHIC_DATA]" at bounding box center [251, 15] width 142 height 14
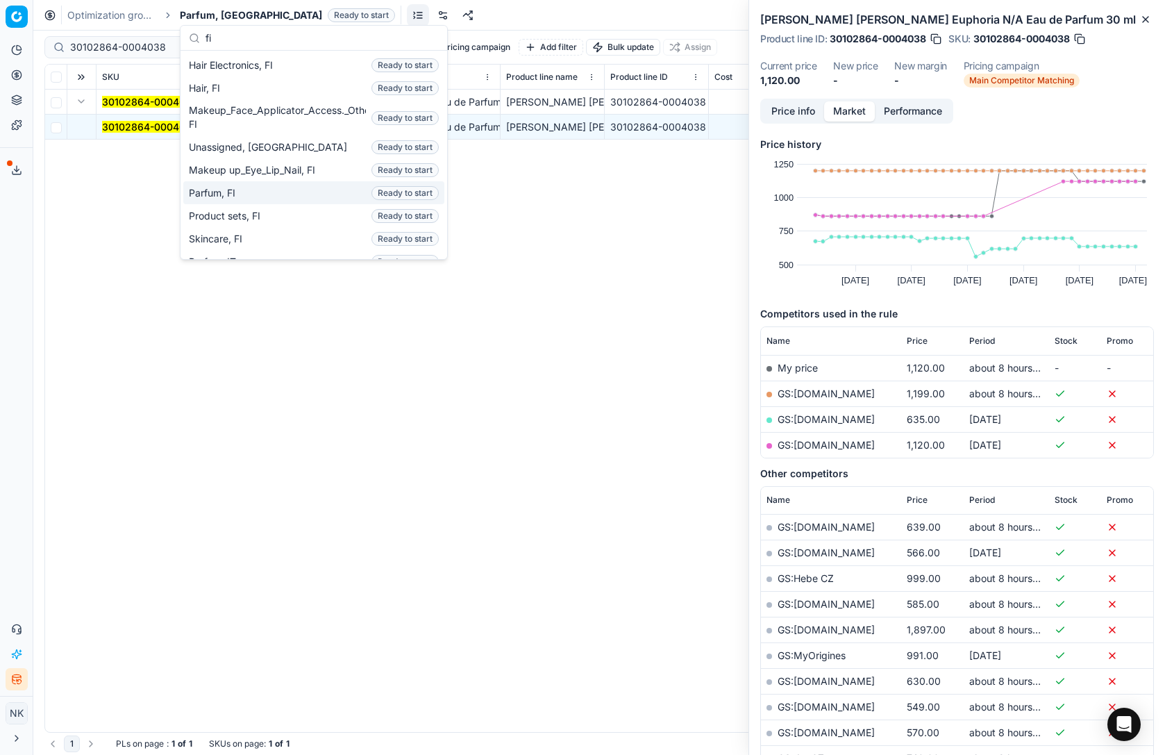
type input "fi"
click at [228, 189] on span "Parfum, FI" at bounding box center [215, 193] width 52 height 14
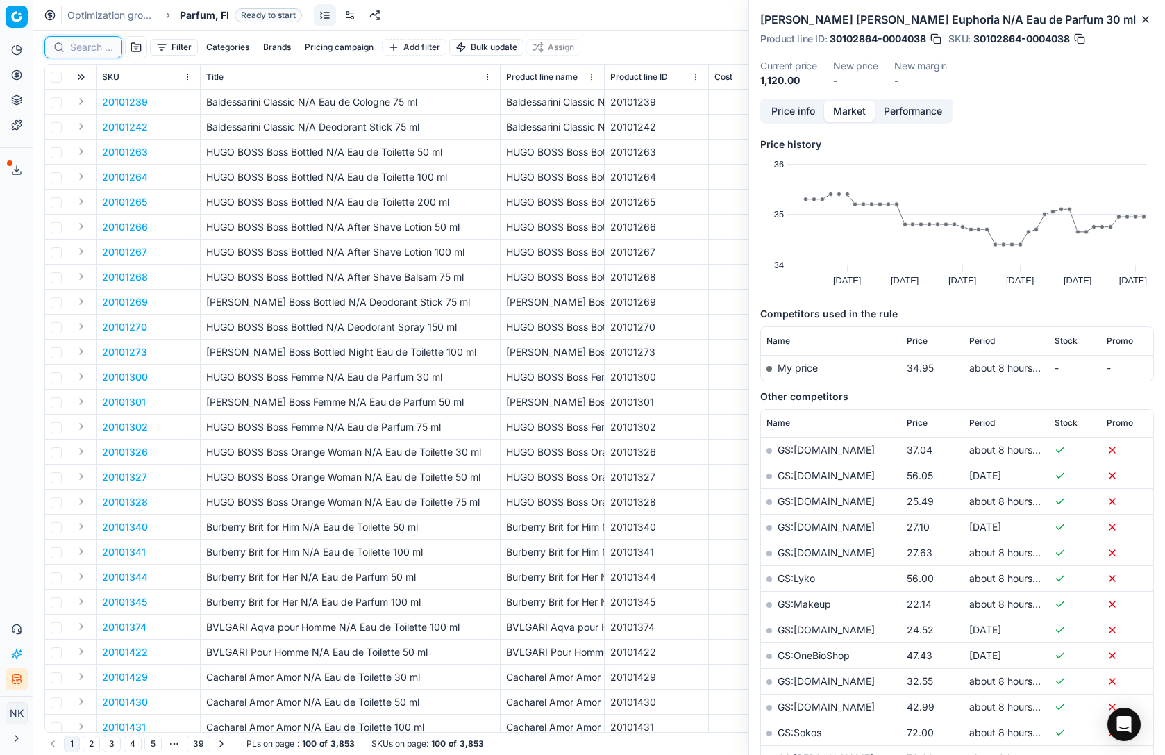
click at [89, 49] on input at bounding box center [91, 47] width 43 height 14
paste input "30102864-0004038"
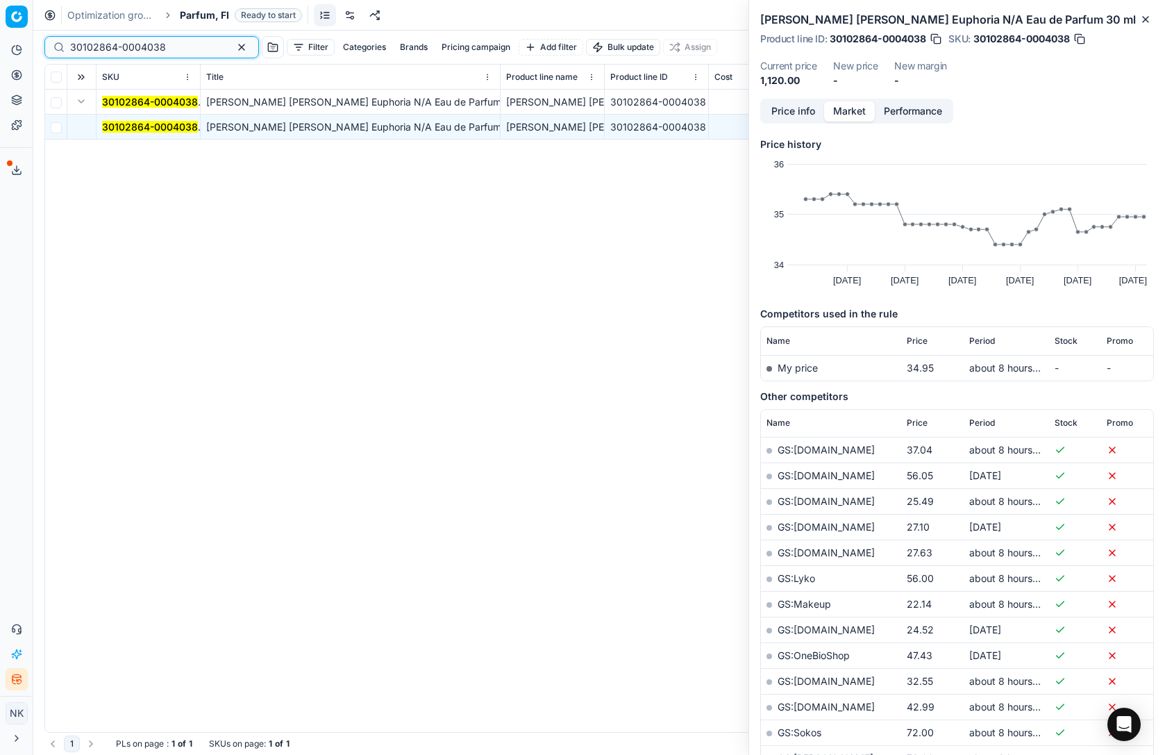
type input "30102864-0004038"
click at [119, 127] on mark "30102864-0004038" at bounding box center [150, 127] width 96 height 12
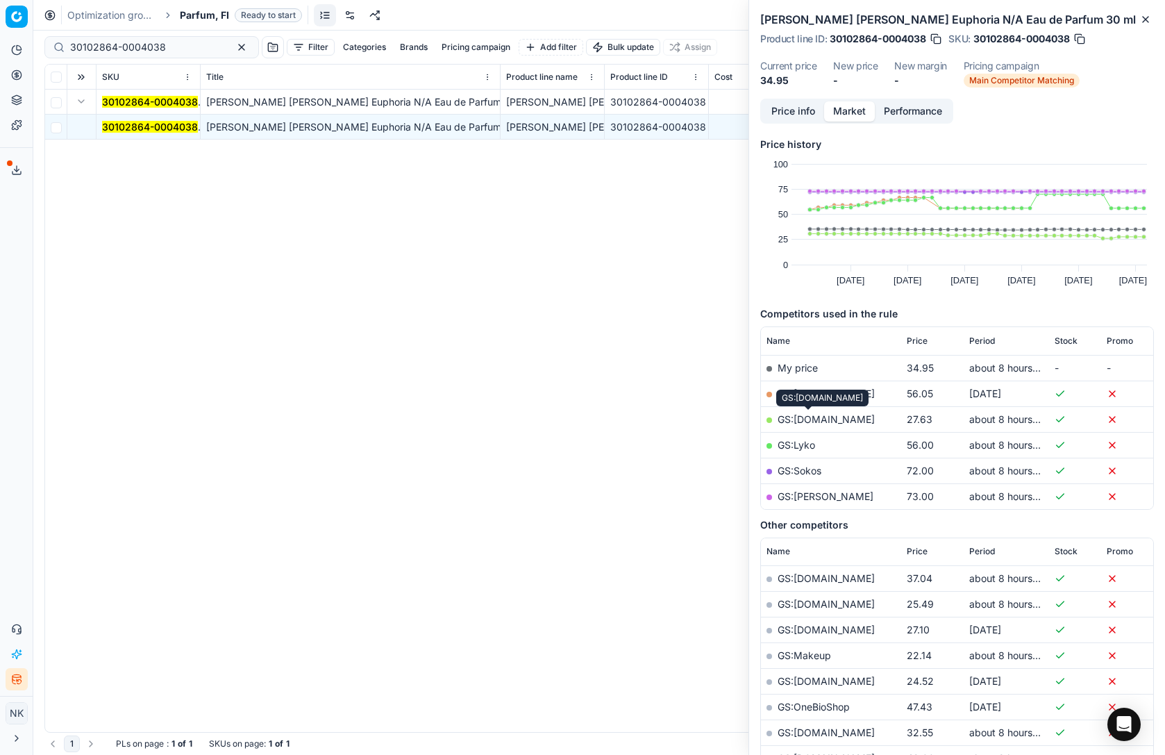
click at [805, 417] on link "GS:Luxplus.fi" at bounding box center [825, 419] width 97 height 12
click at [548, 417] on div "30102864-0004038 Calvin Klein Euphoria N/A Eau de Parfum 30 ml Calvin Klein Eup…" at bounding box center [599, 411] width 1108 height 642
click at [1152, 19] on button "Close" at bounding box center [1145, 19] width 17 height 17
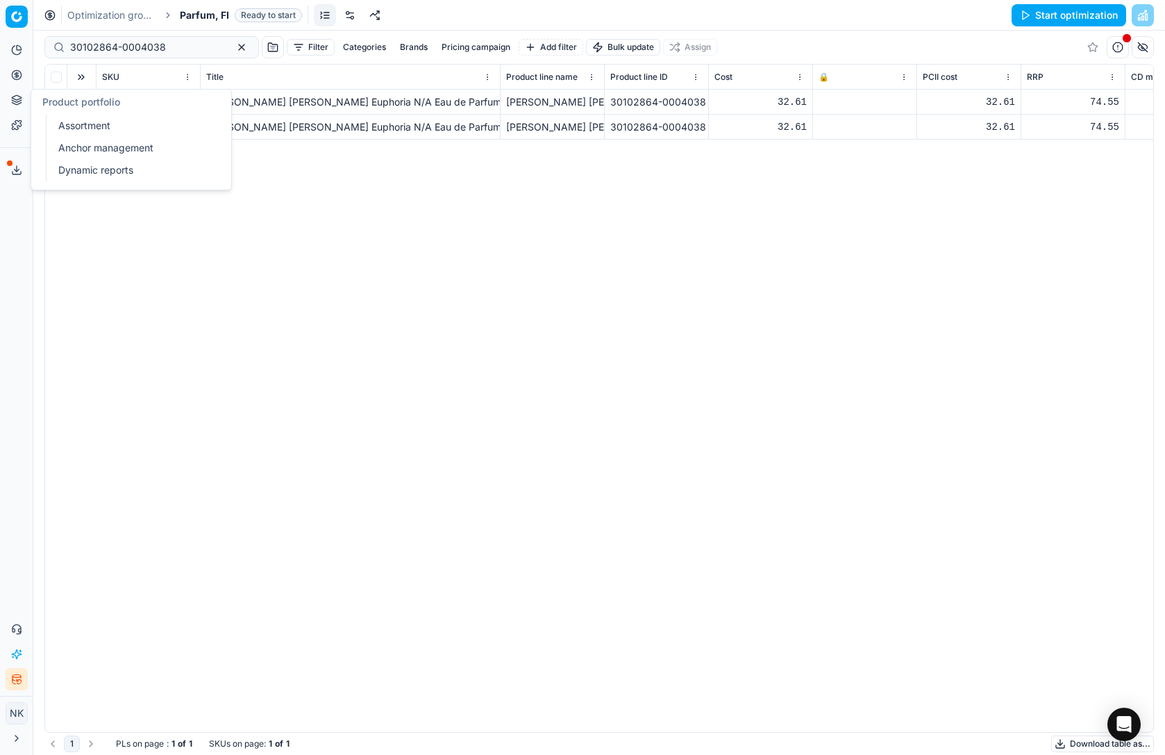
click at [83, 129] on link "Assortment" at bounding box center [134, 125] width 162 height 19
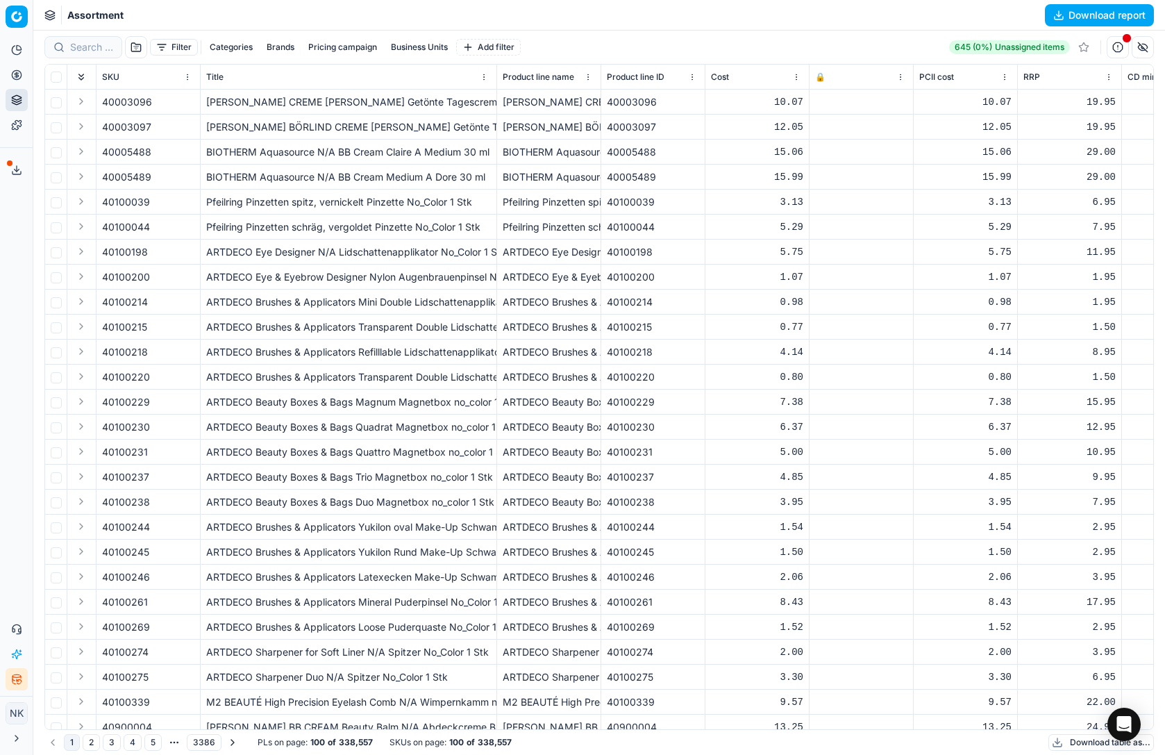
click at [10, 175] on button "Export service" at bounding box center [17, 170] width 22 height 22
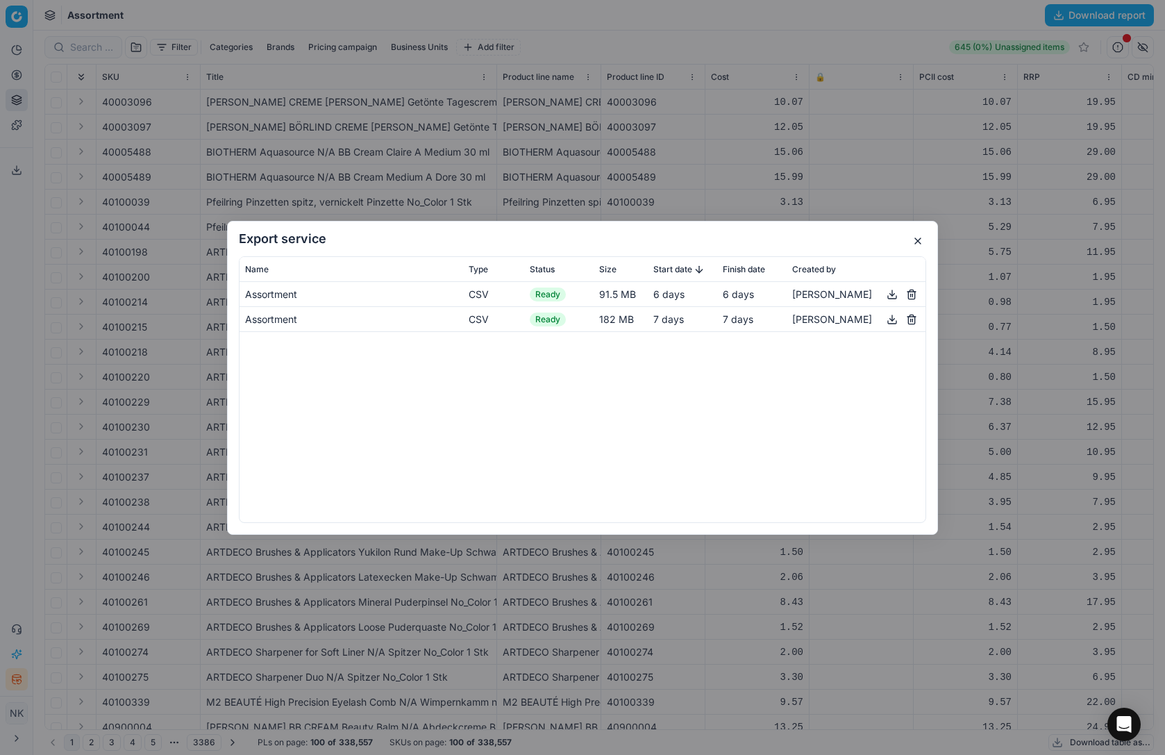
click at [924, 241] on button "button" at bounding box center [917, 241] width 17 height 17
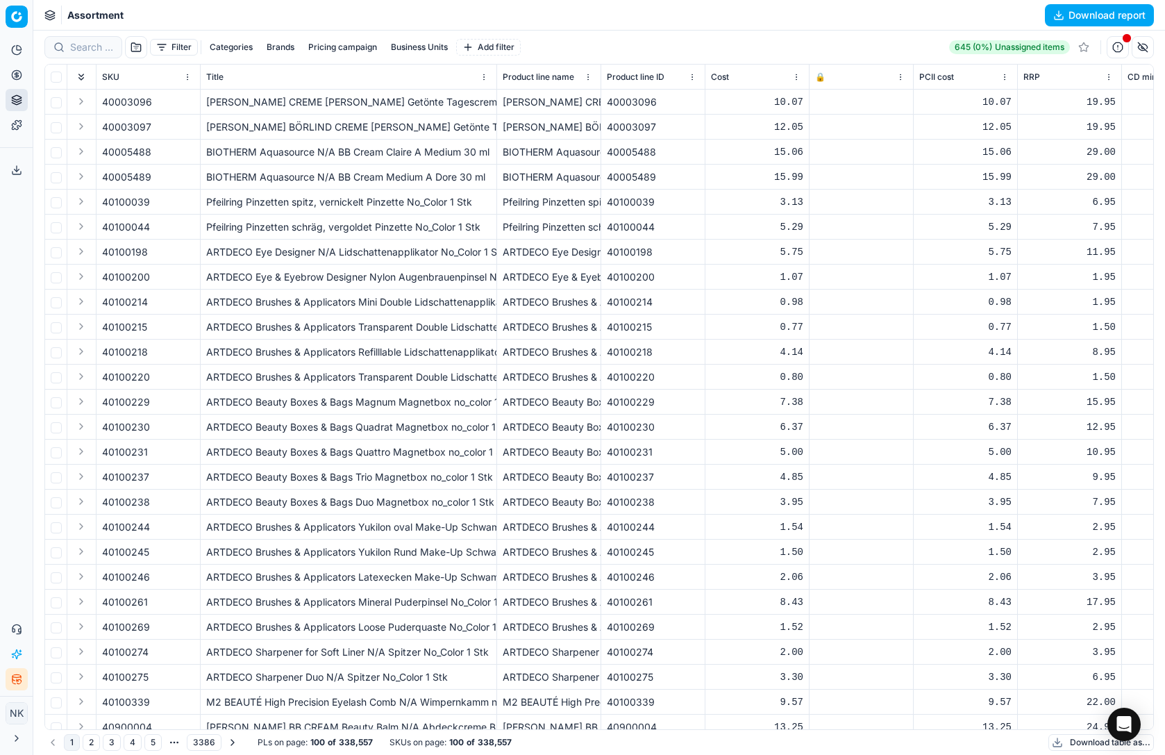
click at [19, 737] on icon at bounding box center [16, 737] width 11 height 11
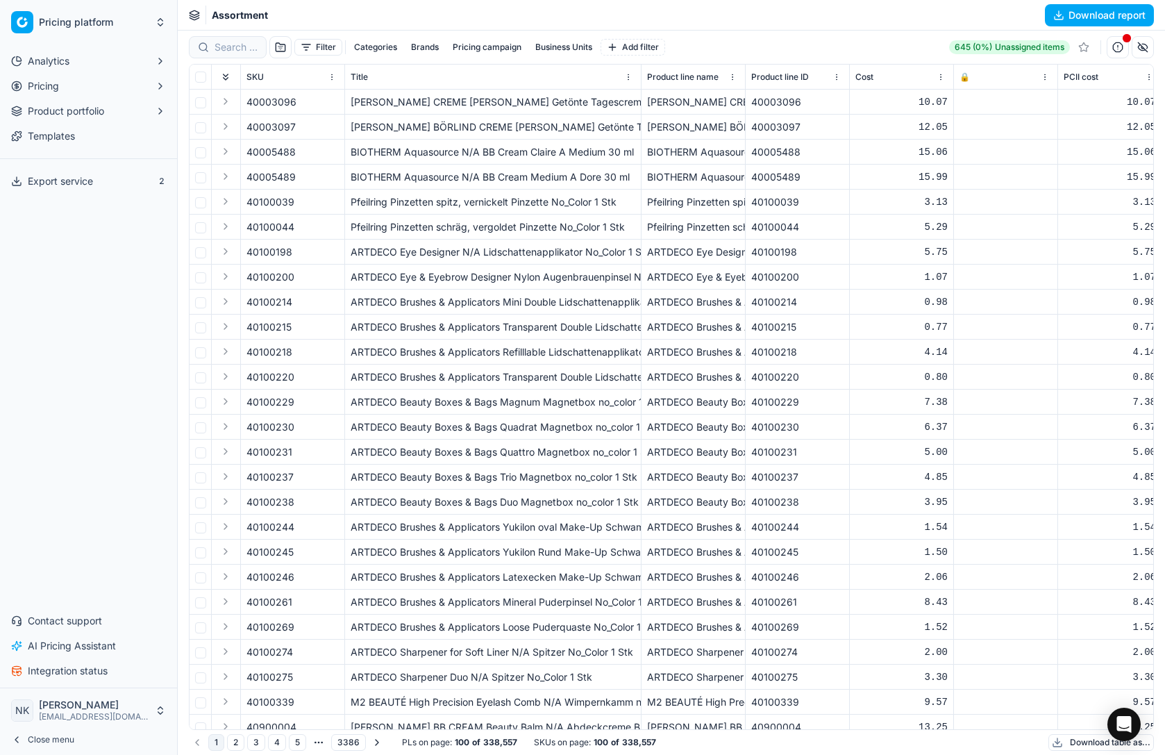
click at [19, 736] on icon at bounding box center [16, 739] width 11 height 11
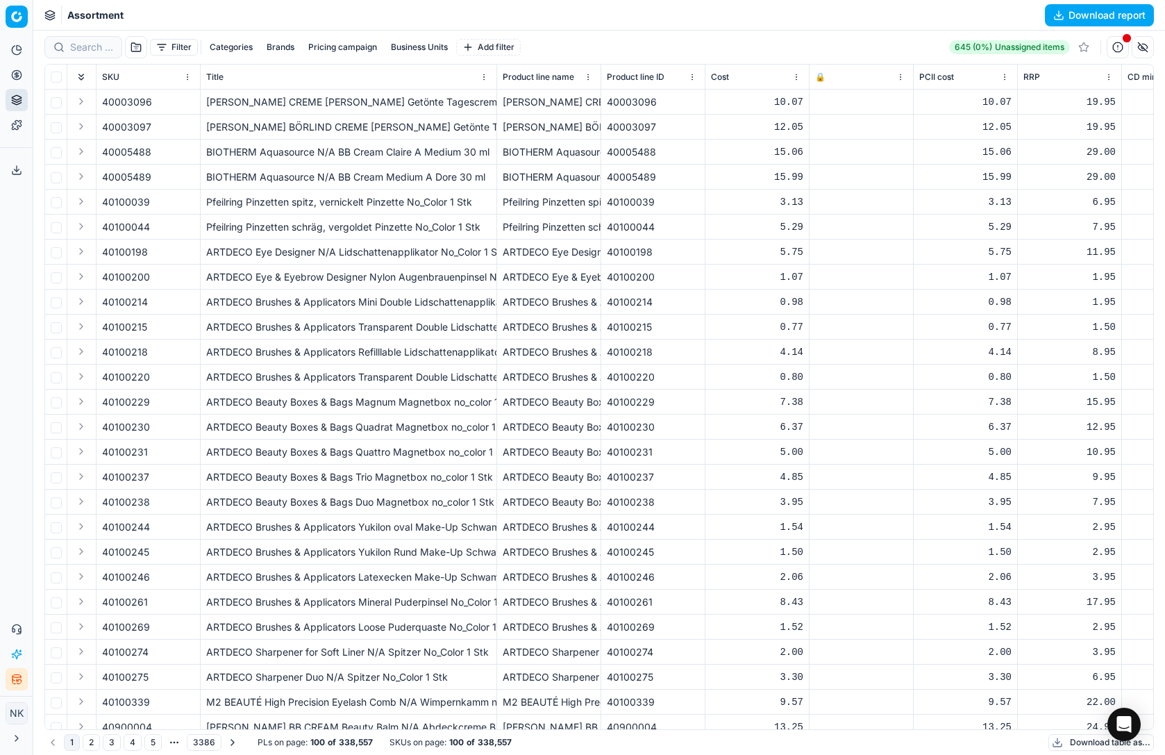
click at [1078, 16] on button "Download report" at bounding box center [1099, 15] width 109 height 22
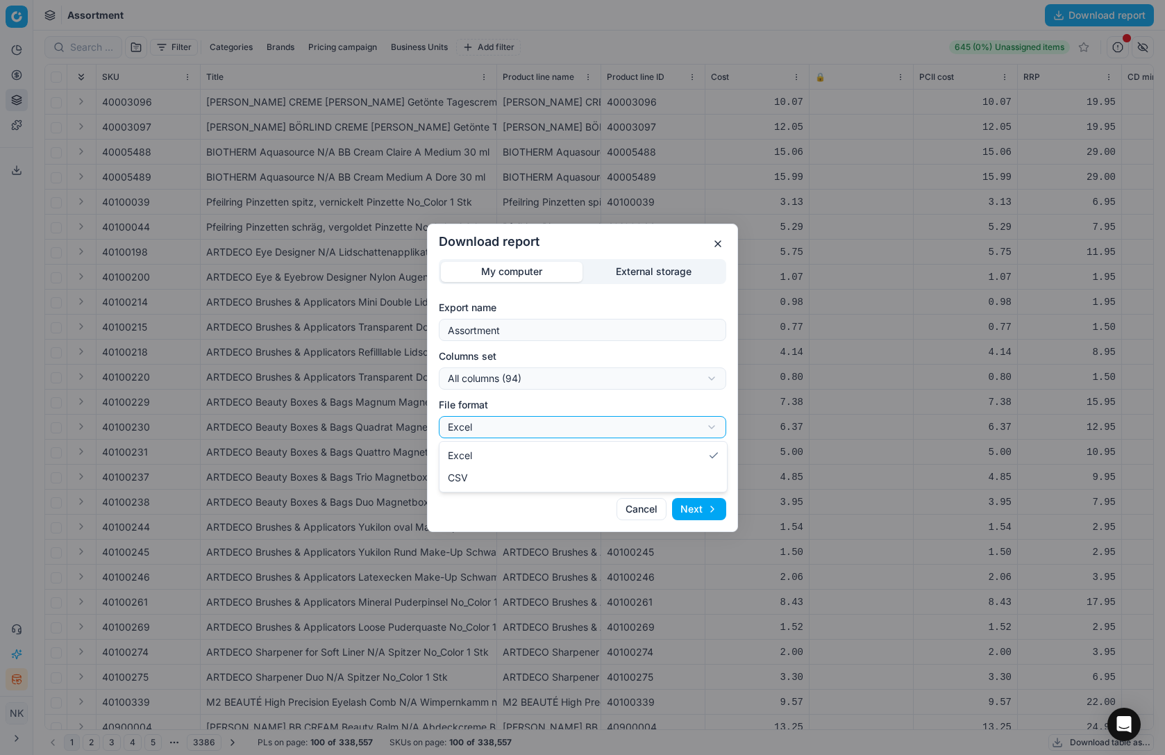
click at [574, 424] on div "Download report My computer External storage Export name Assortment Columns set…" at bounding box center [582, 377] width 1165 height 755
select select "csv"
click at [705, 512] on button "Next" at bounding box center [699, 509] width 54 height 22
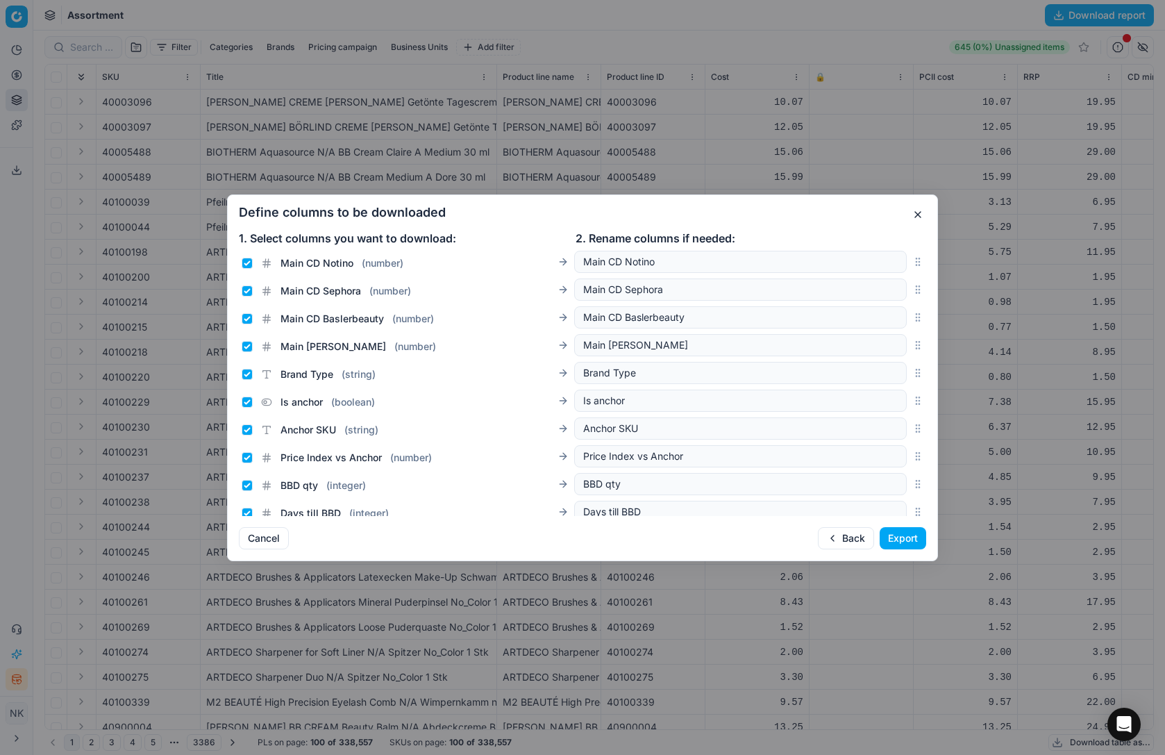
scroll to position [2344, 0]
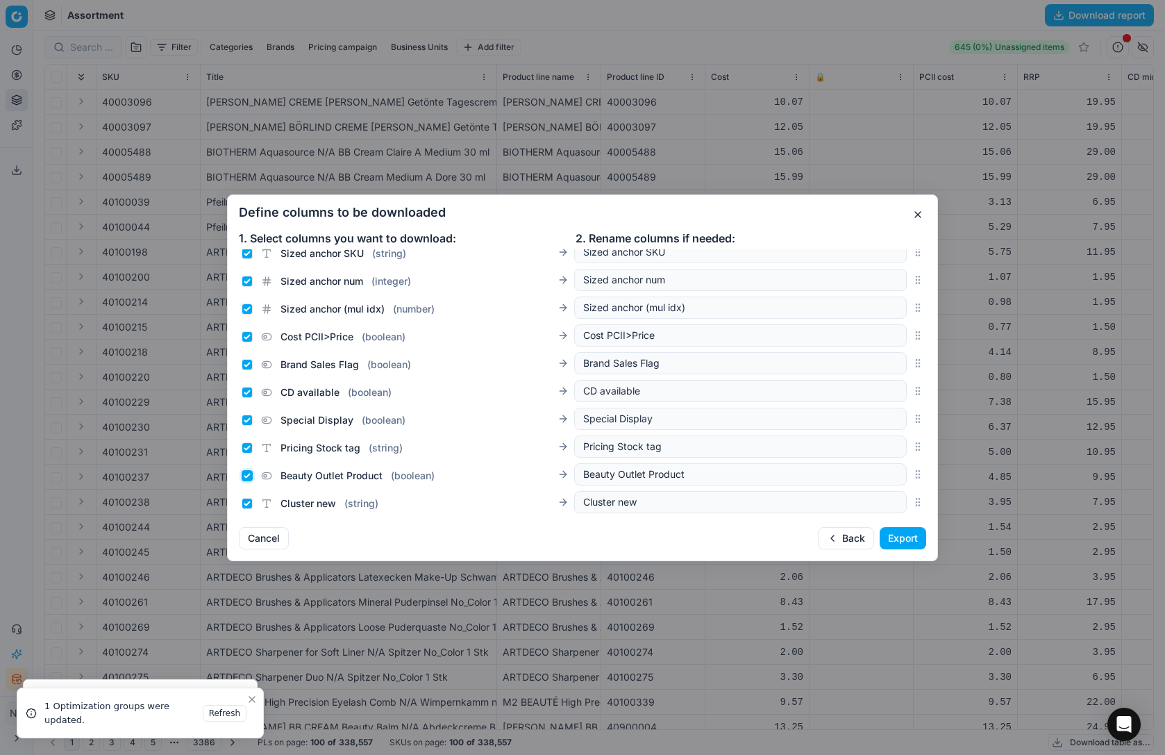
click at [244, 475] on input "Beauty Outlet Product ( boolean )" at bounding box center [247, 475] width 11 height 11
checkbox input "false"
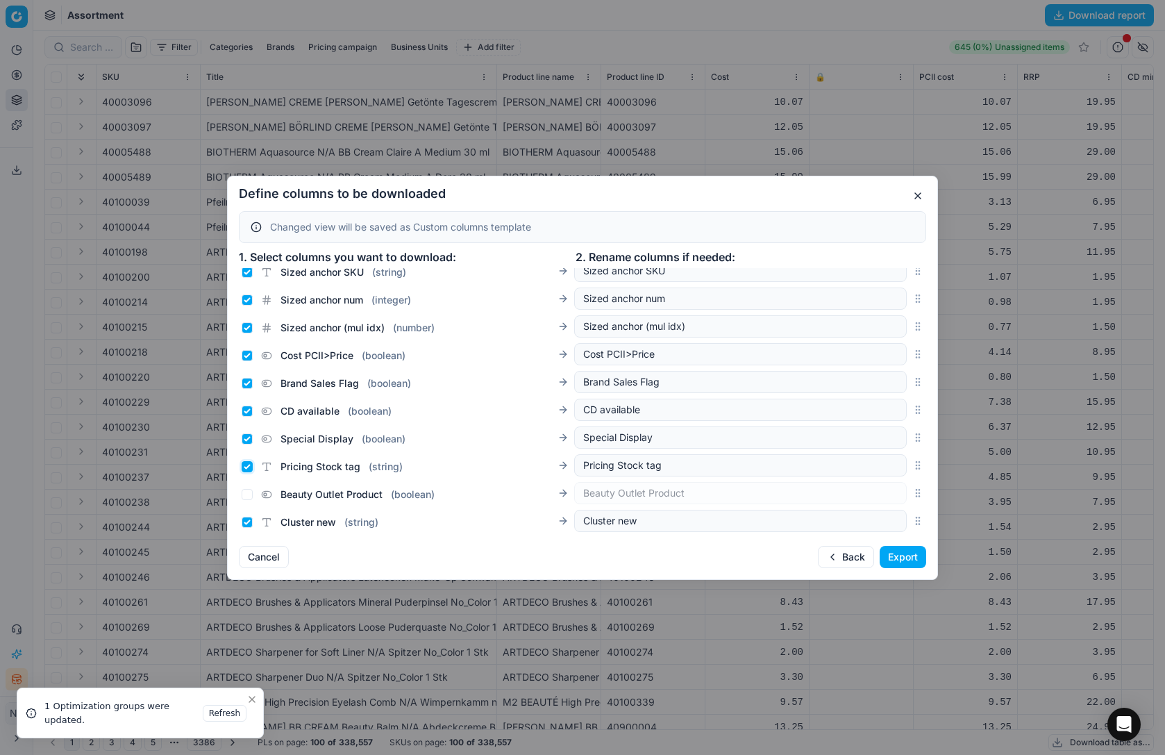
click at [247, 468] on input "Pricing Stock tag ( string )" at bounding box center [247, 466] width 11 height 11
checkbox input "false"
click at [248, 440] on input "Special Display ( boolean )" at bounding box center [247, 438] width 11 height 11
checkbox input "false"
click at [249, 410] on input "CD available ( boolean )" at bounding box center [247, 410] width 11 height 11
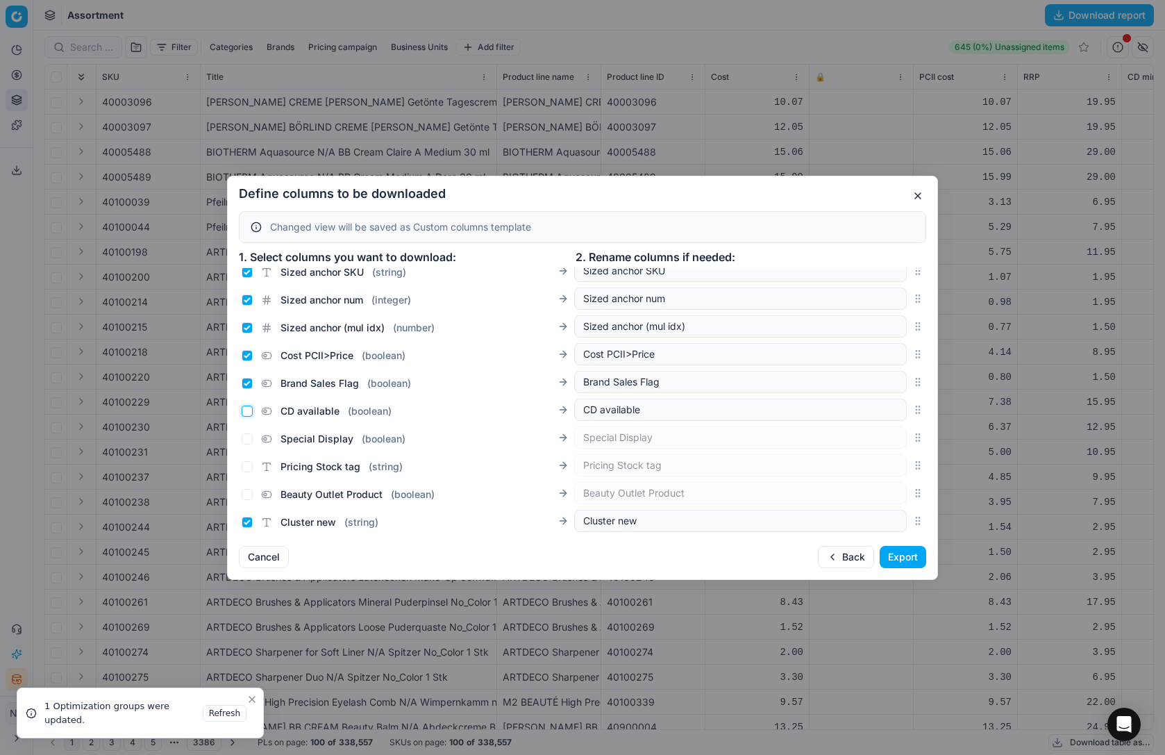
checkbox input "false"
click at [246, 380] on input "Brand Sales Flag ( boolean )" at bounding box center [247, 383] width 11 height 11
checkbox input "false"
click at [249, 355] on input "Cost PCII>Price ( boolean )" at bounding box center [247, 355] width 11 height 11
checkbox input "false"
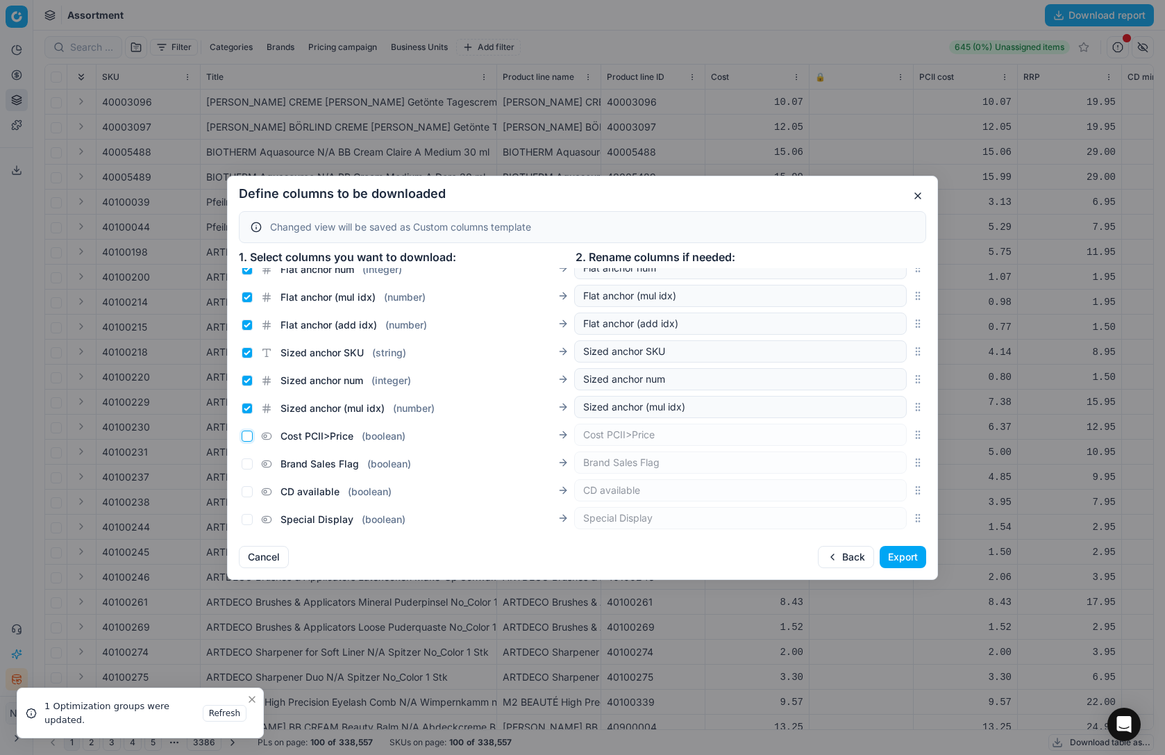
scroll to position [2234, 0]
click at [246, 439] on input "Sized anchor (mul idx) ( number )" at bounding box center [247, 437] width 11 height 11
checkbox input "false"
click at [249, 409] on input "Sized anchor num ( integer )" at bounding box center [247, 409] width 11 height 11
checkbox input "false"
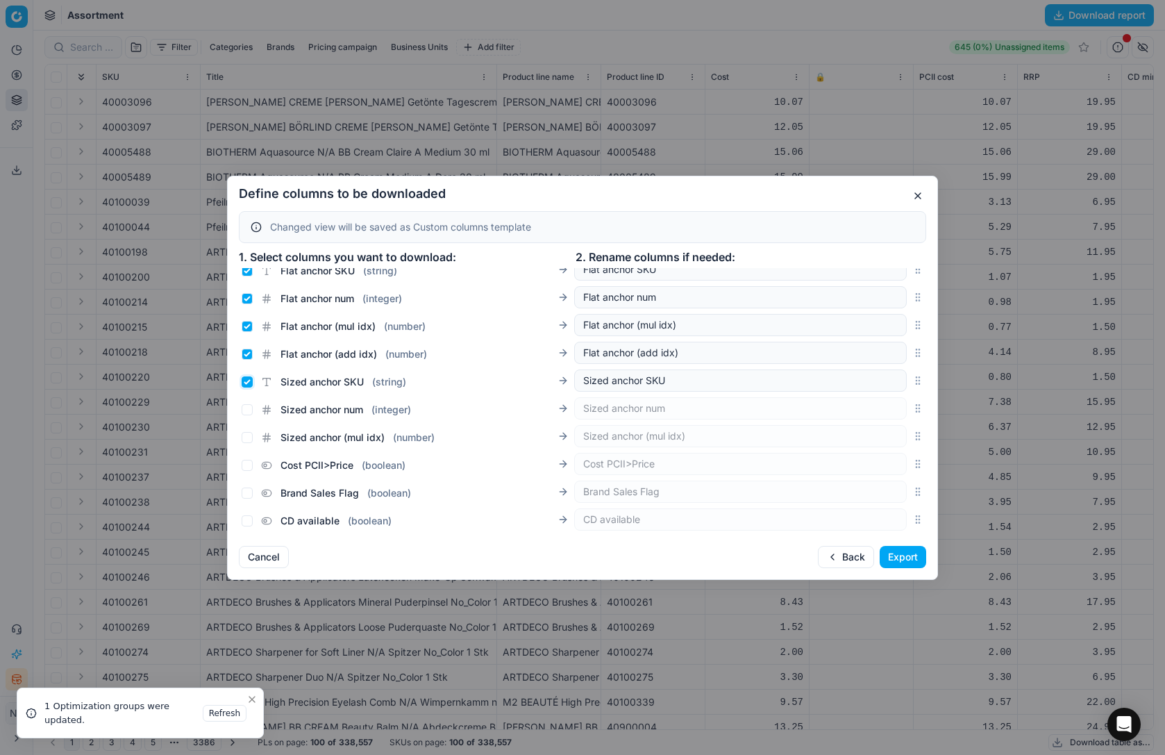
click at [247, 382] on input "Sized anchor SKU ( string )" at bounding box center [247, 381] width 11 height 11
checkbox input "false"
click at [249, 354] on input "Flat anchor (add idx) ( number )" at bounding box center [247, 353] width 11 height 11
checkbox input "false"
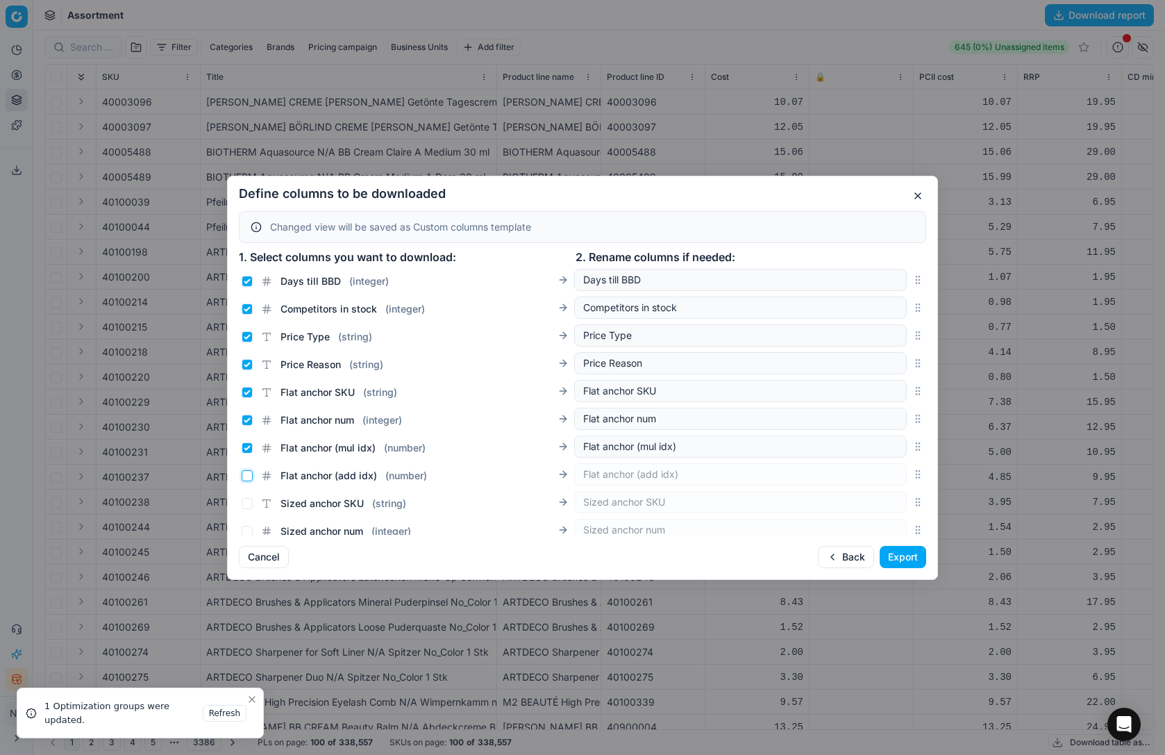
scroll to position [2099, 0]
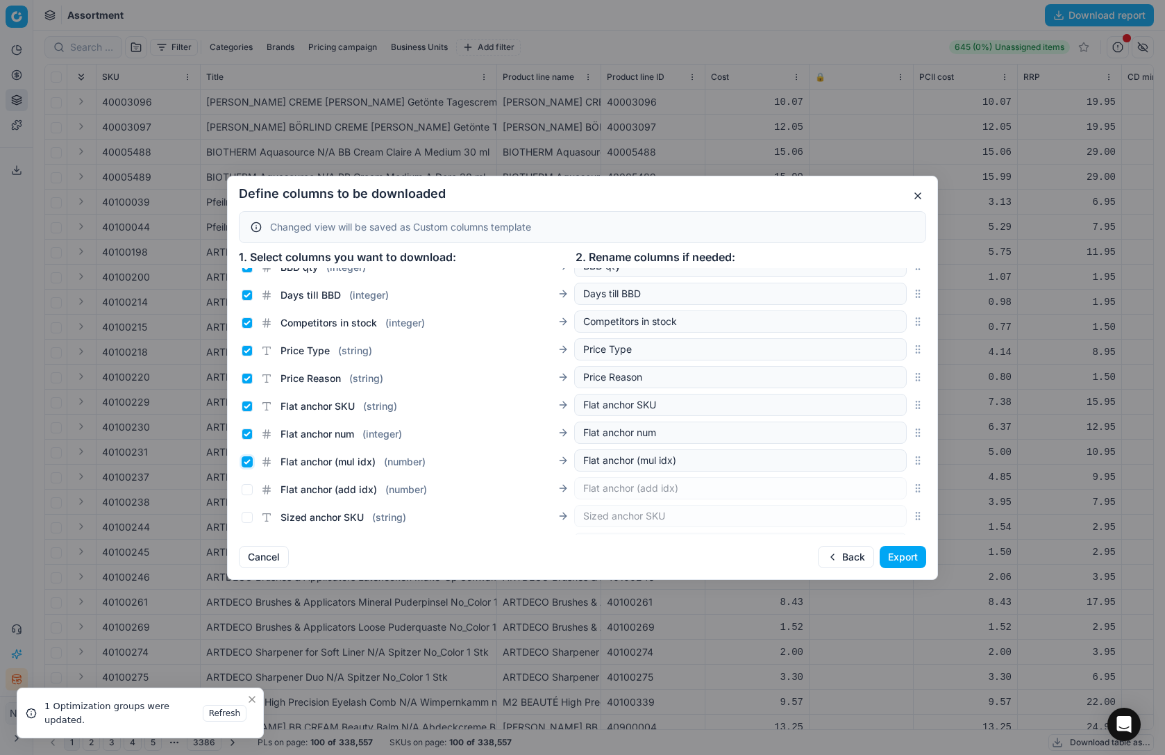
click at [245, 461] on input "Flat anchor (mul idx) ( number )" at bounding box center [247, 461] width 11 height 11
checkbox input "false"
click at [247, 434] on input "Flat anchor num ( integer )" at bounding box center [247, 433] width 11 height 11
checkbox input "false"
click at [244, 405] on input "Flat anchor SKU ( string )" at bounding box center [247, 406] width 11 height 11
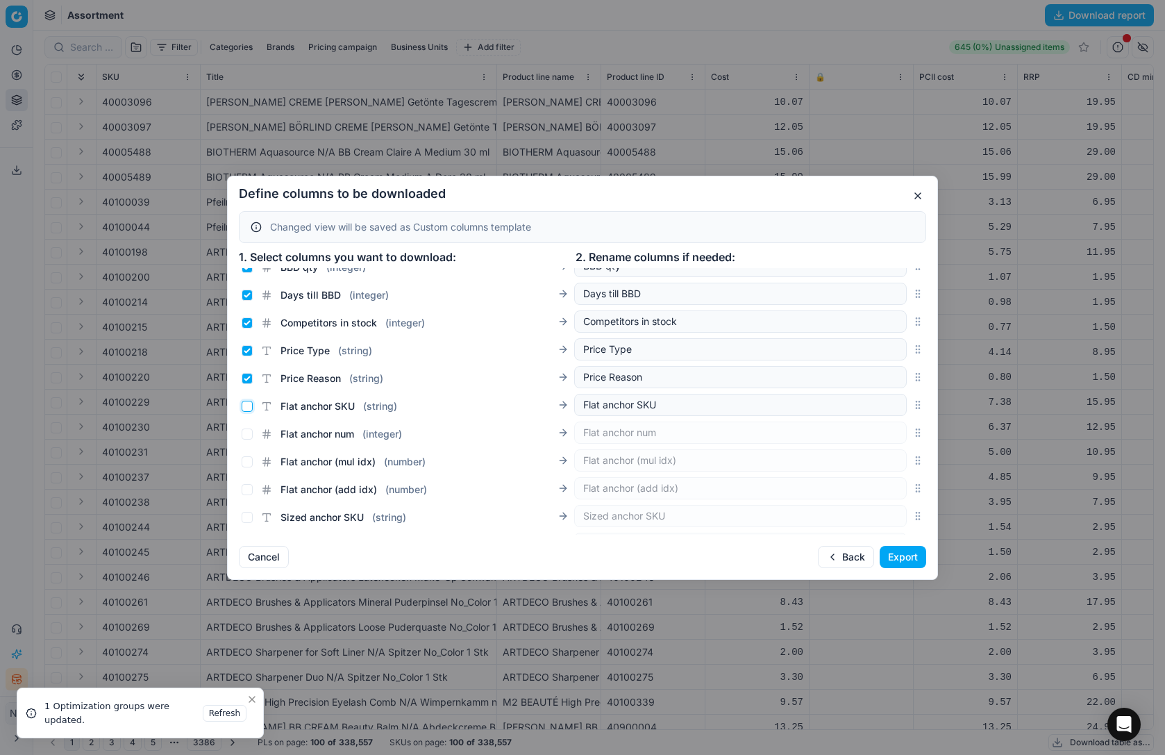
checkbox input "false"
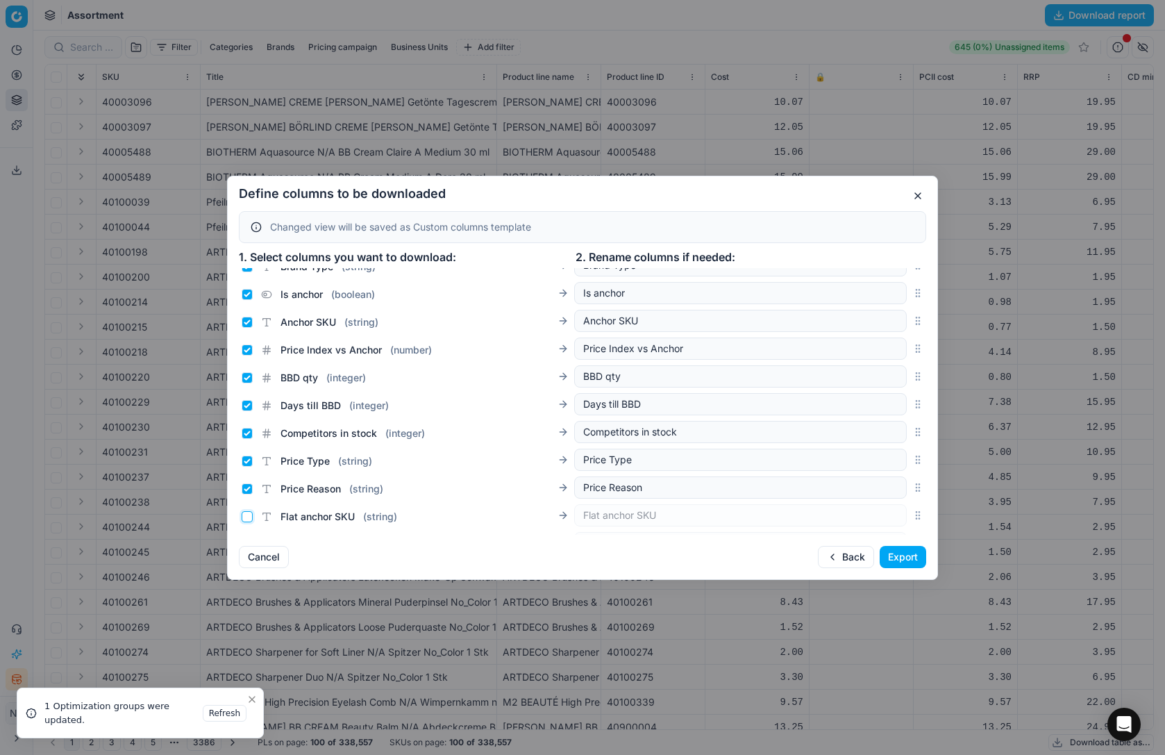
scroll to position [1965, 0]
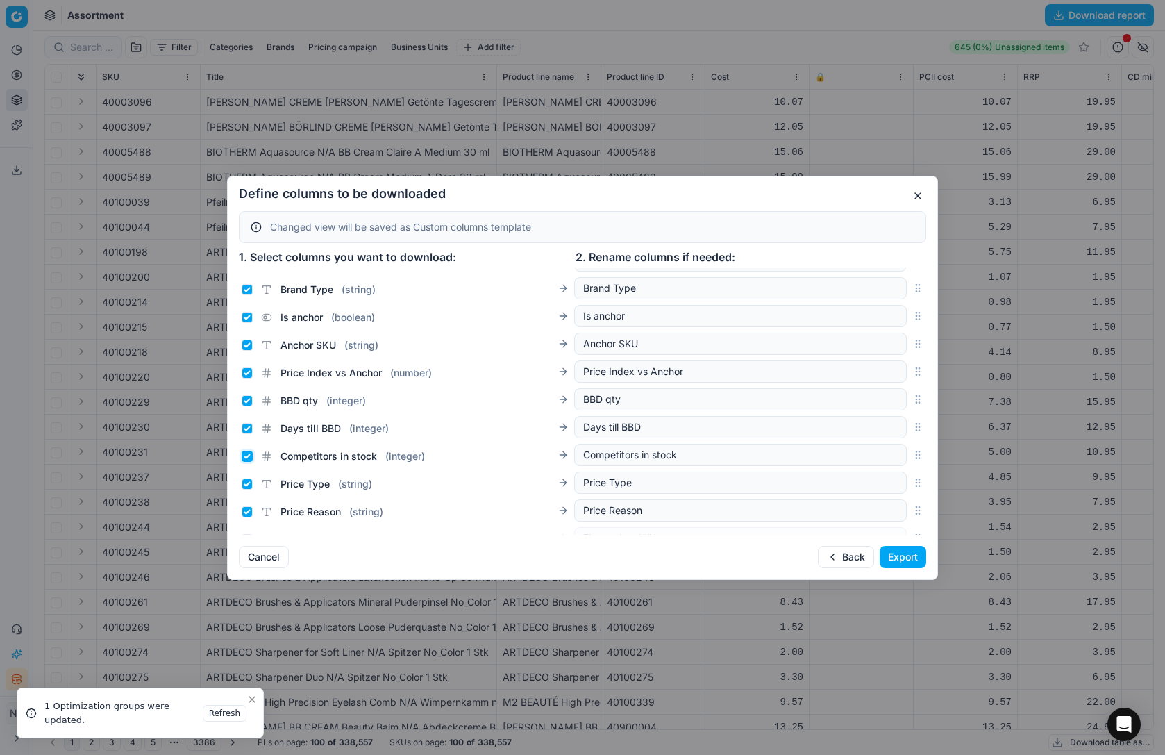
click at [247, 457] on input "Competitors in stock ( integer )" at bounding box center [247, 456] width 11 height 11
checkbox input "false"
click at [247, 428] on input "Days till BBD ( integer )" at bounding box center [247, 428] width 11 height 11
checkbox input "false"
click at [248, 401] on input "BBD qty ( integer )" at bounding box center [247, 400] width 11 height 11
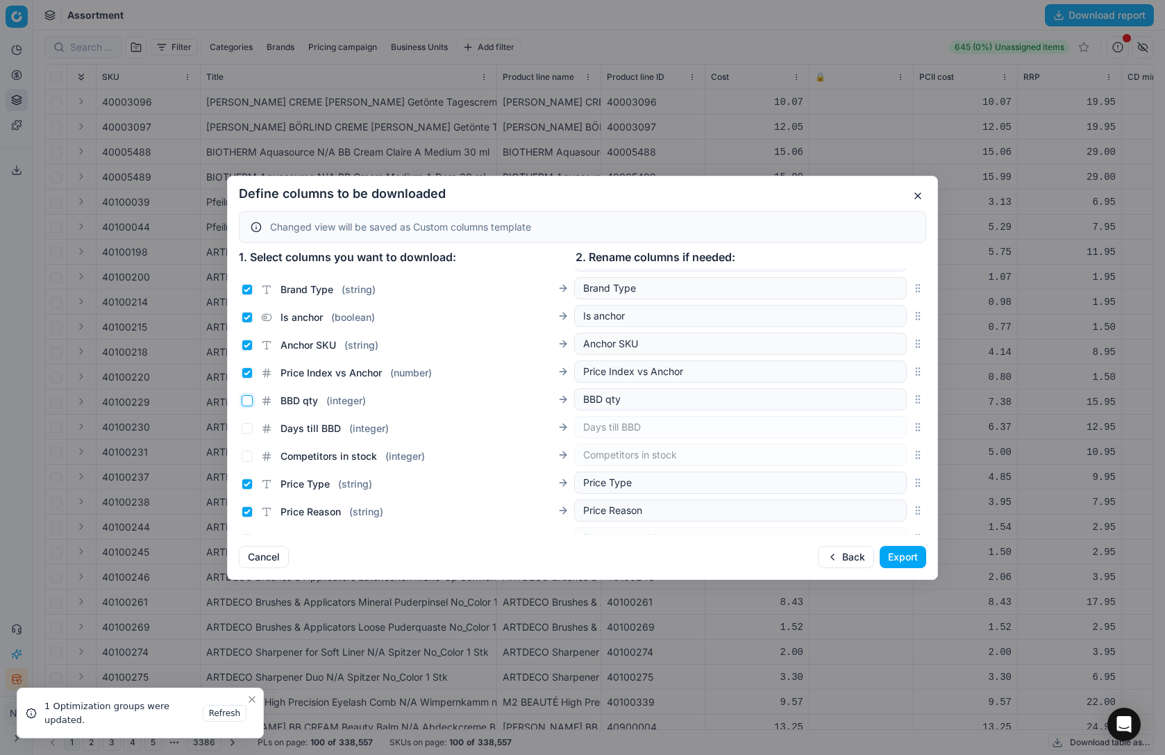
checkbox input "false"
click at [247, 374] on input "Price Index vs Anchor ( number )" at bounding box center [247, 372] width 11 height 11
checkbox input "false"
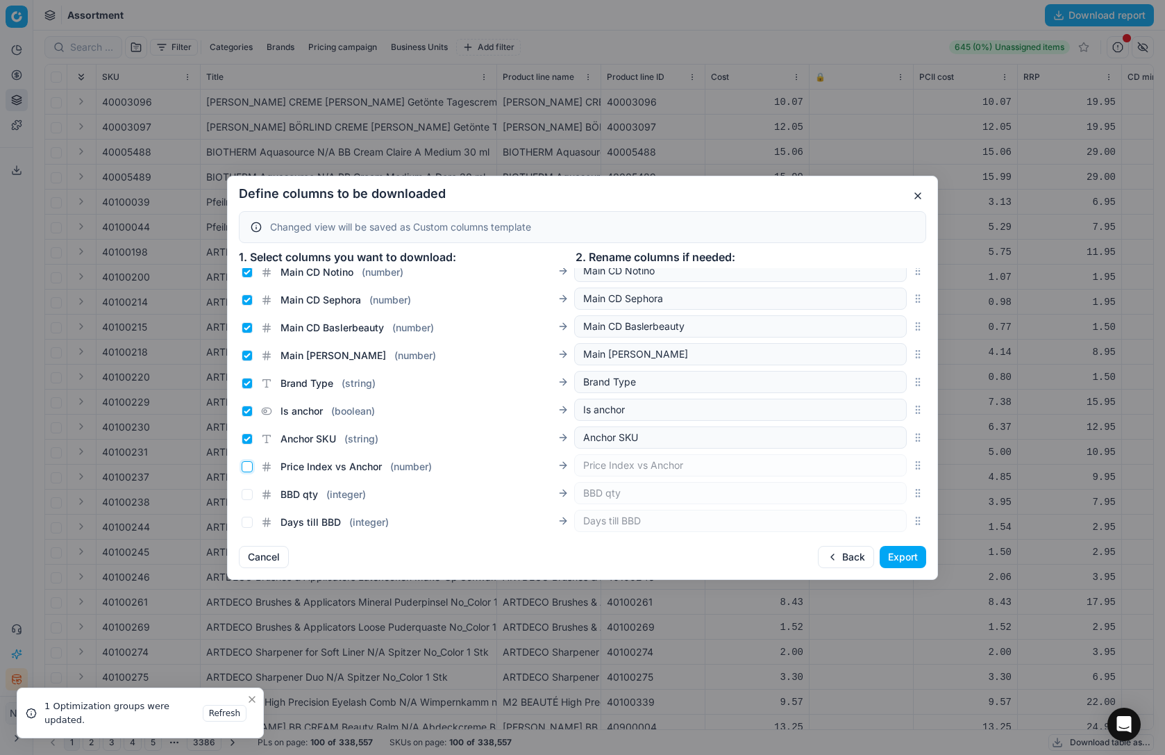
scroll to position [1858, 0]
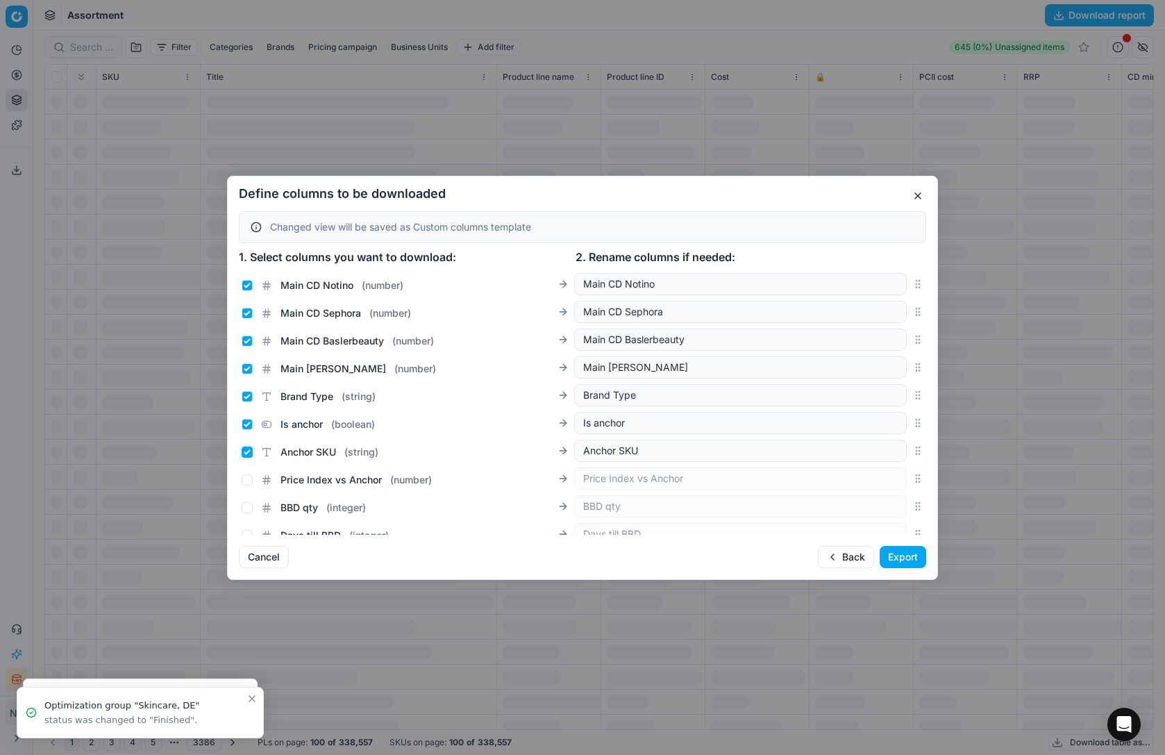
click at [243, 451] on input "Anchor SKU ( string )" at bounding box center [247, 451] width 11 height 11
checkbox input "false"
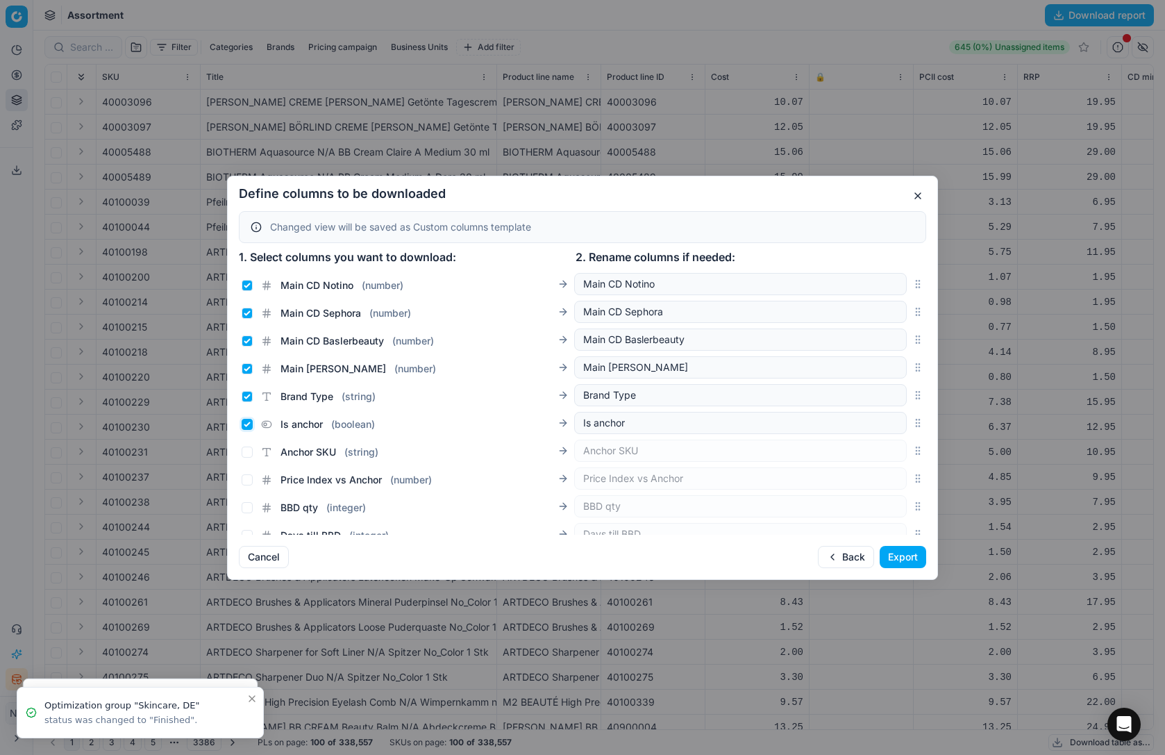
click at [247, 424] on input "Is anchor ( boolean )" at bounding box center [247, 424] width 11 height 11
checkbox input "false"
click at [247, 397] on input "Brand Type ( string )" at bounding box center [247, 396] width 11 height 11
checkbox input "false"
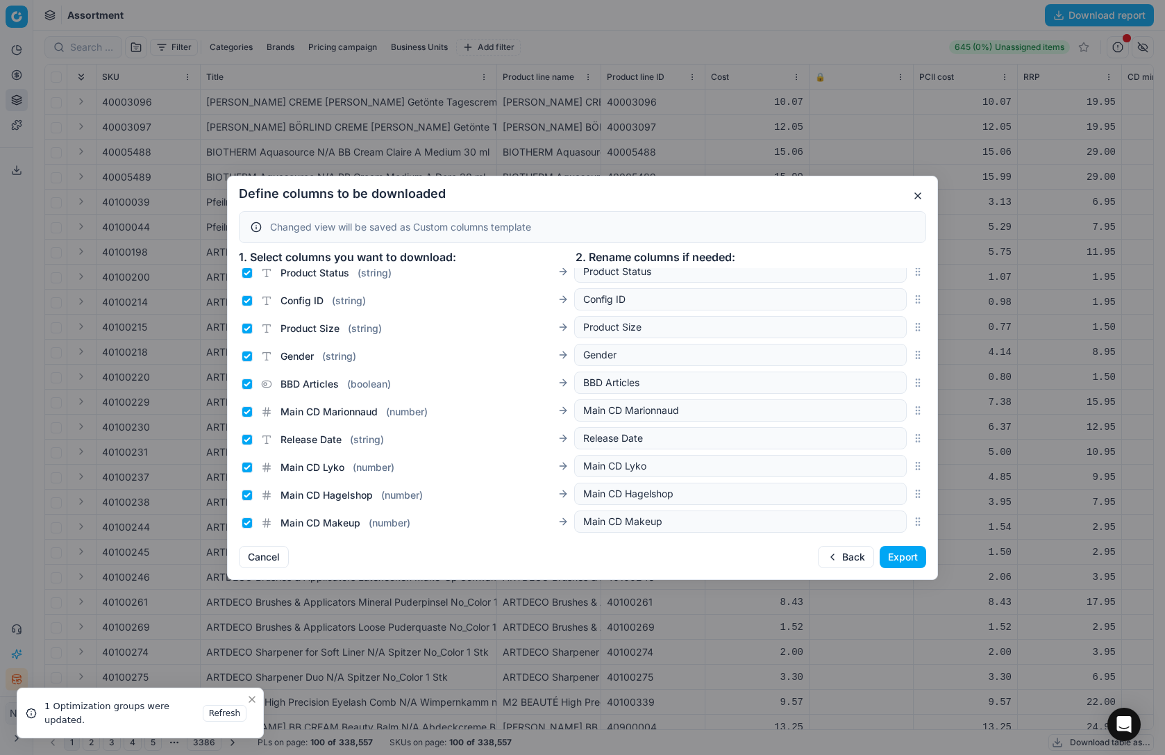
scroll to position [1483, 0]
click at [246, 382] on input "BBD Articles ( boolean )" at bounding box center [247, 383] width 11 height 11
checkbox input "false"
click at [249, 353] on input "Gender ( string )" at bounding box center [247, 355] width 11 height 11
checkbox input "false"
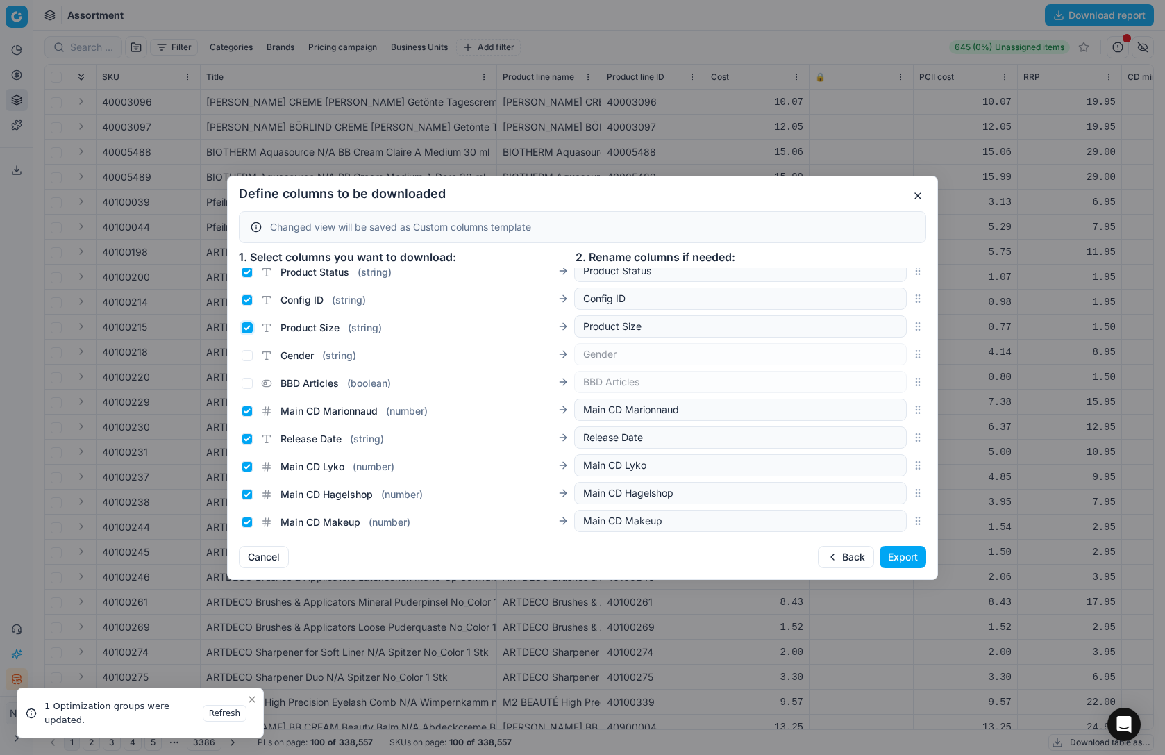
click at [246, 326] on input "Product Size ( string )" at bounding box center [247, 327] width 11 height 11
checkbox input "false"
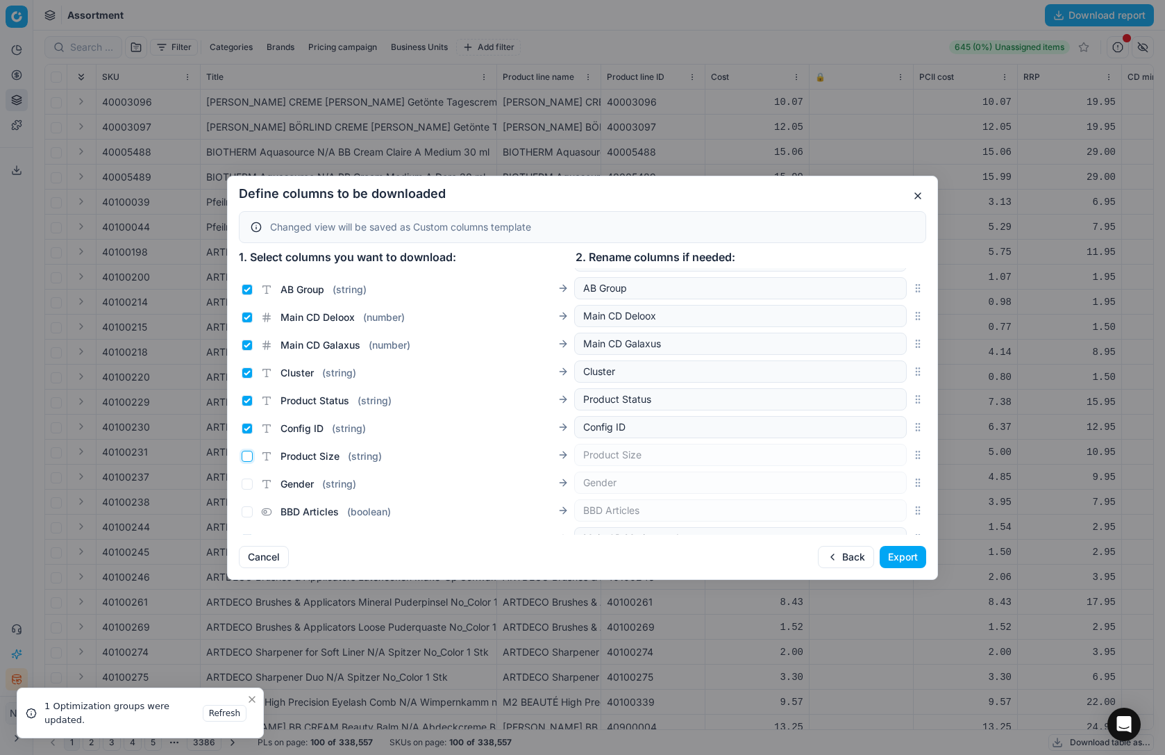
scroll to position [1347, 0]
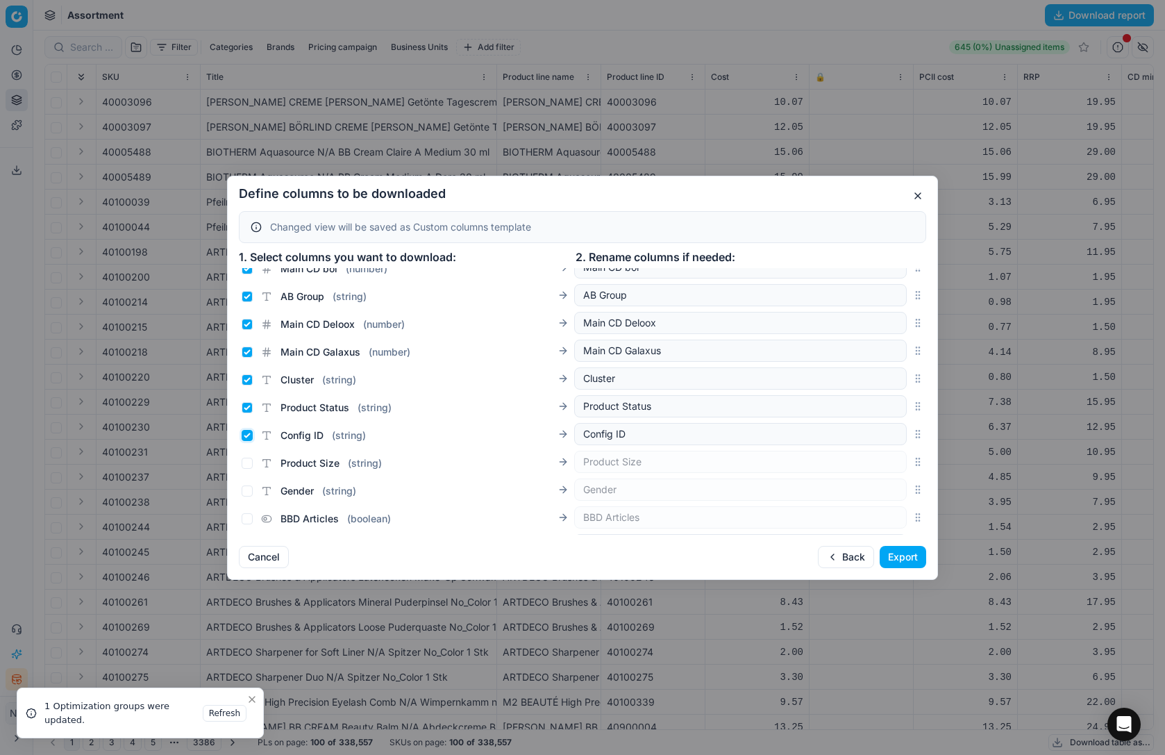
click at [244, 437] on input "Config ID ( string )" at bounding box center [247, 435] width 11 height 11
checkbox input "false"
click at [246, 405] on input "Product Status ( string )" at bounding box center [247, 407] width 11 height 11
checkbox input "false"
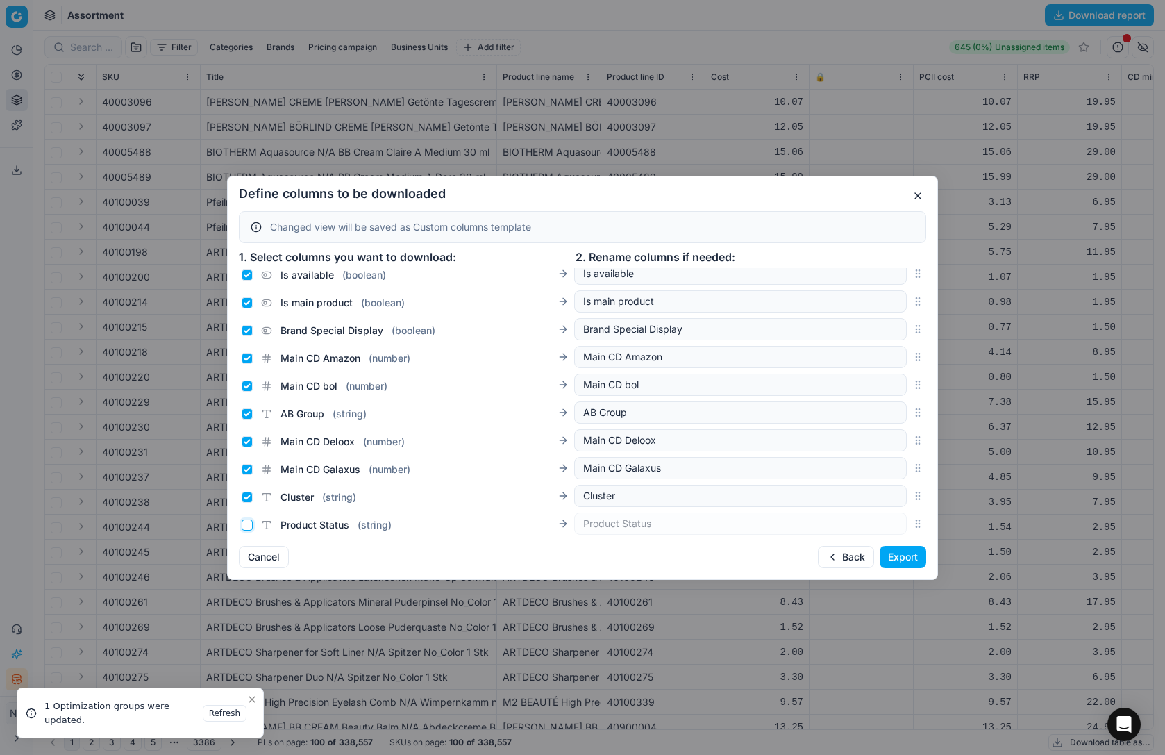
scroll to position [1229, 0]
click at [245, 498] on input "Cluster ( string )" at bounding box center [247, 497] width 11 height 11
checkbox input "false"
click at [246, 415] on input "AB Group ( string )" at bounding box center [247, 414] width 11 height 11
checkbox input "false"
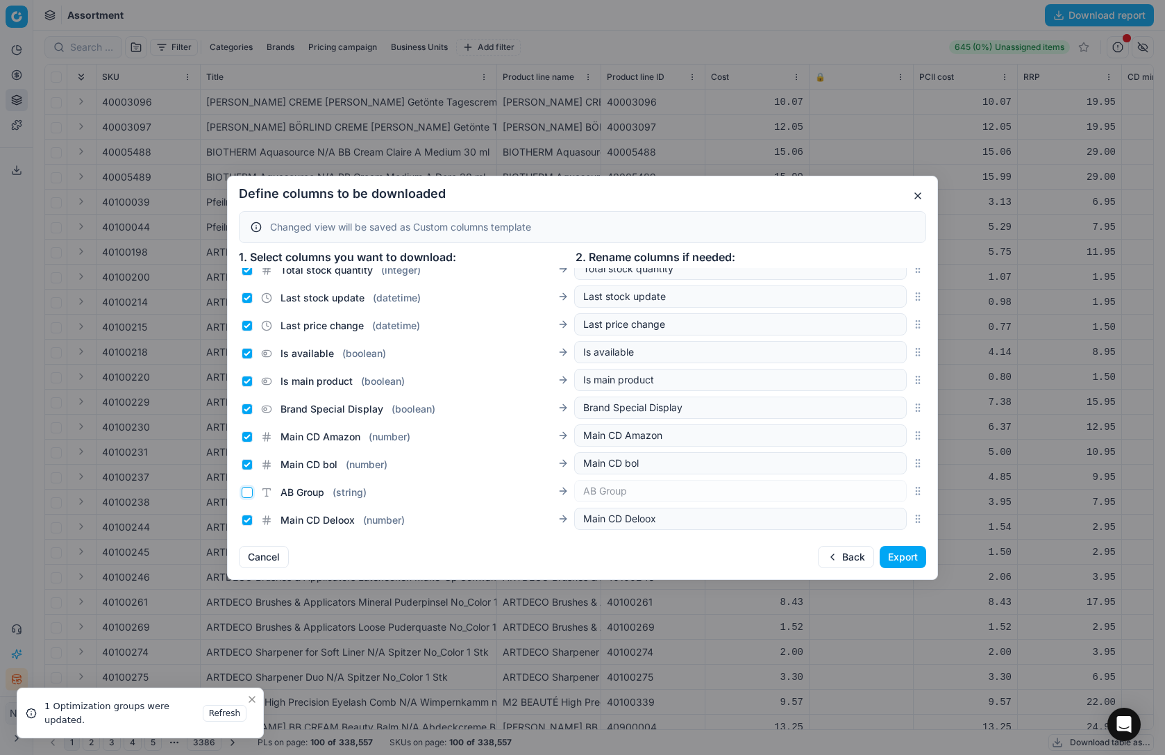
scroll to position [1151, 0]
click at [243, 410] on input "Brand Special Display ( boolean )" at bounding box center [247, 409] width 11 height 11
checkbox input "false"
click at [246, 382] on input "Is main product ( boolean )" at bounding box center [247, 381] width 11 height 11
checkbox input "false"
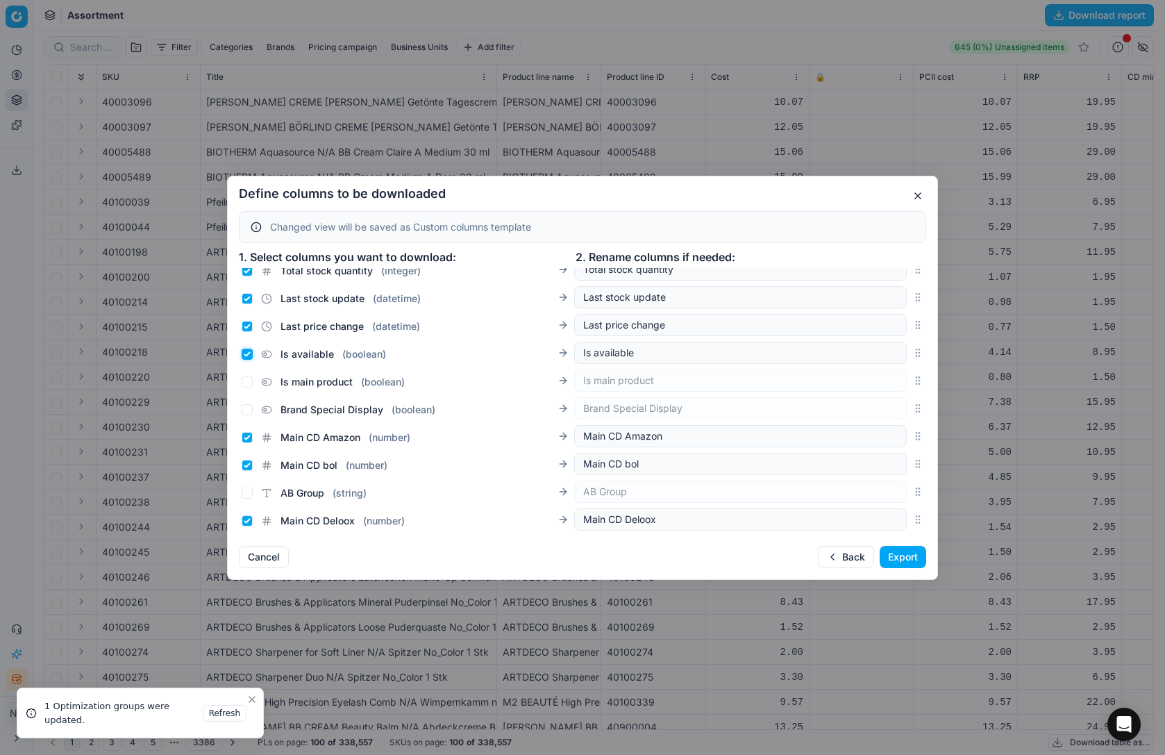
click at [249, 353] on input "Is available ( boolean )" at bounding box center [247, 353] width 11 height 11
checkbox input "false"
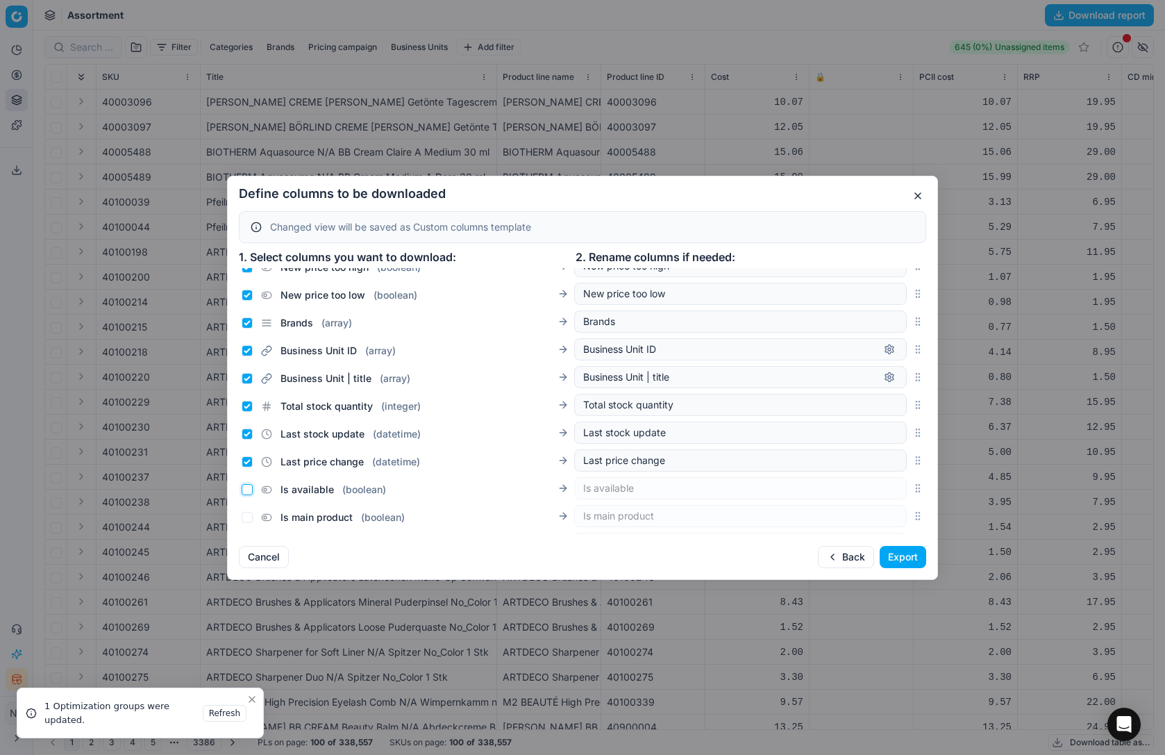
scroll to position [1012, 0]
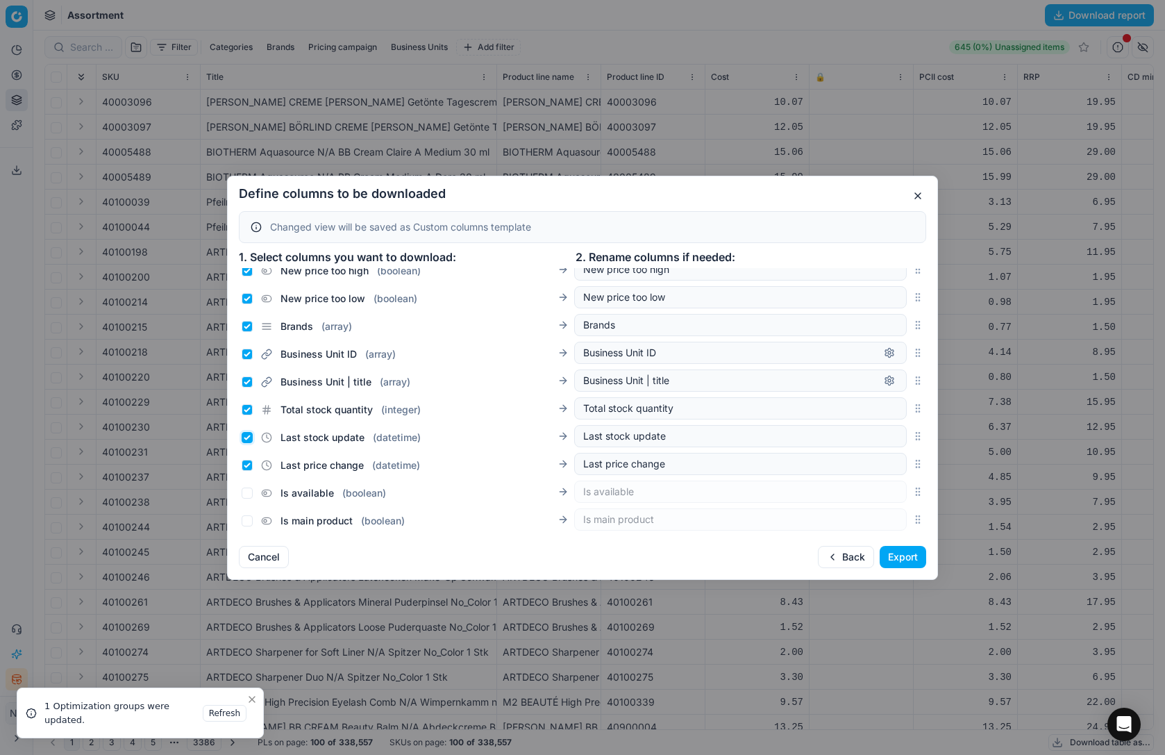
click at [246, 437] on input "Last stock update ( datetime )" at bounding box center [247, 437] width 11 height 11
checkbox input "false"
click at [245, 466] on input "Last price change ( datetime )" at bounding box center [247, 465] width 11 height 11
checkbox input "false"
click at [249, 404] on input "Total stock quantity ( integer )" at bounding box center [247, 409] width 11 height 11
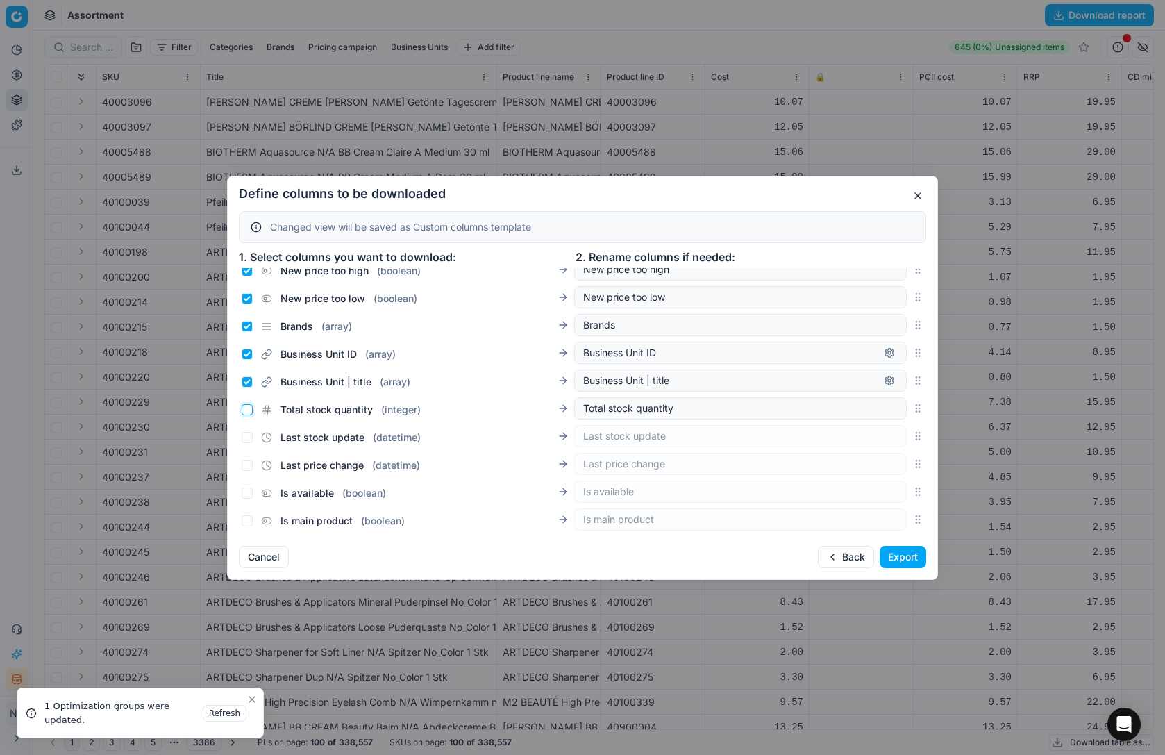
checkbox input "false"
click at [245, 381] on input "Business Unit | title ( array )" at bounding box center [247, 381] width 11 height 11
checkbox input "false"
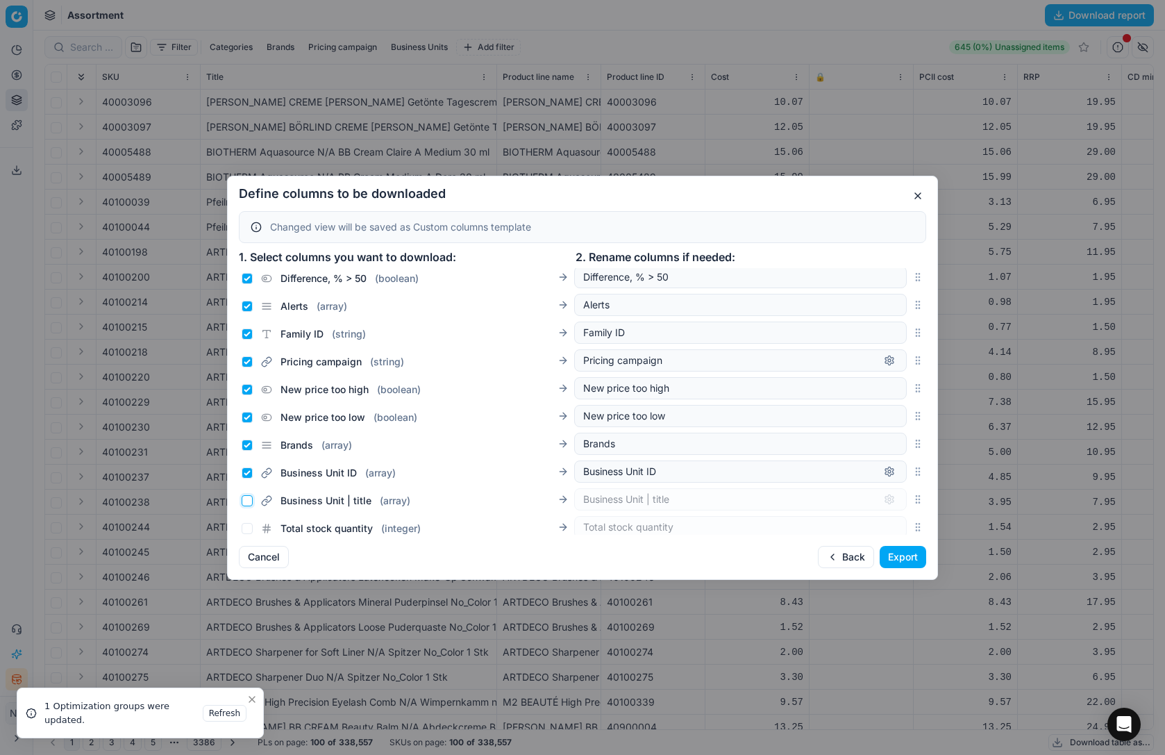
scroll to position [886, 0]
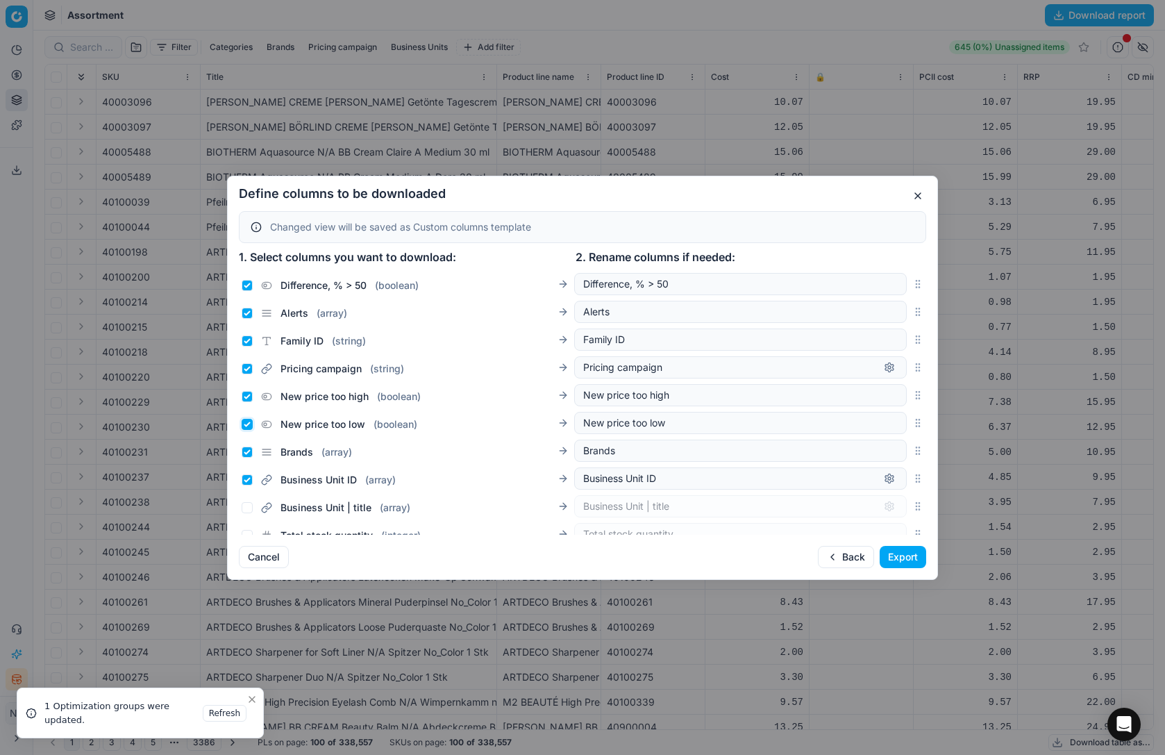
click at [246, 422] on input "New price too low ( boolean )" at bounding box center [247, 424] width 11 height 11
checkbox input "false"
click at [251, 394] on input "New price too high ( boolean )" at bounding box center [247, 396] width 11 height 11
checkbox input "false"
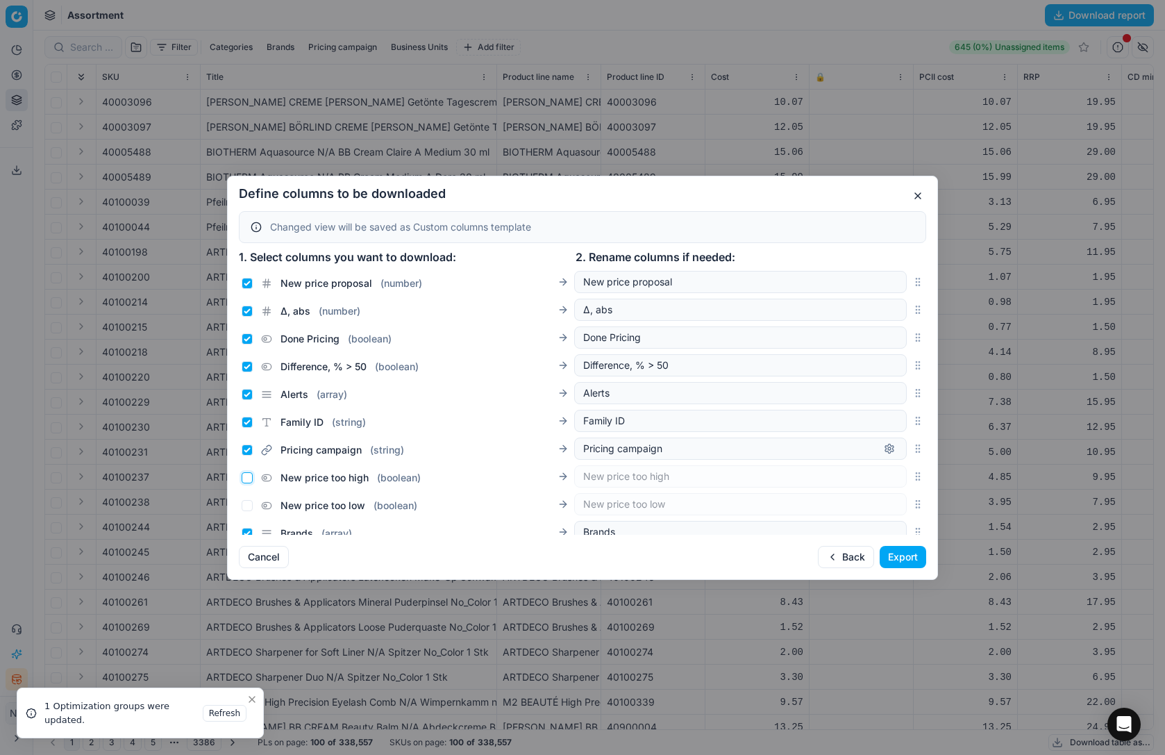
scroll to position [784, 0]
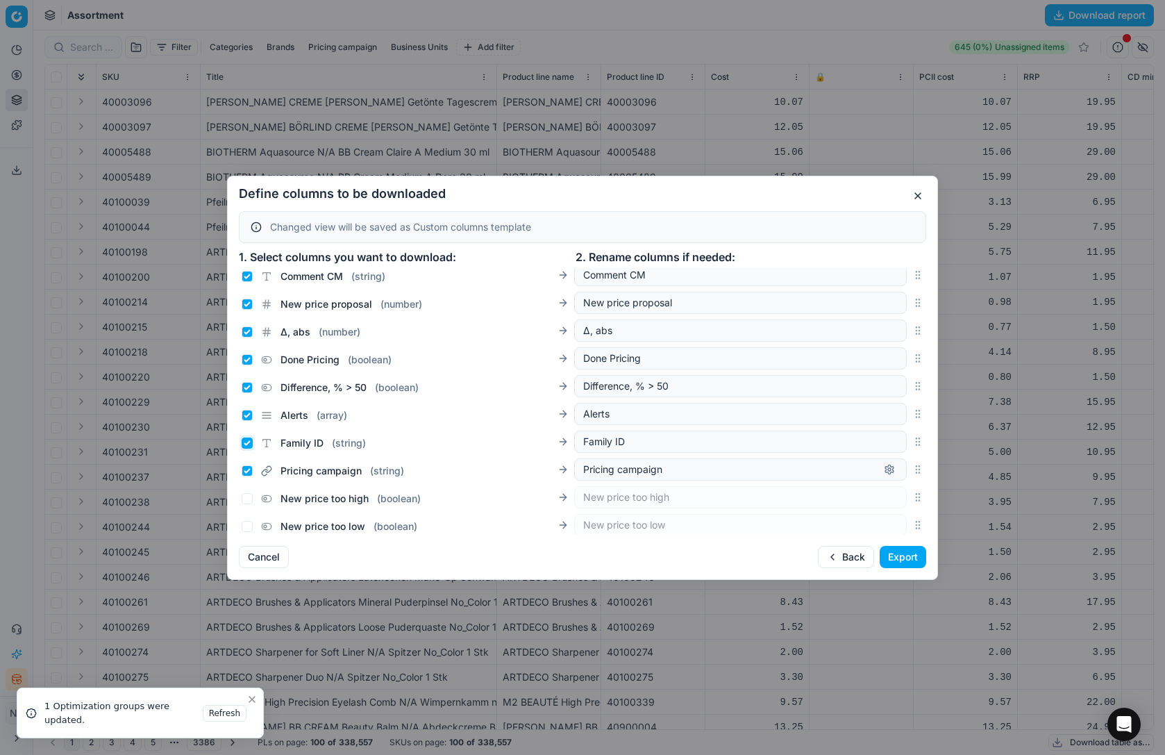
click at [247, 443] on input "Family ID ( string )" at bounding box center [247, 442] width 11 height 11
checkbox input "false"
click at [247, 413] on input "Alerts ( array )" at bounding box center [247, 415] width 11 height 11
checkbox input "false"
click at [249, 380] on div "Difference, % > 50 ( boolean )" at bounding box center [330, 387] width 177 height 14
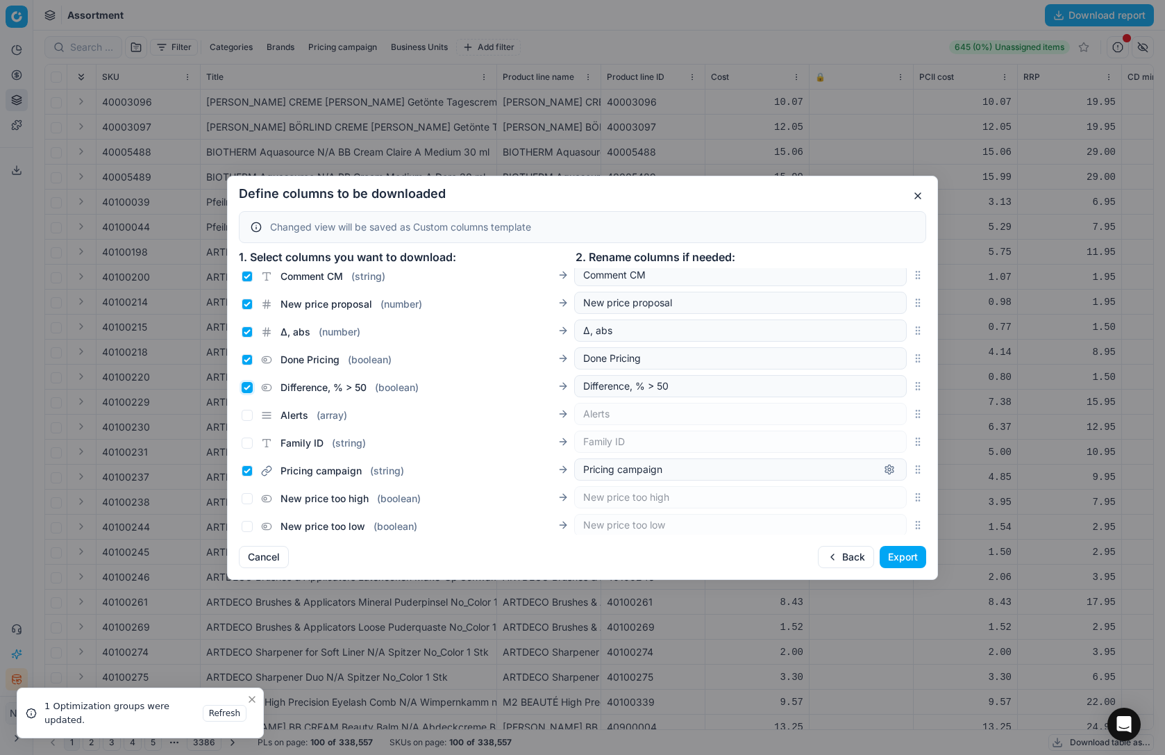
click at [248, 384] on input "Difference, % > 50 ( boolean )" at bounding box center [247, 387] width 11 height 11
checkbox input "false"
click at [248, 358] on input "Done Pricing ( boolean )" at bounding box center [247, 359] width 11 height 11
checkbox input "false"
click at [248, 331] on input "Δ, abs ( number )" at bounding box center [247, 331] width 11 height 11
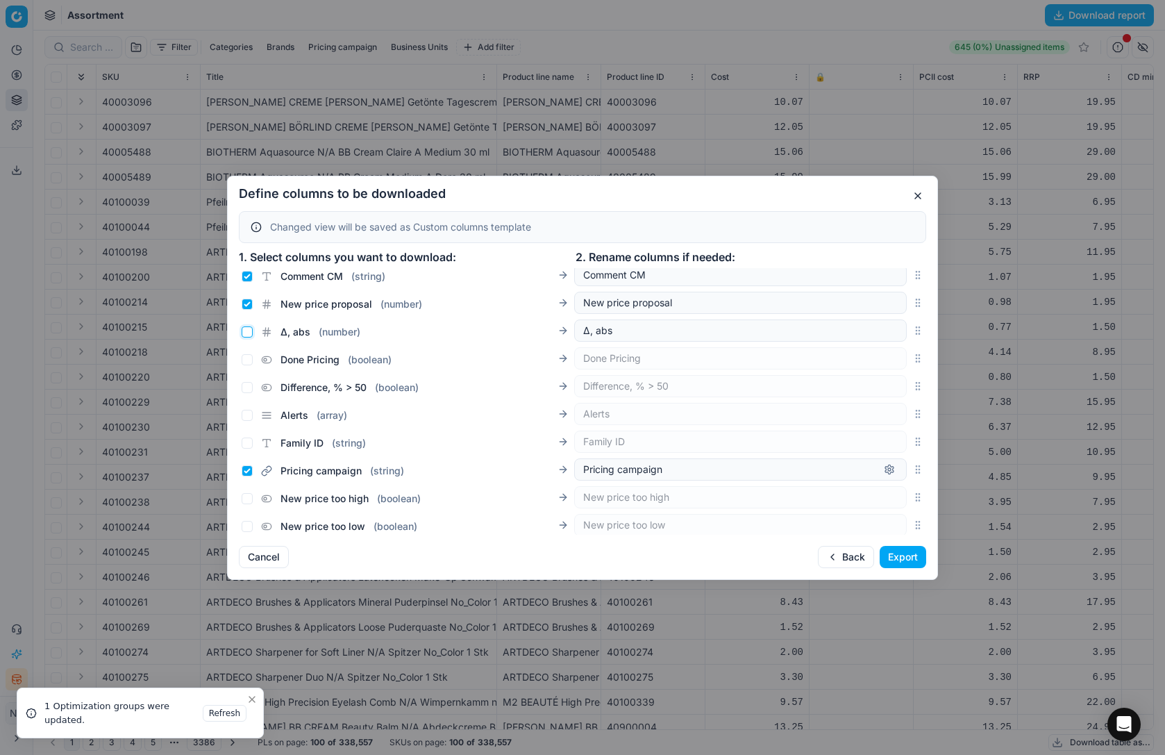
checkbox input "false"
click at [247, 303] on input "New price proposal ( number )" at bounding box center [247, 303] width 11 height 11
checkbox input "false"
click at [248, 278] on input "Comment CM ( string )" at bounding box center [247, 276] width 11 height 11
checkbox input "false"
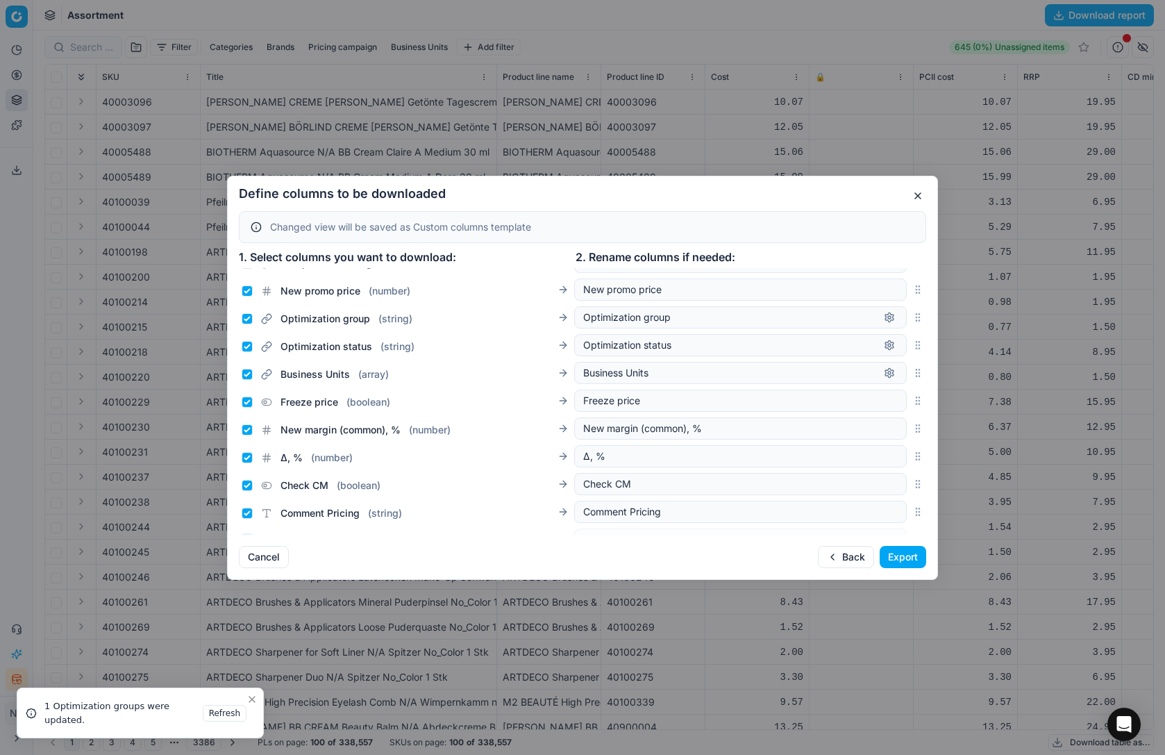
scroll to position [517, 0]
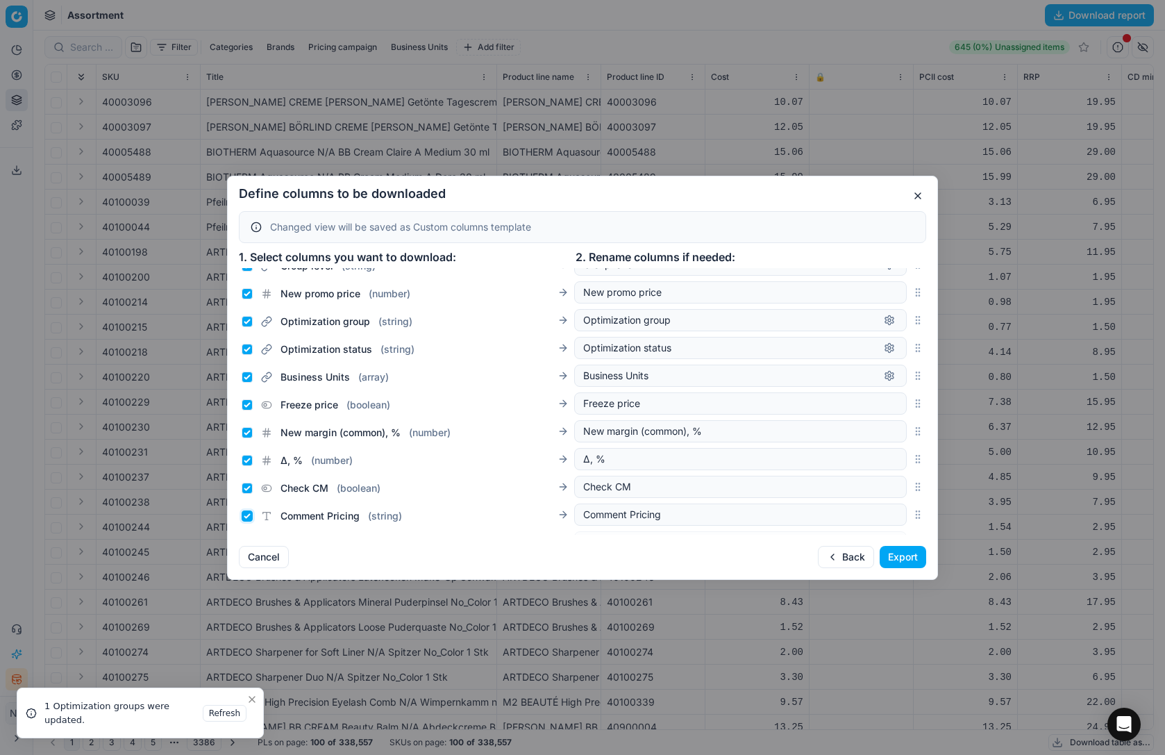
click at [246, 519] on input "Comment Pricing ( string )" at bounding box center [247, 515] width 11 height 11
checkbox input "false"
click at [246, 486] on input "Check CM ( boolean )" at bounding box center [247, 487] width 11 height 11
checkbox input "false"
click at [246, 458] on input "Δ, % ( number )" at bounding box center [247, 460] width 11 height 11
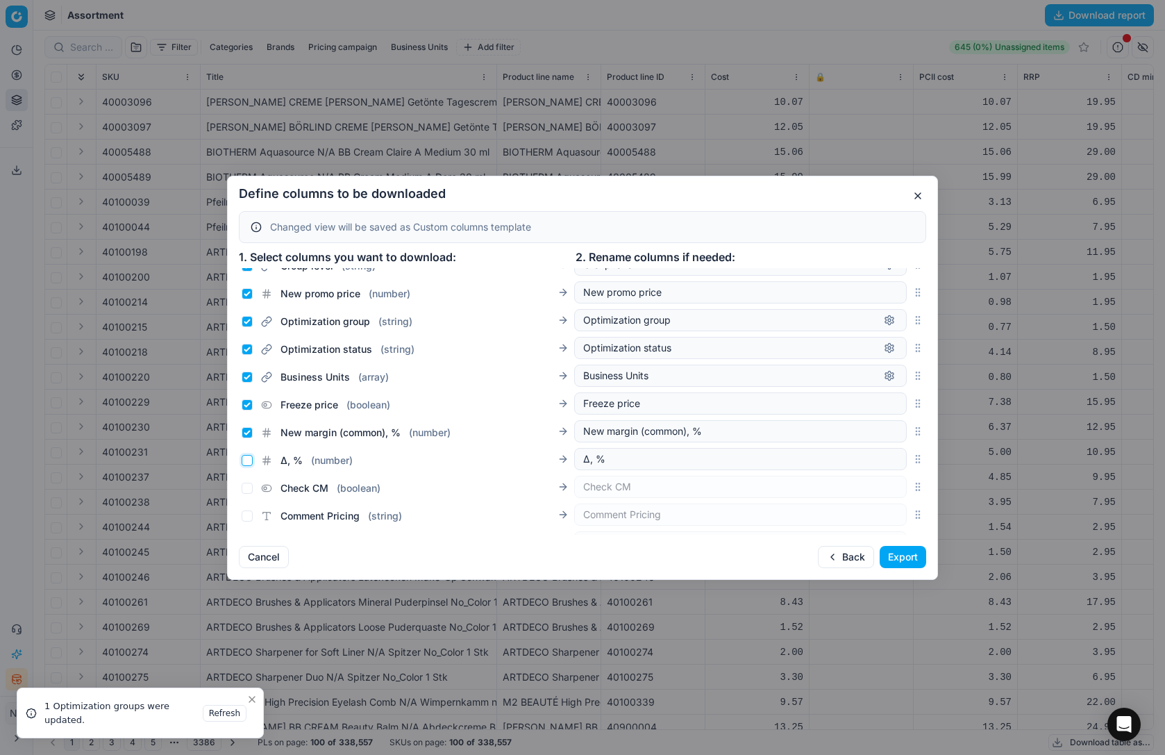
checkbox input "false"
click at [248, 434] on input "New margin (common), % ( number )" at bounding box center [247, 432] width 11 height 11
checkbox input "false"
click at [245, 404] on input "Freeze price ( boolean )" at bounding box center [247, 404] width 11 height 11
checkbox input "false"
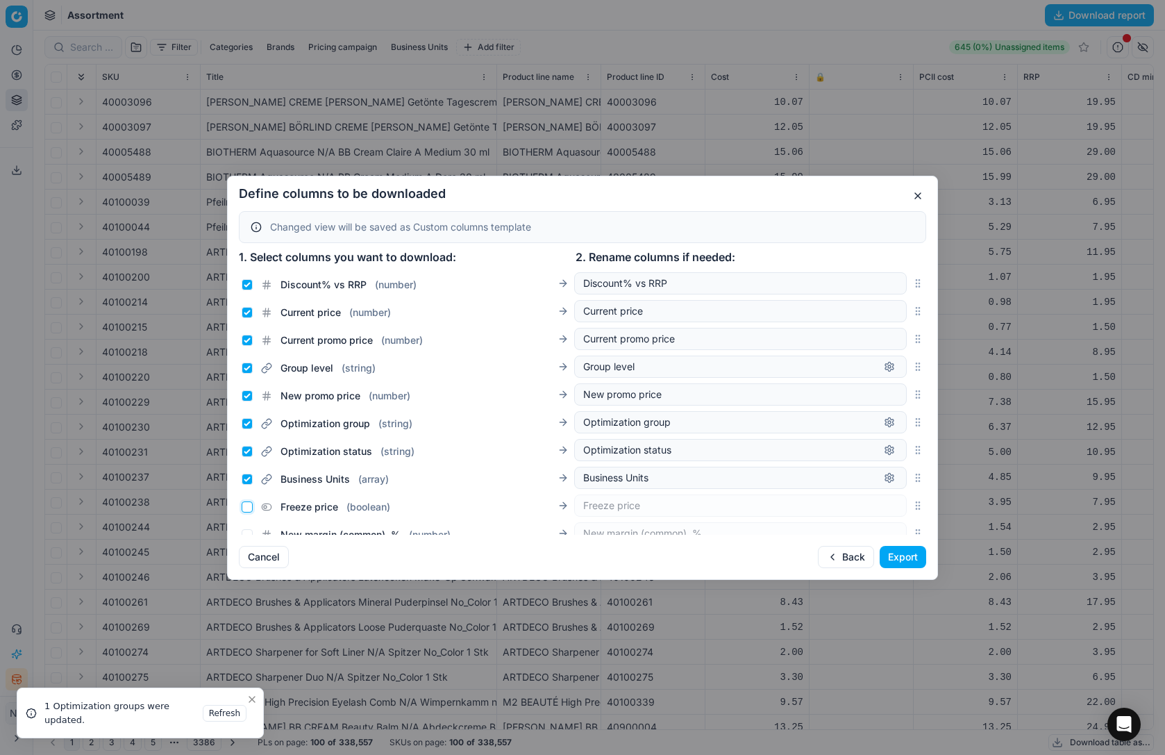
scroll to position [401, 0]
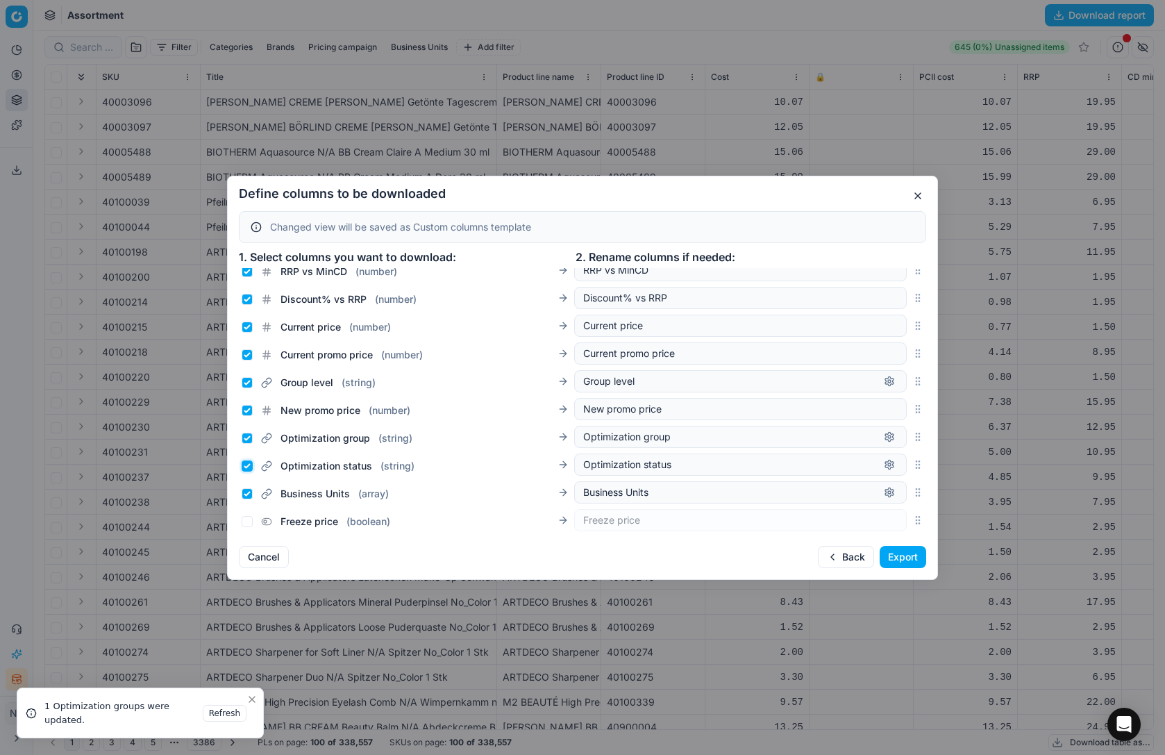
click at [247, 468] on input "Optimization status ( string )" at bounding box center [247, 465] width 11 height 11
checkbox input "false"
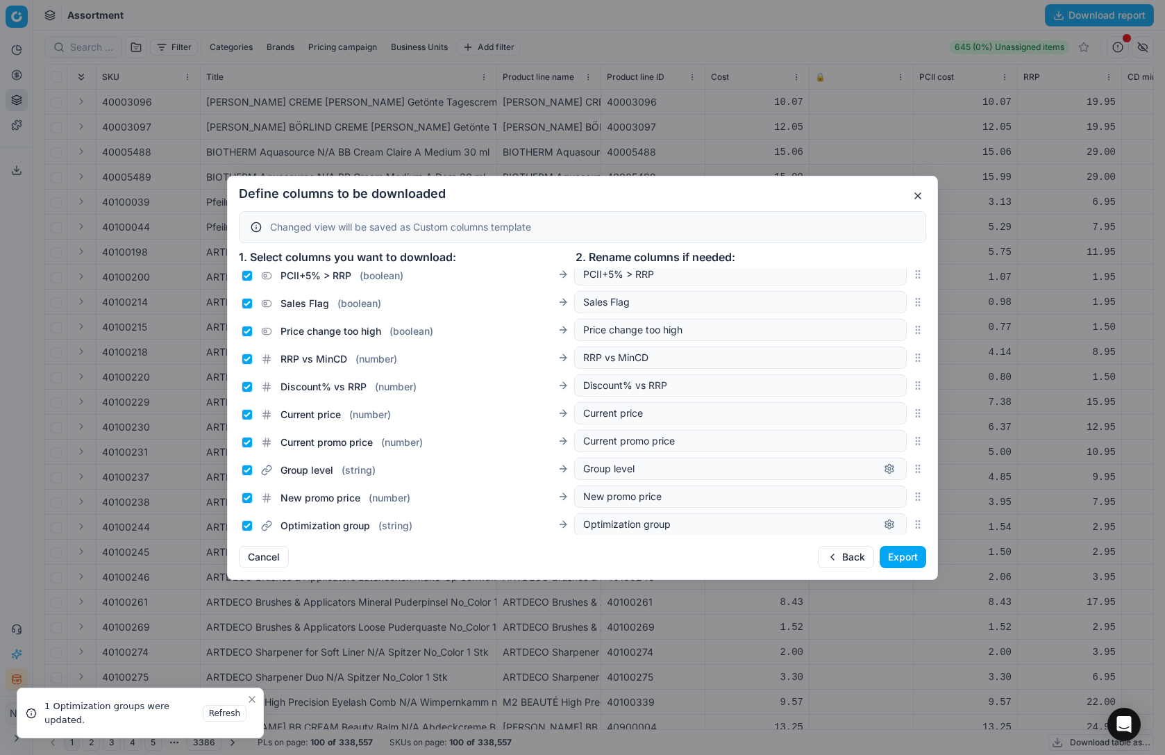
scroll to position [308, 0]
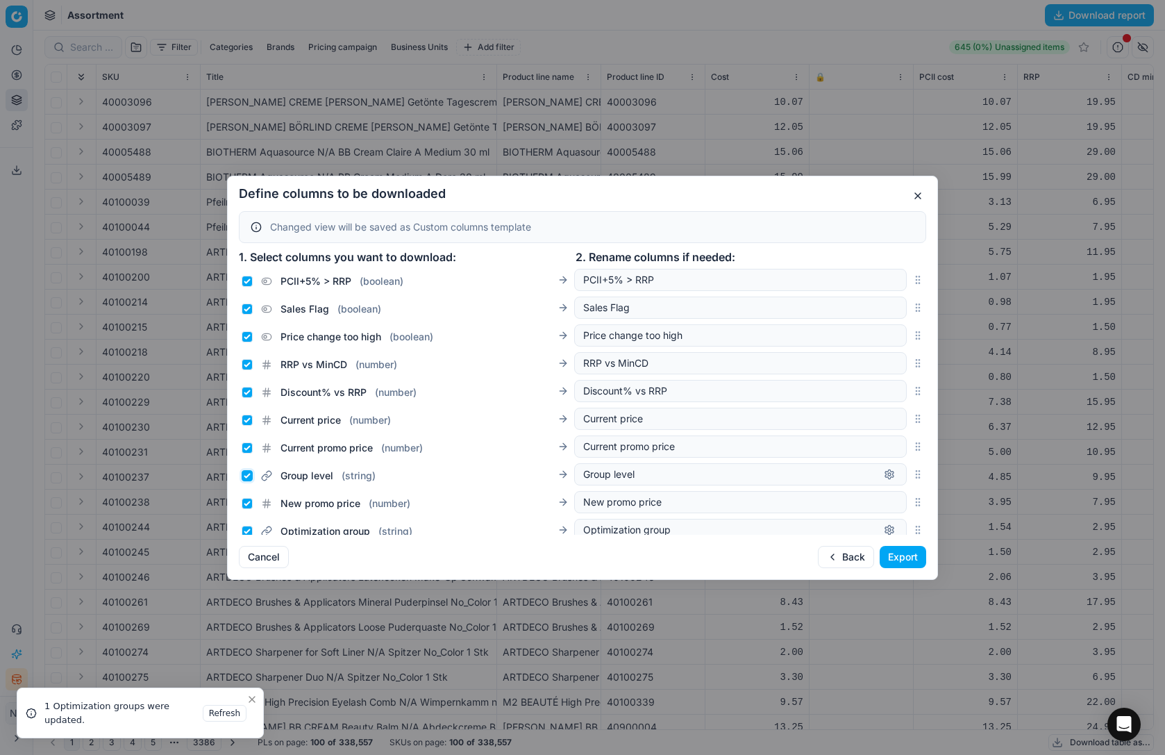
click at [246, 476] on input "Group level ( string )" at bounding box center [247, 475] width 11 height 11
checkbox input "false"
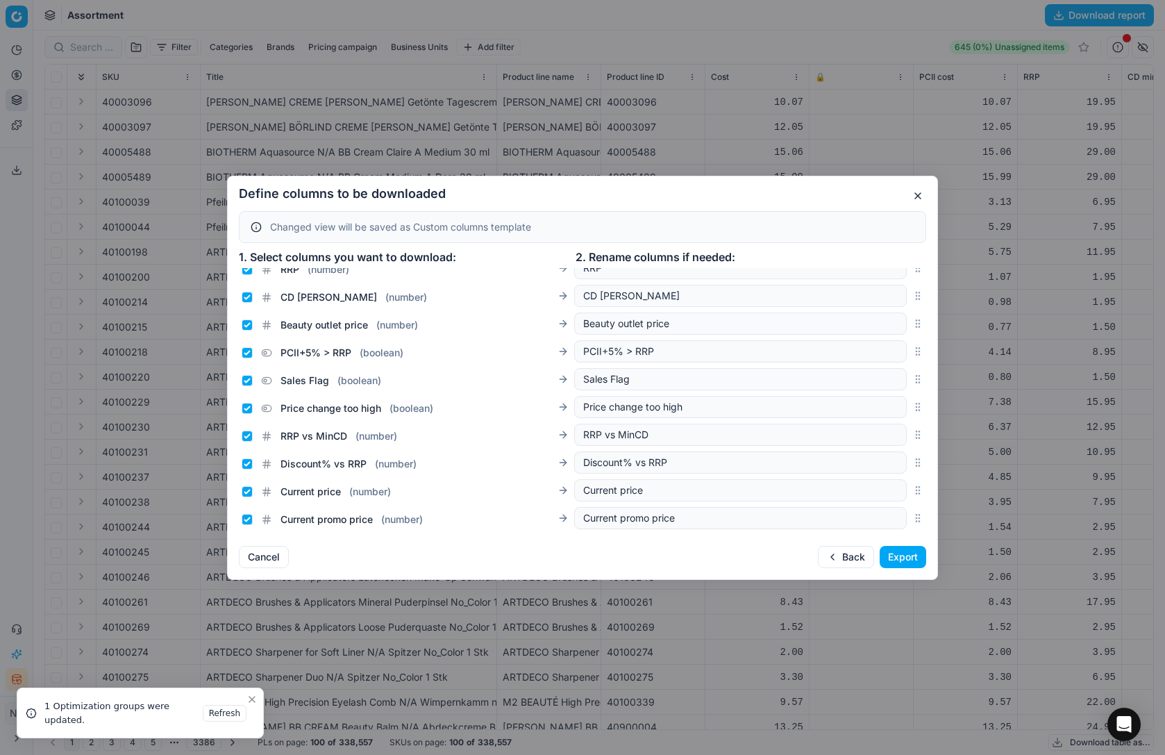
scroll to position [227, 0]
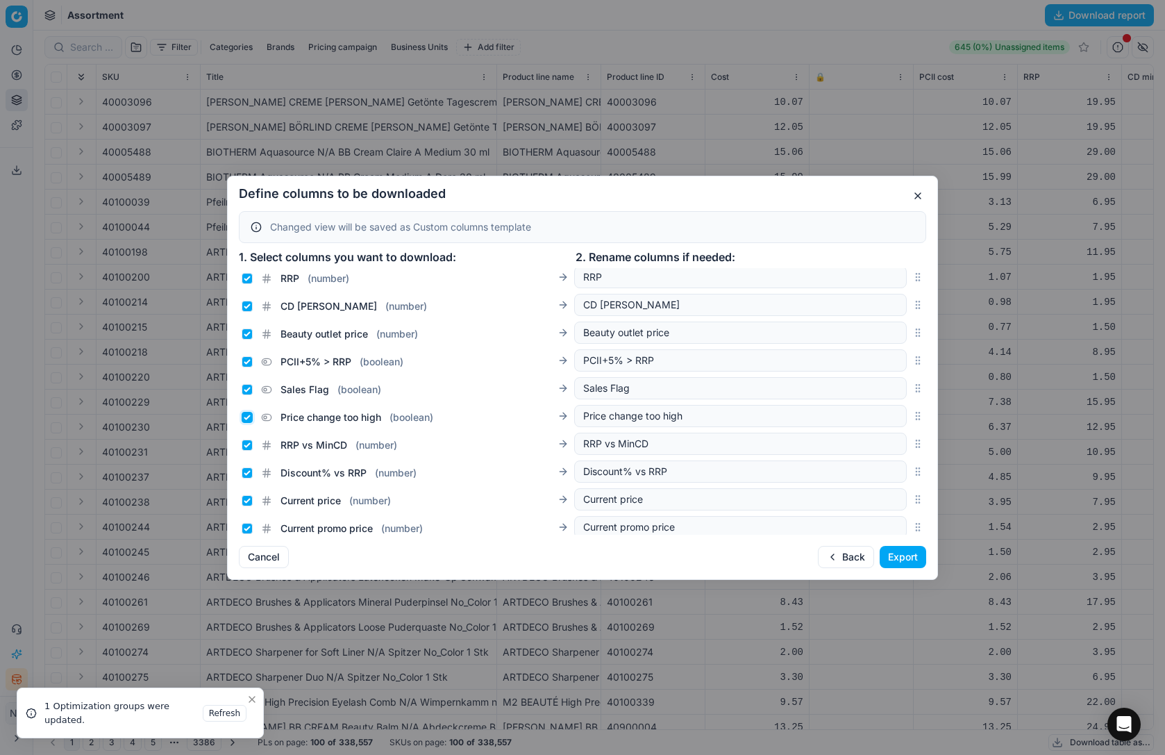
click at [245, 418] on input "Price change too high ( boolean )" at bounding box center [247, 417] width 11 height 11
checkbox input "false"
click at [246, 389] on input "Sales Flag ( boolean )" at bounding box center [247, 389] width 11 height 11
checkbox input "false"
click at [246, 360] on input "PCII+5% > RRP ( boolean )" at bounding box center [247, 361] width 11 height 11
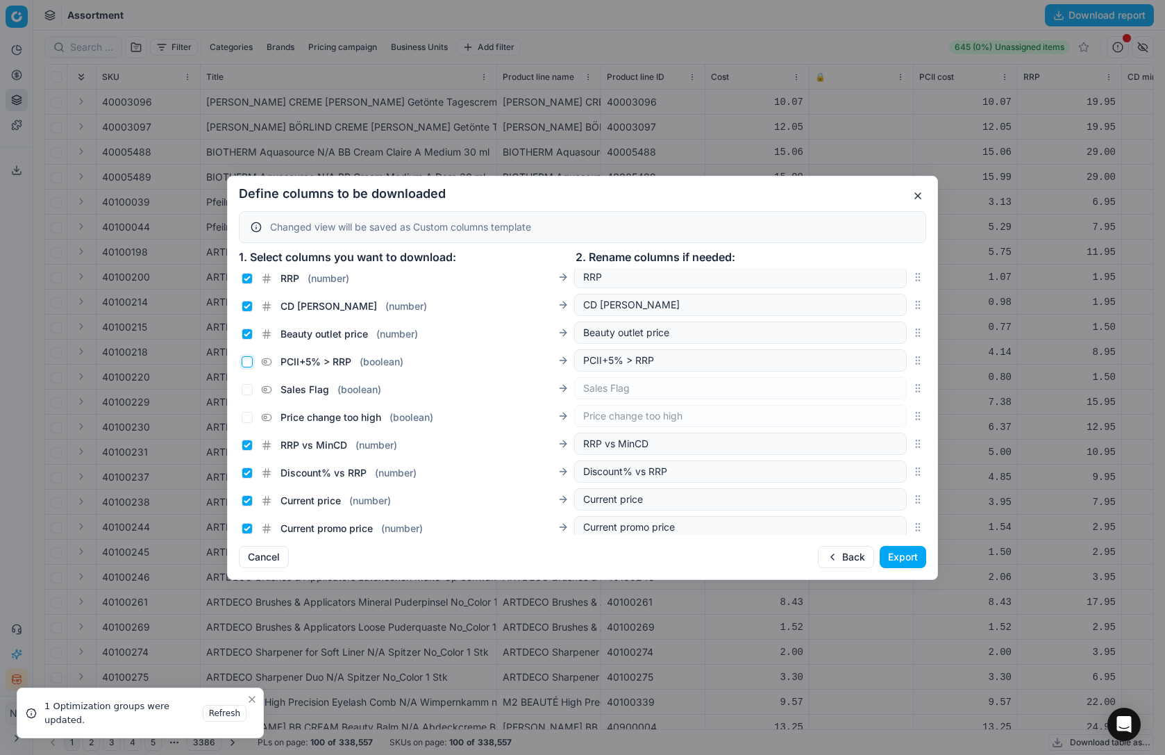
checkbox input "false"
click at [248, 331] on input "Beauty outlet price ( number )" at bounding box center [247, 333] width 11 height 11
checkbox input "false"
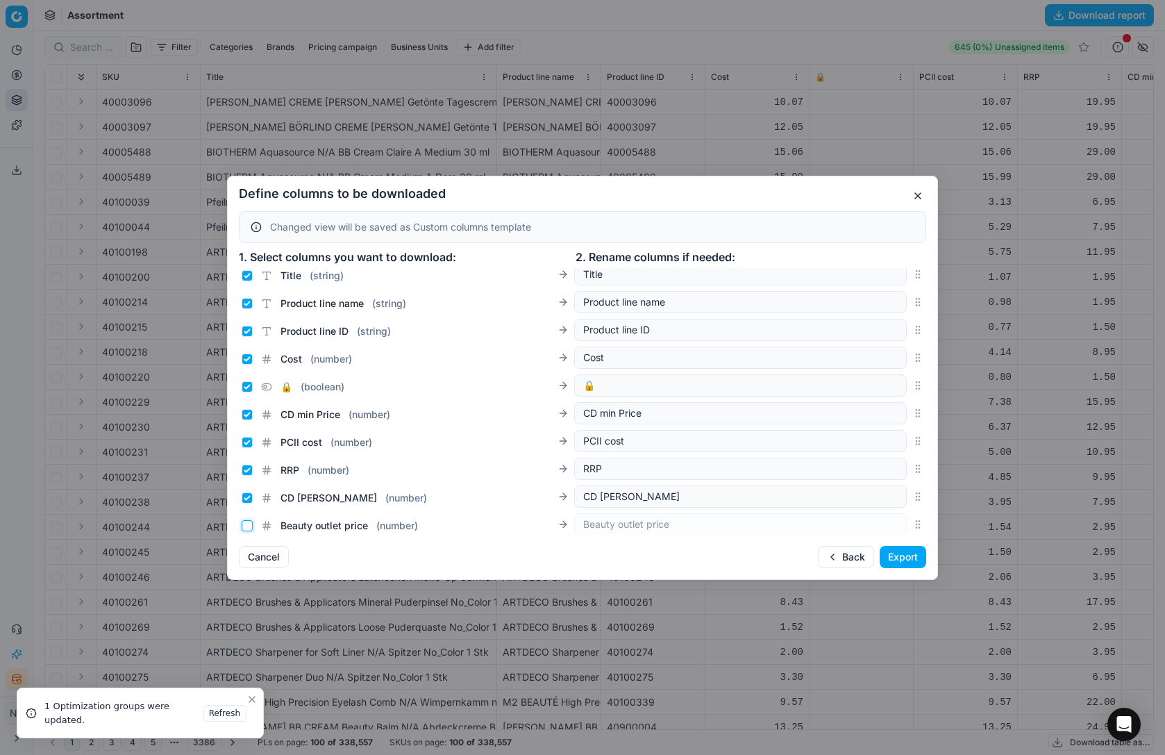
scroll to position [0, 0]
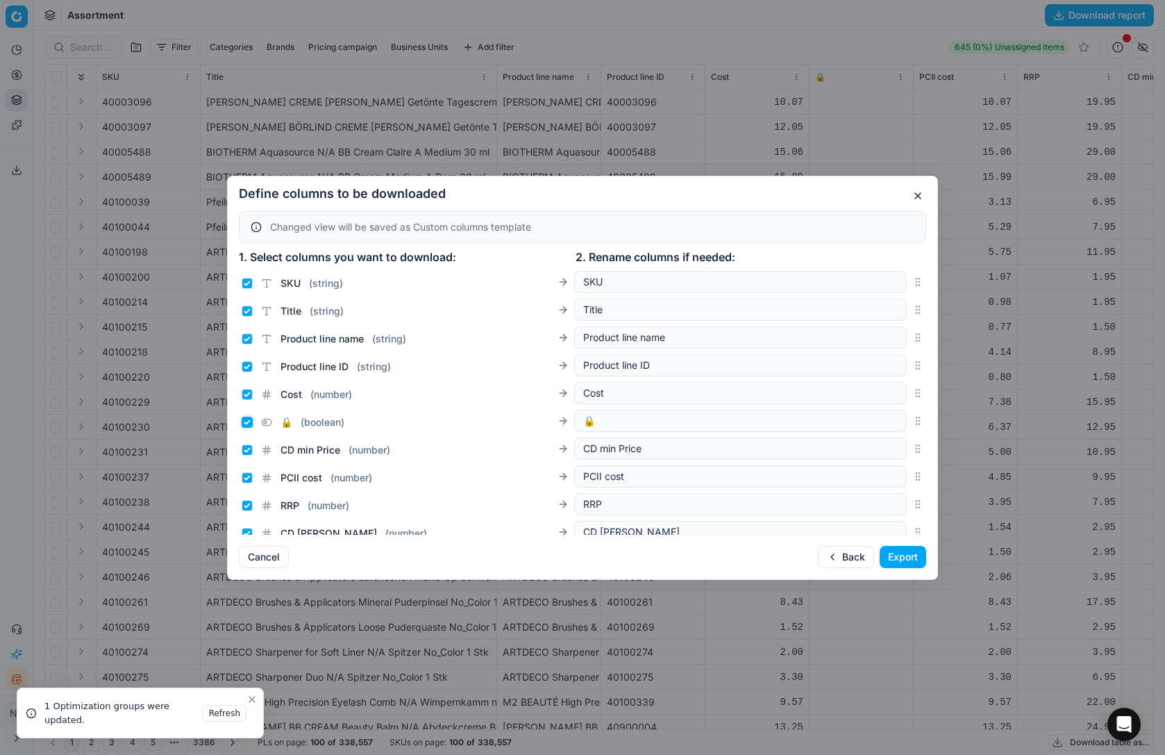
click at [245, 421] on input "🔒 ( boolean )" at bounding box center [247, 422] width 11 height 11
checkbox input "false"
click at [249, 393] on input "Cost ( number )" at bounding box center [247, 394] width 11 height 11
checkbox input "false"
click at [249, 365] on input "Product line ID ( string )" at bounding box center [247, 366] width 11 height 11
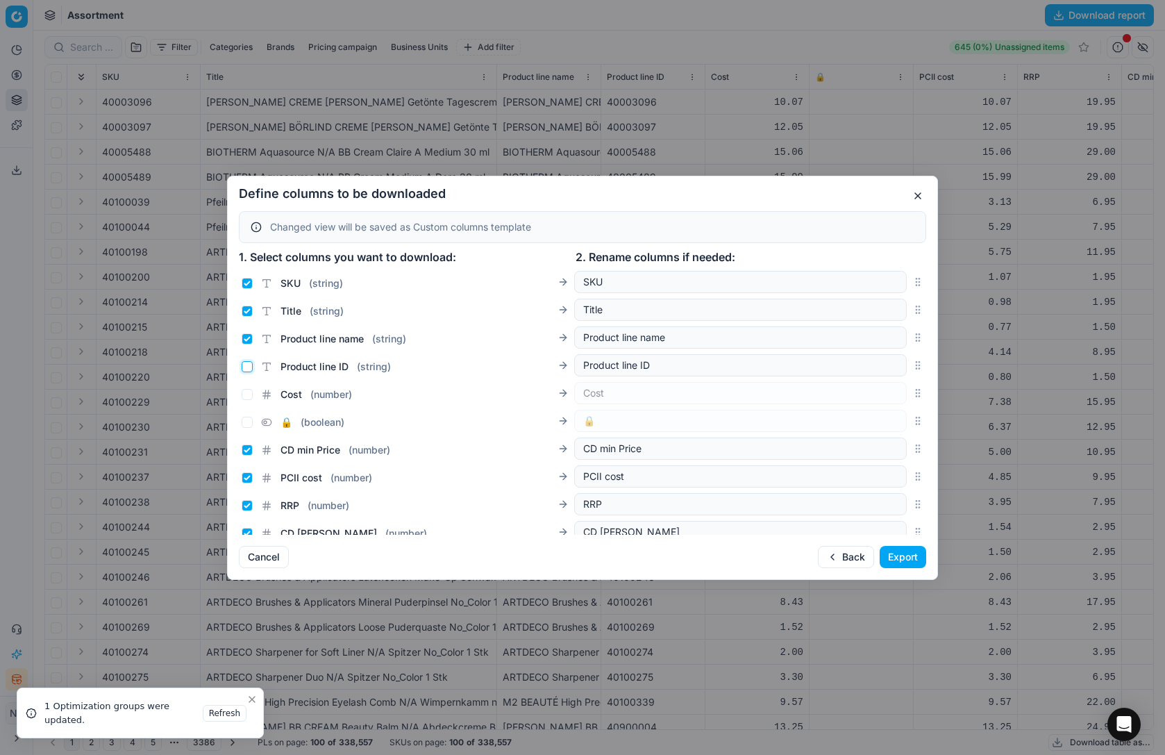
checkbox input "false"
click at [246, 337] on input "Product line name ( string )" at bounding box center [247, 338] width 11 height 11
checkbox input "false"
click at [903, 555] on button "Export" at bounding box center [903, 557] width 47 height 22
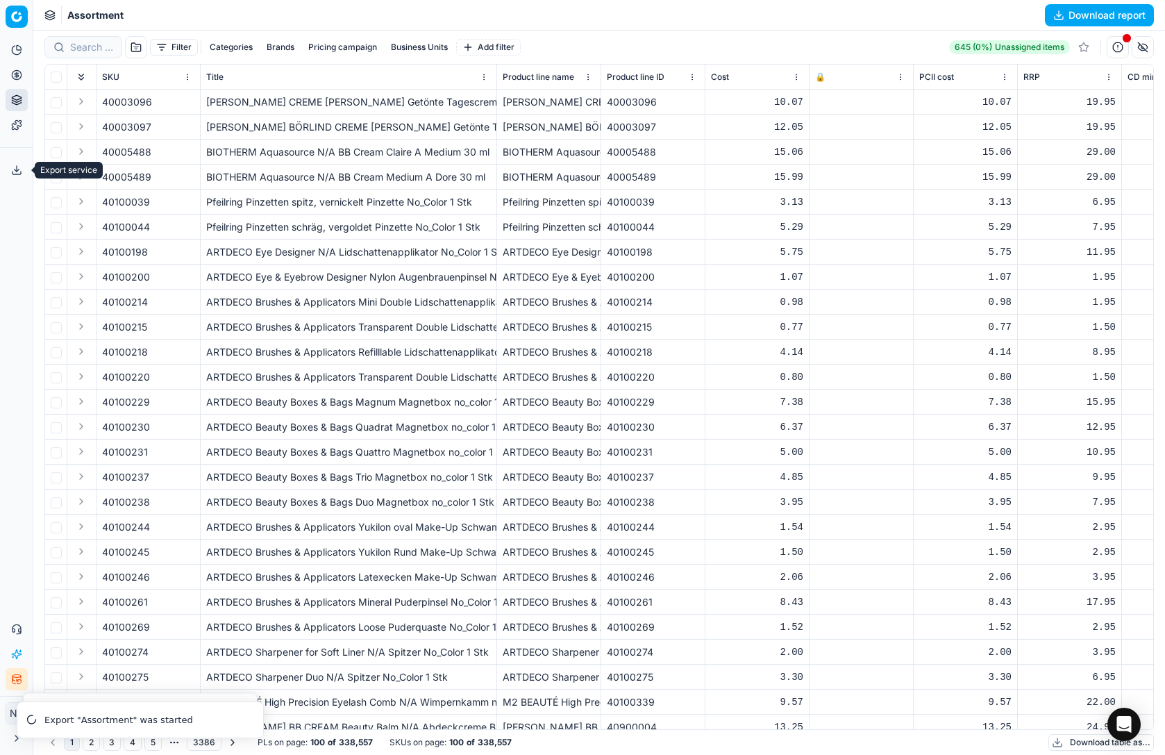
click at [16, 161] on button "Export service" at bounding box center [17, 170] width 22 height 22
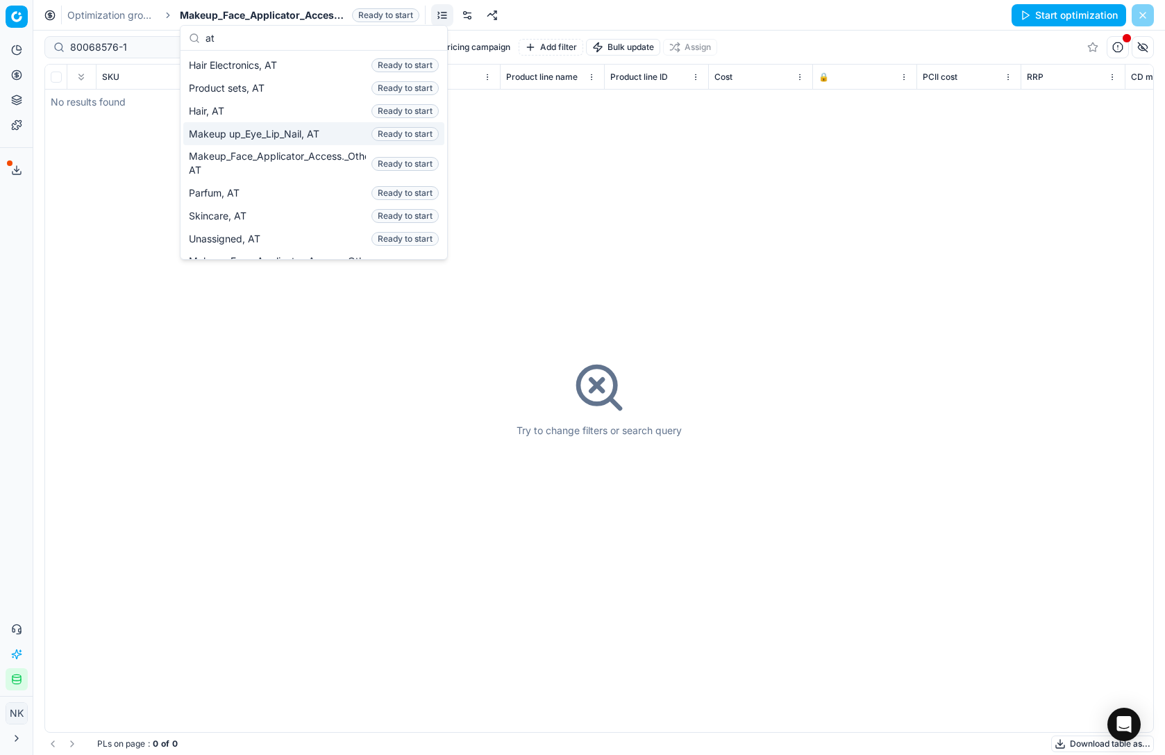
scroll to position [0, 1082]
type input "at"
click at [260, 137] on span "Makeup up_Eye_Lip_Nail, AT" at bounding box center [257, 134] width 136 height 14
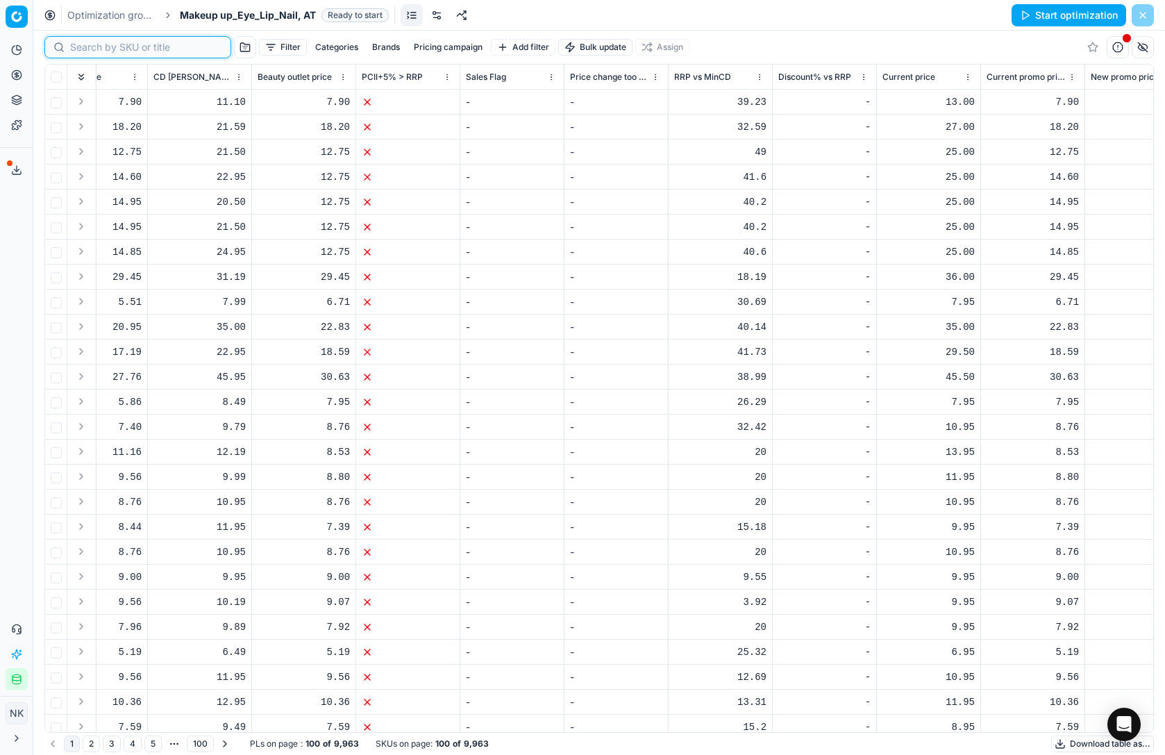
click at [92, 53] on input at bounding box center [146, 47] width 152 height 14
paste input "80068576-1"
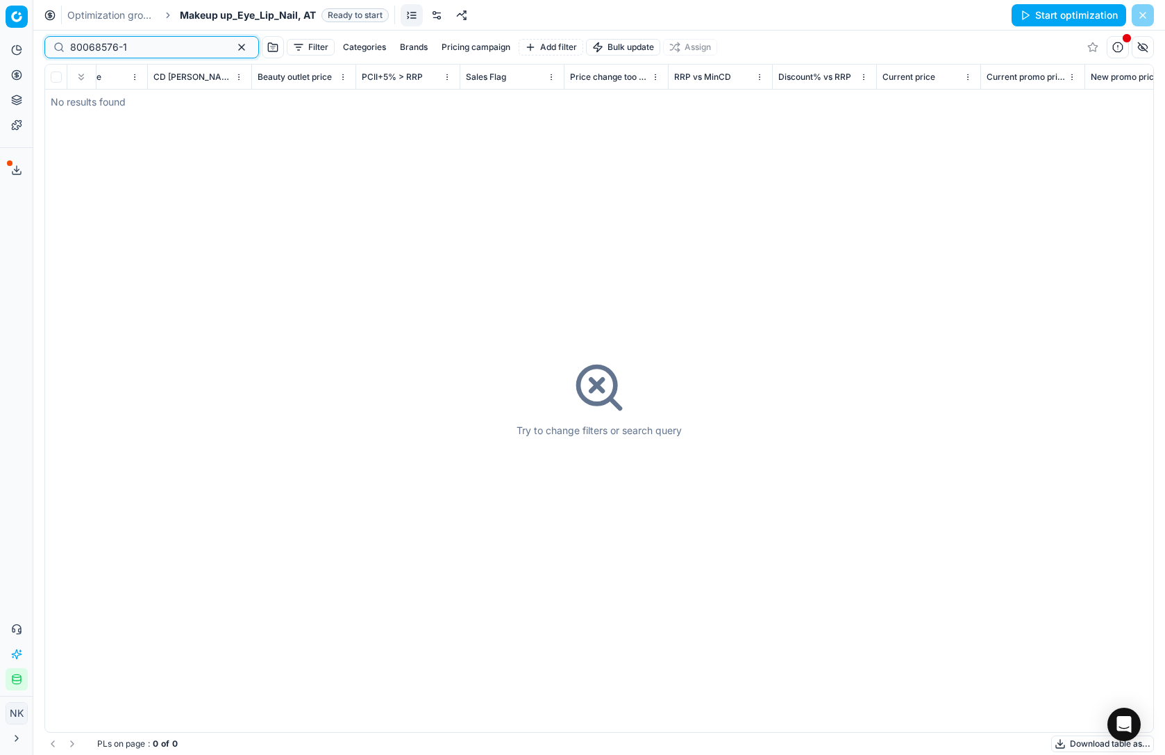
type input "80068576-1"
click at [238, 12] on span "Makeup up_Eye_Lip_Nail, AT" at bounding box center [248, 15] width 136 height 14
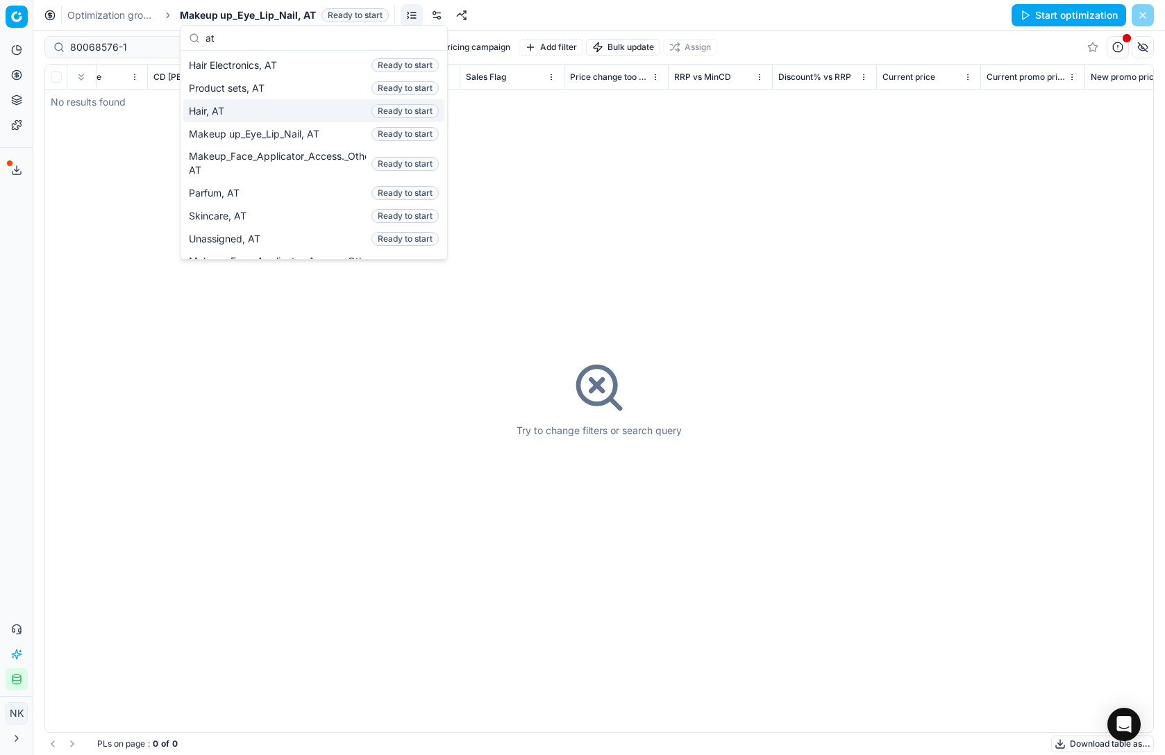
type input "at"
click at [217, 108] on span "Hair, AT" at bounding box center [209, 111] width 41 height 14
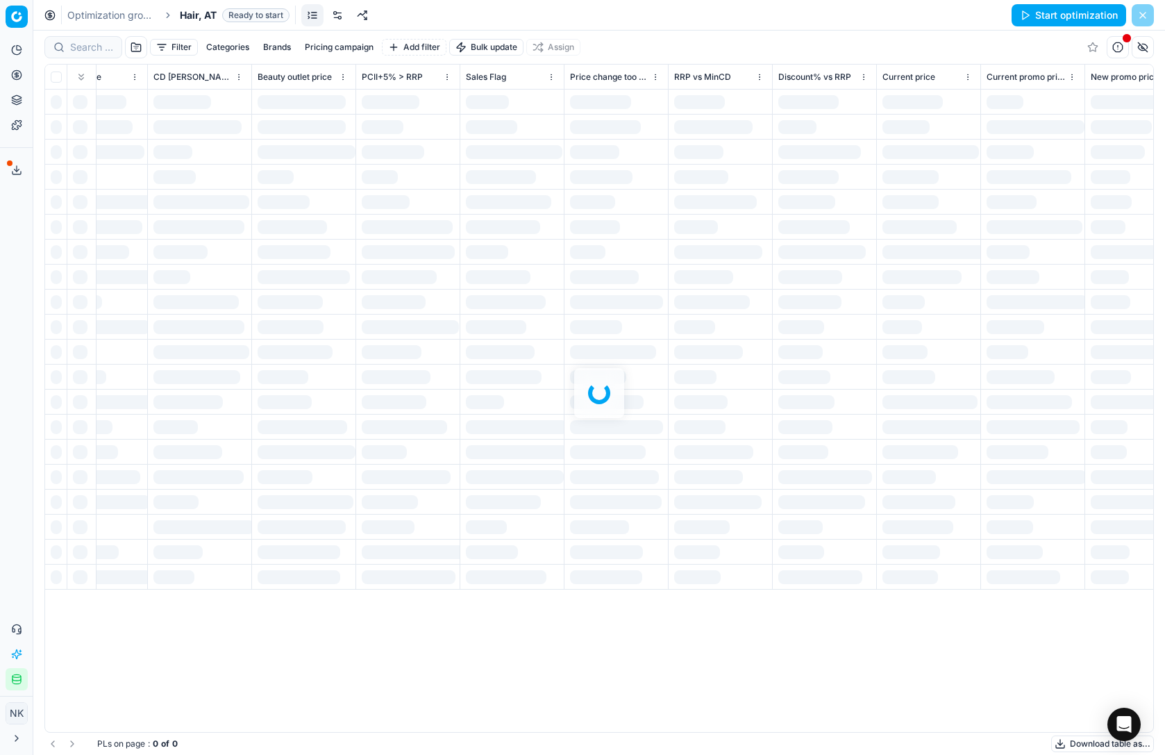
click at [92, 53] on div at bounding box center [599, 393] width 1132 height 724
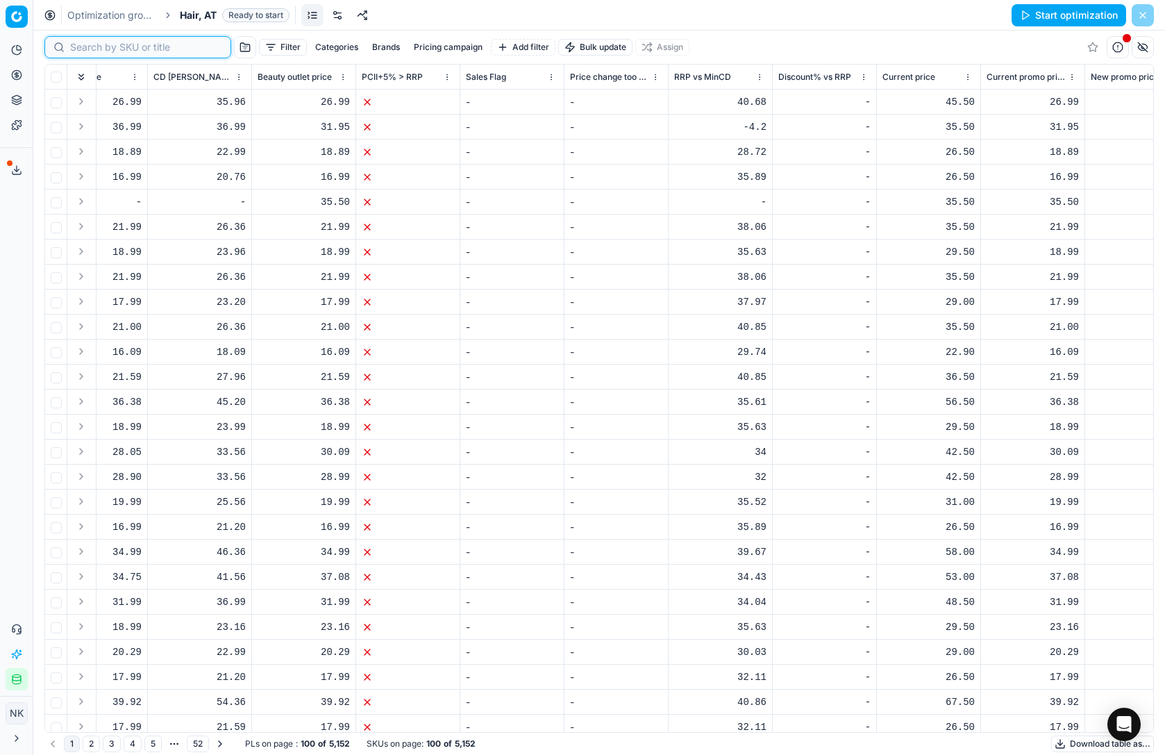
click at [87, 44] on input at bounding box center [146, 47] width 152 height 14
paste input "80068576-1"
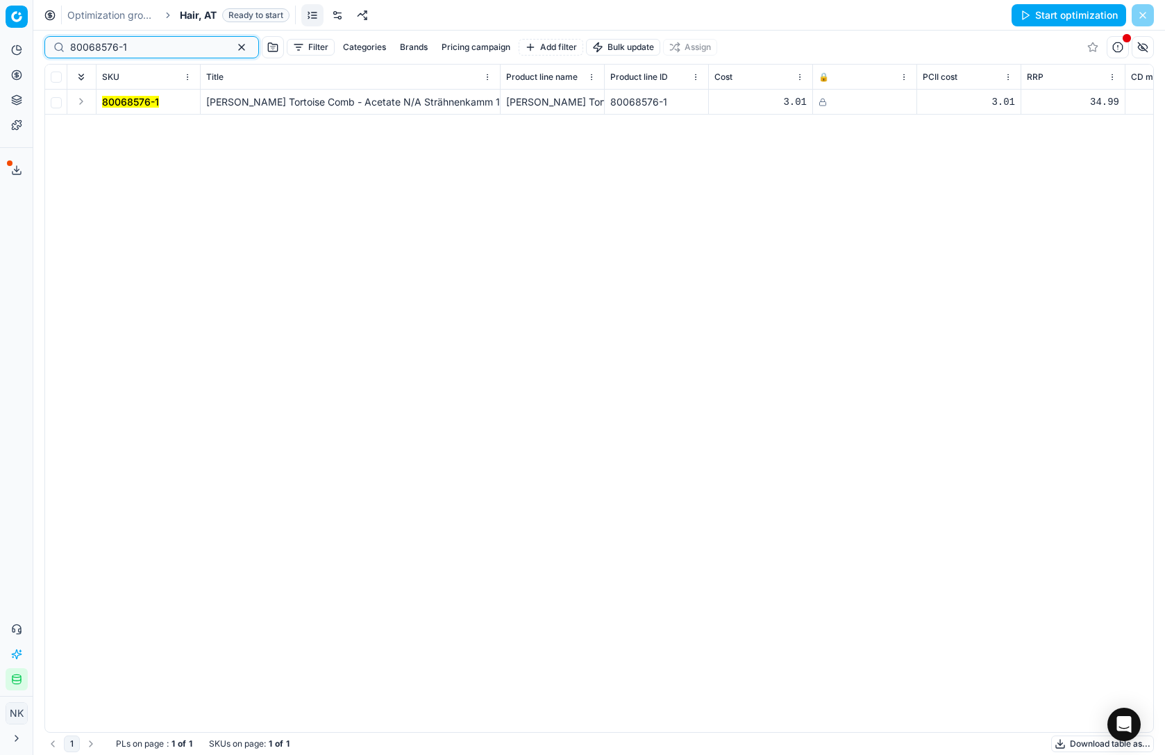
type input "80068576-1"
click at [199, 10] on span "Hair, AT" at bounding box center [198, 15] width 37 height 14
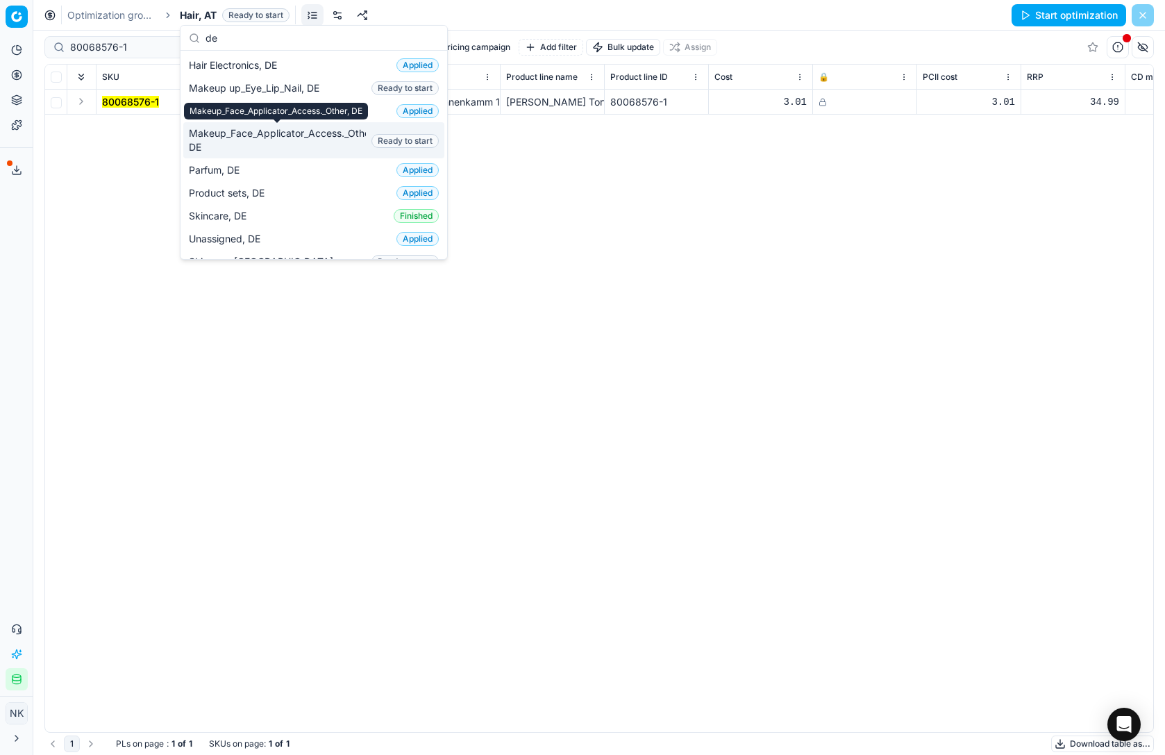
type input "de"
click at [248, 142] on span "Makeup_Face_Applicator_Access._Other, DE" at bounding box center [277, 140] width 177 height 28
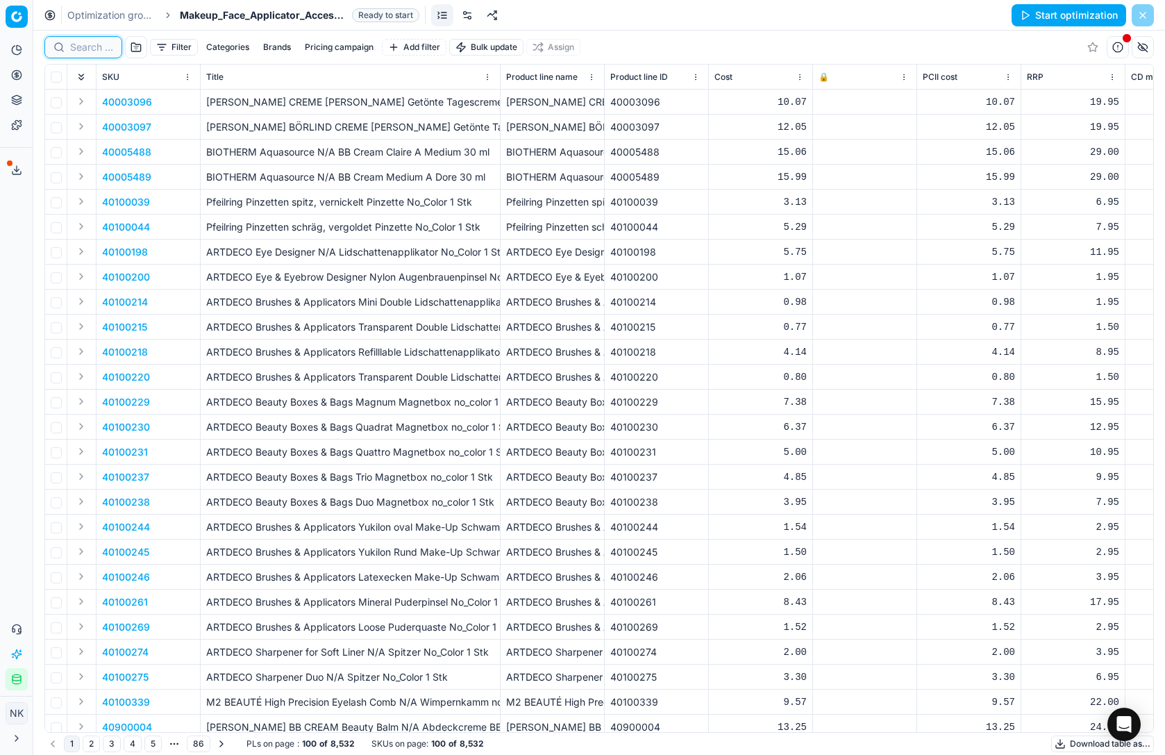
click at [90, 52] on input at bounding box center [91, 47] width 43 height 14
paste input "80049343-9.2-1"
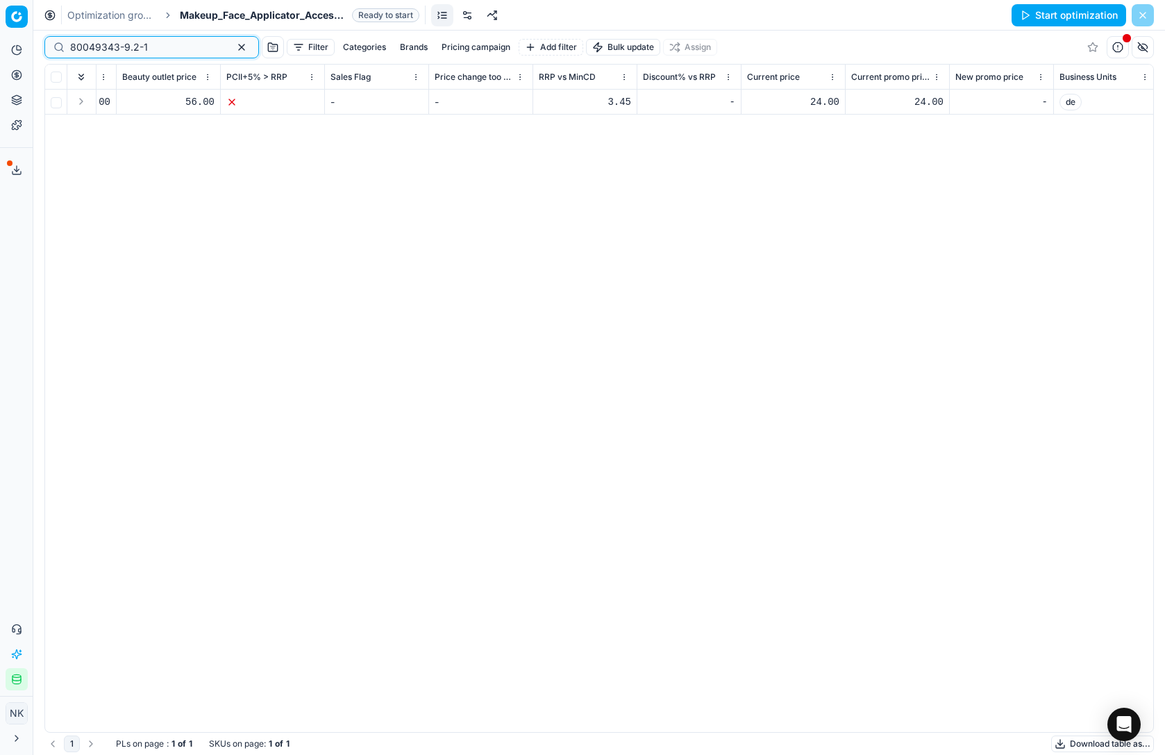
scroll to position [0, 1222]
type input "80049343-9.2-1"
click at [203, 16] on span "Makeup_Face_Applicator_Access._Other, DE" at bounding box center [263, 15] width 167 height 14
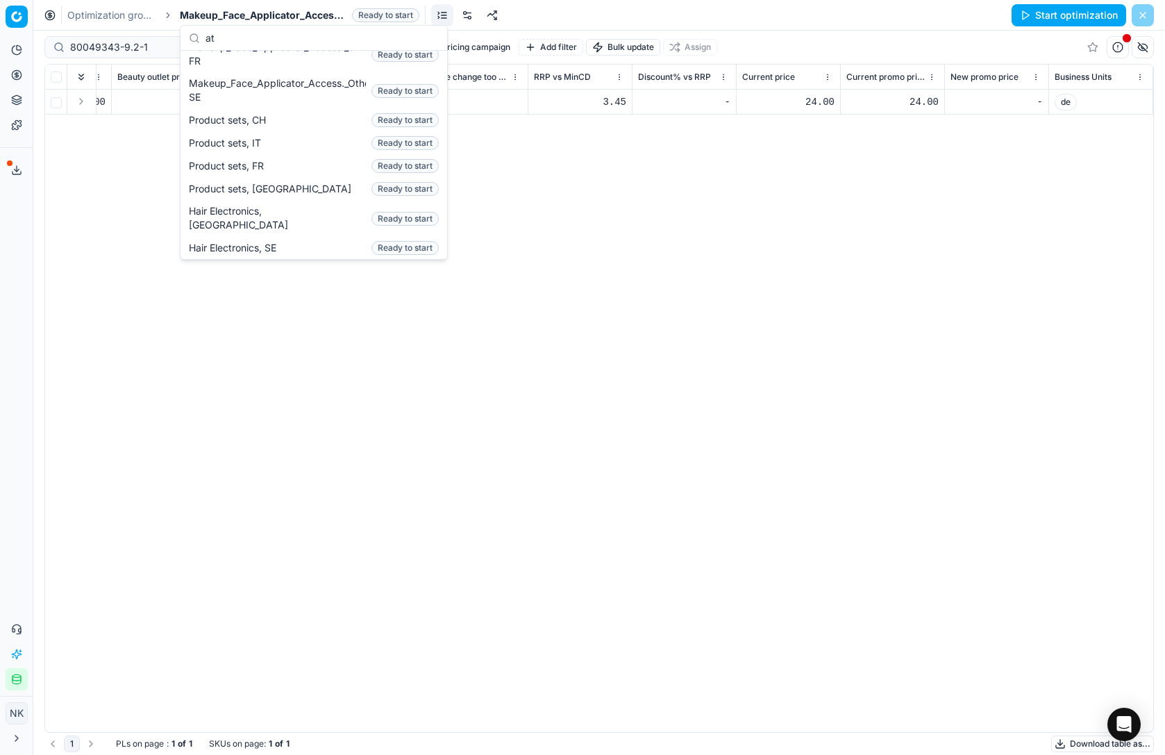
scroll to position [0, 0]
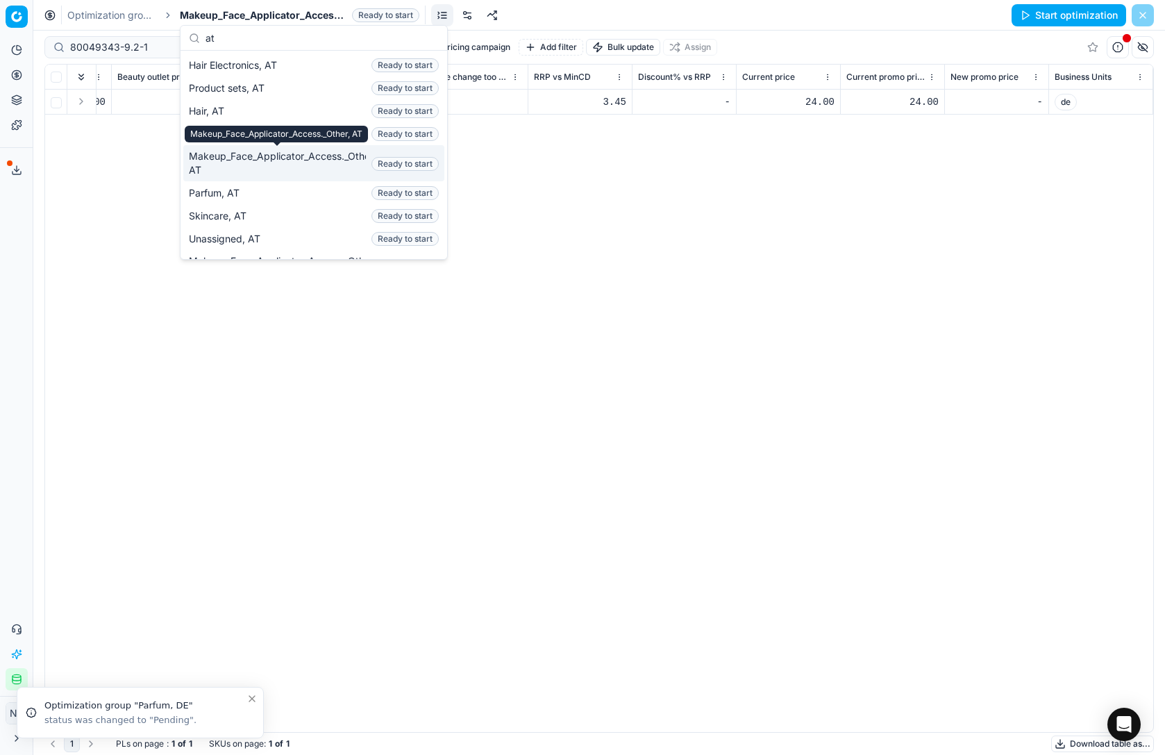
type input "at"
click at [236, 161] on span "Makeup_Face_Applicator_Access._Other, AT" at bounding box center [277, 163] width 177 height 28
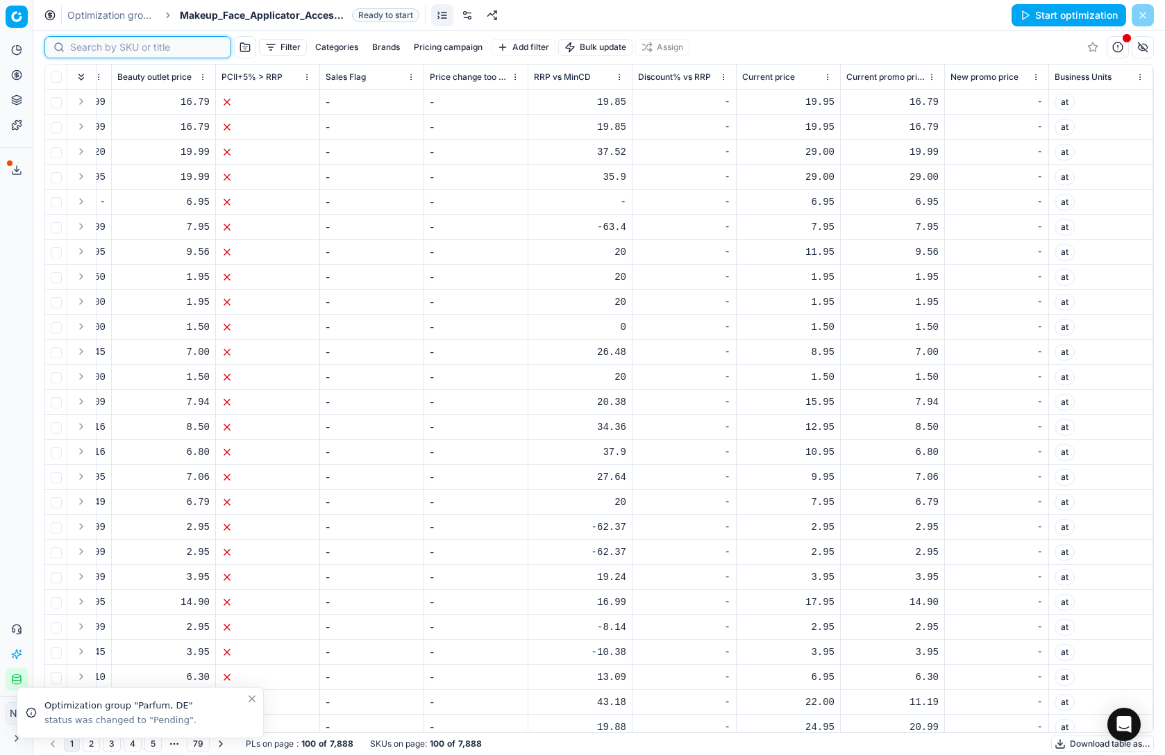
click at [87, 49] on input at bounding box center [146, 47] width 152 height 14
paste input "90000873-0001166"
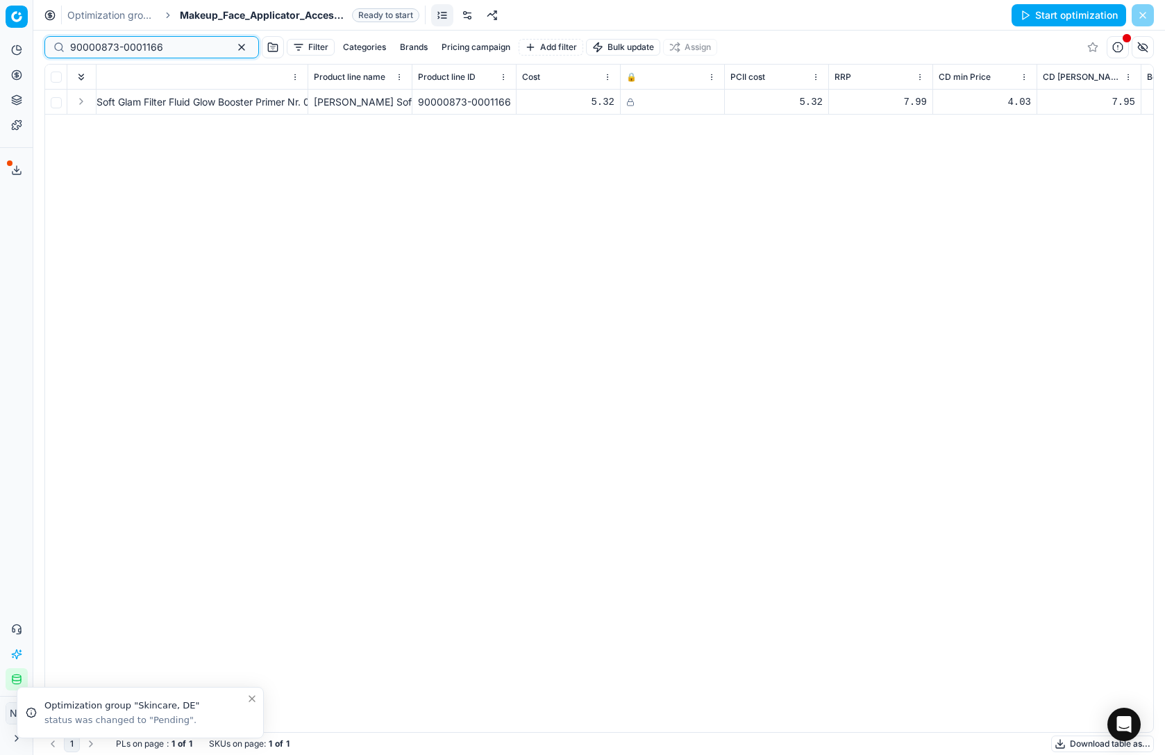
scroll to position [0, 184]
click at [138, 45] on input "90000873-0001166" at bounding box center [146, 47] width 152 height 14
paste input "1936-0002695"
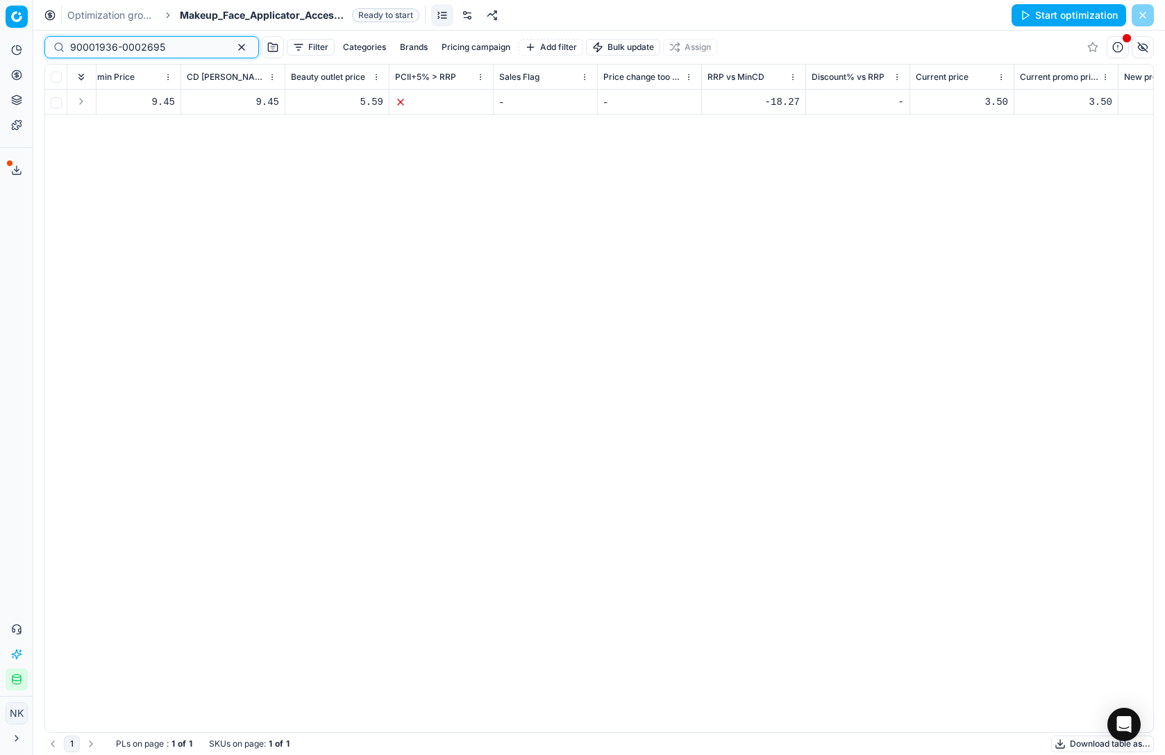
scroll to position [0, 1070]
click at [151, 47] on input "90001936-0002695" at bounding box center [146, 47] width 152 height 14
paste input "6304-0009556"
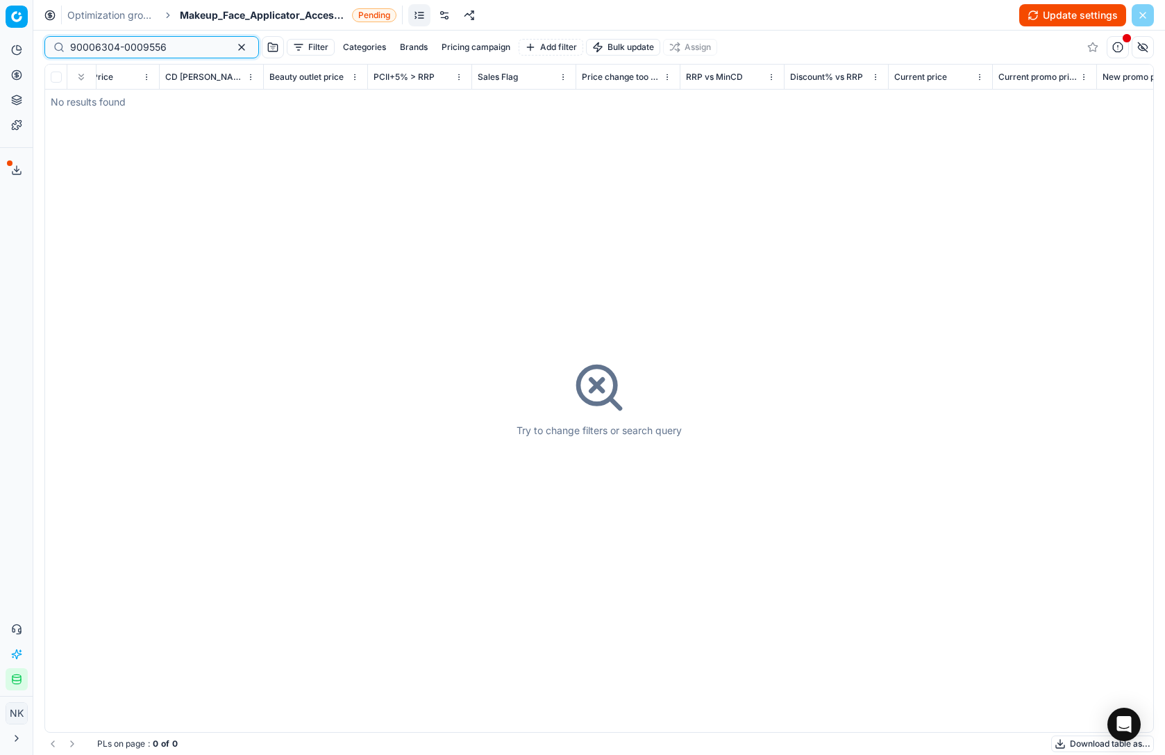
type input "90006304-0009556"
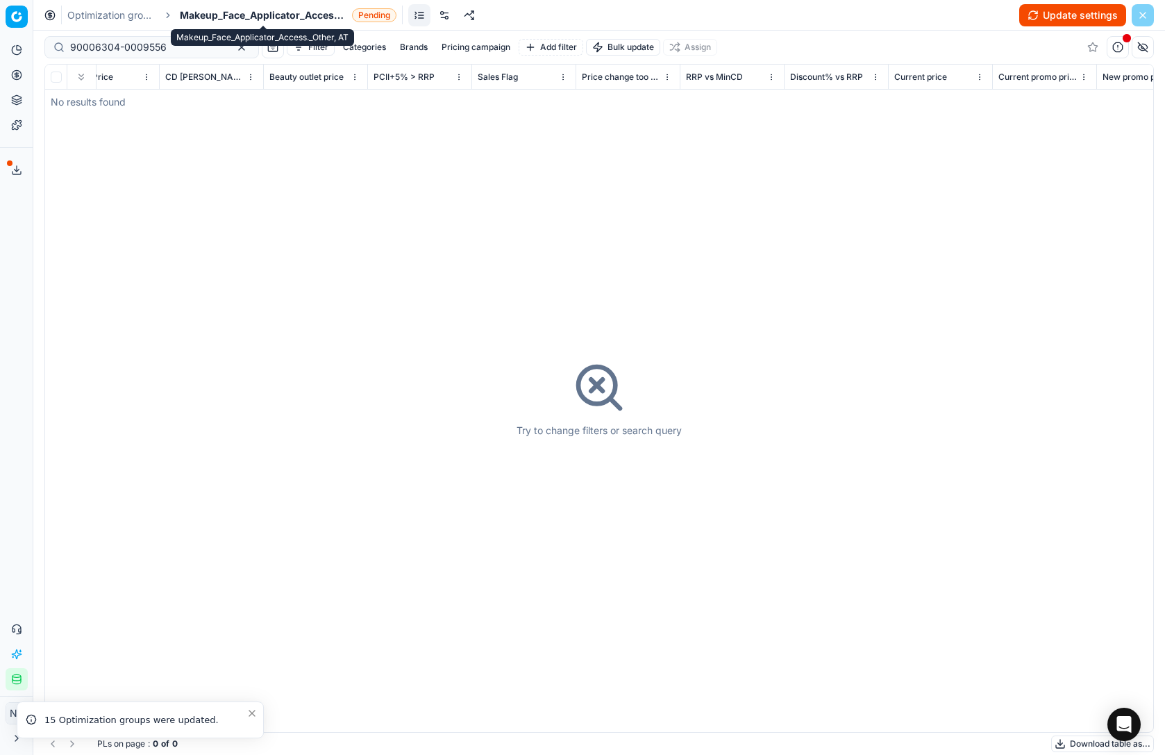
click at [253, 18] on span "Makeup_Face_Applicator_Access._Other, AT" at bounding box center [263, 15] width 167 height 14
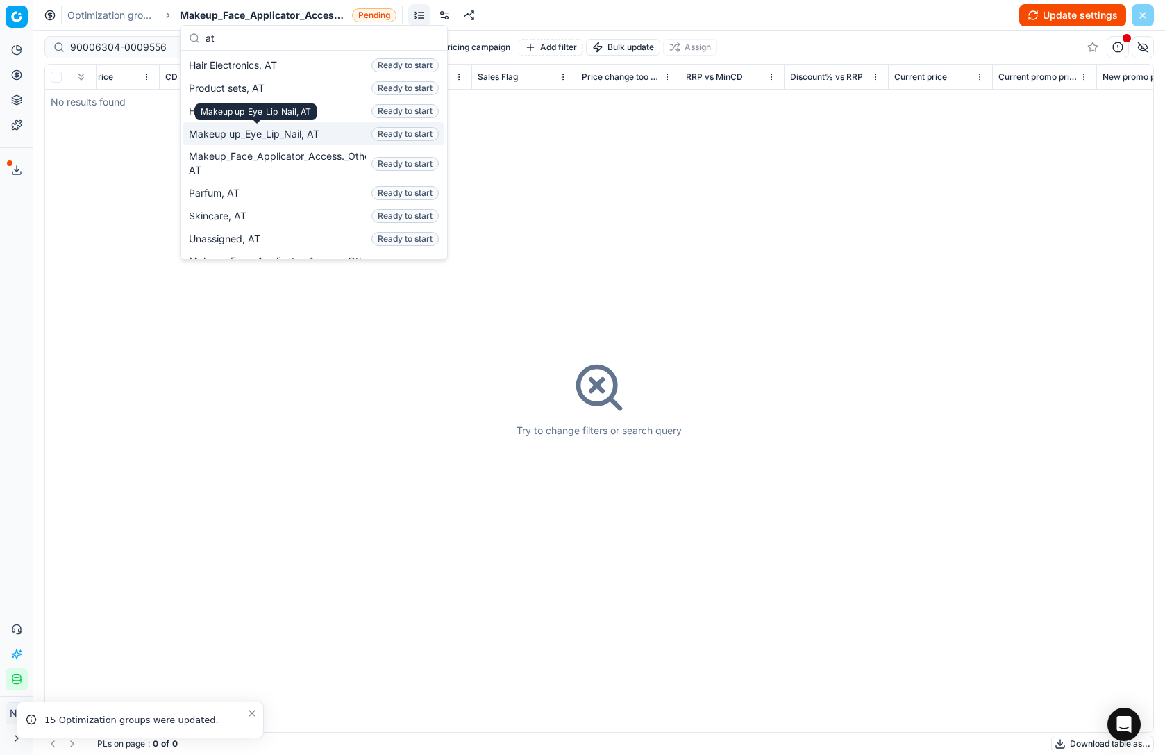
type input "at"
click at [278, 139] on span "Makeup up_Eye_Lip_Nail, AT" at bounding box center [257, 134] width 136 height 14
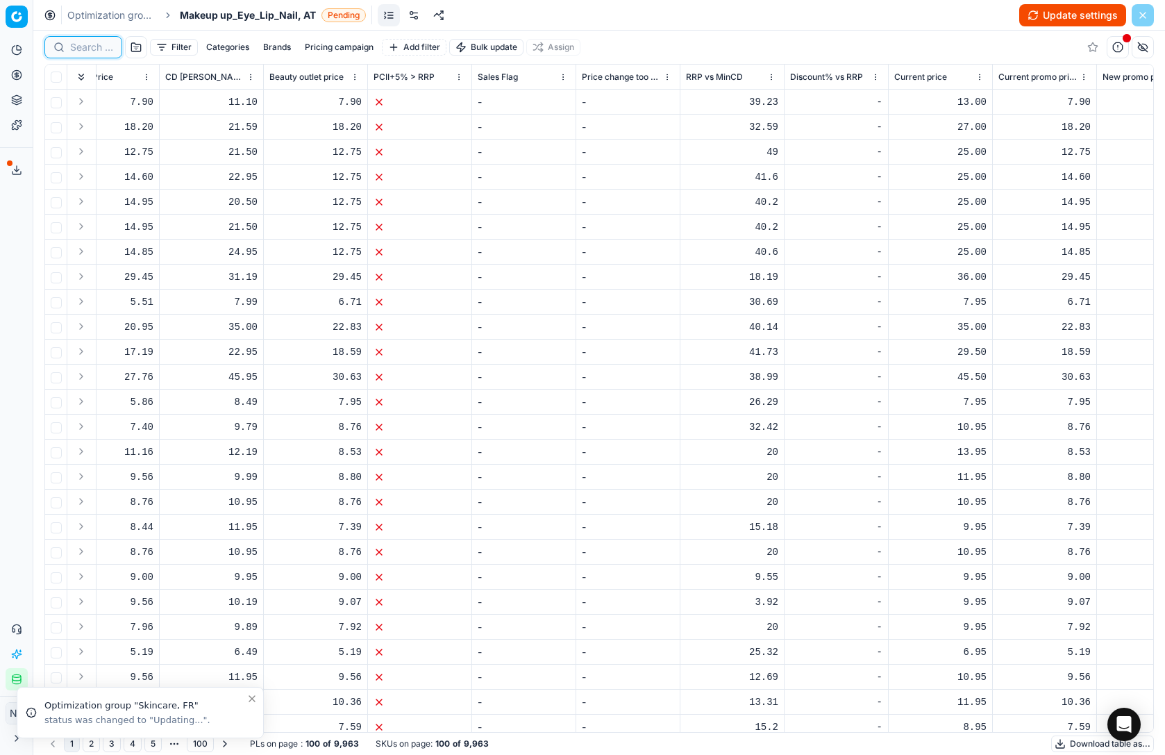
click at [98, 50] on input at bounding box center [91, 47] width 43 height 14
paste input "90006304-0009556"
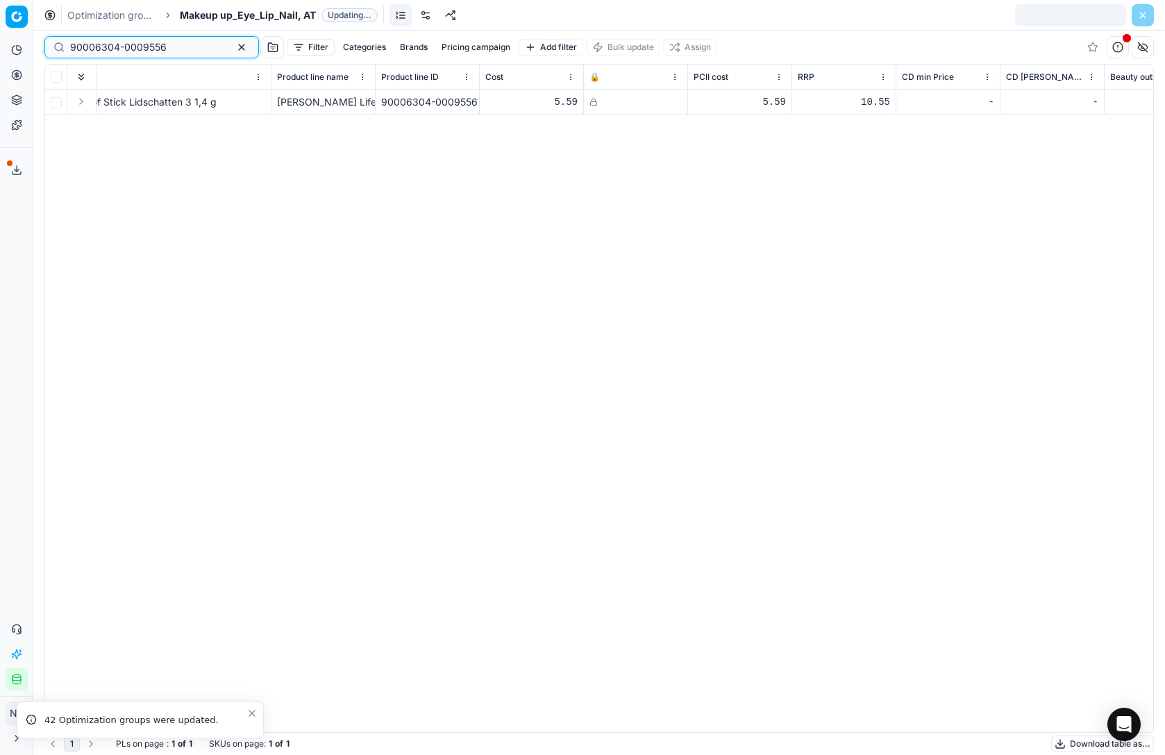
scroll to position [0, 227]
type input "90006304-0009556"
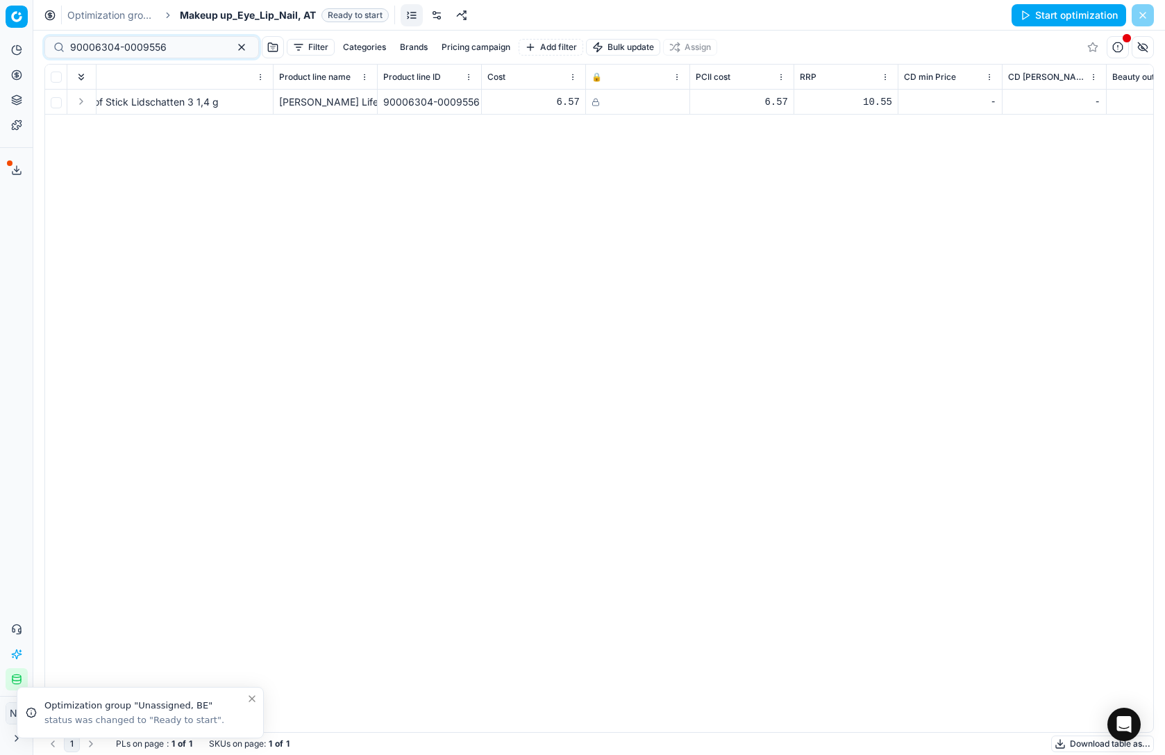
click at [12, 170] on icon at bounding box center [16, 170] width 11 height 11
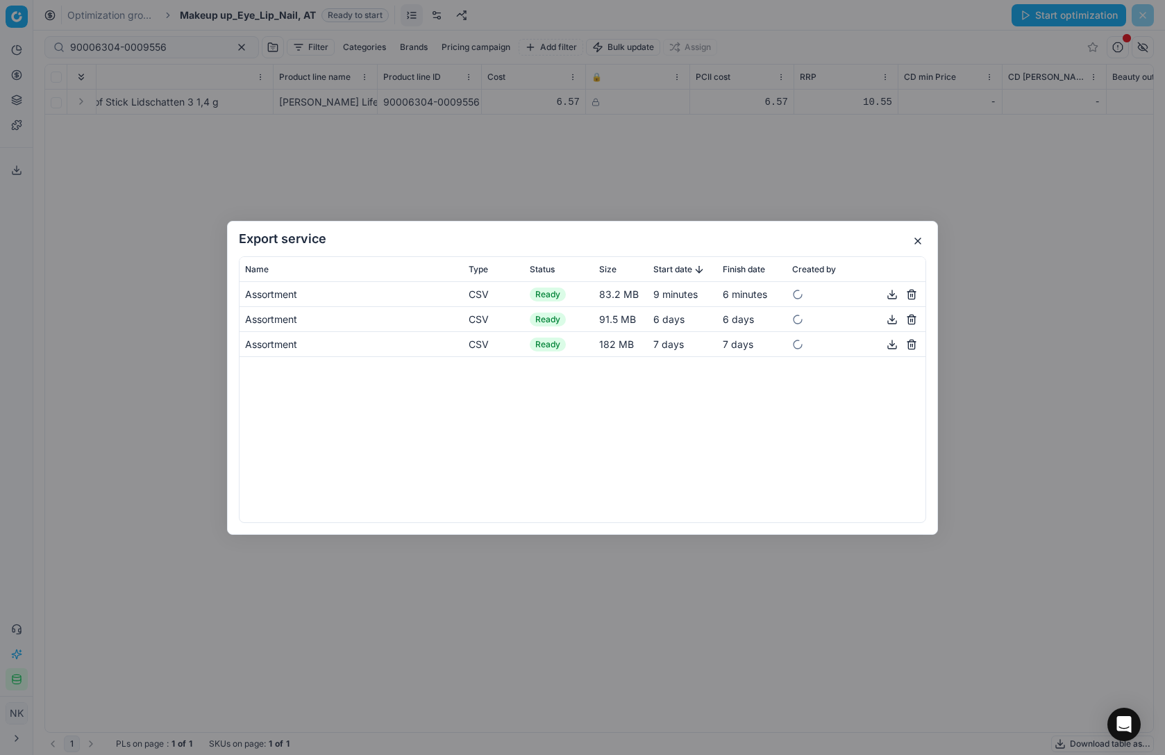
click at [891, 296] on button "button" at bounding box center [892, 293] width 17 height 17
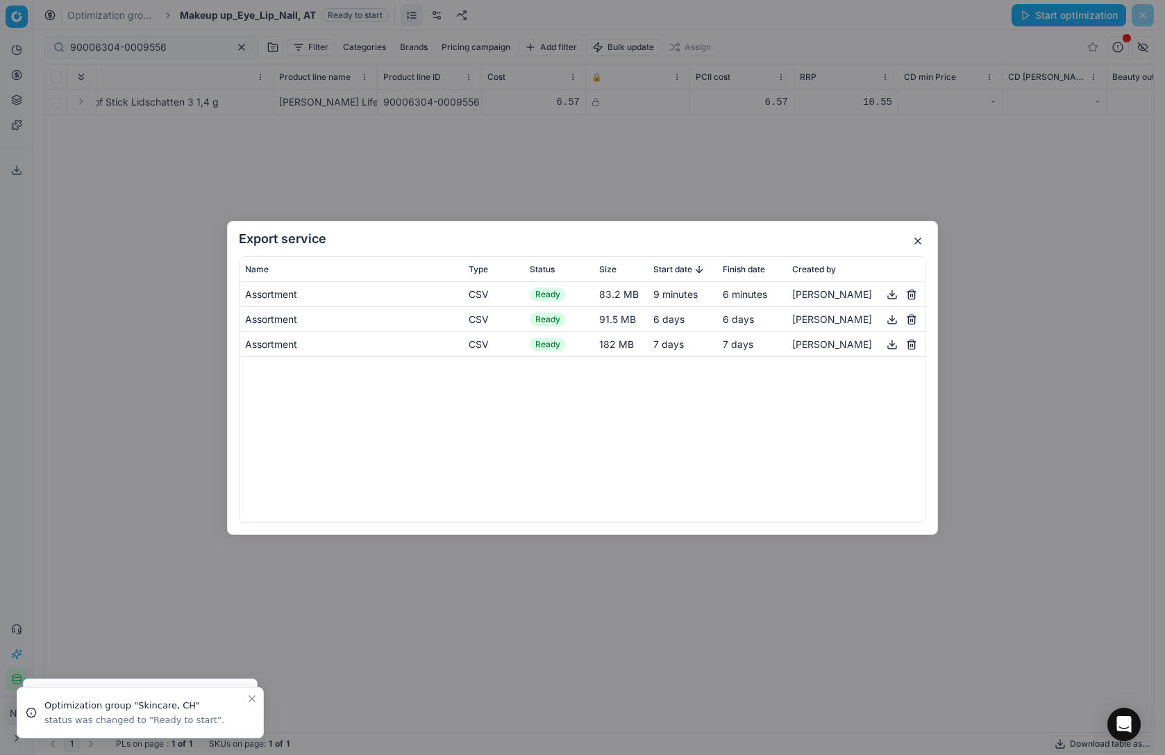
click at [855, 240] on h2 "Export service" at bounding box center [582, 239] width 687 height 12
click at [900, 294] on button "button" at bounding box center [892, 293] width 17 height 17
click at [912, 241] on button "button" at bounding box center [917, 241] width 17 height 17
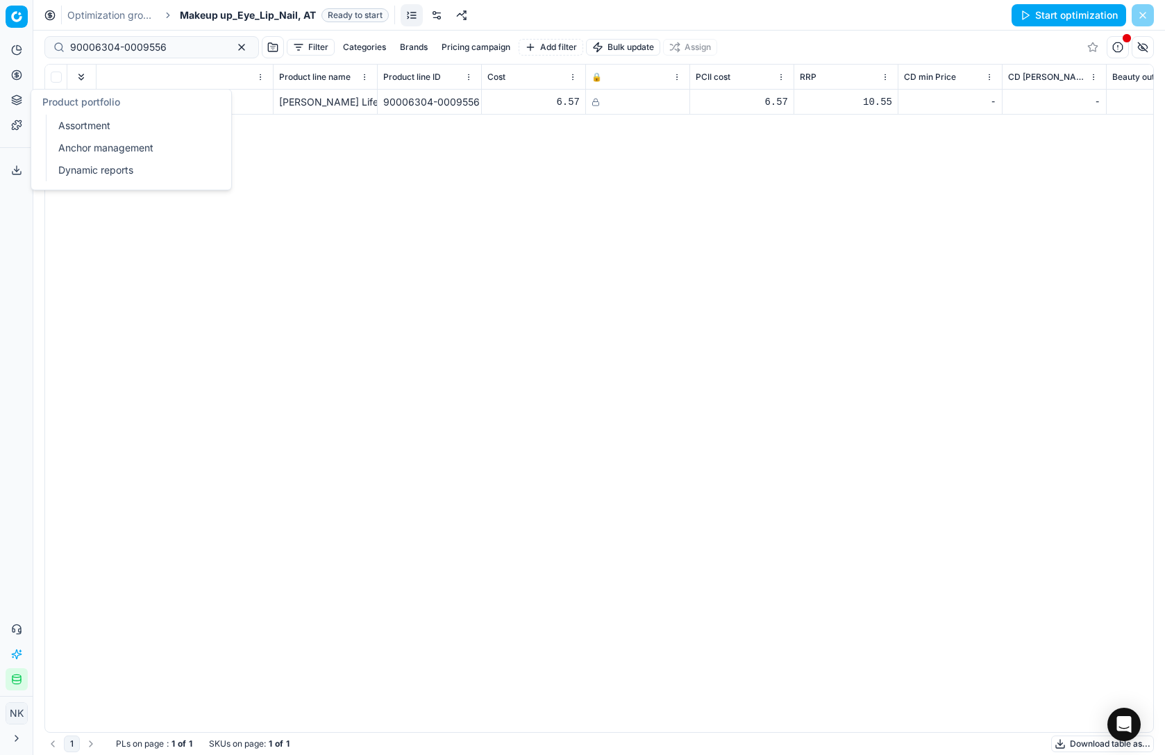
click at [80, 123] on link "Assortment" at bounding box center [134, 125] width 162 height 19
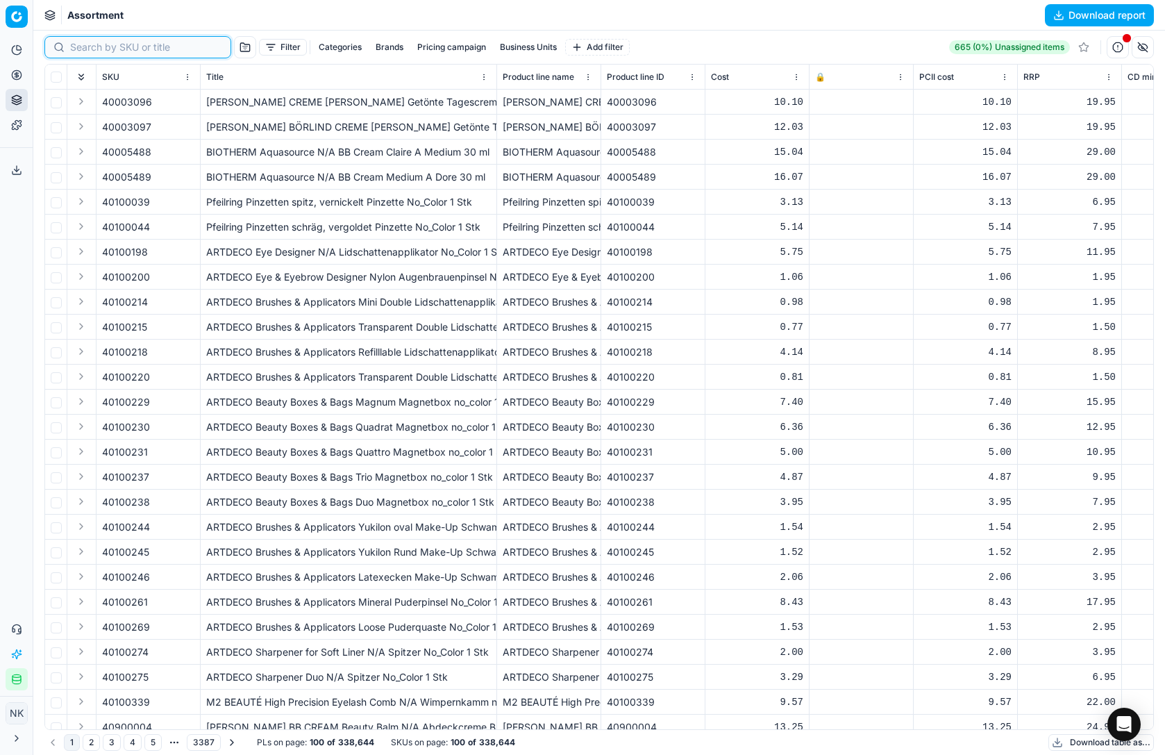
click at [81, 53] on input at bounding box center [146, 47] width 152 height 14
paste input "80024551-150"
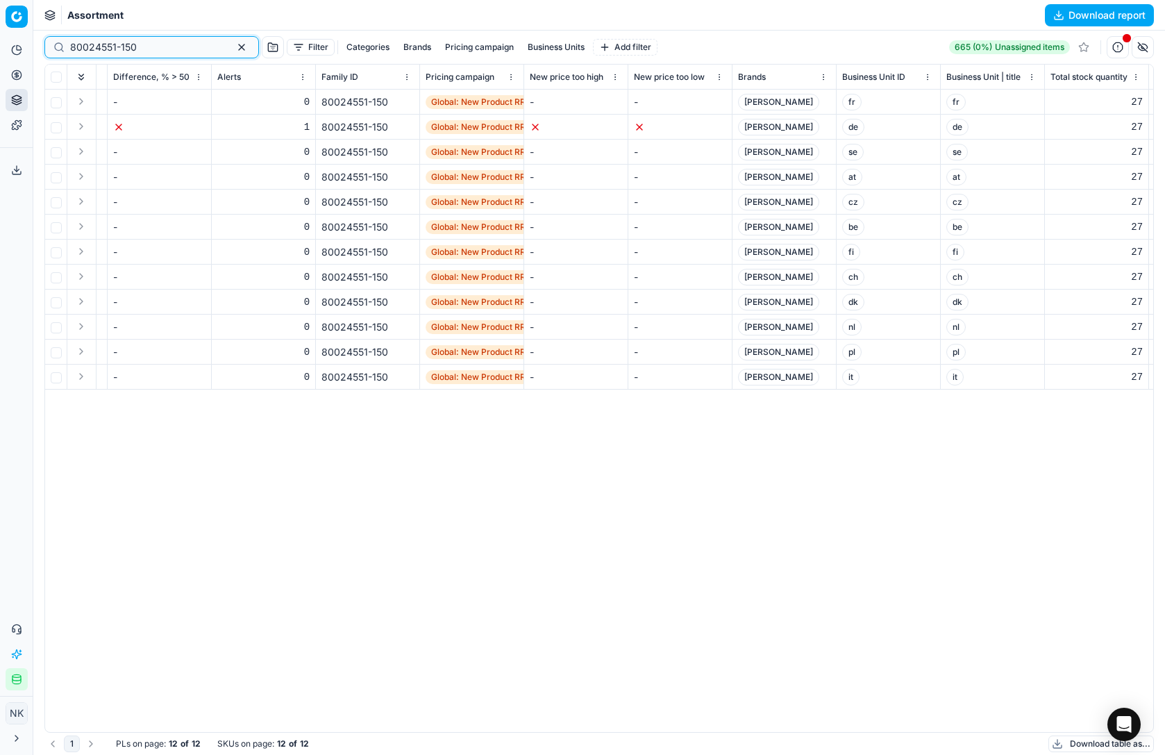
scroll to position [0, 3658]
type input "80024551-150"
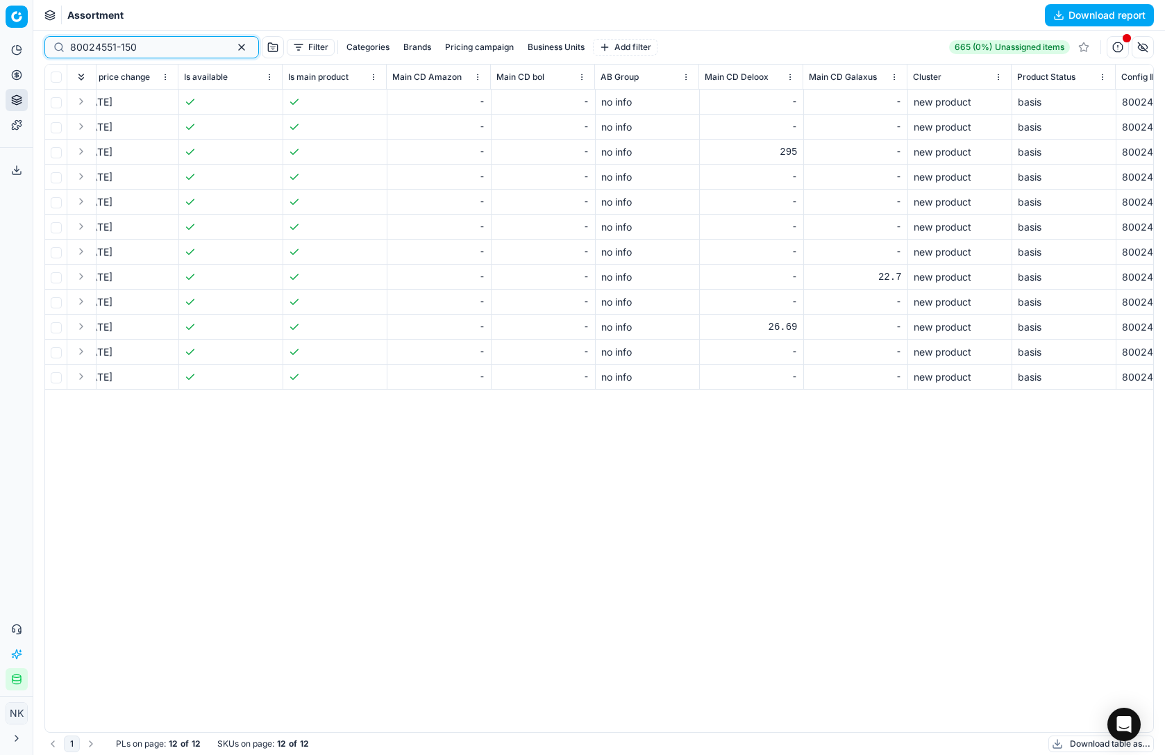
scroll to position [0, 4832]
click at [522, 49] on button "Business Units" at bounding box center [556, 47] width 68 height 17
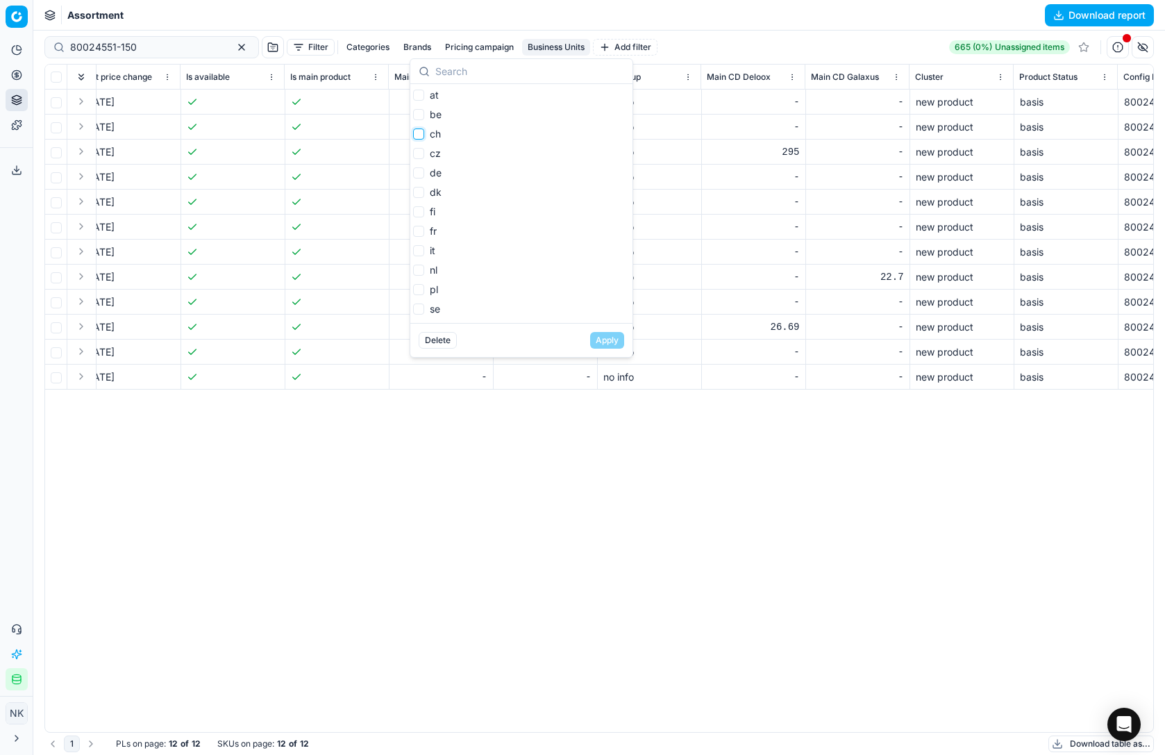
click at [421, 135] on input "ch" at bounding box center [418, 133] width 11 height 11
checkbox input "true"
click at [607, 337] on button "Apply" at bounding box center [607, 340] width 34 height 17
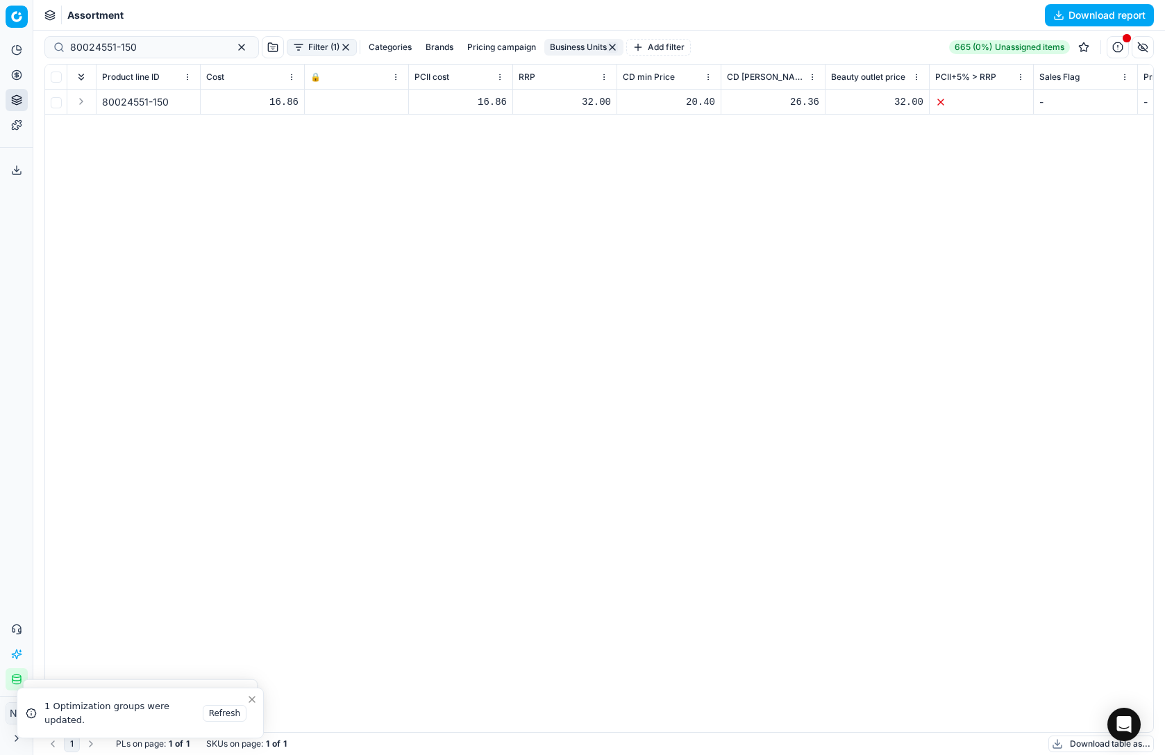
scroll to position [0, 505]
